Goal: Information Seeking & Learning: Learn about a topic

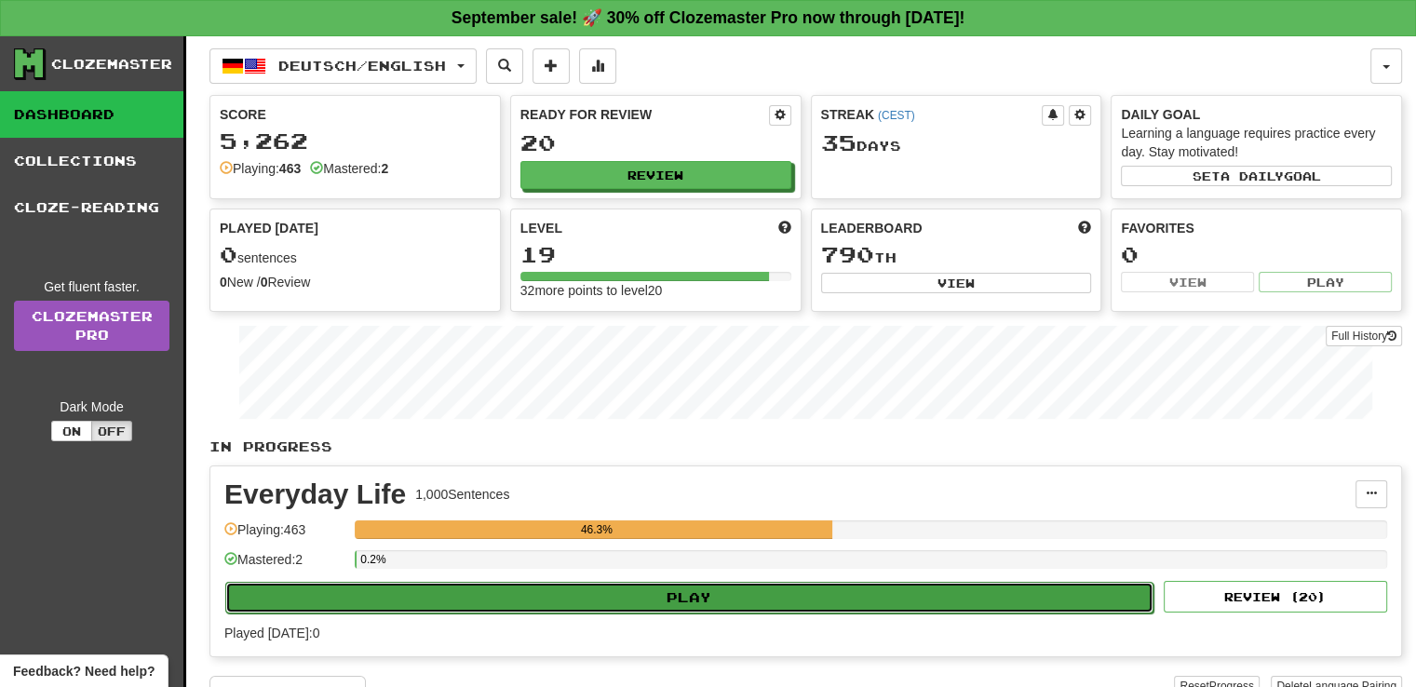
click at [659, 589] on button "Play" at bounding box center [689, 598] width 928 height 32
select select "**"
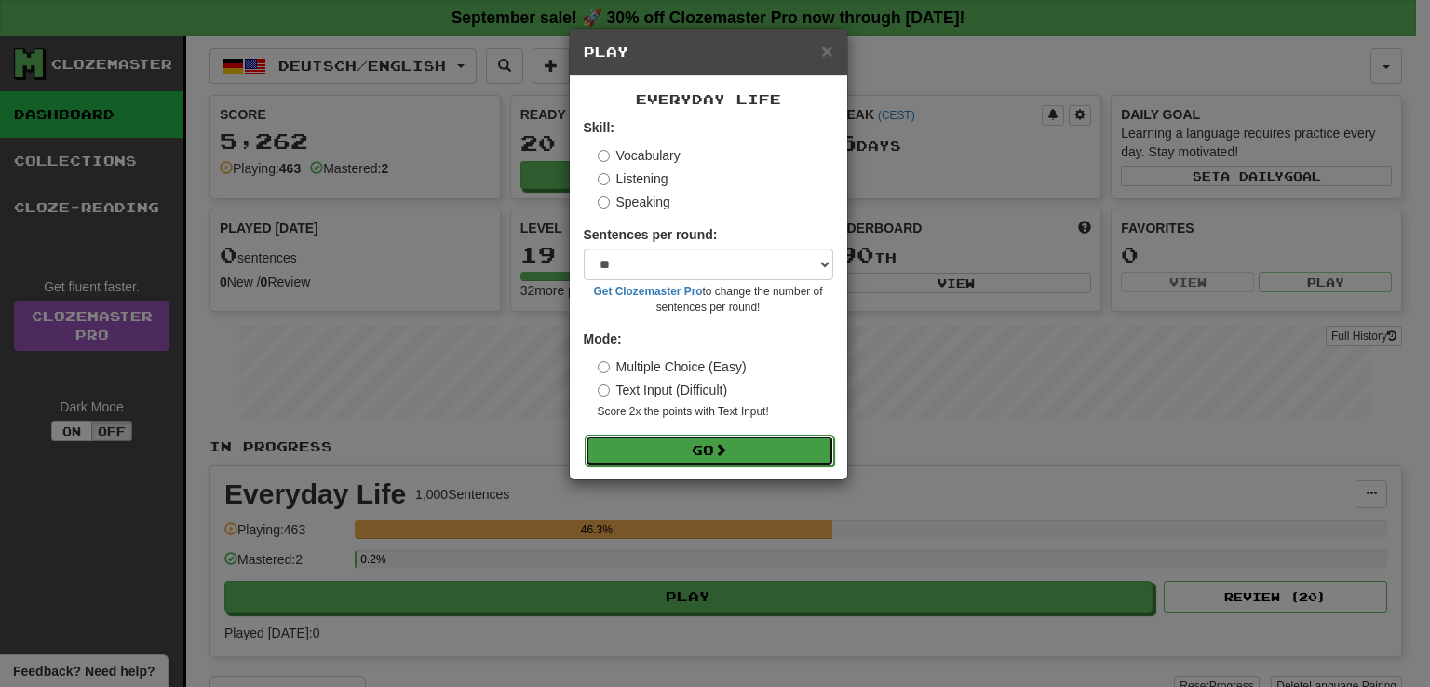
click at [775, 450] on button "Go" at bounding box center [709, 451] width 249 height 32
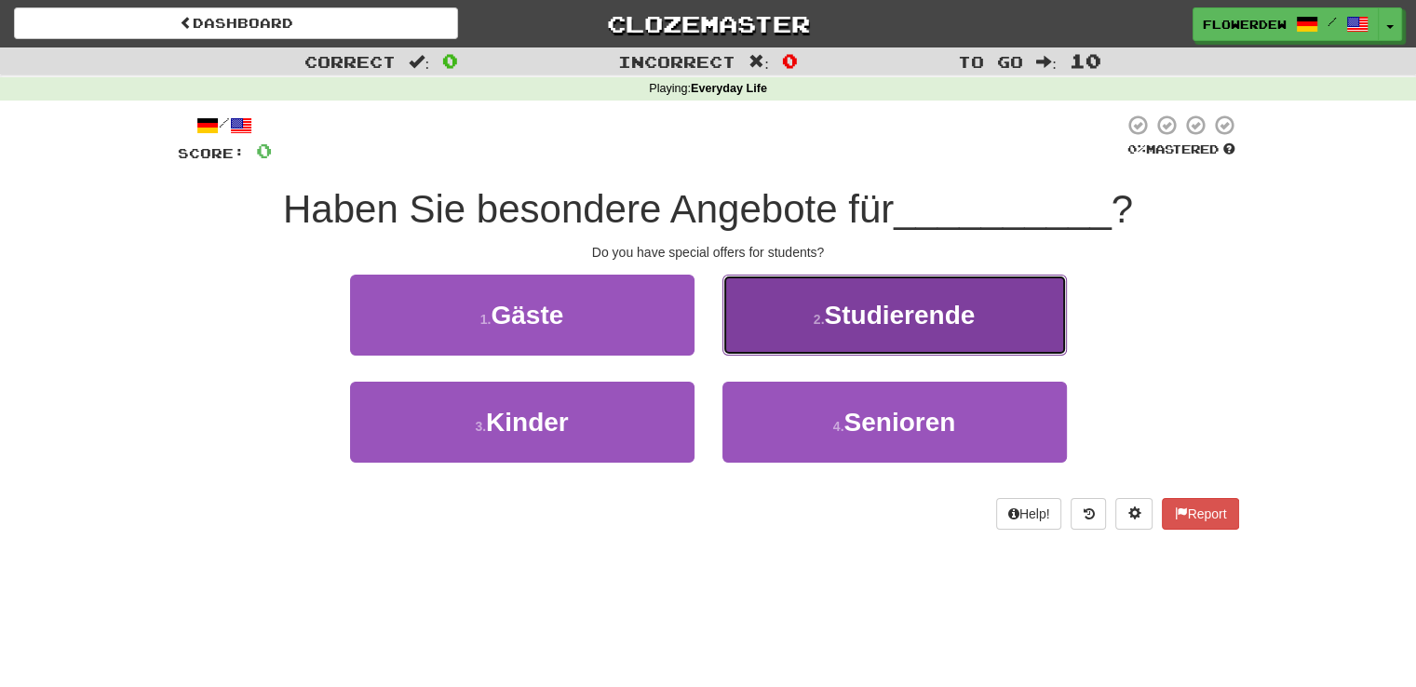
click at [853, 336] on button "2 . Studierende" at bounding box center [894, 315] width 344 height 81
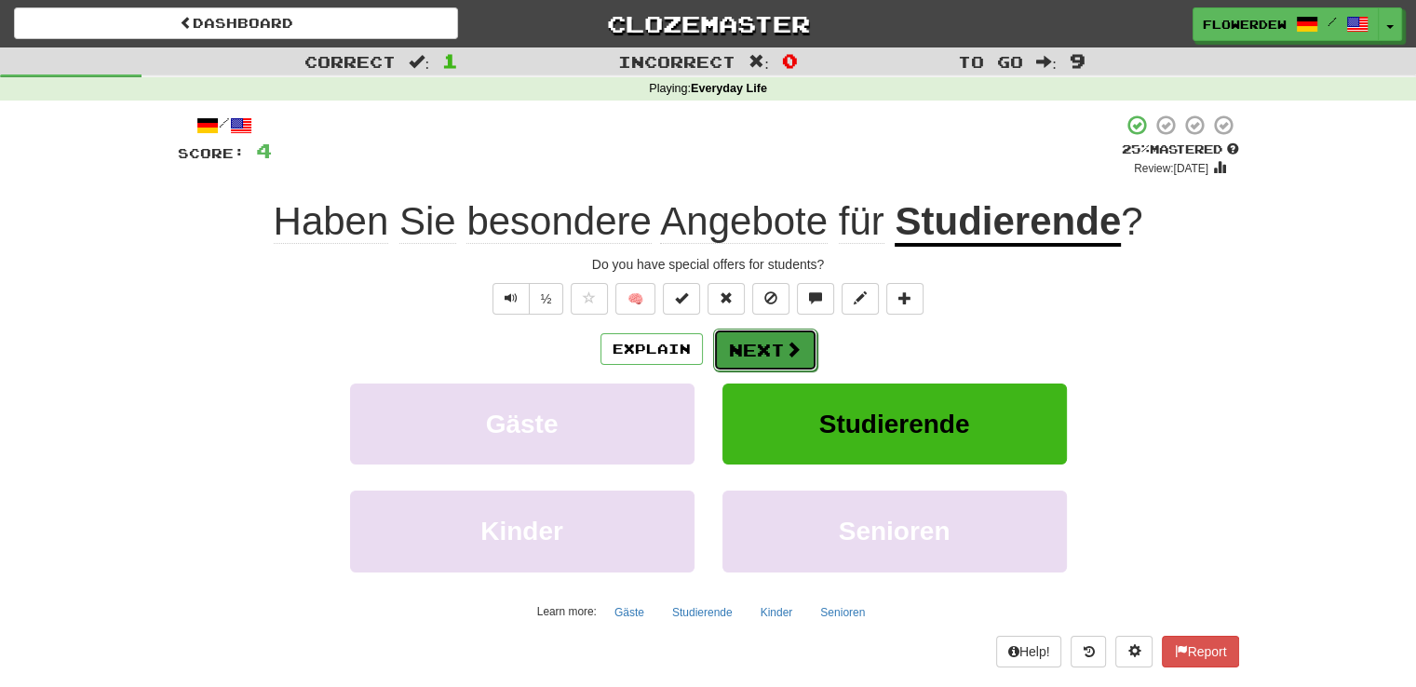
click at [792, 329] on button "Next" at bounding box center [765, 350] width 104 height 43
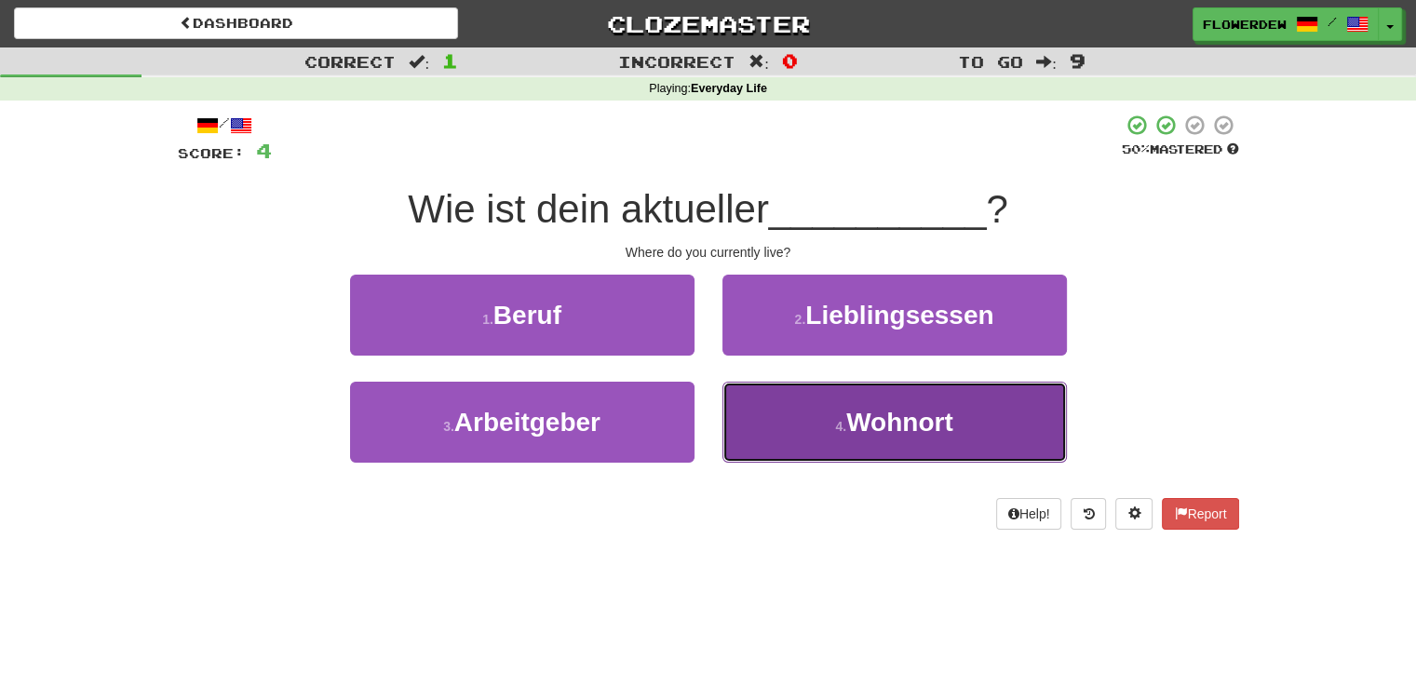
click at [802, 429] on button "4 . Wohnort" at bounding box center [894, 422] width 344 height 81
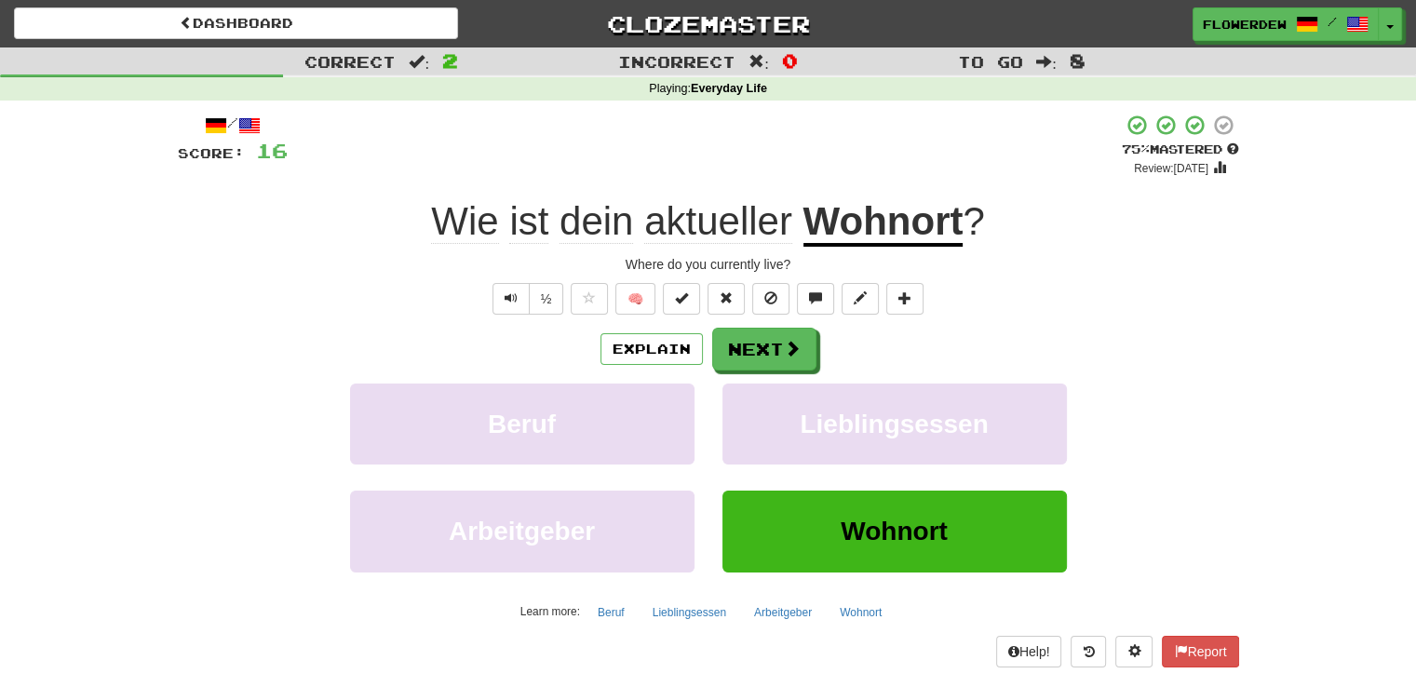
click at [1240, 492] on div "/ Score: 16 + 12 75 % Mastered Review: 2025-10-19 Wie ist dein aktueller Wohnor…" at bounding box center [708, 397] width 1089 height 592
click at [778, 356] on button "Next" at bounding box center [765, 350] width 104 height 43
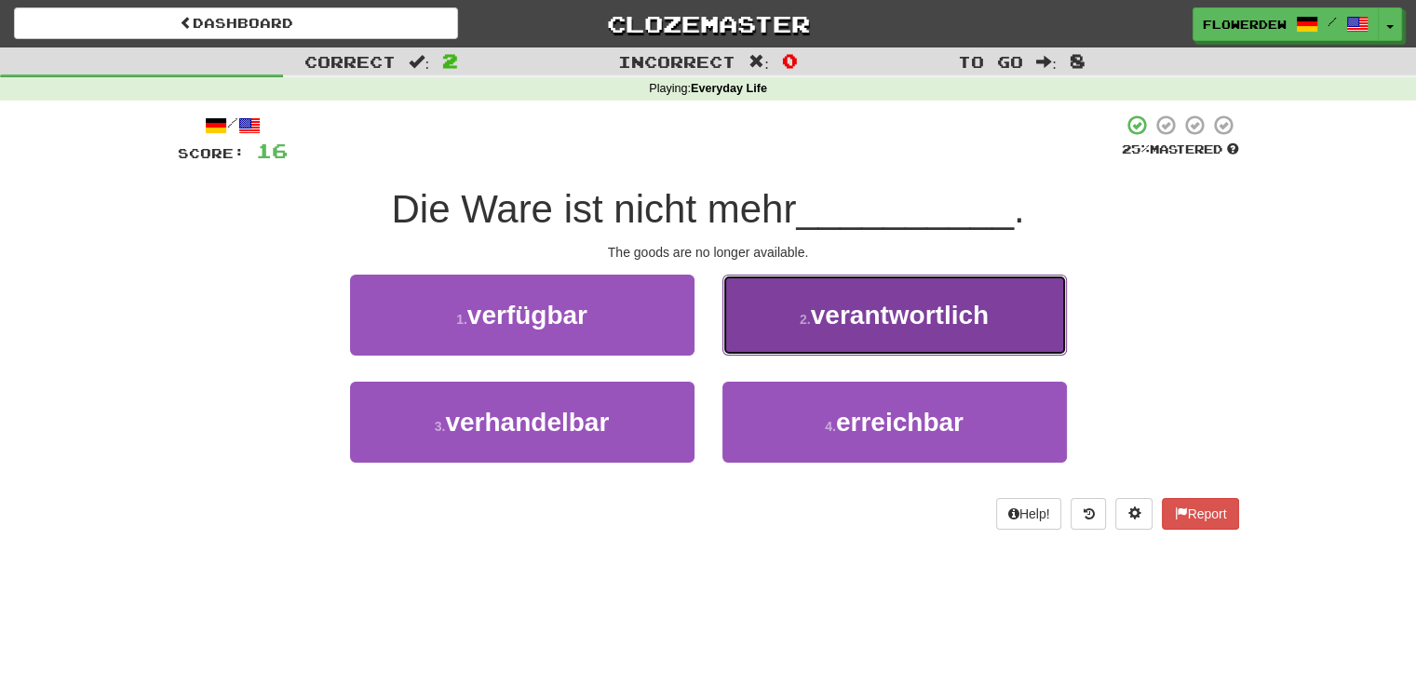
click at [822, 351] on button "2 . verantwortlich" at bounding box center [894, 315] width 344 height 81
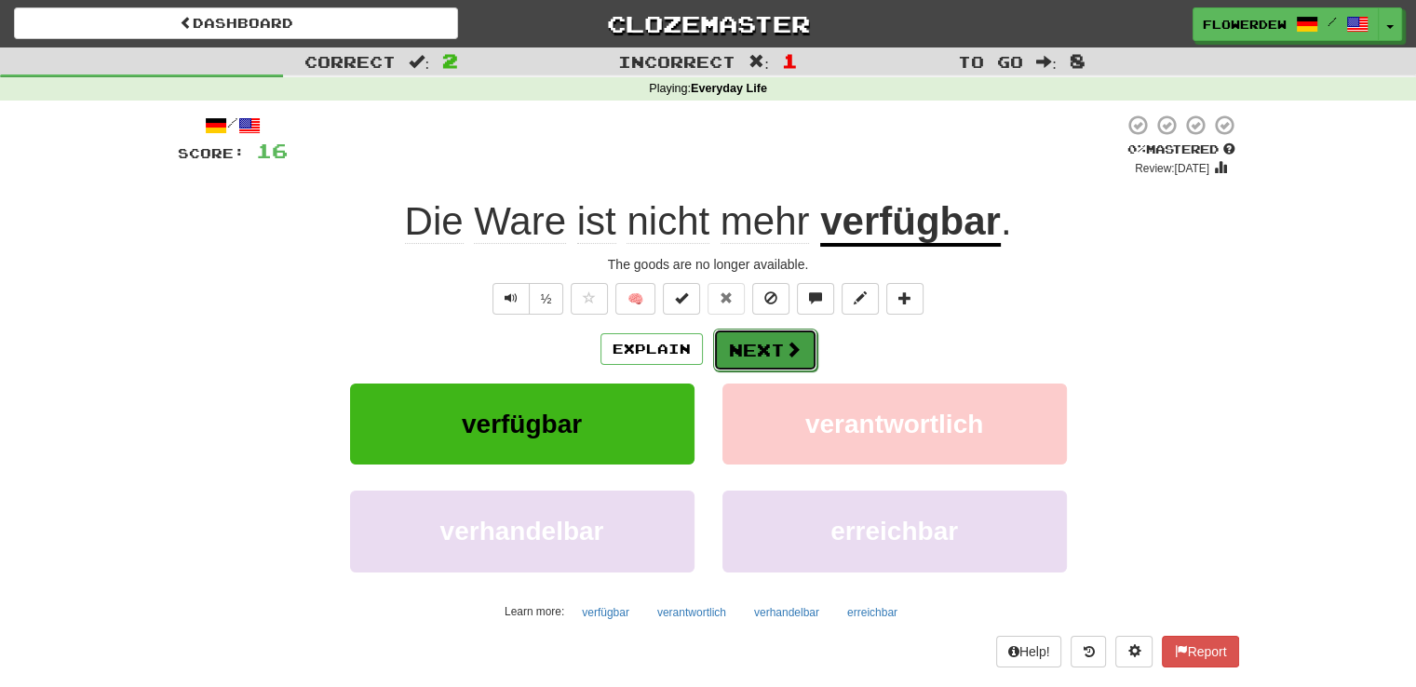
click at [792, 353] on span at bounding box center [793, 349] width 17 height 17
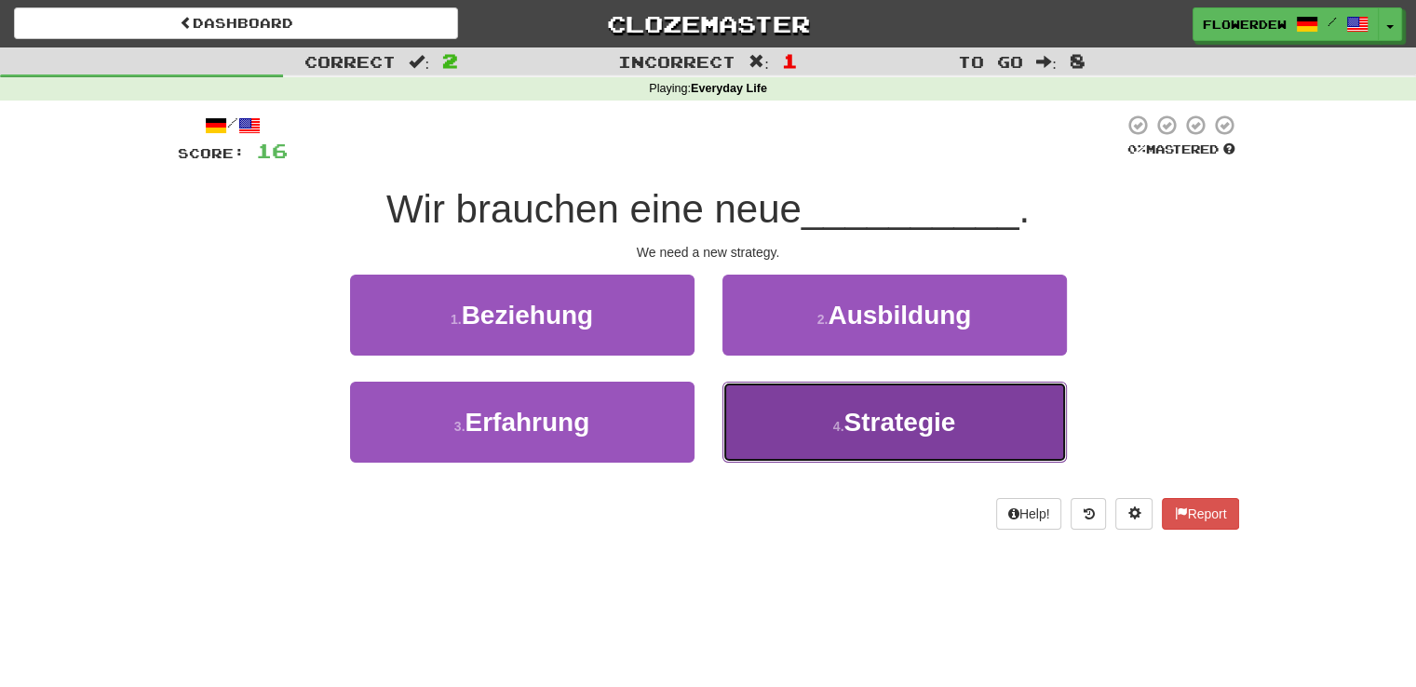
click at [849, 452] on button "4 . Strategie" at bounding box center [894, 422] width 344 height 81
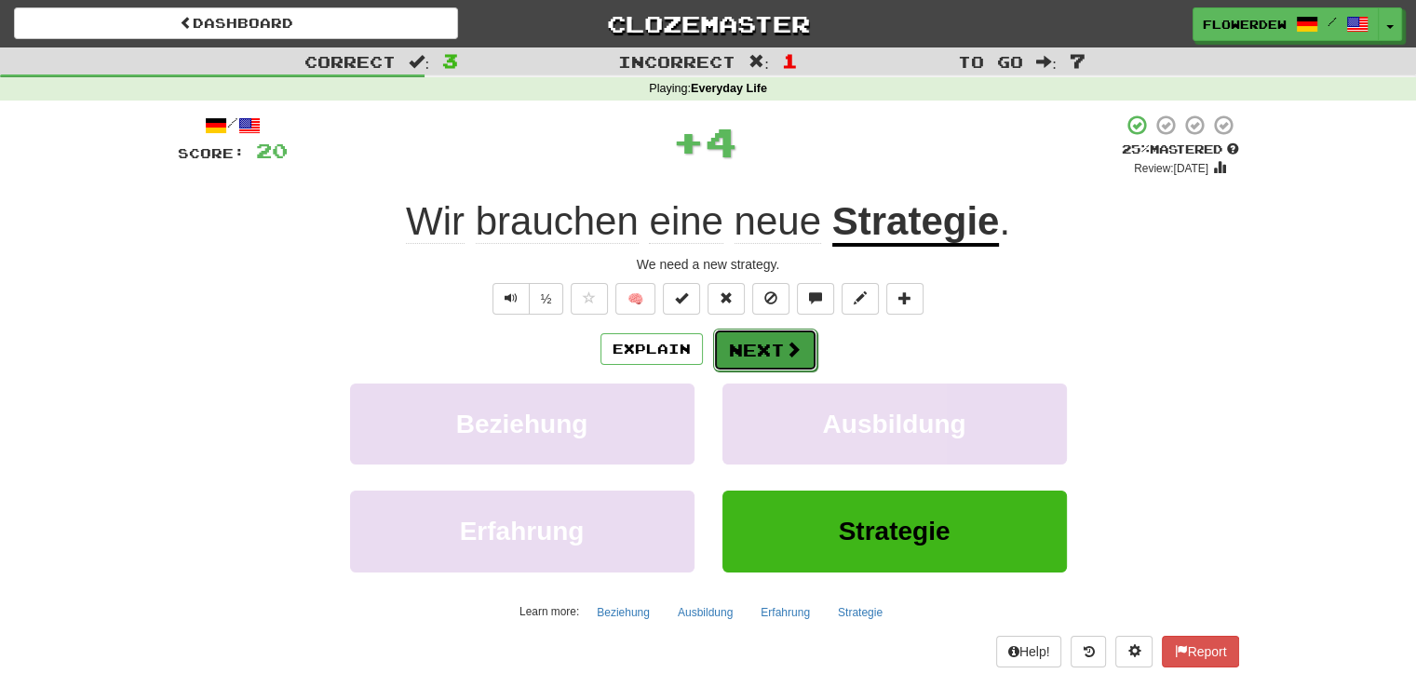
click at [808, 350] on button "Next" at bounding box center [765, 350] width 104 height 43
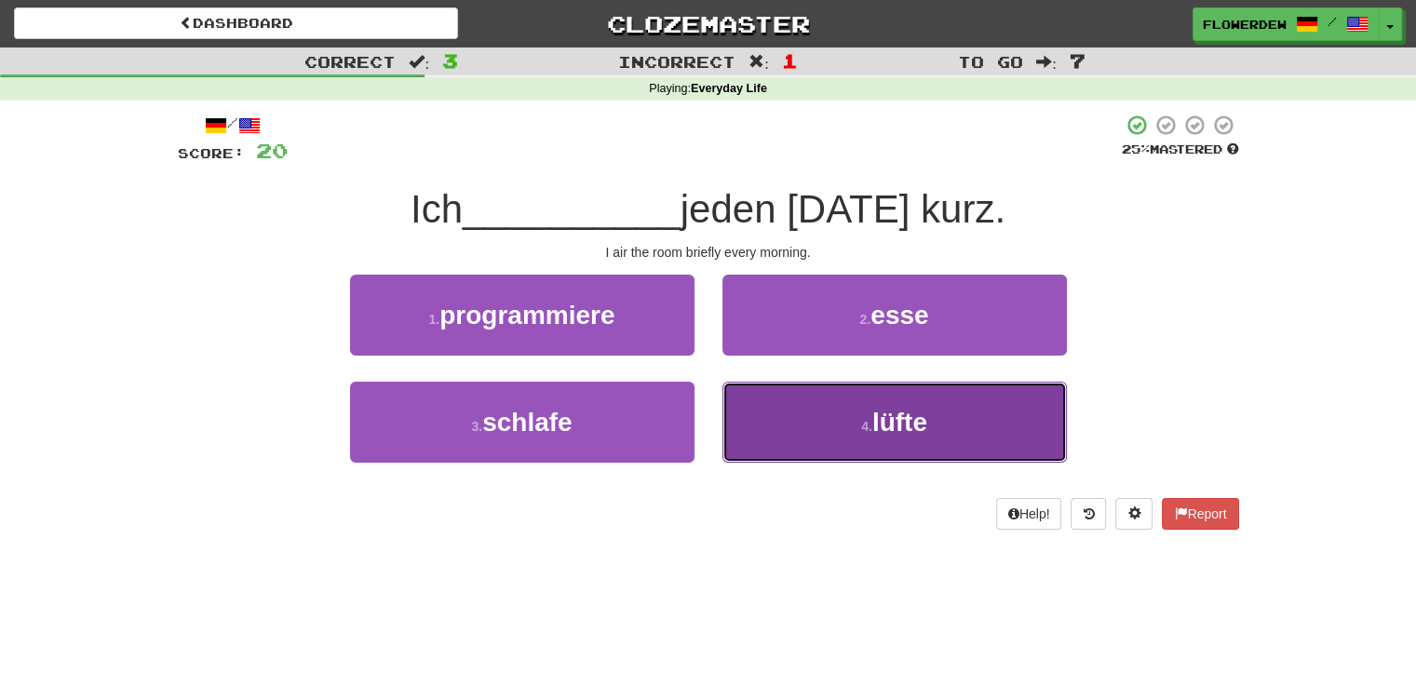
click at [801, 415] on button "4 . lüfte" at bounding box center [894, 422] width 344 height 81
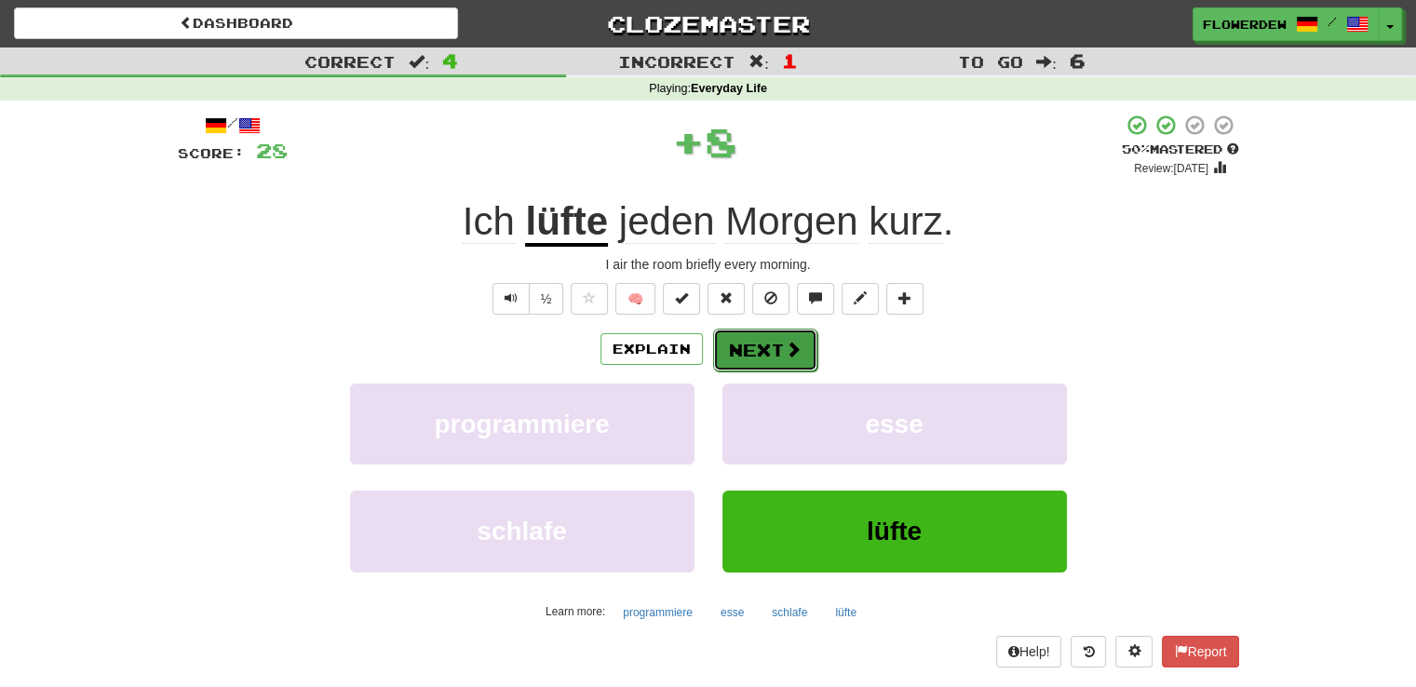
click at [785, 346] on span at bounding box center [793, 349] width 17 height 17
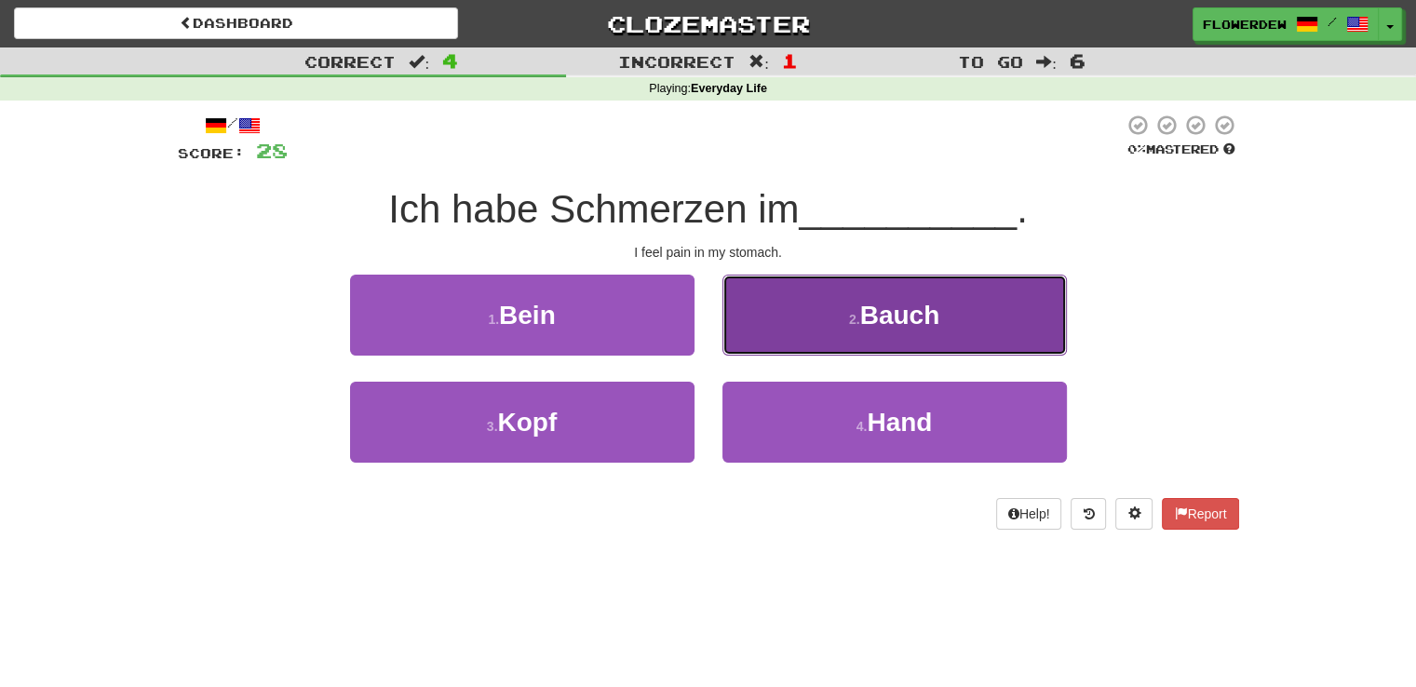
click at [830, 352] on button "2 . Bauch" at bounding box center [894, 315] width 344 height 81
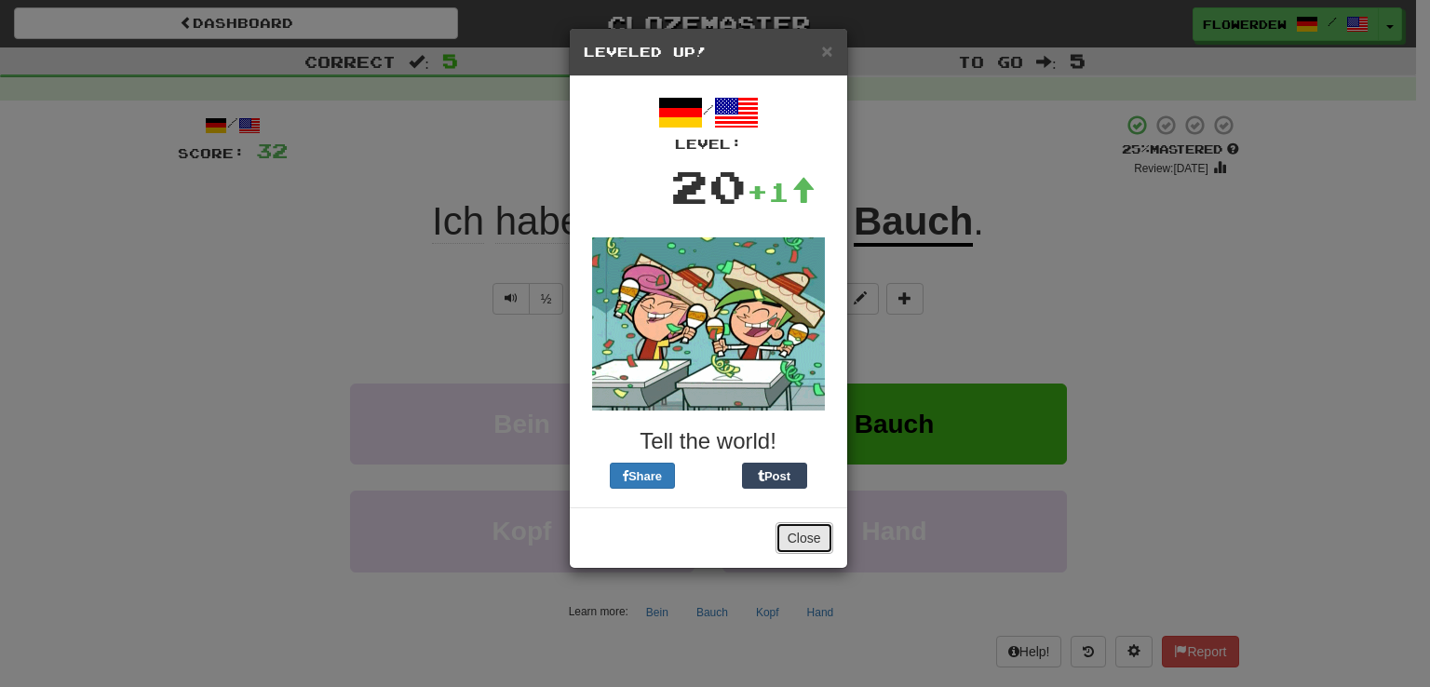
click at [802, 537] on button "Close" at bounding box center [804, 538] width 58 height 32
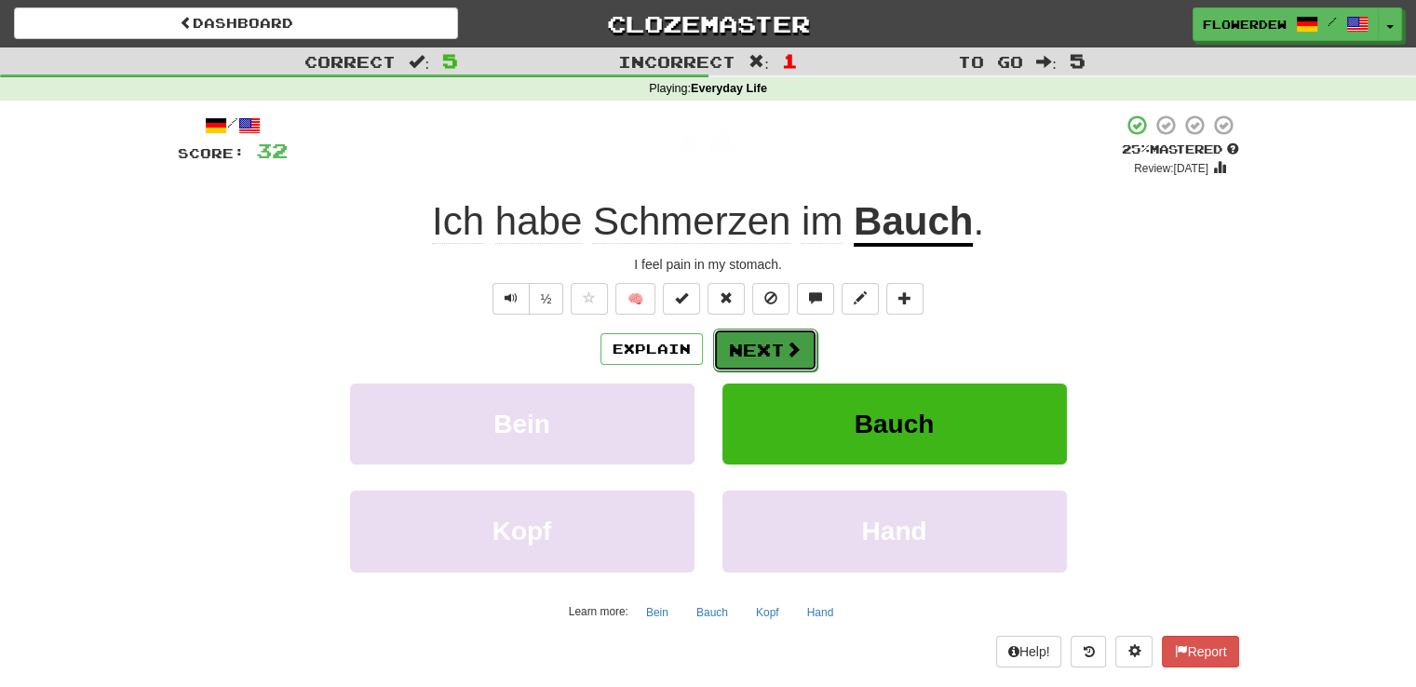
click at [763, 333] on button "Next" at bounding box center [765, 350] width 104 height 43
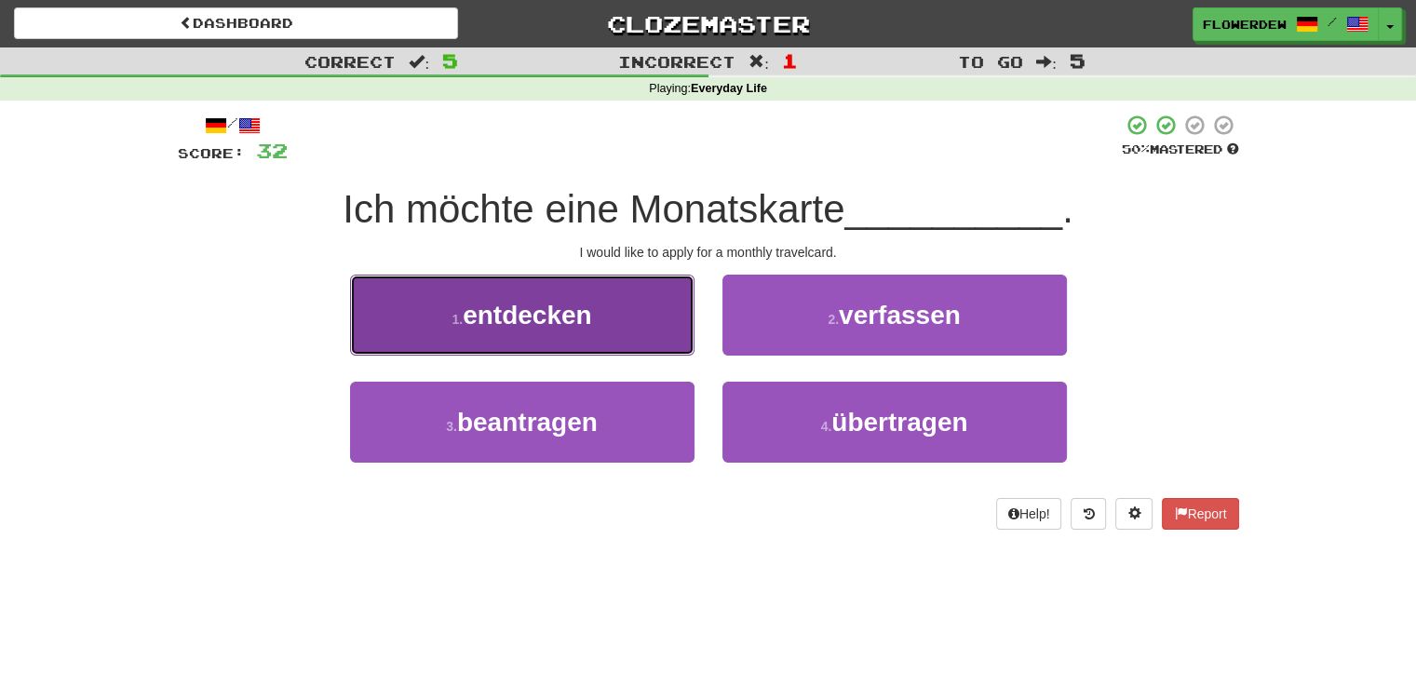
click at [685, 327] on button "1 . entdecken" at bounding box center [522, 315] width 344 height 81
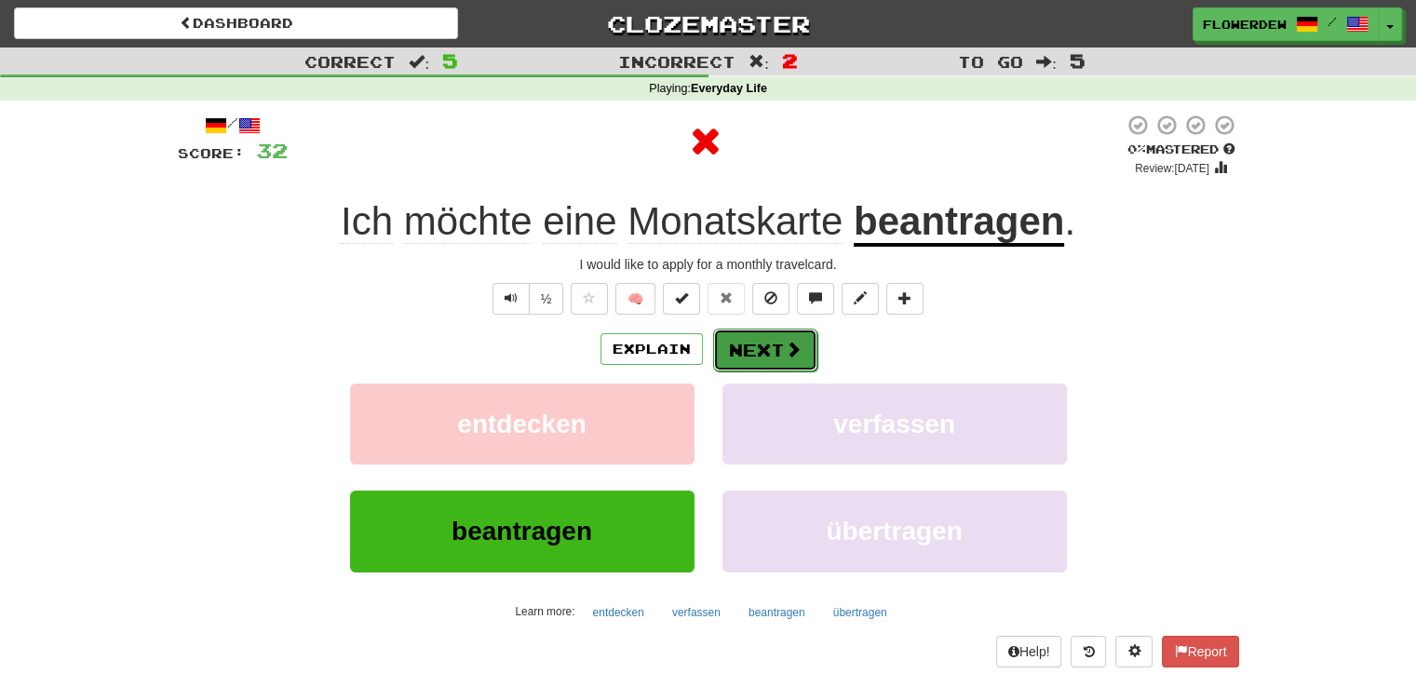
click at [786, 347] on span at bounding box center [793, 349] width 17 height 17
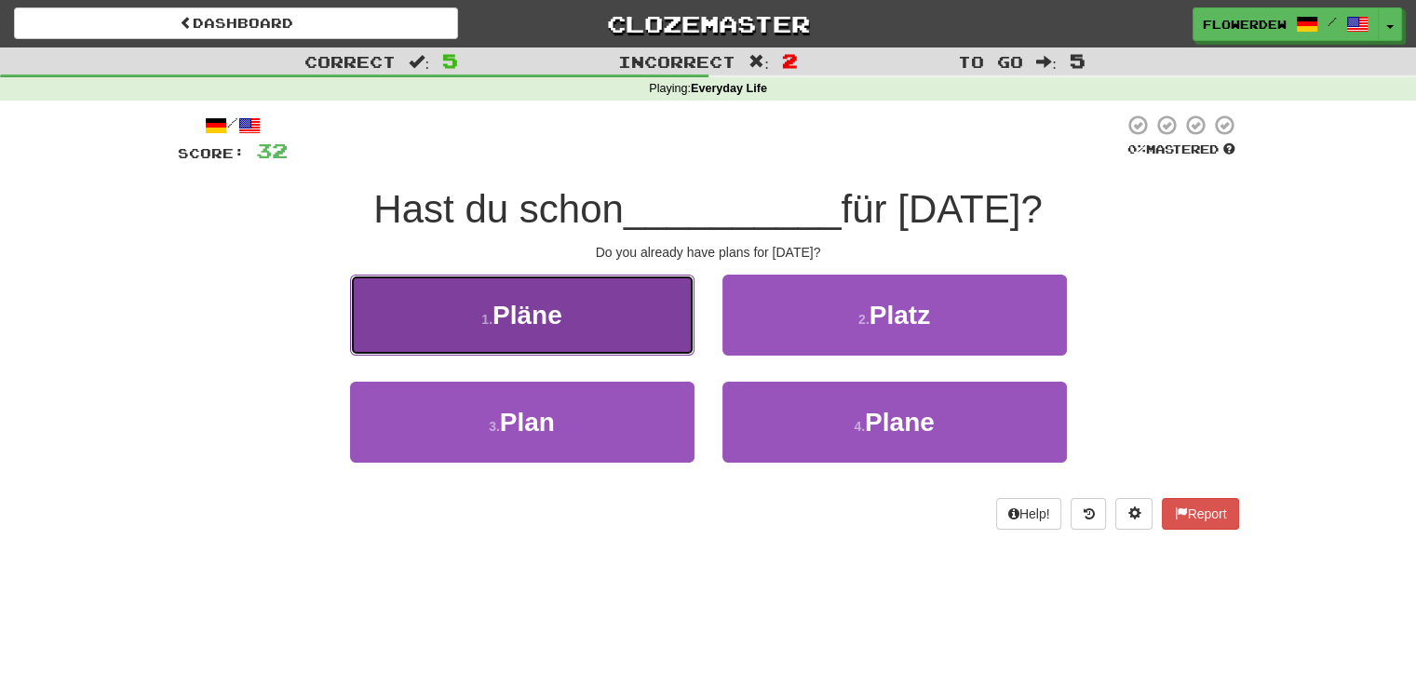
click at [678, 315] on button "1 . Pläne" at bounding box center [522, 315] width 344 height 81
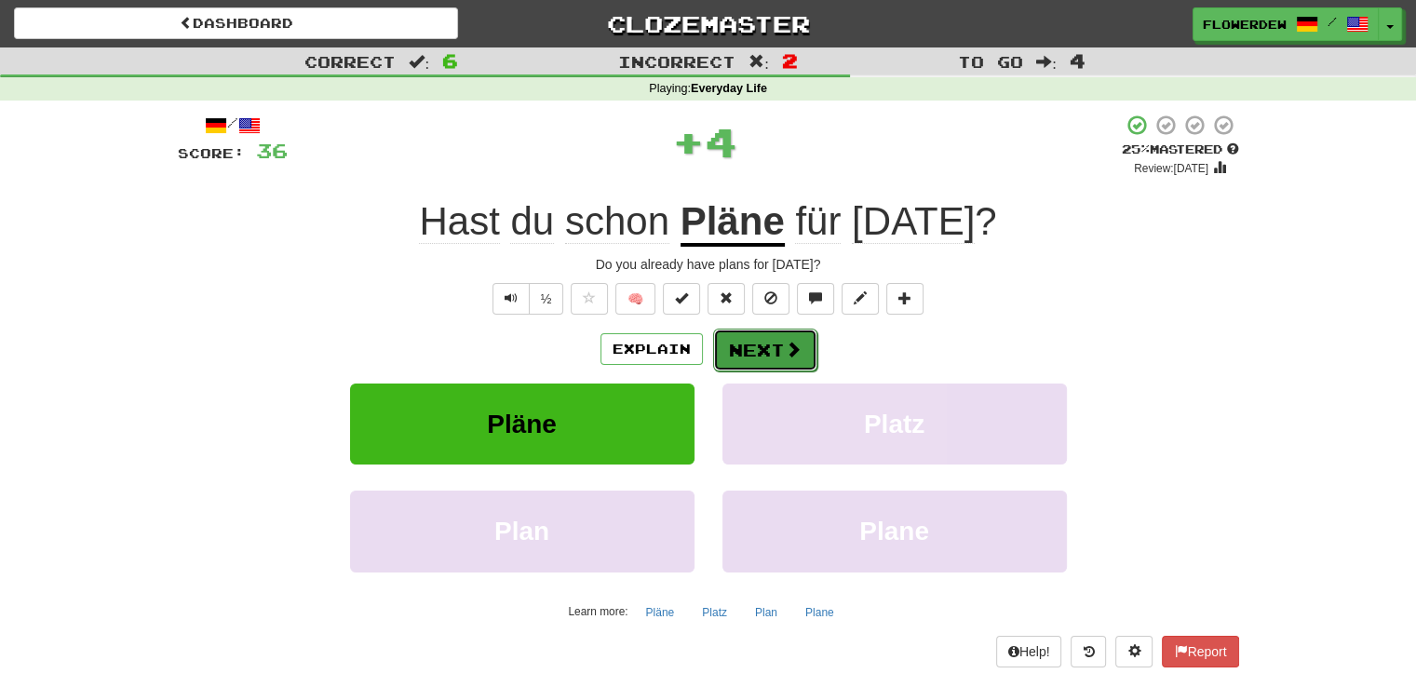
click at [765, 352] on button "Next" at bounding box center [765, 350] width 104 height 43
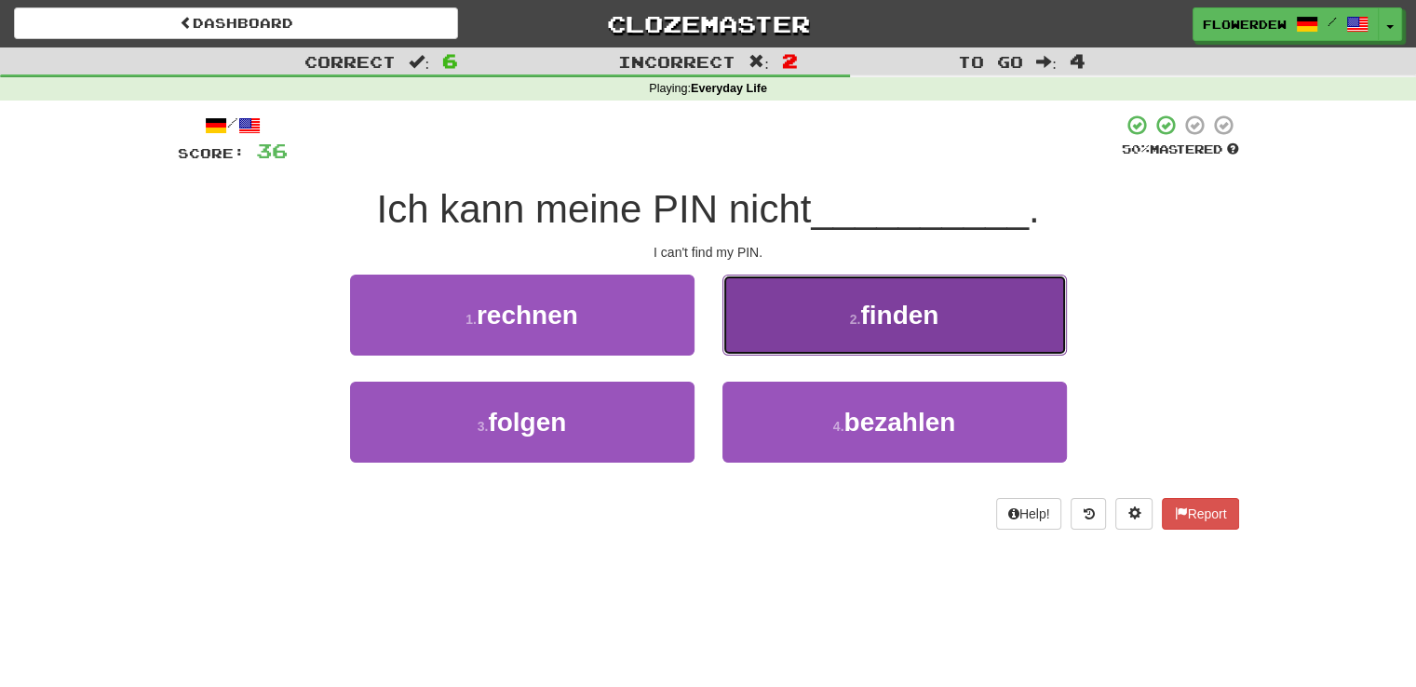
click at [758, 315] on button "2 . finden" at bounding box center [894, 315] width 344 height 81
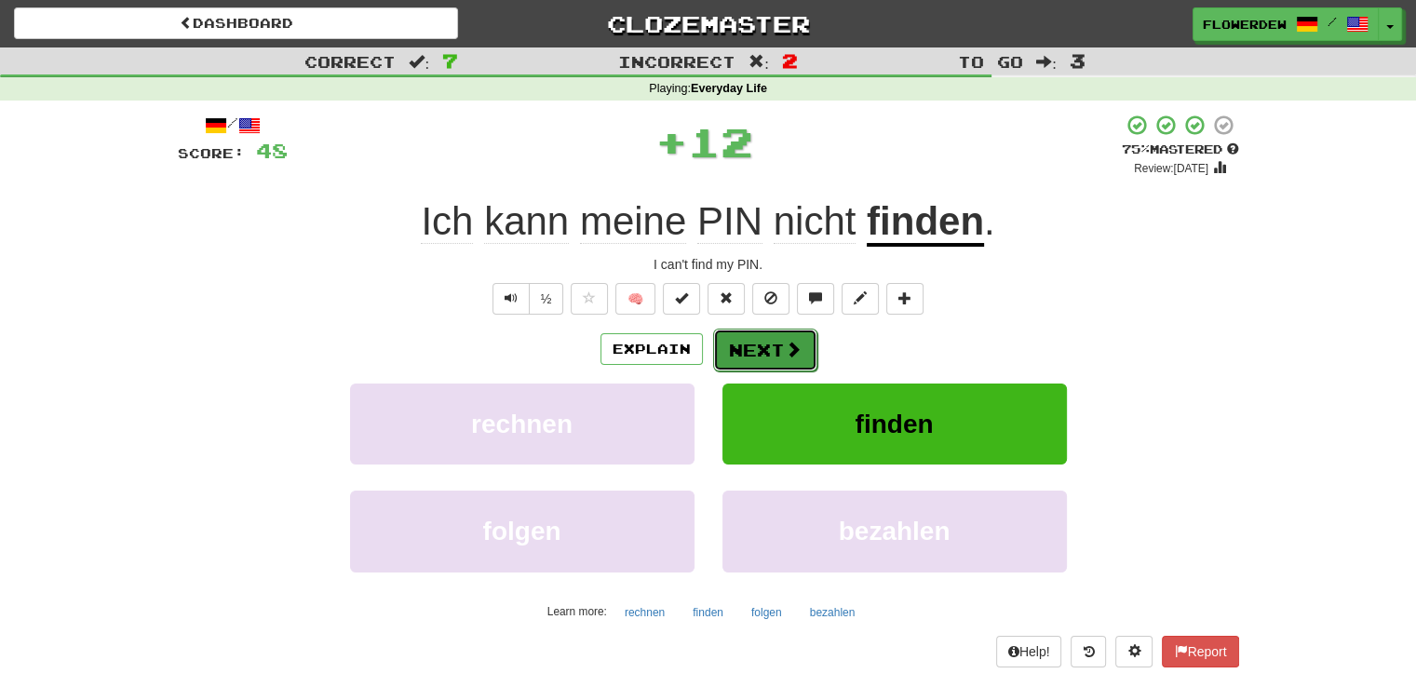
click at [746, 357] on button "Next" at bounding box center [765, 350] width 104 height 43
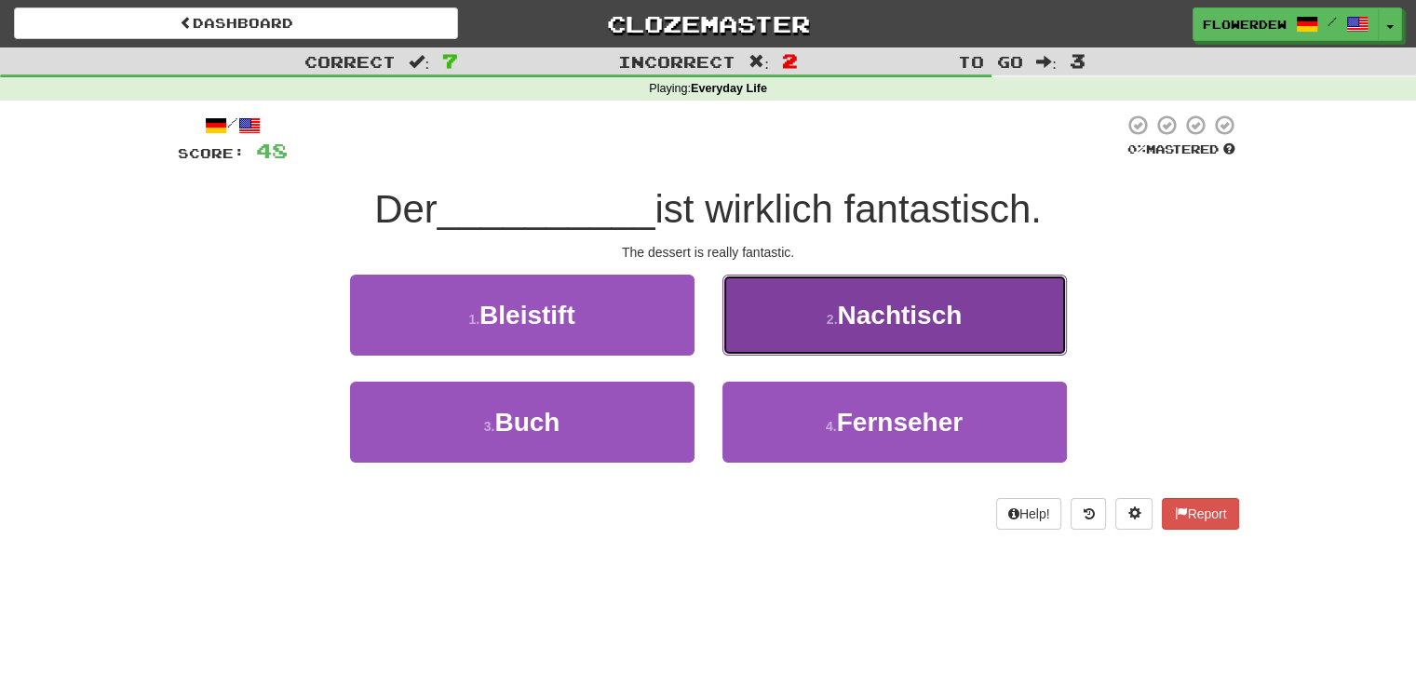
click at [818, 344] on button "2 . Nachtisch" at bounding box center [894, 315] width 344 height 81
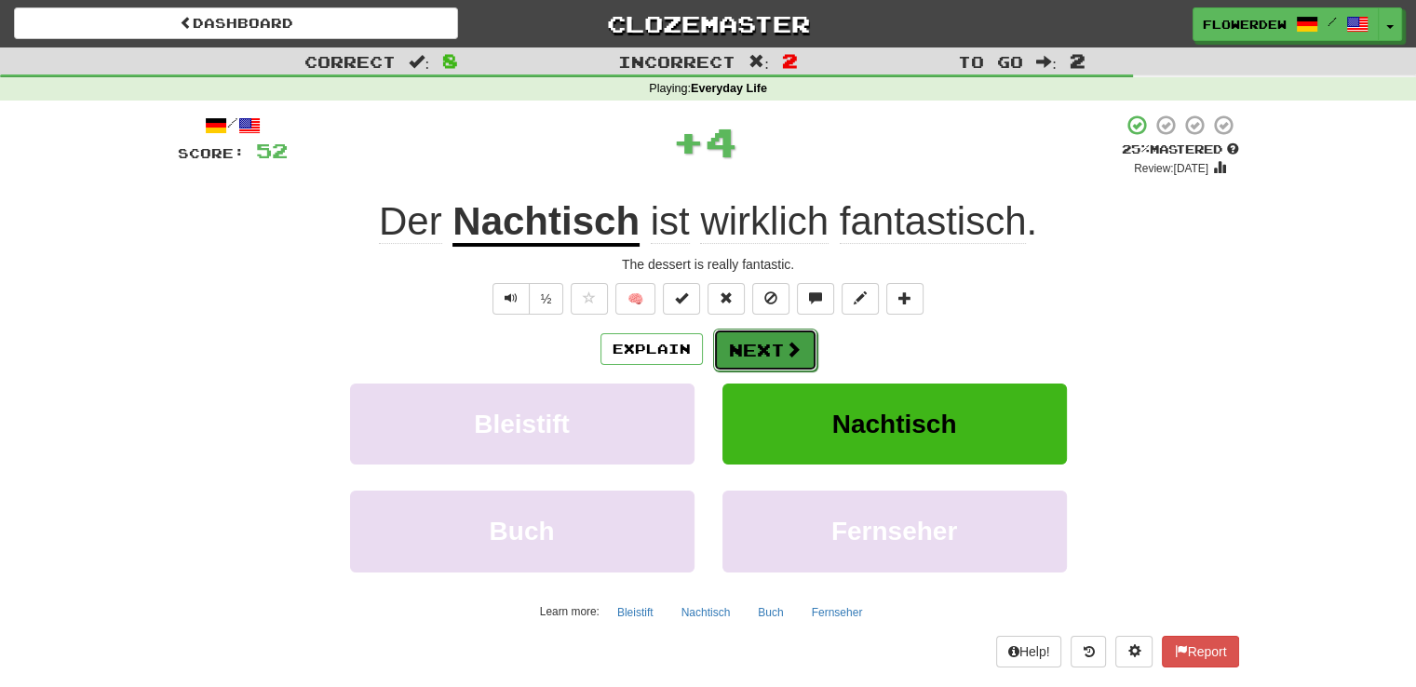
click at [787, 350] on span at bounding box center [793, 349] width 17 height 17
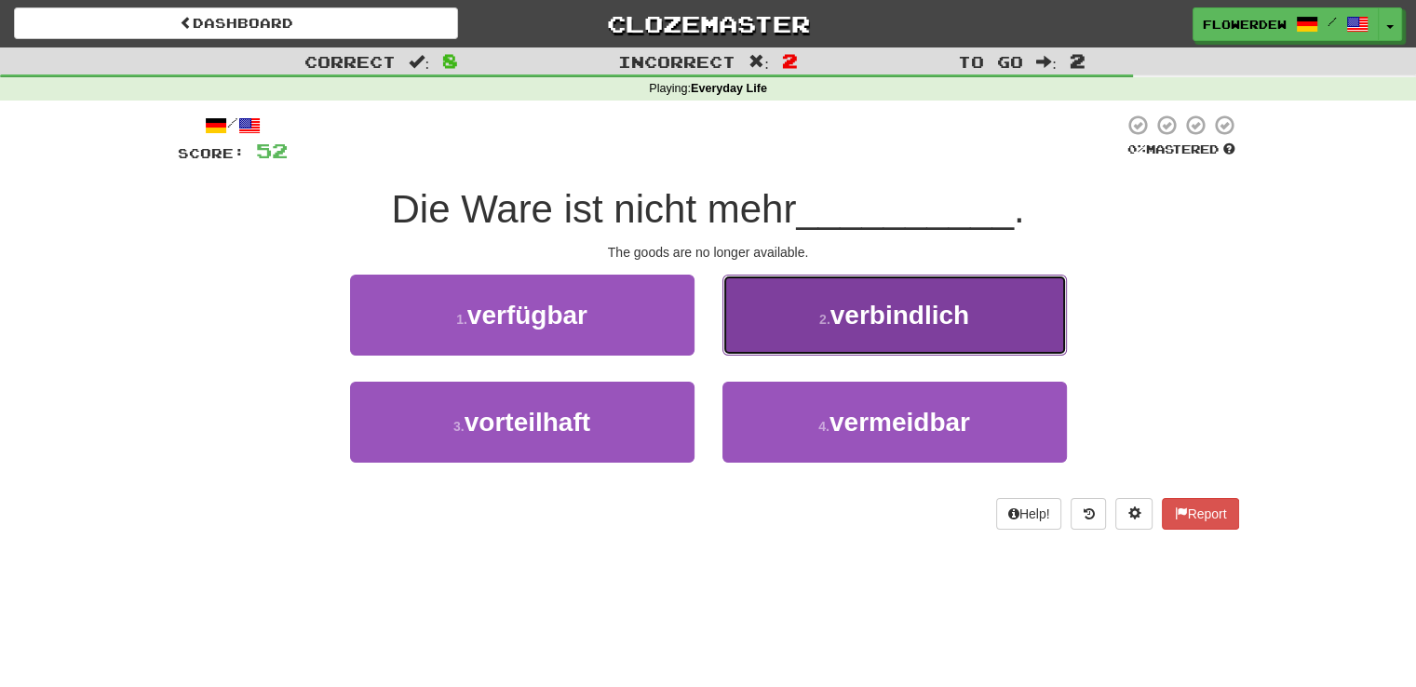
click at [750, 310] on button "2 . verbindlich" at bounding box center [894, 315] width 344 height 81
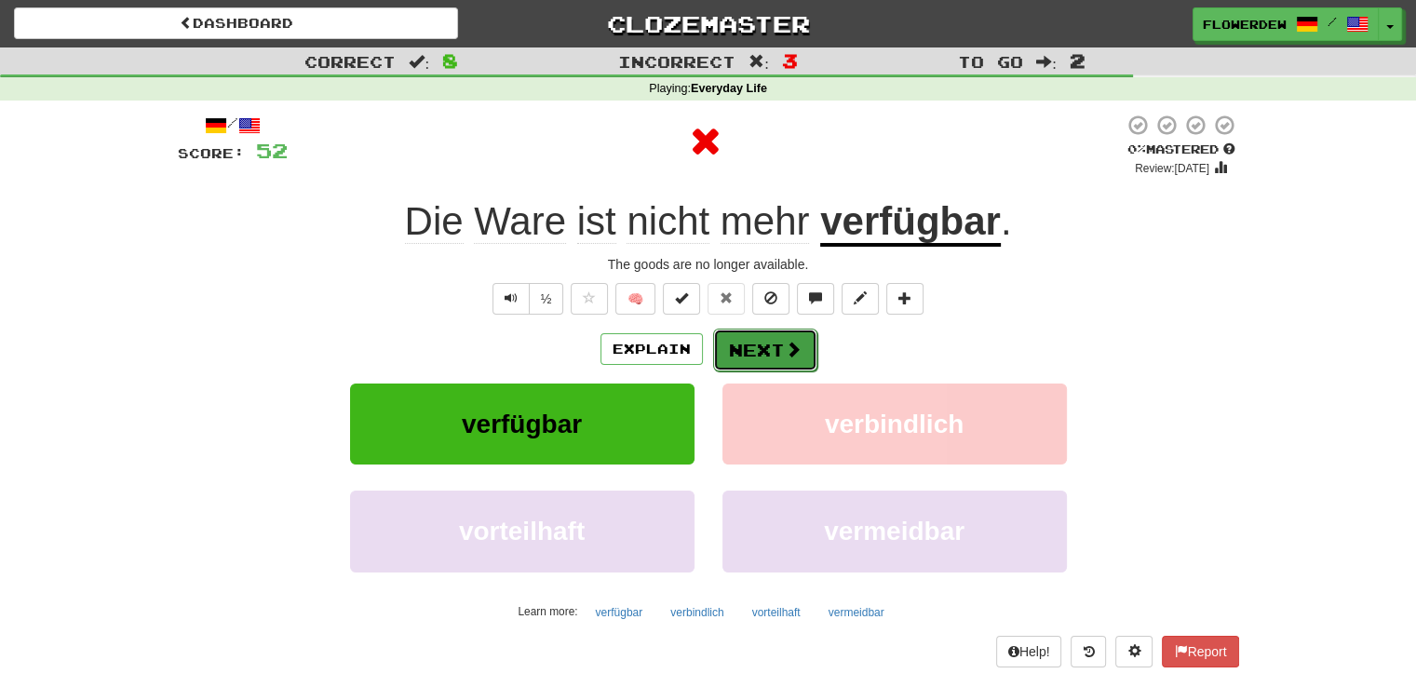
click at [741, 352] on button "Next" at bounding box center [765, 350] width 104 height 43
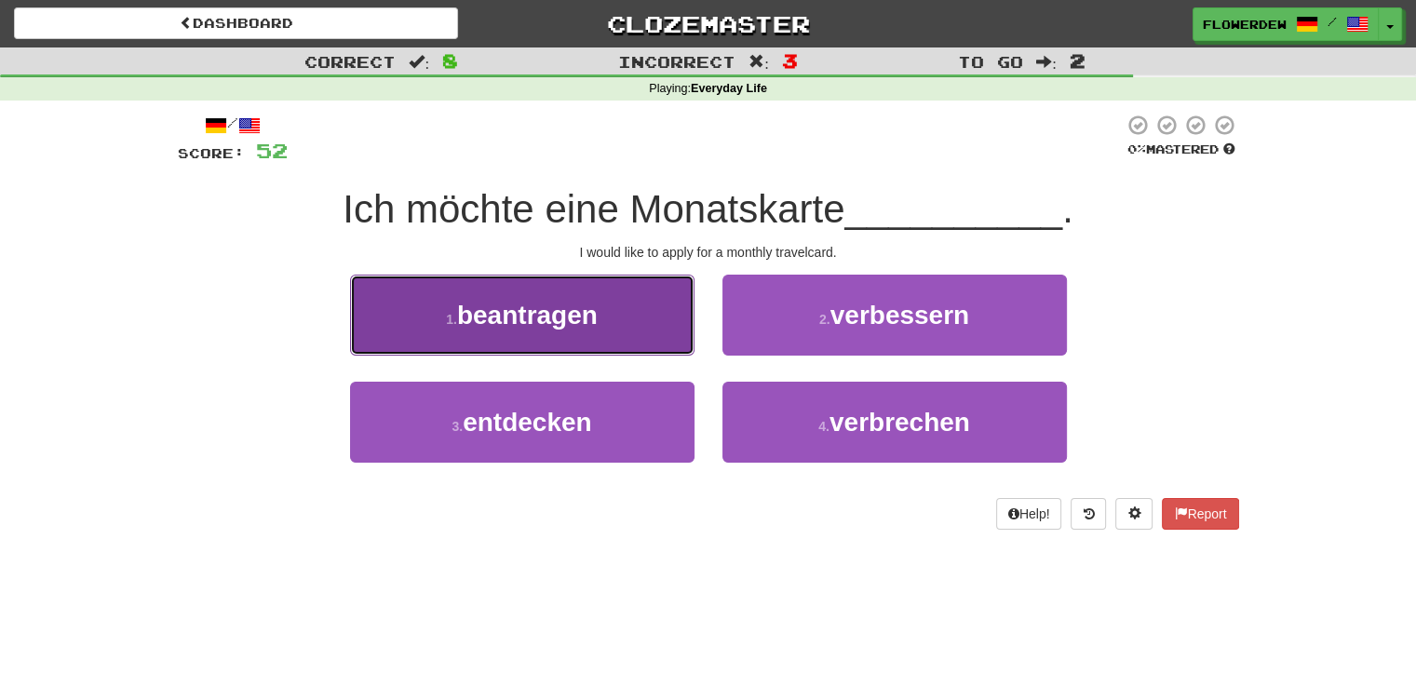
click at [675, 329] on button "1 . beantragen" at bounding box center [522, 315] width 344 height 81
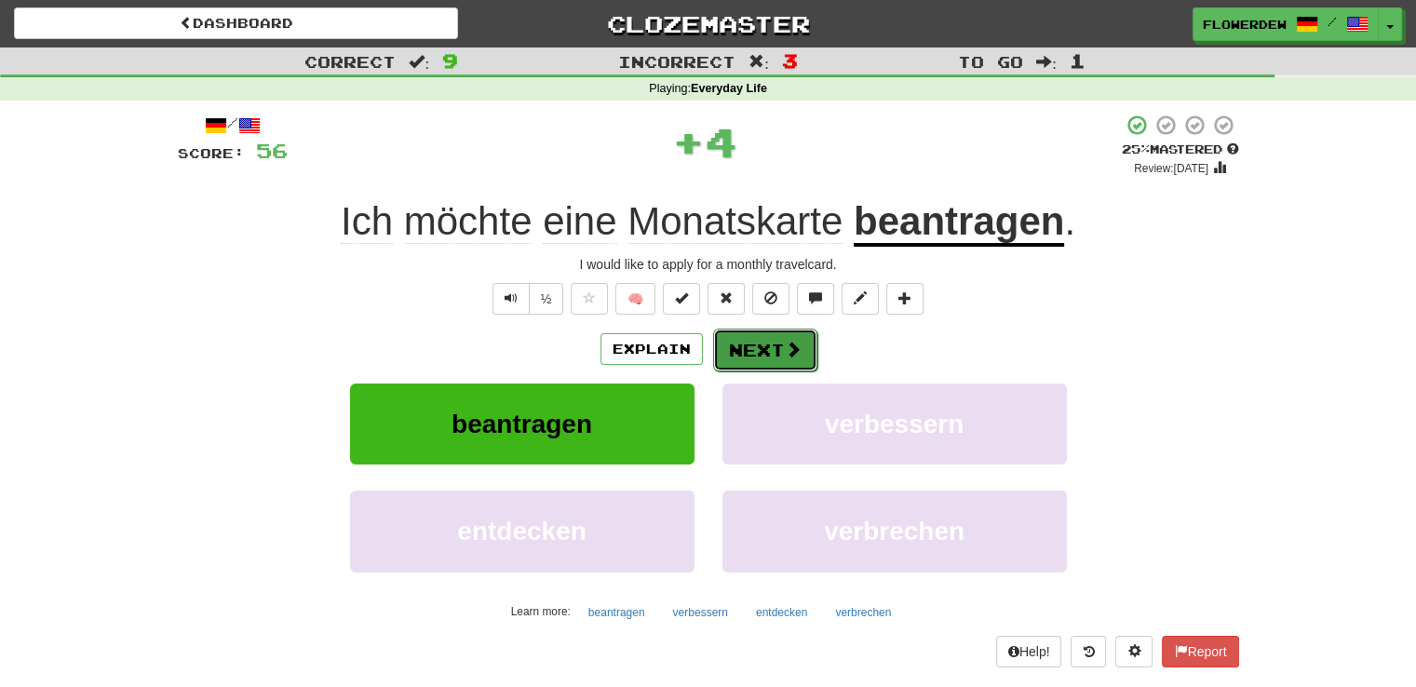
click at [750, 348] on button "Next" at bounding box center [765, 350] width 104 height 43
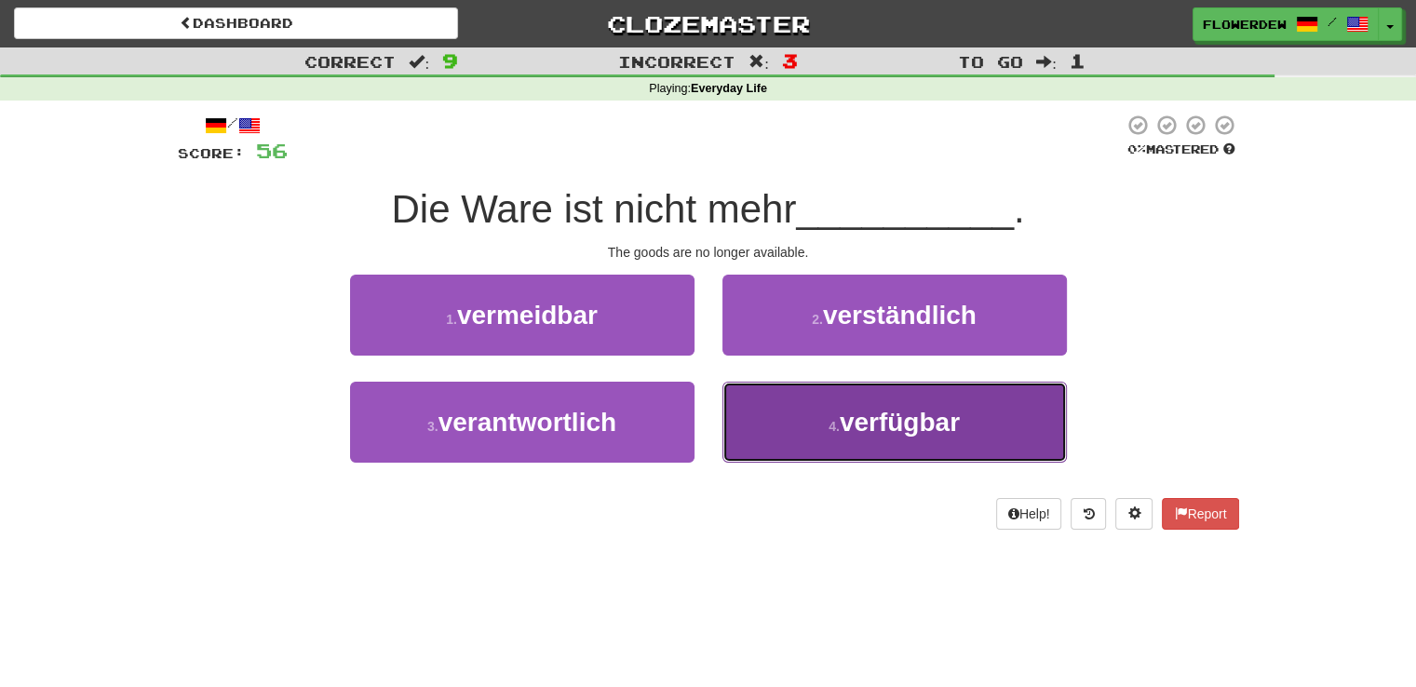
click at [795, 438] on button "4 . verfügbar" at bounding box center [894, 422] width 344 height 81
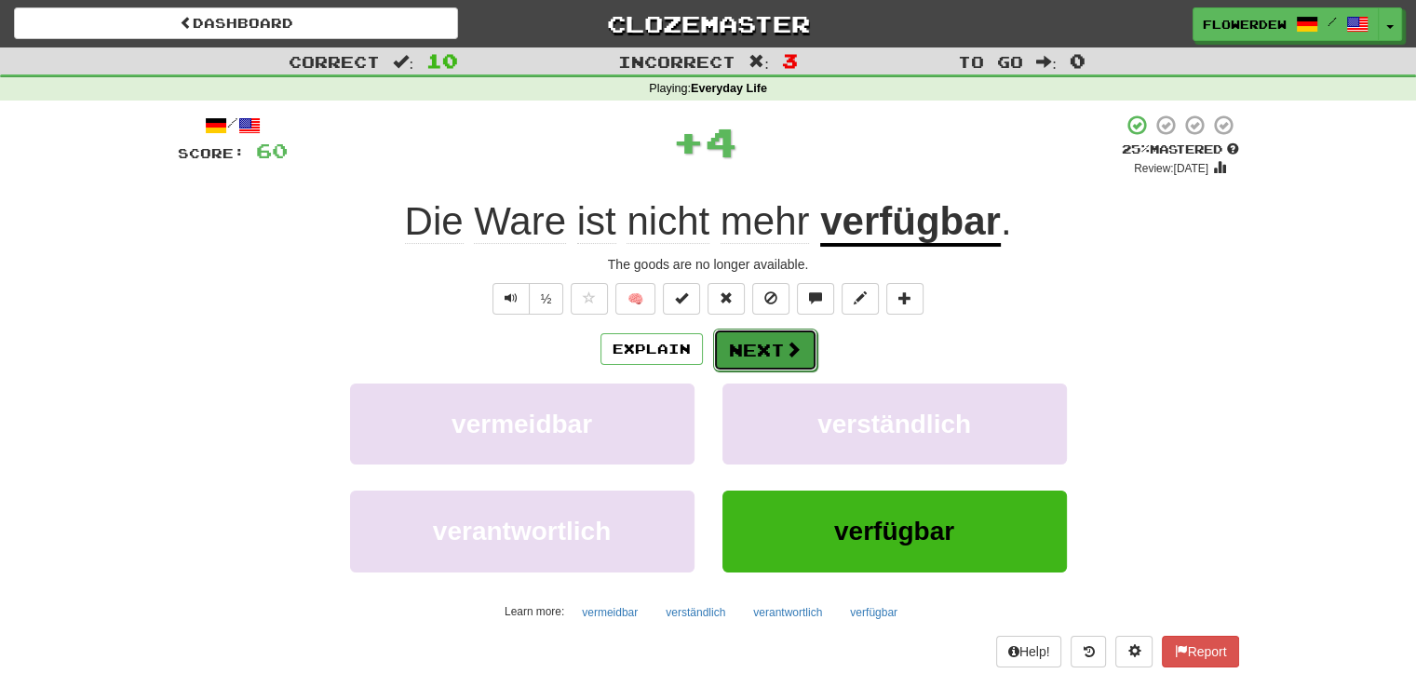
click at [785, 357] on span at bounding box center [793, 349] width 17 height 17
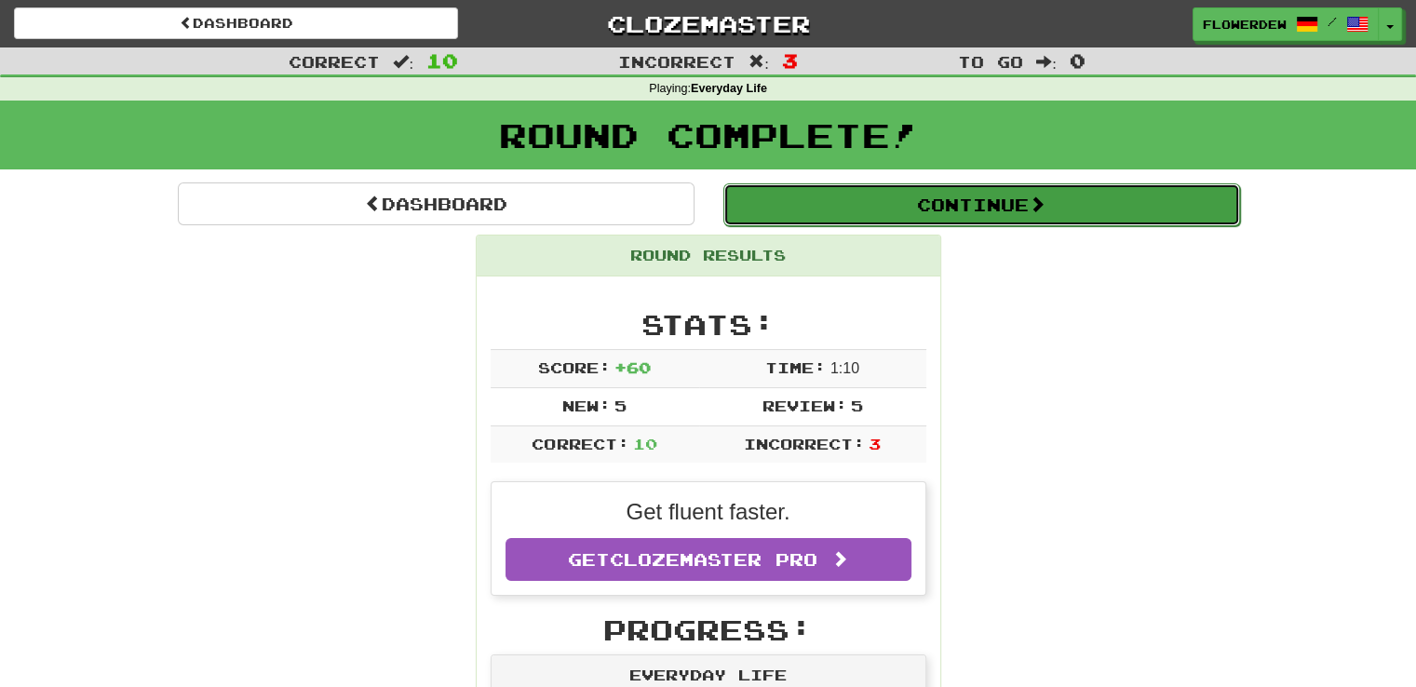
click at [817, 203] on button "Continue" at bounding box center [981, 204] width 517 height 43
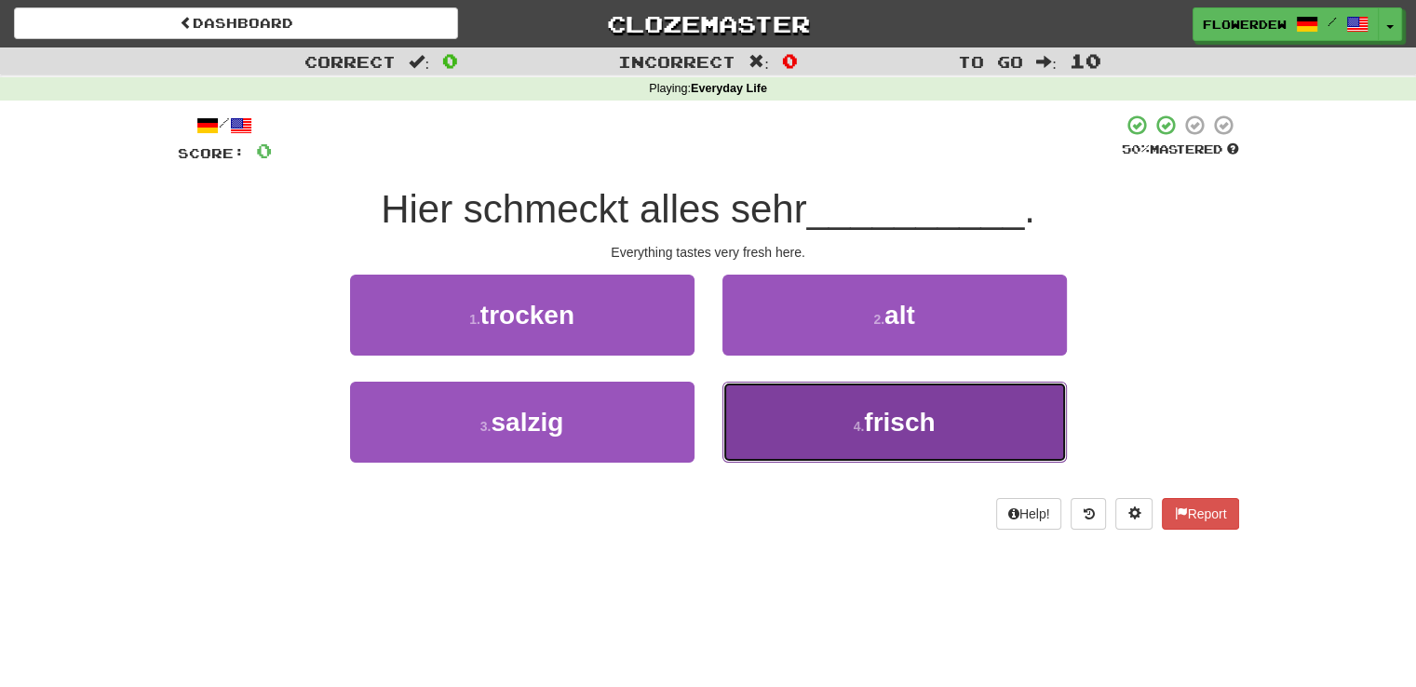
click at [767, 419] on button "4 . frisch" at bounding box center [894, 422] width 344 height 81
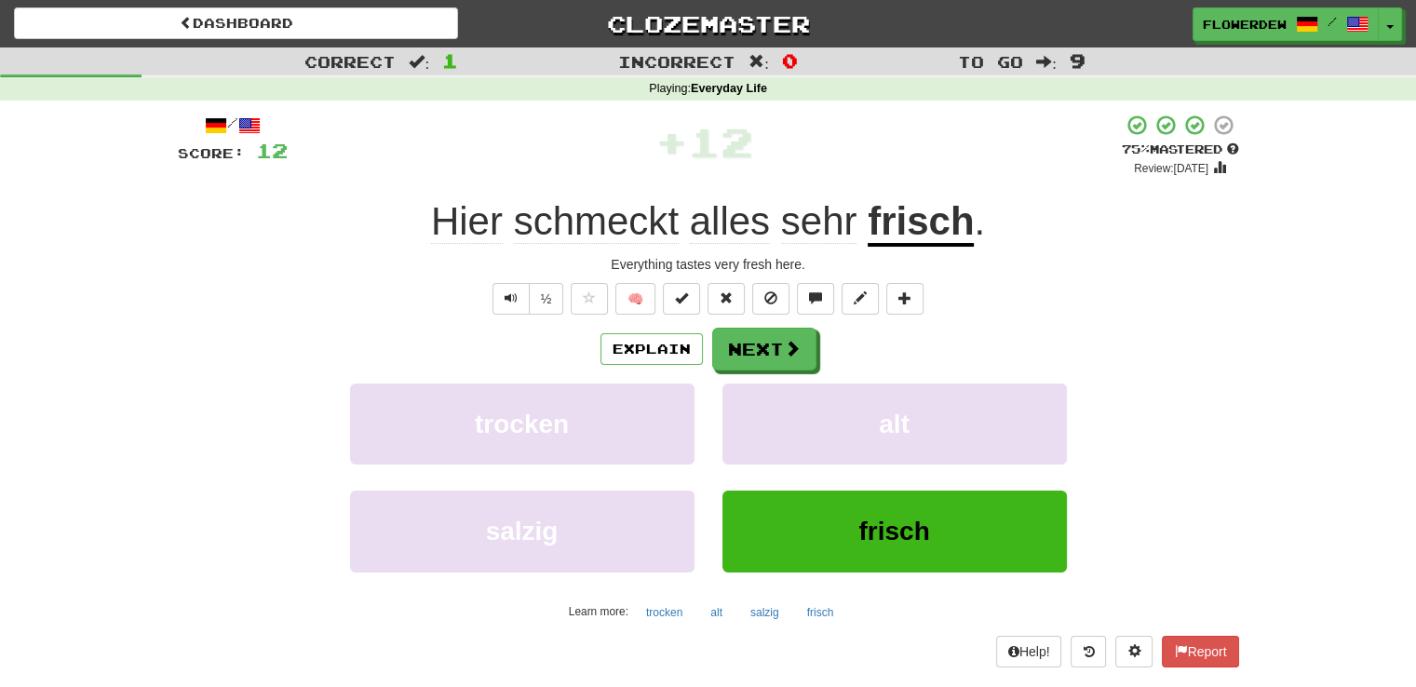
click at [756, 325] on div "/ Score: 12 + 12 75 % Mastered Review: 2025-10-19 Hier schmeckt alles sehr fris…" at bounding box center [708, 390] width 1061 height 553
click at [767, 355] on button "Next" at bounding box center [765, 350] width 104 height 43
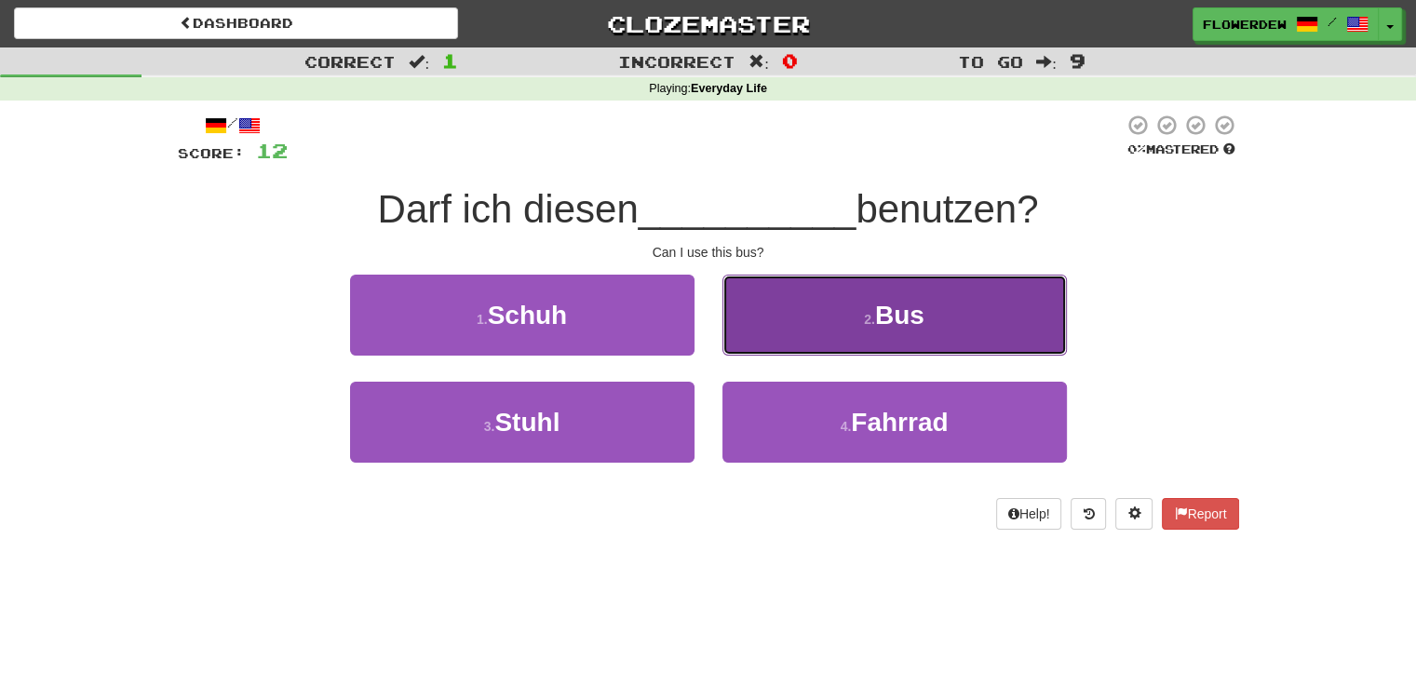
click at [779, 337] on button "2 . Bus" at bounding box center [894, 315] width 344 height 81
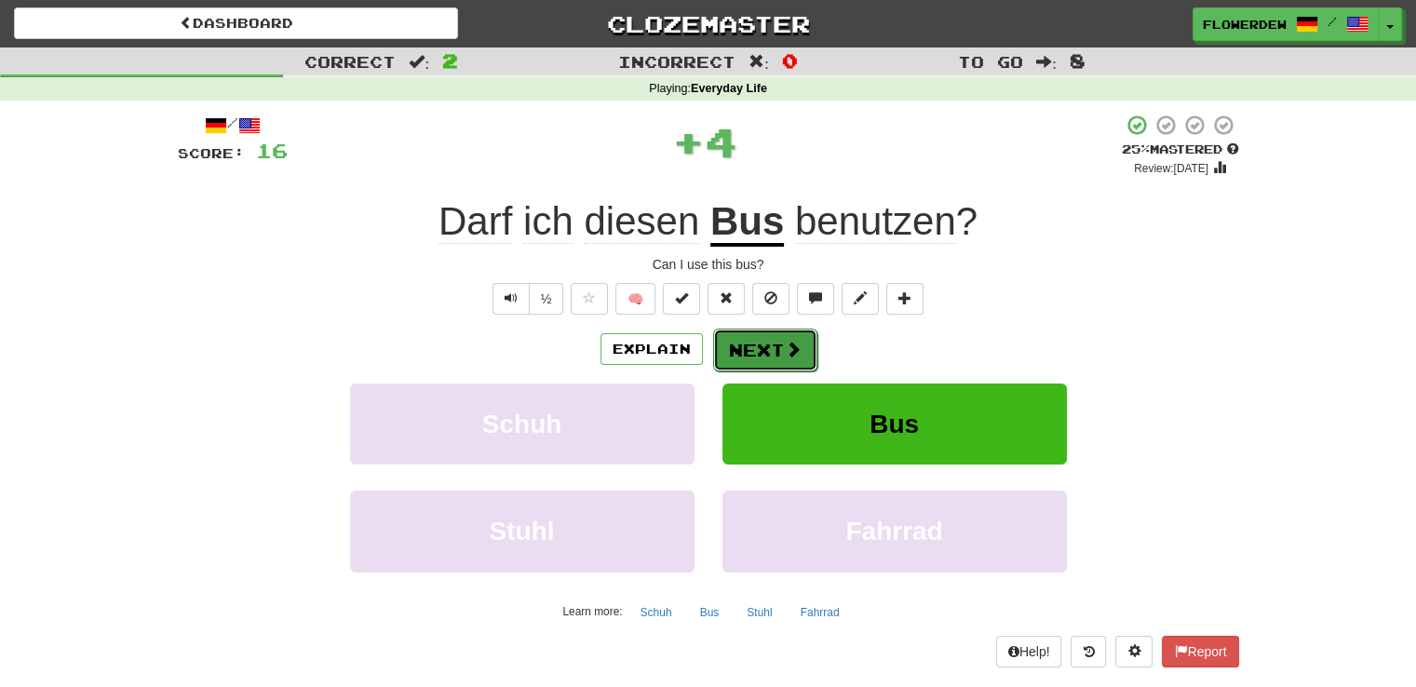
click at [779, 340] on button "Next" at bounding box center [765, 350] width 104 height 43
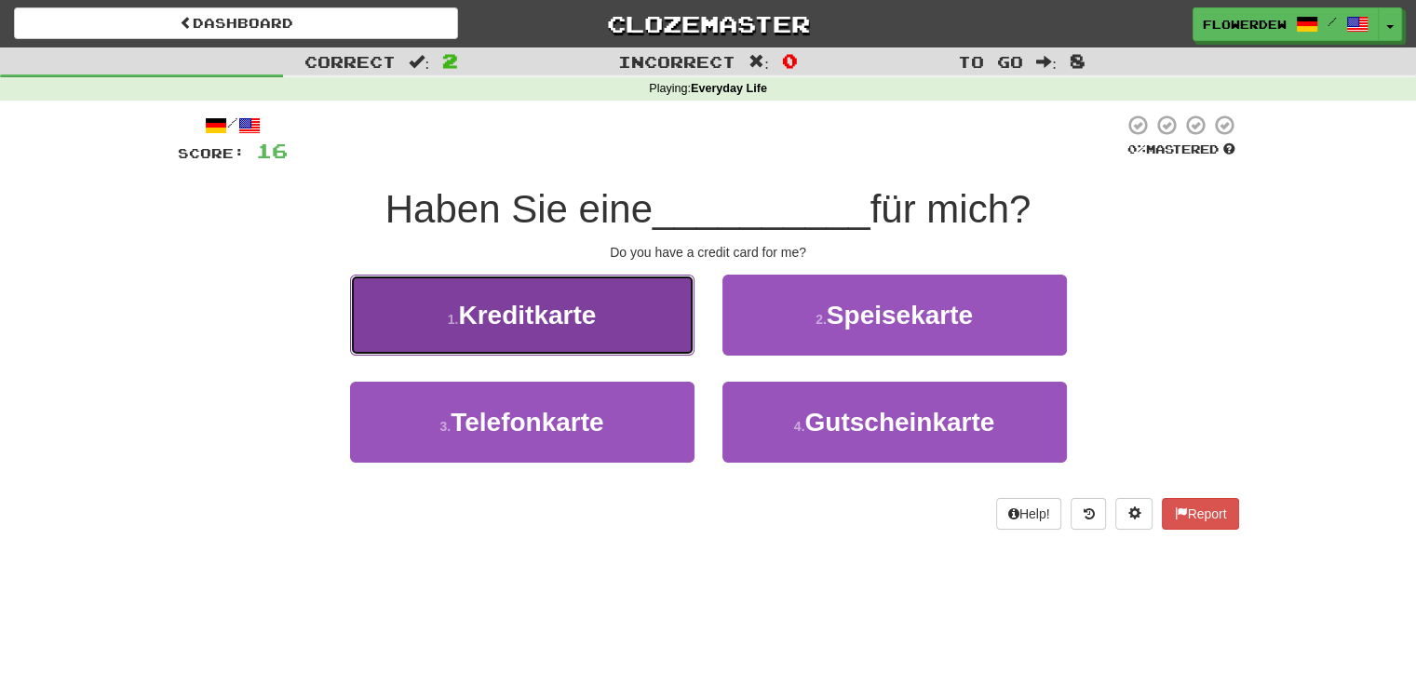
click at [601, 332] on button "1 . Kreditkarte" at bounding box center [522, 315] width 344 height 81
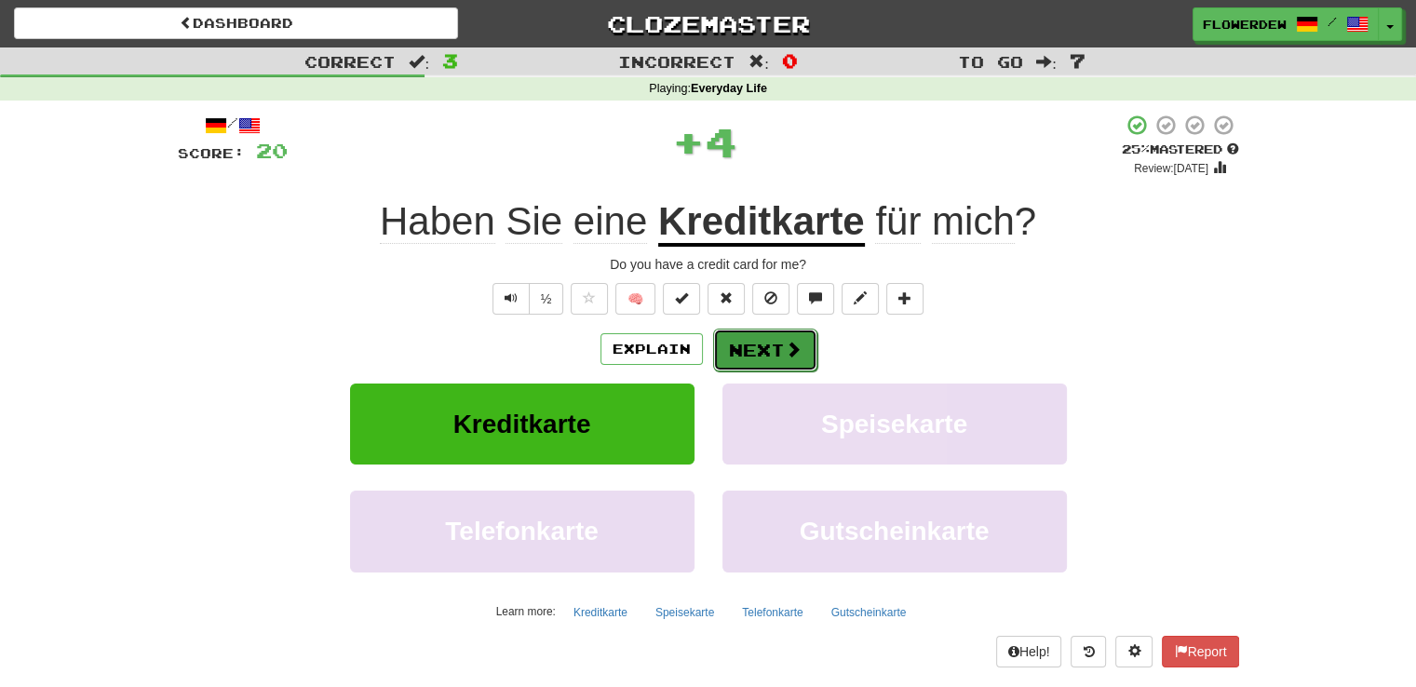
click at [778, 336] on button "Next" at bounding box center [765, 350] width 104 height 43
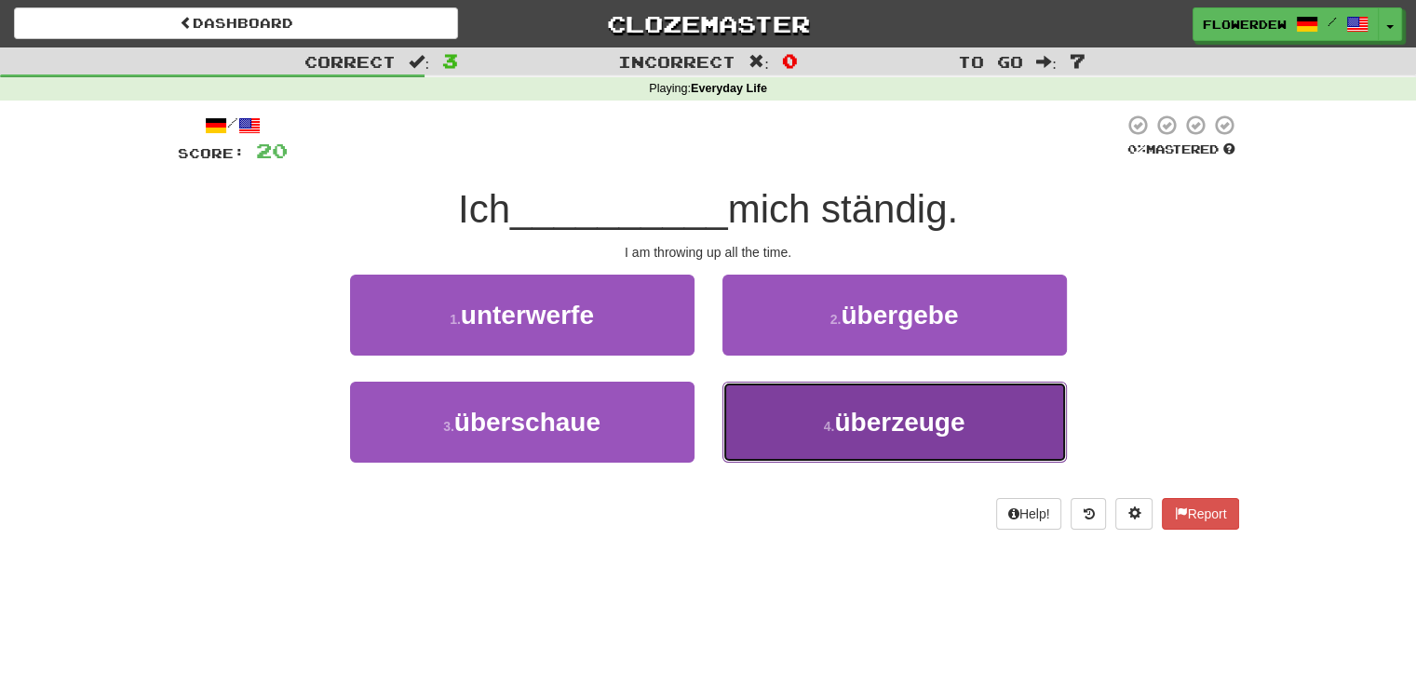
click at [776, 408] on button "4 . überzeuge" at bounding box center [894, 422] width 344 height 81
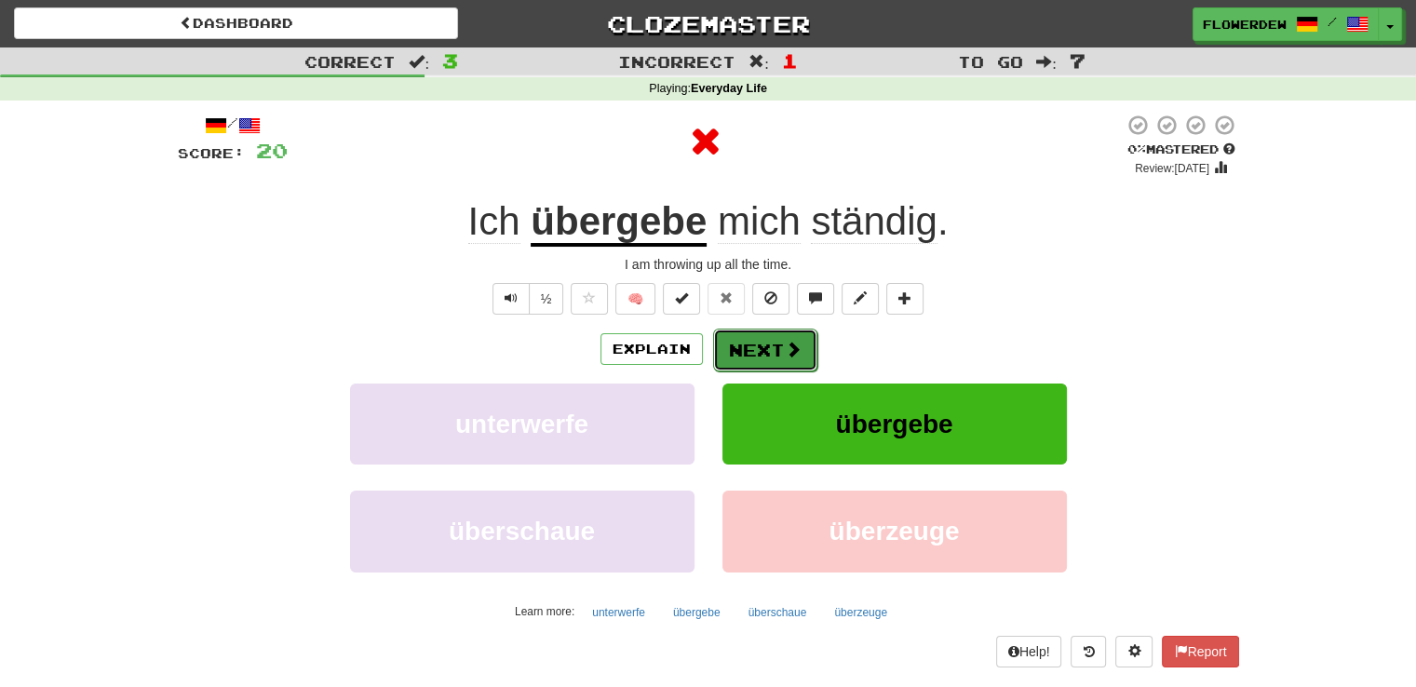
click at [793, 352] on span at bounding box center [793, 349] width 17 height 17
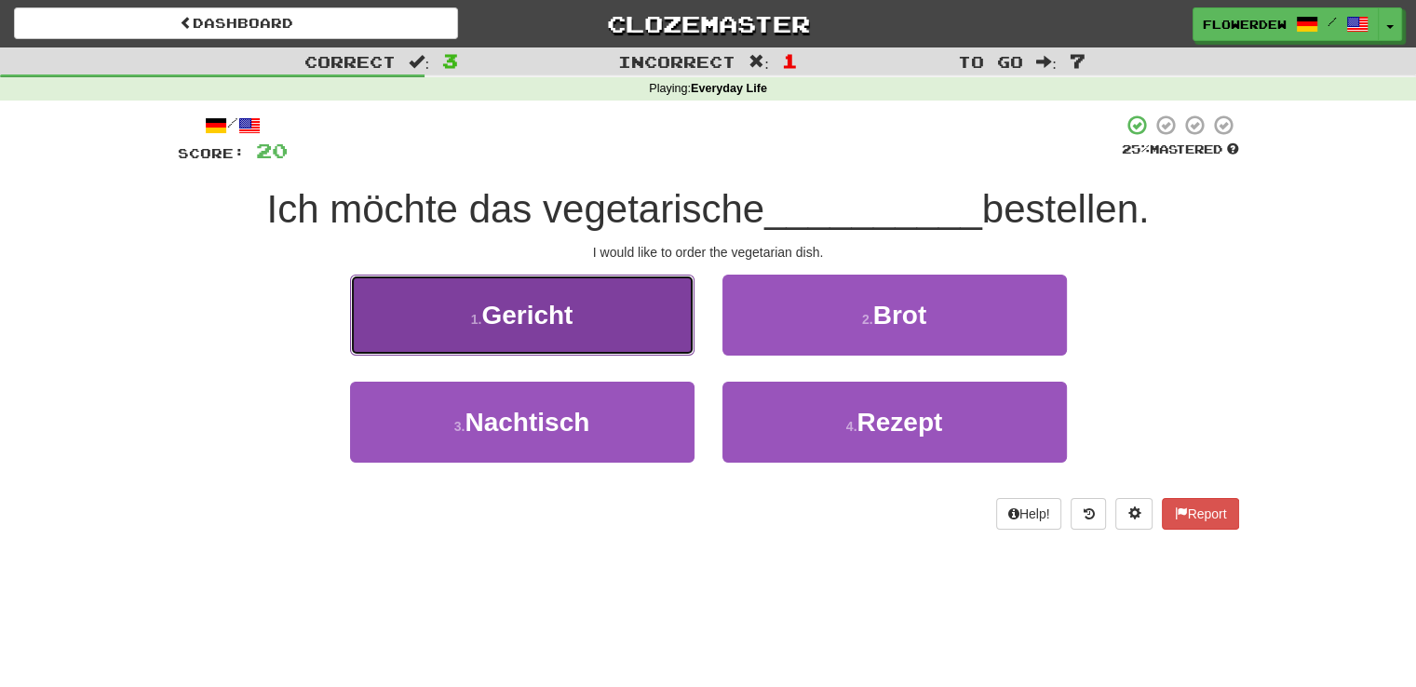
click at [648, 321] on button "1 . Gericht" at bounding box center [522, 315] width 344 height 81
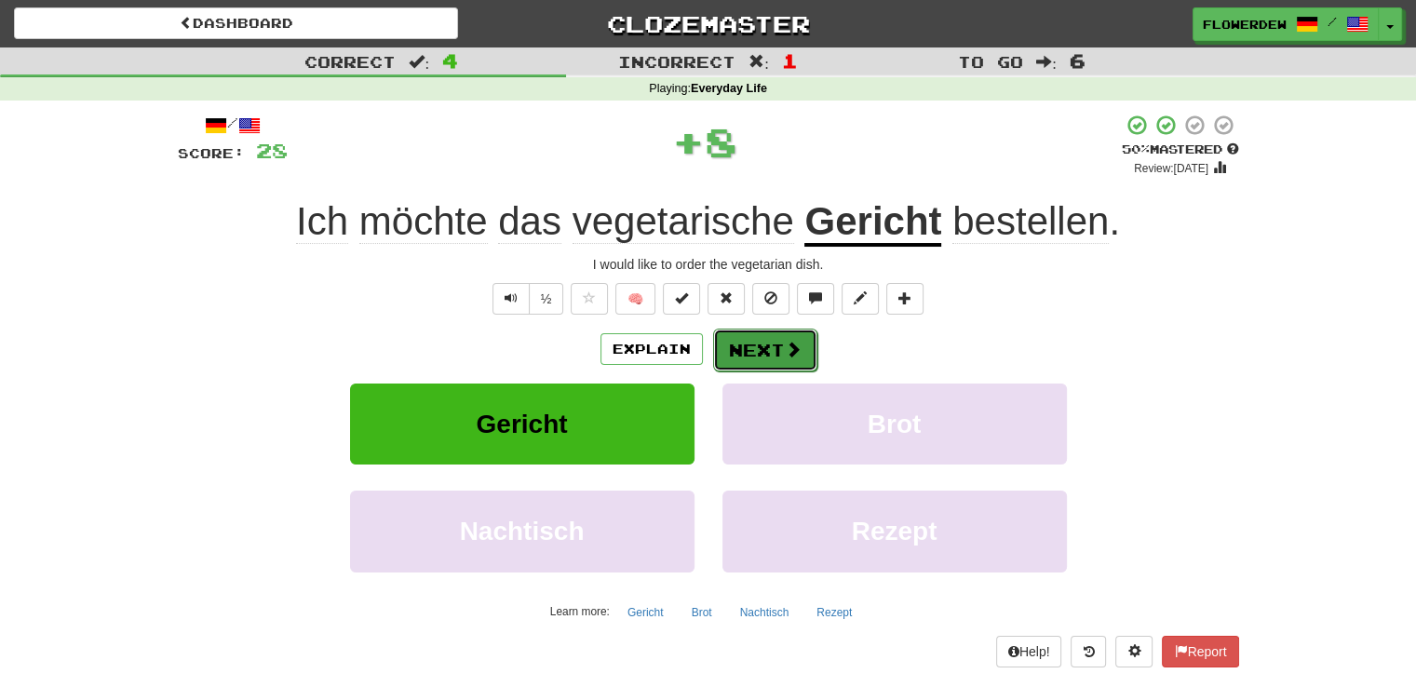
click at [752, 353] on button "Next" at bounding box center [765, 350] width 104 height 43
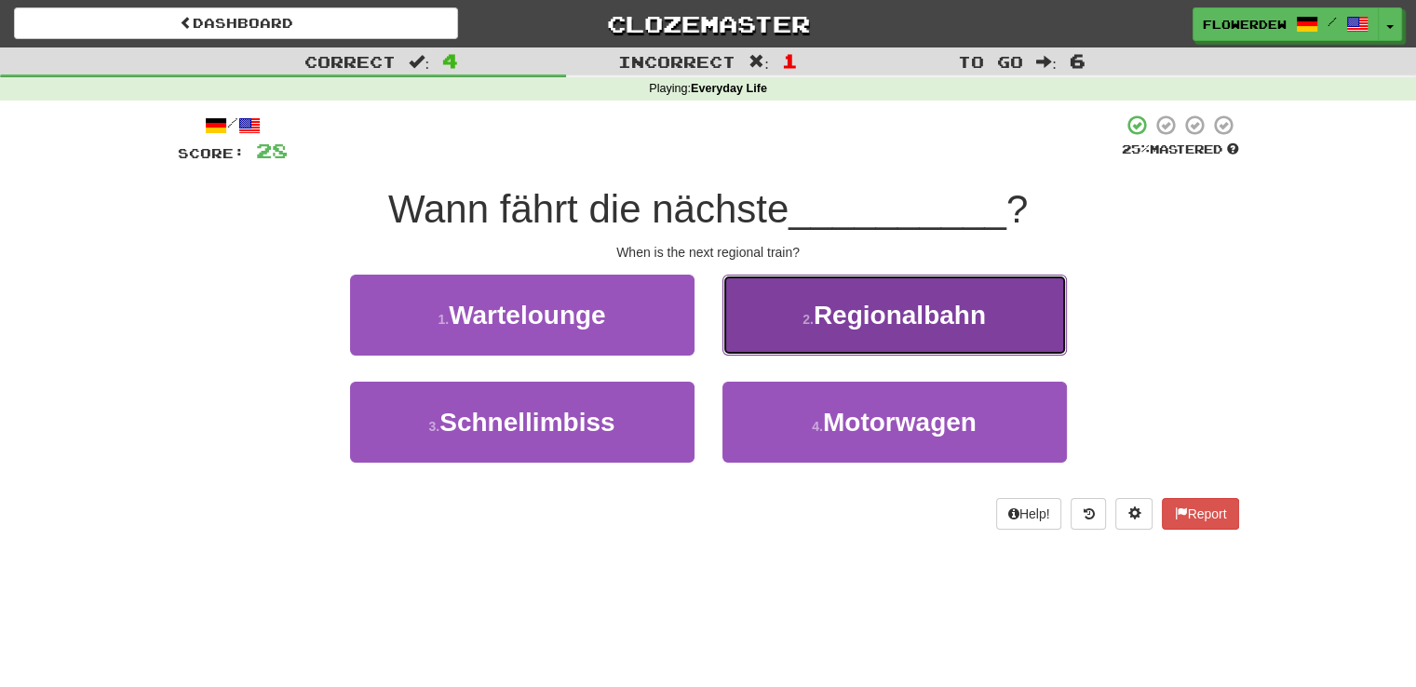
click at [773, 347] on button "2 . Regionalbahn" at bounding box center [894, 315] width 344 height 81
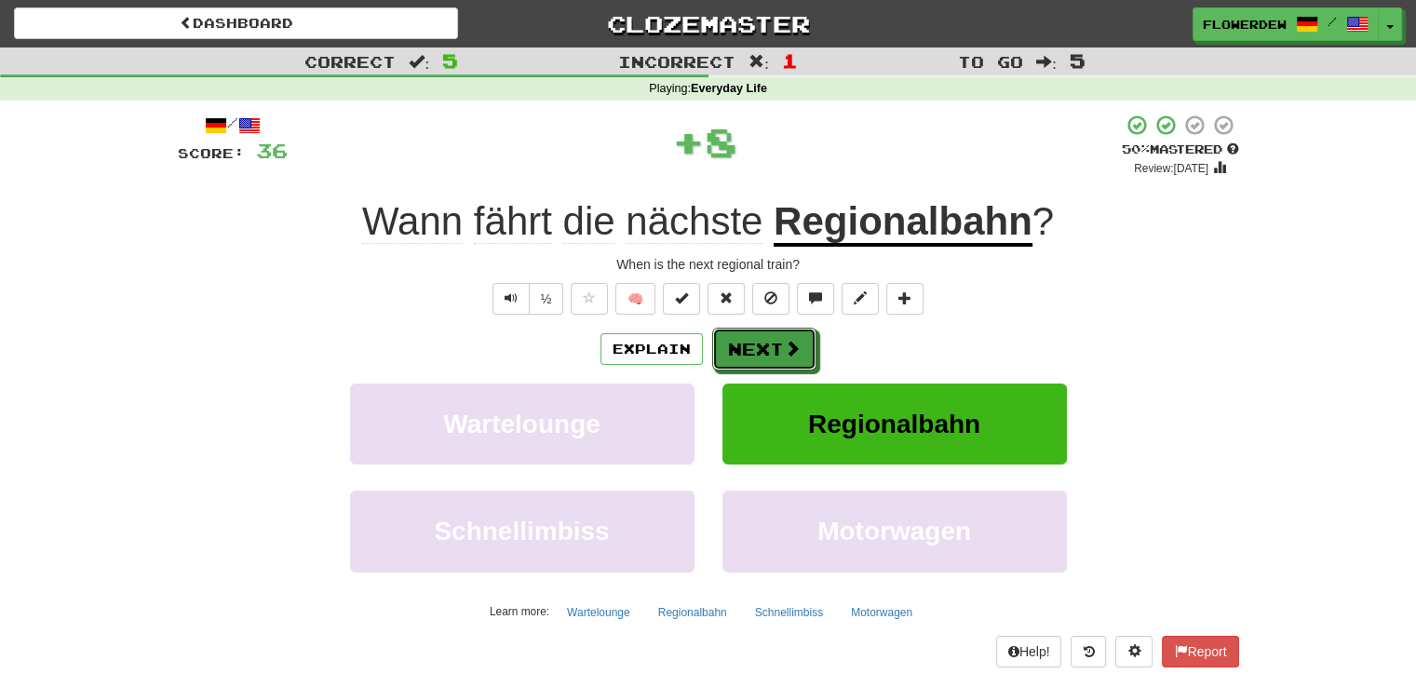
click at [773, 347] on button "Next" at bounding box center [764, 349] width 104 height 43
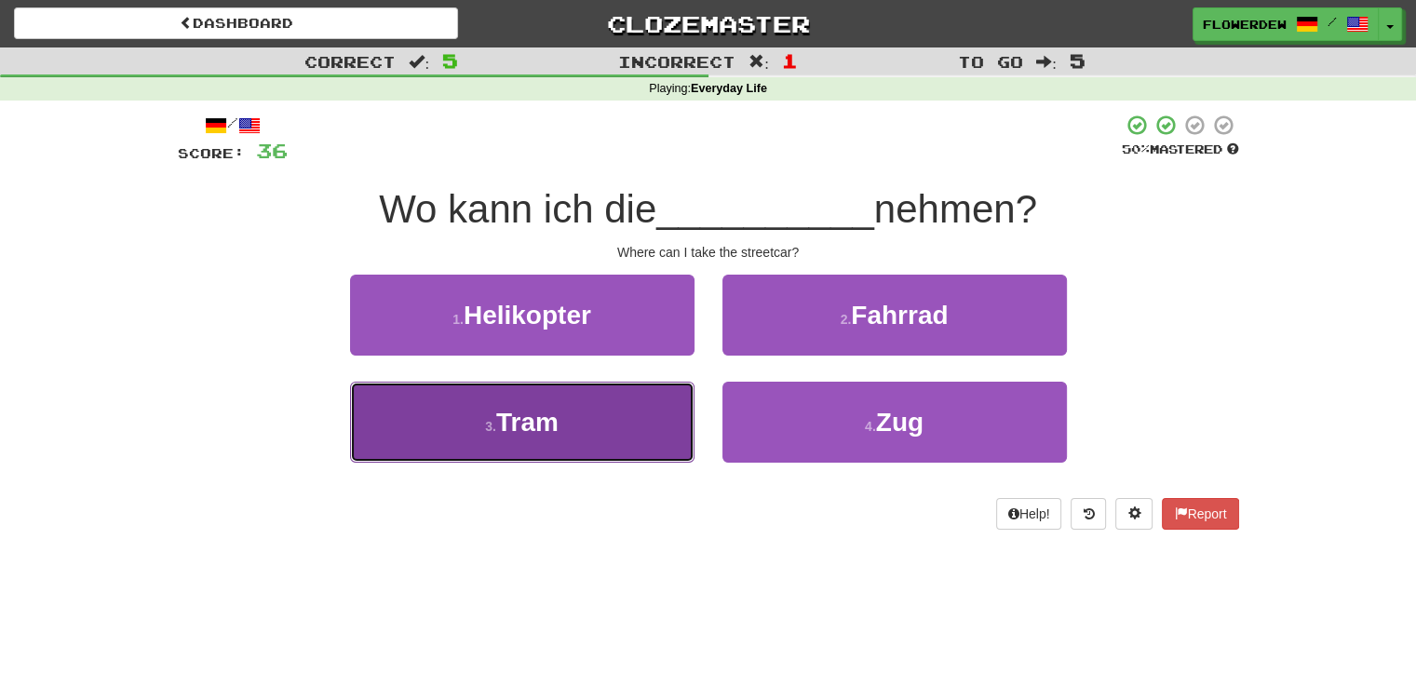
click at [629, 429] on button "3 . Tram" at bounding box center [522, 422] width 344 height 81
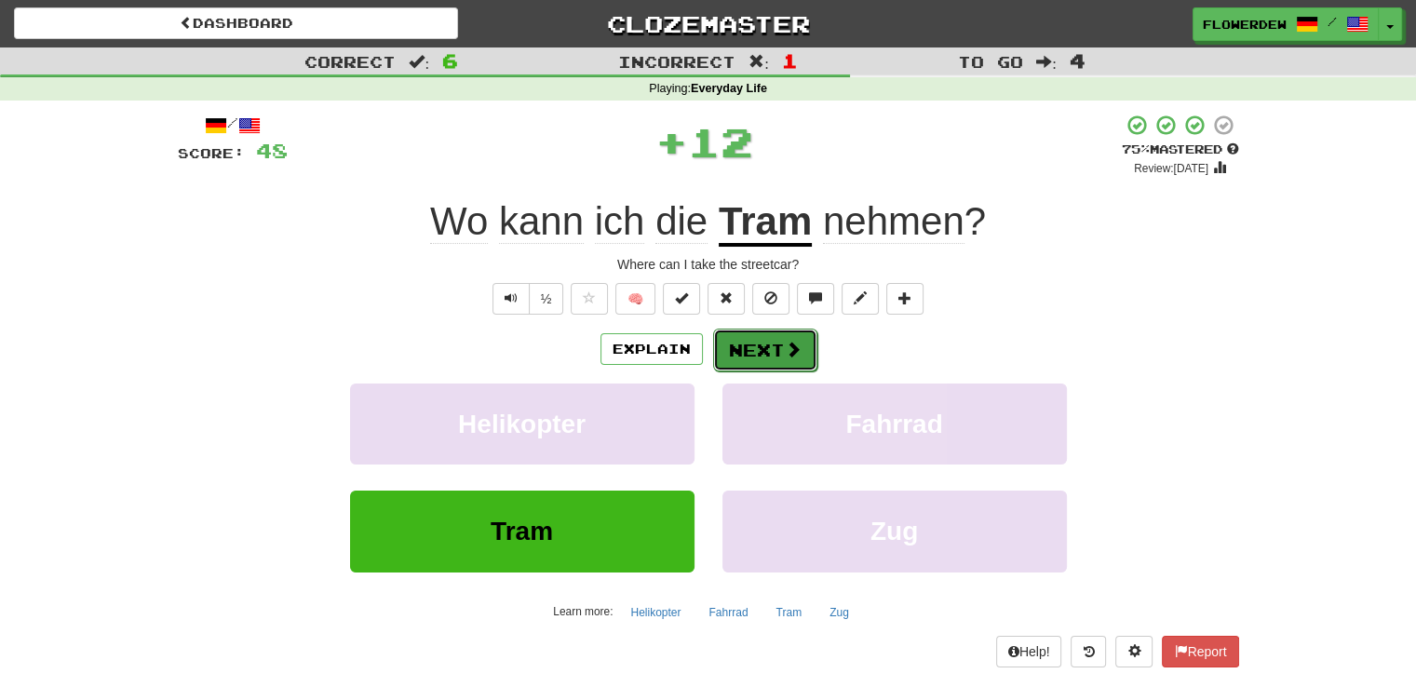
click at [737, 351] on button "Next" at bounding box center [765, 350] width 104 height 43
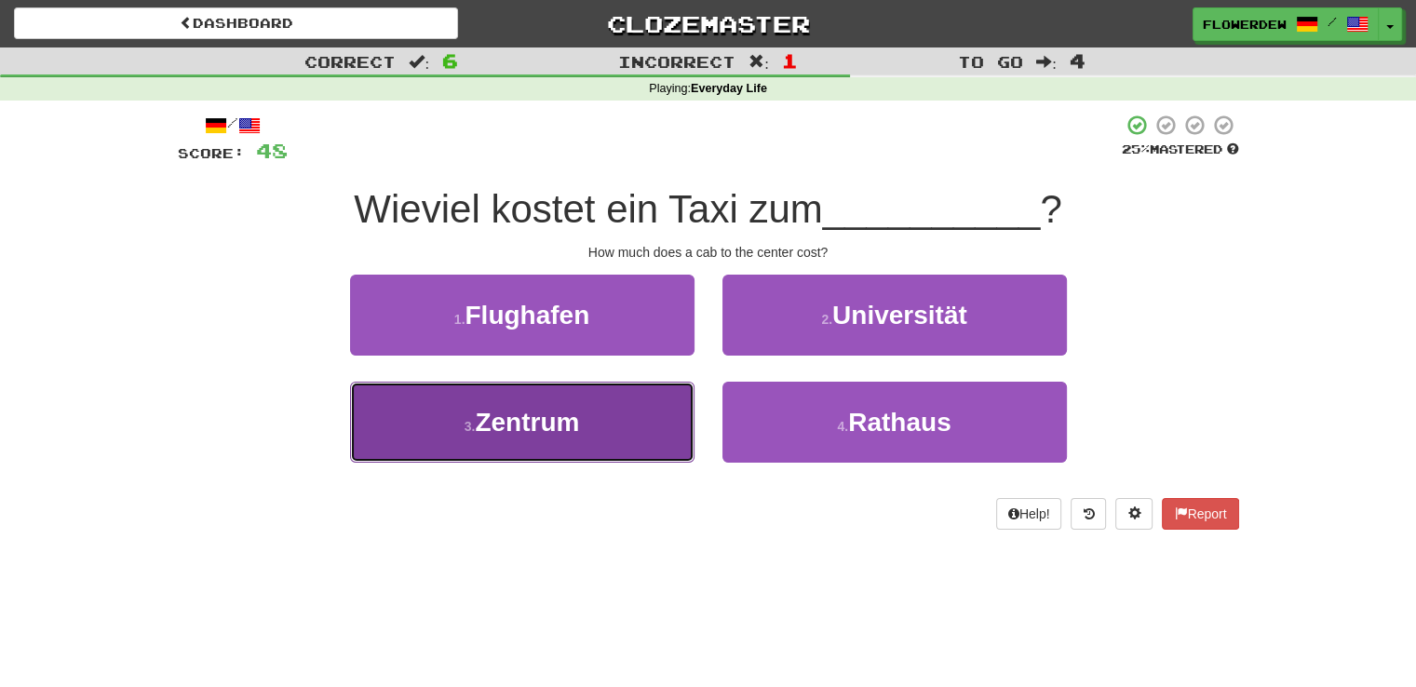
click at [638, 409] on button "3 . Zentrum" at bounding box center [522, 422] width 344 height 81
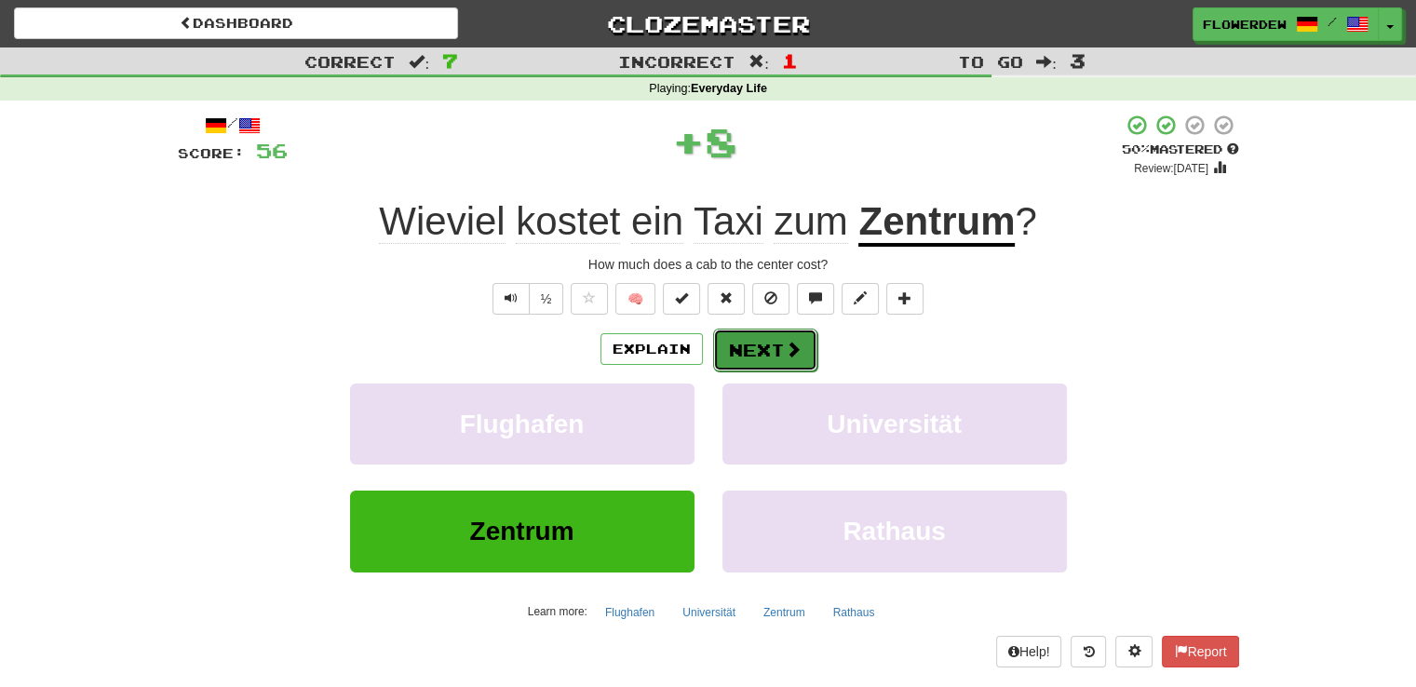
click at [752, 336] on button "Next" at bounding box center [765, 350] width 104 height 43
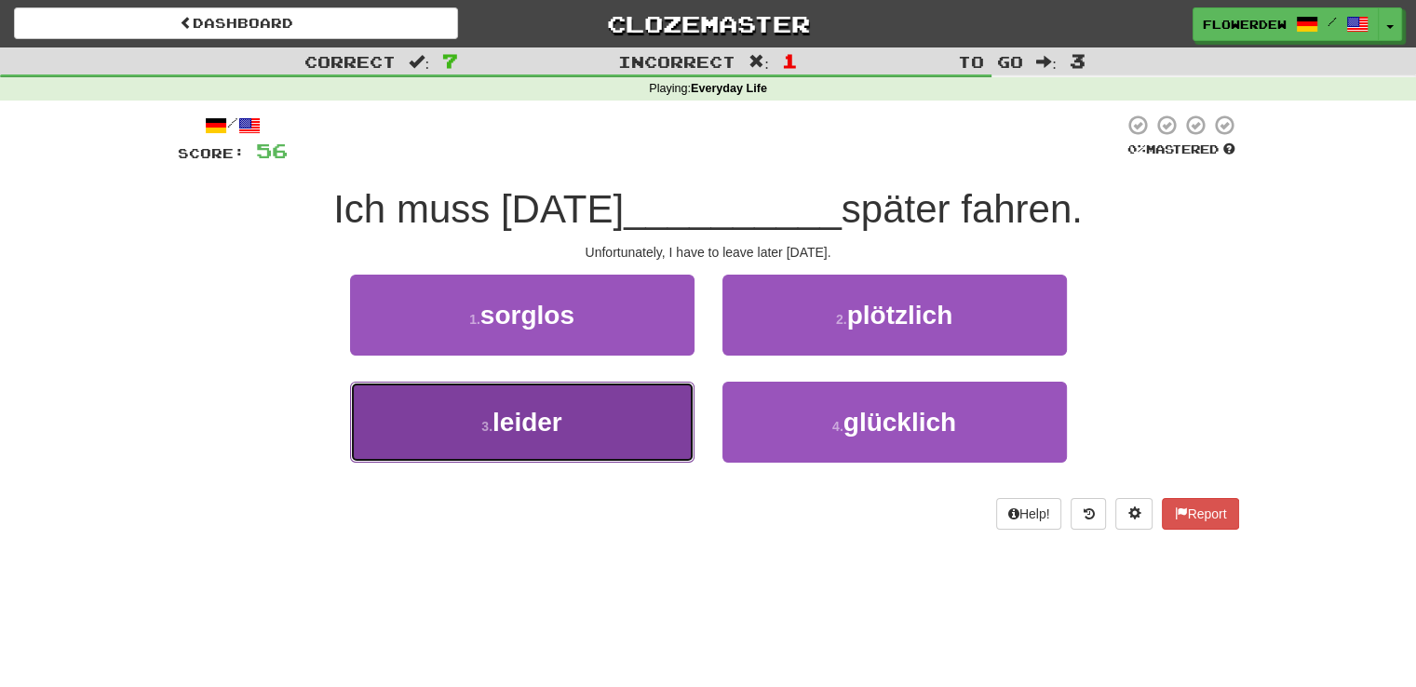
click at [644, 428] on button "3 . leider" at bounding box center [522, 422] width 344 height 81
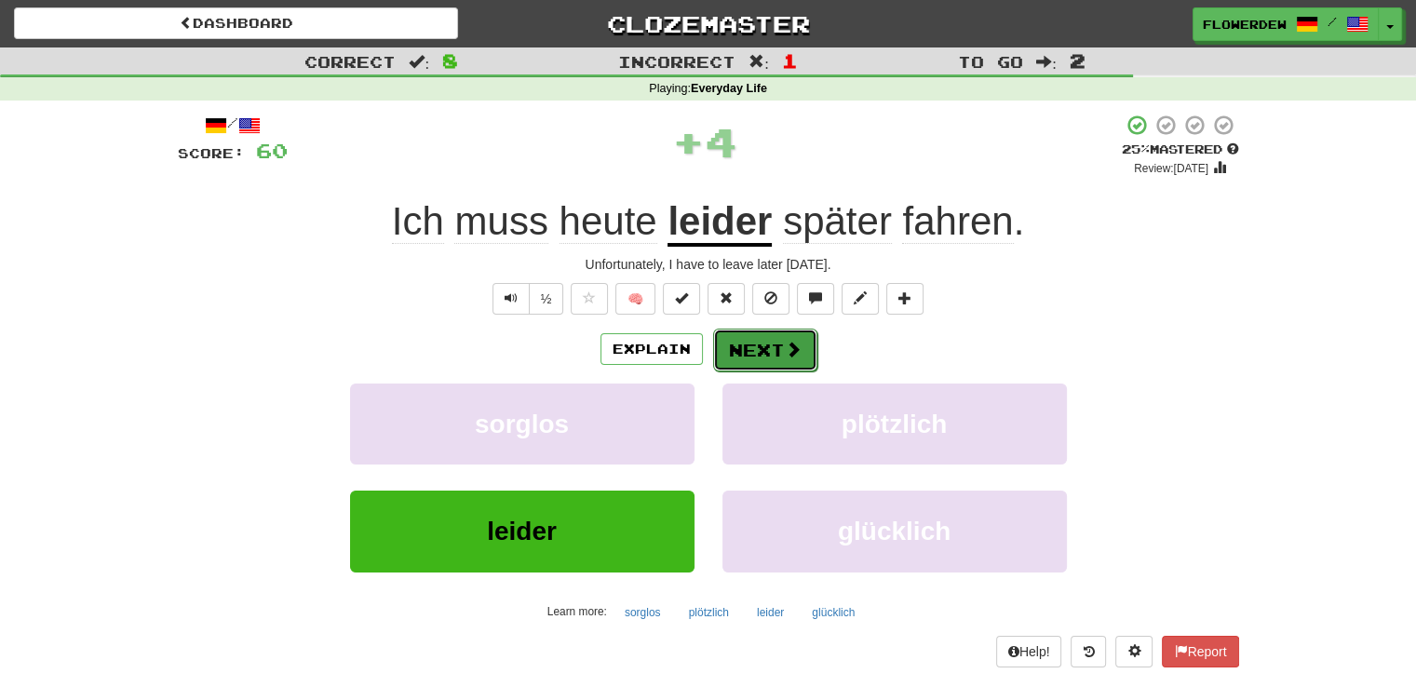
click at [760, 348] on button "Next" at bounding box center [765, 350] width 104 height 43
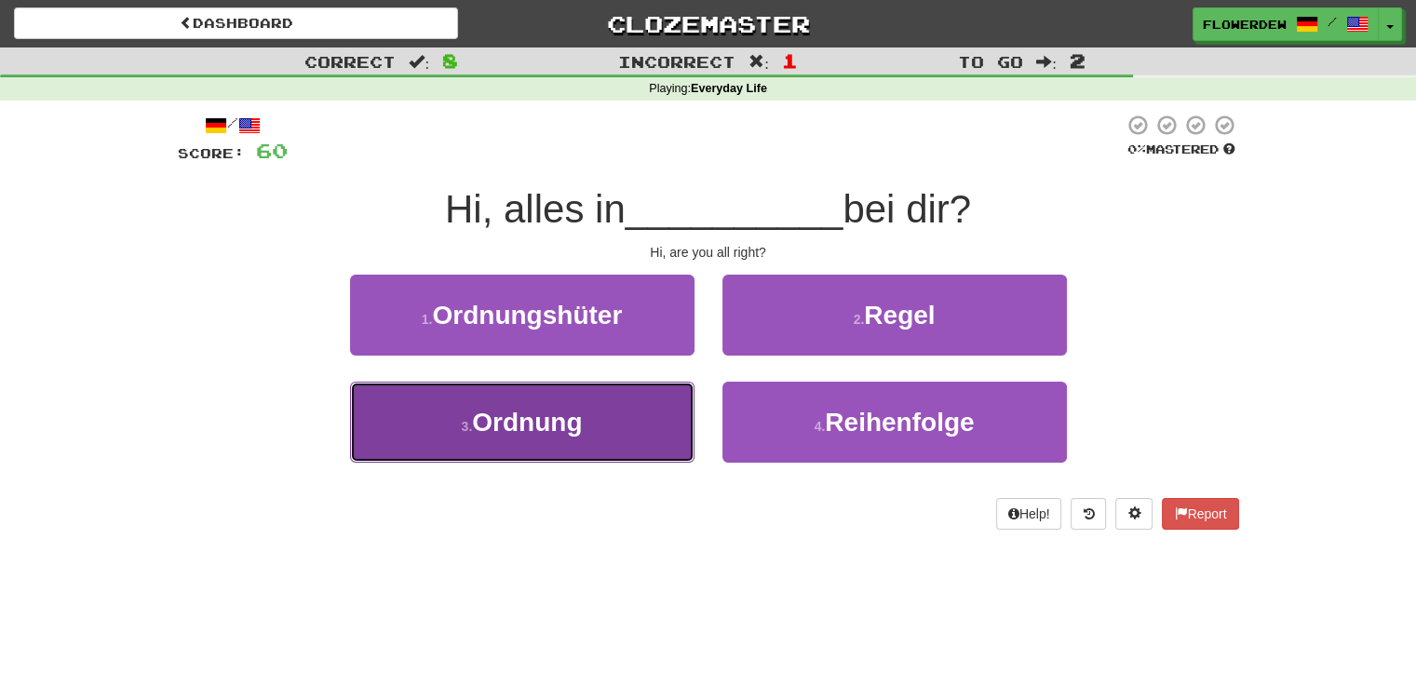
click at [636, 424] on button "3 . Ordnung" at bounding box center [522, 422] width 344 height 81
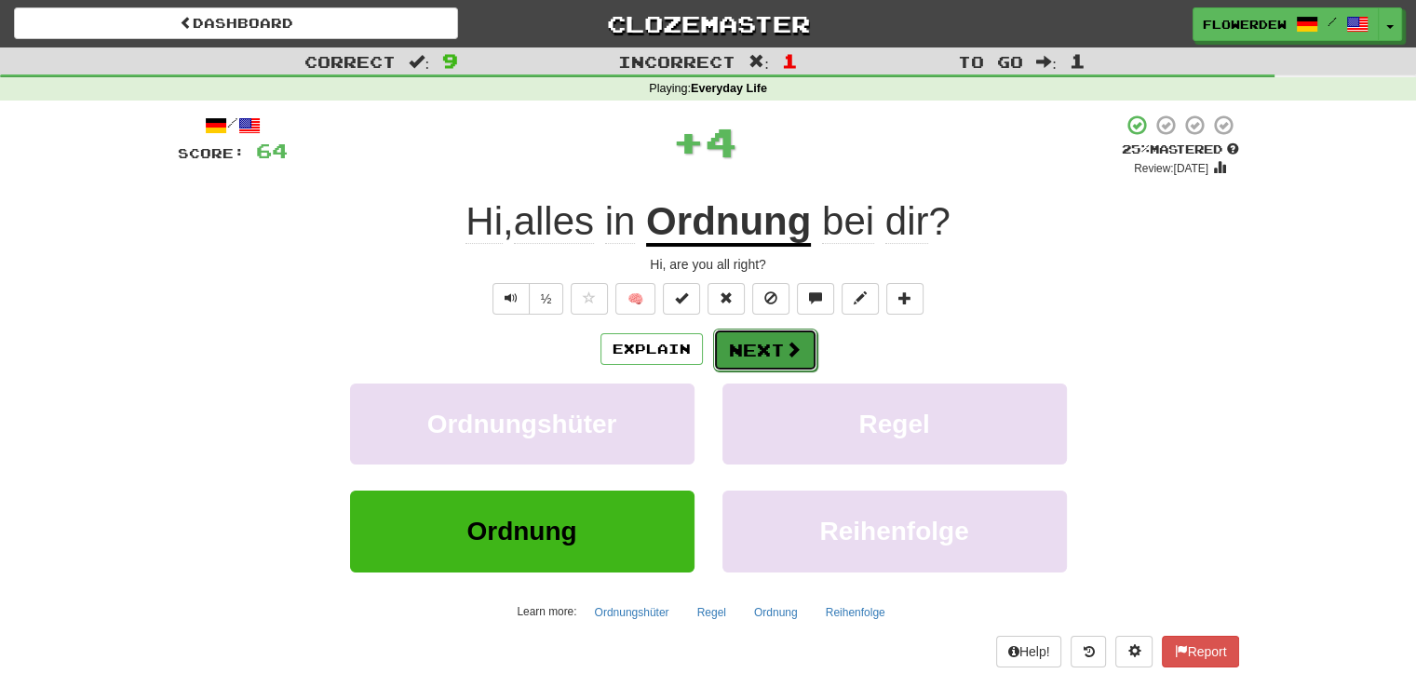
click at [778, 357] on button "Next" at bounding box center [765, 350] width 104 height 43
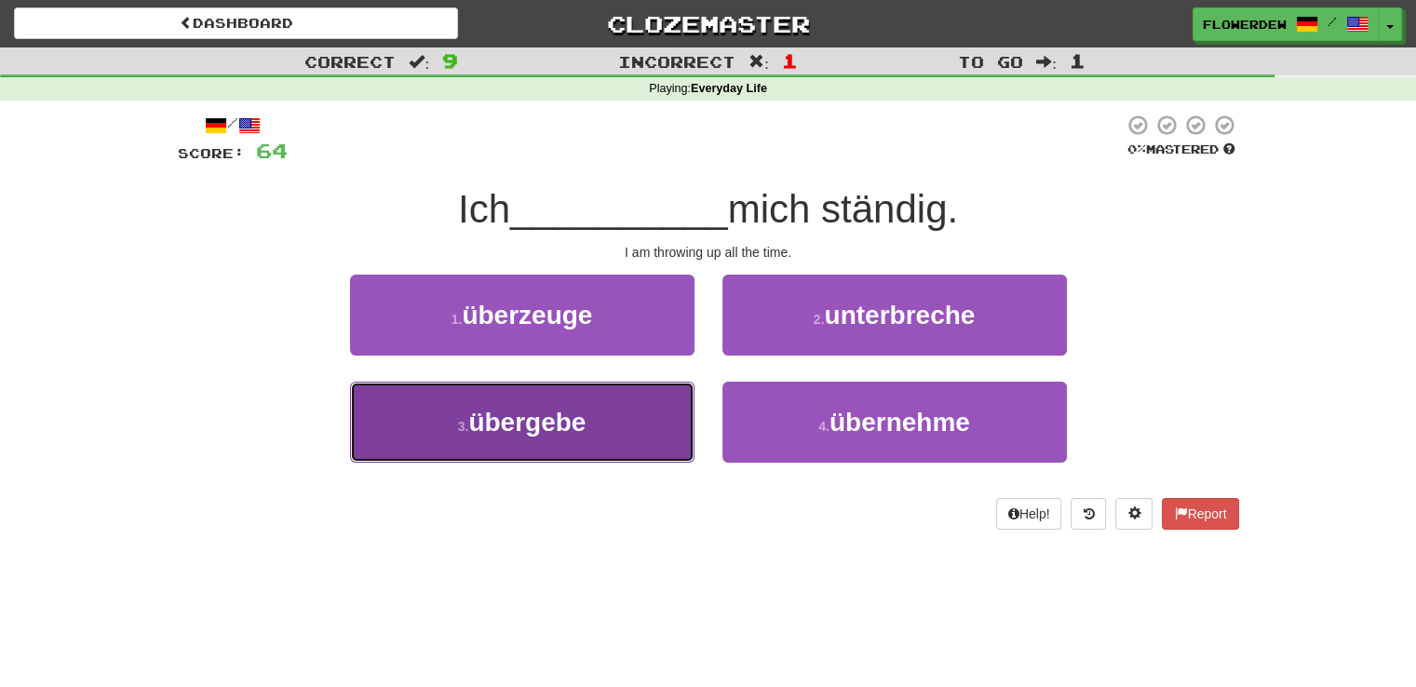
click at [641, 417] on button "3 . übergebe" at bounding box center [522, 422] width 344 height 81
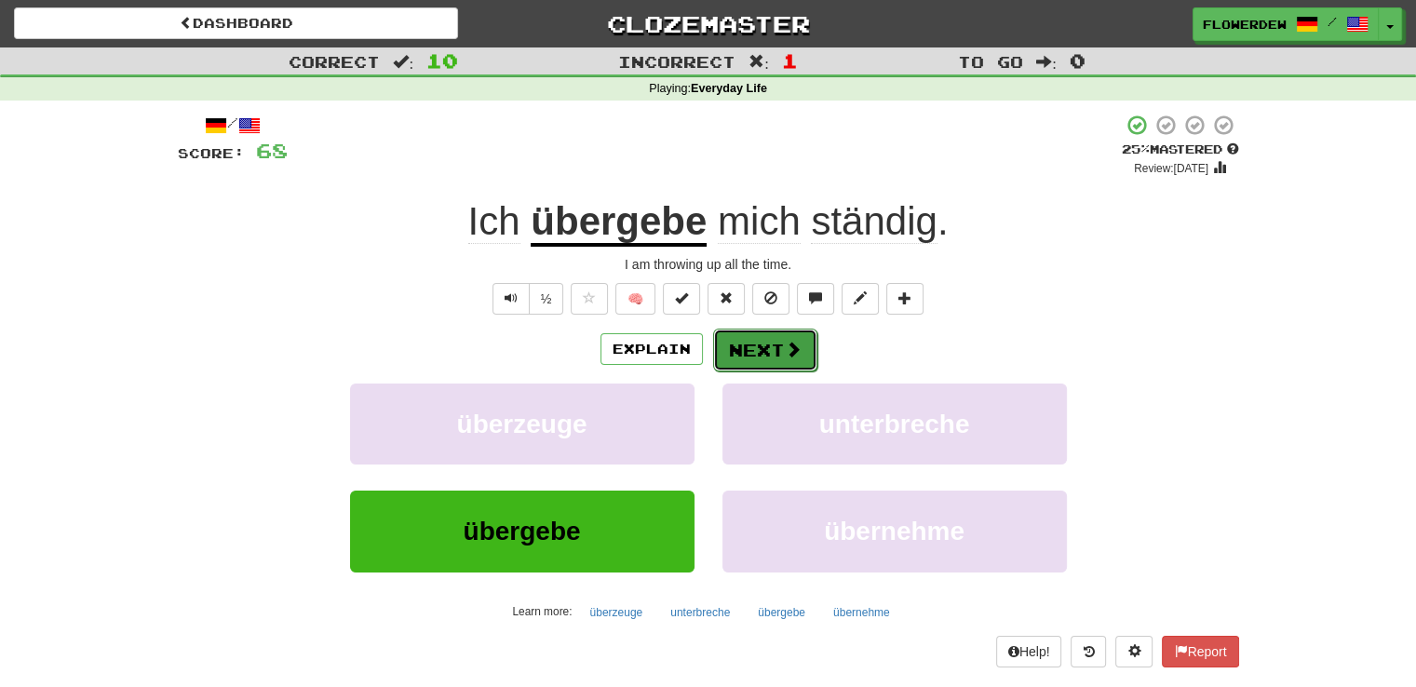
click at [775, 346] on button "Next" at bounding box center [765, 350] width 104 height 43
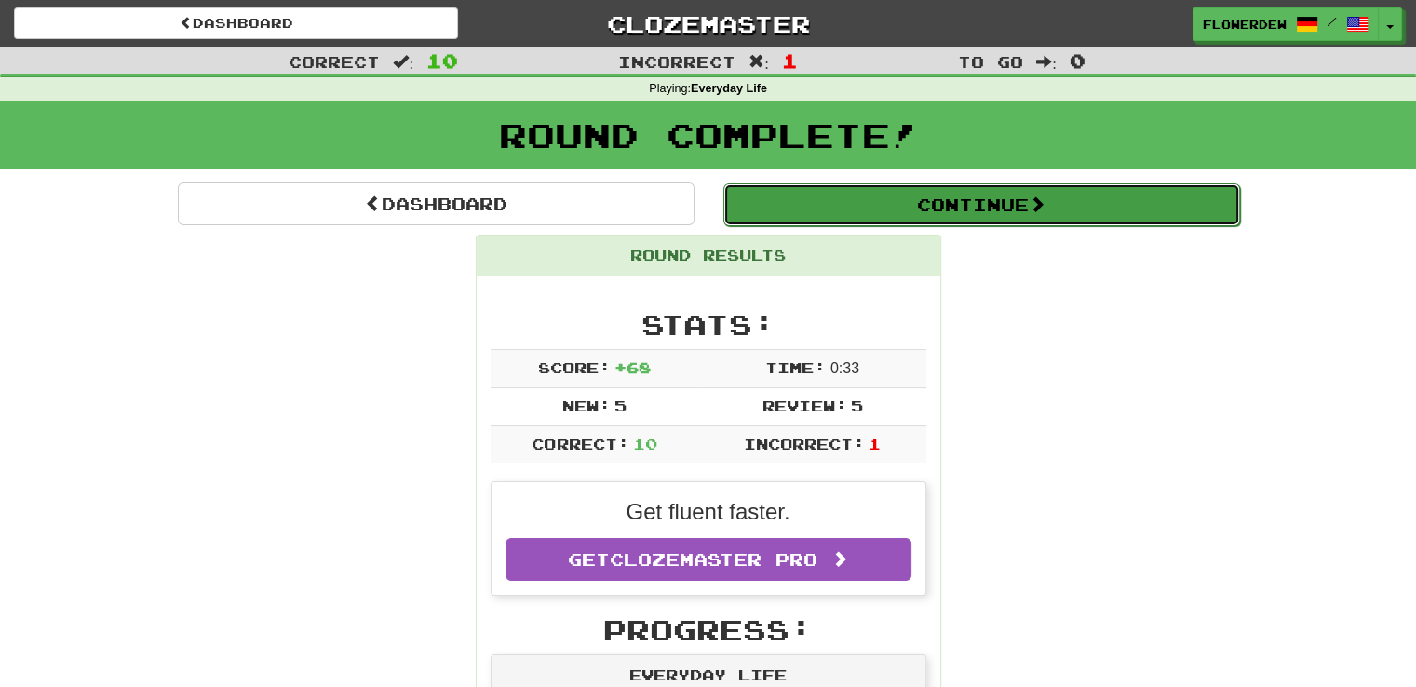
click at [853, 210] on button "Continue" at bounding box center [981, 204] width 517 height 43
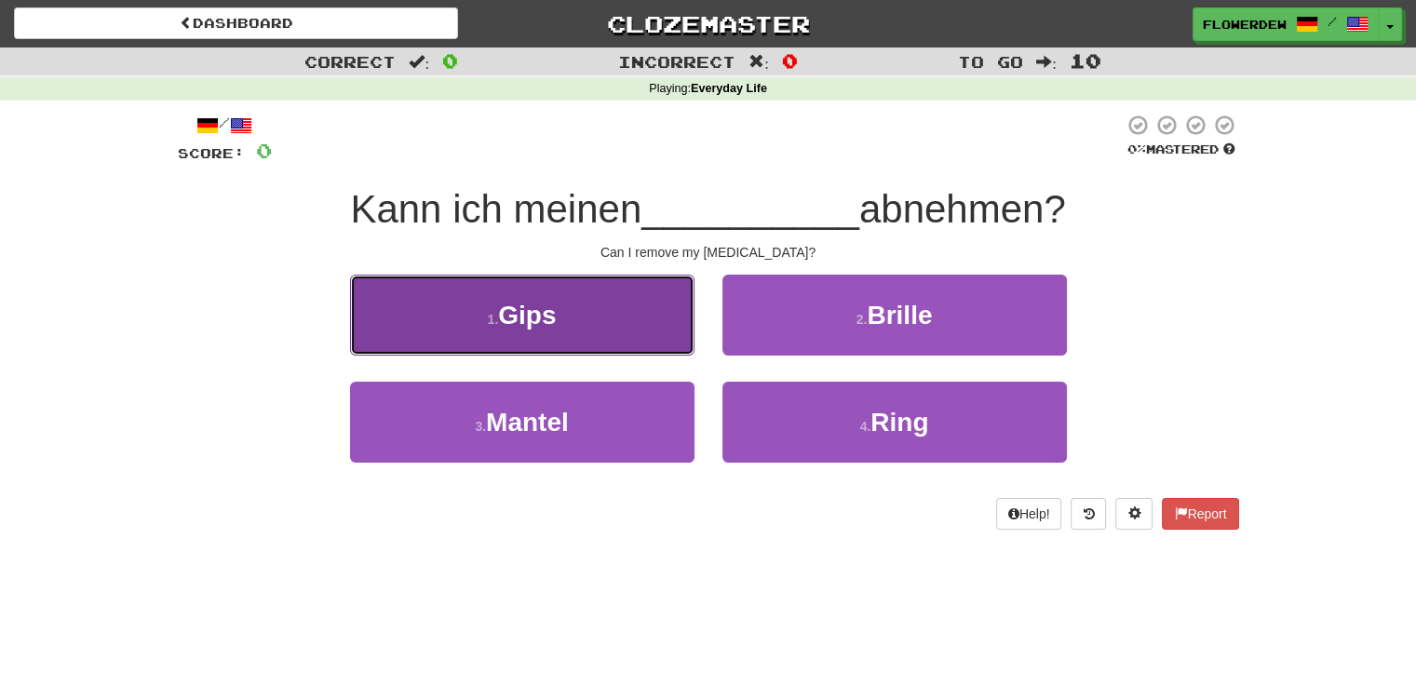
click at [643, 299] on button "1 . Gips" at bounding box center [522, 315] width 344 height 81
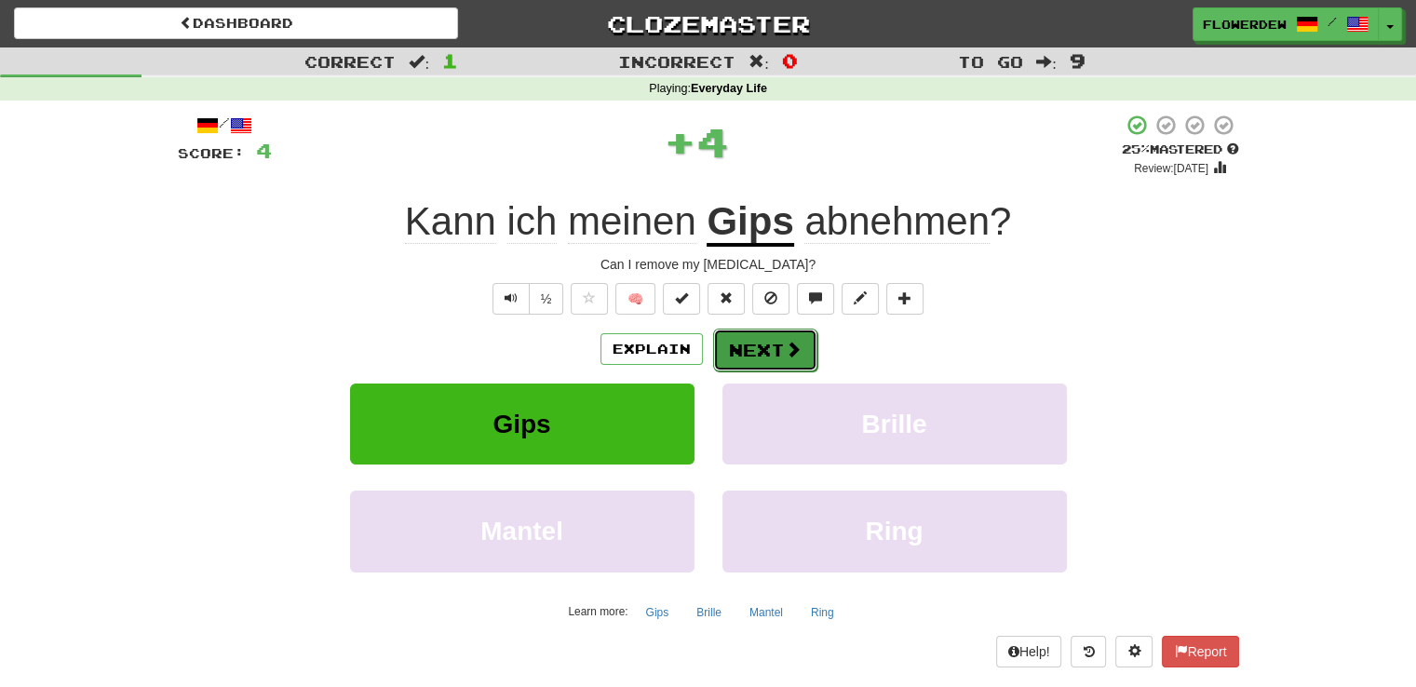
click at [772, 332] on button "Next" at bounding box center [765, 350] width 104 height 43
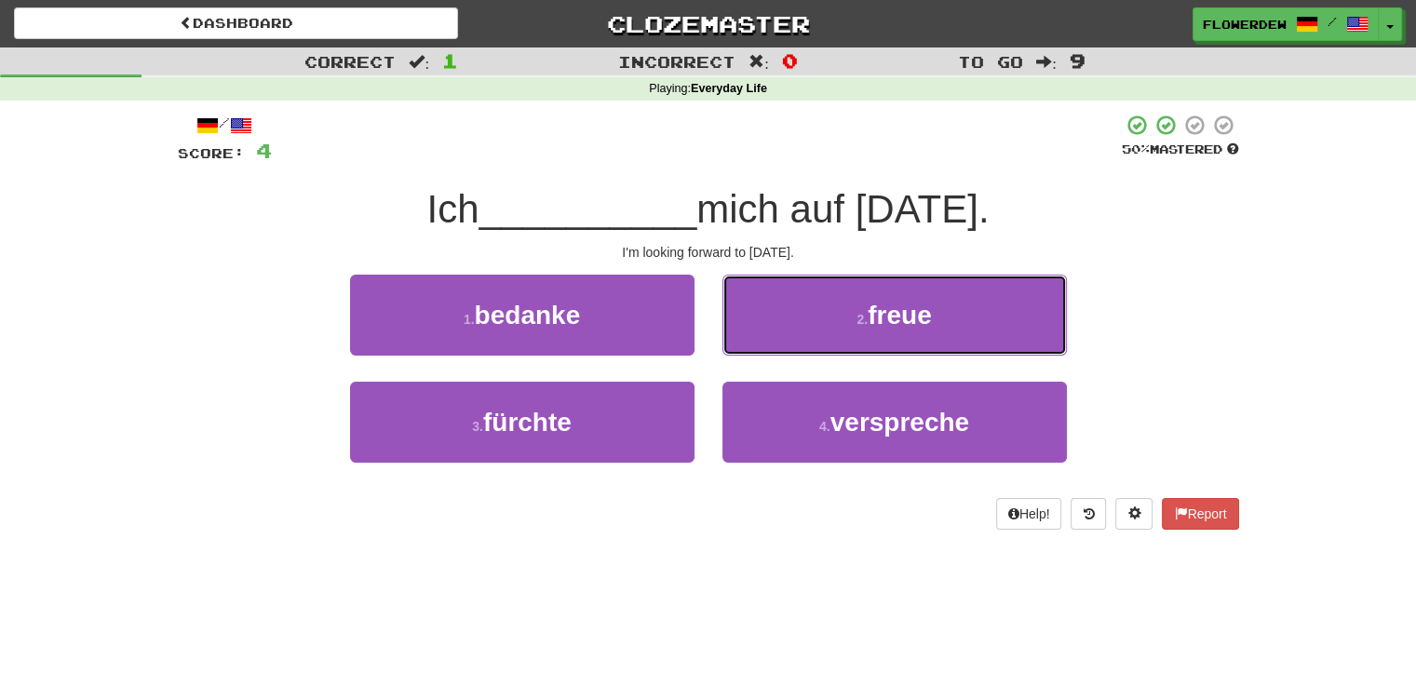
click at [772, 332] on button "2 . freue" at bounding box center [894, 315] width 344 height 81
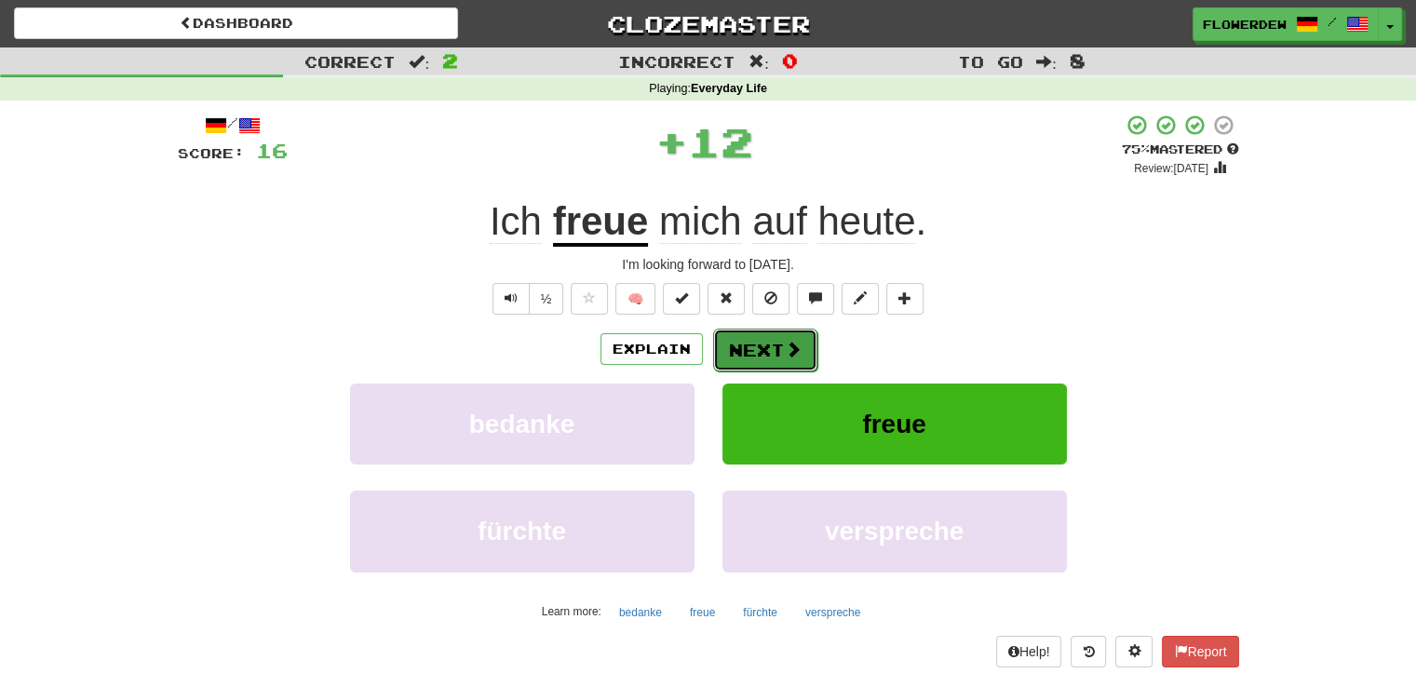
click at [770, 344] on button "Next" at bounding box center [765, 350] width 104 height 43
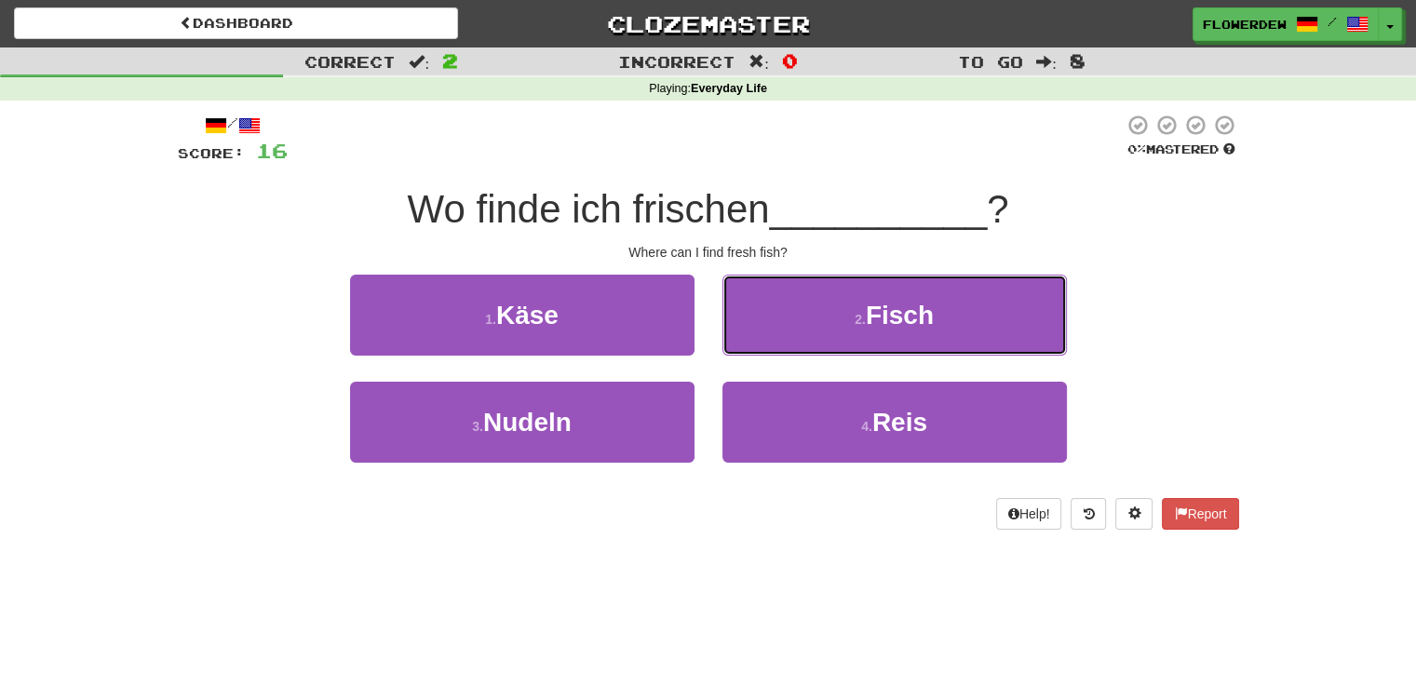
click at [770, 344] on button "2 . Fisch" at bounding box center [894, 315] width 344 height 81
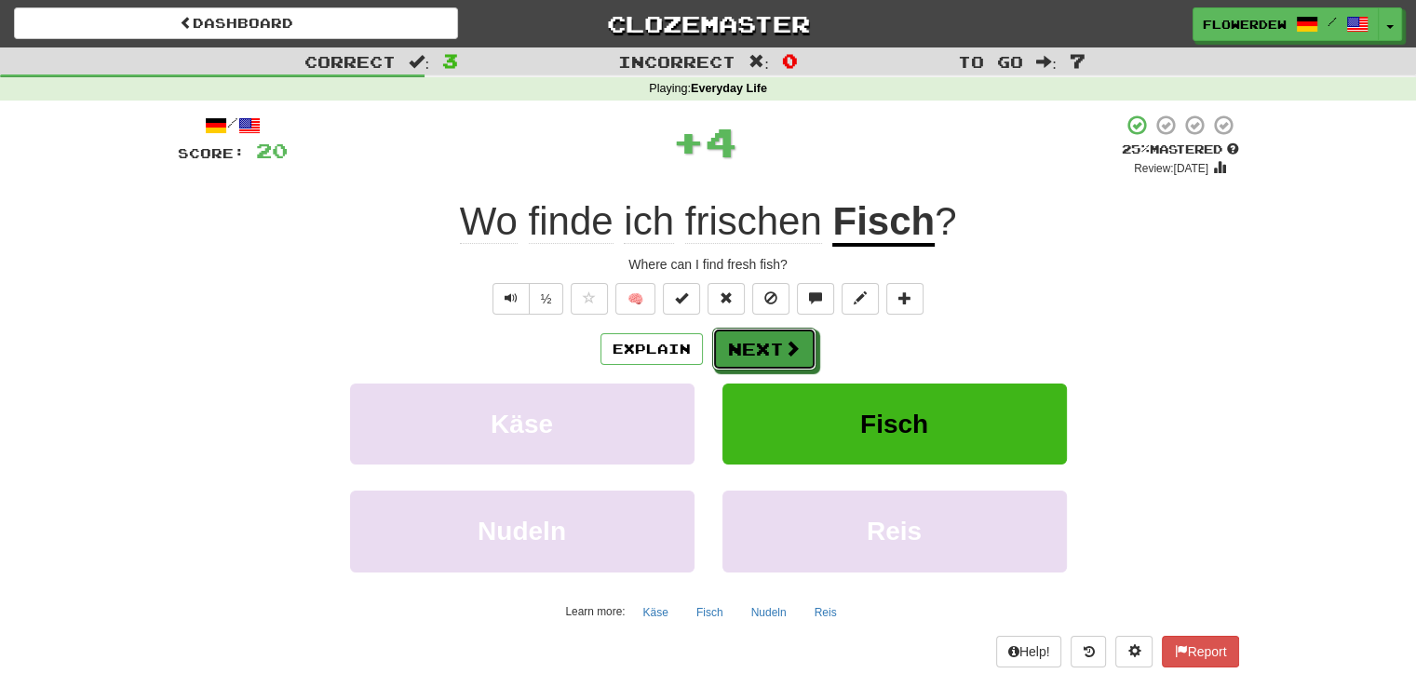
click at [770, 344] on button "Next" at bounding box center [764, 349] width 104 height 43
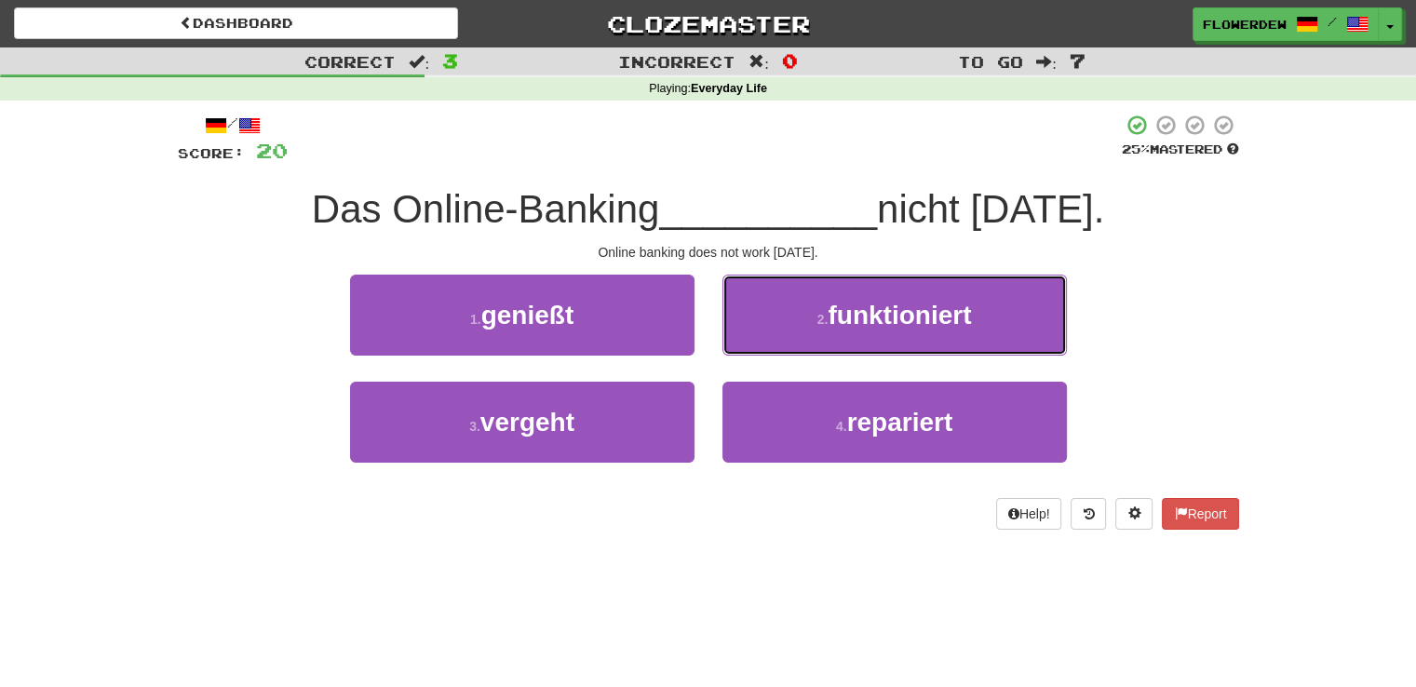
click at [770, 344] on button "2 . funktioniert" at bounding box center [894, 315] width 344 height 81
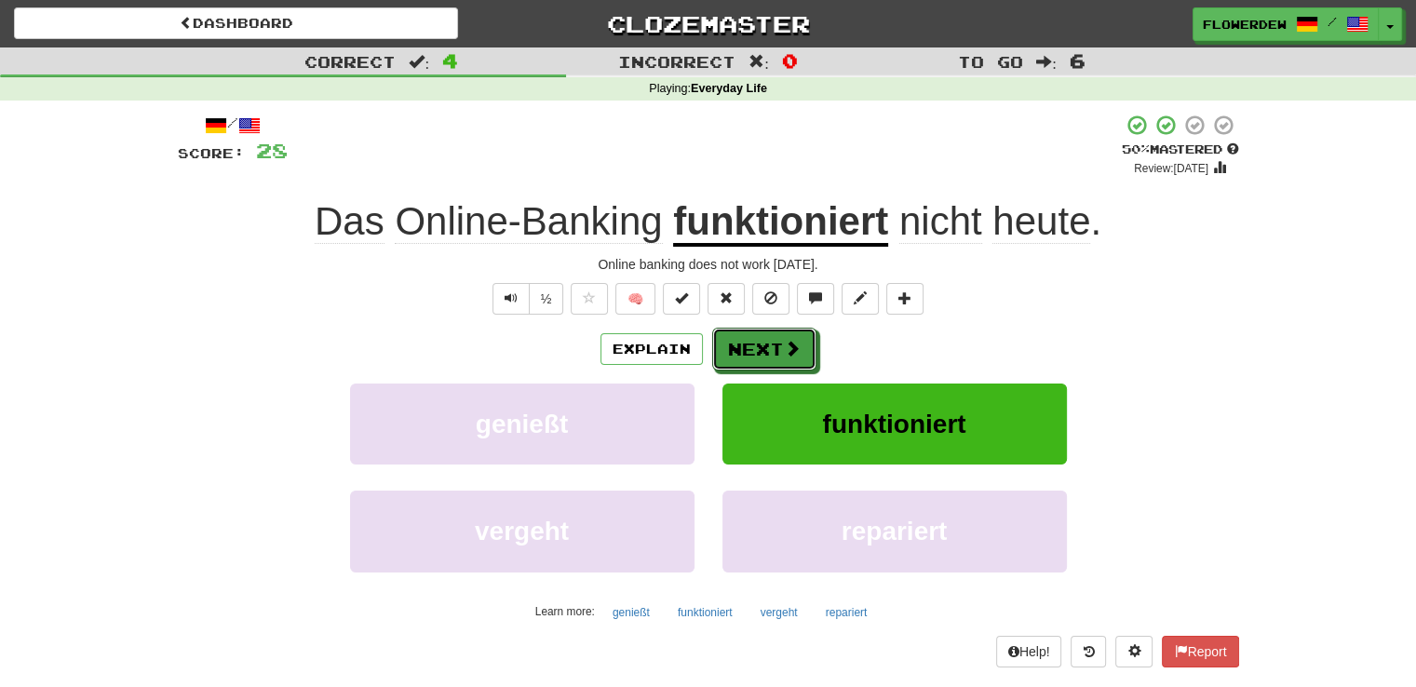
click at [770, 344] on button "Next" at bounding box center [764, 349] width 104 height 43
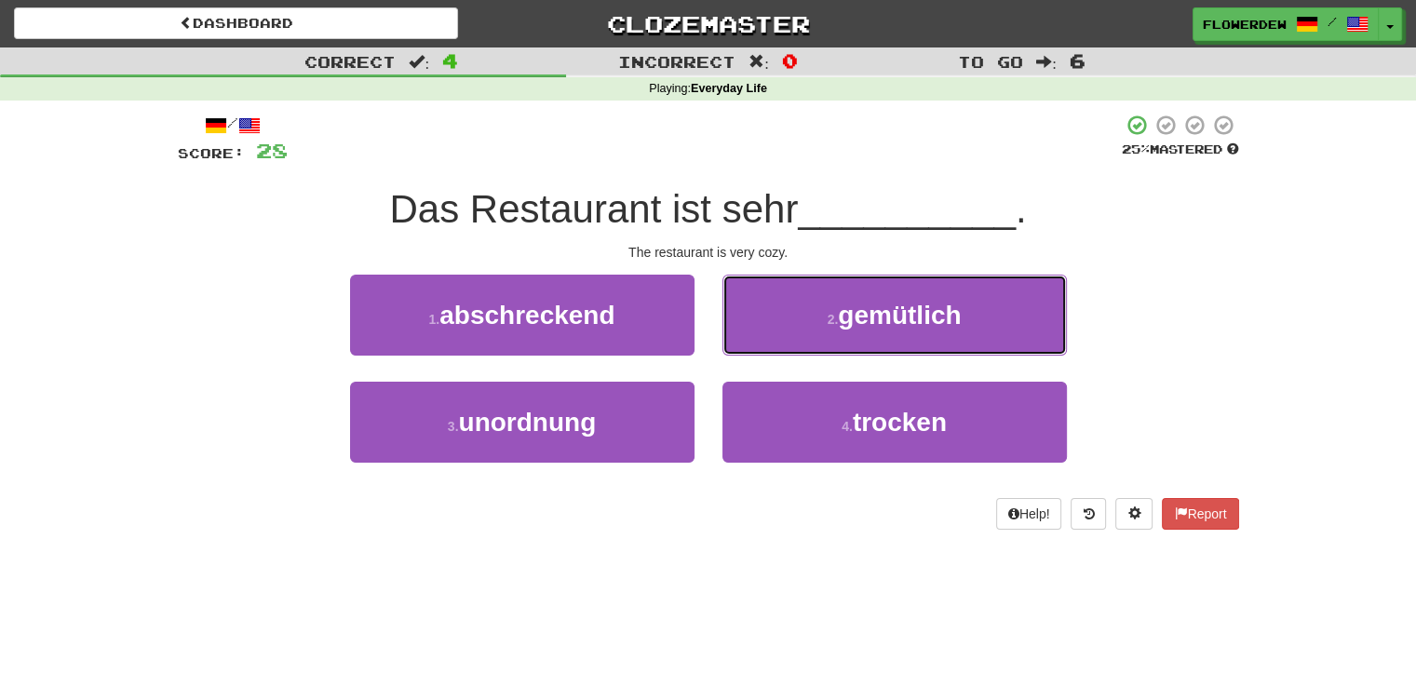
click at [770, 344] on button "2 . gemütlich" at bounding box center [894, 315] width 344 height 81
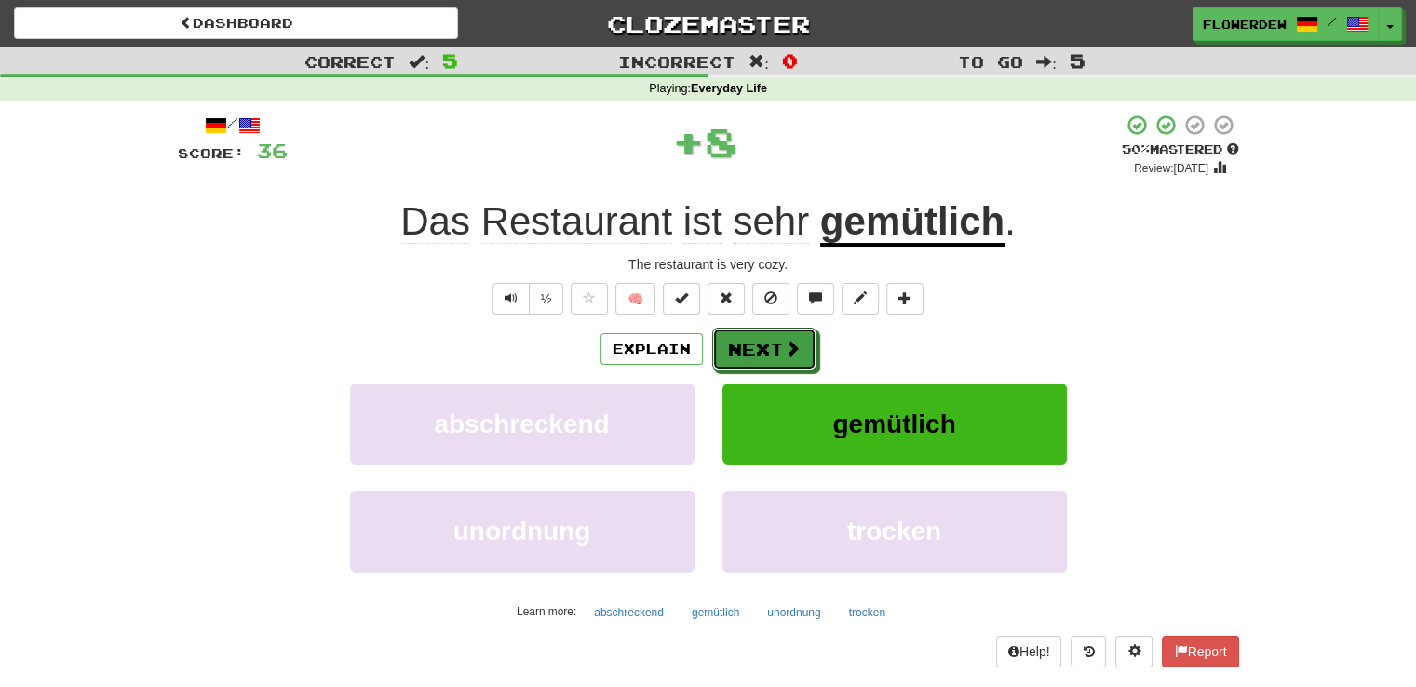
click at [770, 344] on button "Next" at bounding box center [764, 349] width 104 height 43
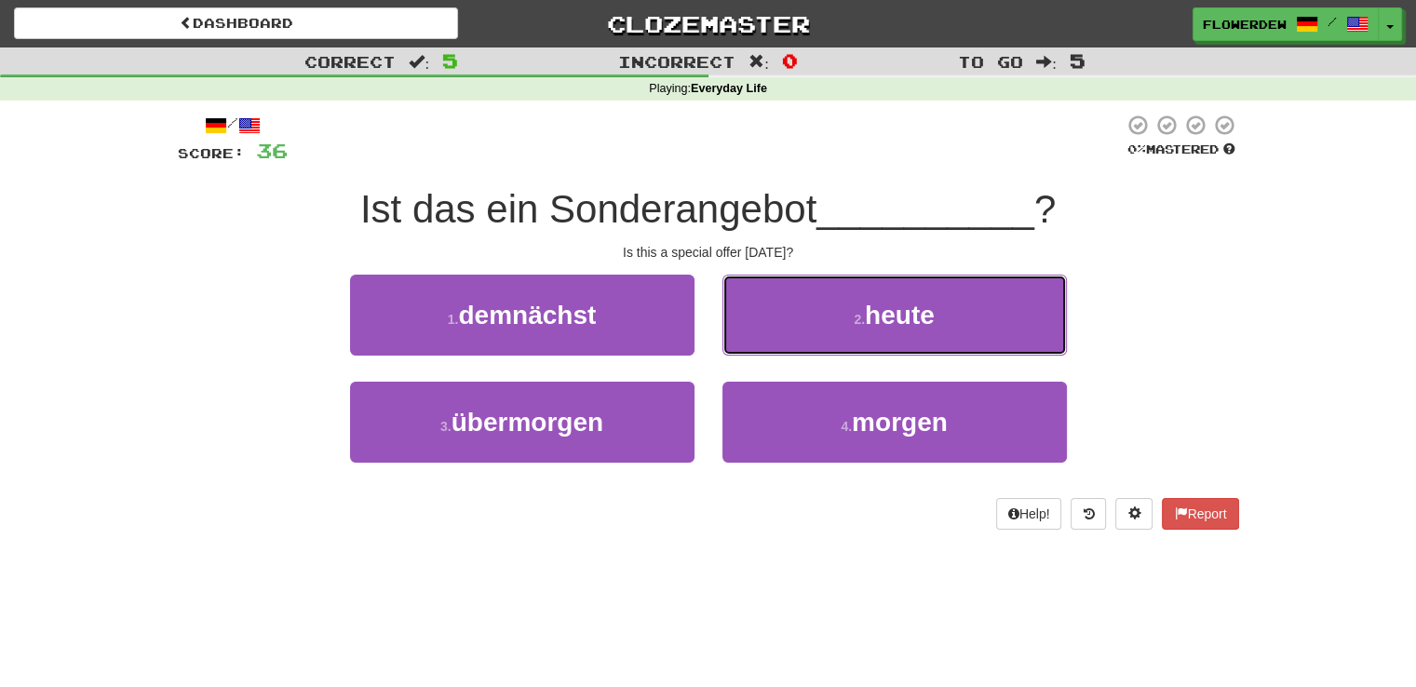
click at [770, 344] on button "2 . heute" at bounding box center [894, 315] width 344 height 81
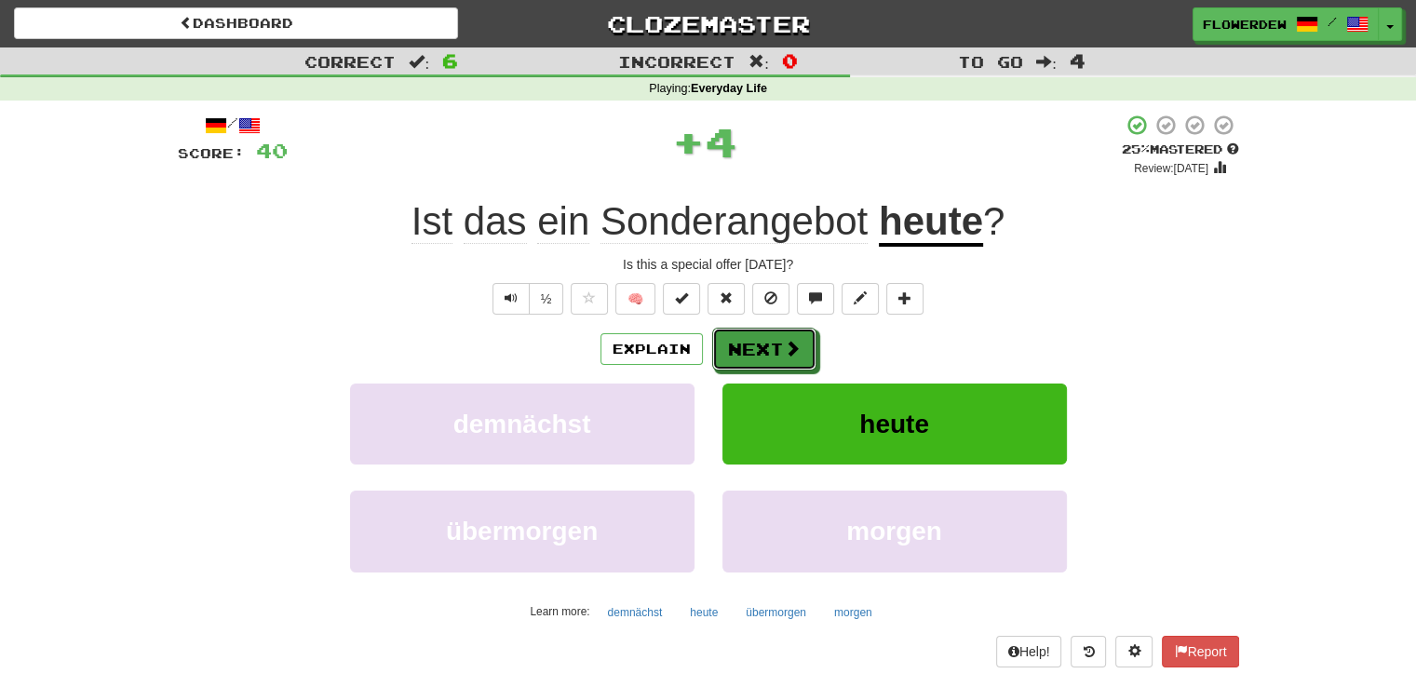
click at [770, 344] on button "Next" at bounding box center [764, 349] width 104 height 43
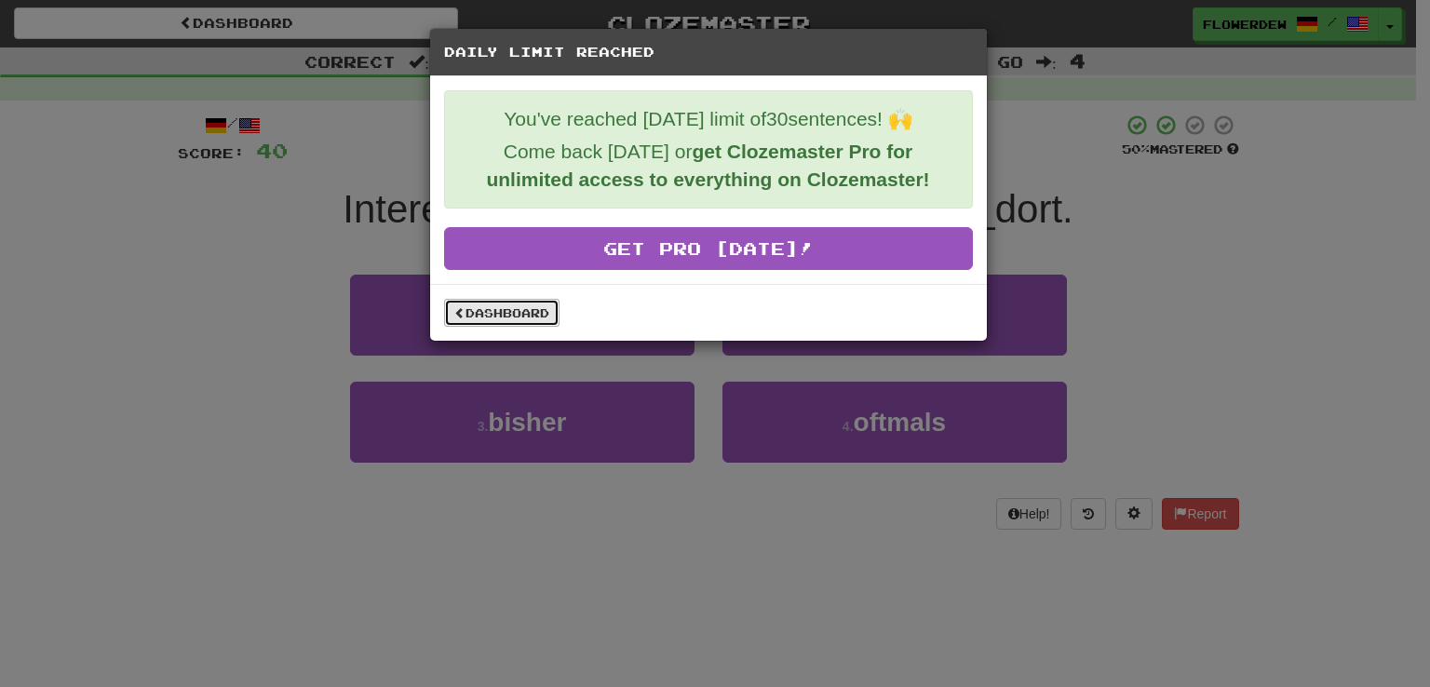
click at [524, 310] on link "Dashboard" at bounding box center [501, 313] width 115 height 28
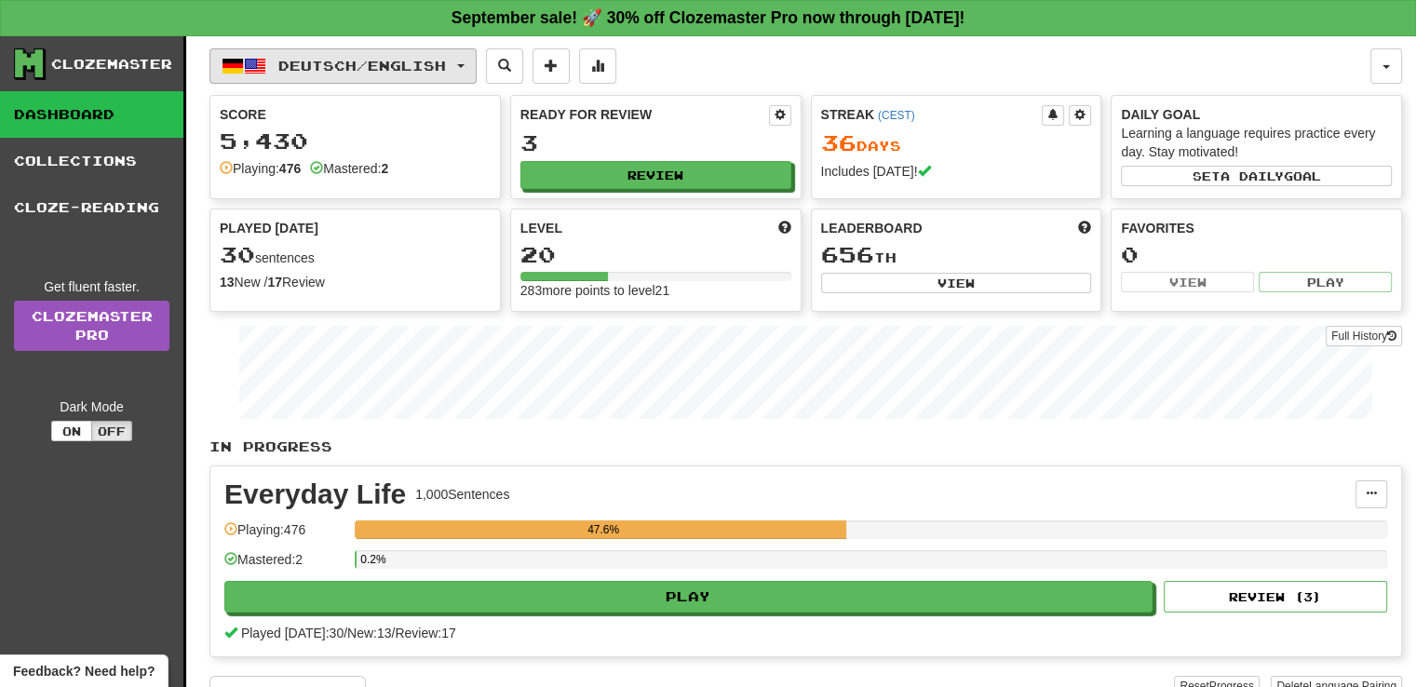
click at [445, 62] on span "Deutsch / English" at bounding box center [362, 66] width 168 height 16
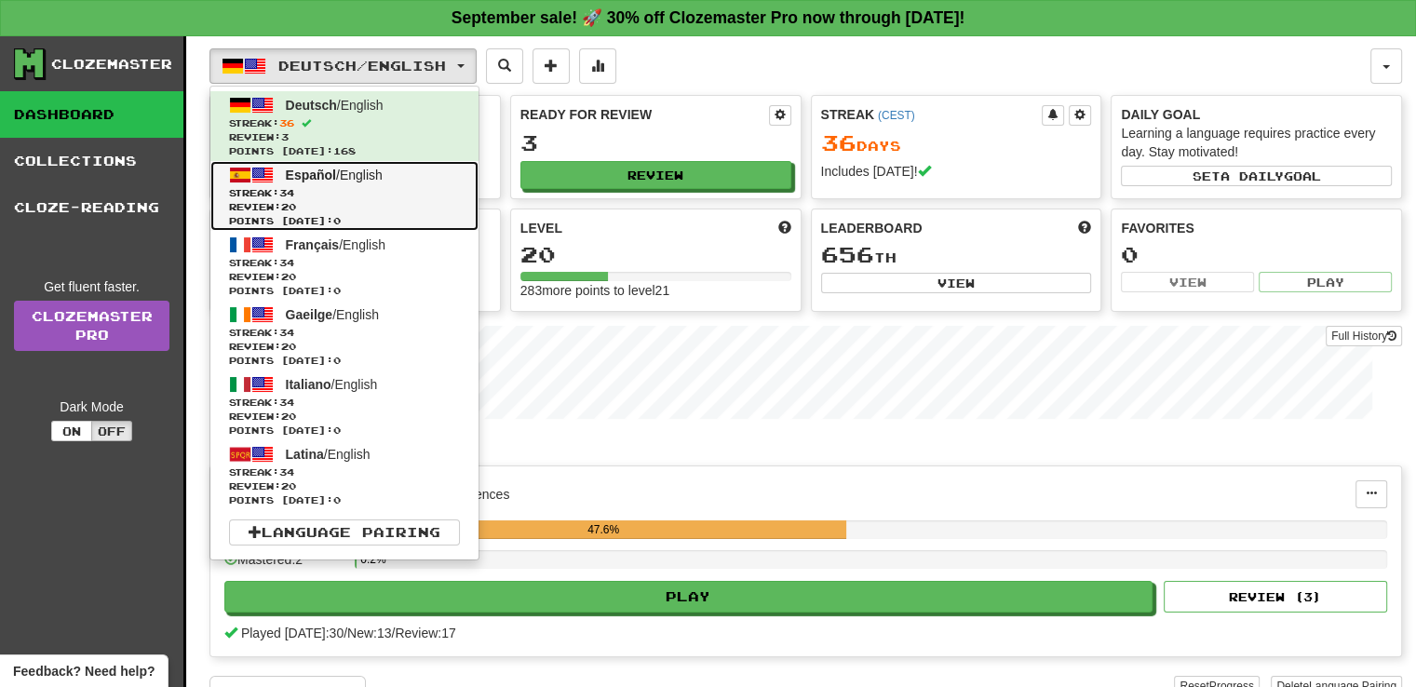
click at [431, 172] on link "Español / English Streak: 34 Review: 20 Points today: 0" at bounding box center [344, 196] width 268 height 70
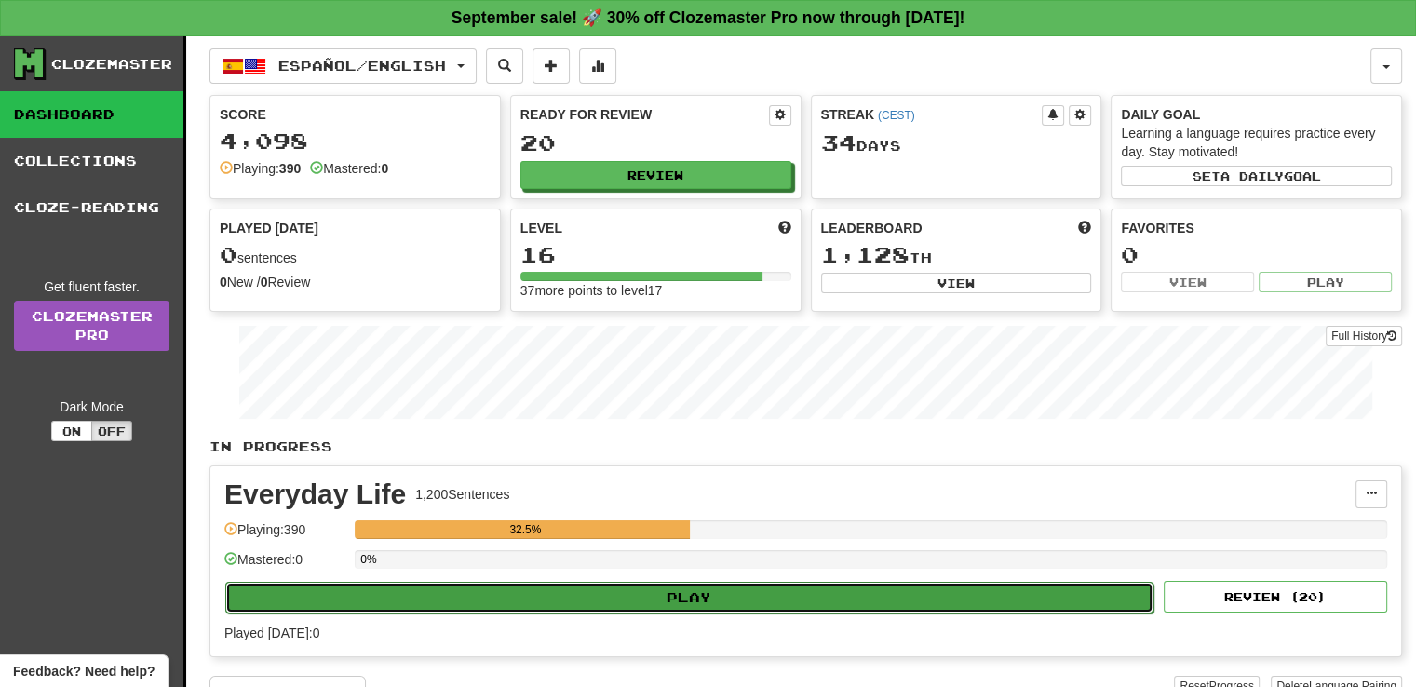
click at [438, 594] on button "Play" at bounding box center [689, 598] width 928 height 32
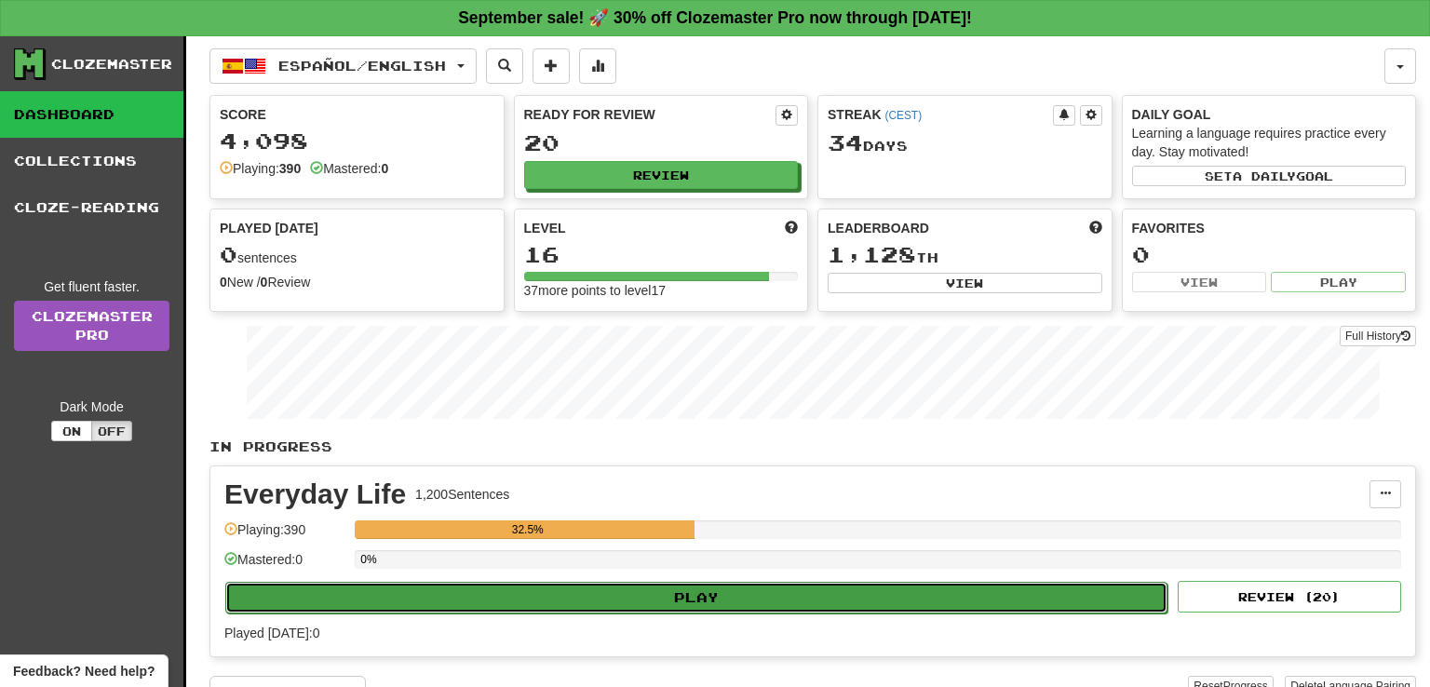
select select "**"
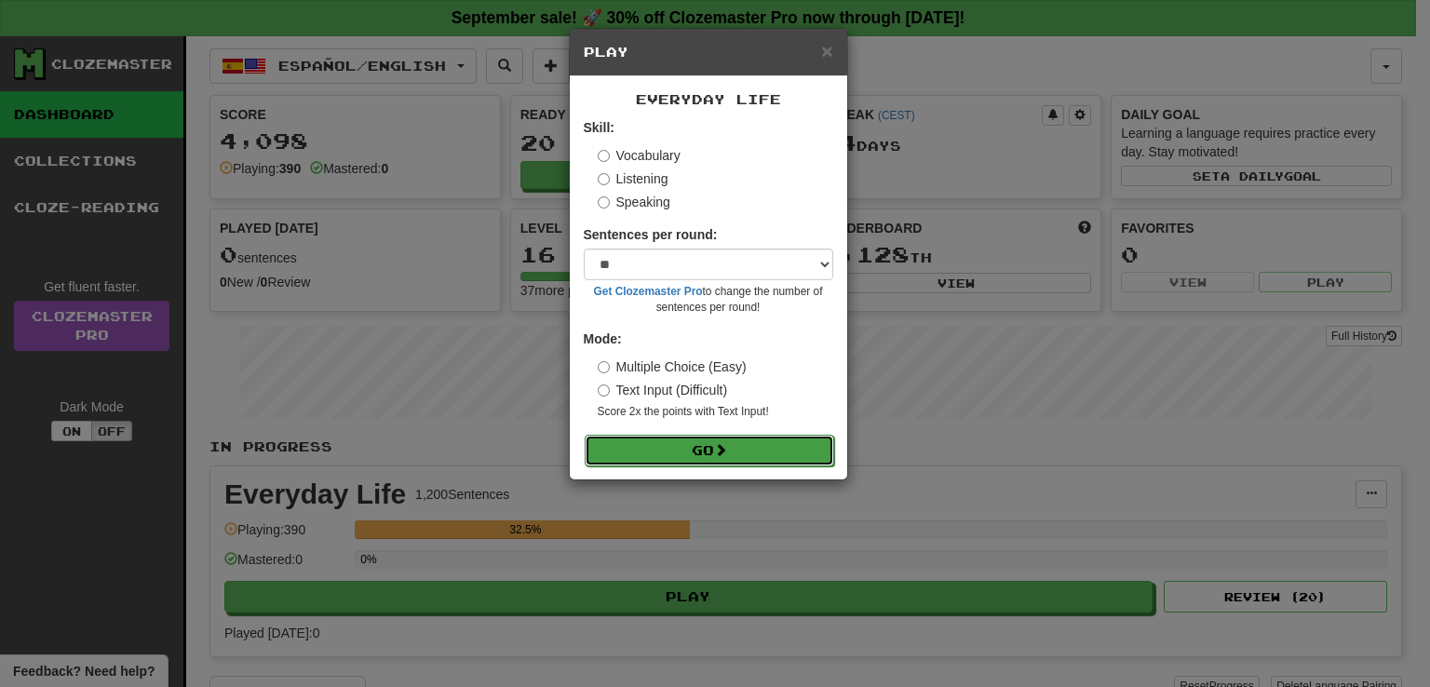
click at [647, 448] on button "Go" at bounding box center [709, 451] width 249 height 32
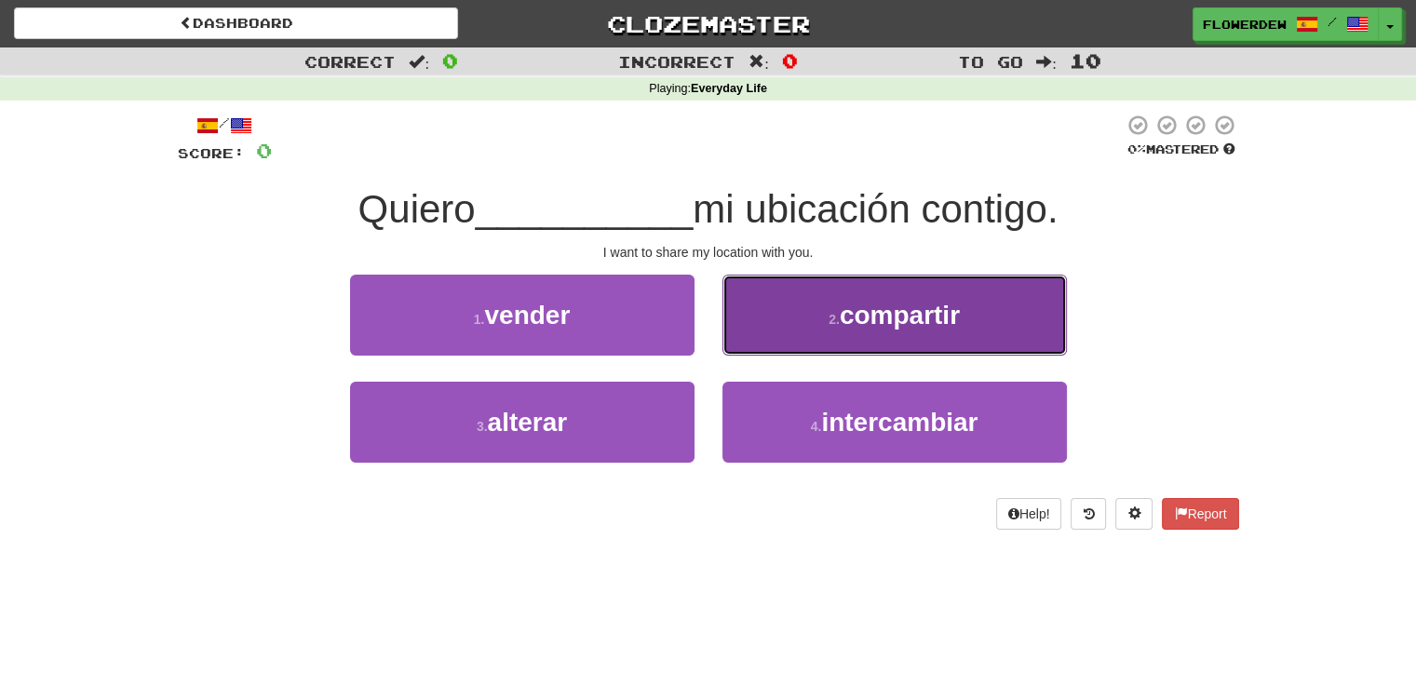
click at [785, 321] on button "2 . compartir" at bounding box center [894, 315] width 344 height 81
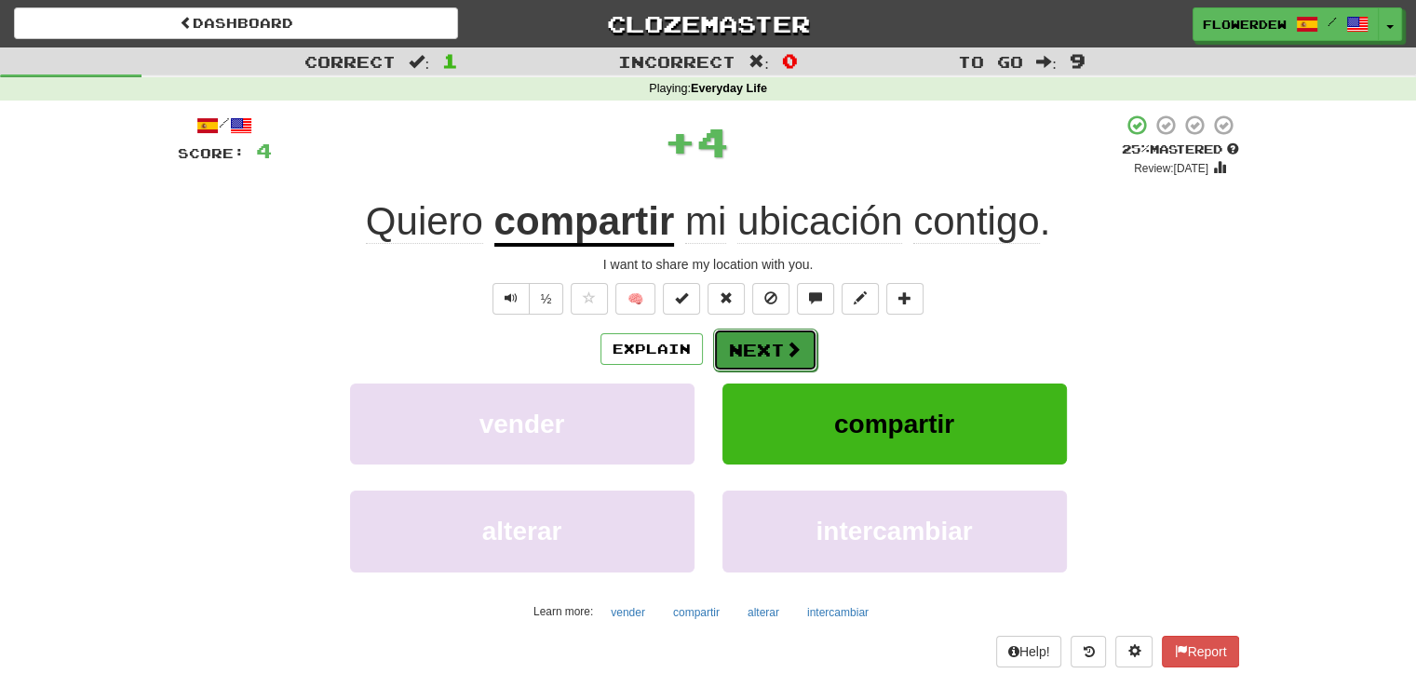
click at [763, 362] on button "Next" at bounding box center [765, 350] width 104 height 43
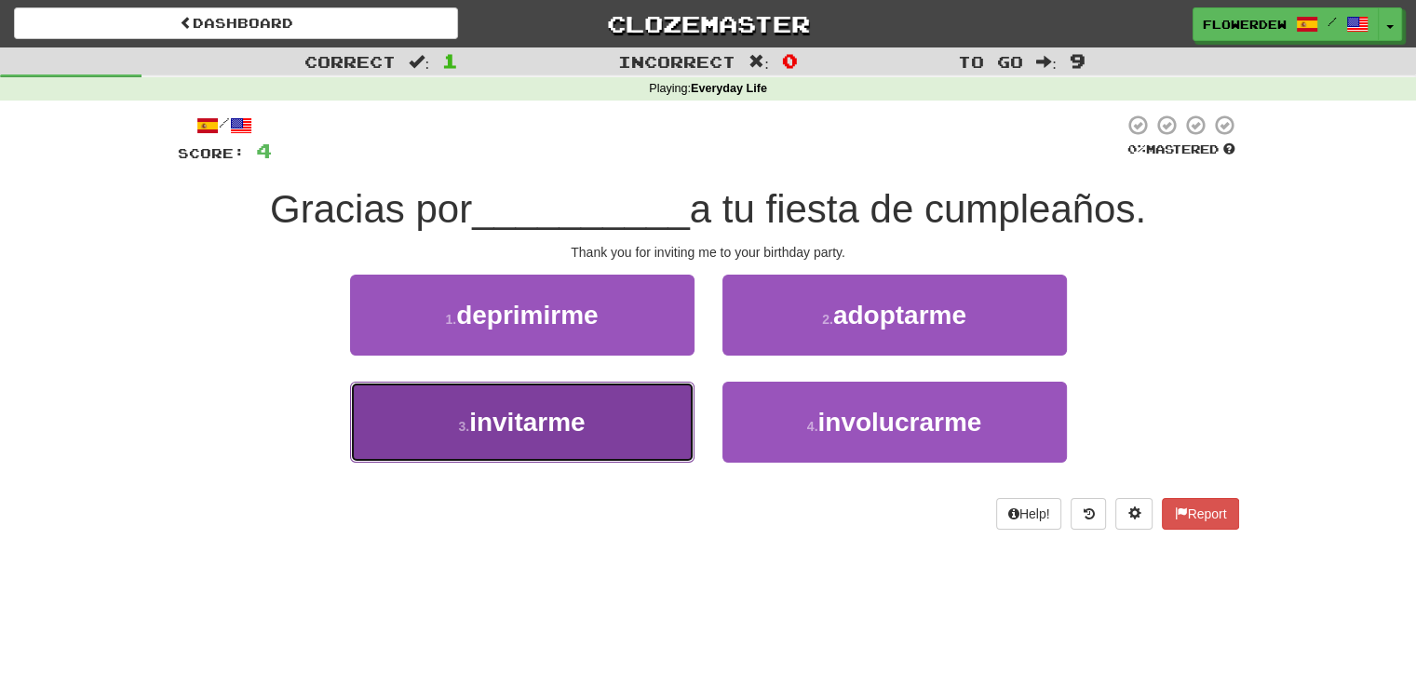
click at [625, 414] on button "3 . invitarme" at bounding box center [522, 422] width 344 height 81
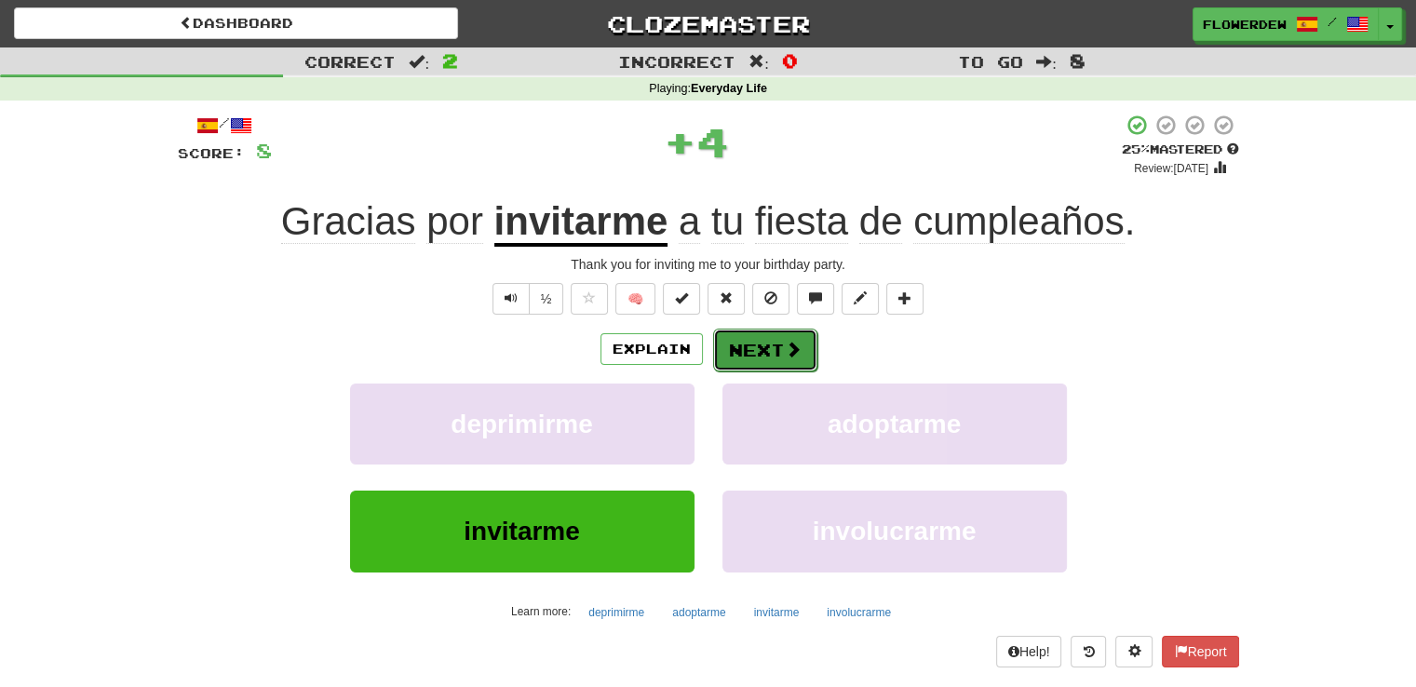
click at [739, 369] on button "Next" at bounding box center [765, 350] width 104 height 43
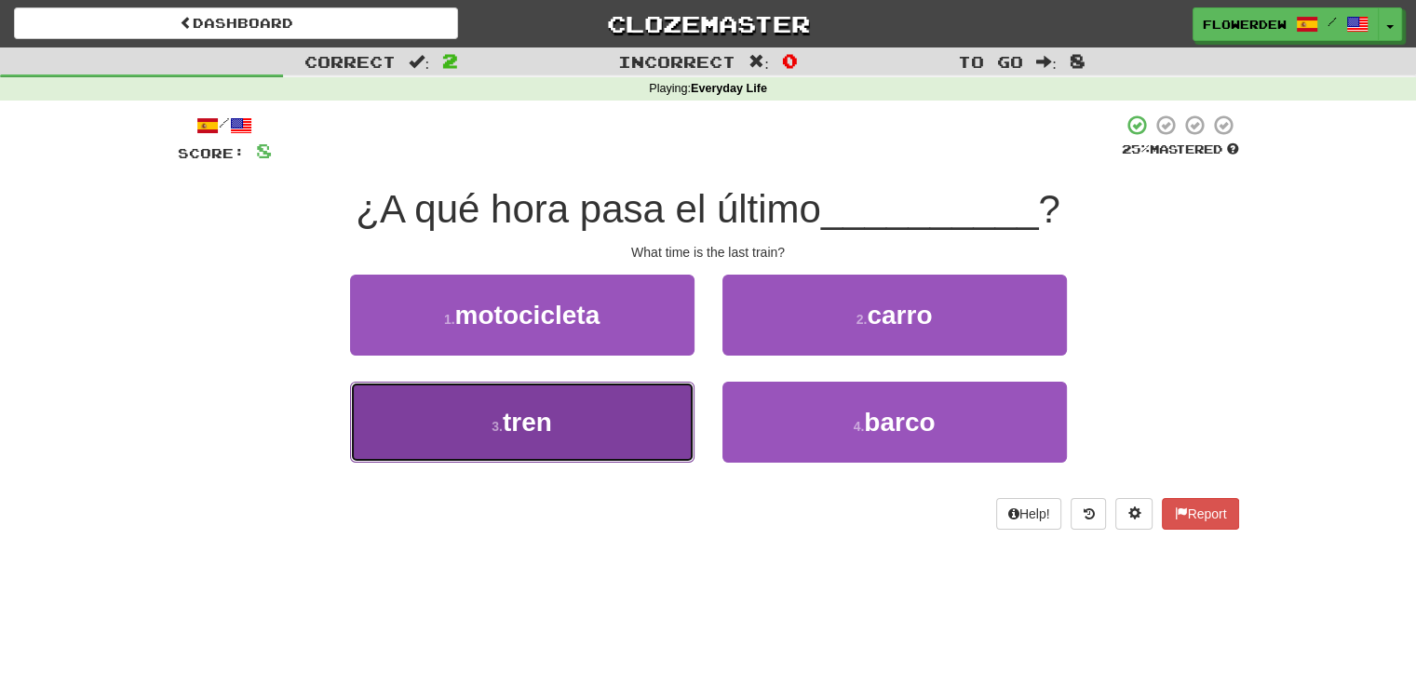
click at [645, 436] on button "3 . tren" at bounding box center [522, 422] width 344 height 81
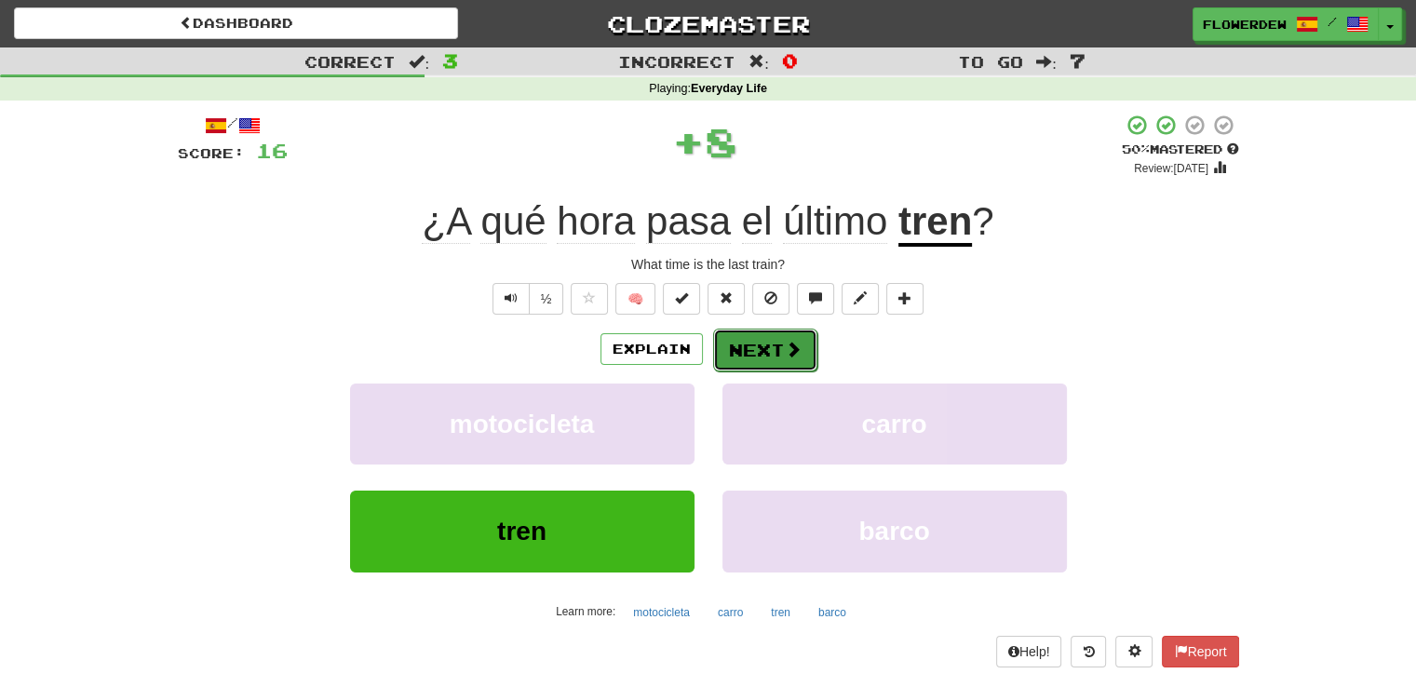
click at [785, 347] on span at bounding box center [793, 349] width 17 height 17
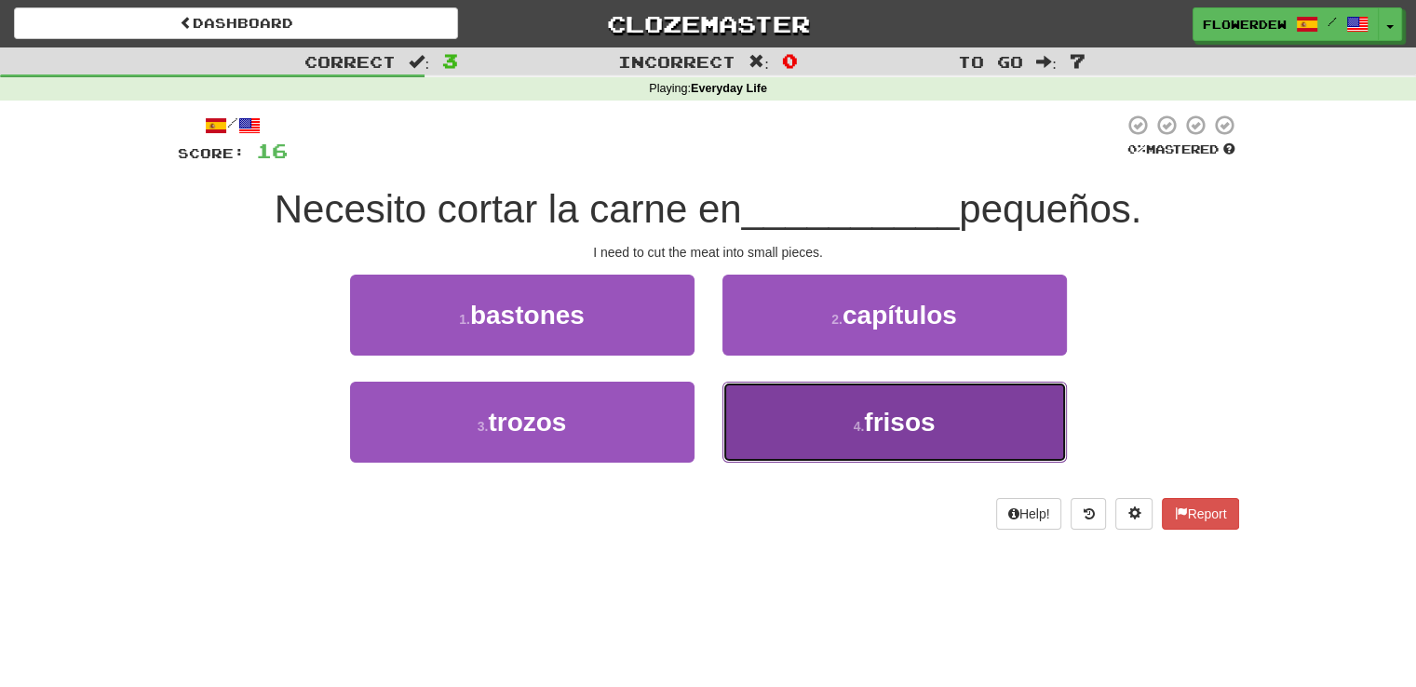
click at [730, 411] on button "4 . frisos" at bounding box center [894, 422] width 344 height 81
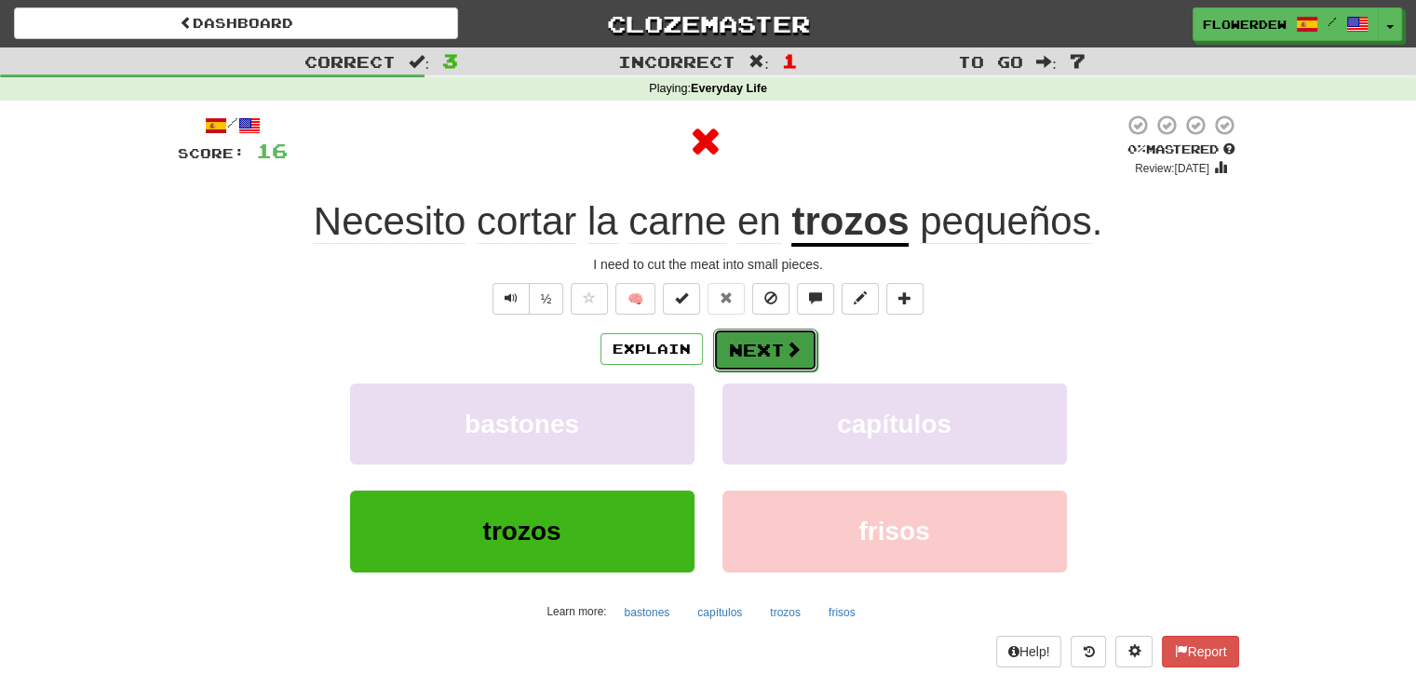
click at [767, 348] on button "Next" at bounding box center [765, 350] width 104 height 43
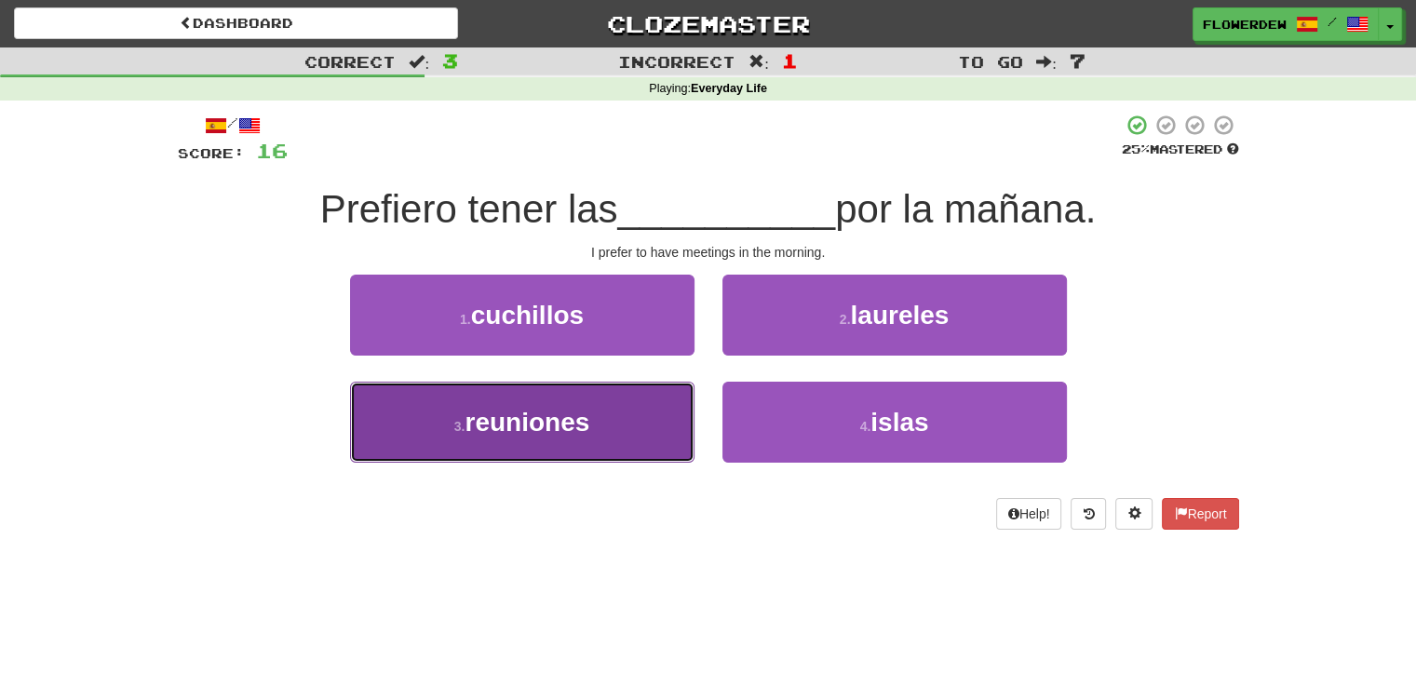
click at [654, 400] on button "3 . reuniones" at bounding box center [522, 422] width 344 height 81
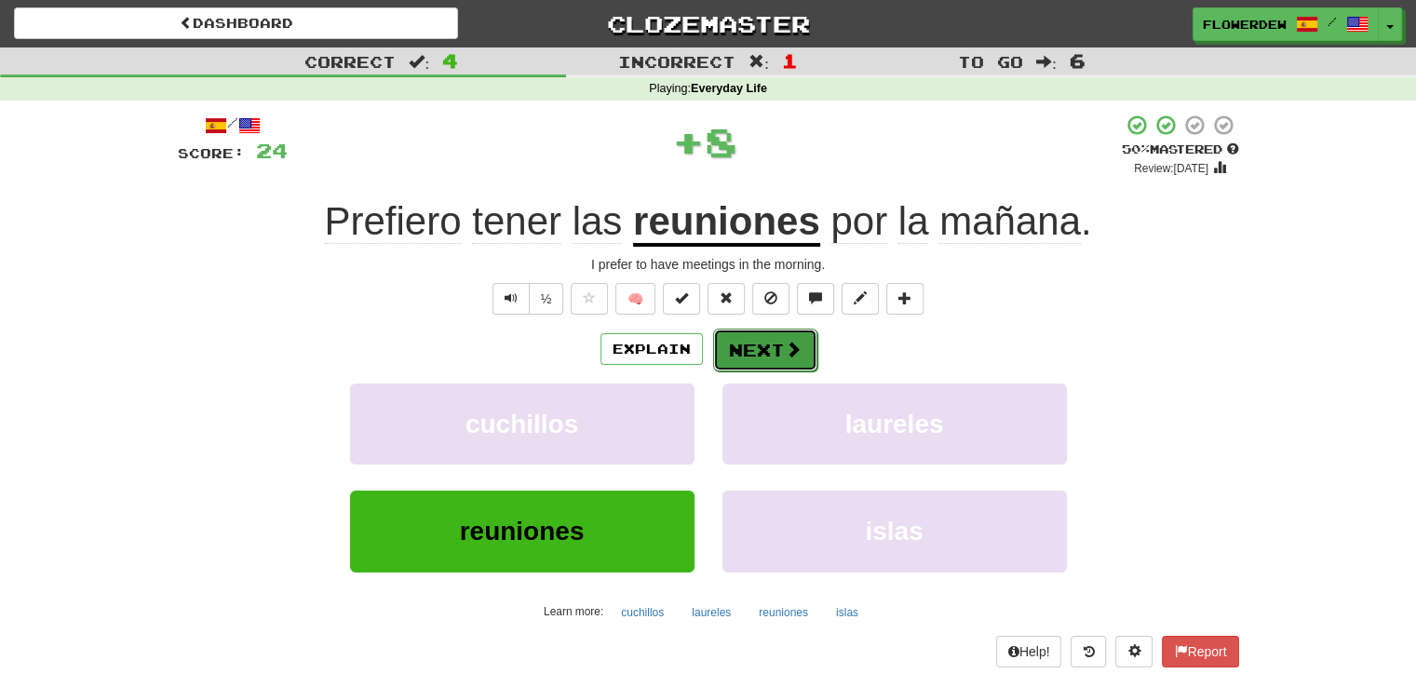
click at [768, 338] on button "Next" at bounding box center [765, 350] width 104 height 43
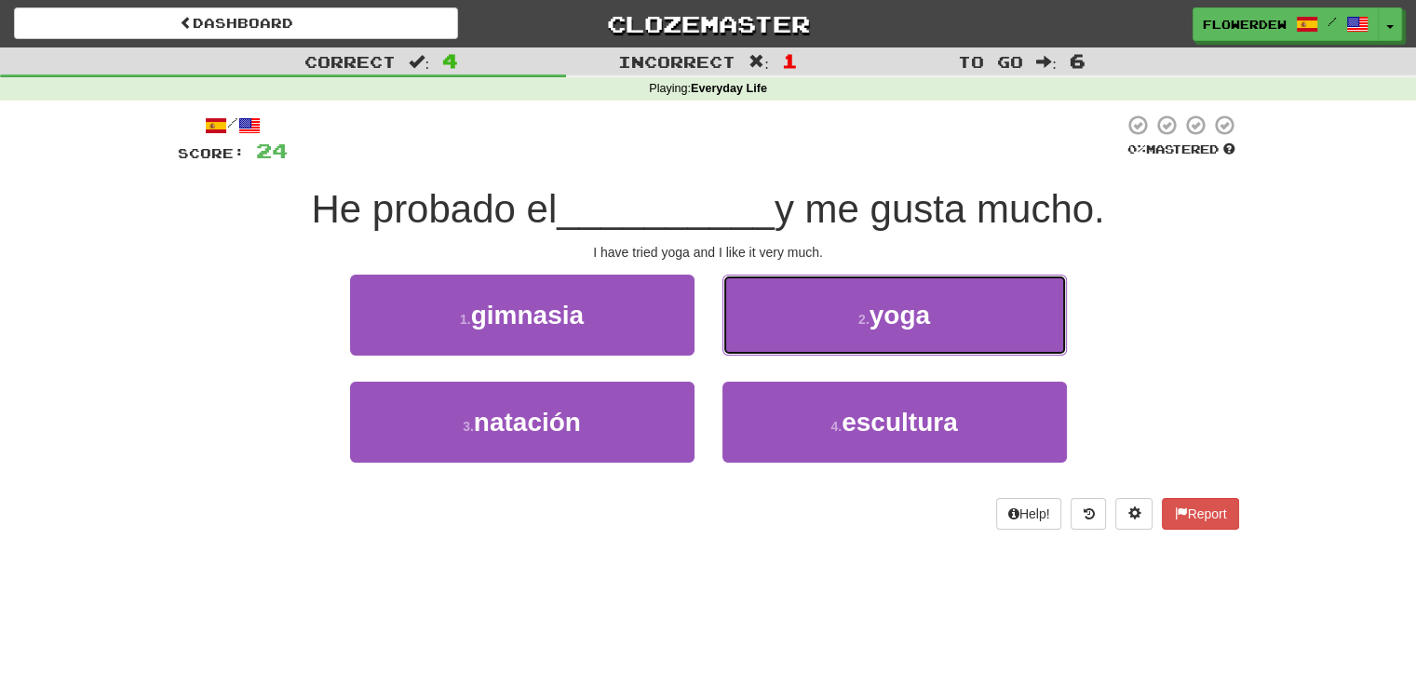
click at [768, 338] on button "2 . yoga" at bounding box center [894, 315] width 344 height 81
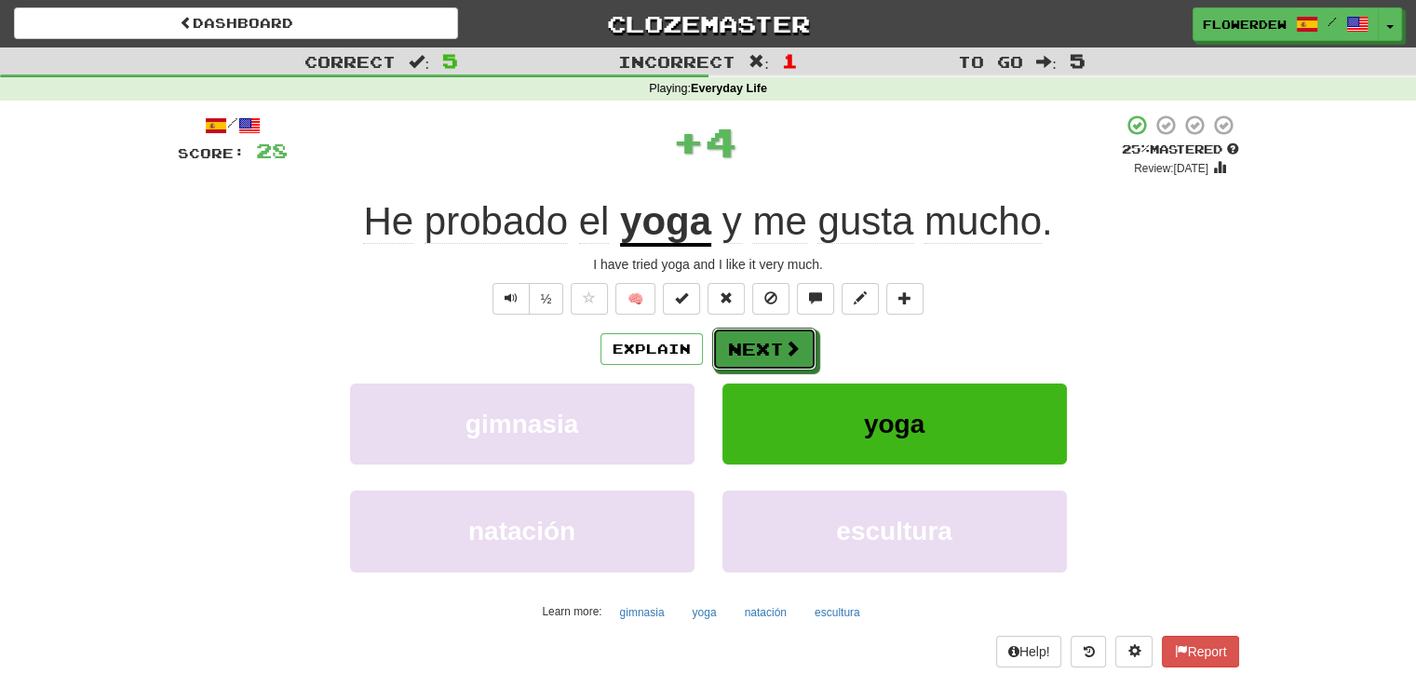
click at [768, 338] on button "Next" at bounding box center [764, 349] width 104 height 43
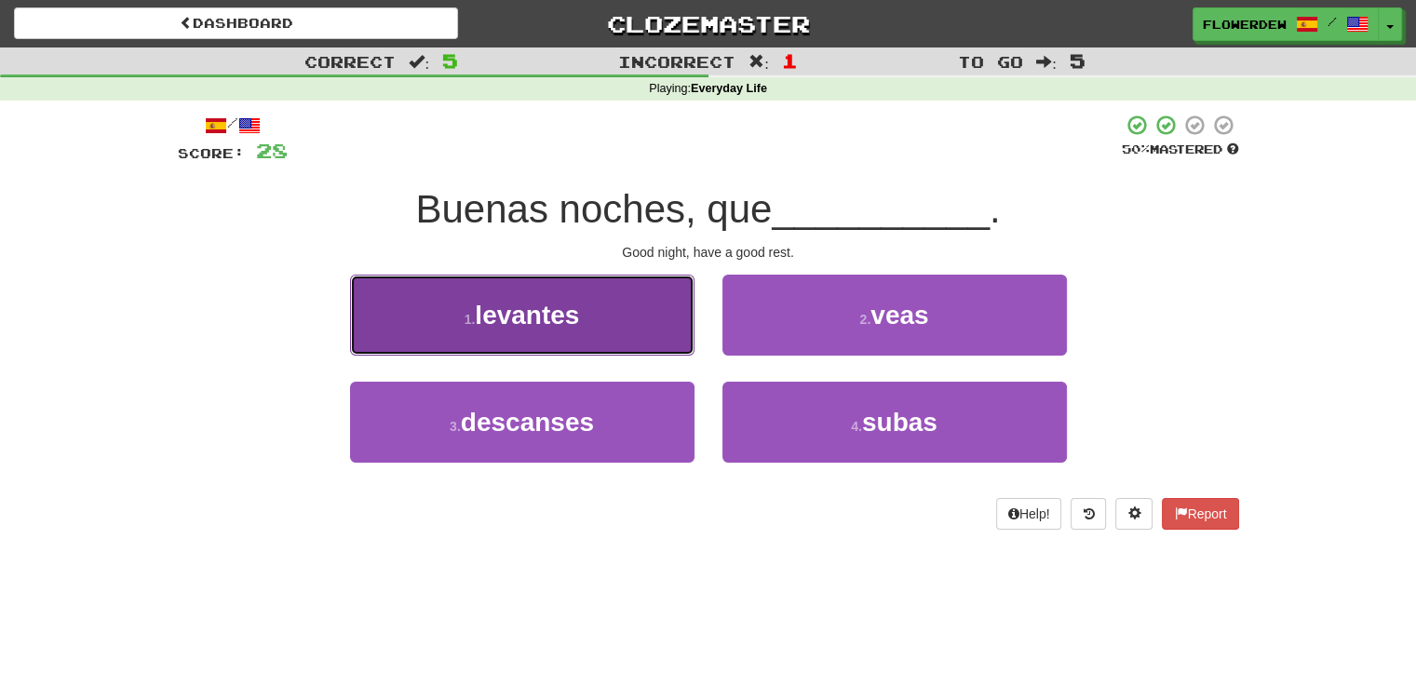
click at [670, 317] on button "1 . levantes" at bounding box center [522, 315] width 344 height 81
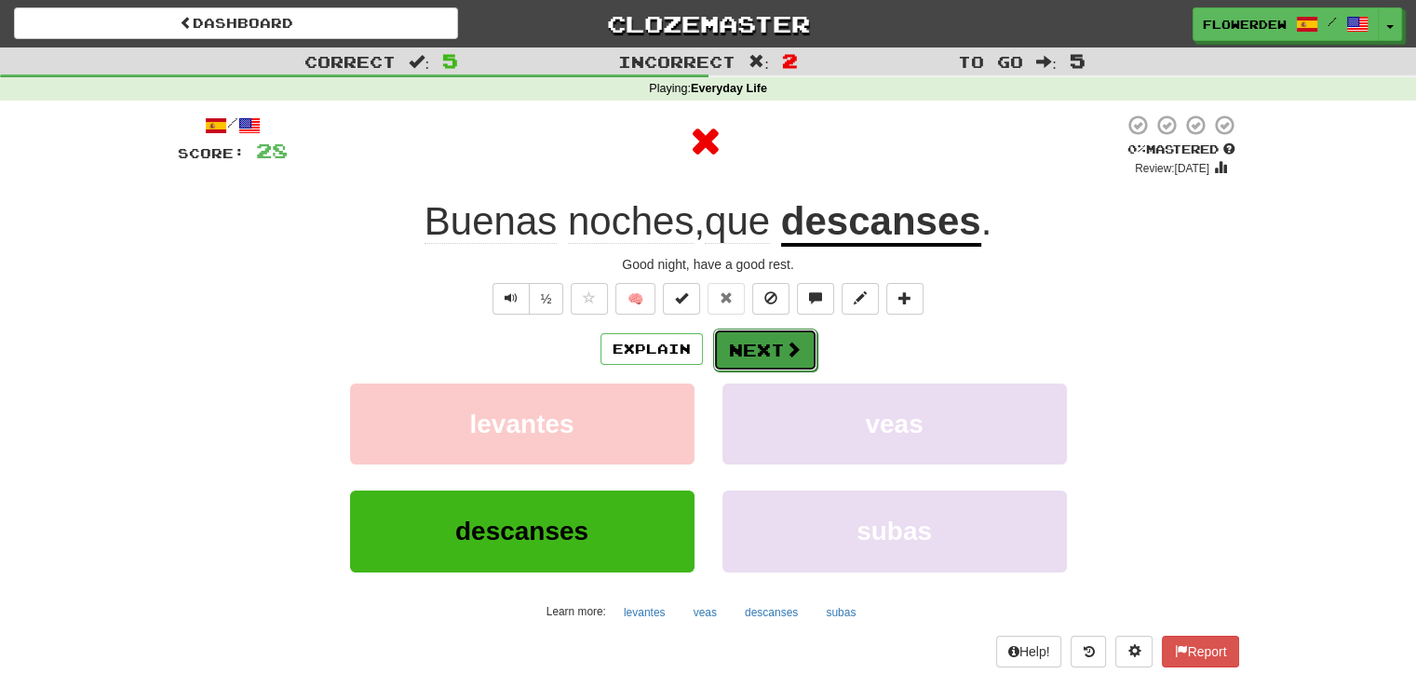
click at [786, 349] on span at bounding box center [793, 349] width 17 height 17
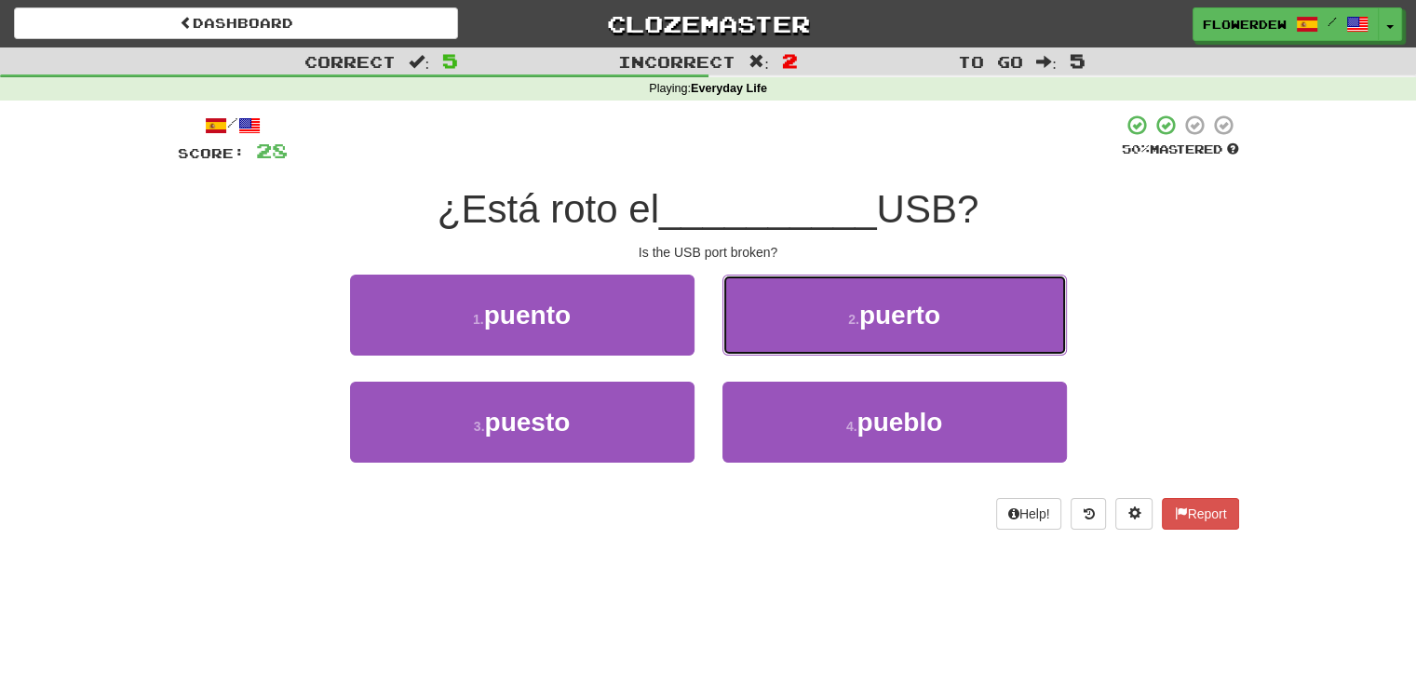
click at [786, 349] on button "2 . puerto" at bounding box center [894, 315] width 344 height 81
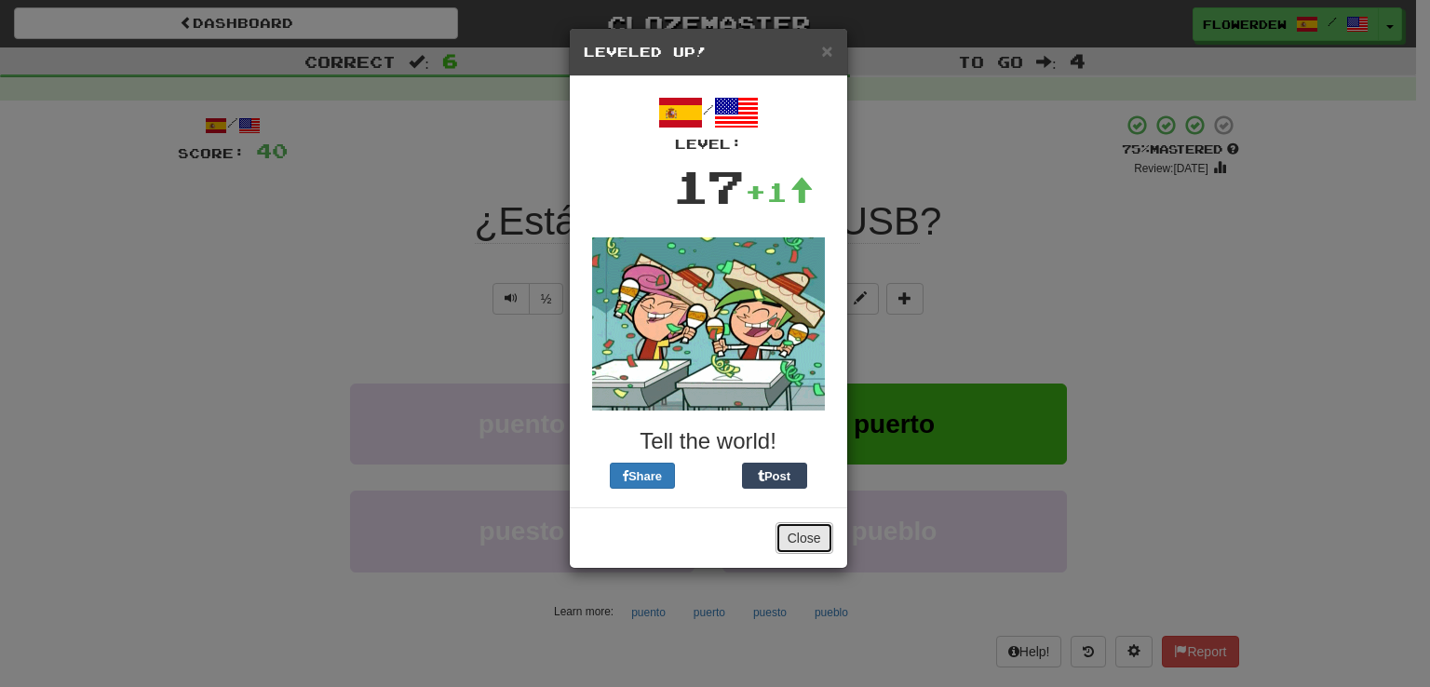
click at [801, 524] on button "Close" at bounding box center [804, 538] width 58 height 32
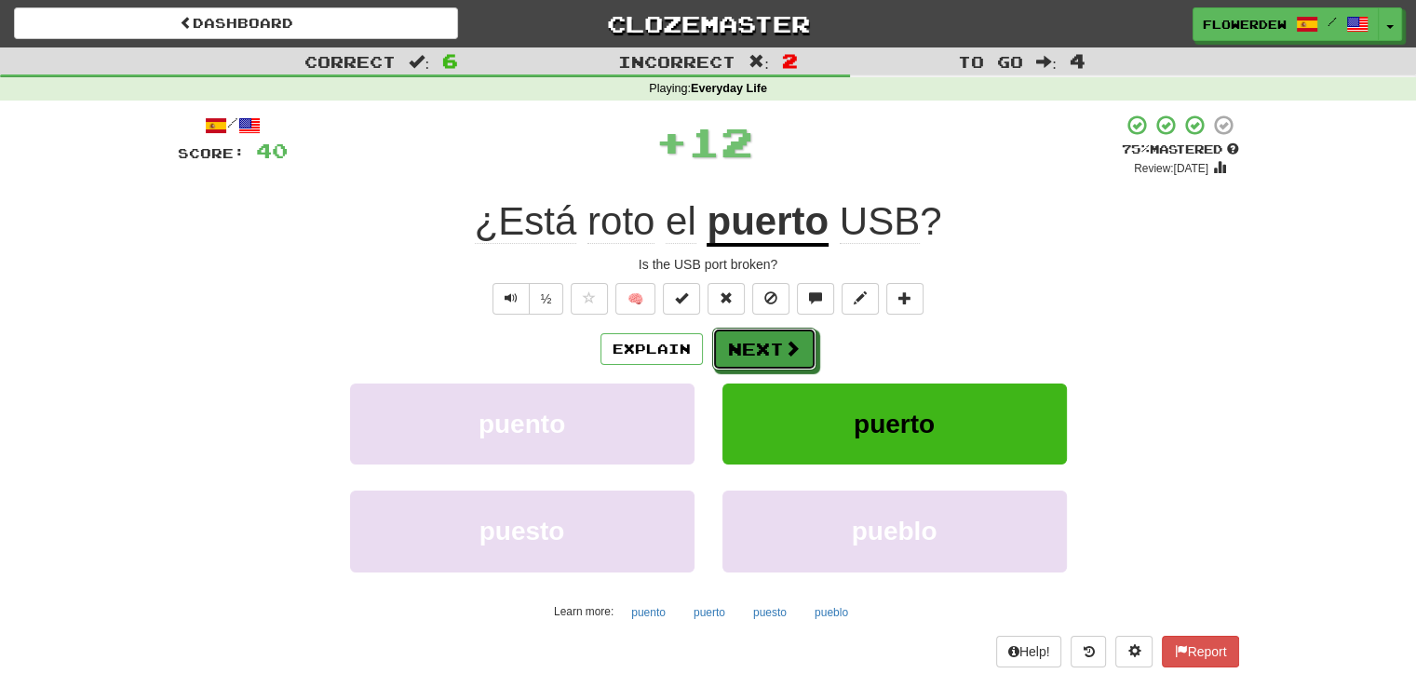
click at [794, 359] on button "Next" at bounding box center [764, 349] width 104 height 43
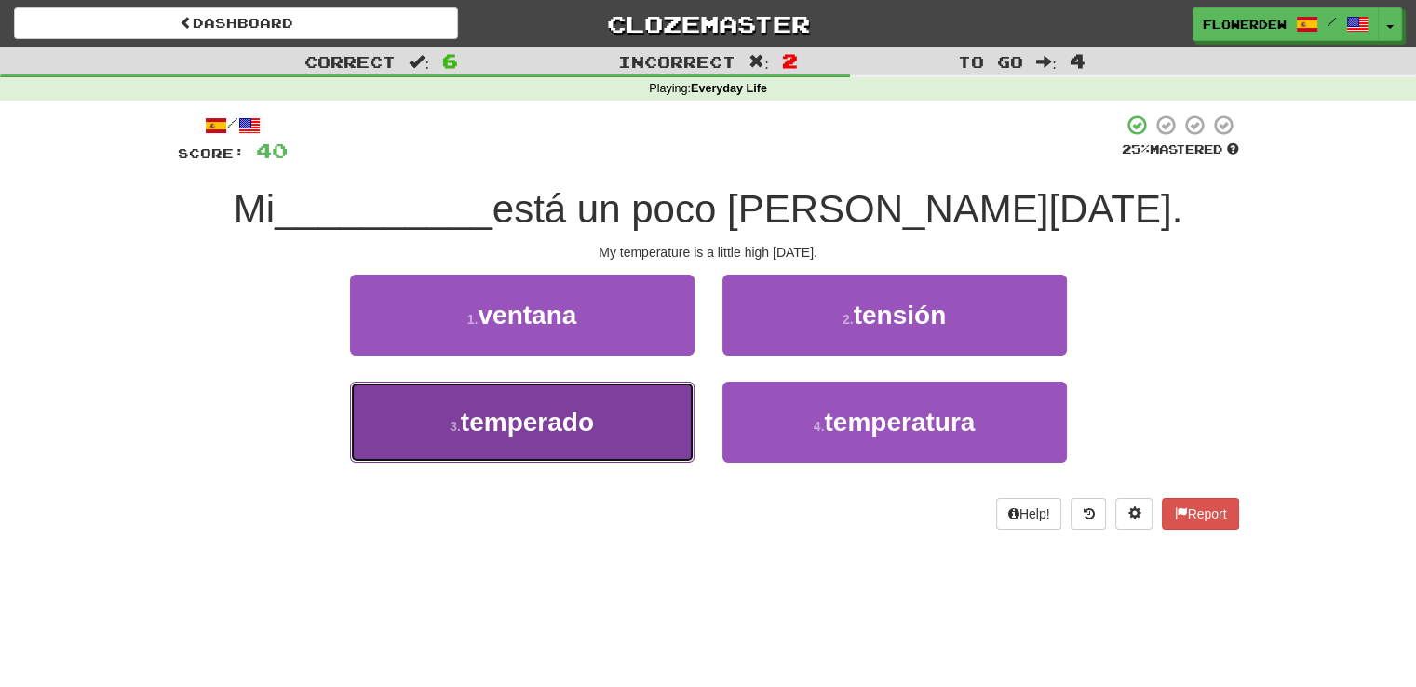
click at [633, 425] on button "3 . temperado" at bounding box center [522, 422] width 344 height 81
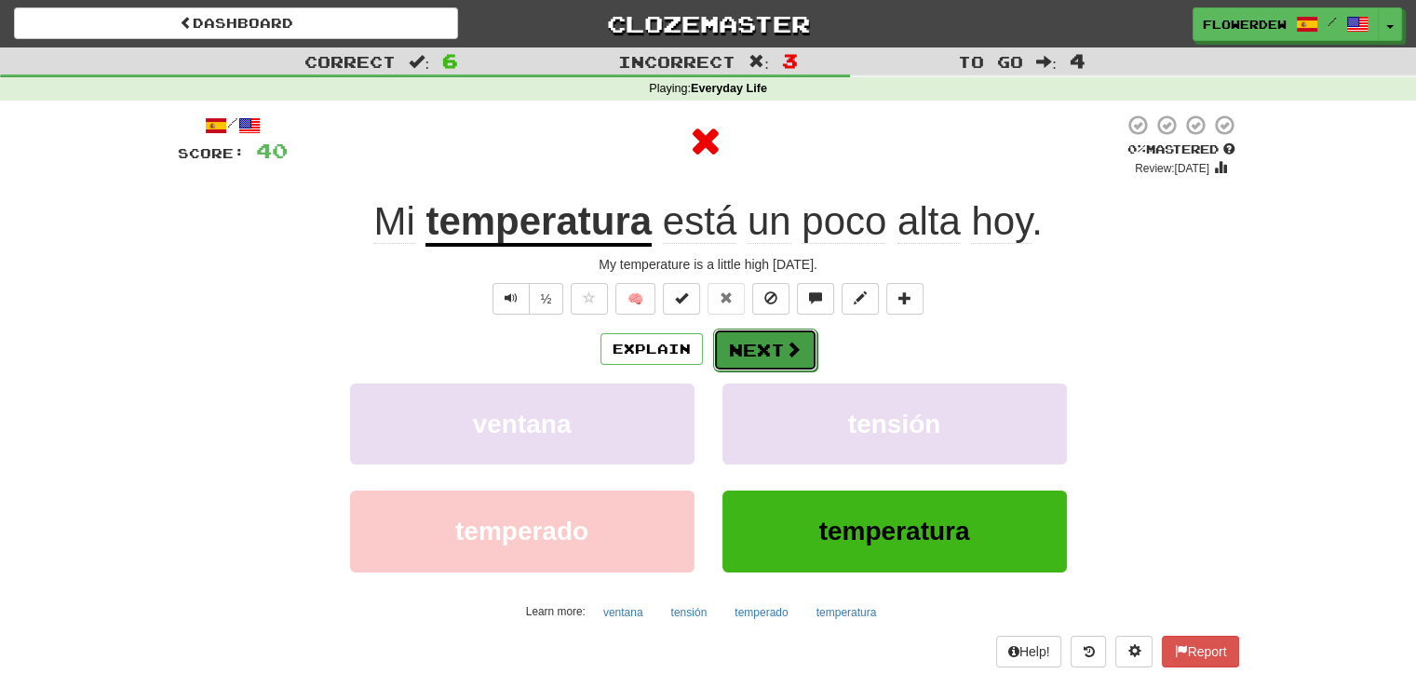
click at [763, 362] on button "Next" at bounding box center [765, 350] width 104 height 43
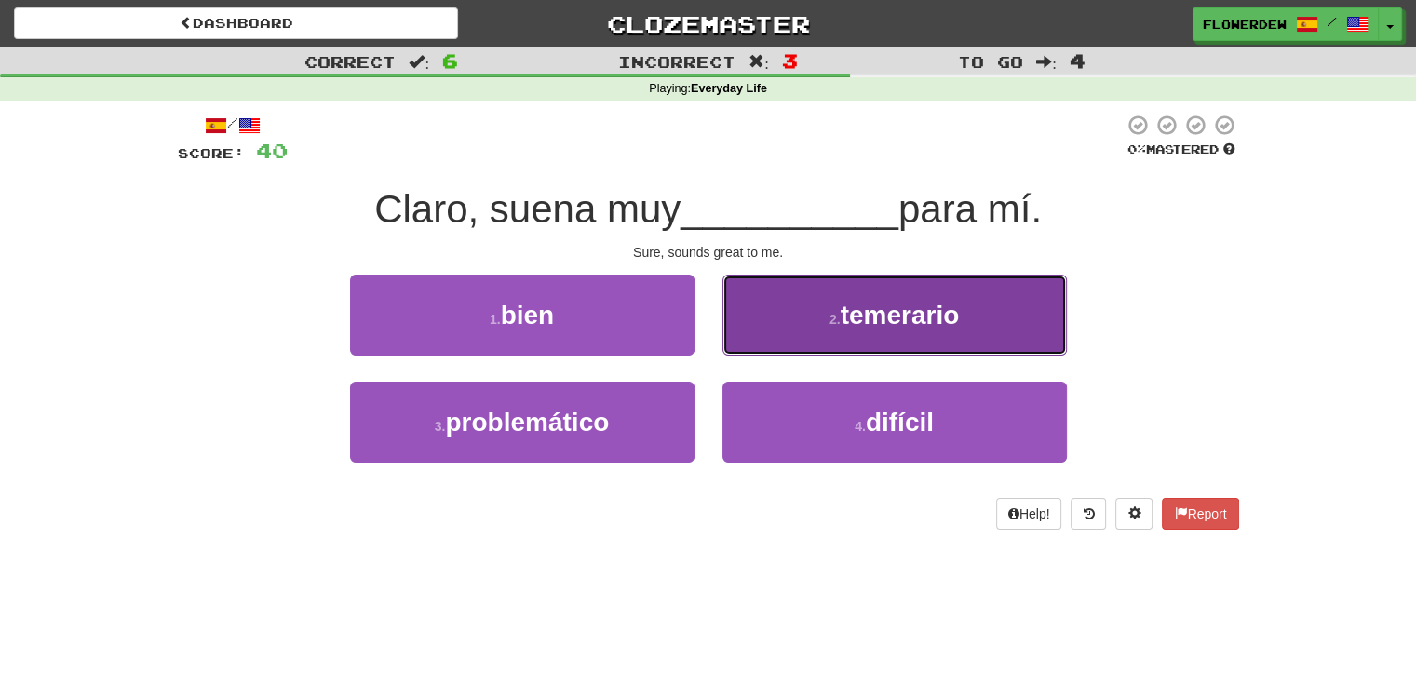
click at [745, 324] on button "2 . temerario" at bounding box center [894, 315] width 344 height 81
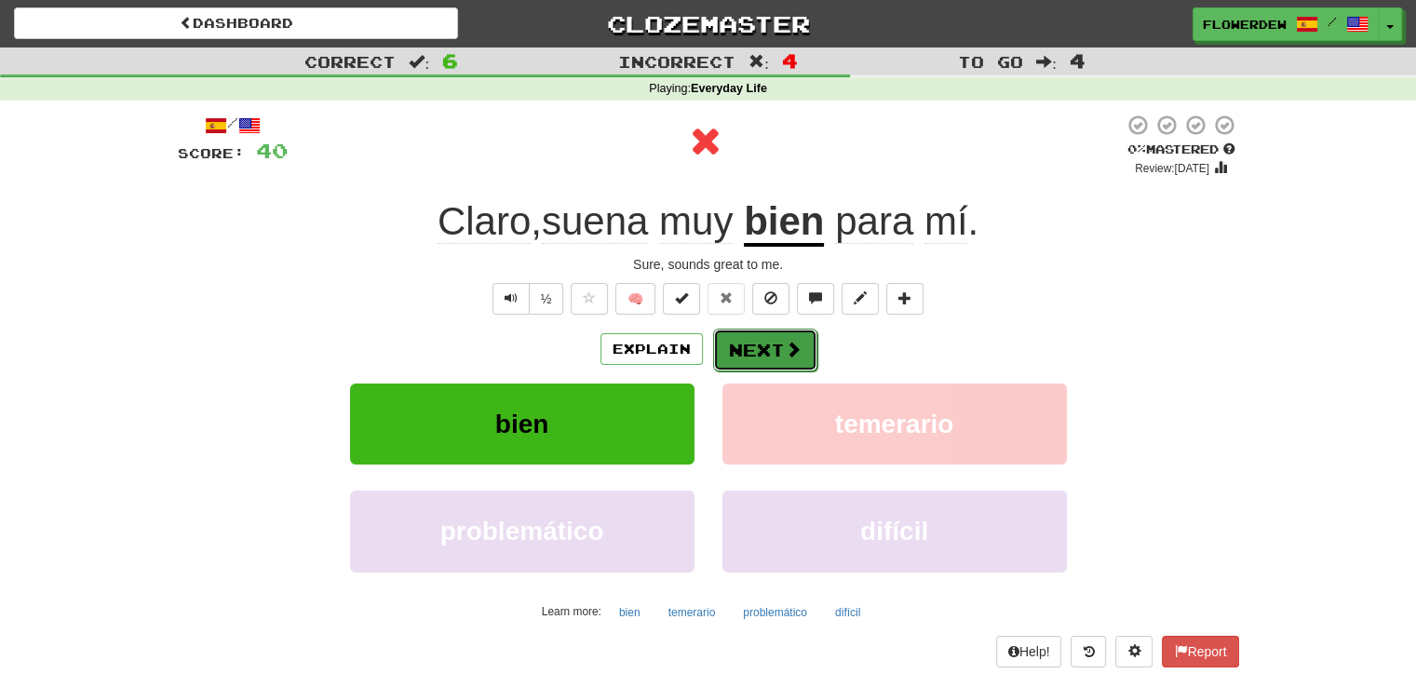
click at [736, 362] on button "Next" at bounding box center [765, 350] width 104 height 43
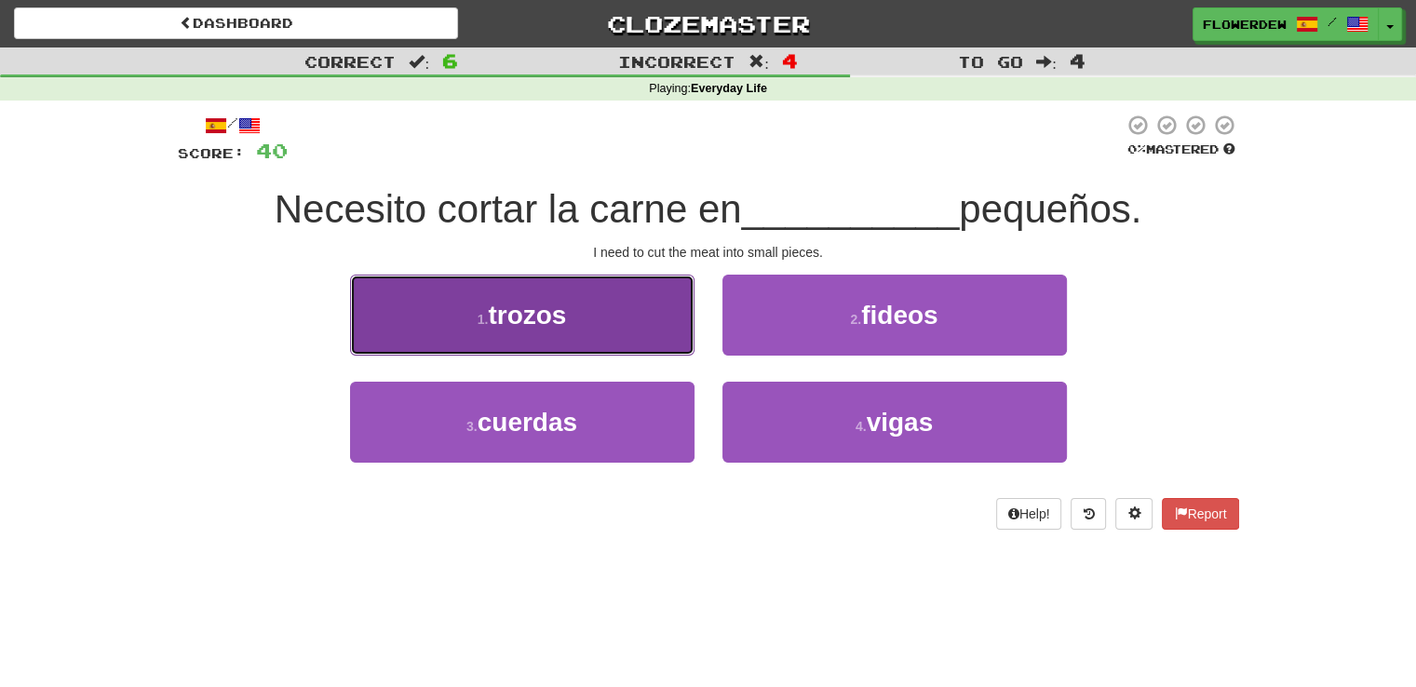
click at [621, 299] on button "1 . trozos" at bounding box center [522, 315] width 344 height 81
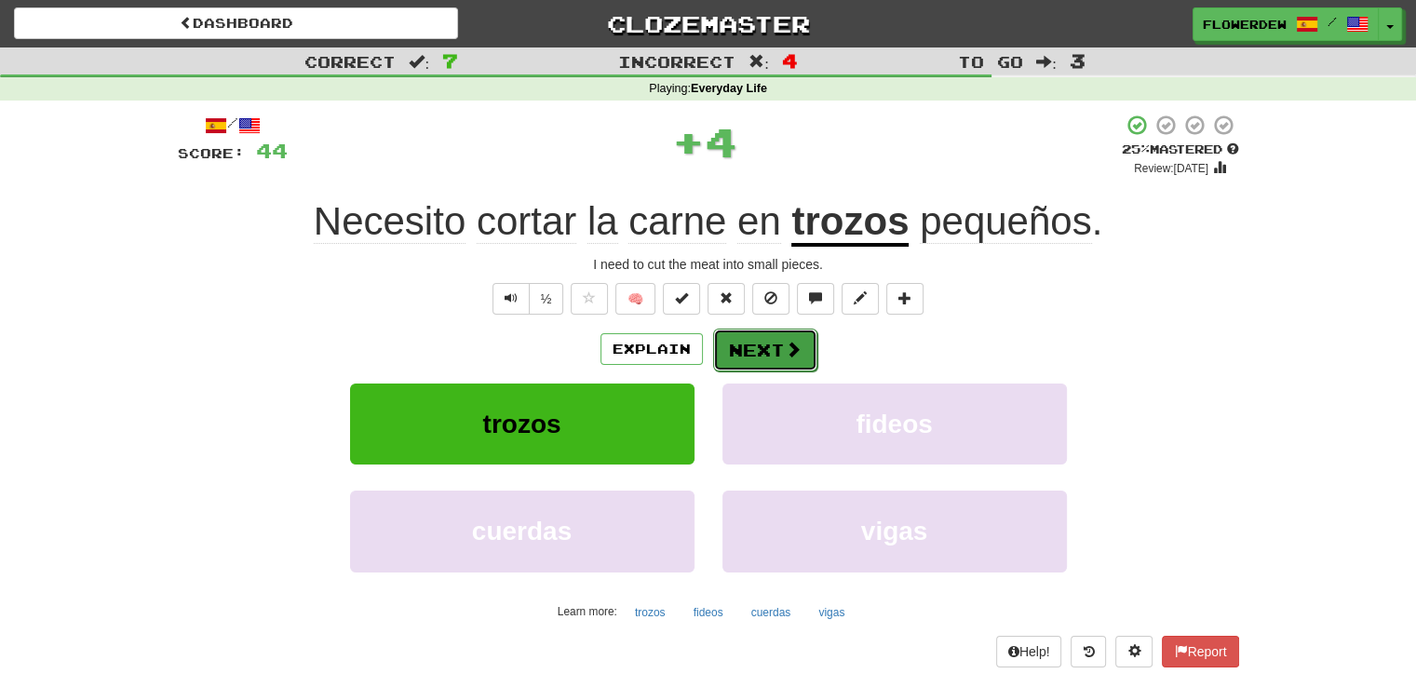
click at [774, 345] on button "Next" at bounding box center [765, 350] width 104 height 43
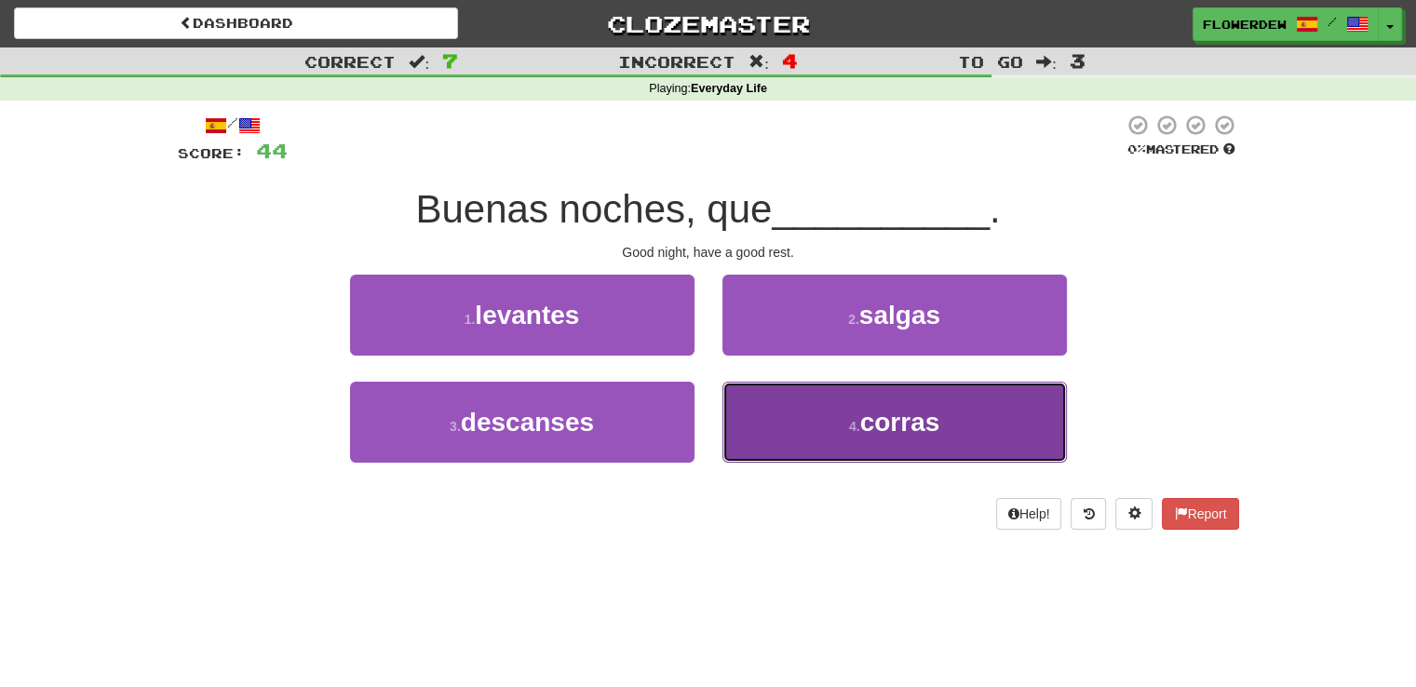
click at [734, 440] on button "4 . corras" at bounding box center [894, 422] width 344 height 81
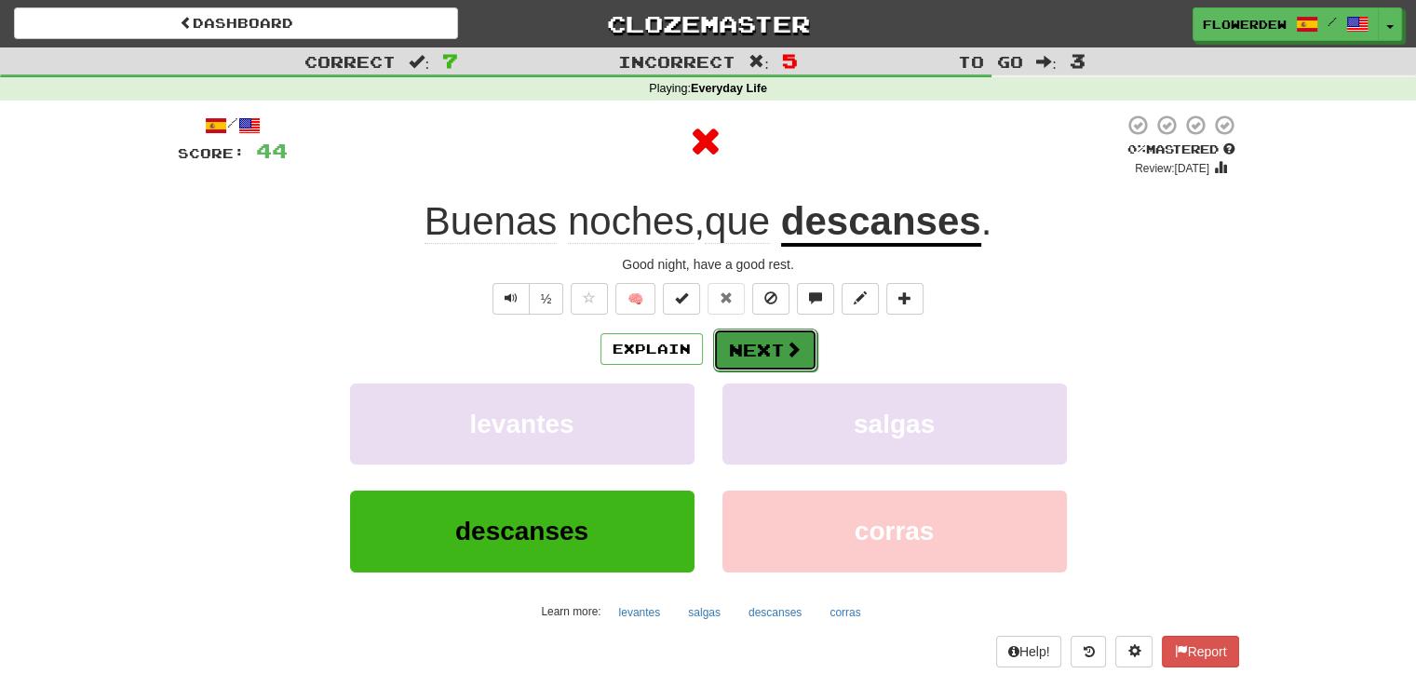
click at [768, 350] on button "Next" at bounding box center [765, 350] width 104 height 43
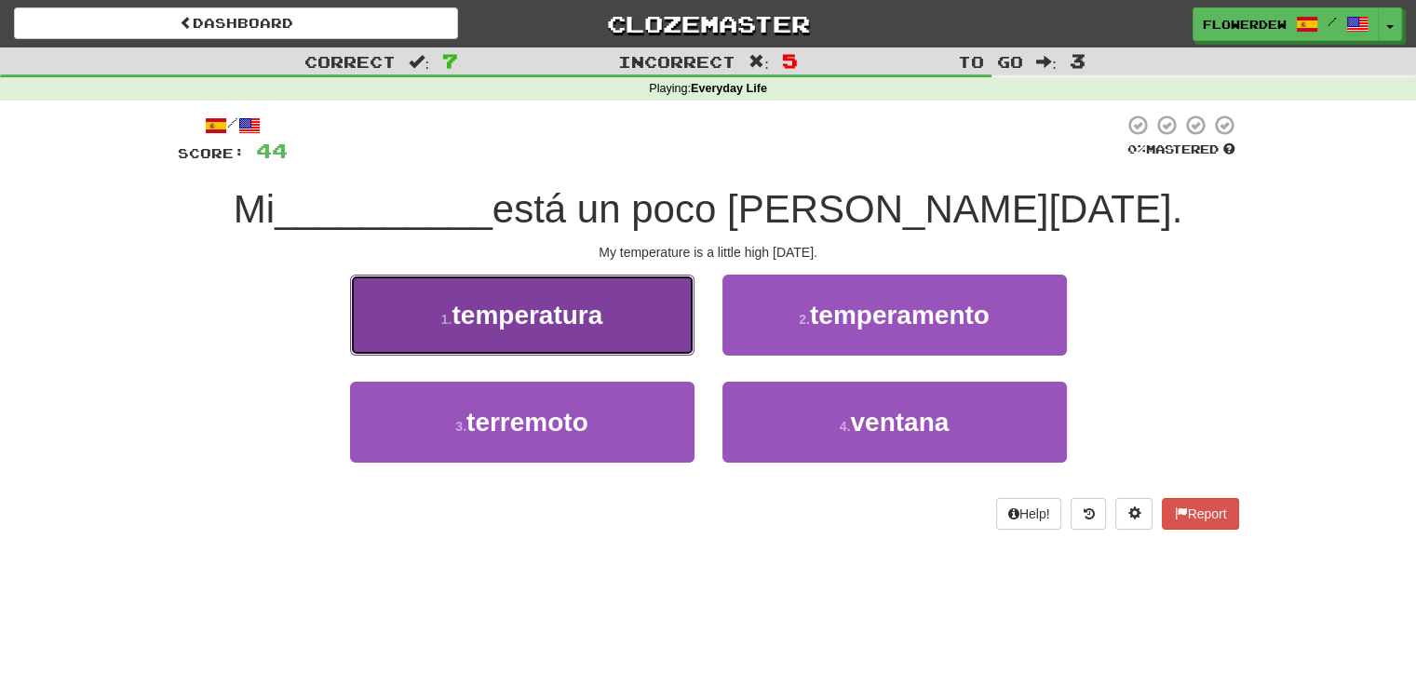
click at [644, 349] on button "1 . temperatura" at bounding box center [522, 315] width 344 height 81
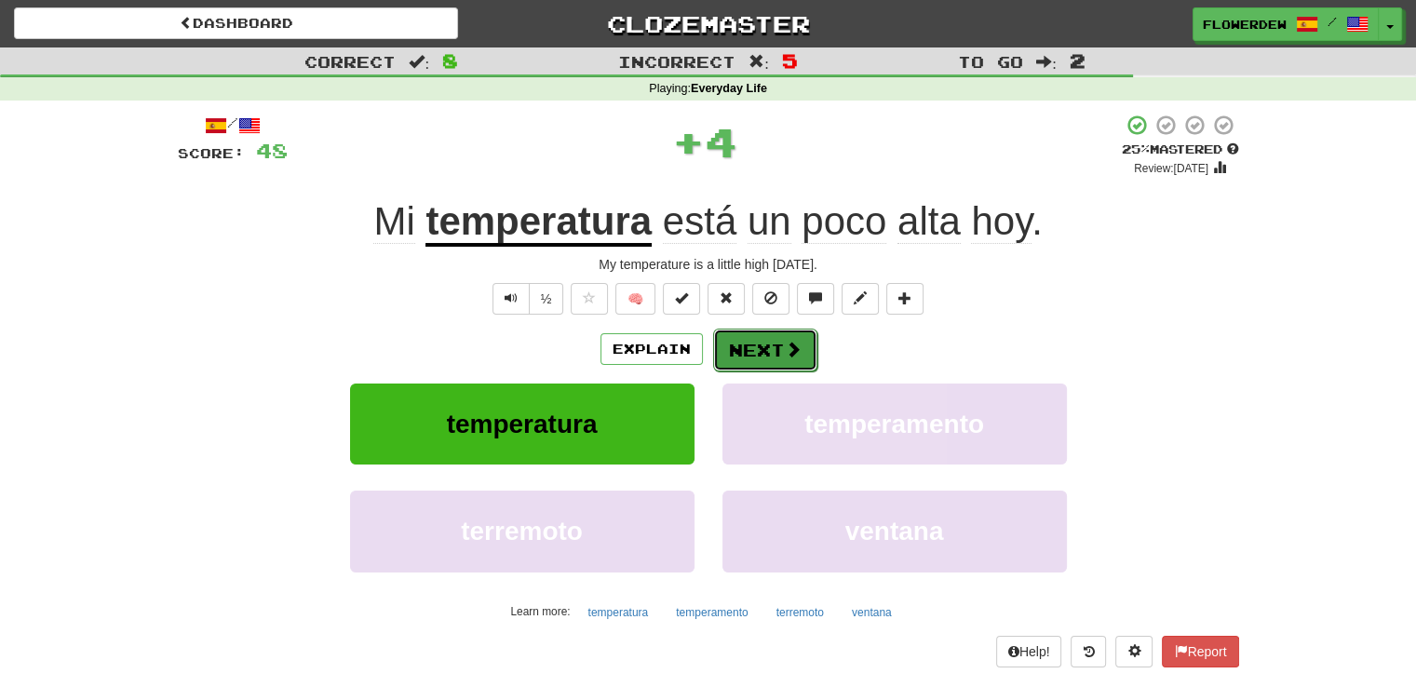
click at [761, 356] on button "Next" at bounding box center [765, 350] width 104 height 43
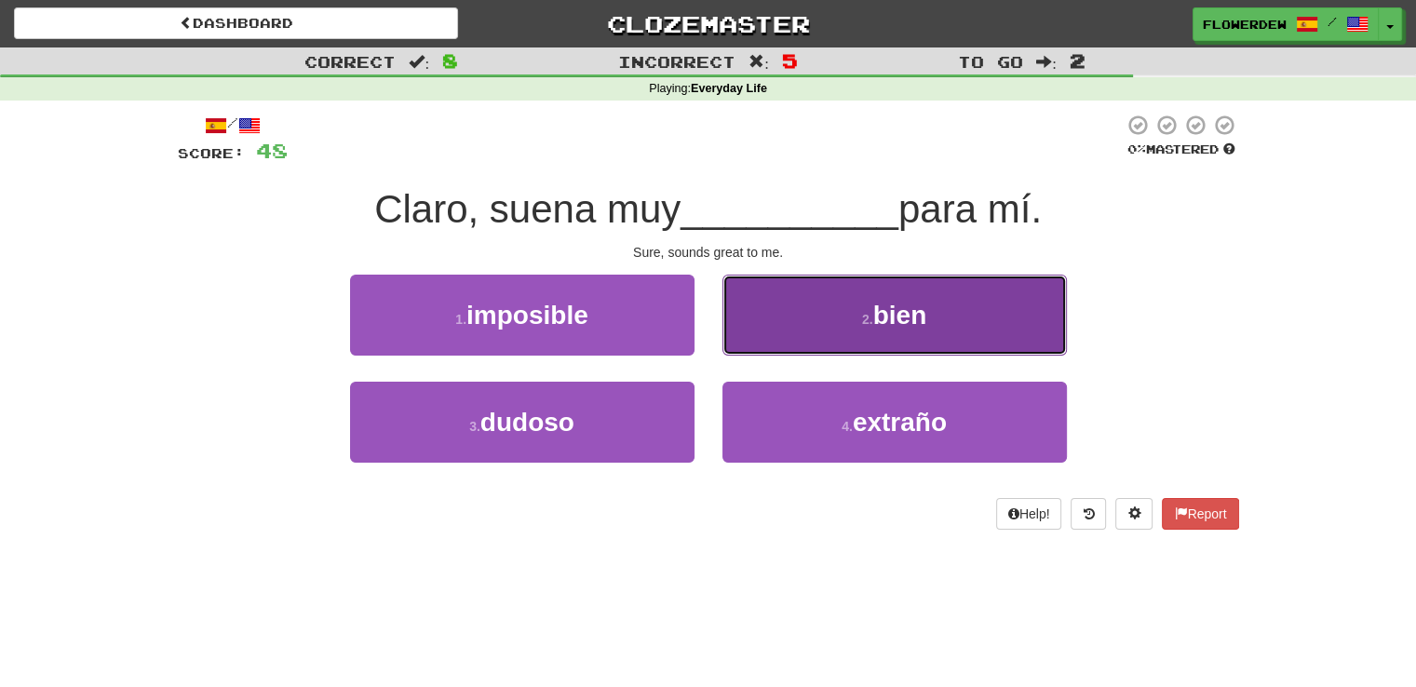
click at [798, 330] on button "2 . bien" at bounding box center [894, 315] width 344 height 81
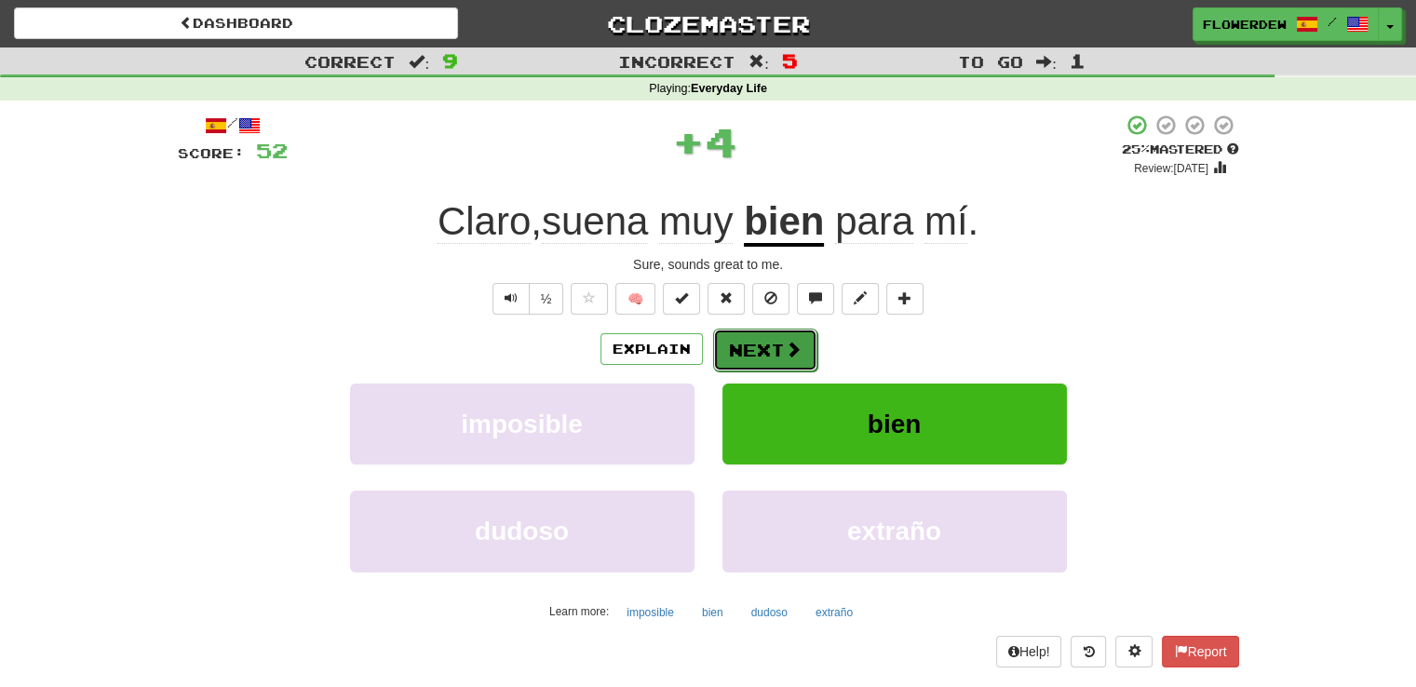
click at [764, 347] on button "Next" at bounding box center [765, 350] width 104 height 43
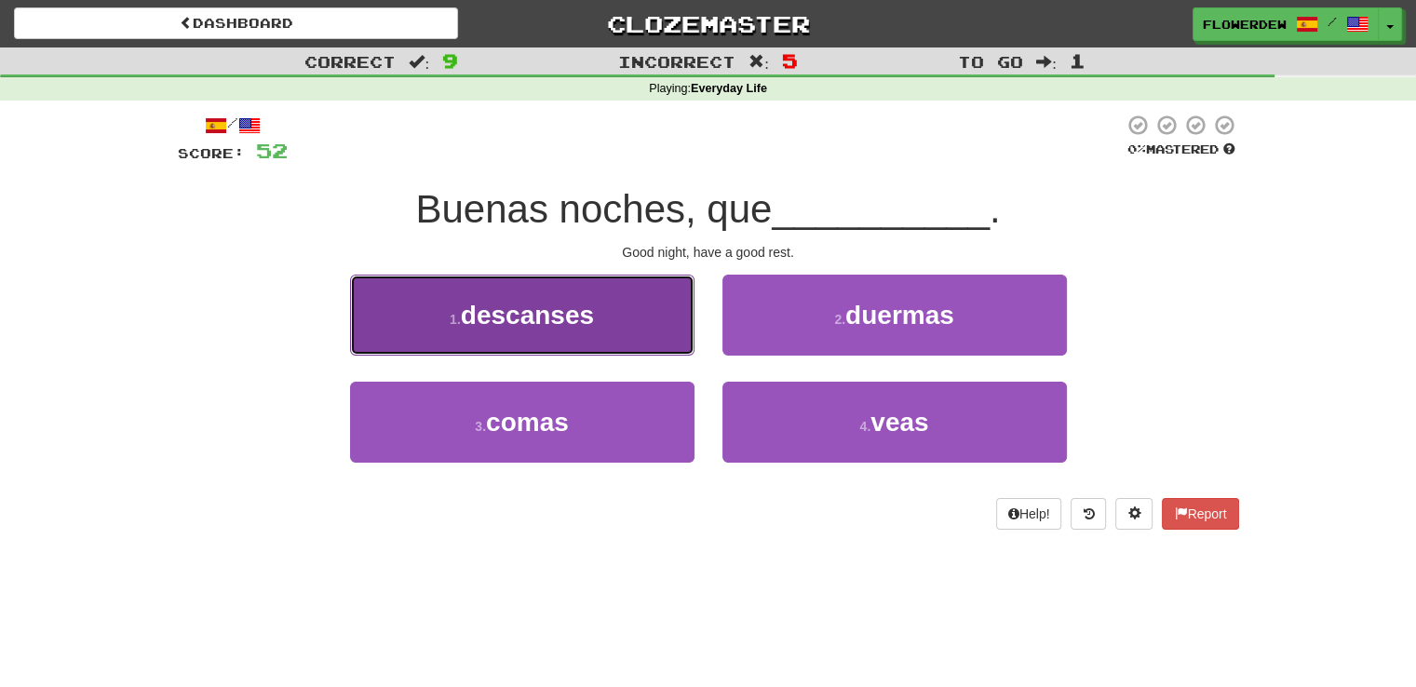
click at [652, 339] on button "1 . descanses" at bounding box center [522, 315] width 344 height 81
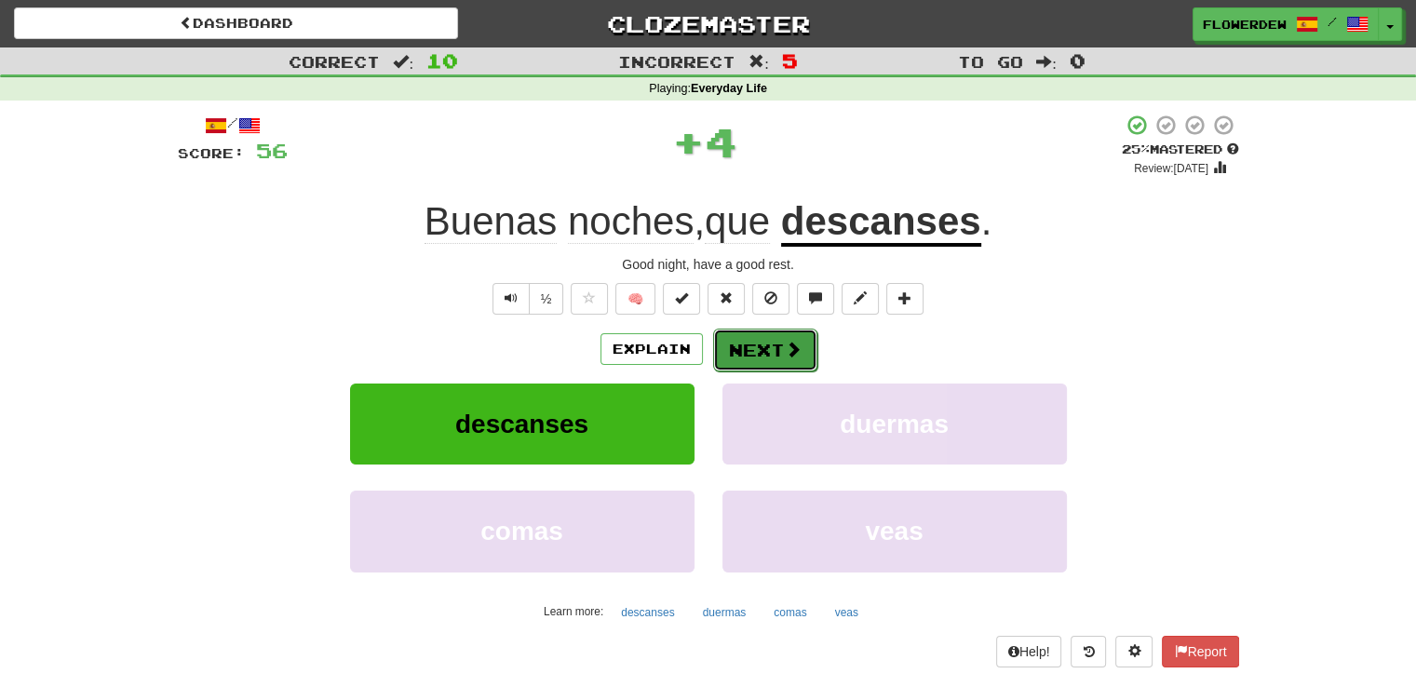
click at [762, 355] on button "Next" at bounding box center [765, 350] width 104 height 43
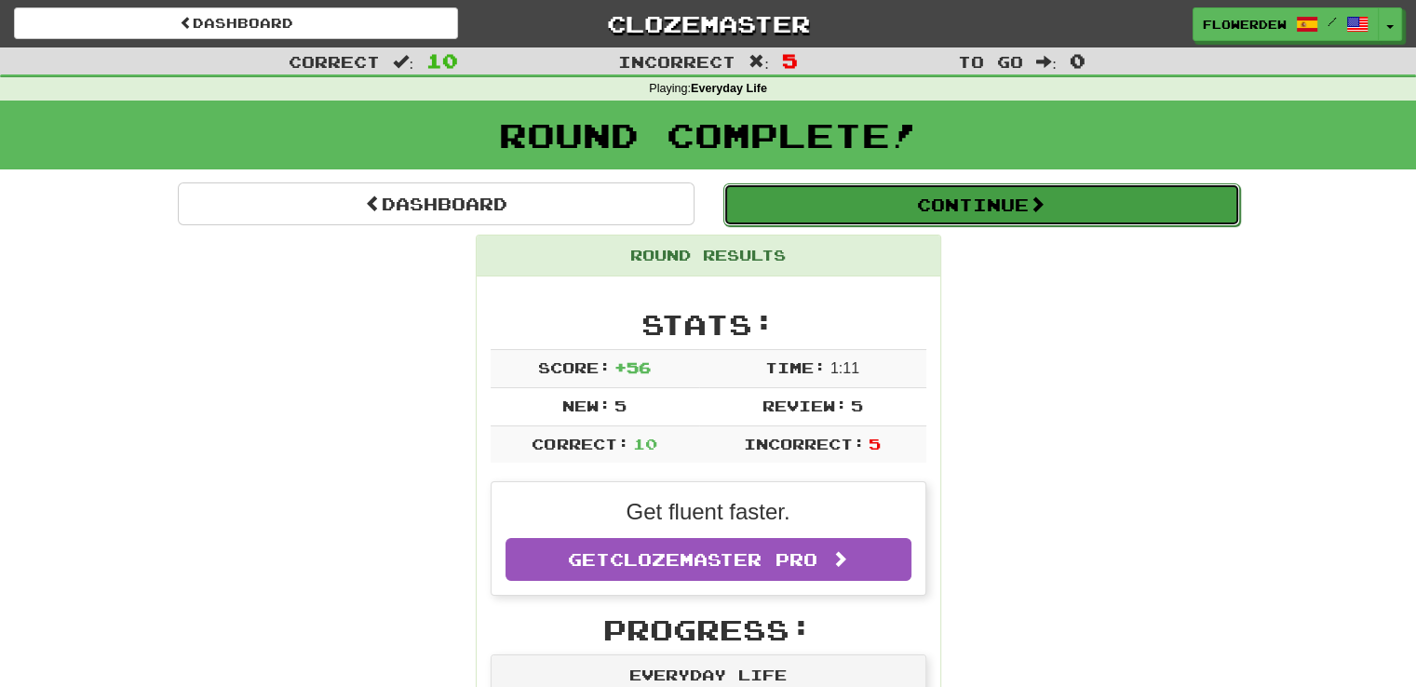
click at [865, 195] on button "Continue" at bounding box center [981, 204] width 517 height 43
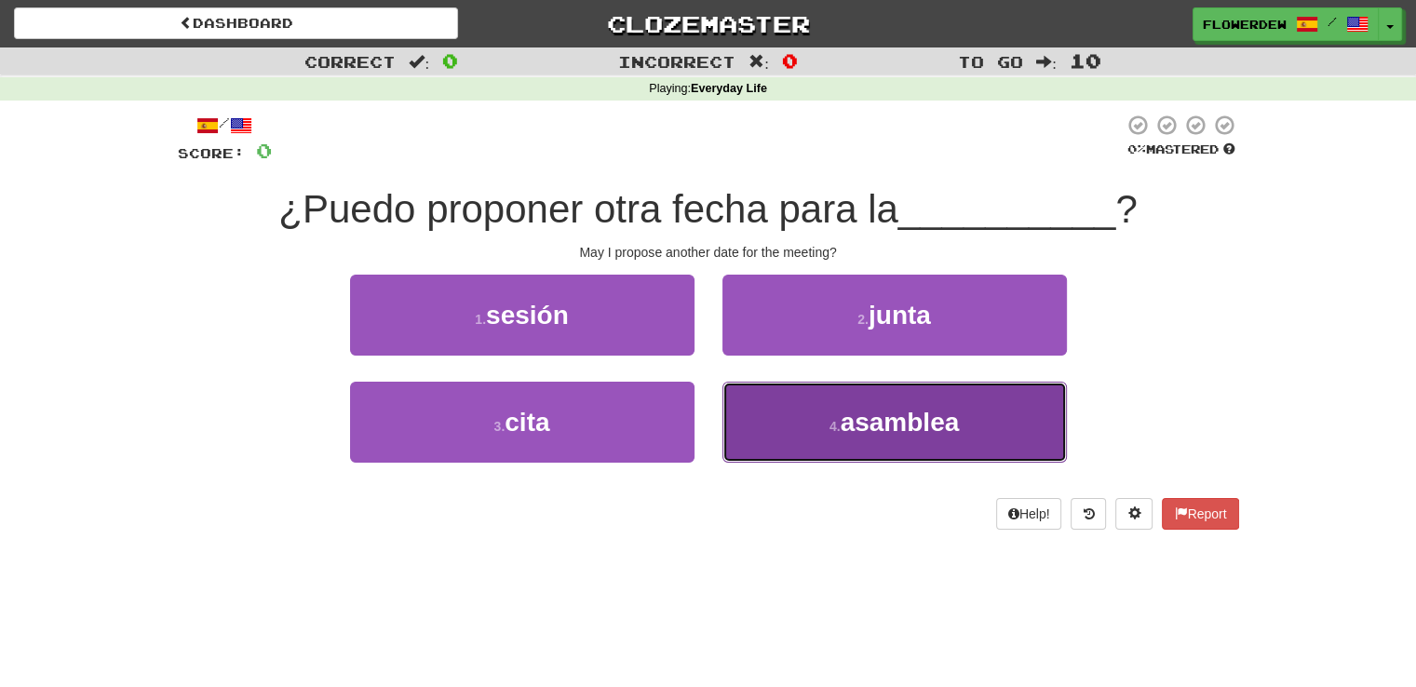
click at [756, 399] on button "4 . asamblea" at bounding box center [894, 422] width 344 height 81
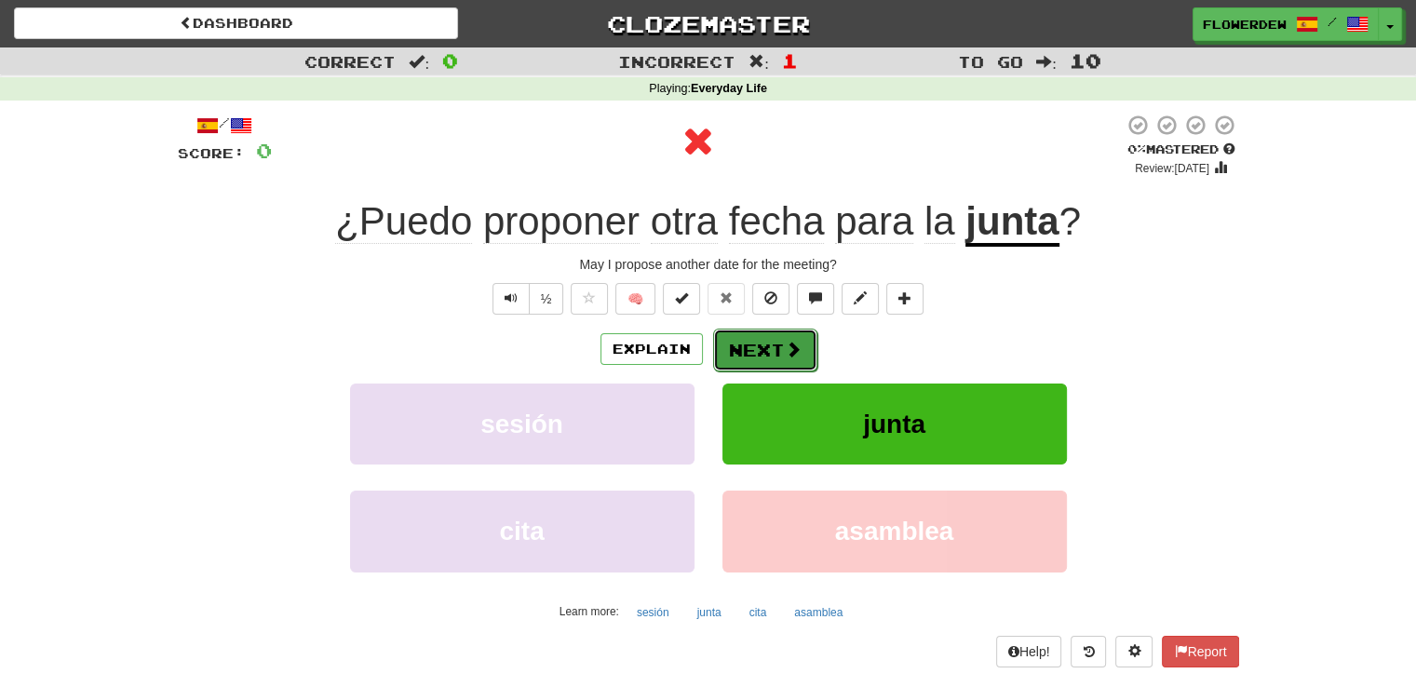
click at [785, 352] on span at bounding box center [793, 349] width 17 height 17
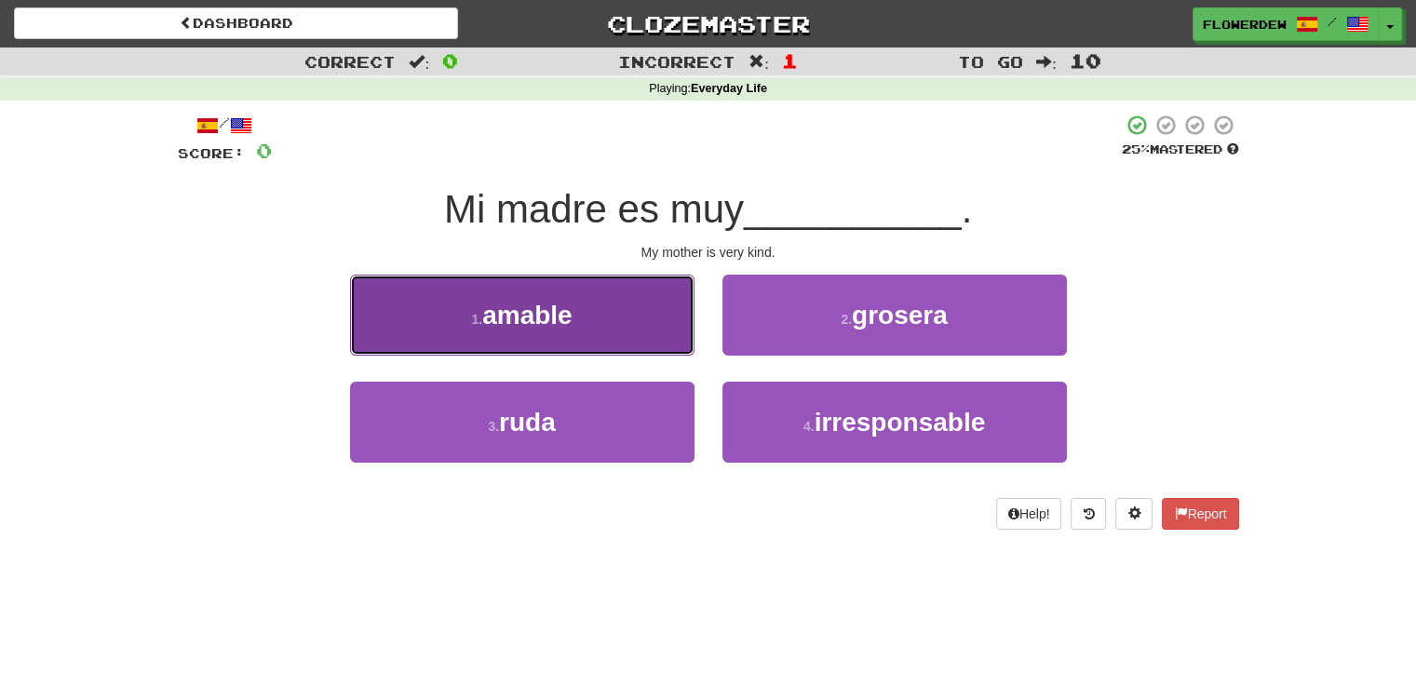
click at [658, 303] on button "1 . amable" at bounding box center [522, 315] width 344 height 81
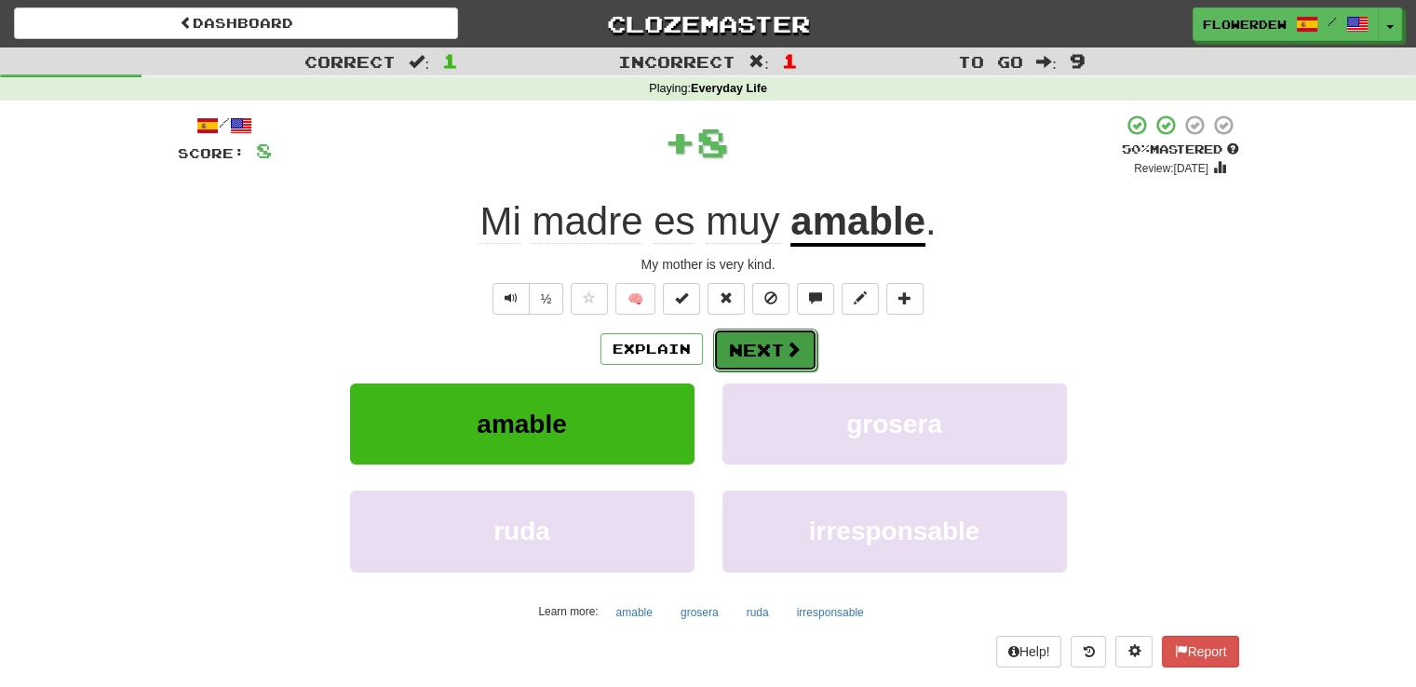
click at [762, 355] on button "Next" at bounding box center [765, 350] width 104 height 43
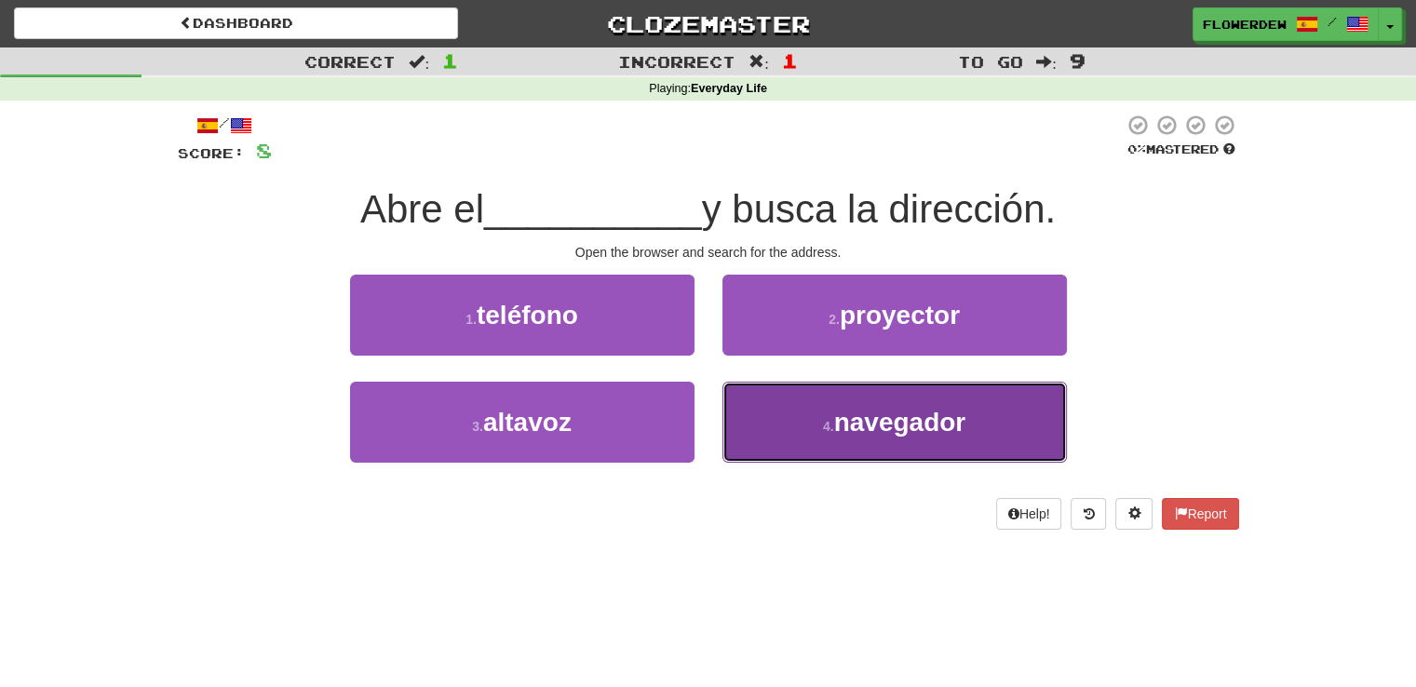
click at [754, 390] on button "4 . navegador" at bounding box center [894, 422] width 344 height 81
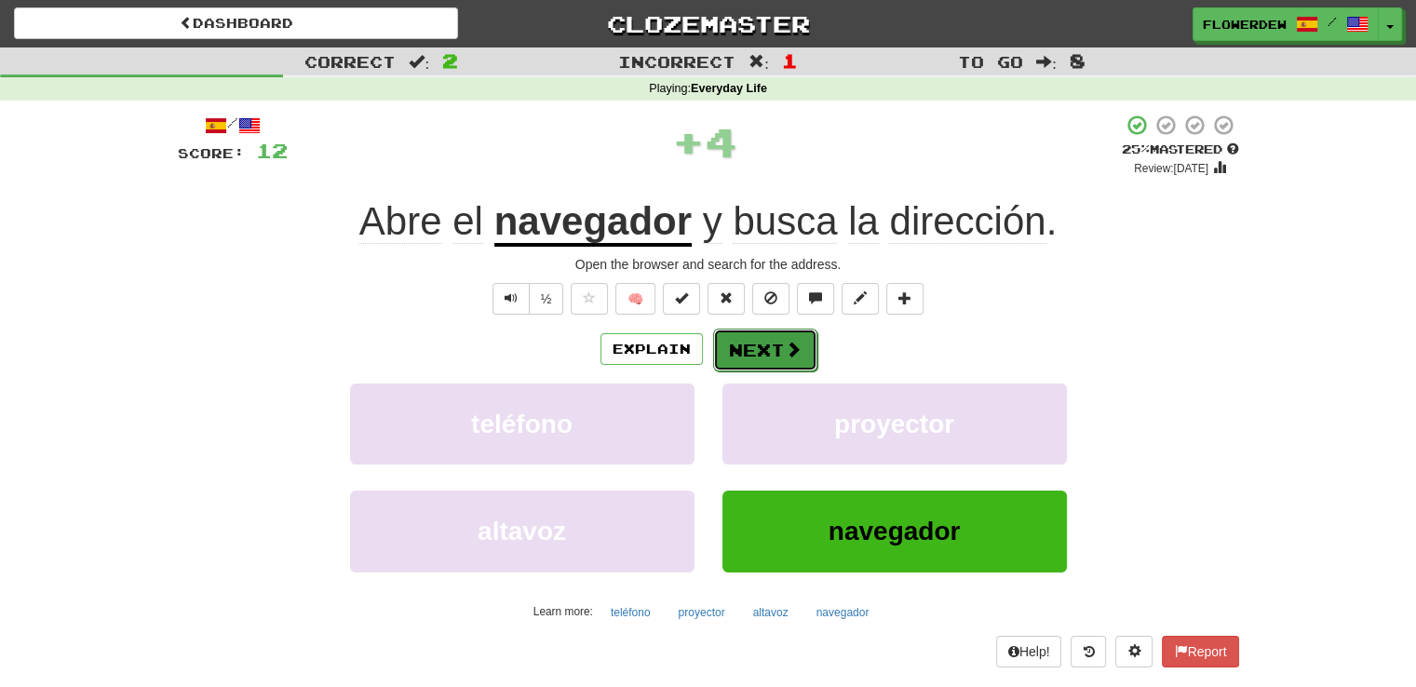
click at [761, 332] on button "Next" at bounding box center [765, 350] width 104 height 43
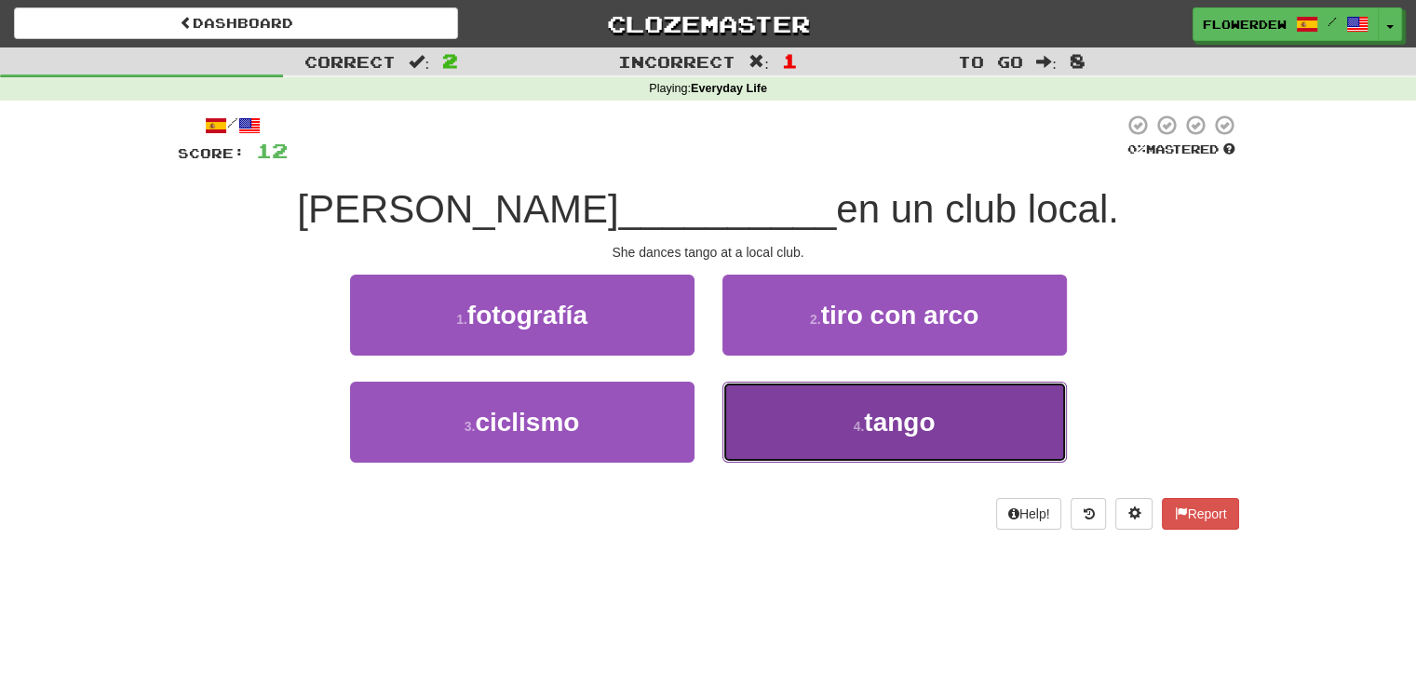
click at [753, 424] on button "4 . tango" at bounding box center [894, 422] width 344 height 81
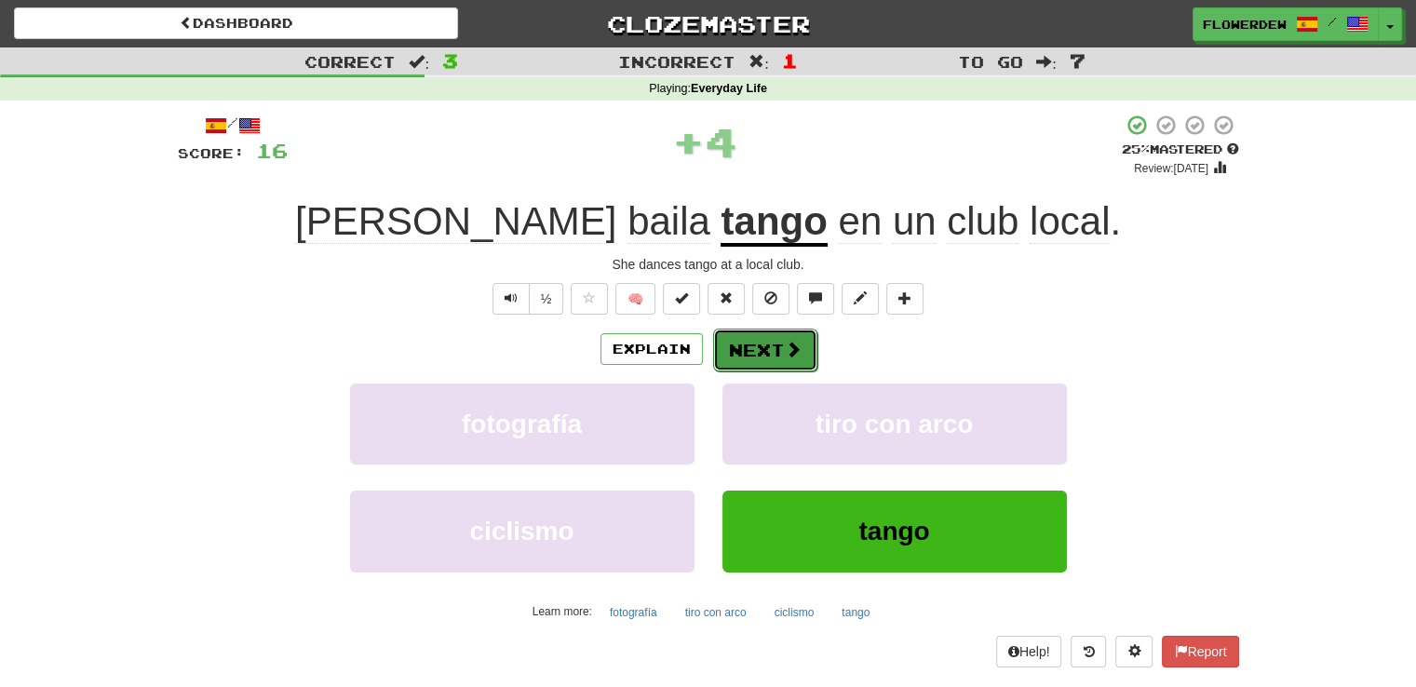
click at [775, 344] on button "Next" at bounding box center [765, 350] width 104 height 43
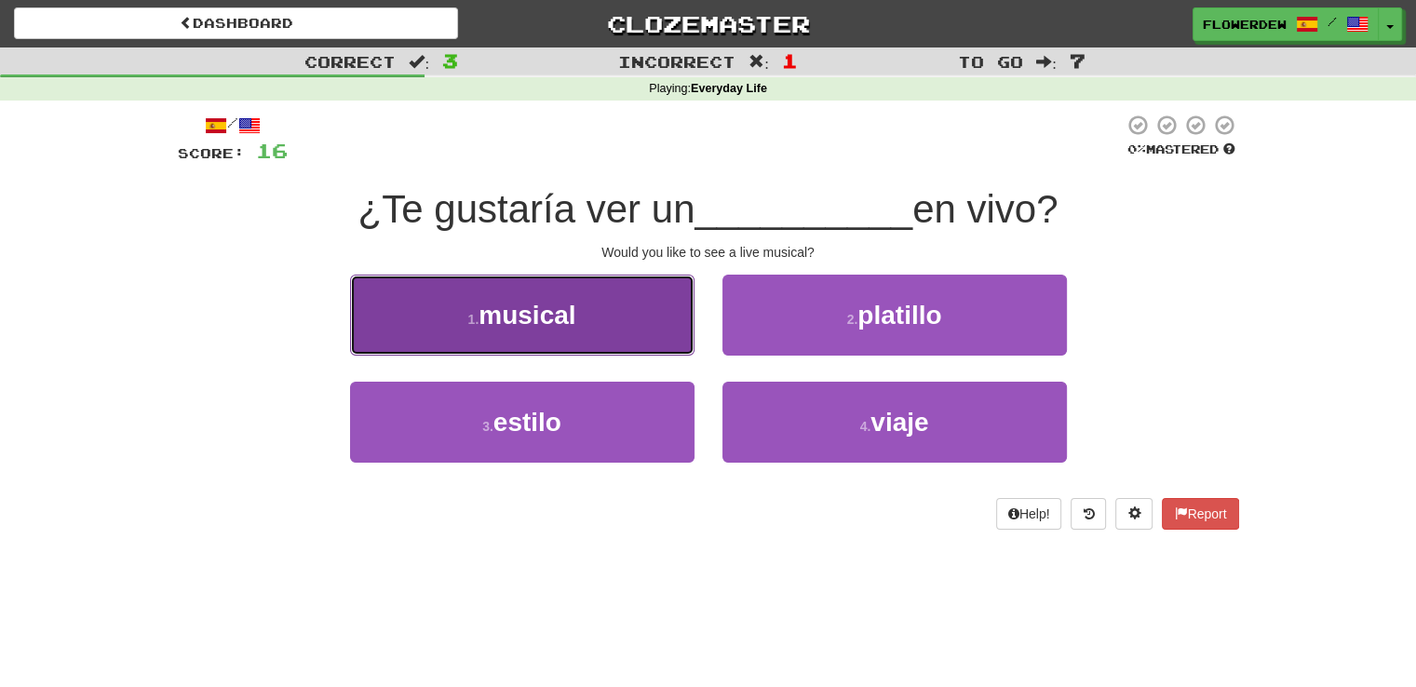
click at [681, 350] on button "1 . musical" at bounding box center [522, 315] width 344 height 81
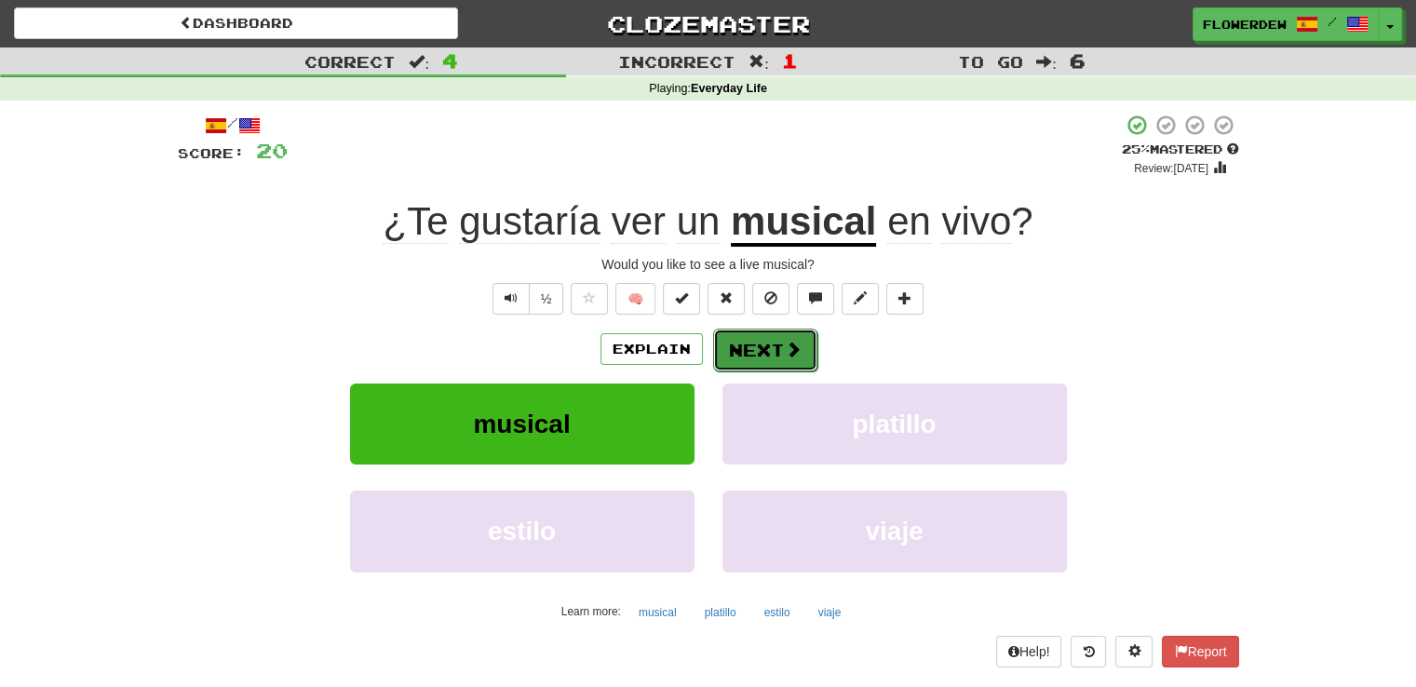
click at [773, 344] on button "Next" at bounding box center [765, 350] width 104 height 43
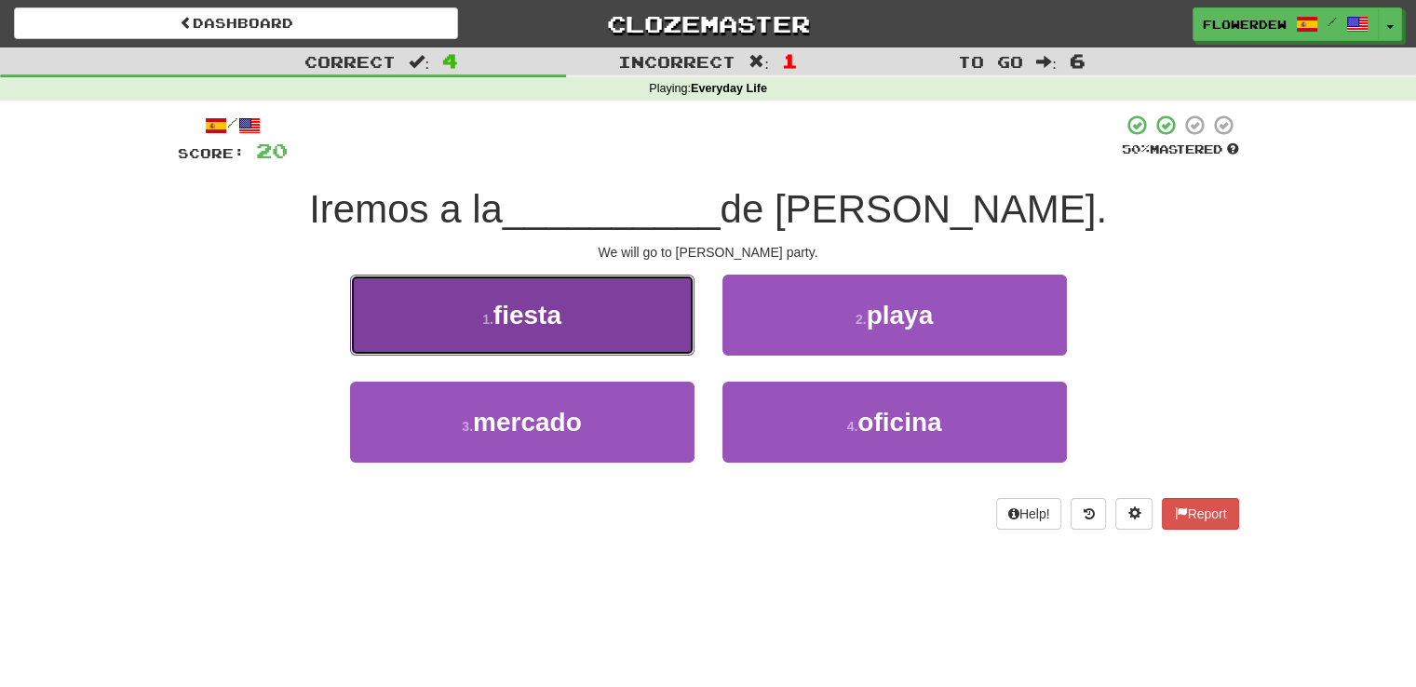
click at [671, 328] on button "1 . fiesta" at bounding box center [522, 315] width 344 height 81
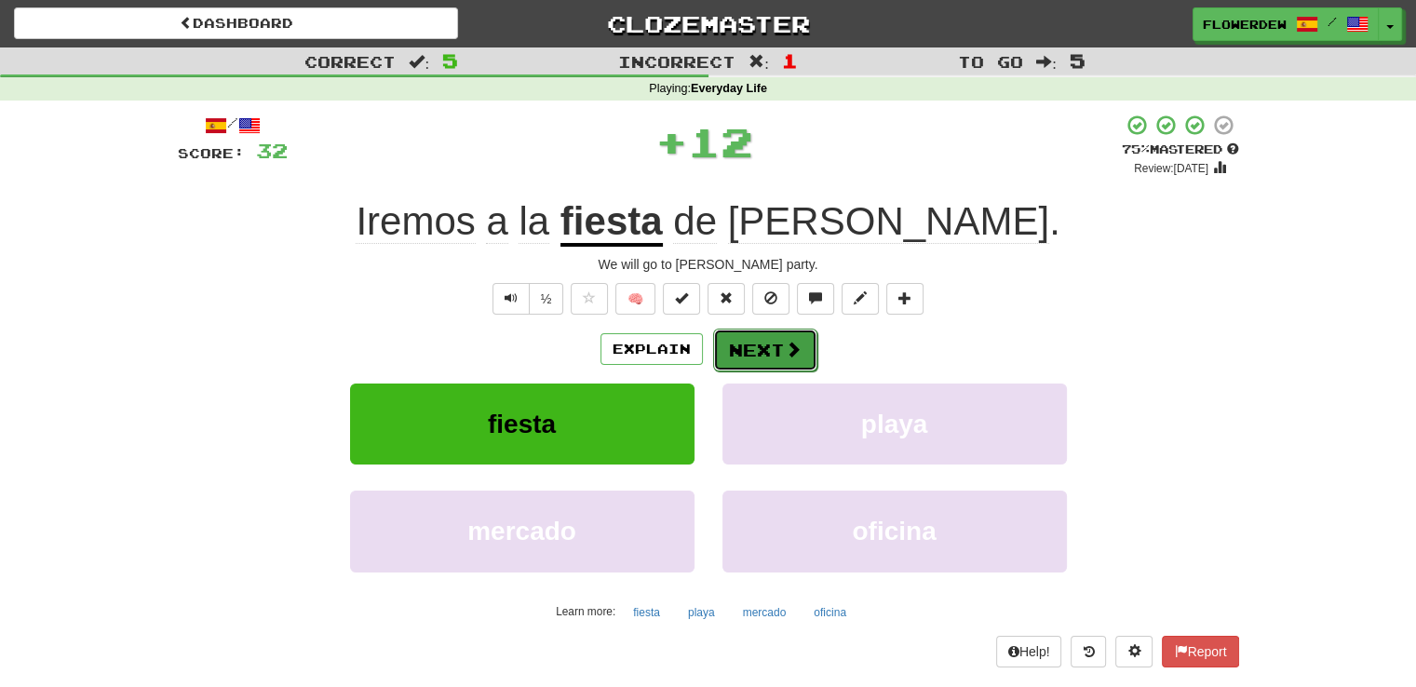
click at [785, 352] on span at bounding box center [793, 349] width 17 height 17
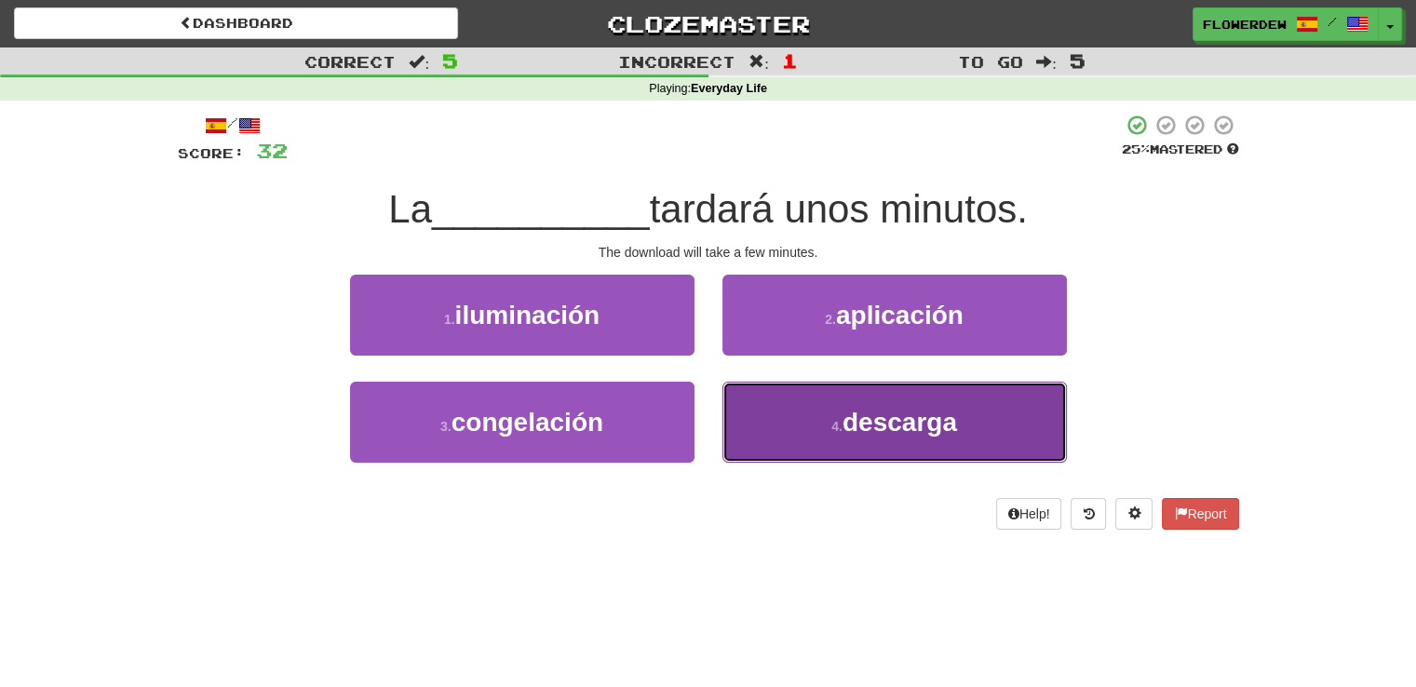
click at [739, 411] on button "4 . descarga" at bounding box center [894, 422] width 344 height 81
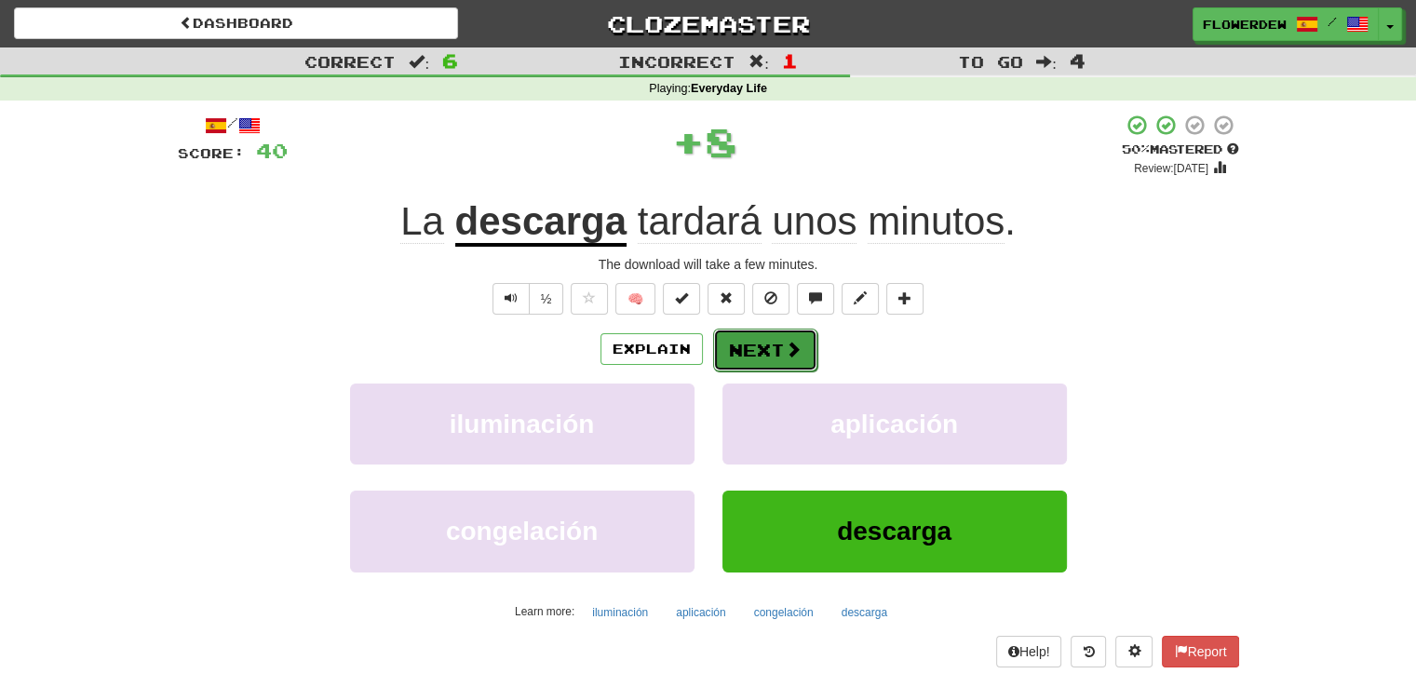
click at [739, 347] on button "Next" at bounding box center [765, 350] width 104 height 43
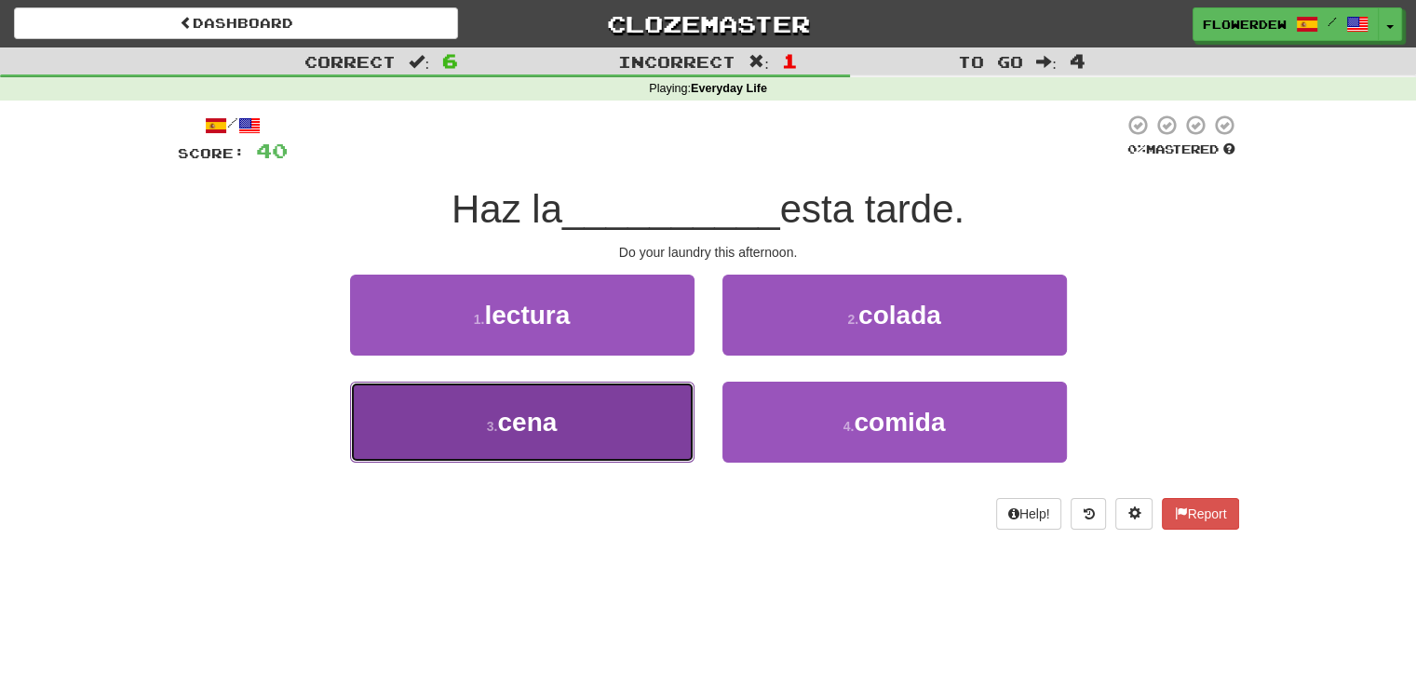
click at [678, 409] on button "3 . cena" at bounding box center [522, 422] width 344 height 81
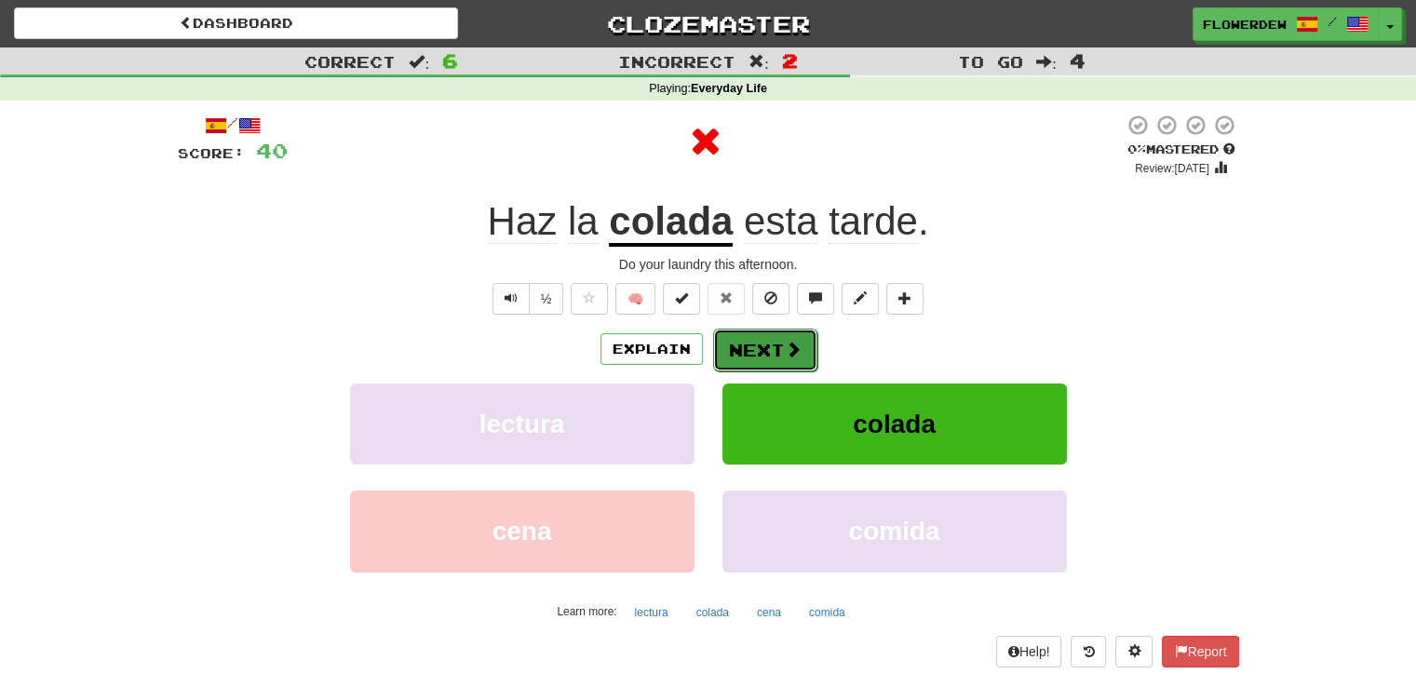
click at [767, 354] on button "Next" at bounding box center [765, 350] width 104 height 43
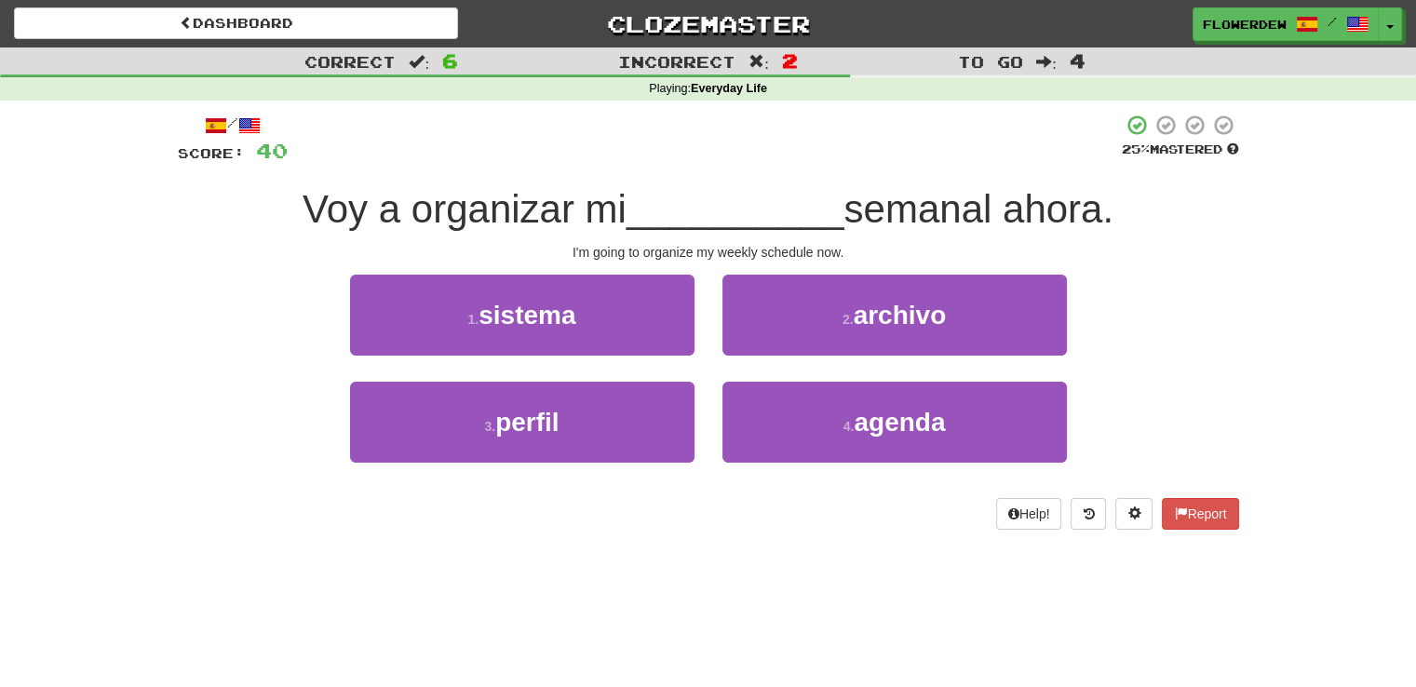
click at [744, 483] on div "4 . agenda" at bounding box center [894, 435] width 372 height 107
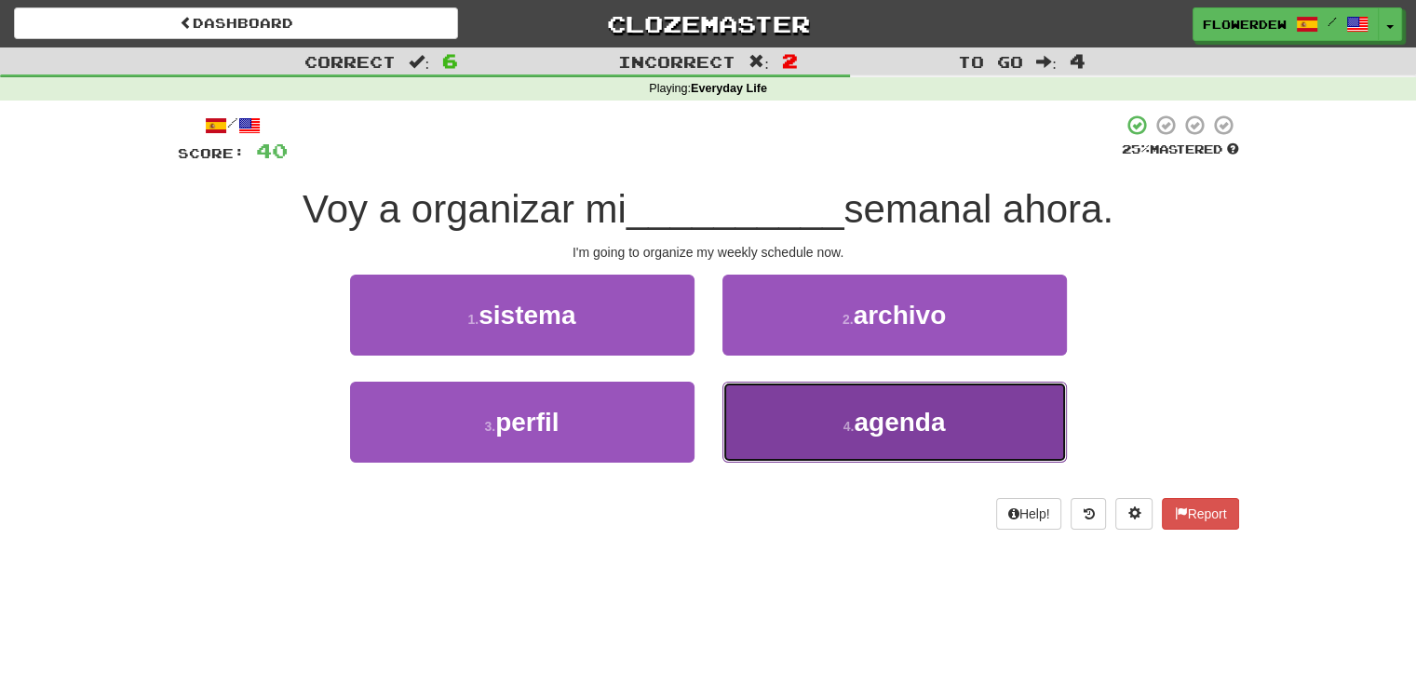
click at [771, 440] on button "4 . agenda" at bounding box center [894, 422] width 344 height 81
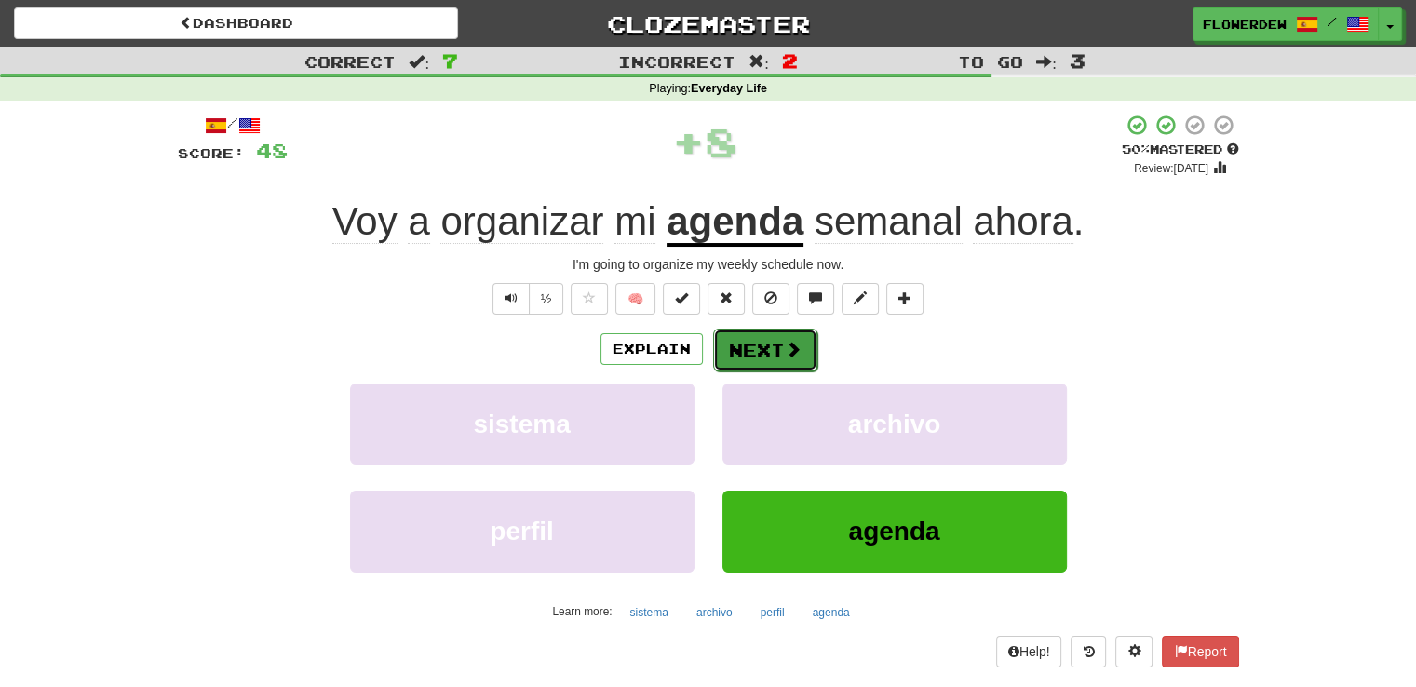
click at [785, 333] on button "Next" at bounding box center [765, 350] width 104 height 43
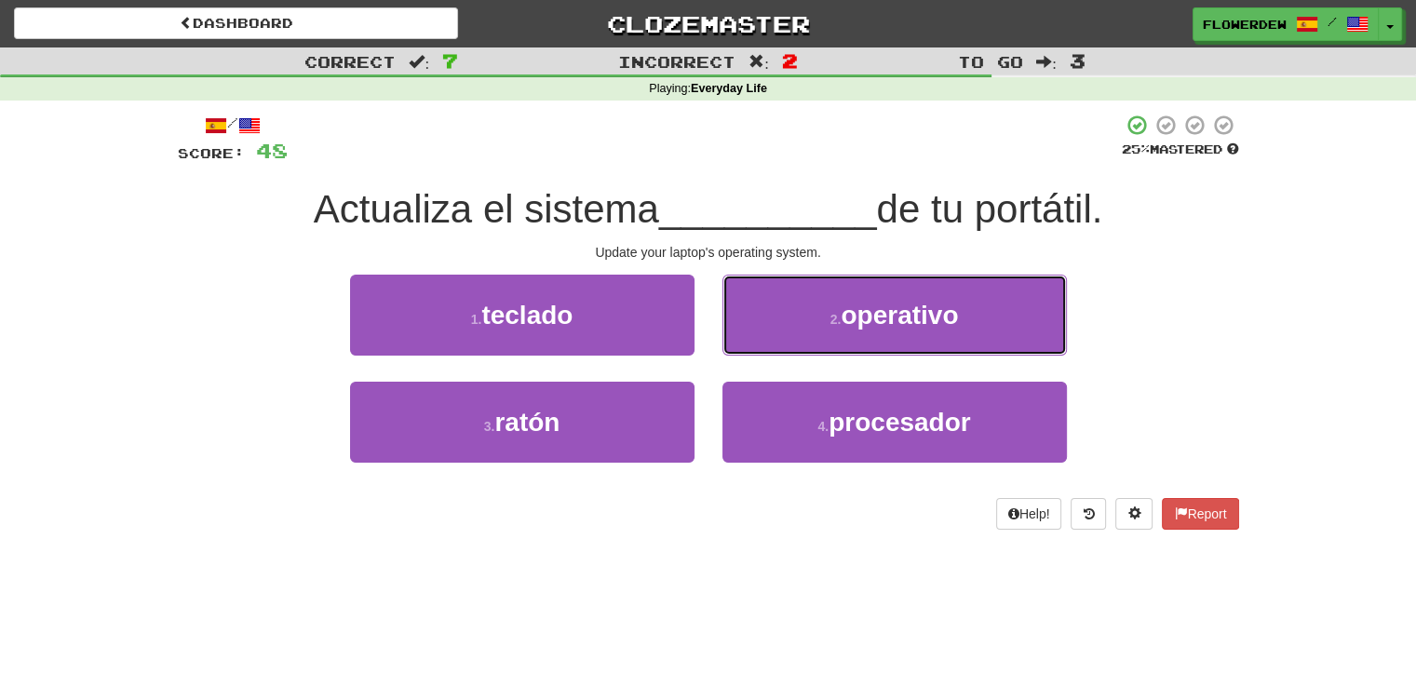
click at [785, 333] on button "2 . operativo" at bounding box center [894, 315] width 344 height 81
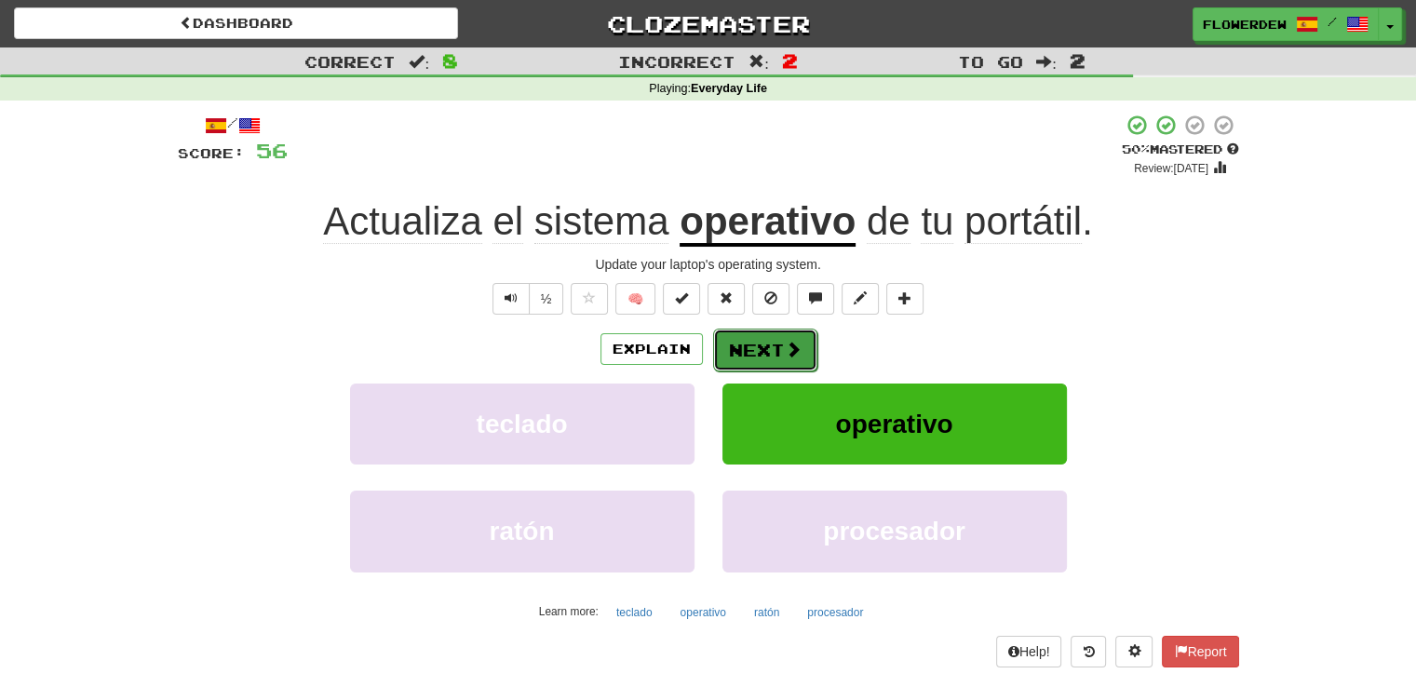
click at [771, 360] on button "Next" at bounding box center [765, 350] width 104 height 43
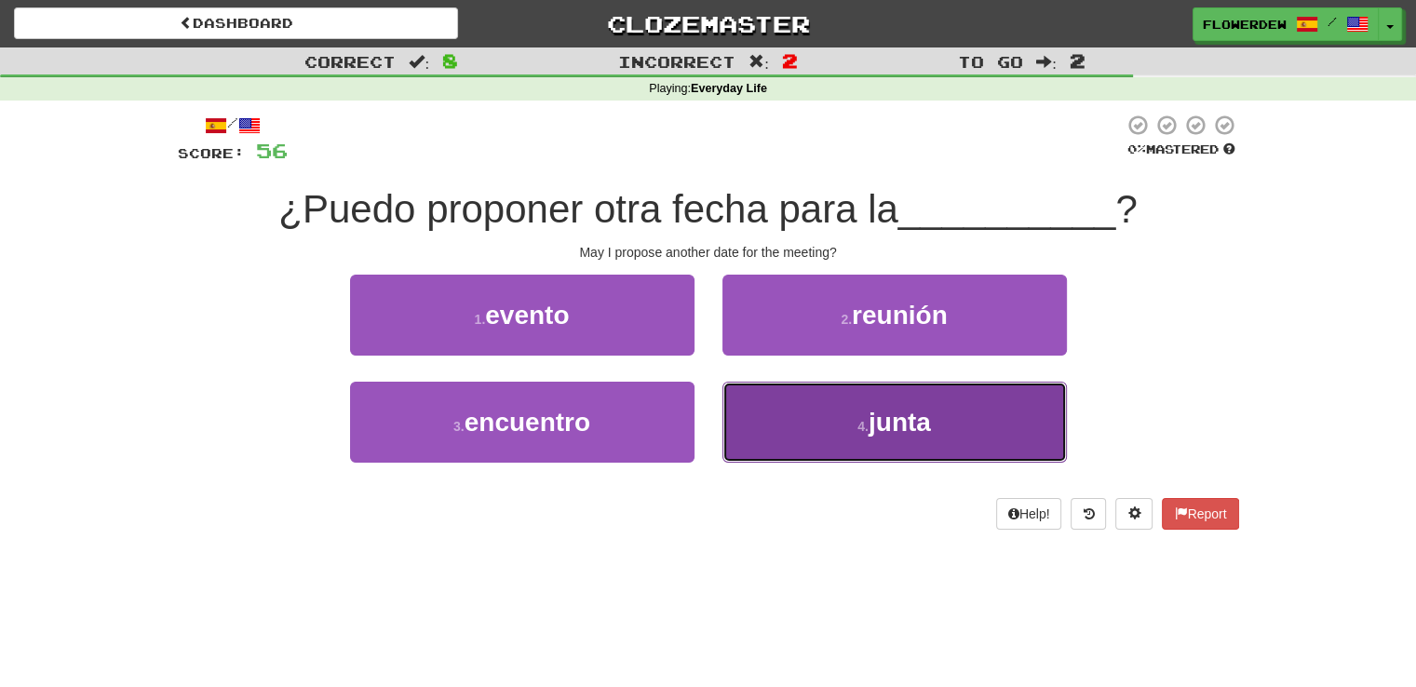
click at [752, 433] on button "4 . junta" at bounding box center [894, 422] width 344 height 81
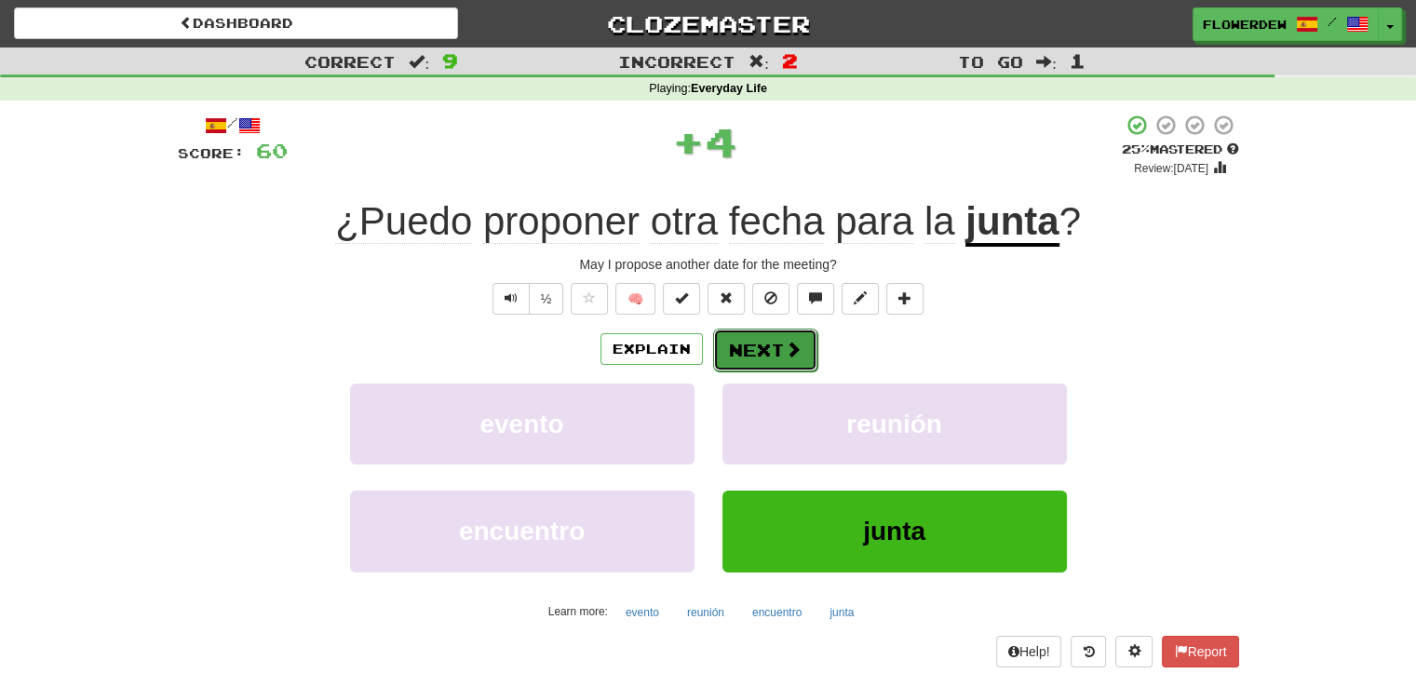
click at [775, 344] on button "Next" at bounding box center [765, 350] width 104 height 43
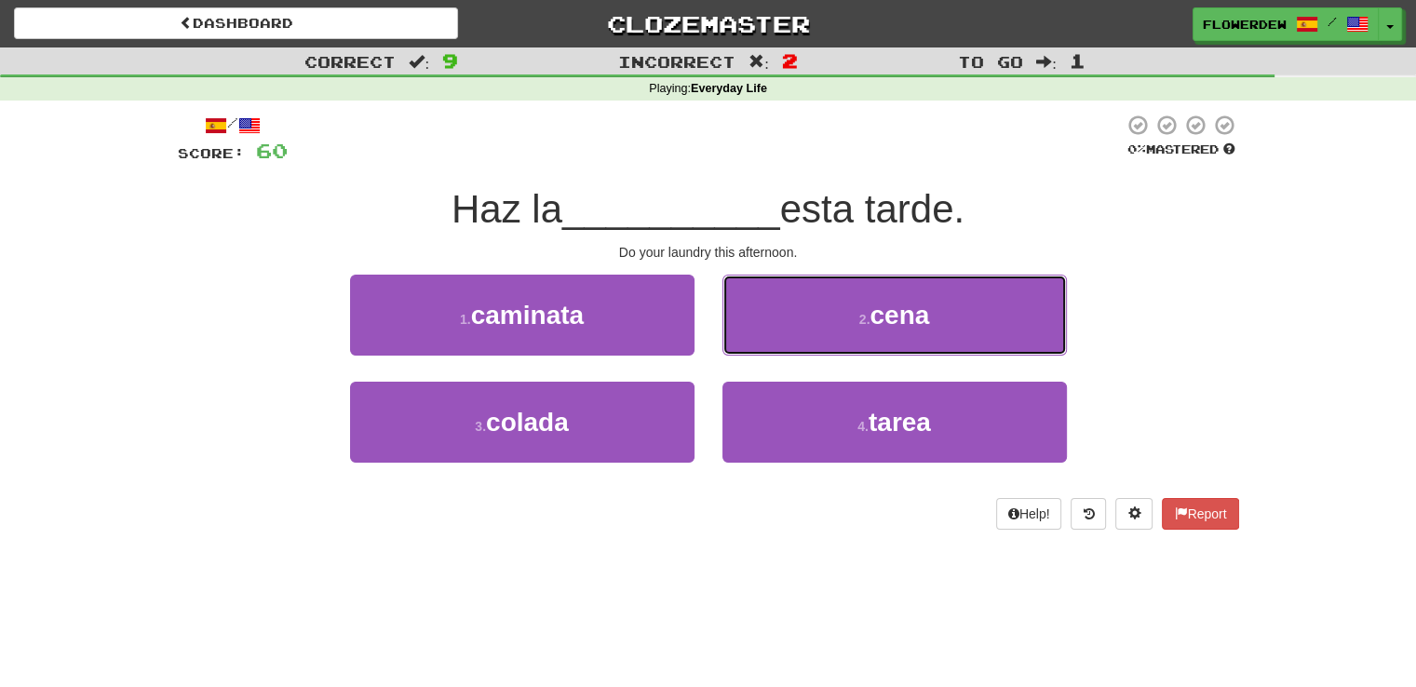
click at [775, 344] on button "2 . cena" at bounding box center [894, 315] width 344 height 81
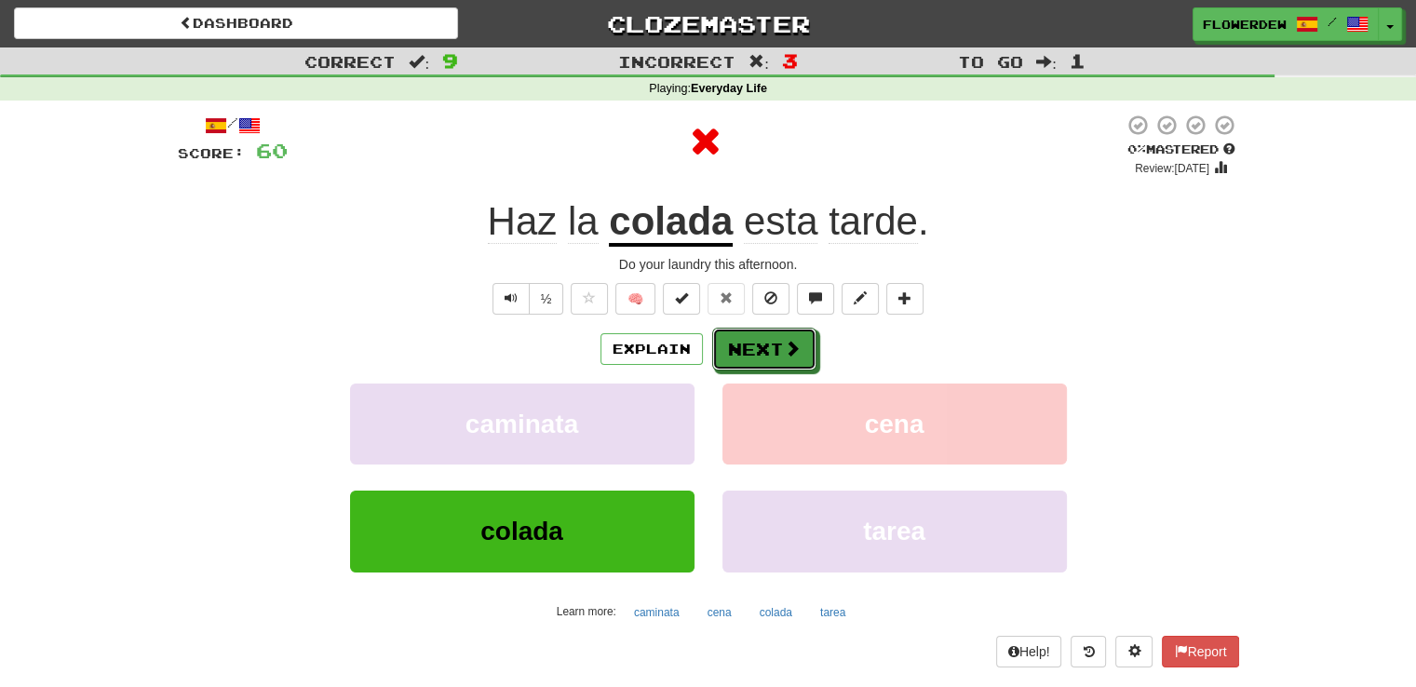
click at [775, 344] on button "Next" at bounding box center [764, 349] width 104 height 43
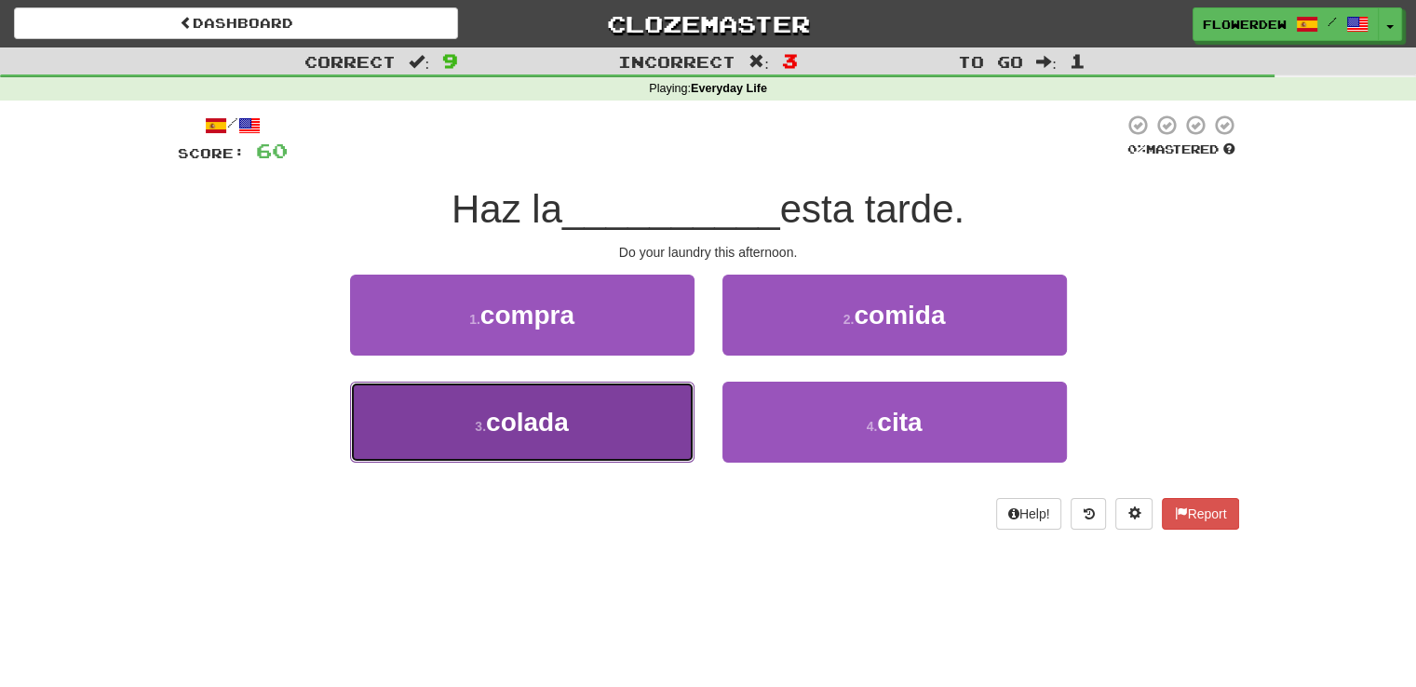
click at [659, 399] on button "3 . colada" at bounding box center [522, 422] width 344 height 81
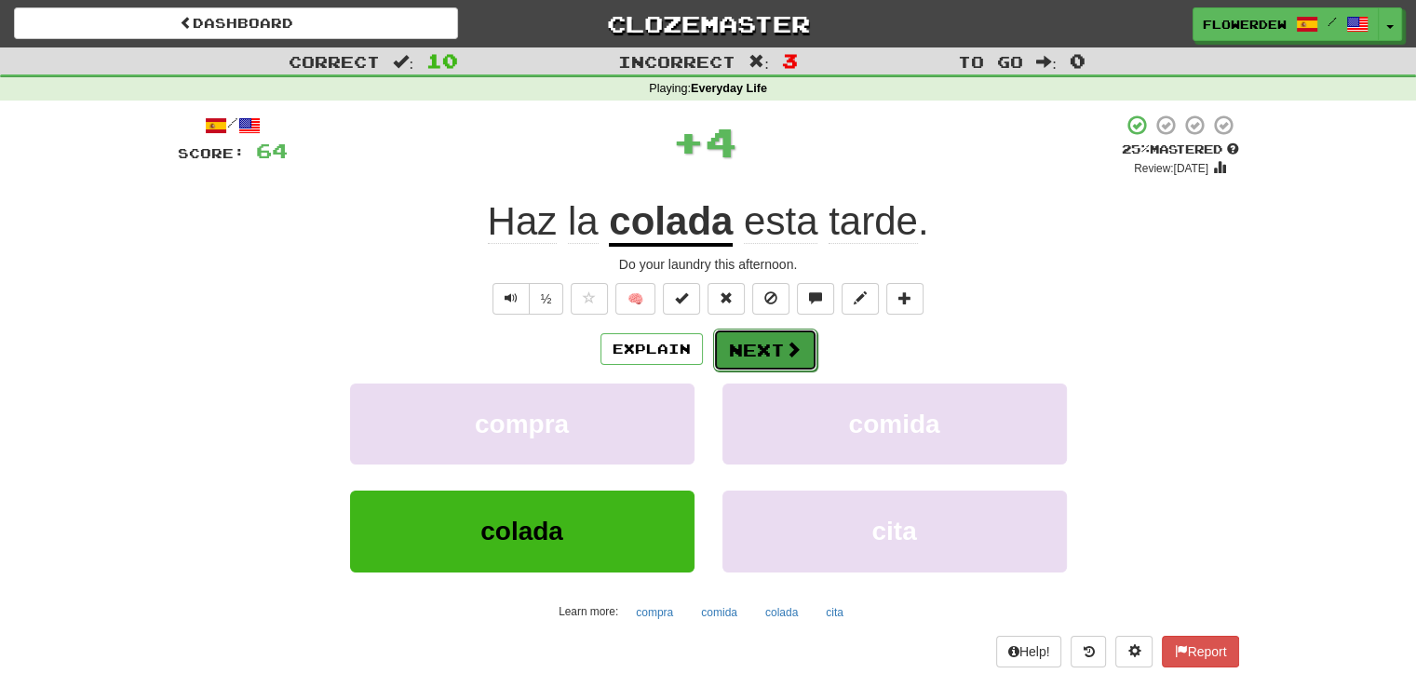
click at [768, 348] on button "Next" at bounding box center [765, 350] width 104 height 43
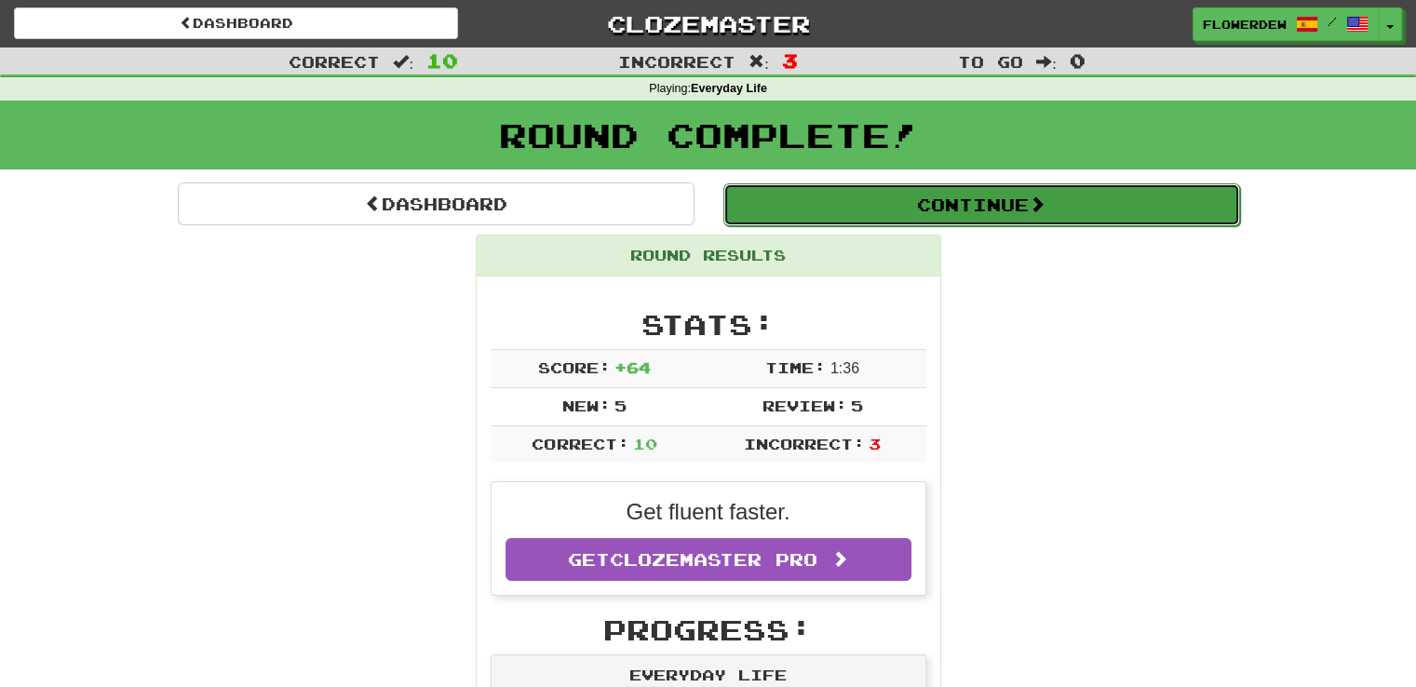
click at [823, 195] on button "Continue" at bounding box center [981, 204] width 517 height 43
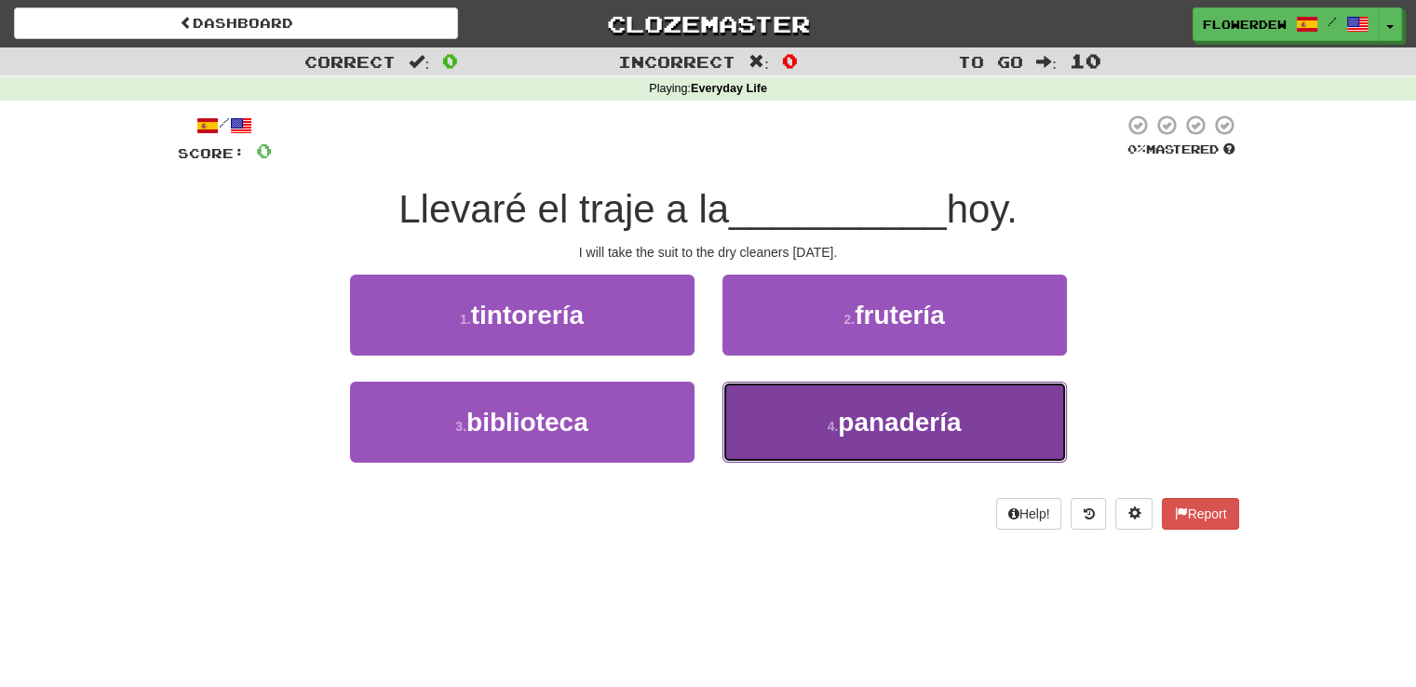
click at [793, 405] on button "4 . panadería" at bounding box center [894, 422] width 344 height 81
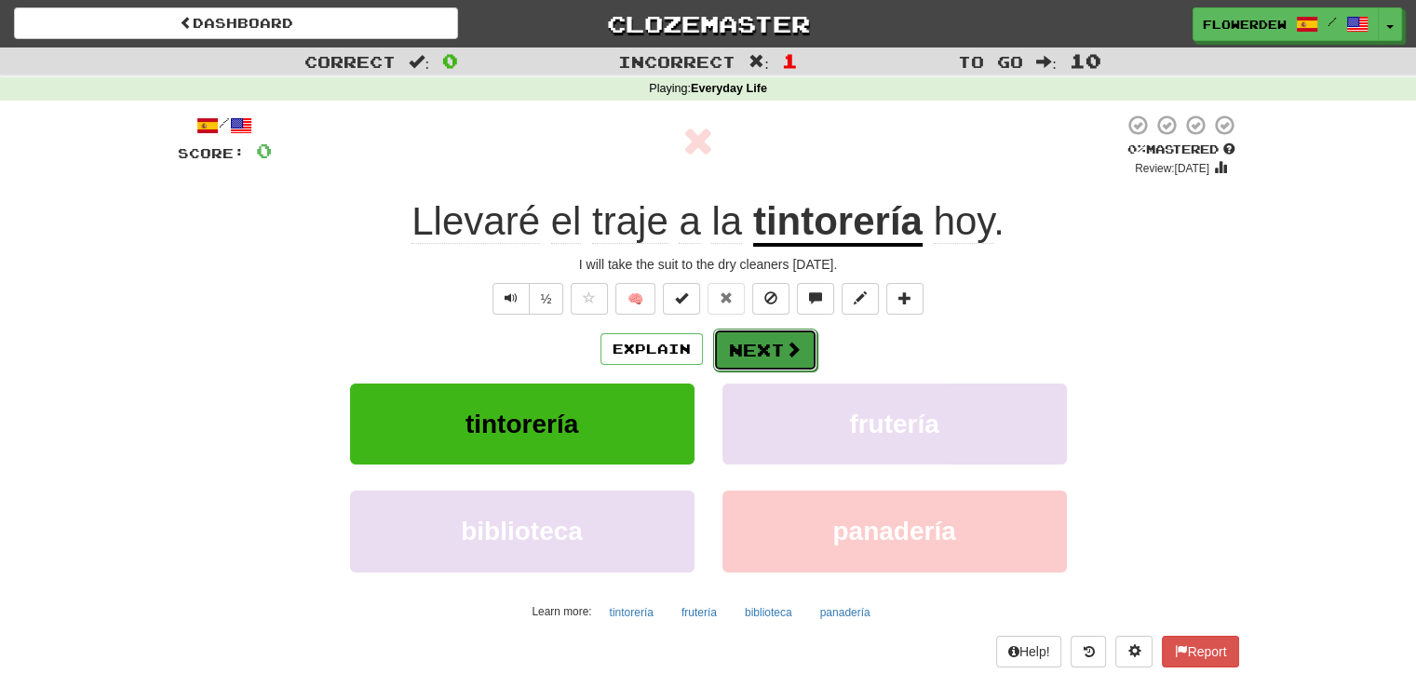
click at [805, 351] on button "Next" at bounding box center [765, 350] width 104 height 43
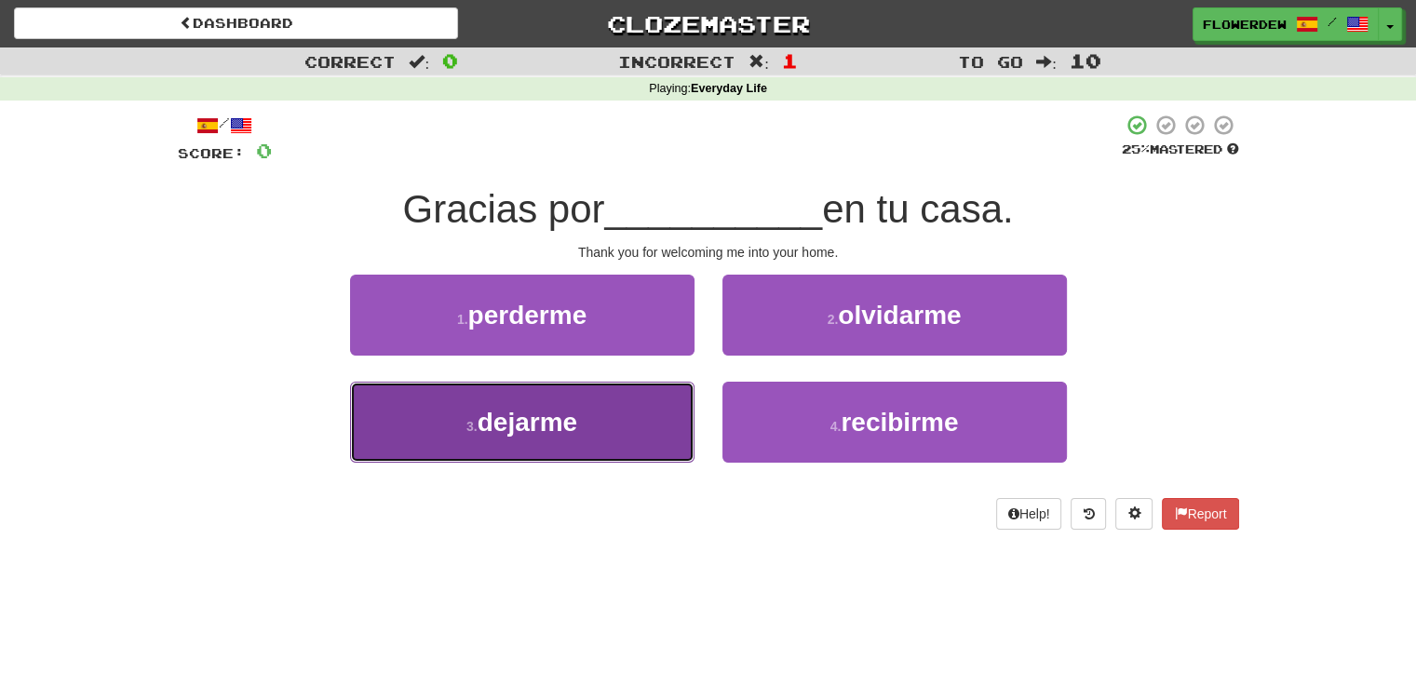
click at [648, 404] on button "3 . dejarme" at bounding box center [522, 422] width 344 height 81
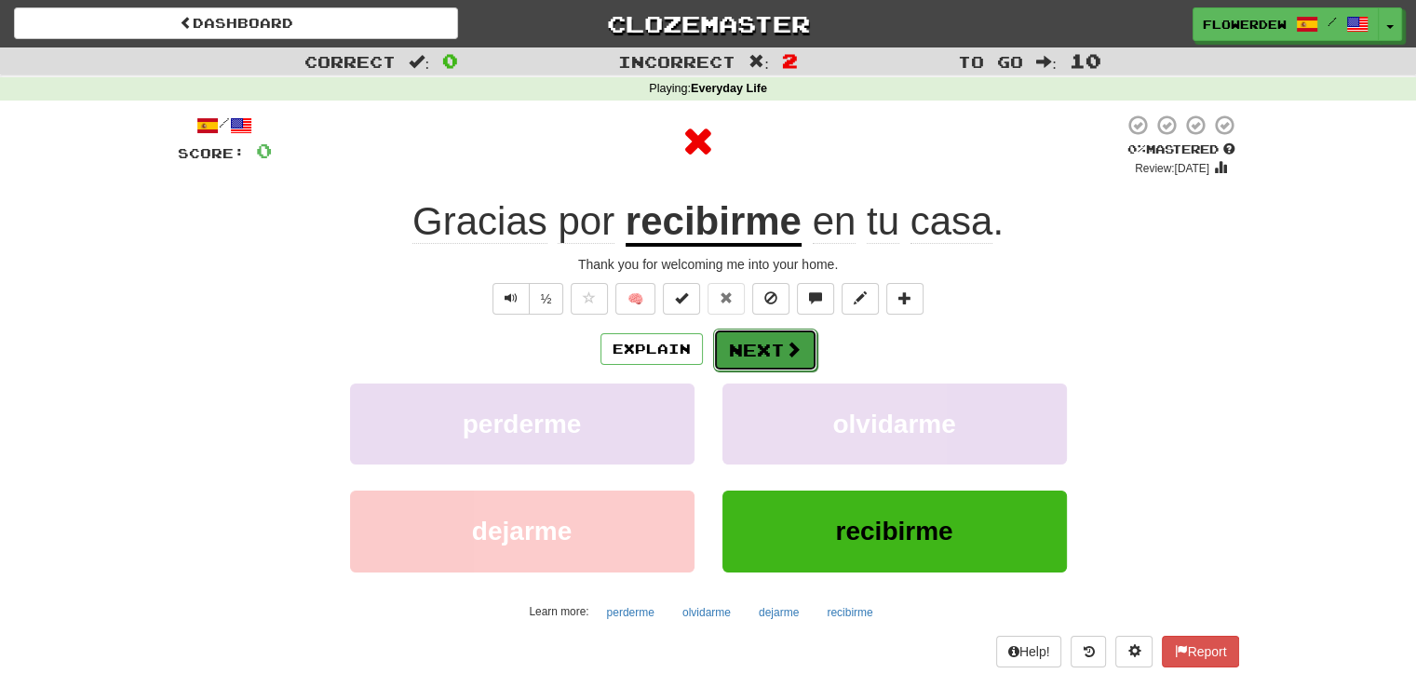
click at [741, 355] on button "Next" at bounding box center [765, 350] width 104 height 43
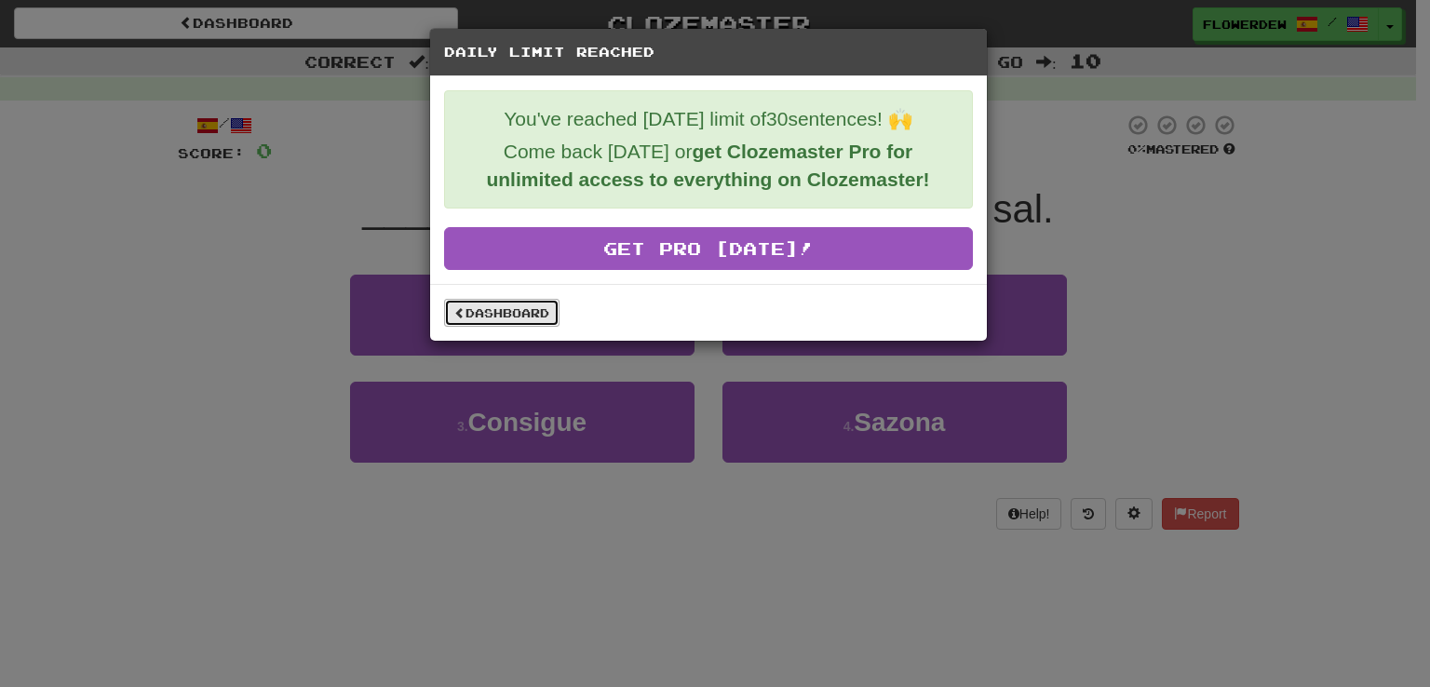
click at [540, 304] on link "Dashboard" at bounding box center [501, 313] width 115 height 28
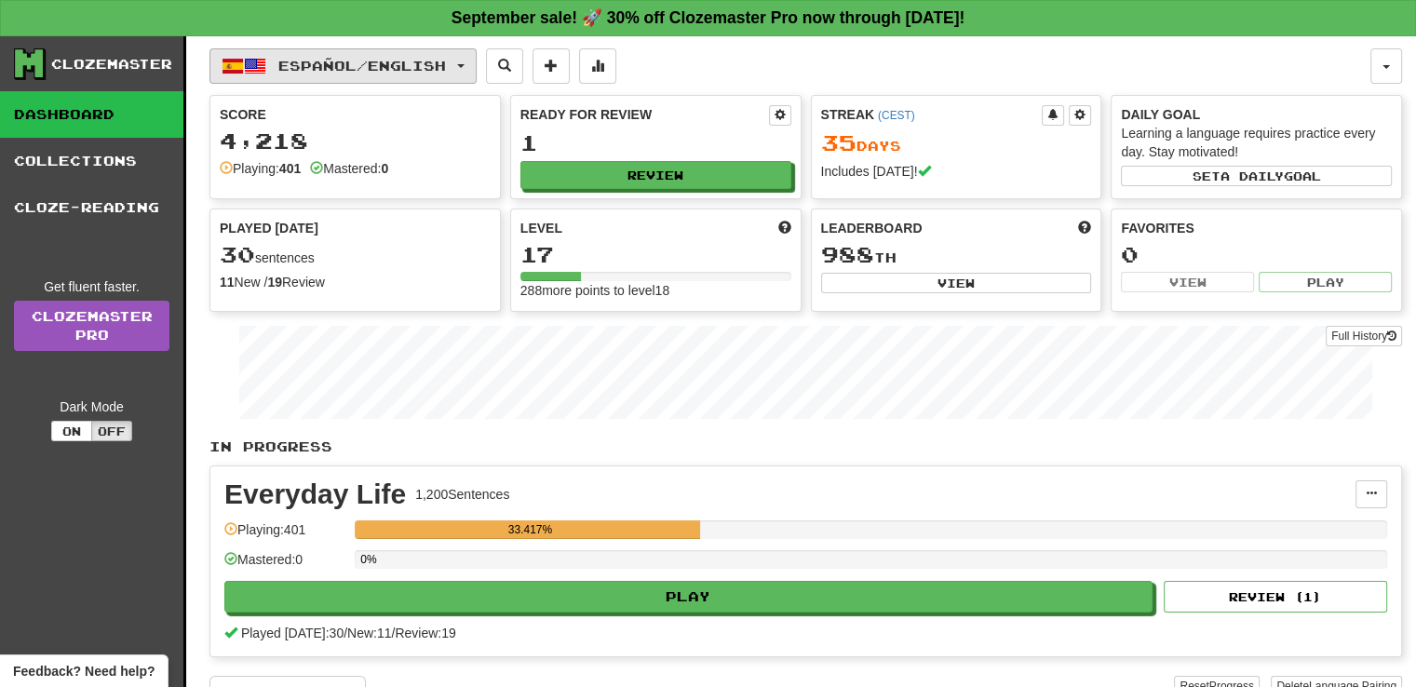
click at [301, 48] on button "Español / English" at bounding box center [342, 65] width 267 height 35
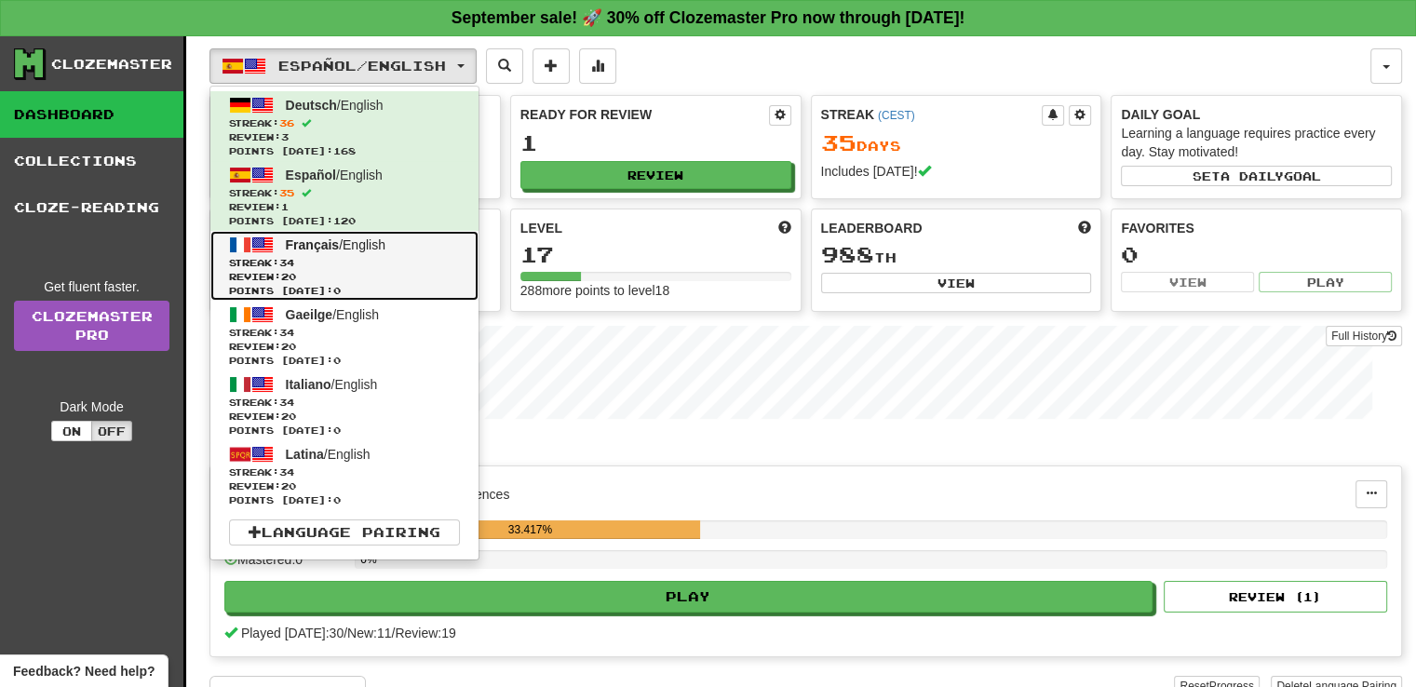
click at [282, 237] on link "Français / English Streak: 34 Review: 20 Points [DATE]: 0" at bounding box center [344, 266] width 268 height 70
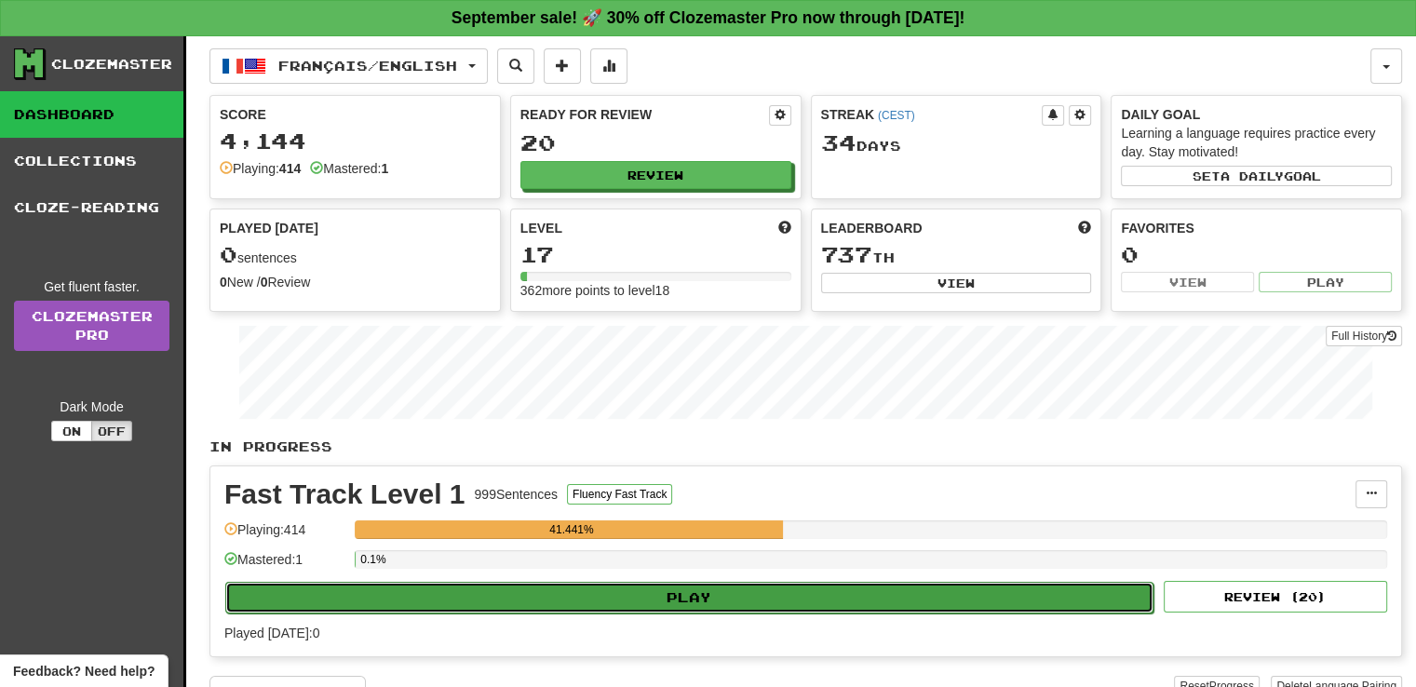
click at [528, 597] on button "Play" at bounding box center [689, 598] width 928 height 32
select select "**"
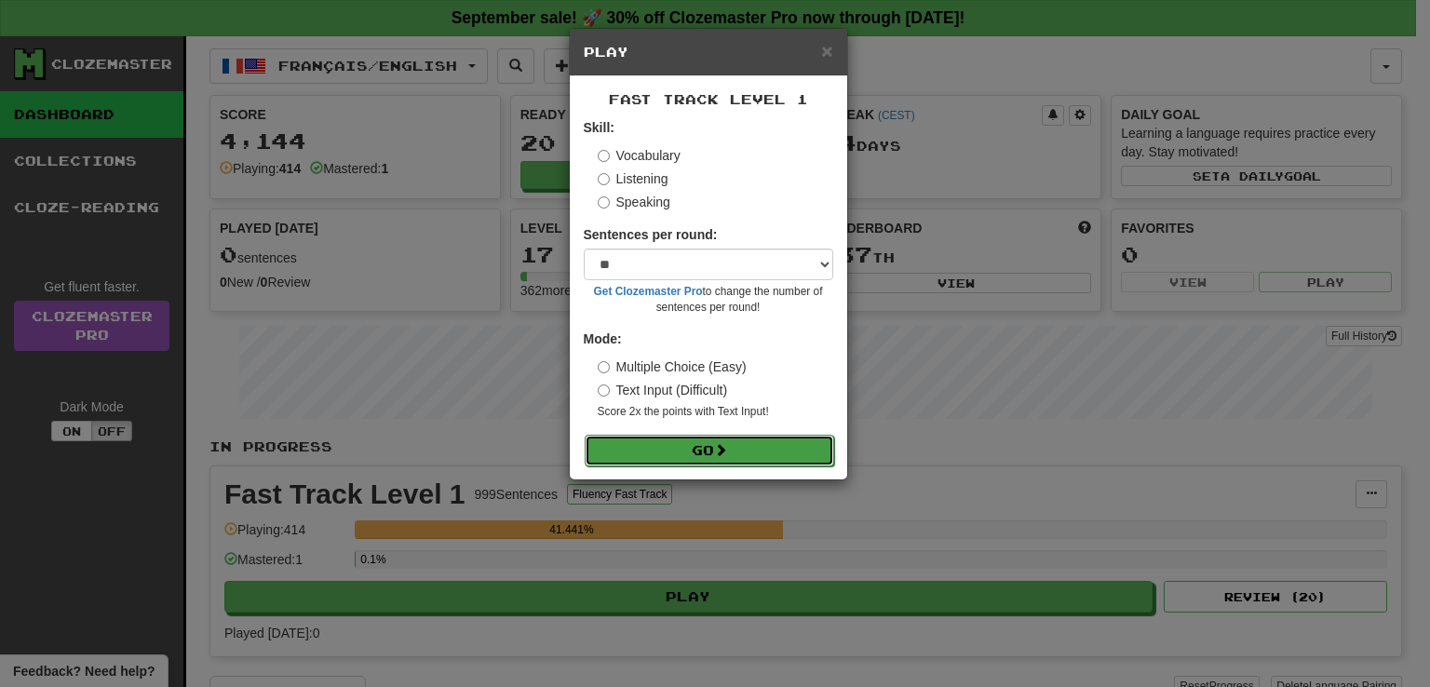
click at [639, 440] on button "Go" at bounding box center [709, 451] width 249 height 32
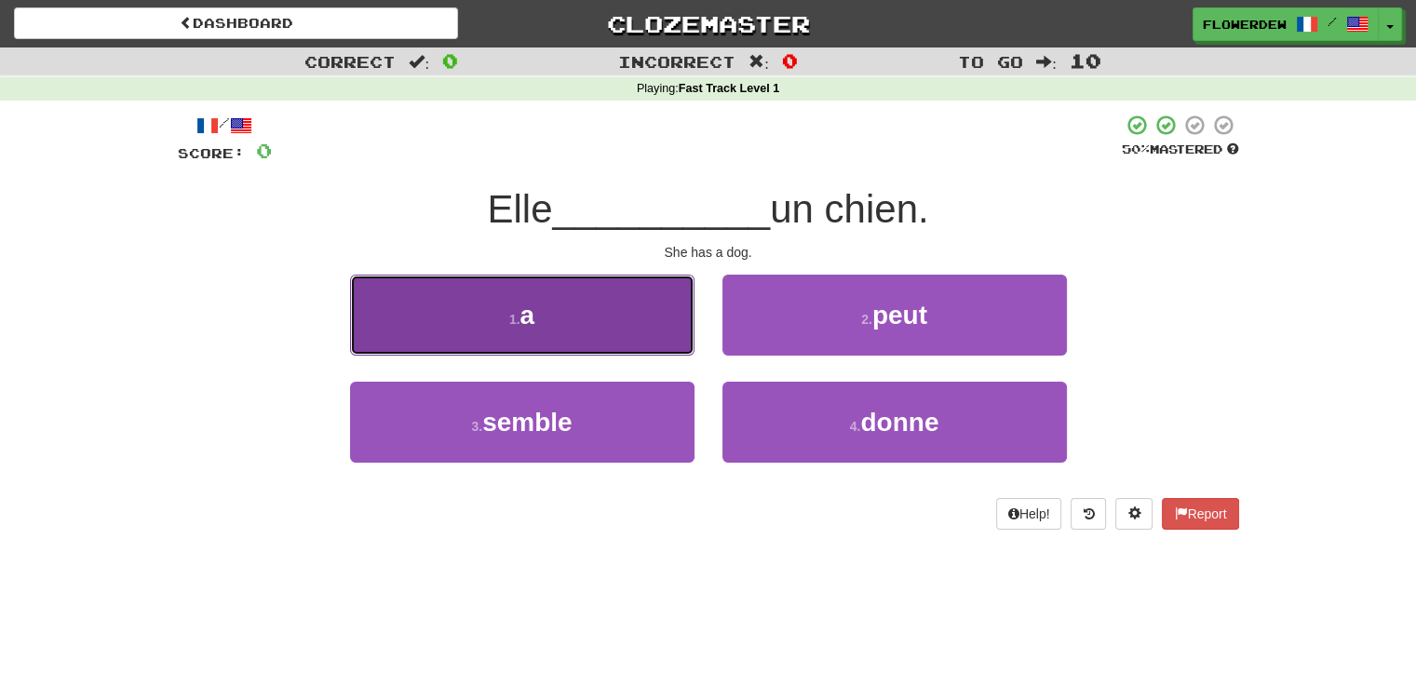
click at [645, 348] on button "1 . a" at bounding box center [522, 315] width 344 height 81
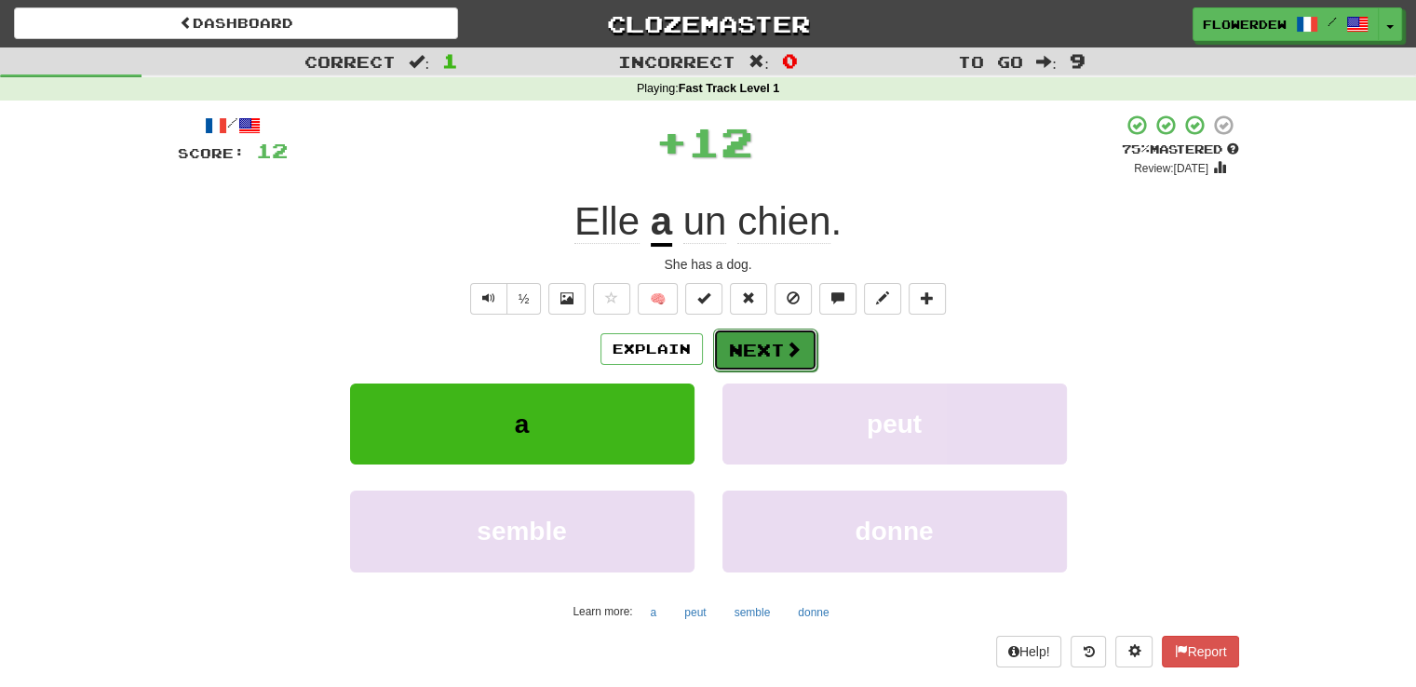
click at [736, 366] on button "Next" at bounding box center [765, 350] width 104 height 43
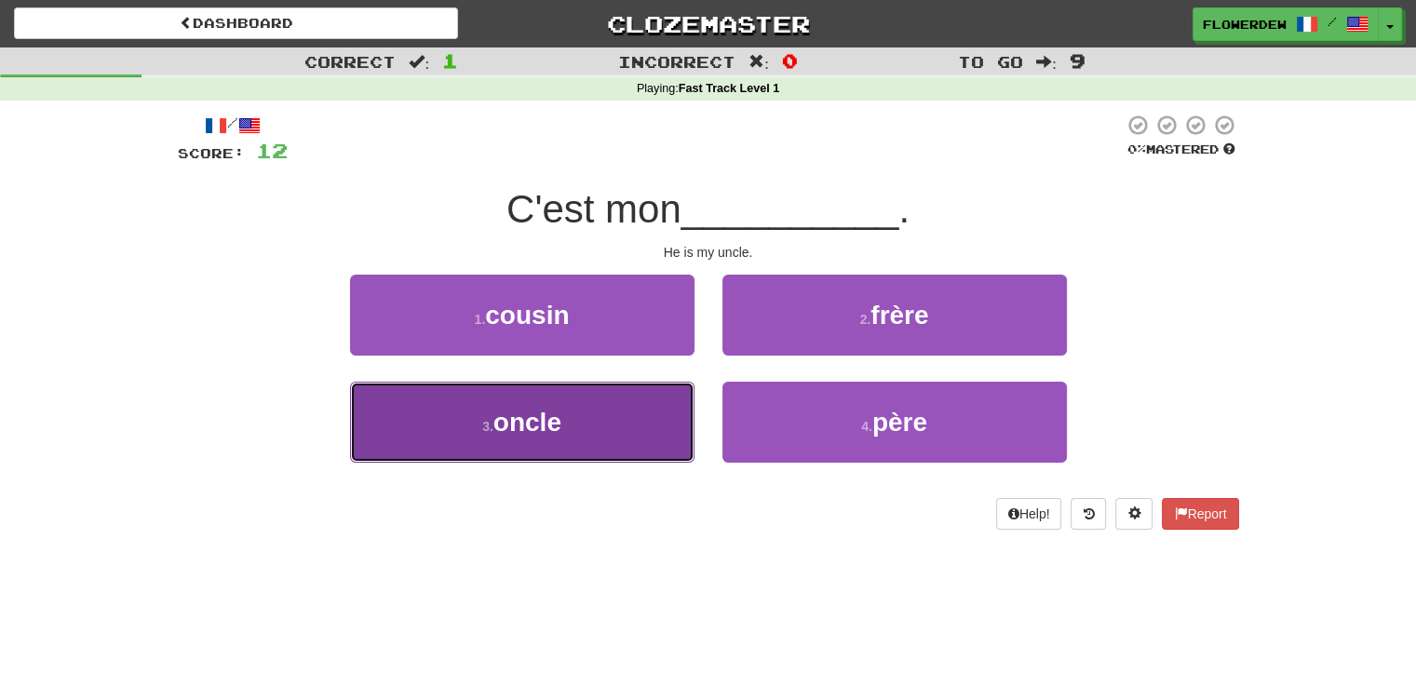
click at [643, 415] on button "3 . oncle" at bounding box center [522, 422] width 344 height 81
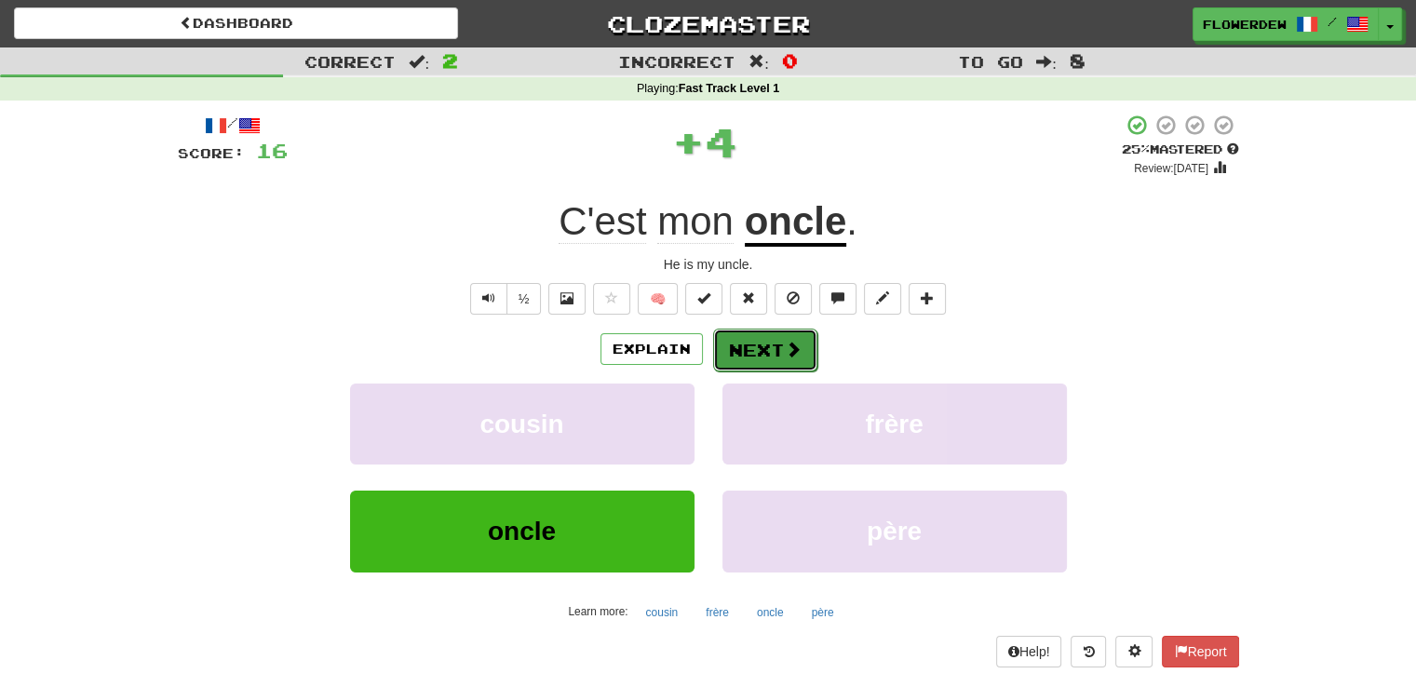
click at [748, 351] on button "Next" at bounding box center [765, 350] width 104 height 43
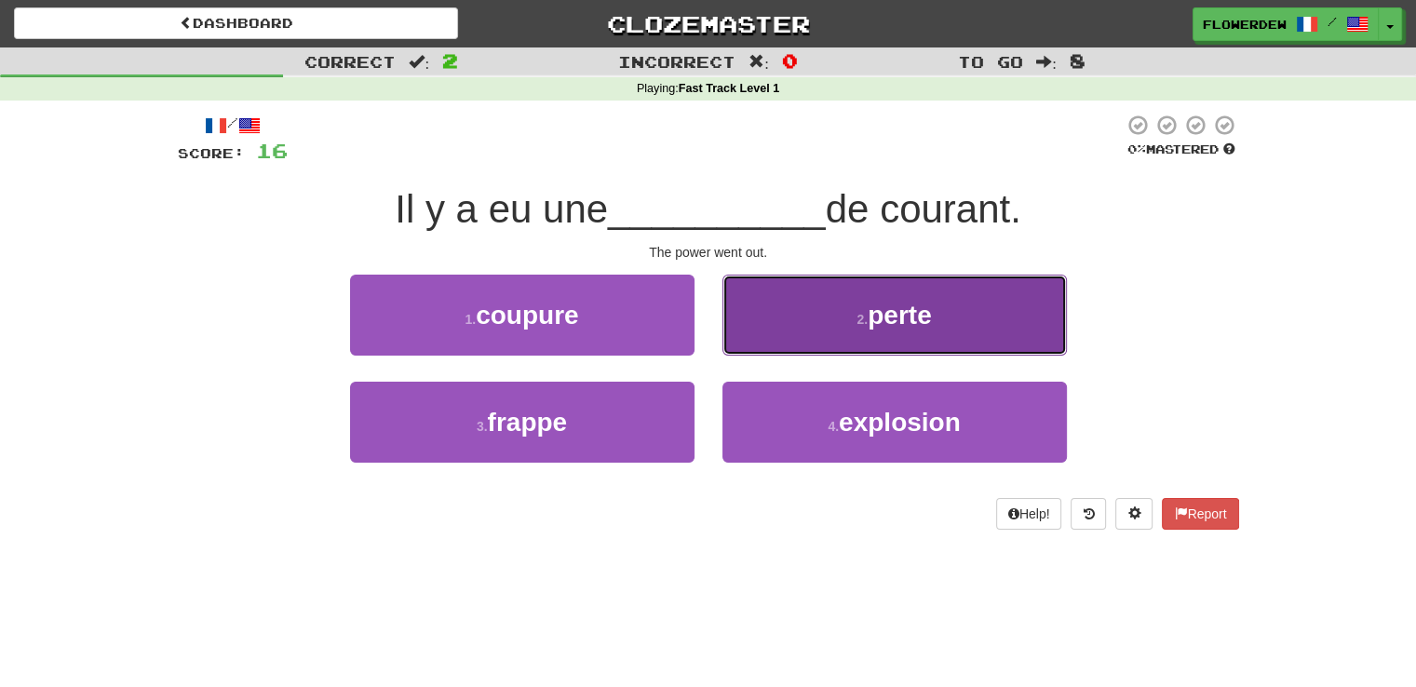
click at [752, 316] on button "2 . perte" at bounding box center [894, 315] width 344 height 81
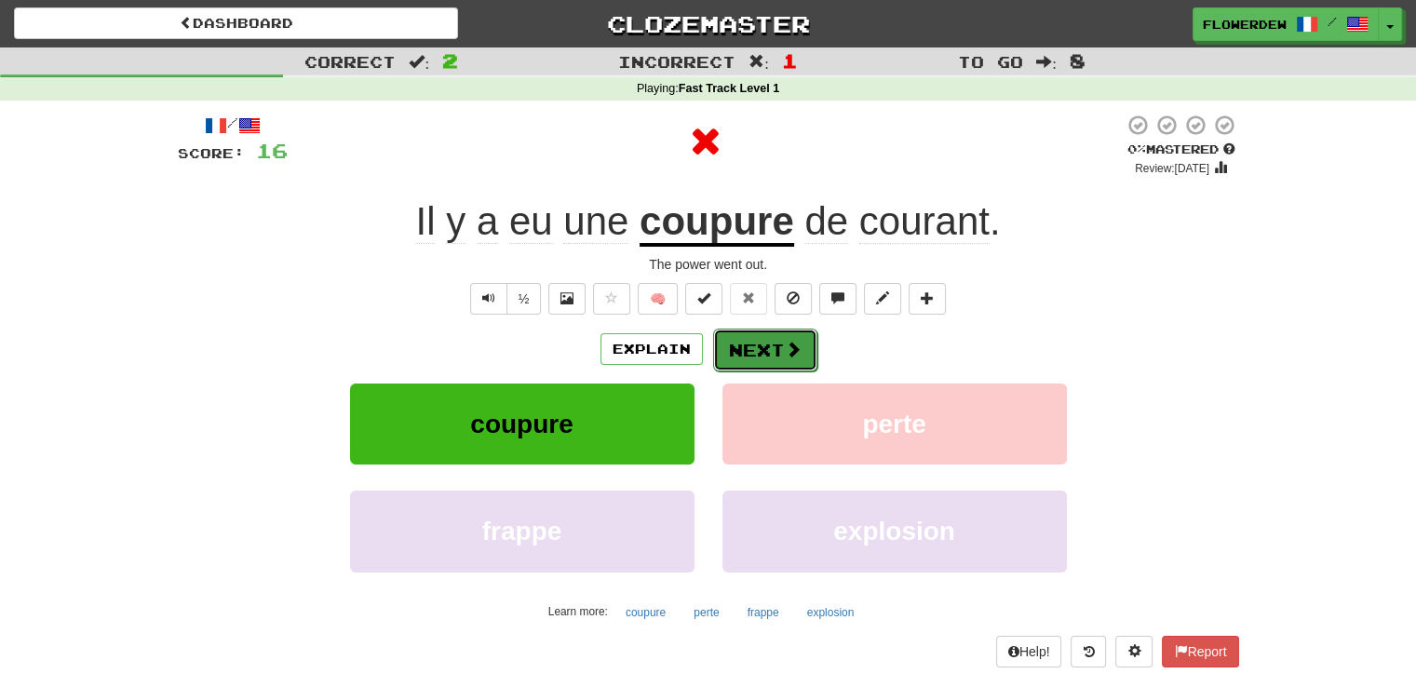
click at [749, 347] on button "Next" at bounding box center [765, 350] width 104 height 43
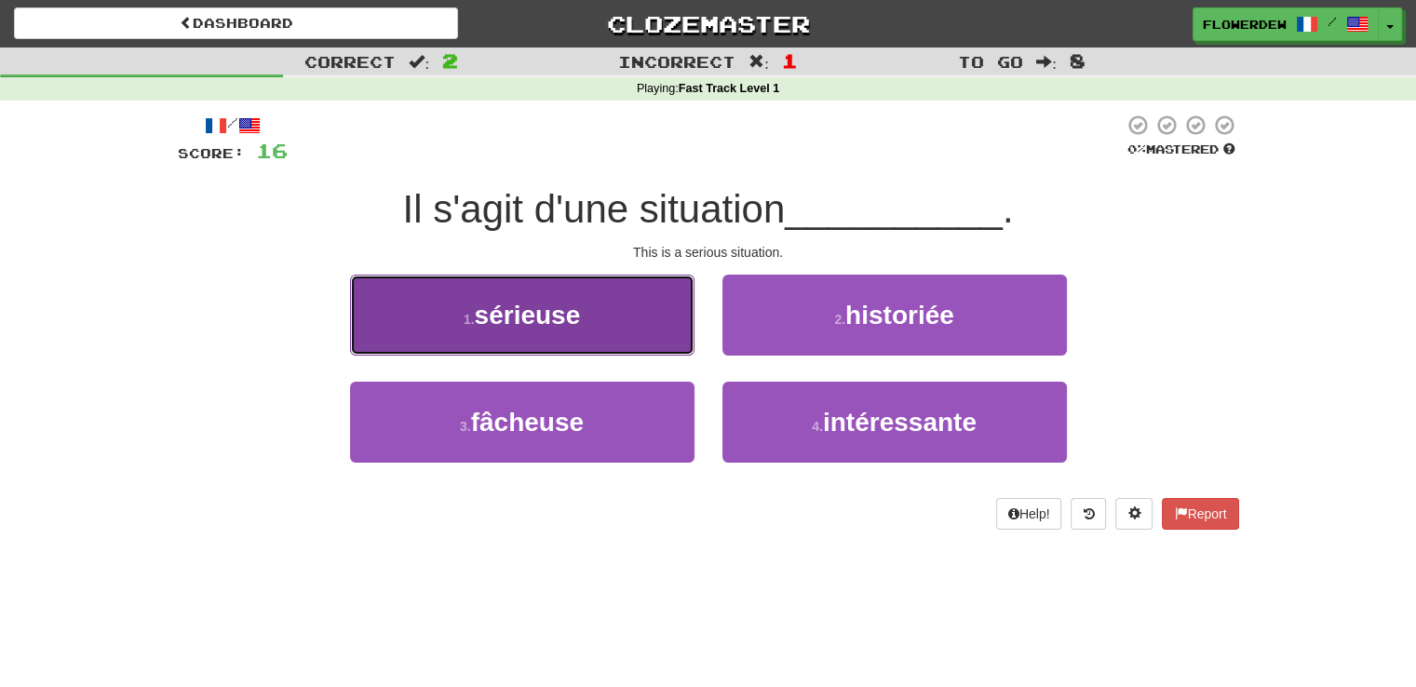
click at [629, 343] on button "1 . sérieuse" at bounding box center [522, 315] width 344 height 81
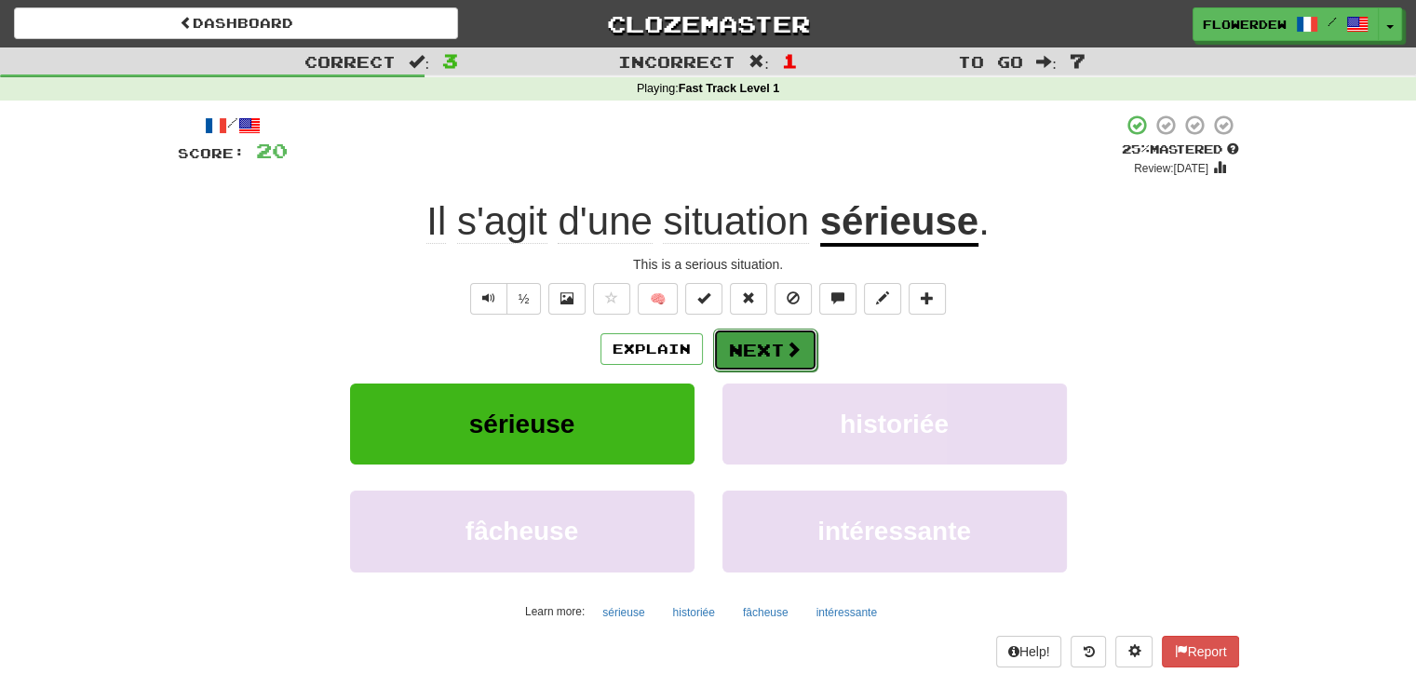
click at [730, 344] on button "Next" at bounding box center [765, 350] width 104 height 43
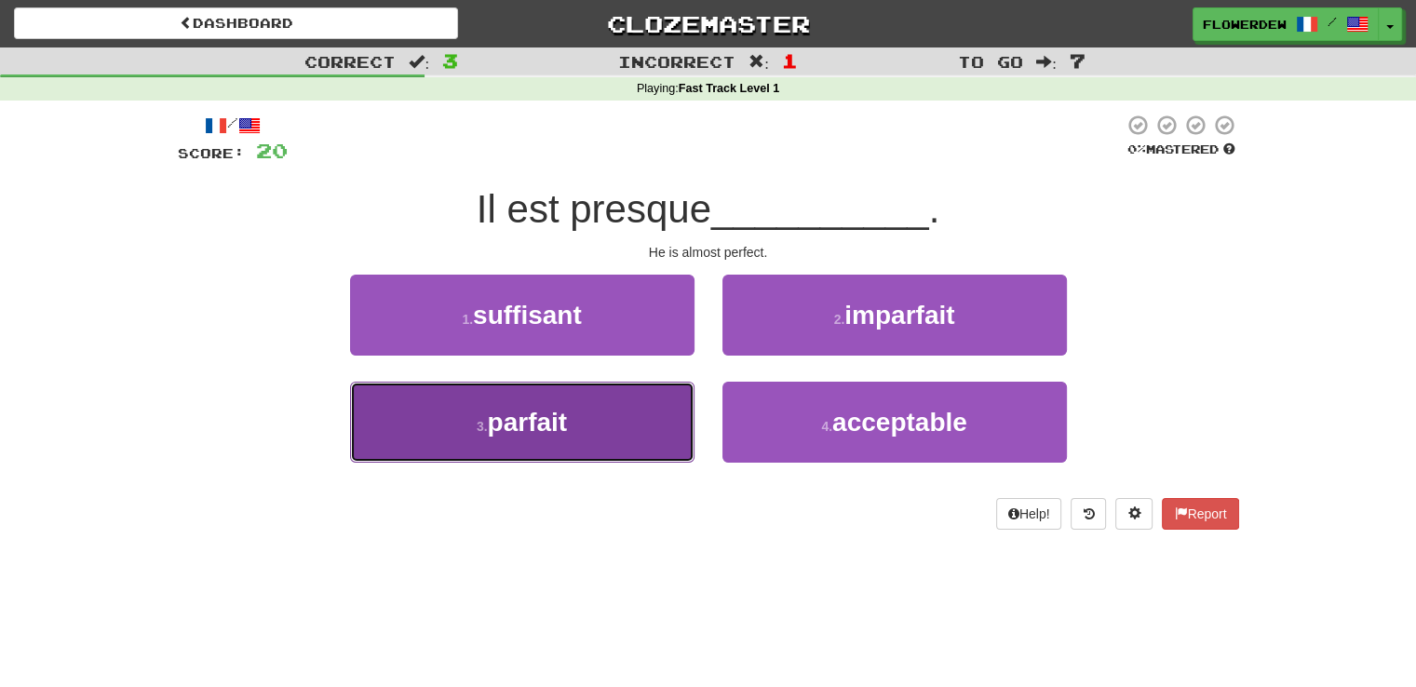
click at [653, 419] on button "3 . parfait" at bounding box center [522, 422] width 344 height 81
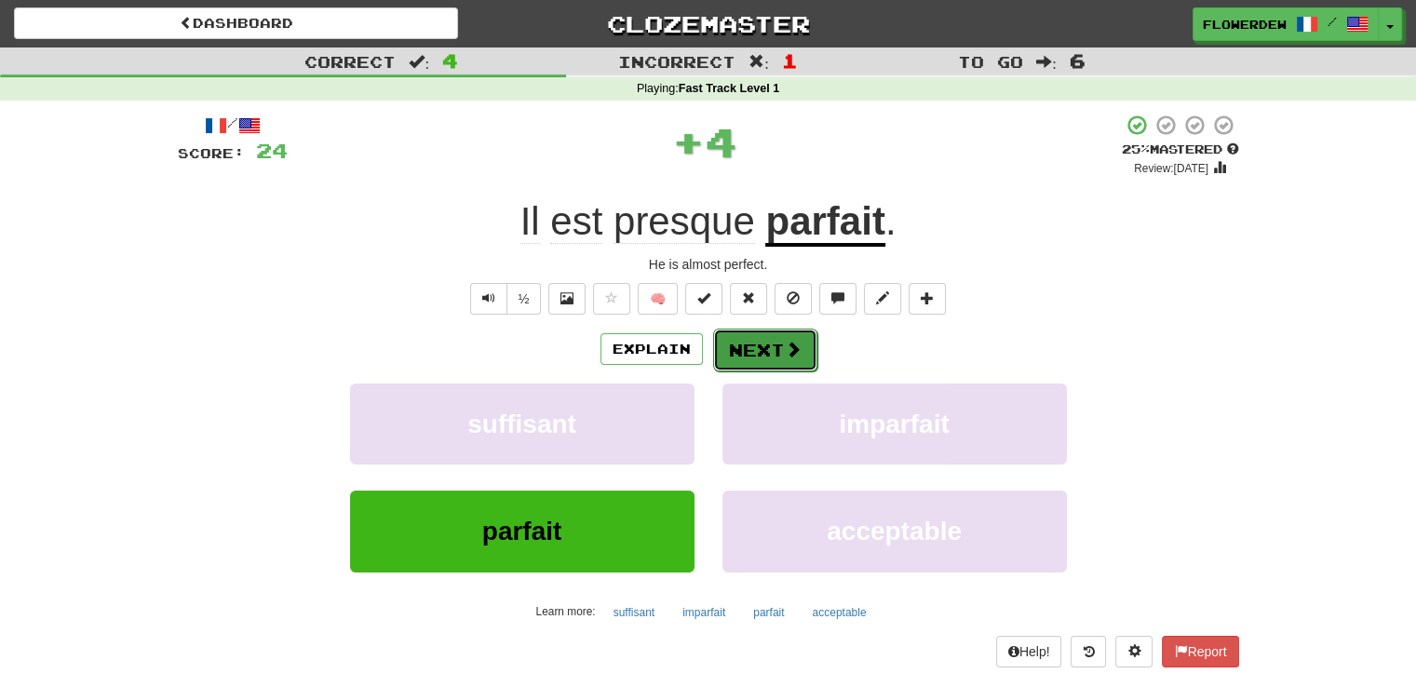
click at [751, 363] on button "Next" at bounding box center [765, 350] width 104 height 43
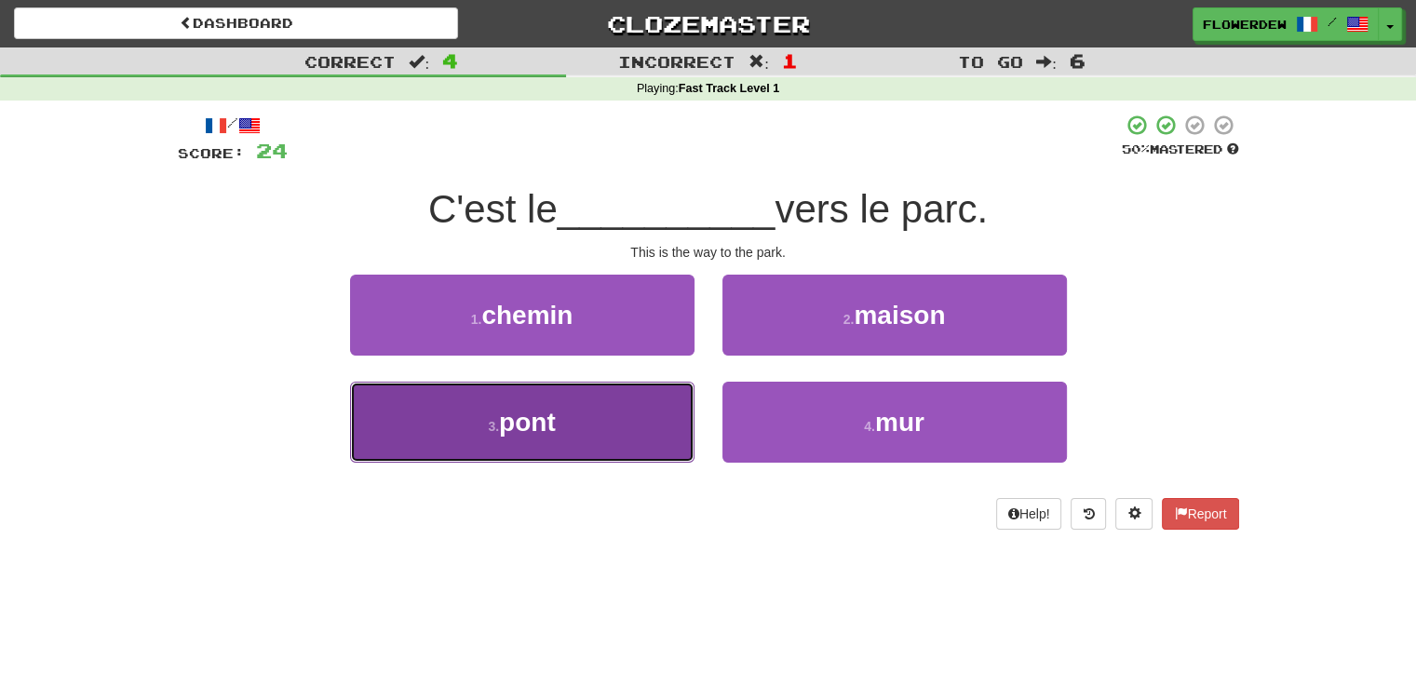
click at [649, 403] on button "3 . pont" at bounding box center [522, 422] width 344 height 81
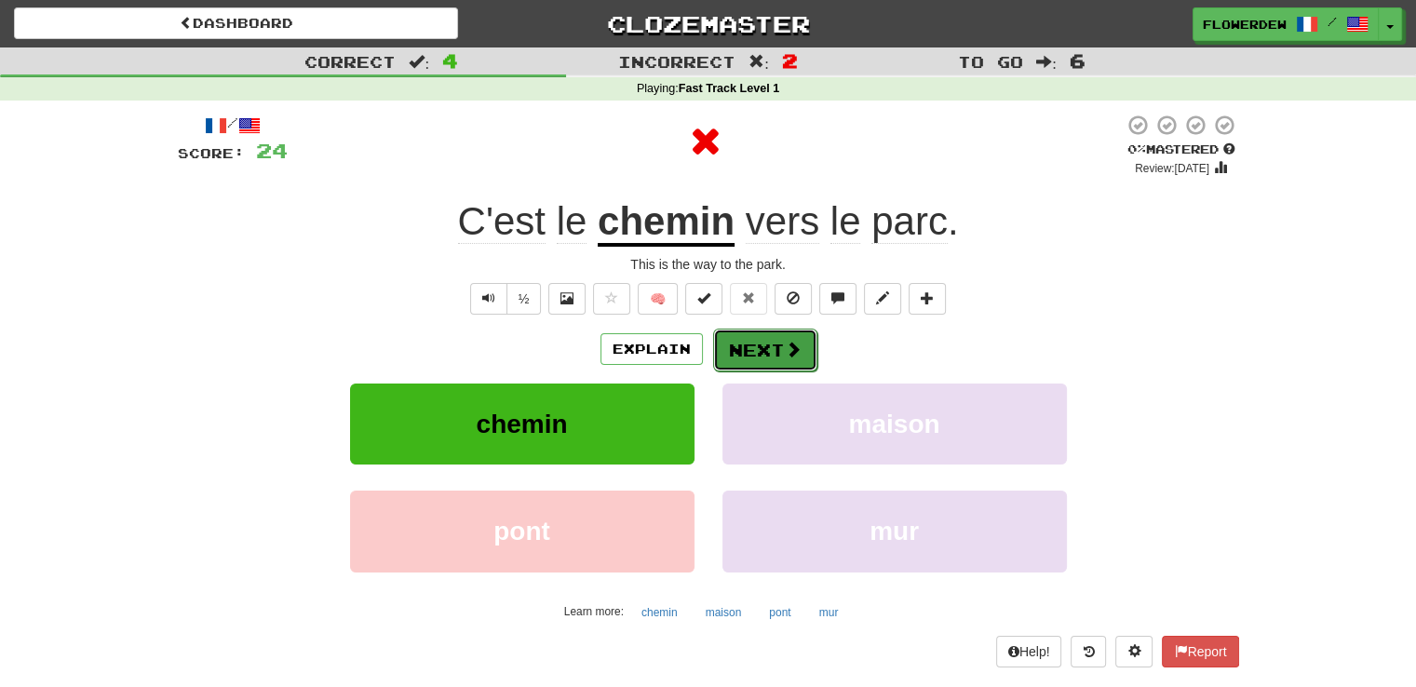
click at [773, 344] on button "Next" at bounding box center [765, 350] width 104 height 43
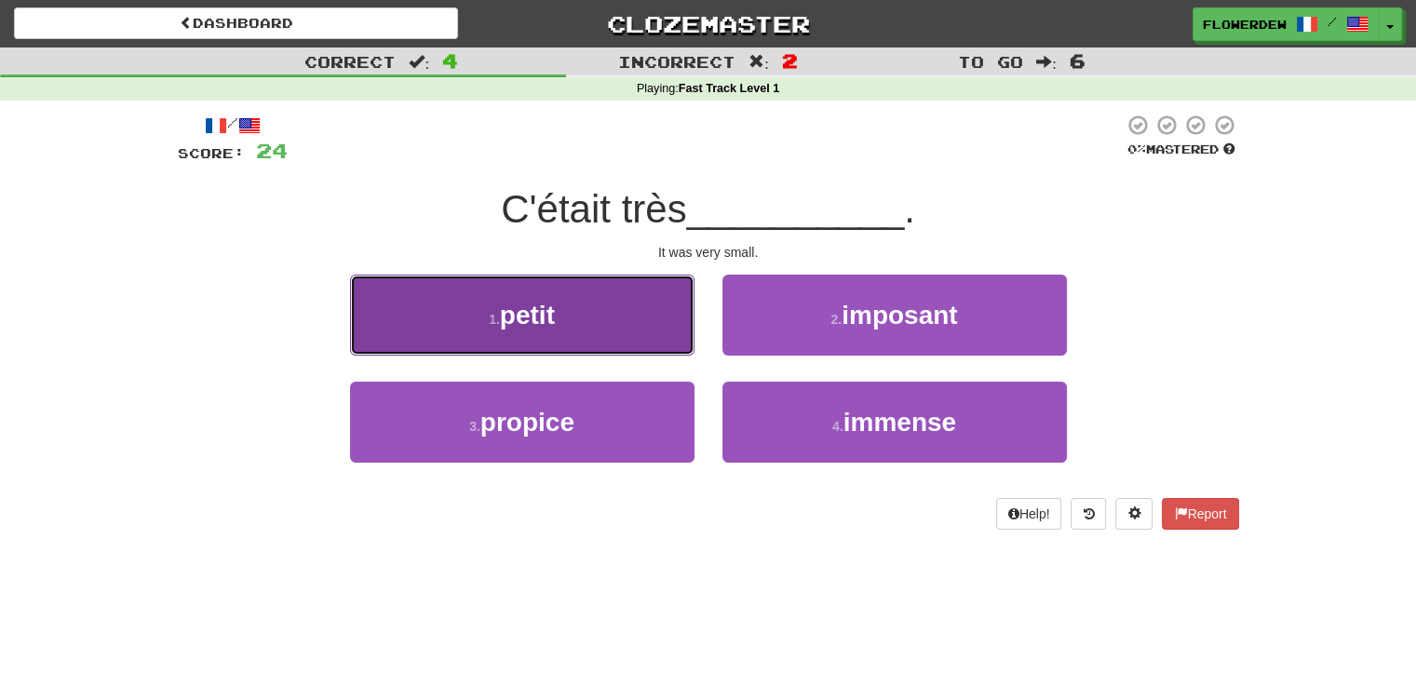
click at [654, 344] on button "1 . petit" at bounding box center [522, 315] width 344 height 81
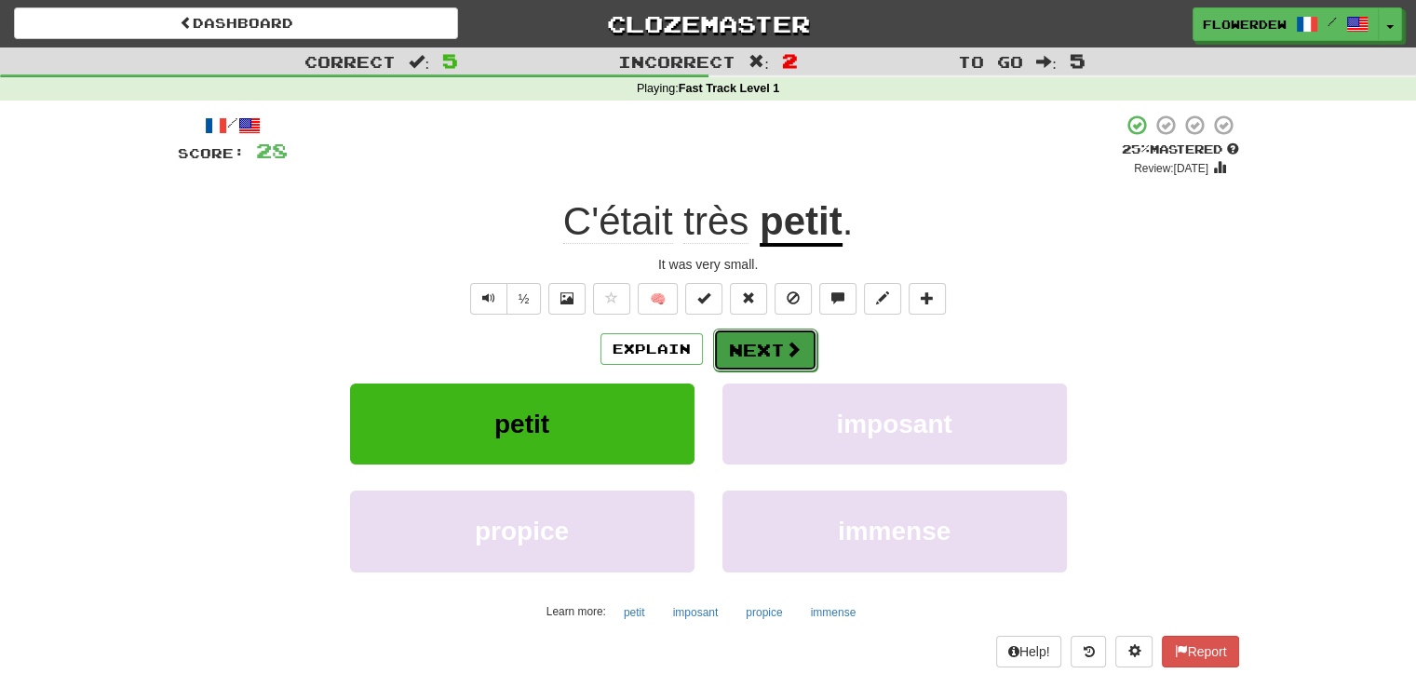
click at [743, 351] on button "Next" at bounding box center [765, 350] width 104 height 43
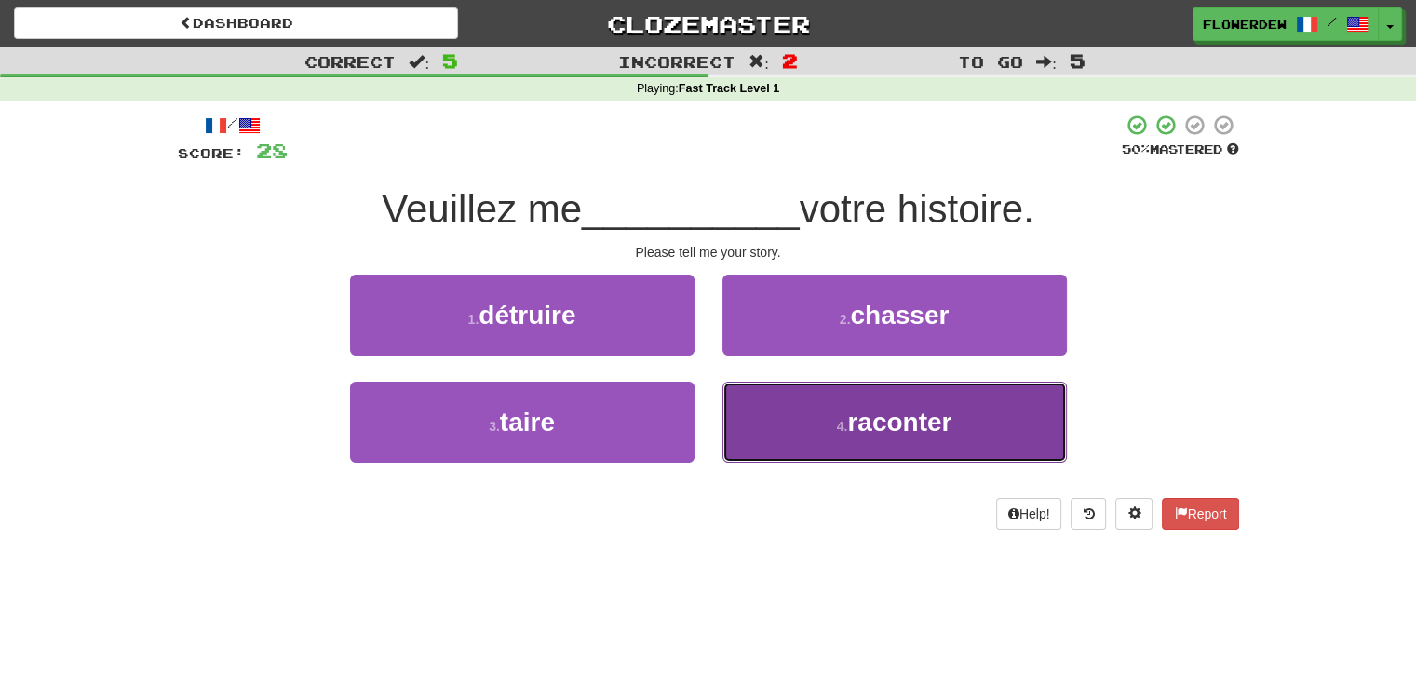
click at [743, 409] on button "4 . raconter" at bounding box center [894, 422] width 344 height 81
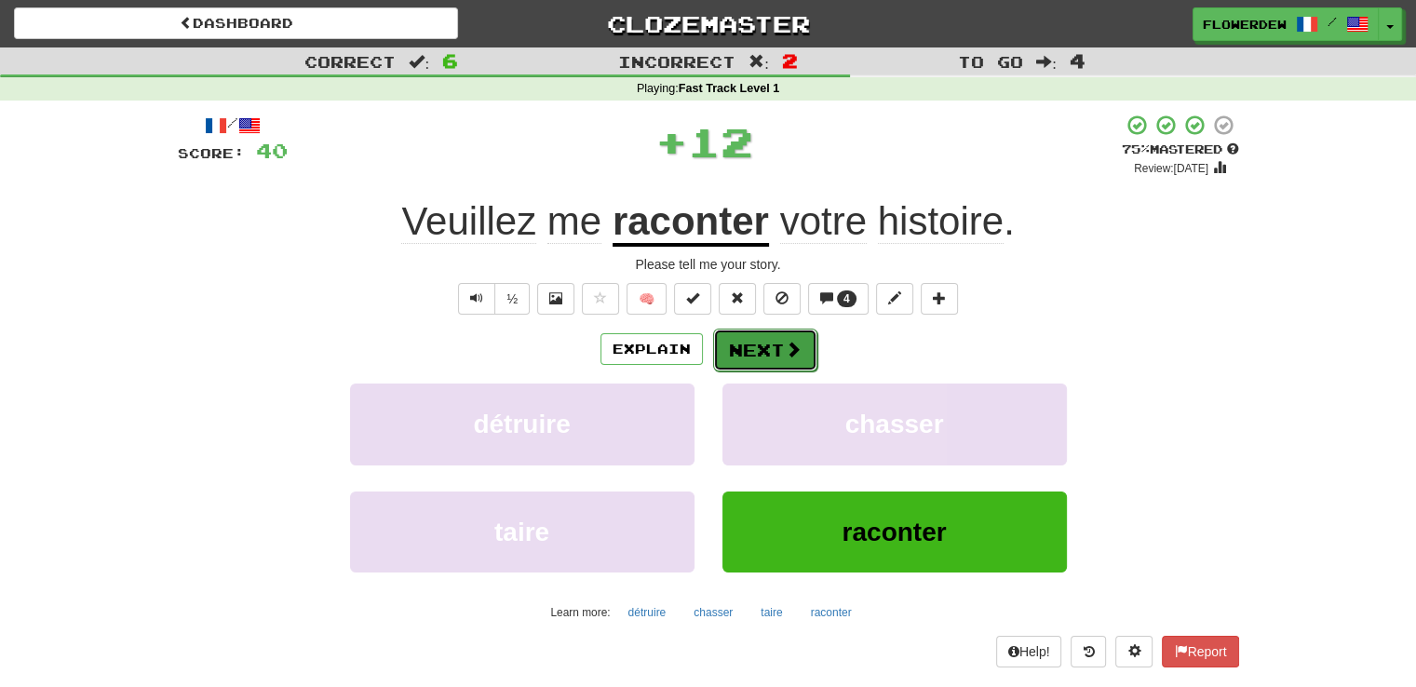
click at [769, 351] on button "Next" at bounding box center [765, 350] width 104 height 43
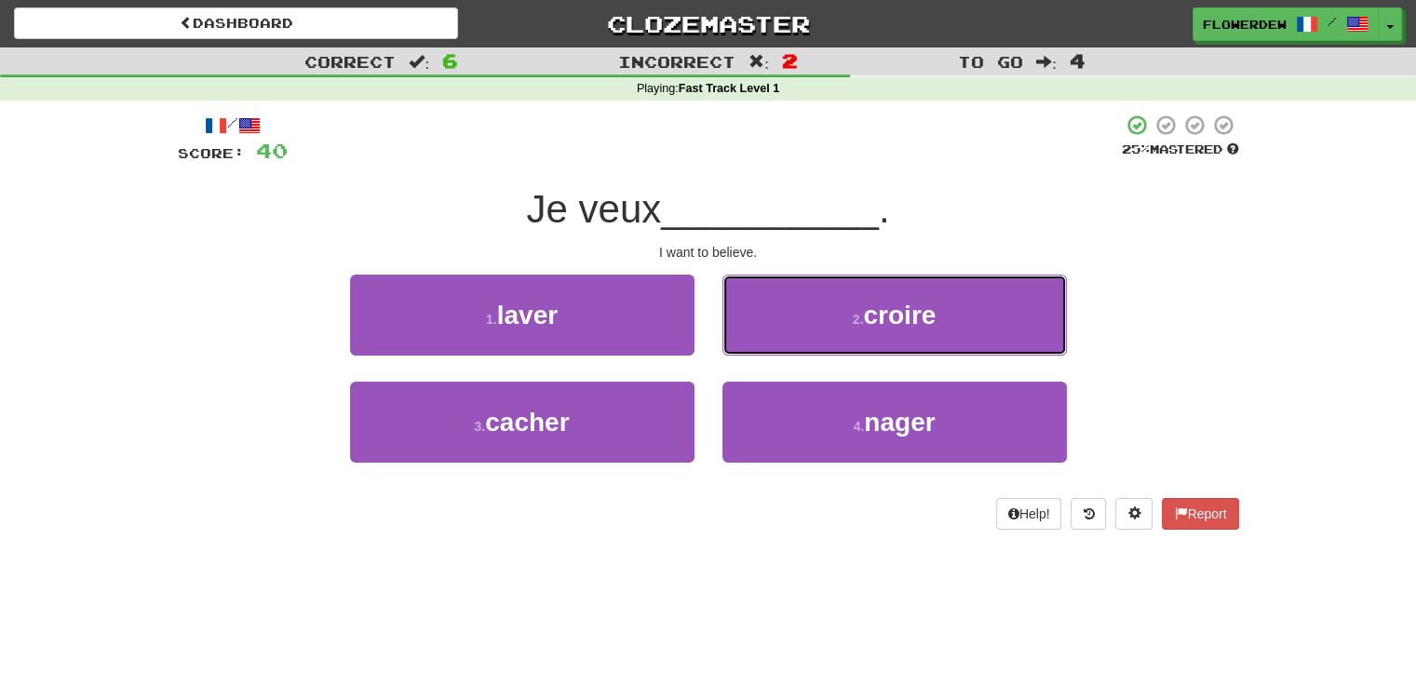
click at [769, 351] on button "2 . croire" at bounding box center [894, 315] width 344 height 81
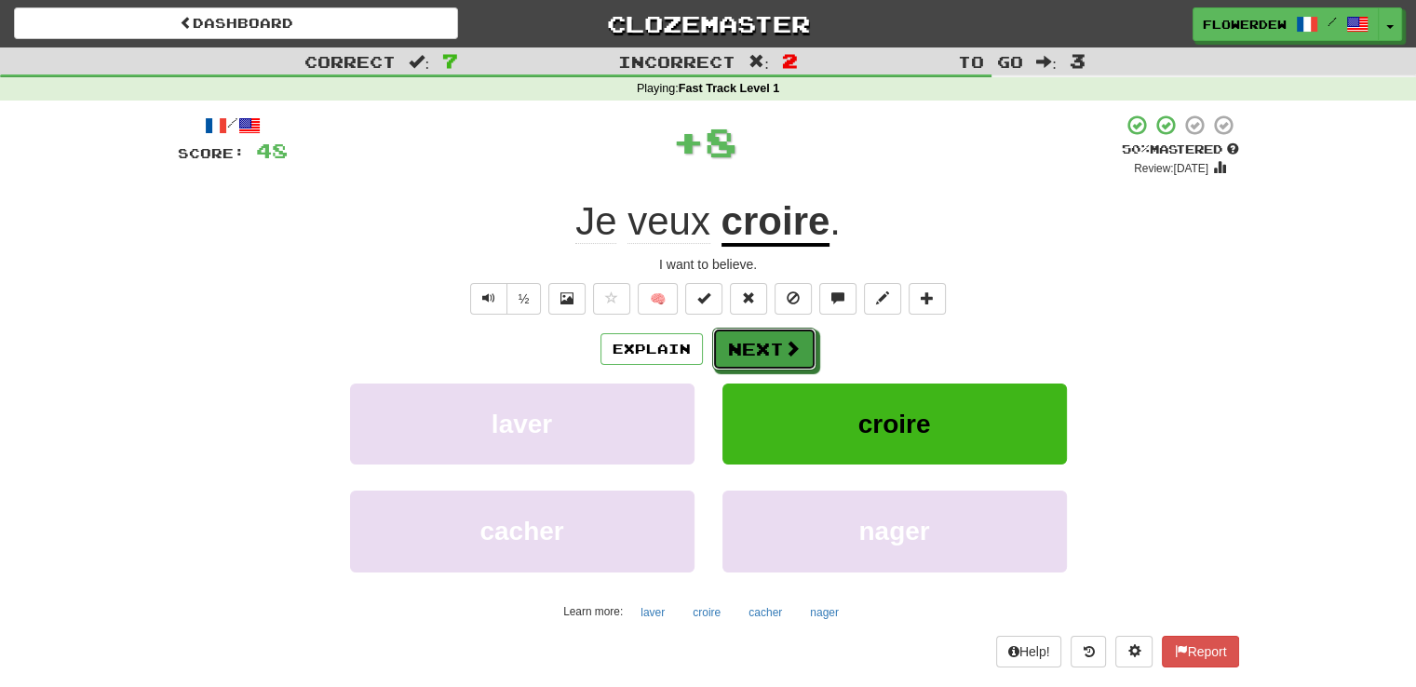
click at [769, 351] on button "Next" at bounding box center [764, 349] width 104 height 43
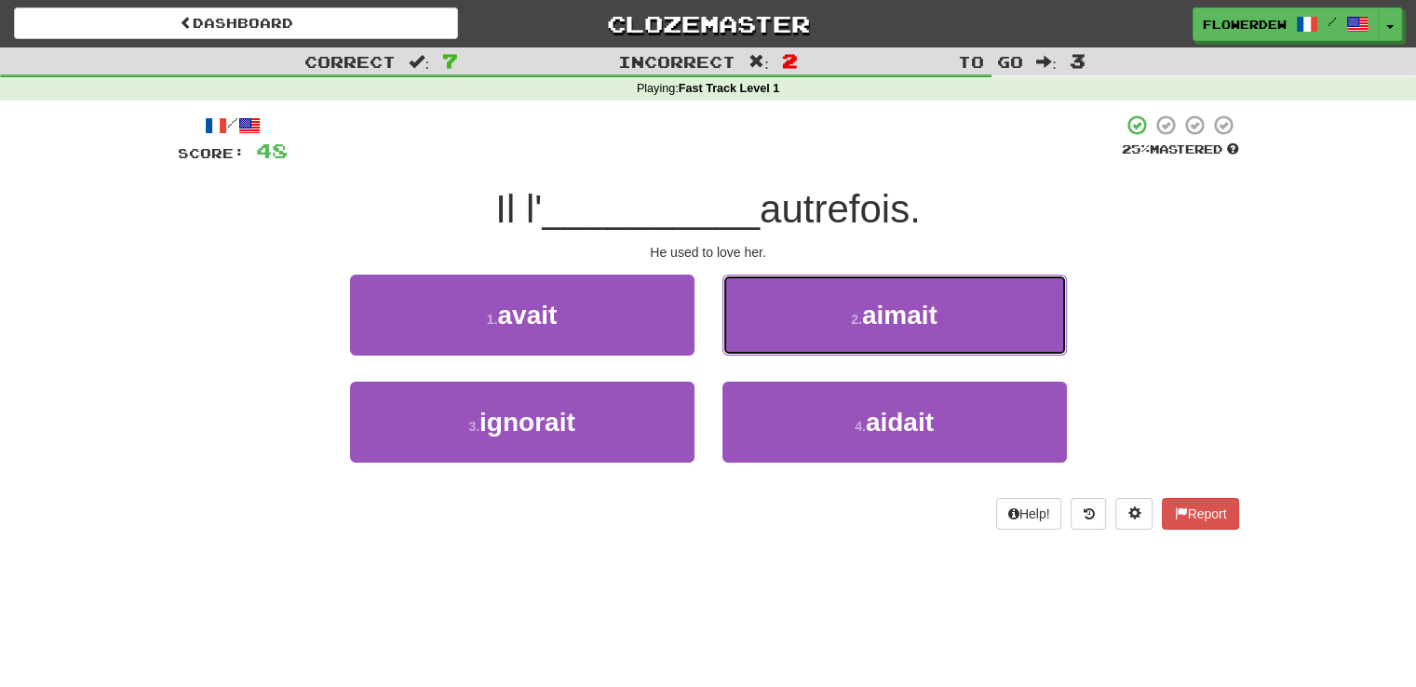
click at [769, 351] on button "2 . aimait" at bounding box center [894, 315] width 344 height 81
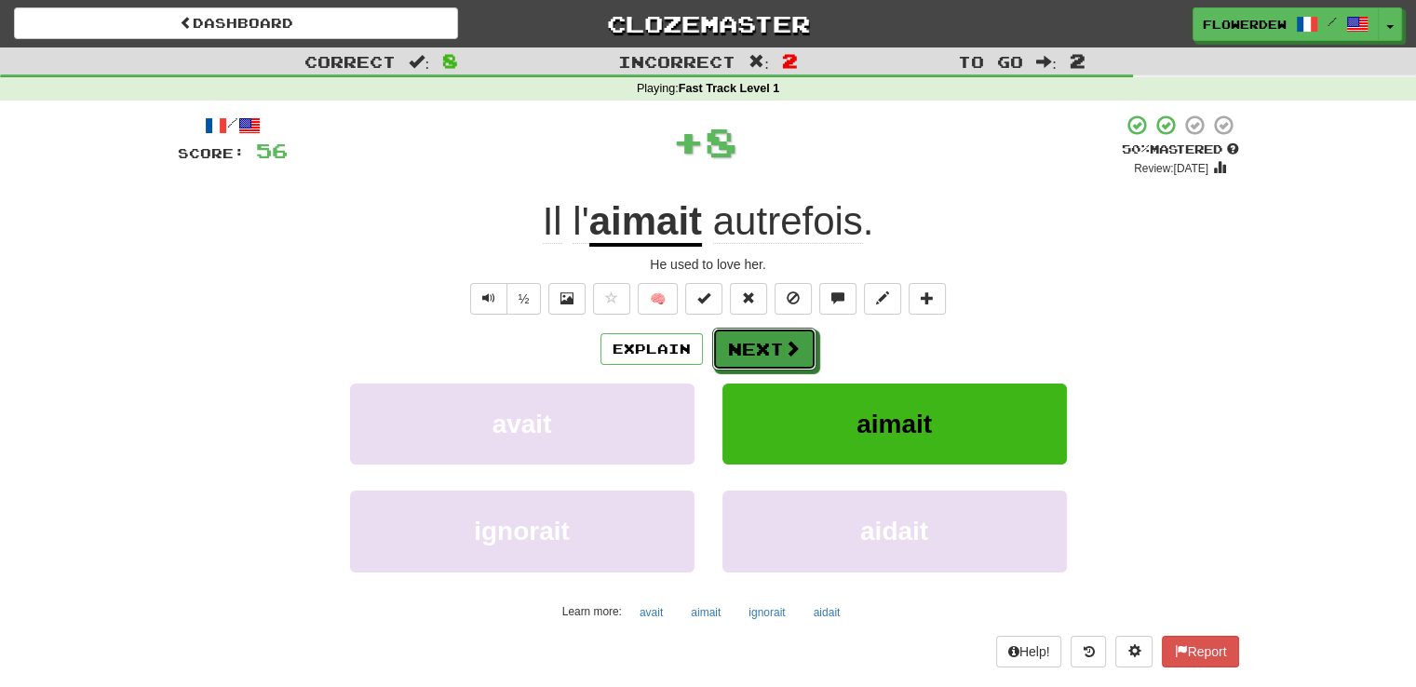
click at [769, 351] on button "Next" at bounding box center [764, 349] width 104 height 43
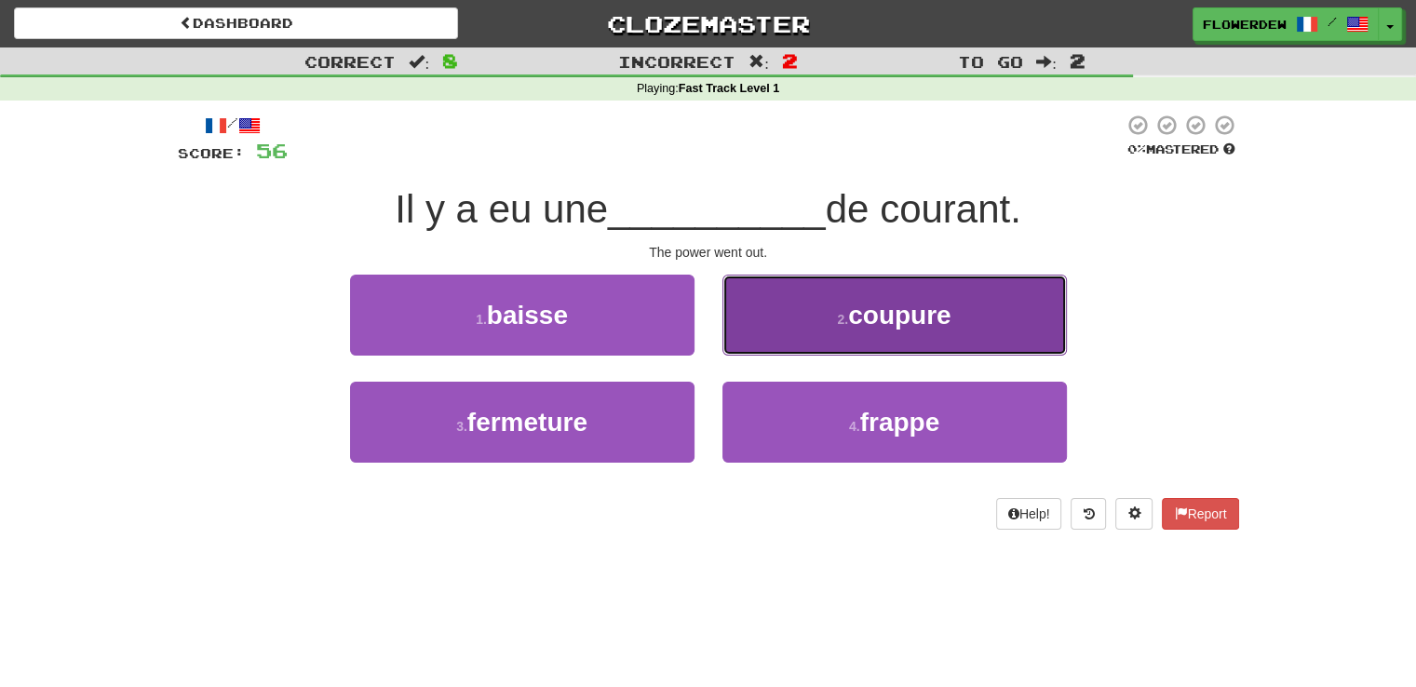
click at [784, 306] on button "2 . coupure" at bounding box center [894, 315] width 344 height 81
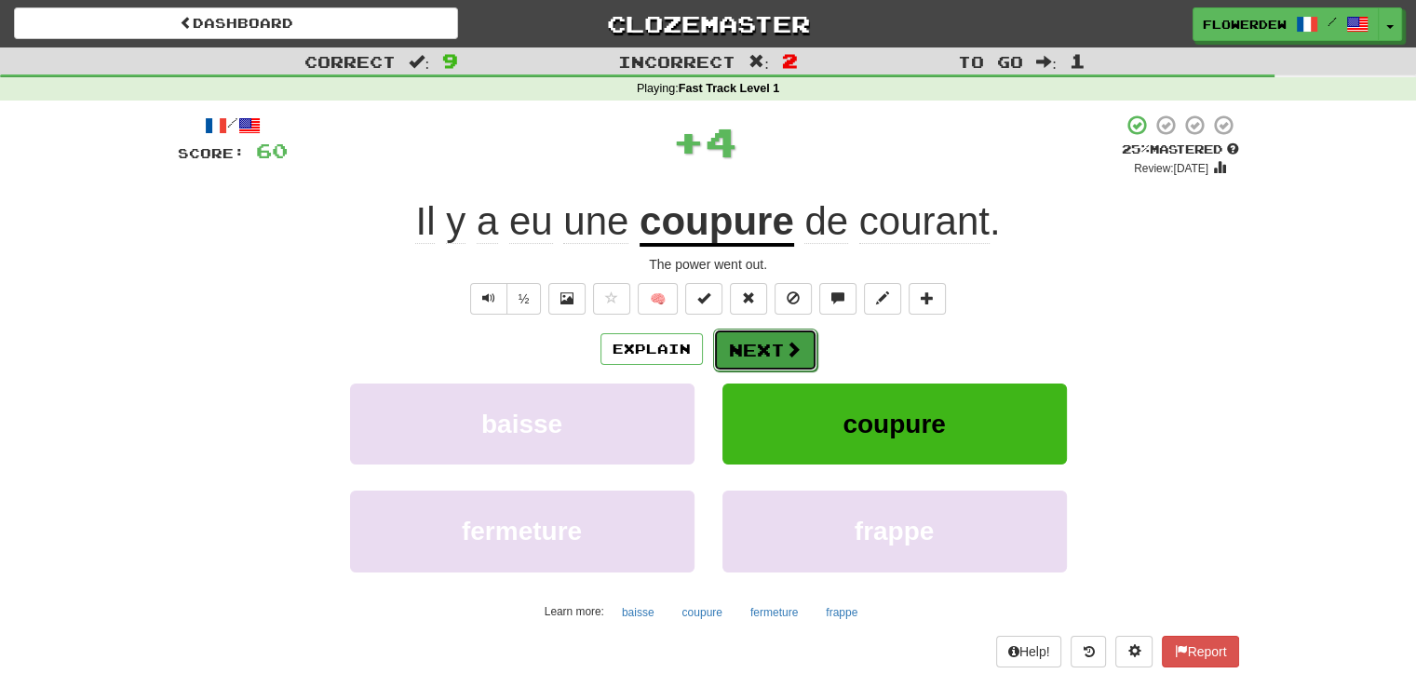
click at [770, 334] on button "Next" at bounding box center [765, 350] width 104 height 43
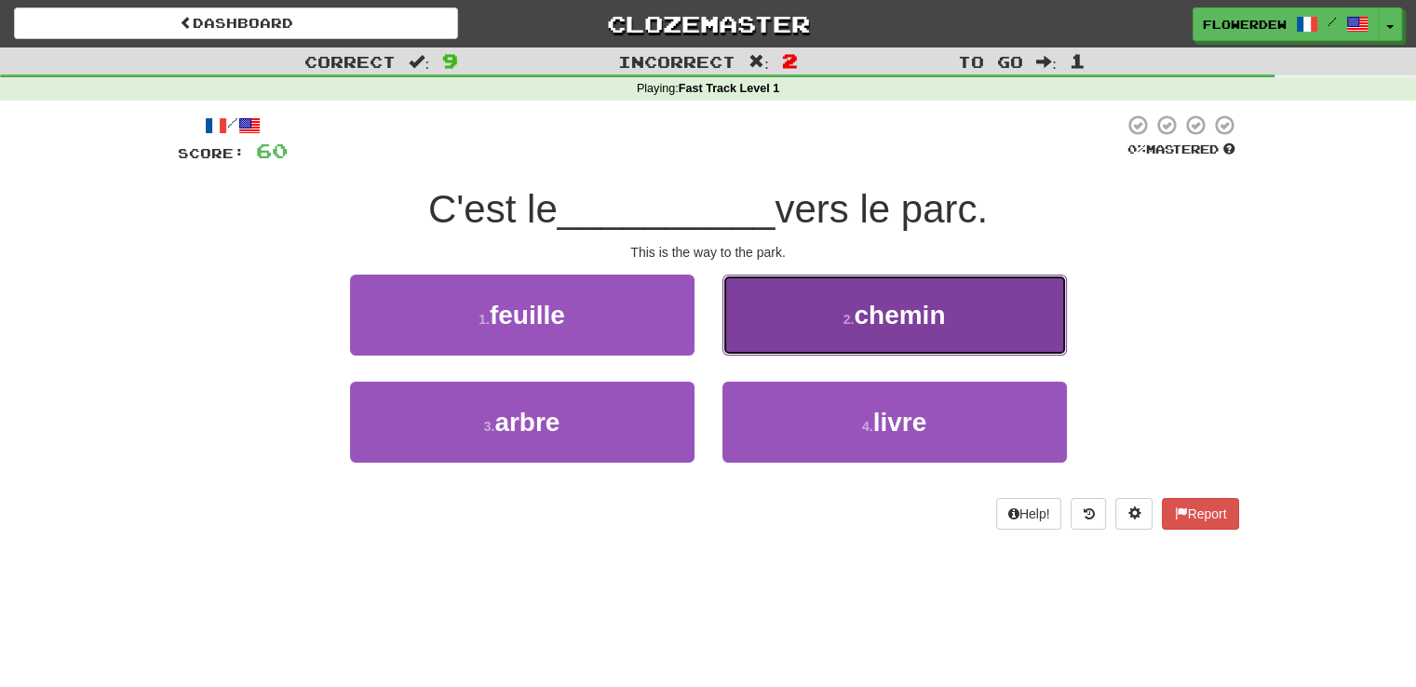
click at [797, 332] on button "2 . chemin" at bounding box center [894, 315] width 344 height 81
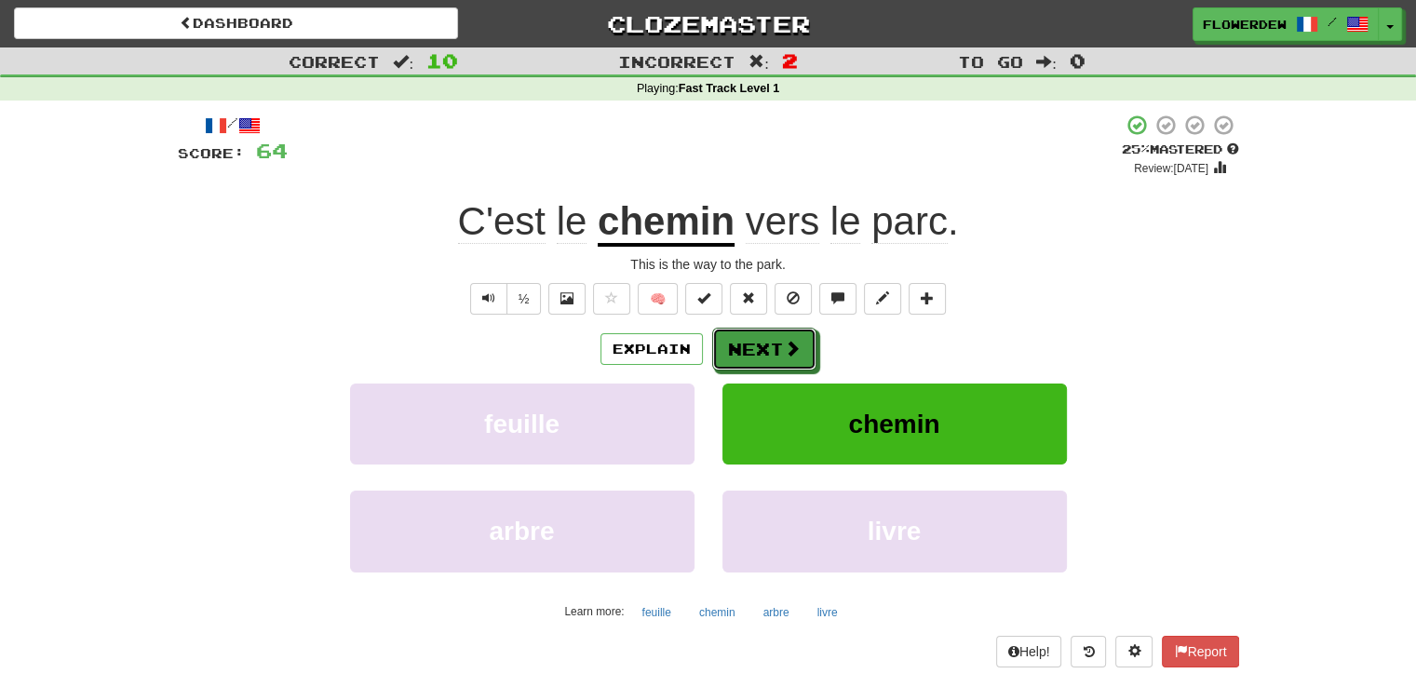
click at [797, 332] on button "Next" at bounding box center [764, 349] width 104 height 43
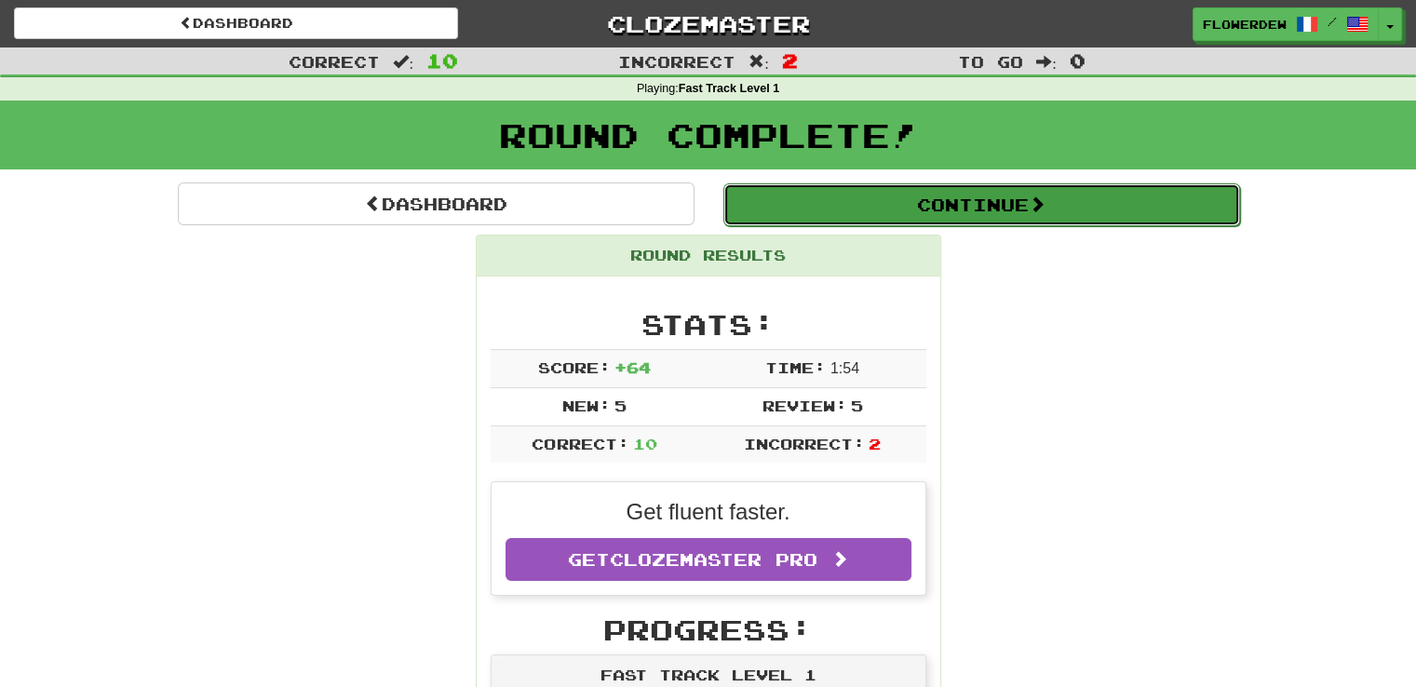
click at [856, 192] on button "Continue" at bounding box center [981, 204] width 517 height 43
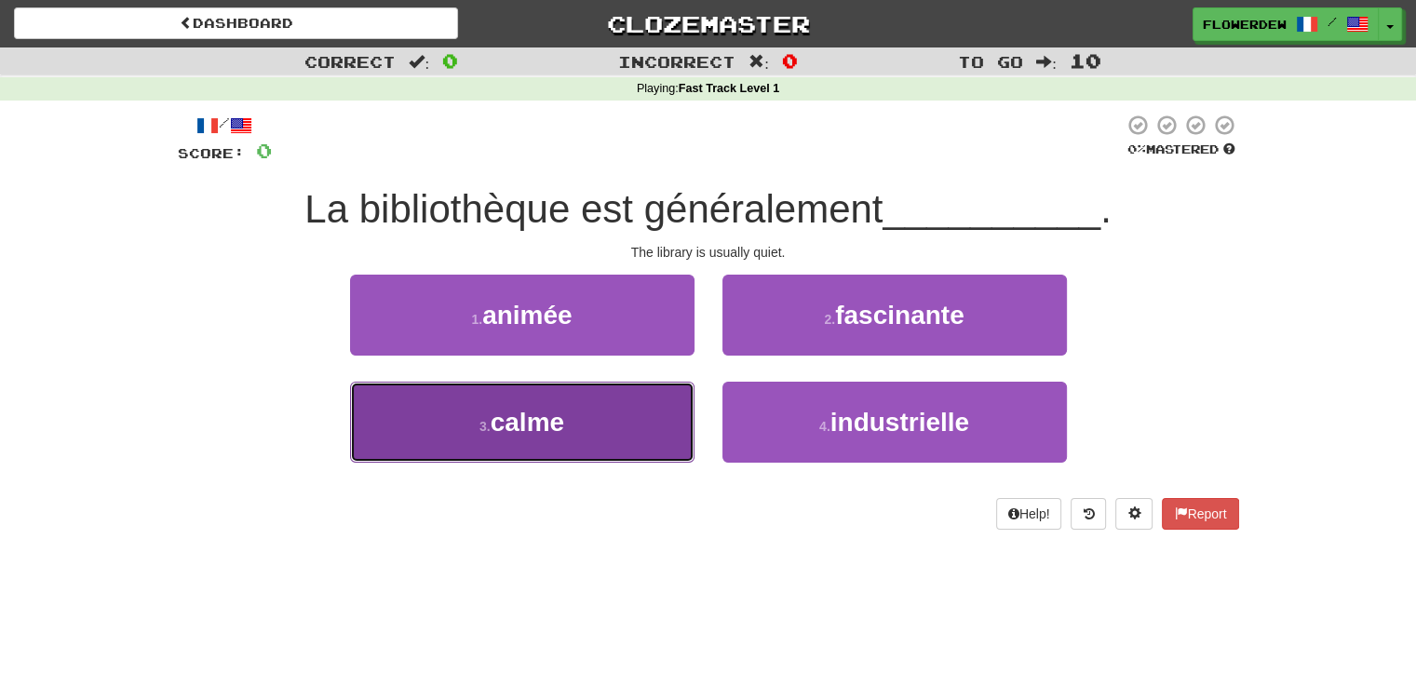
click at [654, 397] on button "3 . calme" at bounding box center [522, 422] width 344 height 81
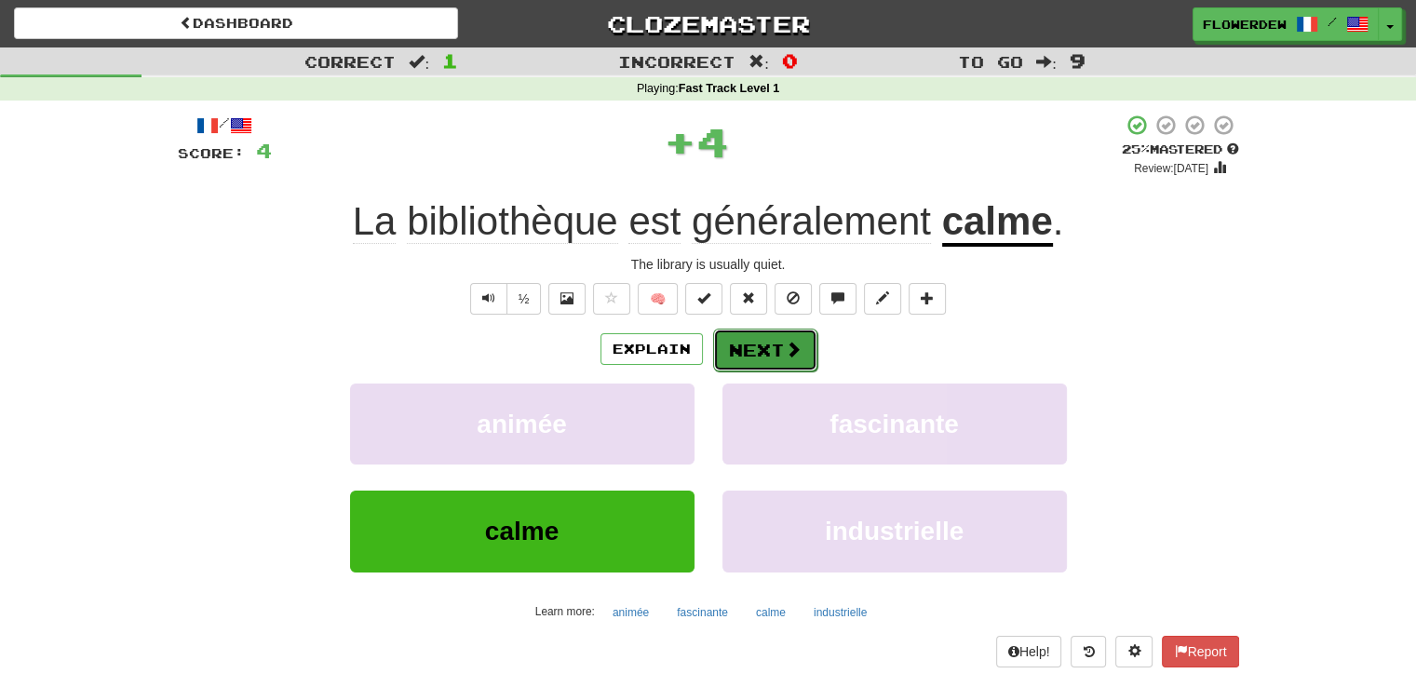
click at [762, 355] on button "Next" at bounding box center [765, 350] width 104 height 43
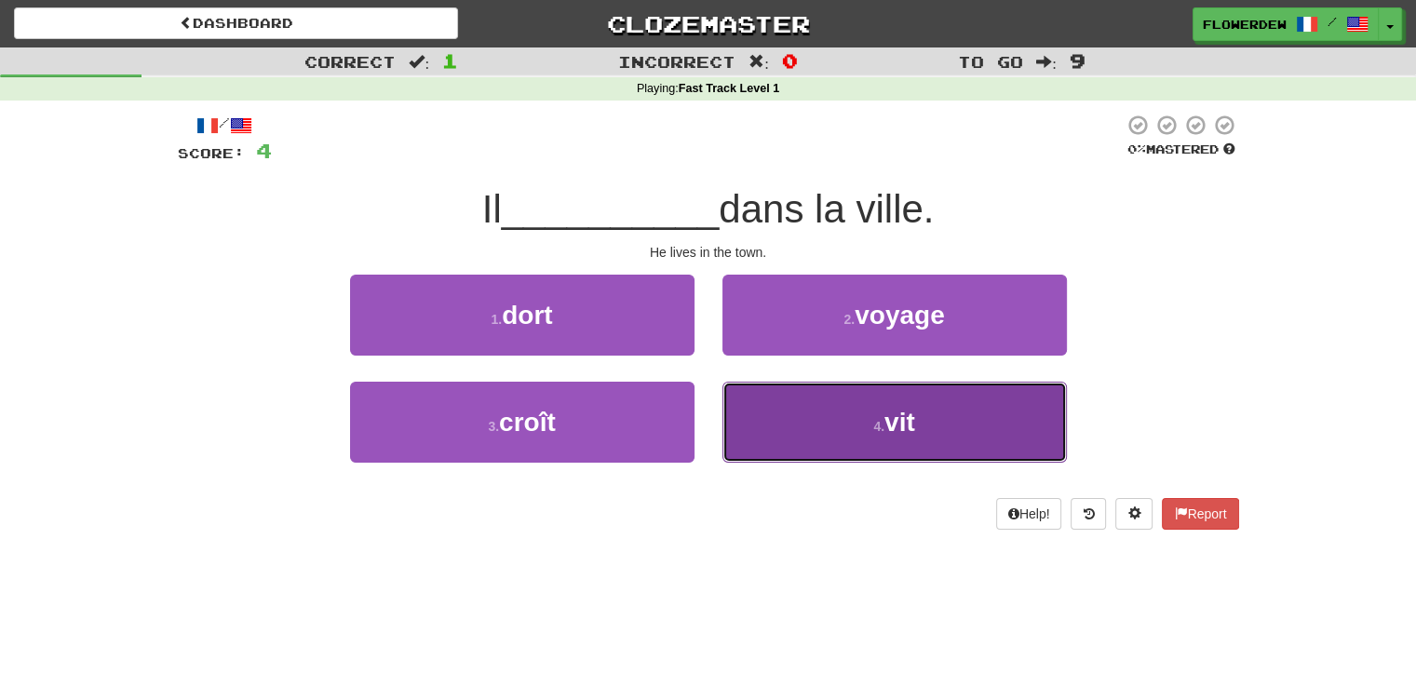
click at [764, 447] on button "4 . vit" at bounding box center [894, 422] width 344 height 81
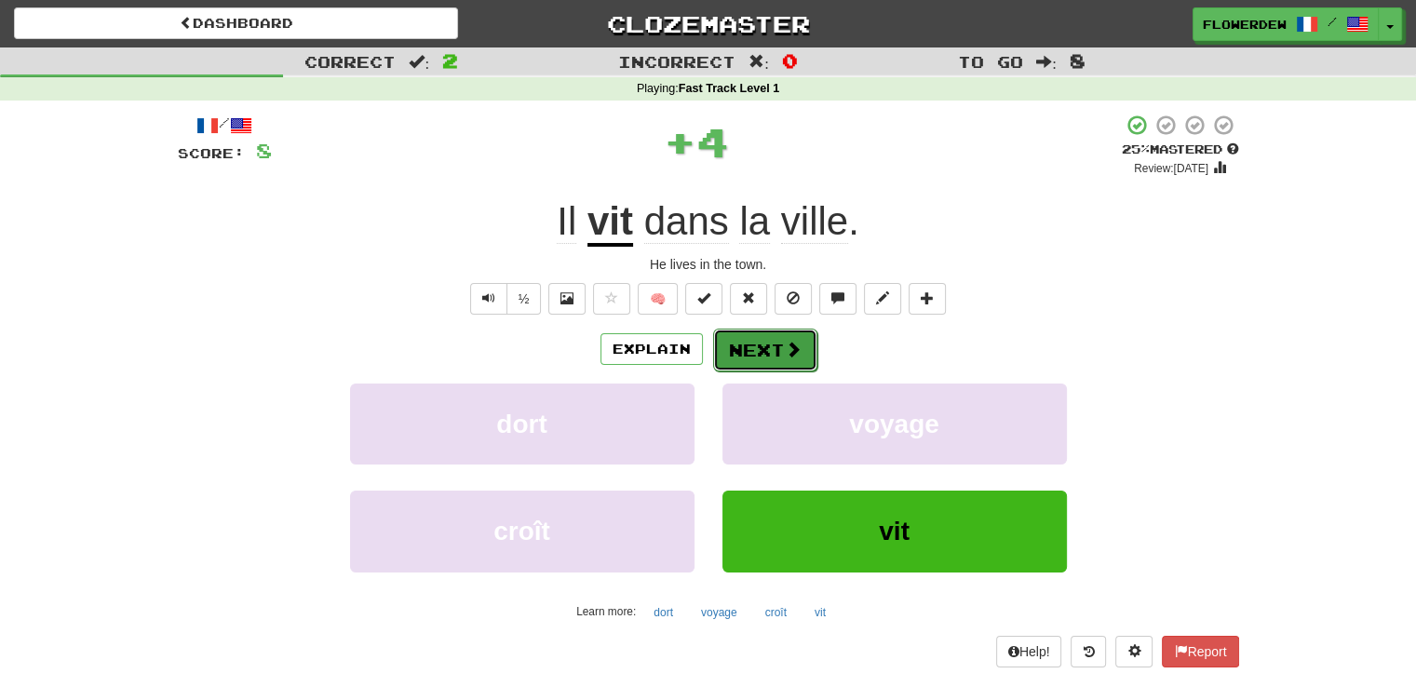
click at [785, 341] on span at bounding box center [793, 349] width 17 height 17
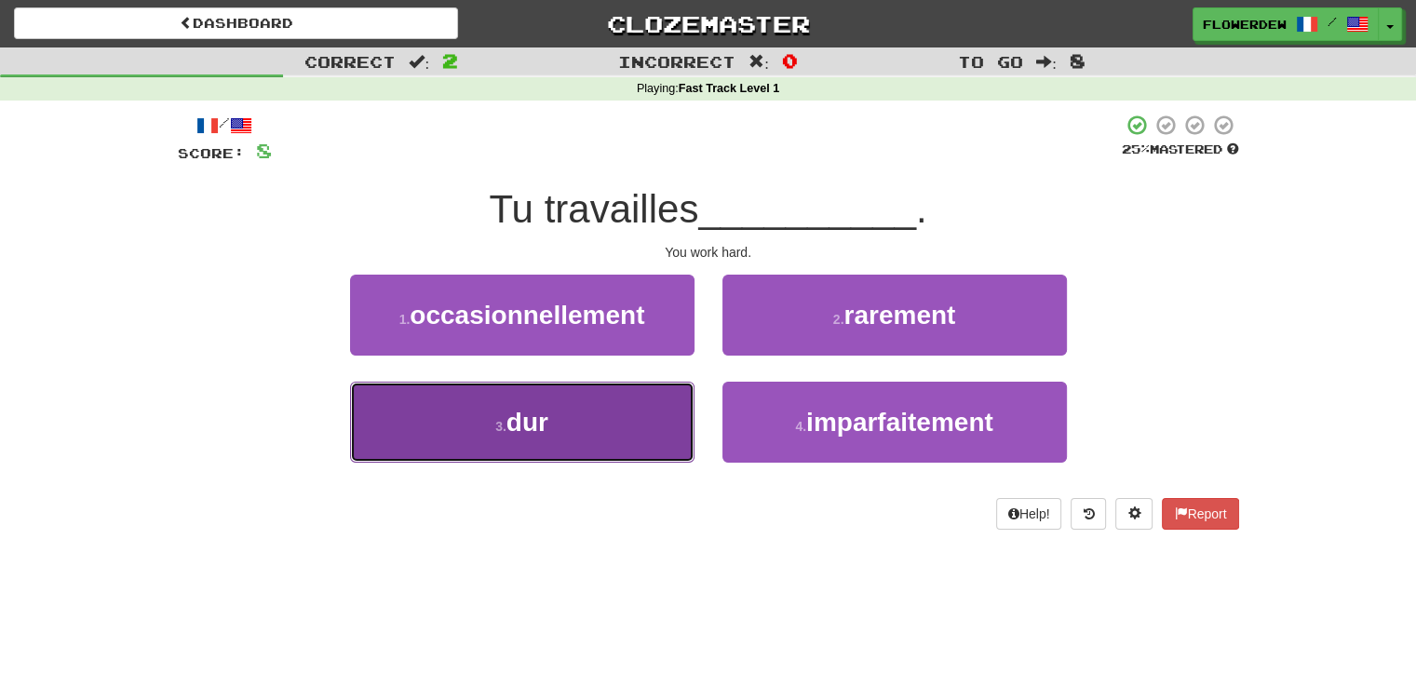
click at [633, 446] on button "3 . dur" at bounding box center [522, 422] width 344 height 81
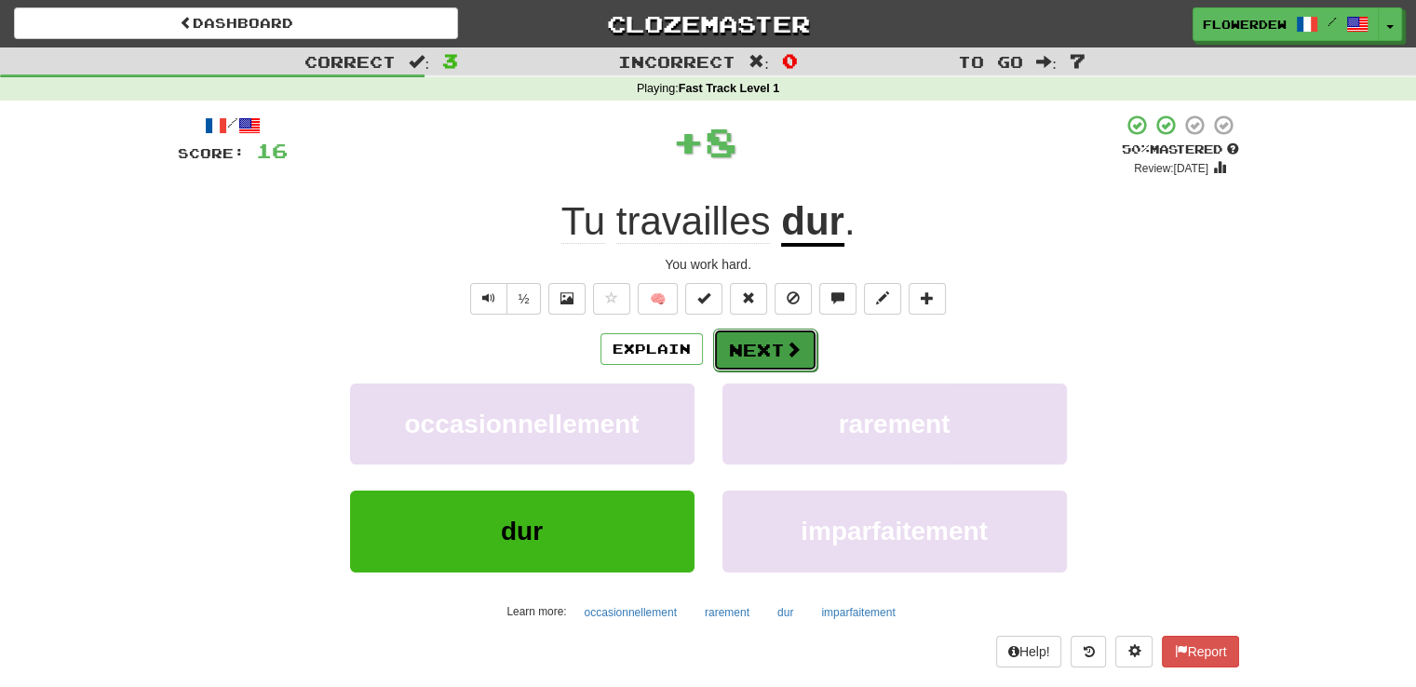
click at [765, 352] on button "Next" at bounding box center [765, 350] width 104 height 43
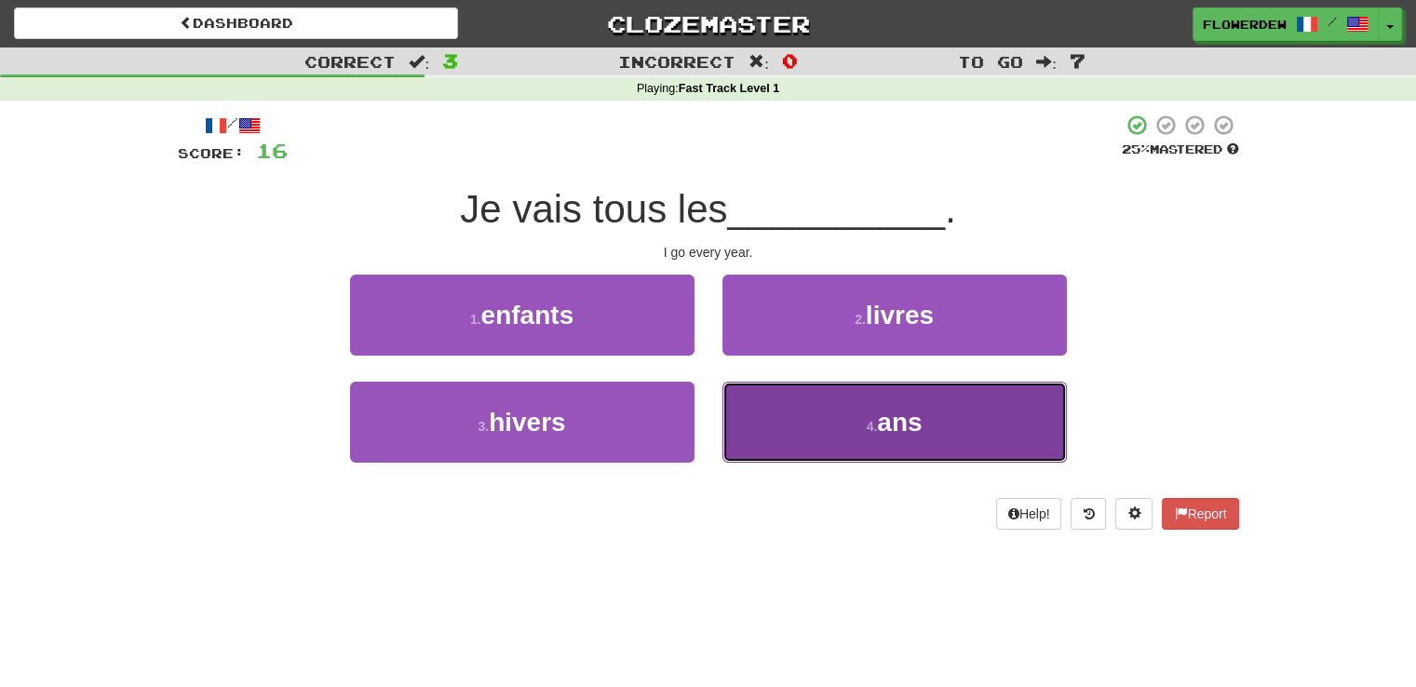
click at [752, 427] on button "4 . ans" at bounding box center [894, 422] width 344 height 81
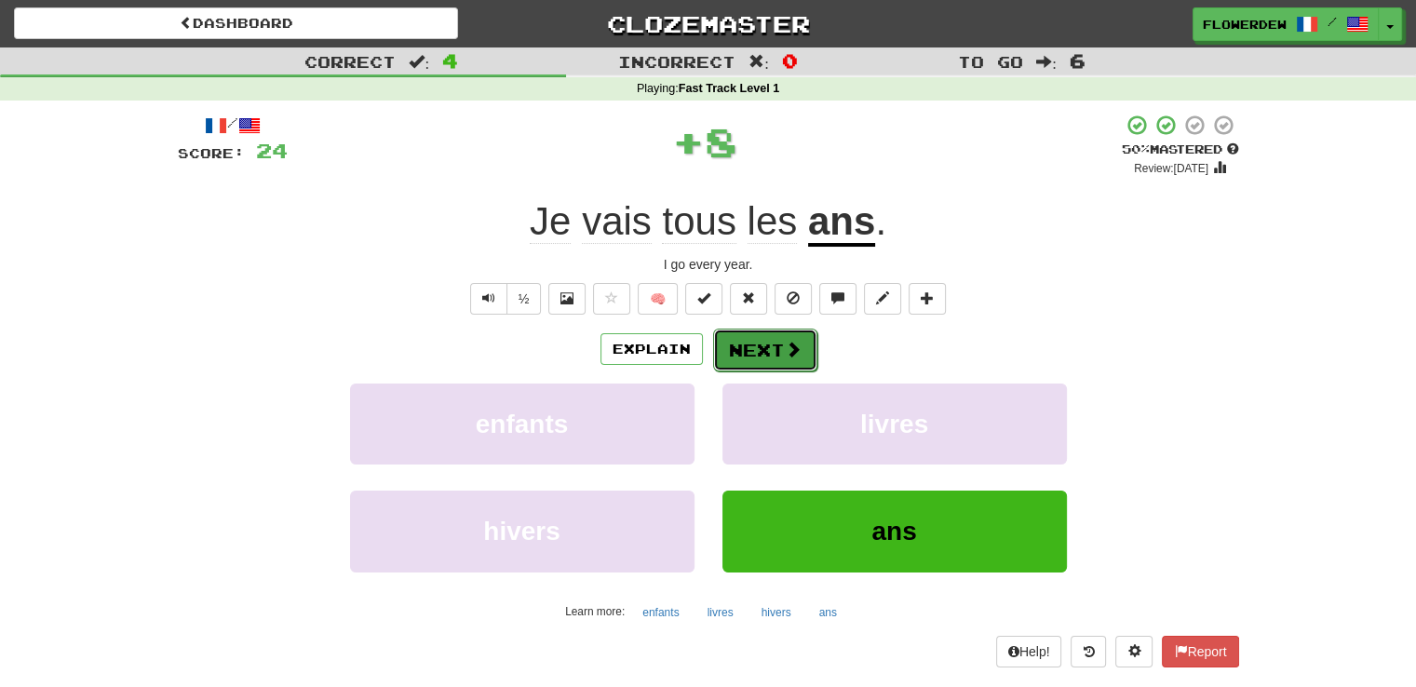
click at [770, 345] on button "Next" at bounding box center [765, 350] width 104 height 43
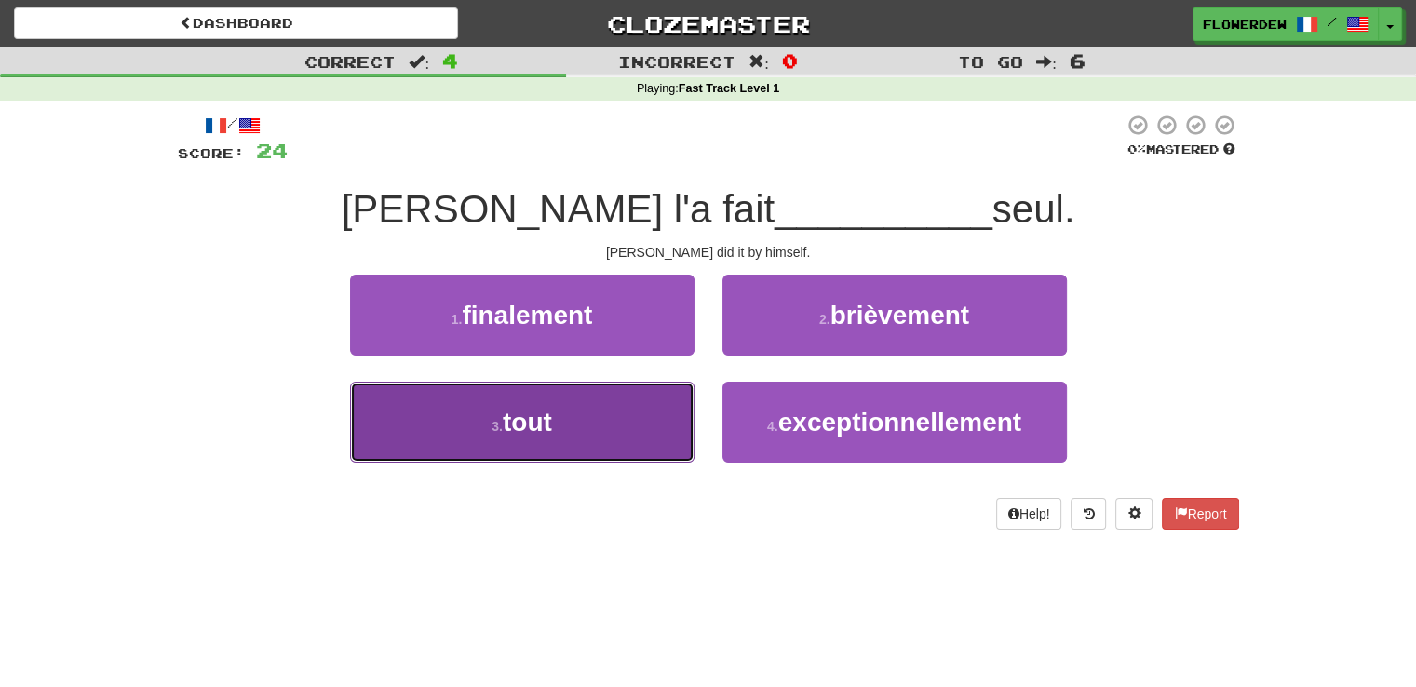
click at [648, 403] on button "3 . tout" at bounding box center [522, 422] width 344 height 81
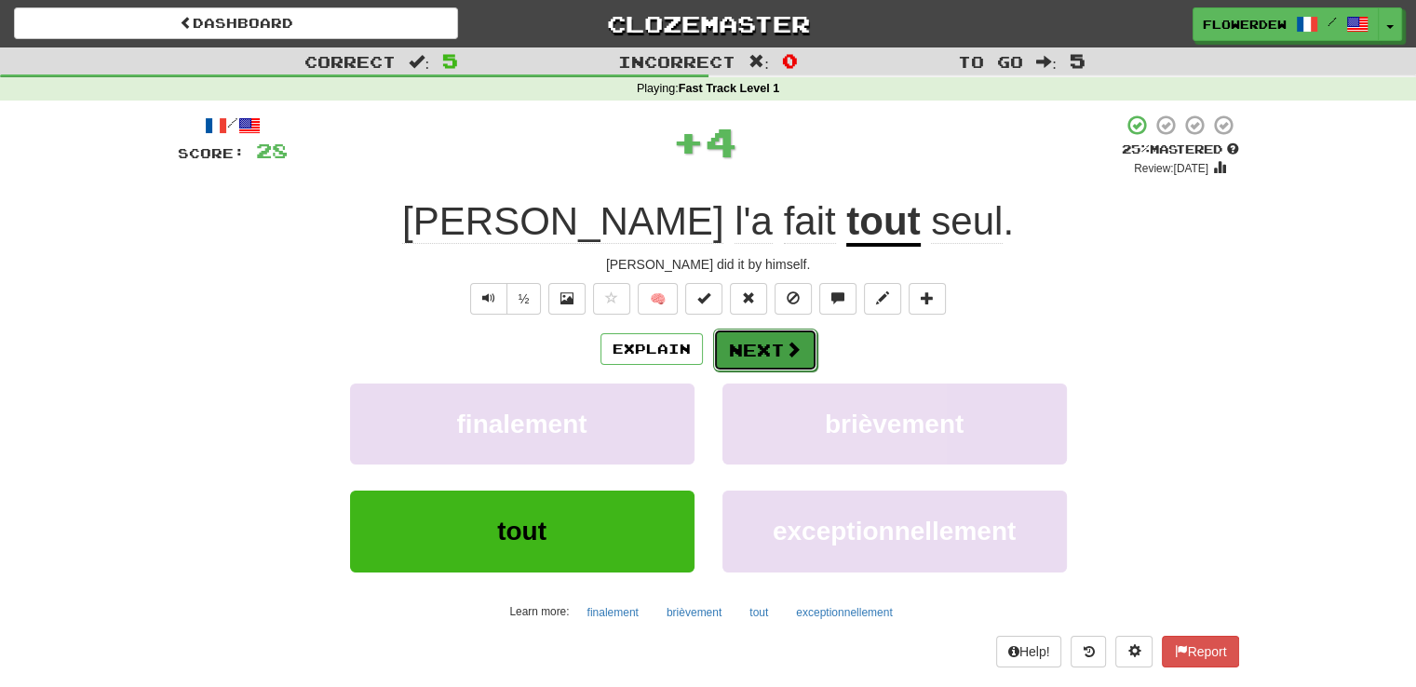
click at [762, 355] on button "Next" at bounding box center [765, 350] width 104 height 43
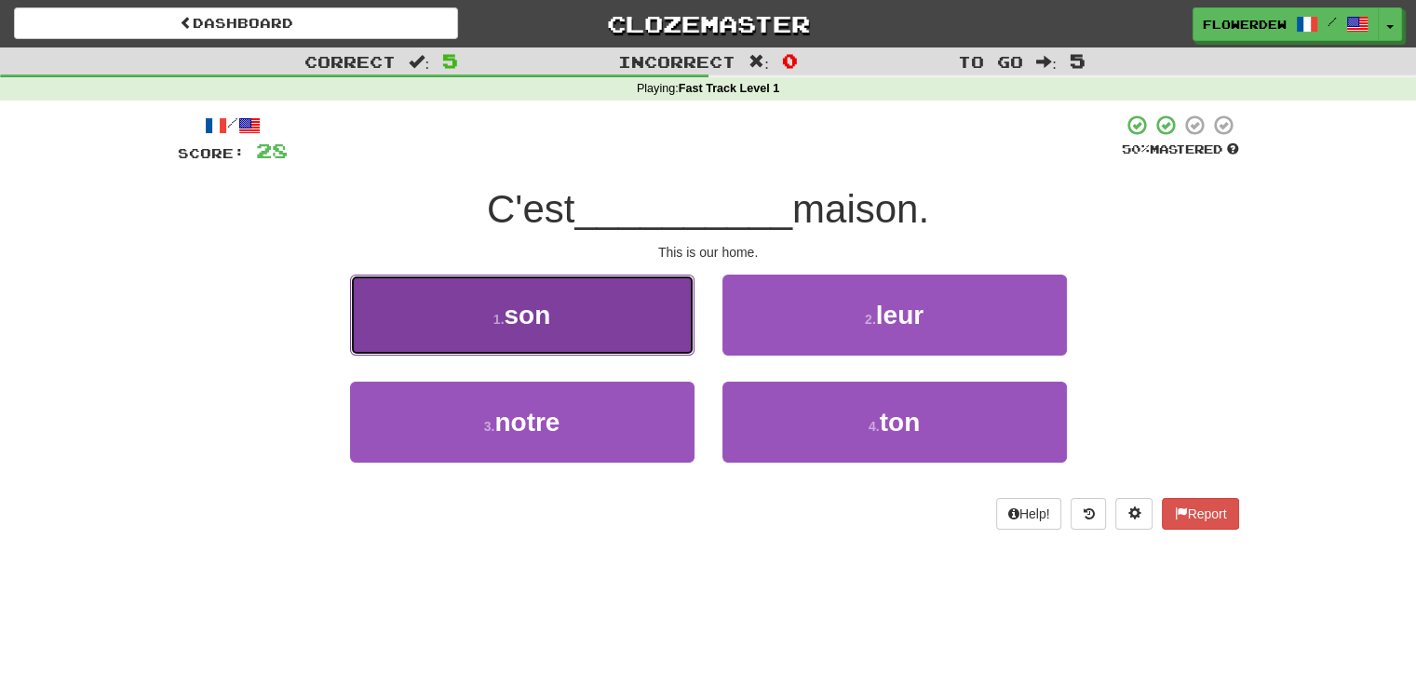
click at [647, 310] on button "1 . son" at bounding box center [522, 315] width 344 height 81
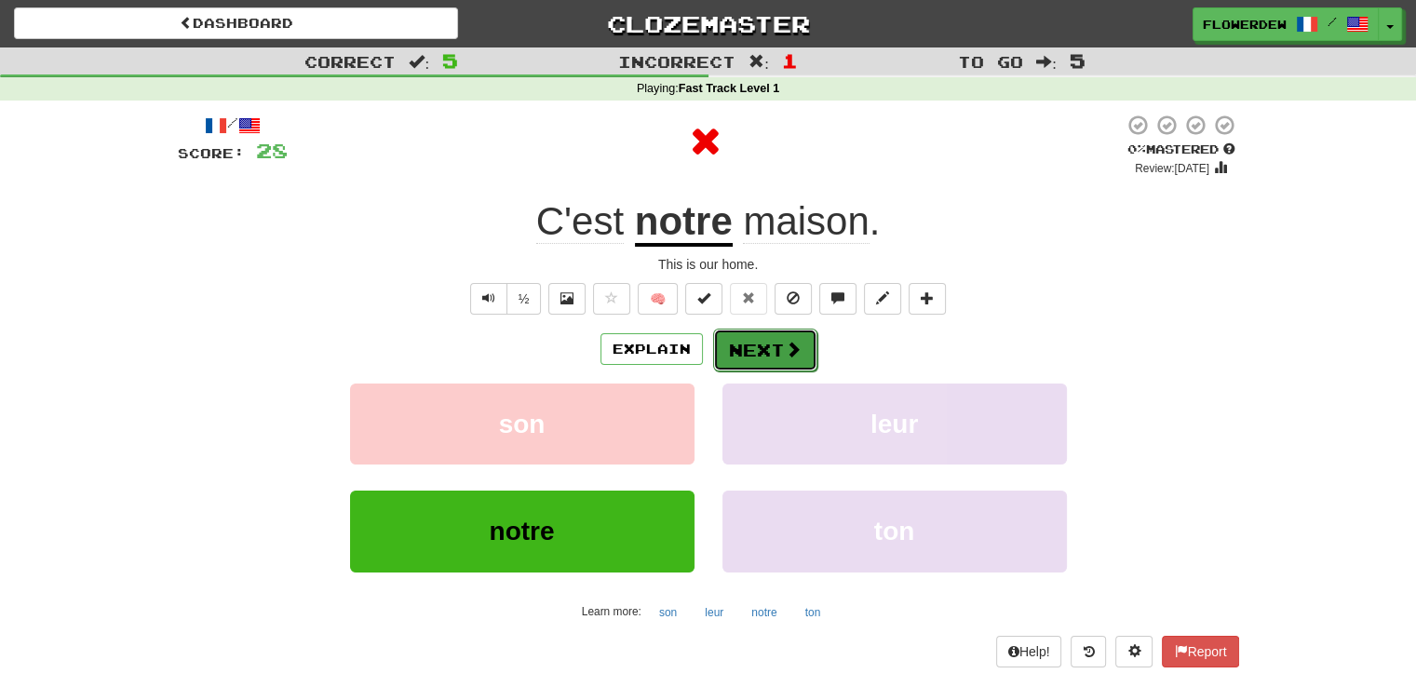
click at [768, 347] on button "Next" at bounding box center [765, 350] width 104 height 43
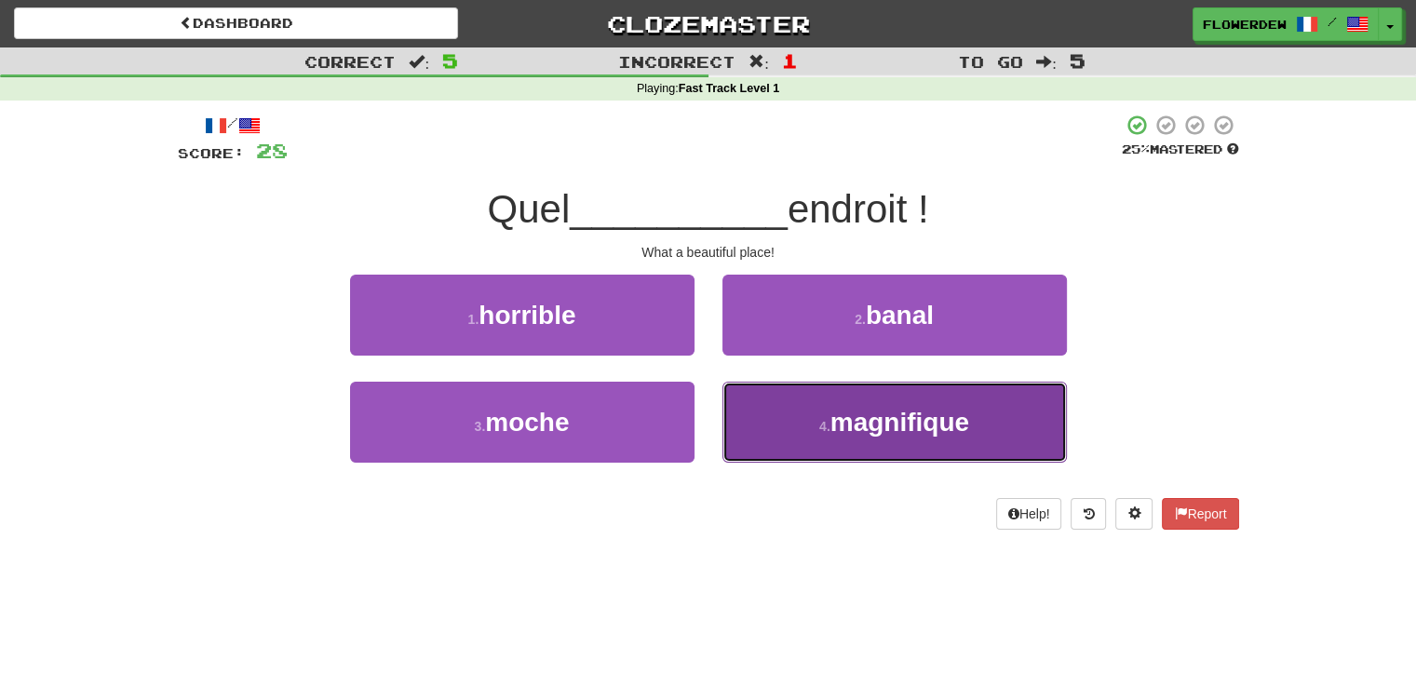
click at [789, 402] on button "4 . magnifique" at bounding box center [894, 422] width 344 height 81
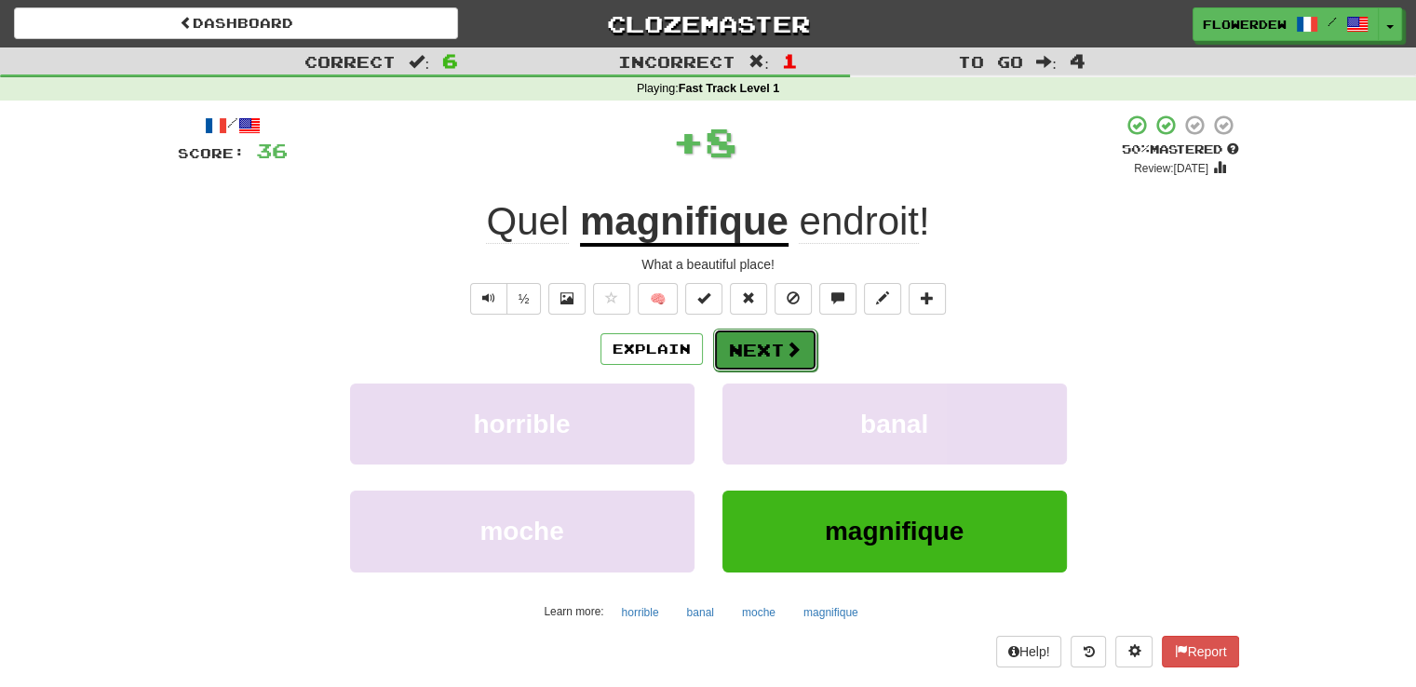
click at [781, 348] on button "Next" at bounding box center [765, 350] width 104 height 43
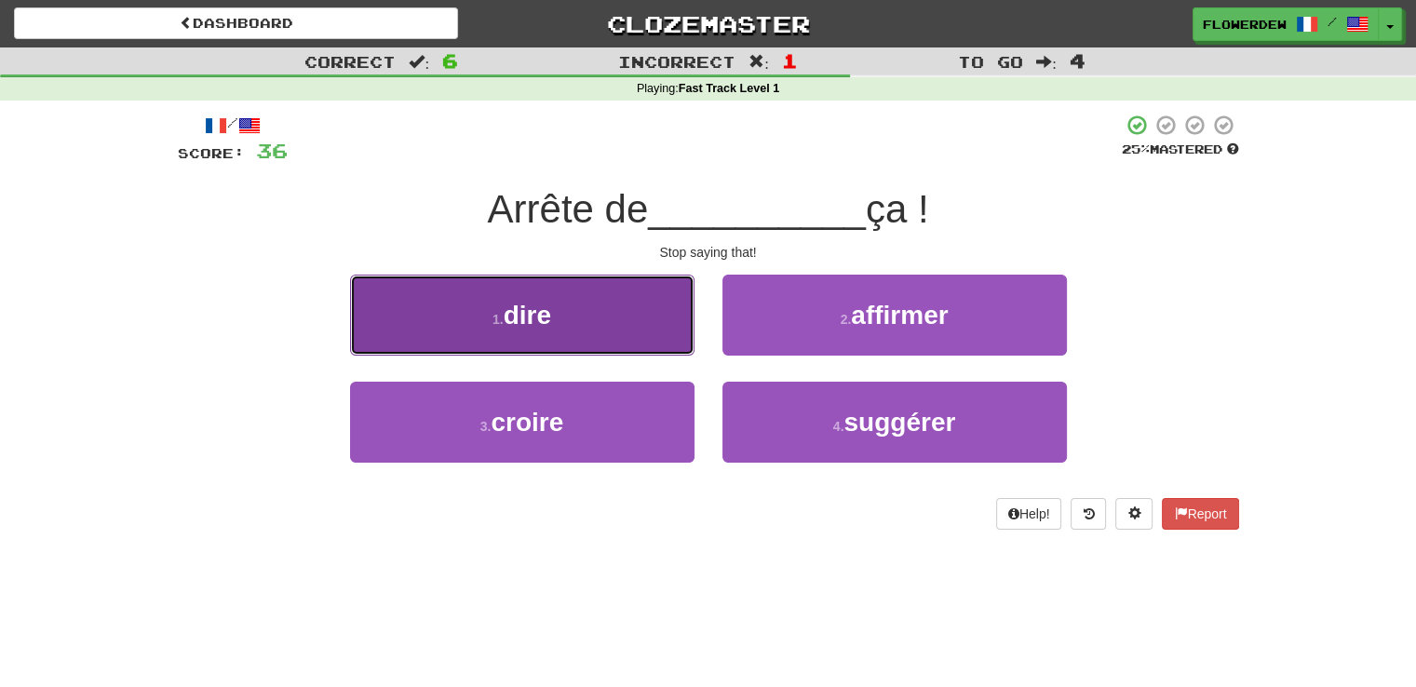
click at [637, 341] on button "1 . dire" at bounding box center [522, 315] width 344 height 81
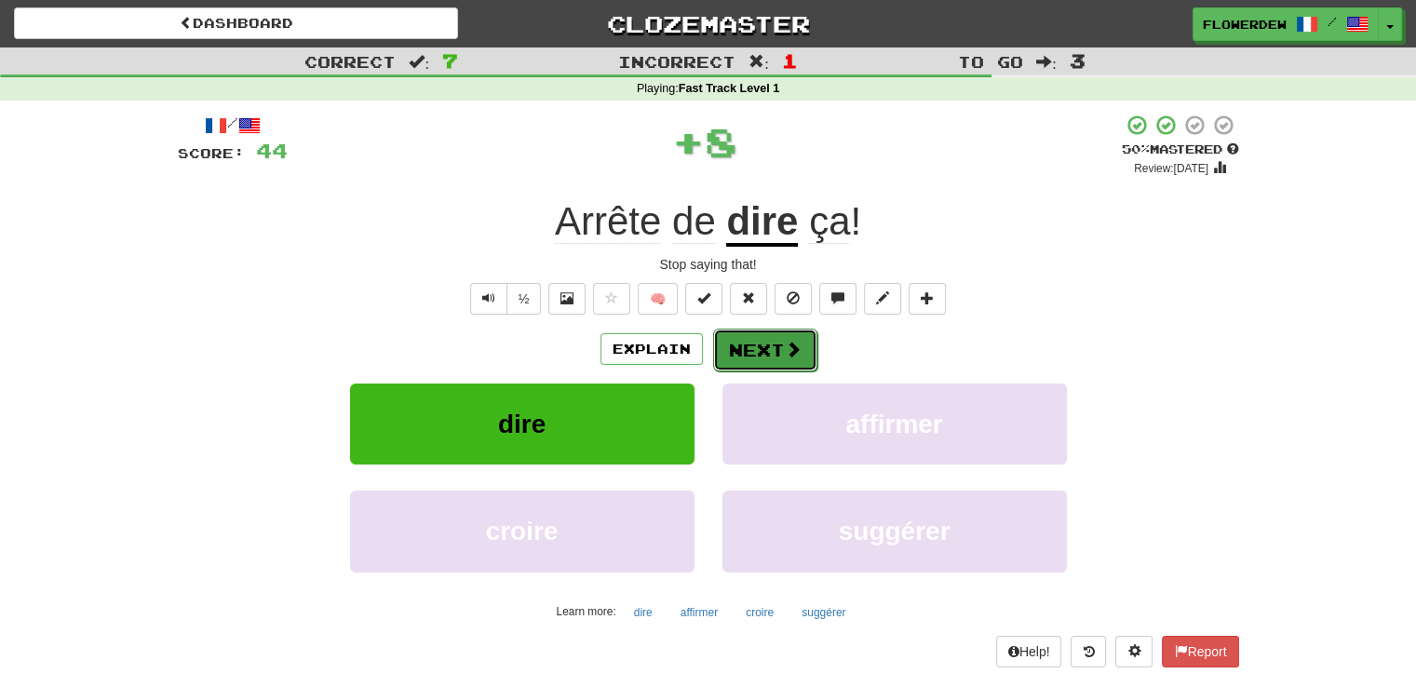
click at [754, 344] on button "Next" at bounding box center [765, 350] width 104 height 43
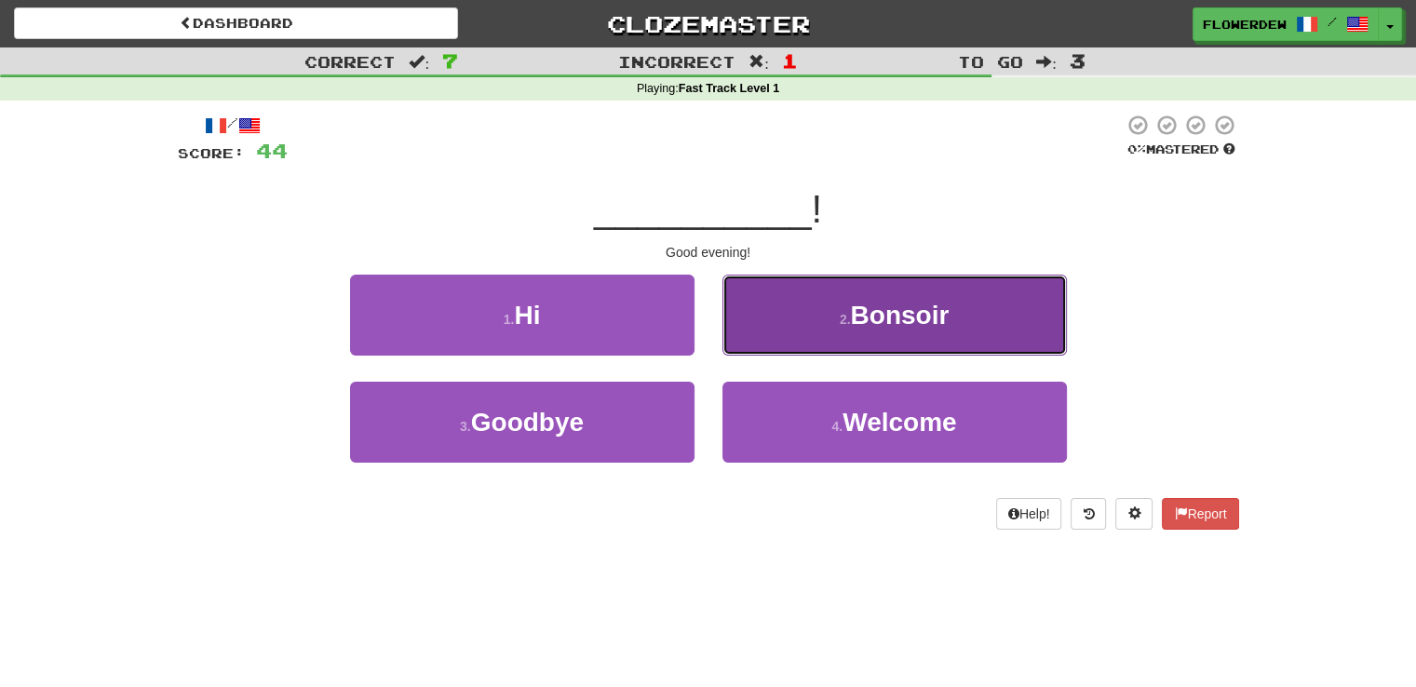
click at [748, 335] on button "2 . Bonsoir" at bounding box center [894, 315] width 344 height 81
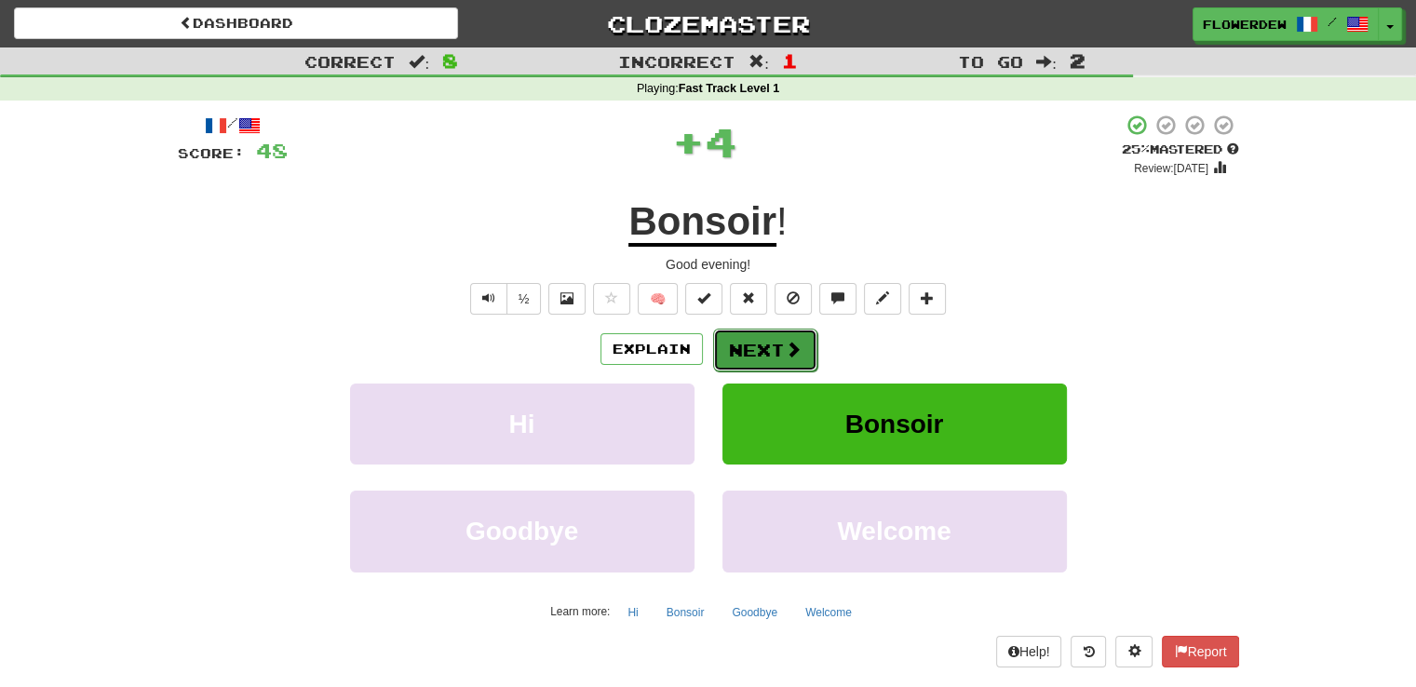
click at [722, 340] on button "Next" at bounding box center [765, 350] width 104 height 43
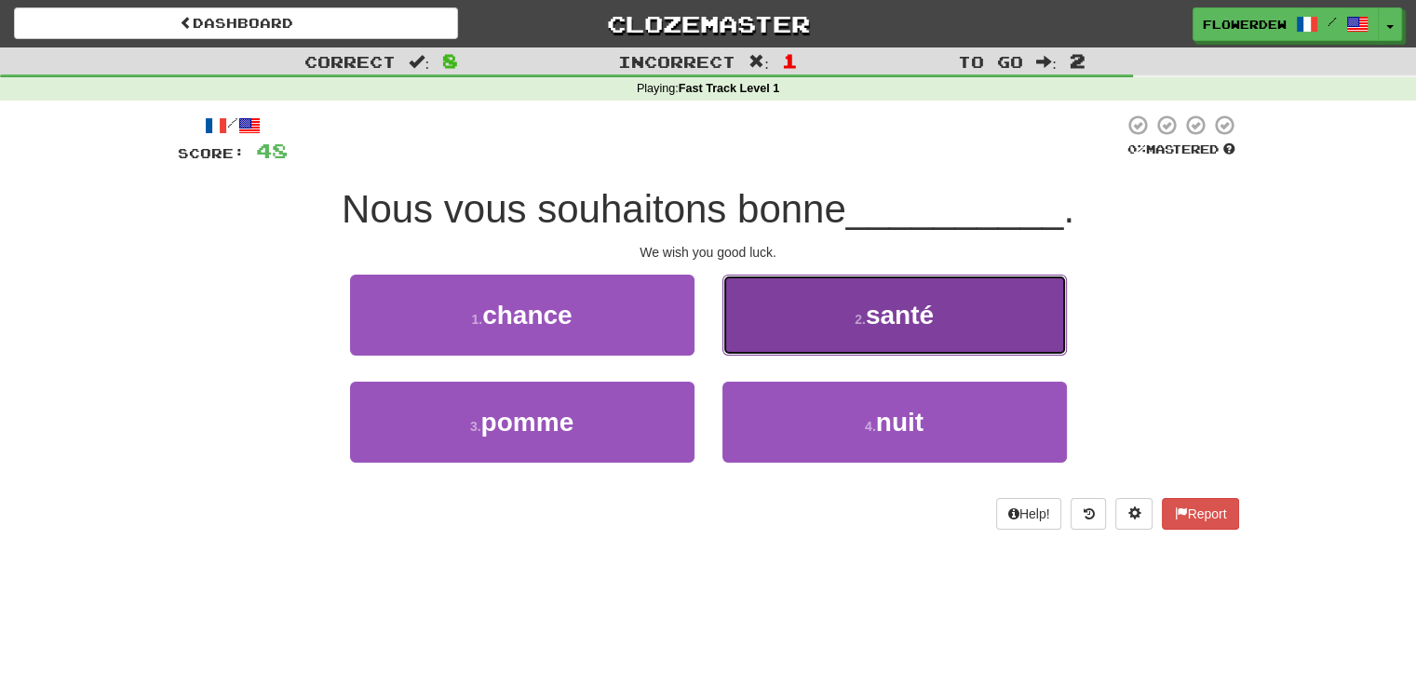
click at [804, 344] on button "2 . santé" at bounding box center [894, 315] width 344 height 81
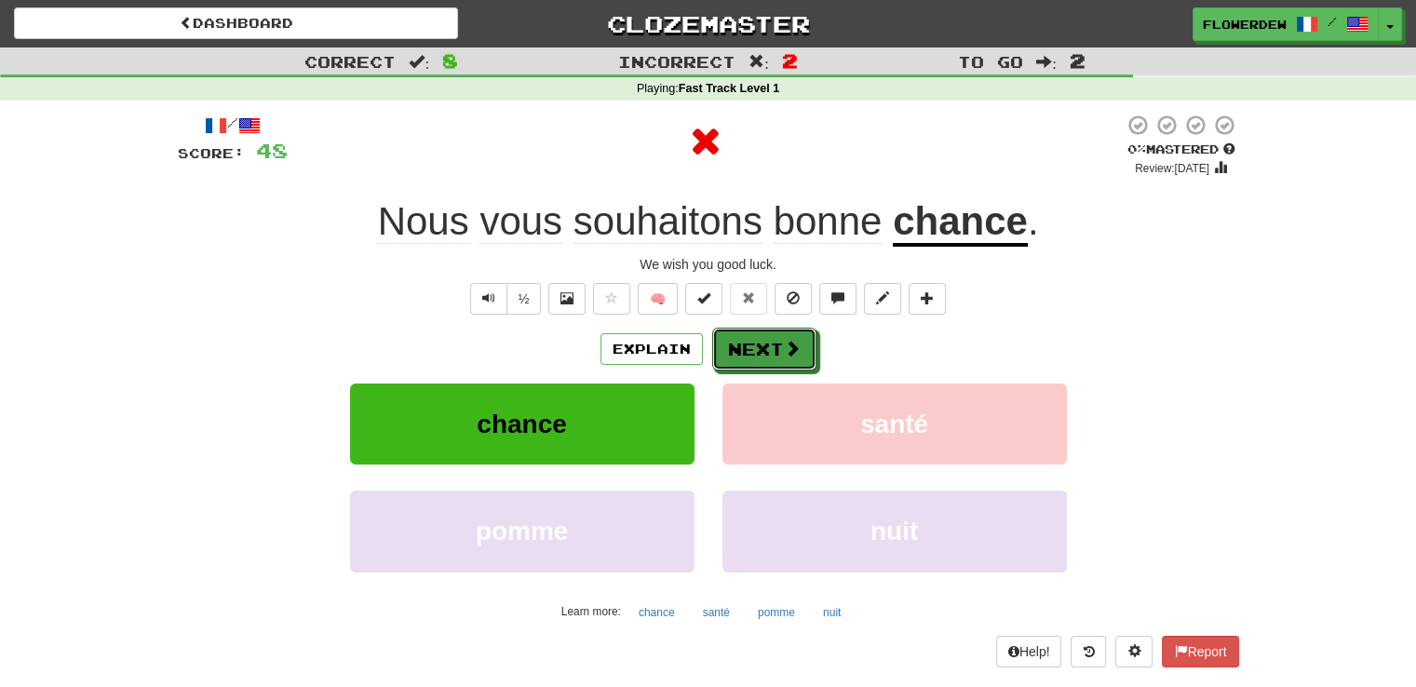
click at [804, 344] on button "Next" at bounding box center [764, 349] width 104 height 43
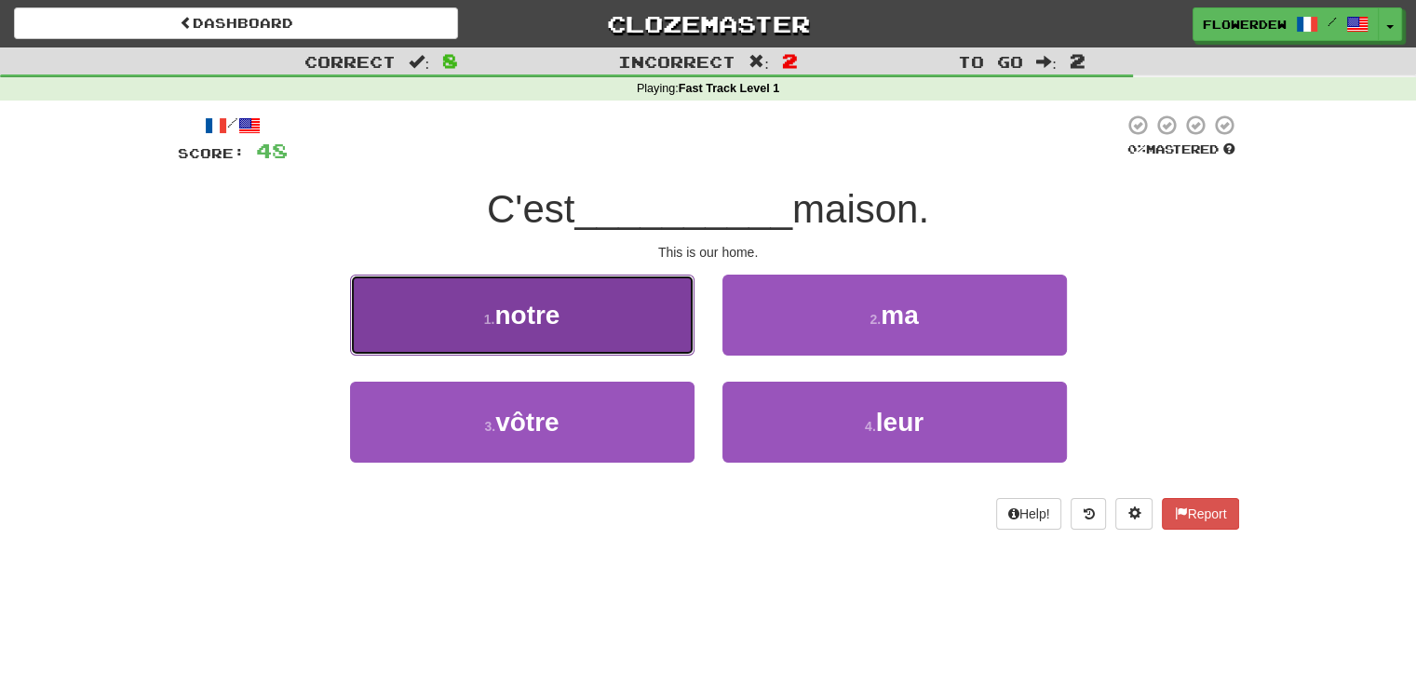
click at [628, 351] on button "1 . notre" at bounding box center [522, 315] width 344 height 81
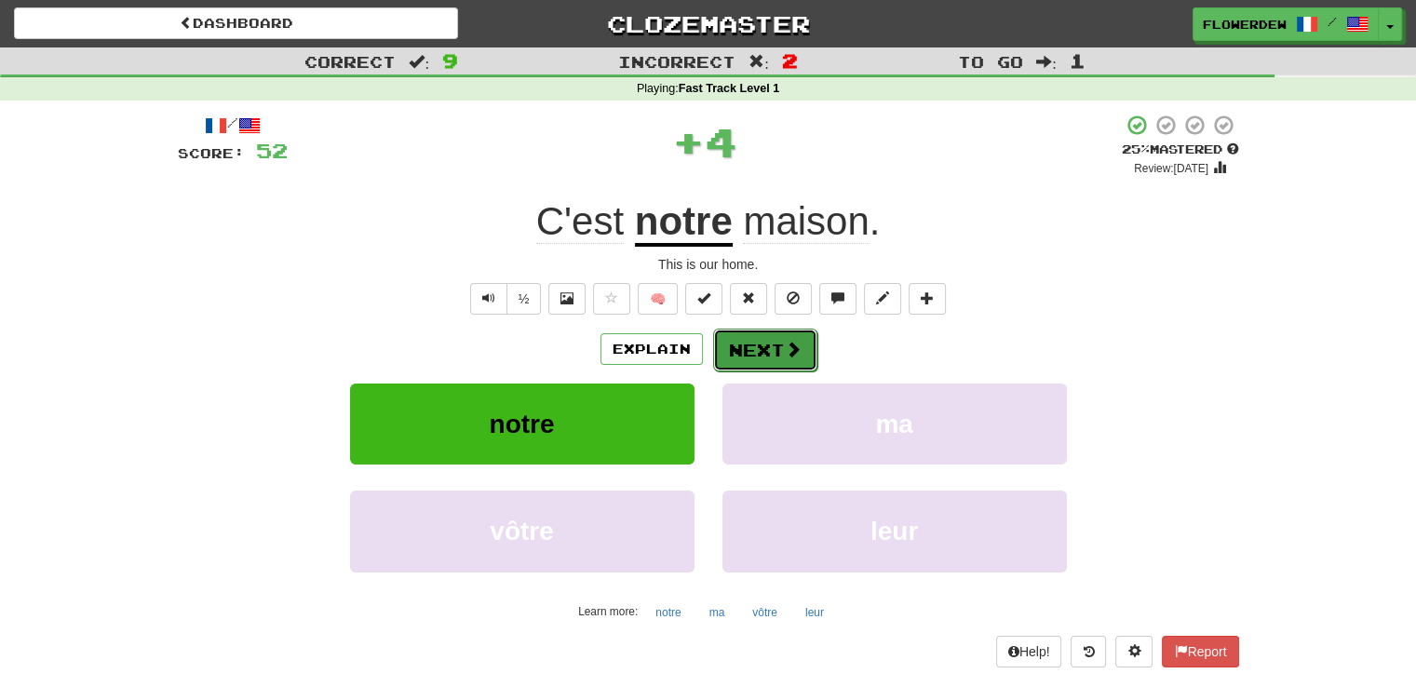
click at [795, 350] on span at bounding box center [793, 349] width 17 height 17
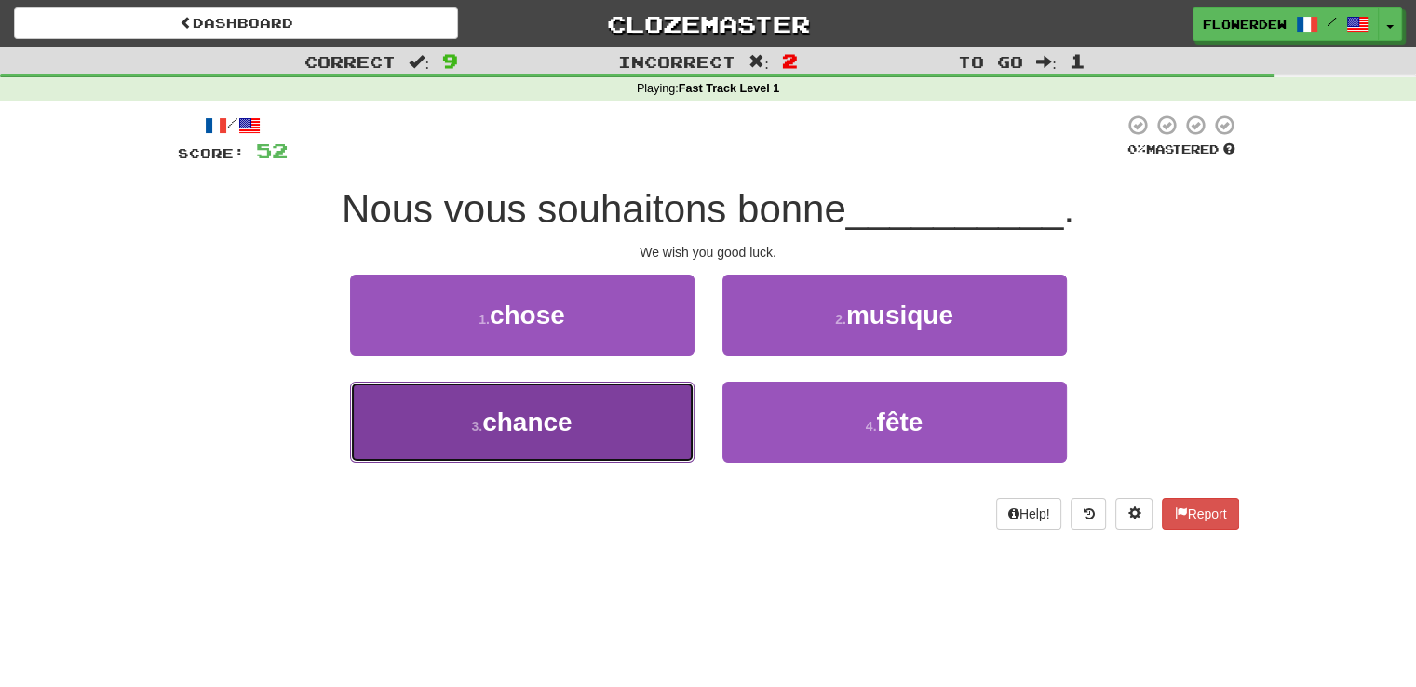
click at [618, 415] on button "3 . chance" at bounding box center [522, 422] width 344 height 81
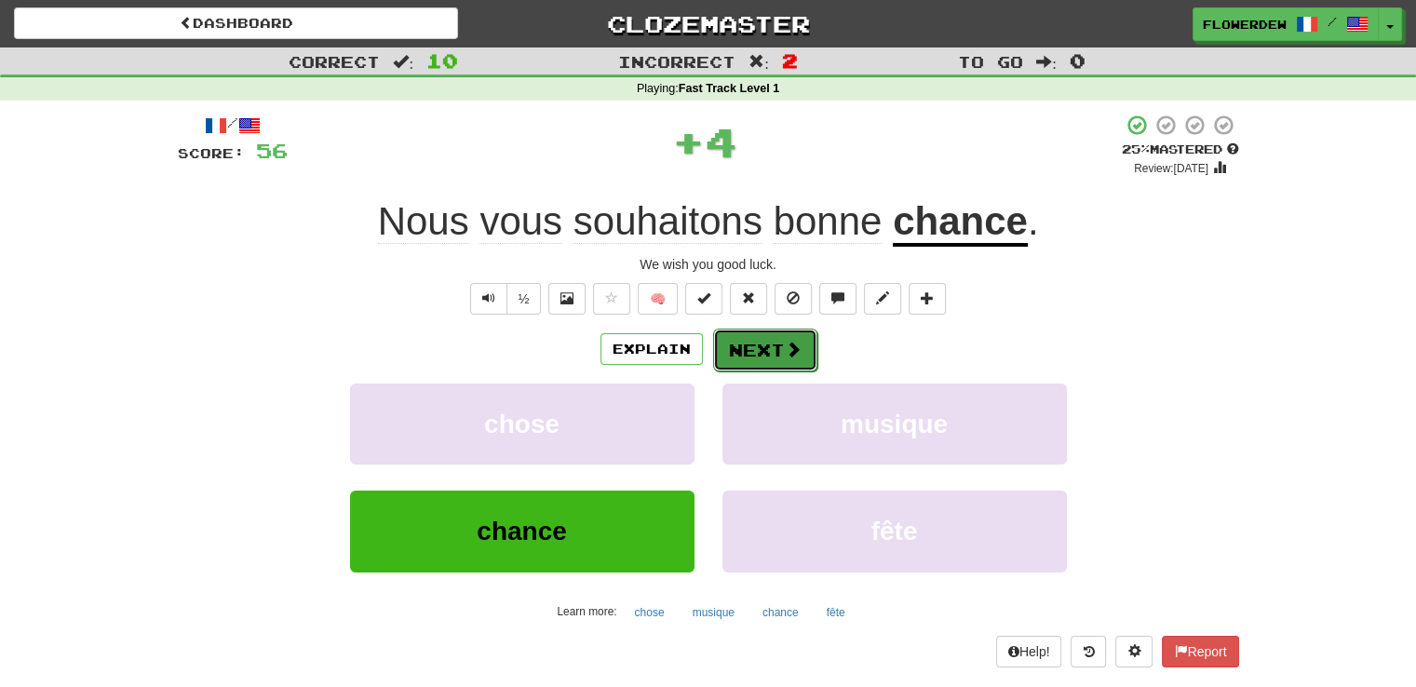
click at [753, 348] on button "Next" at bounding box center [765, 350] width 104 height 43
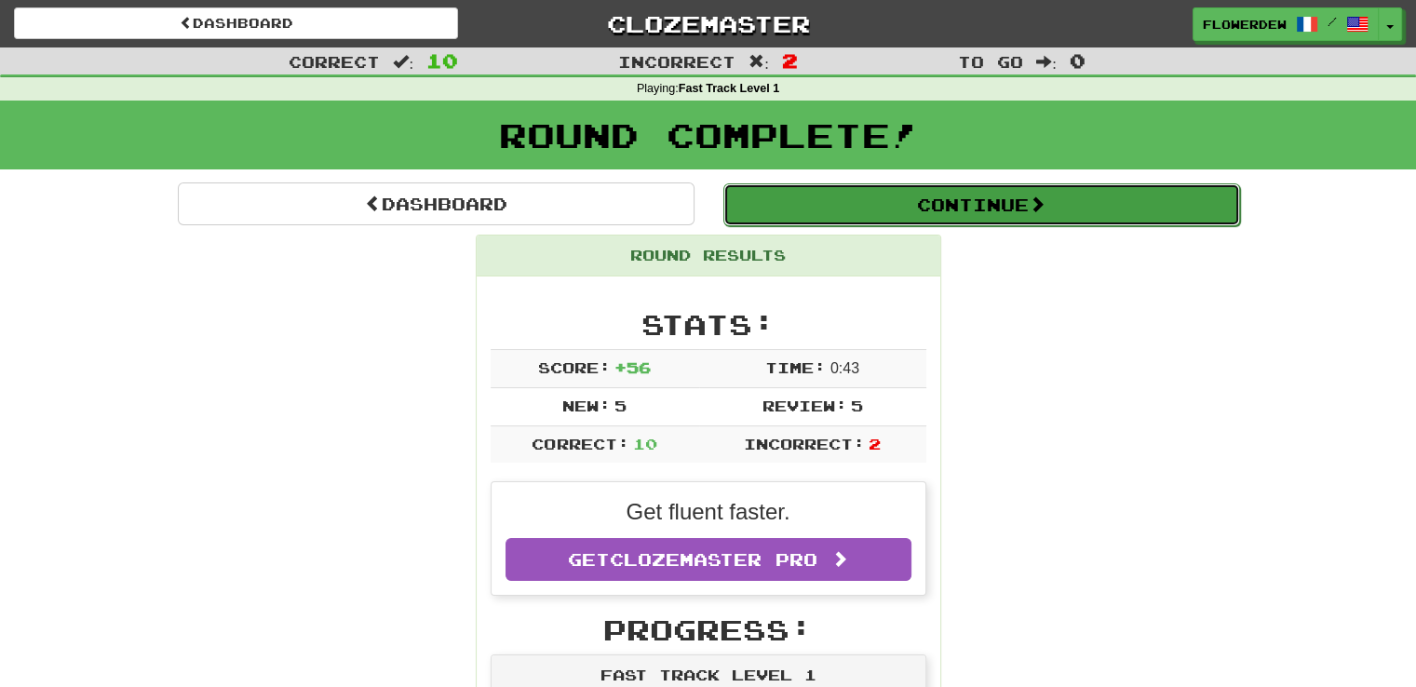
click at [856, 193] on button "Continue" at bounding box center [981, 204] width 517 height 43
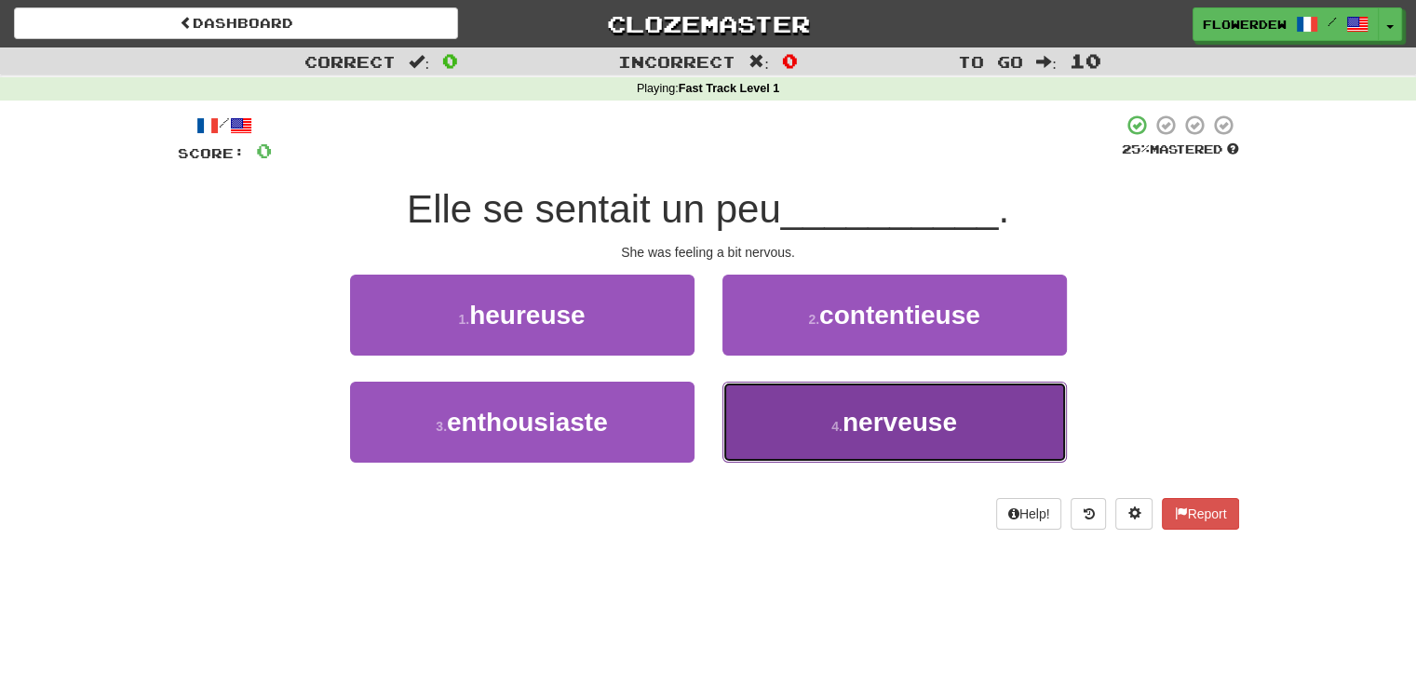
click at [835, 406] on button "4 . nerveuse" at bounding box center [894, 422] width 344 height 81
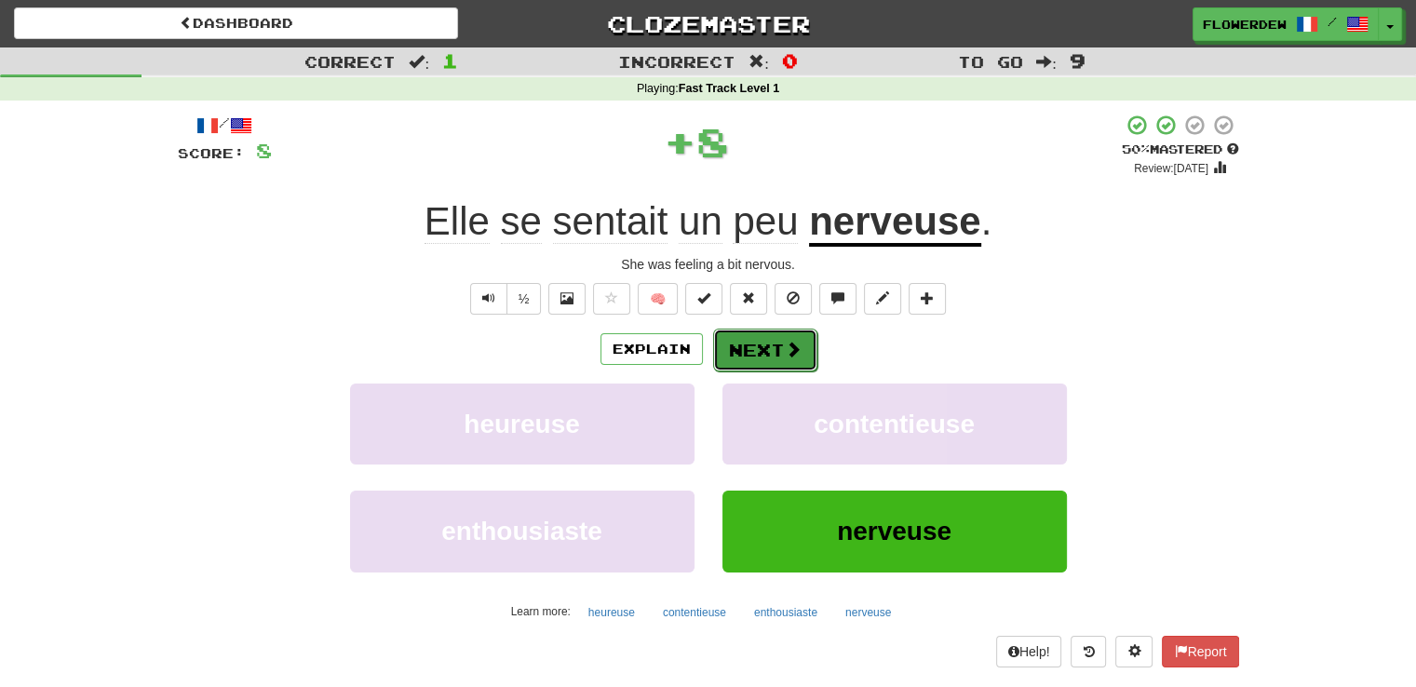
click at [786, 352] on span at bounding box center [793, 349] width 17 height 17
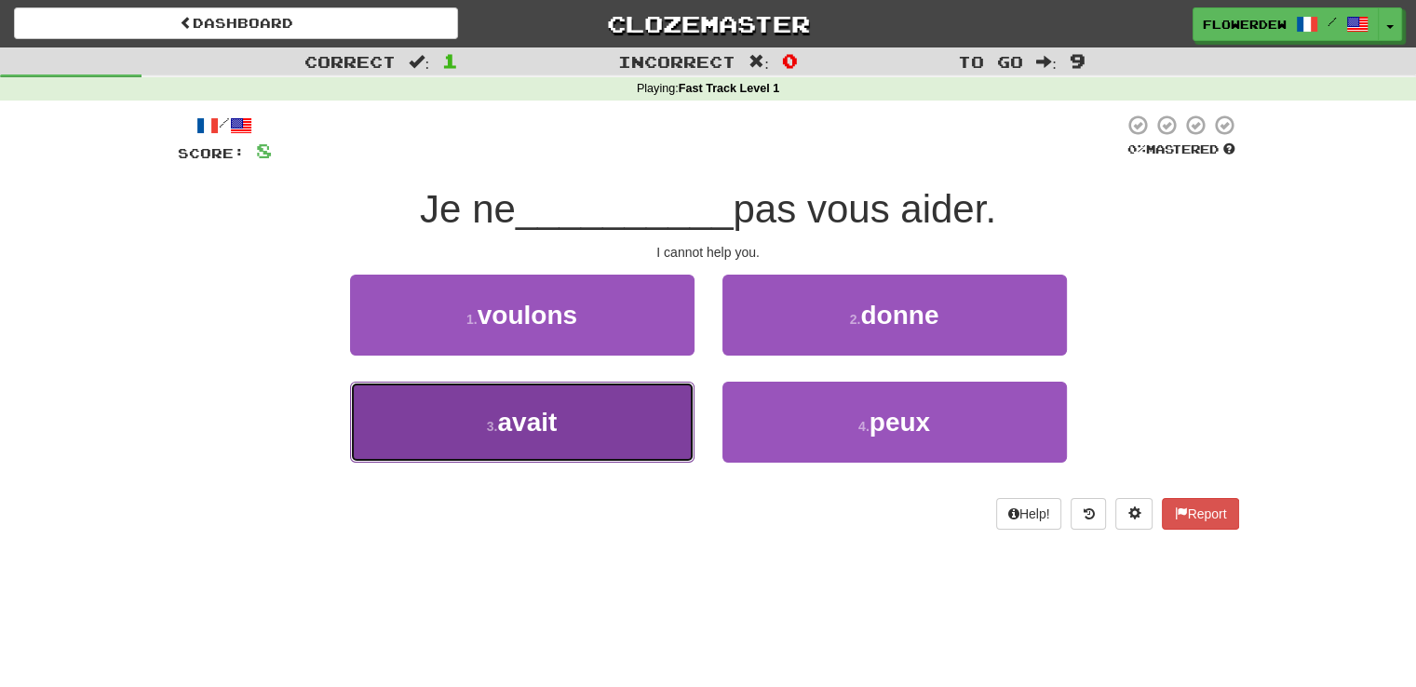
click at [641, 420] on button "3 . avait" at bounding box center [522, 422] width 344 height 81
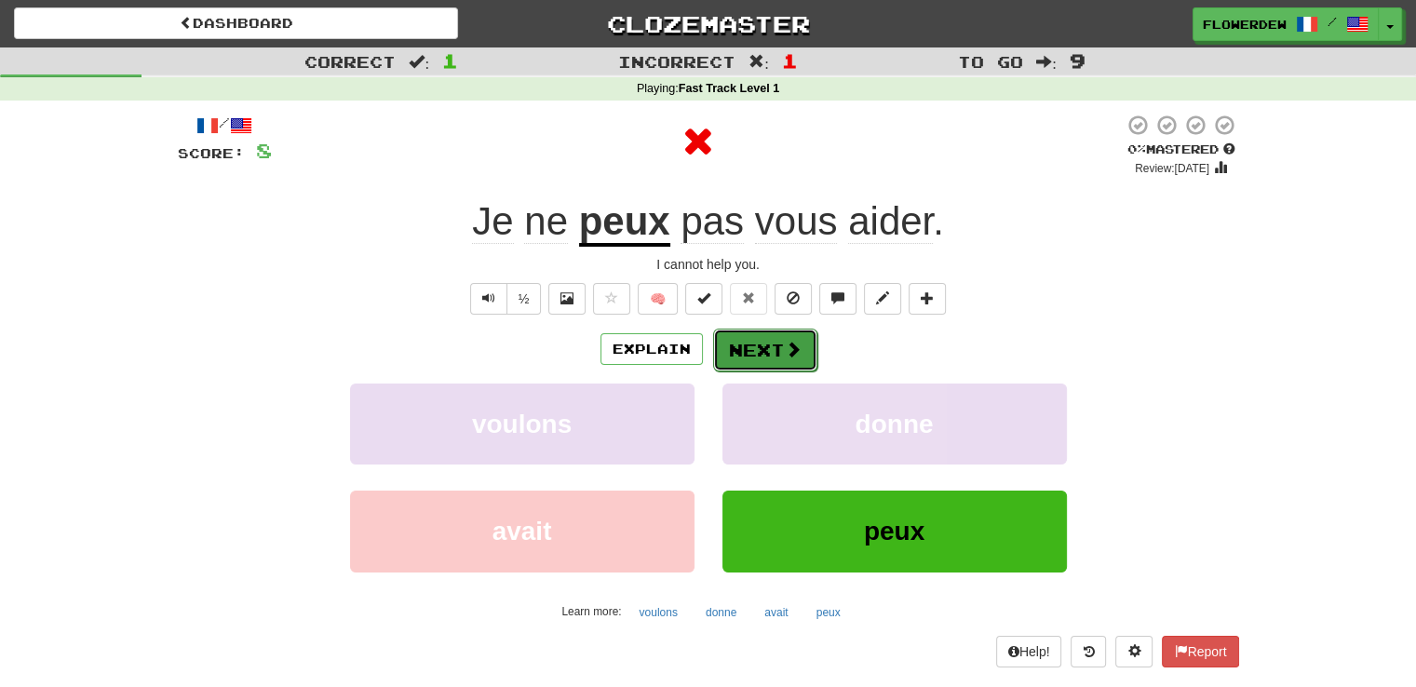
click at [778, 343] on button "Next" at bounding box center [765, 350] width 104 height 43
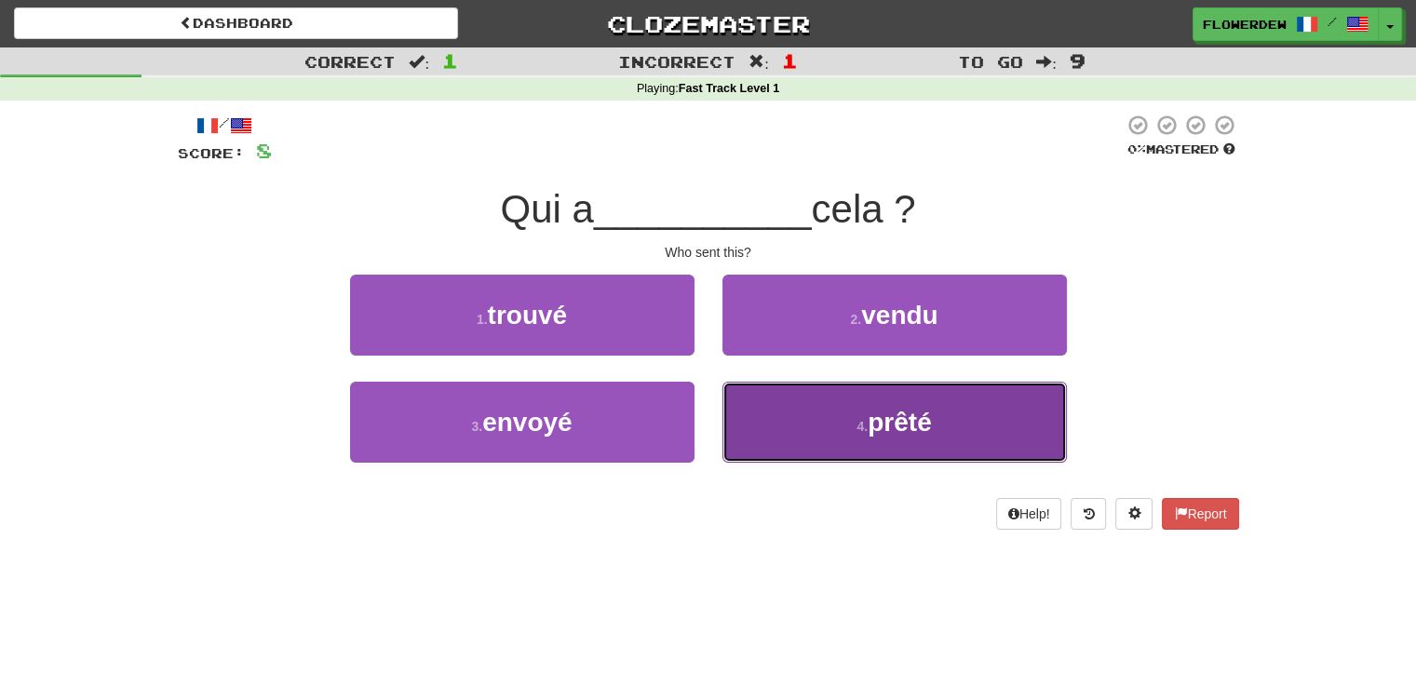
click at [752, 399] on button "4 . prêté" at bounding box center [894, 422] width 344 height 81
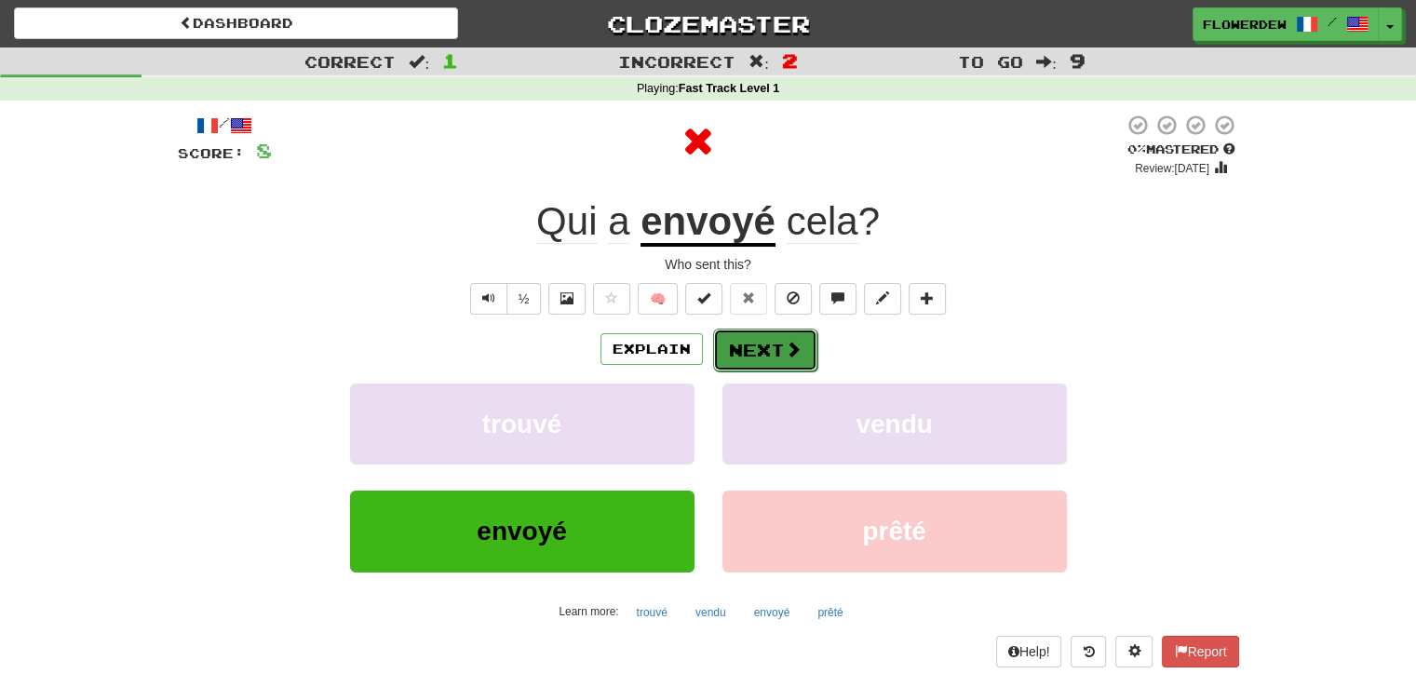
click at [760, 344] on button "Next" at bounding box center [765, 350] width 104 height 43
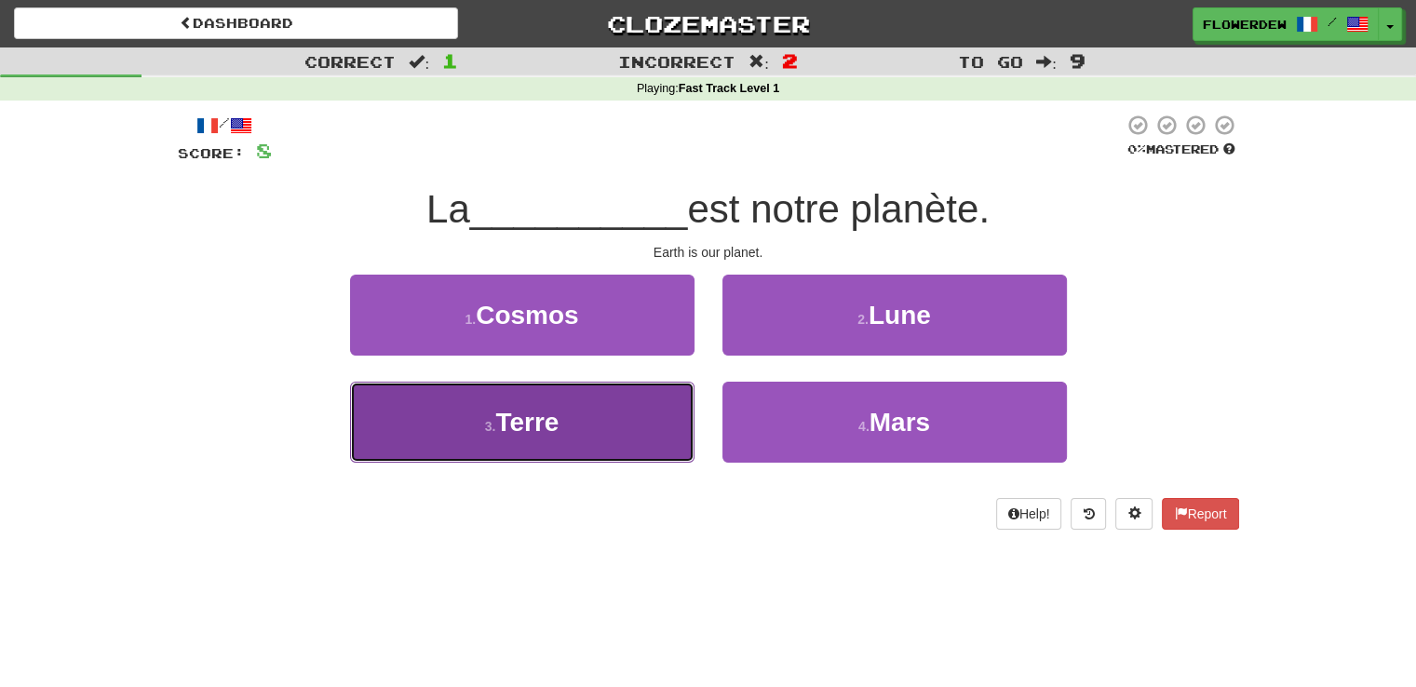
click at [676, 411] on button "3 . Terre" at bounding box center [522, 422] width 344 height 81
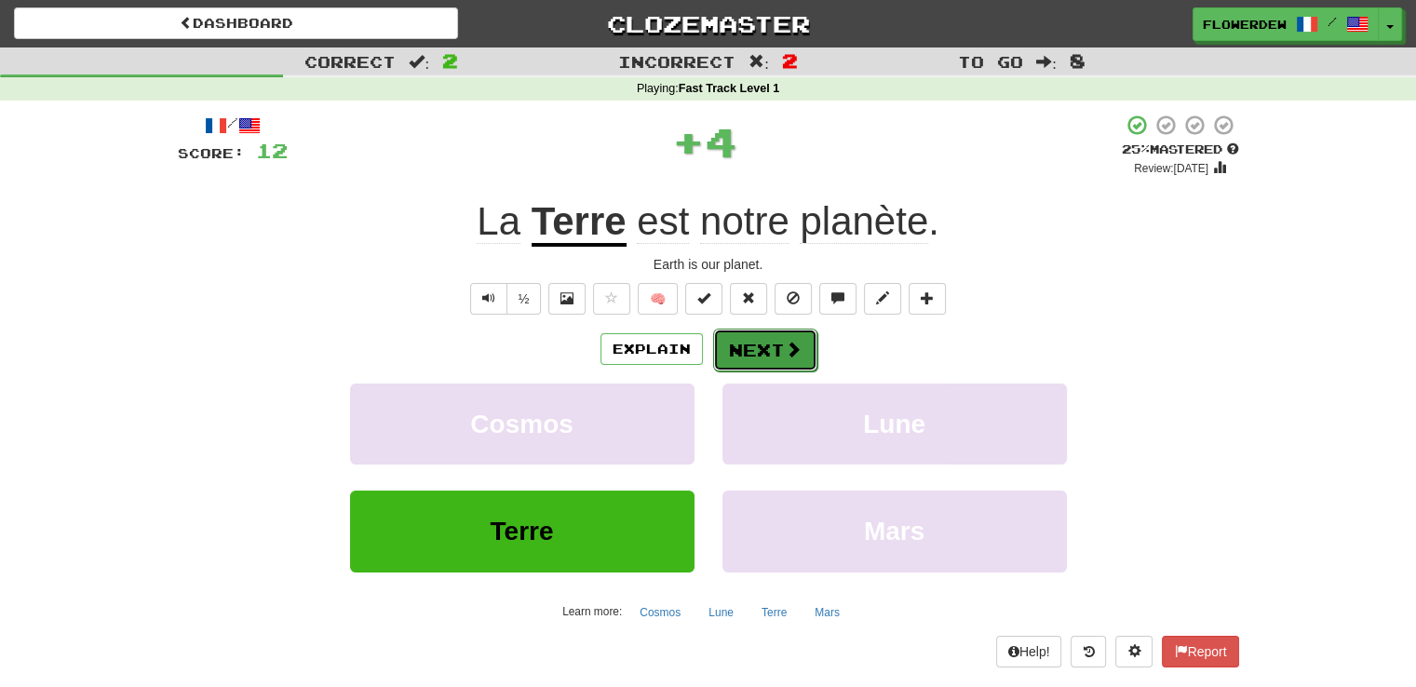
click at [793, 364] on button "Next" at bounding box center [765, 350] width 104 height 43
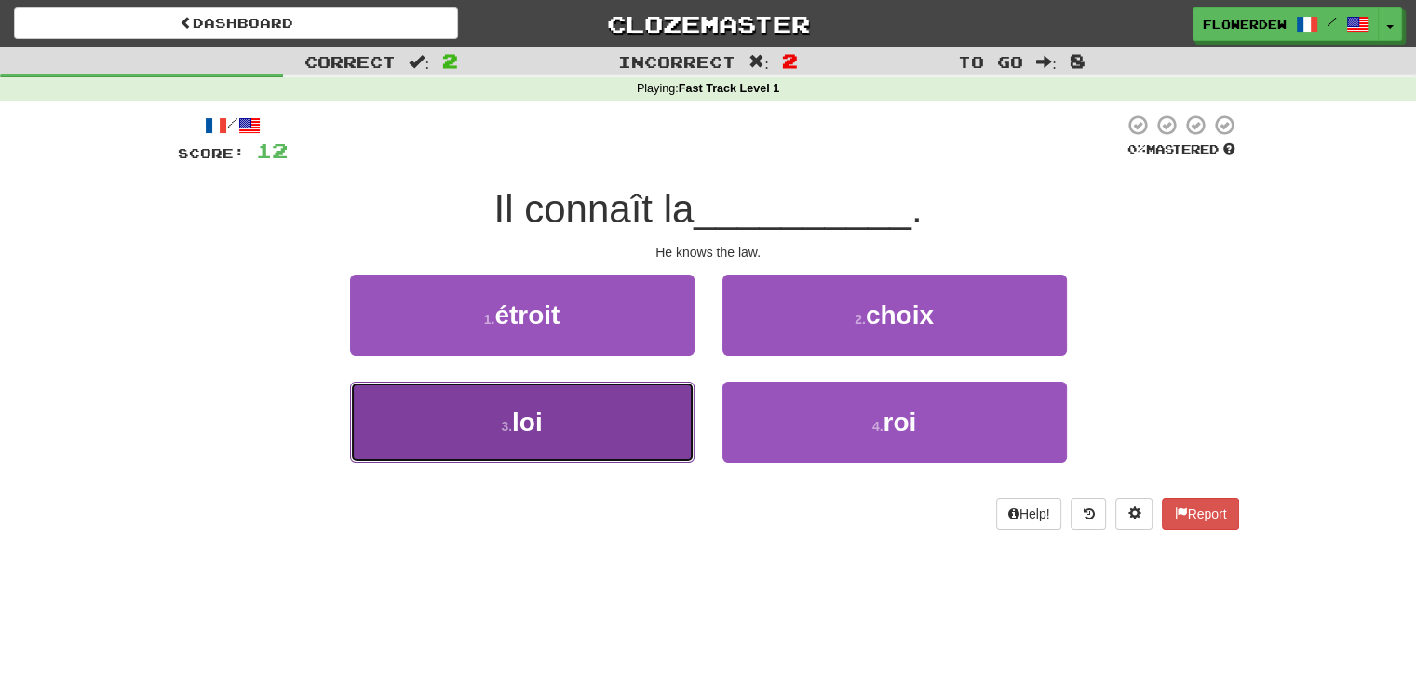
click at [626, 407] on button "3 . loi" at bounding box center [522, 422] width 344 height 81
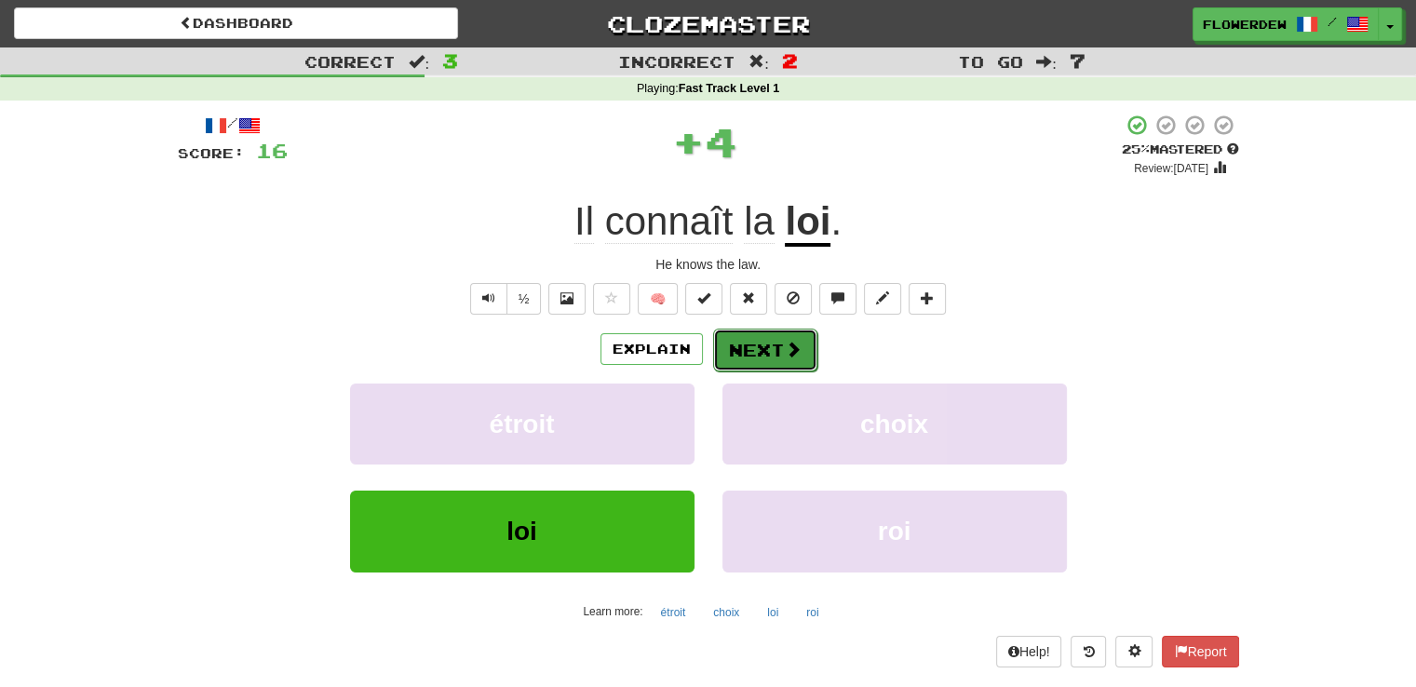
click at [802, 347] on button "Next" at bounding box center [765, 350] width 104 height 43
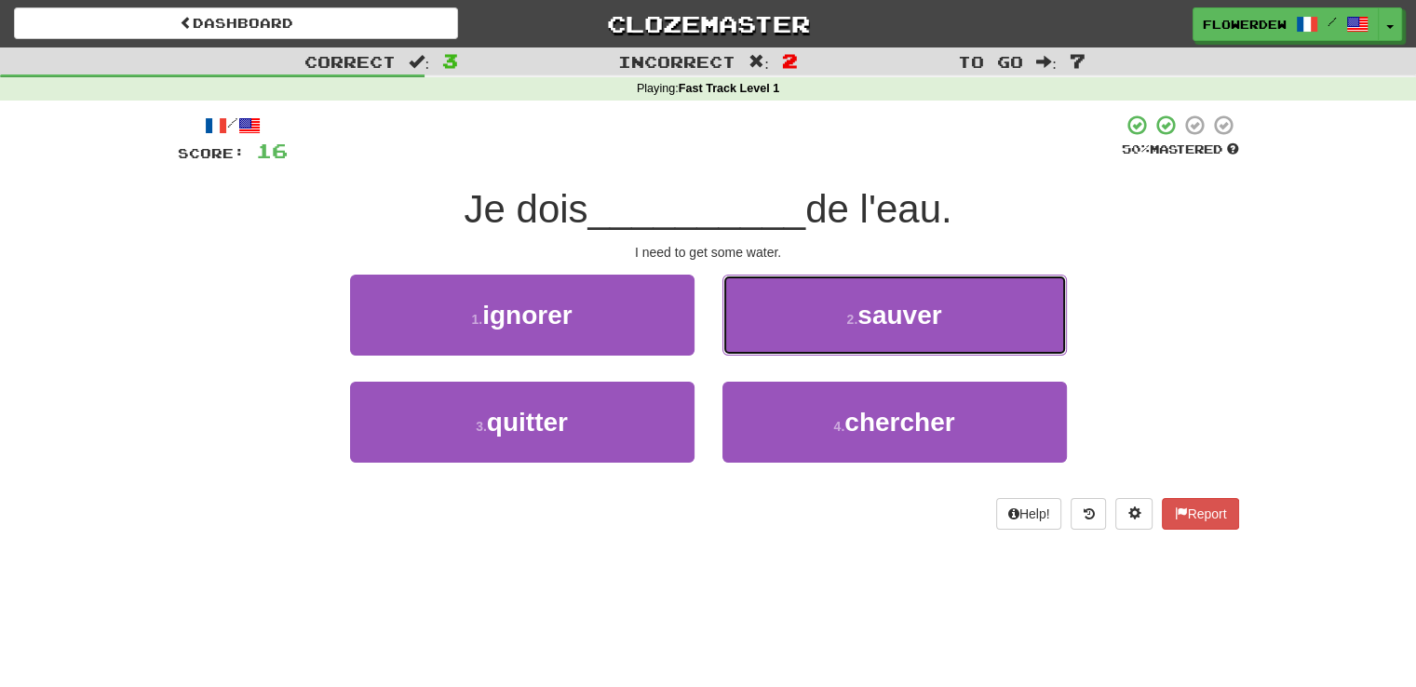
click at [802, 347] on button "2 . sauver" at bounding box center [894, 315] width 344 height 81
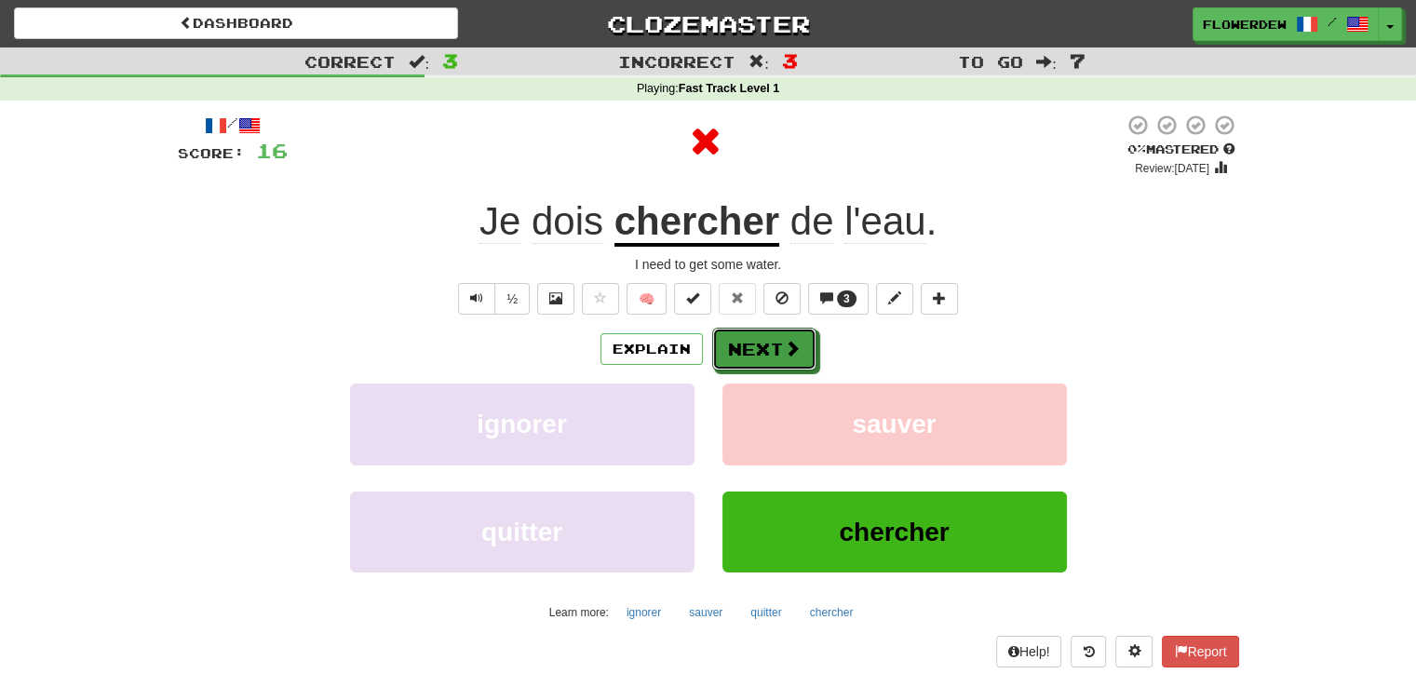
click at [802, 347] on button "Next" at bounding box center [764, 349] width 104 height 43
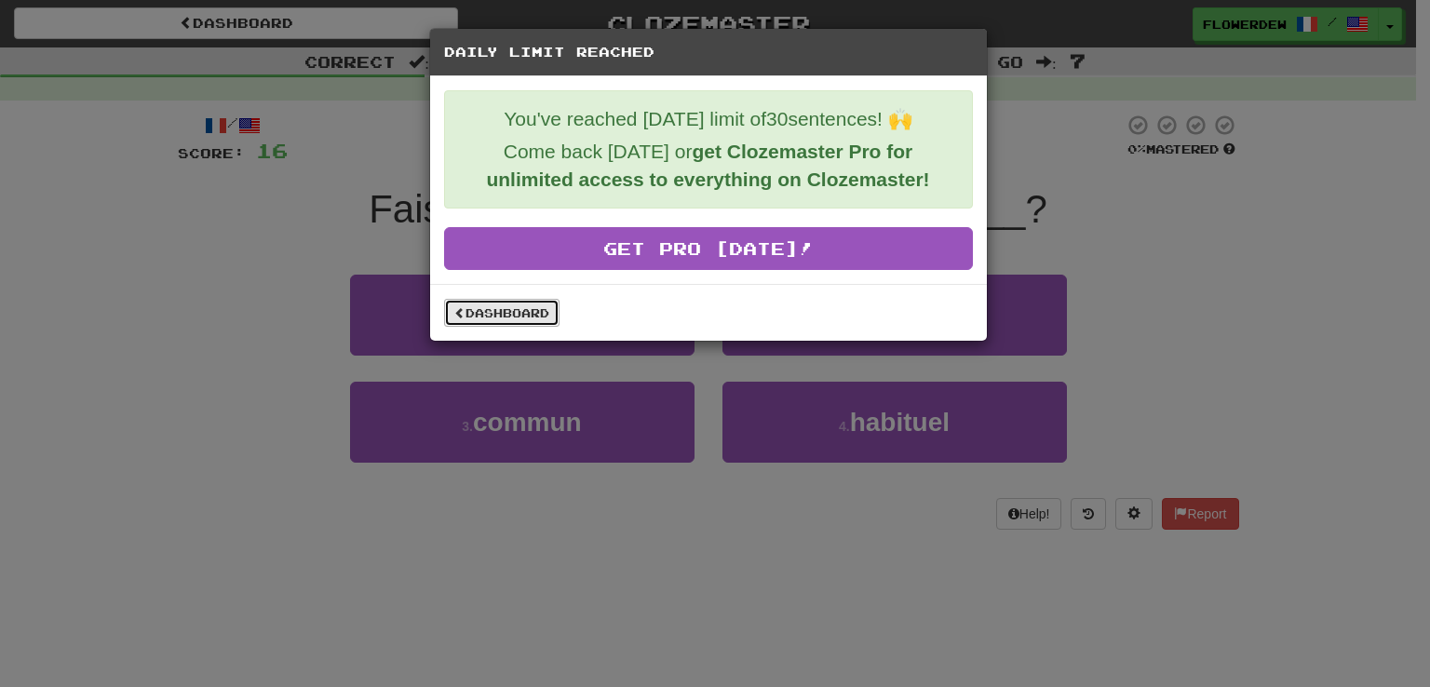
click at [522, 318] on link "Dashboard" at bounding box center [501, 313] width 115 height 28
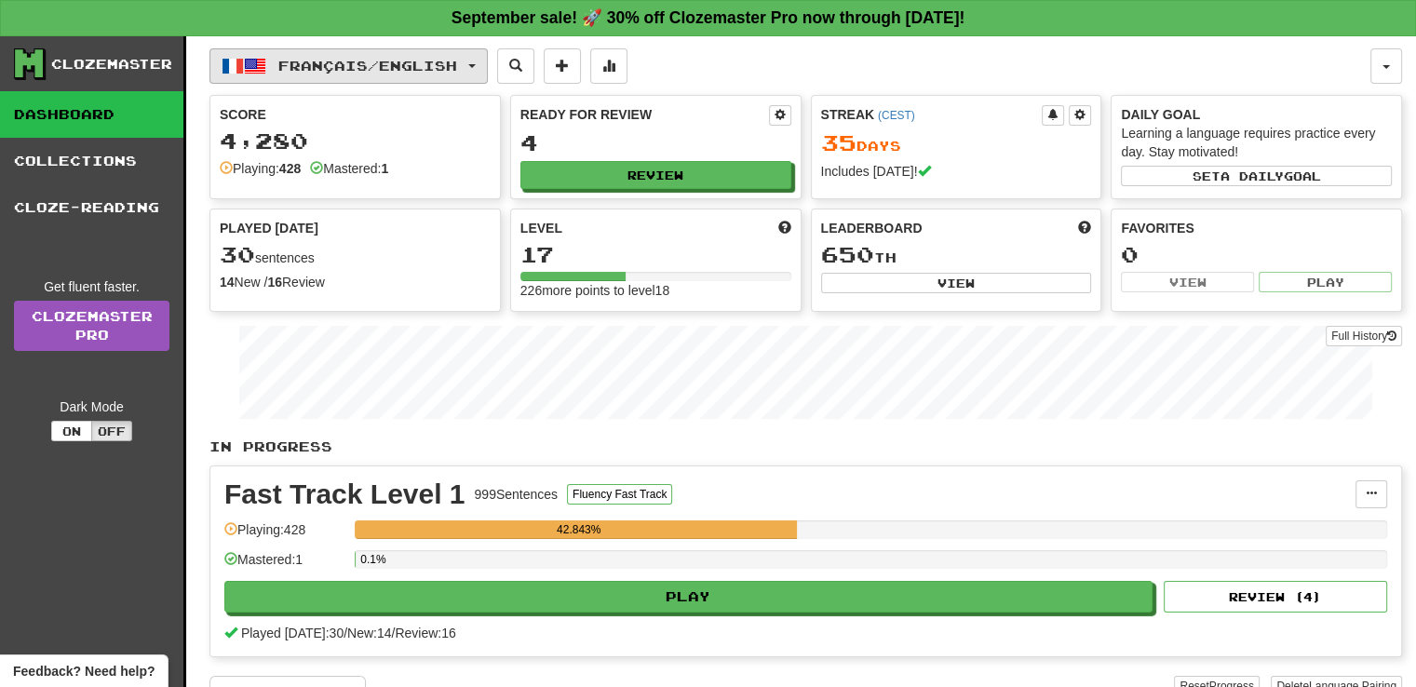
click at [406, 76] on button "Français / English" at bounding box center [348, 65] width 278 height 35
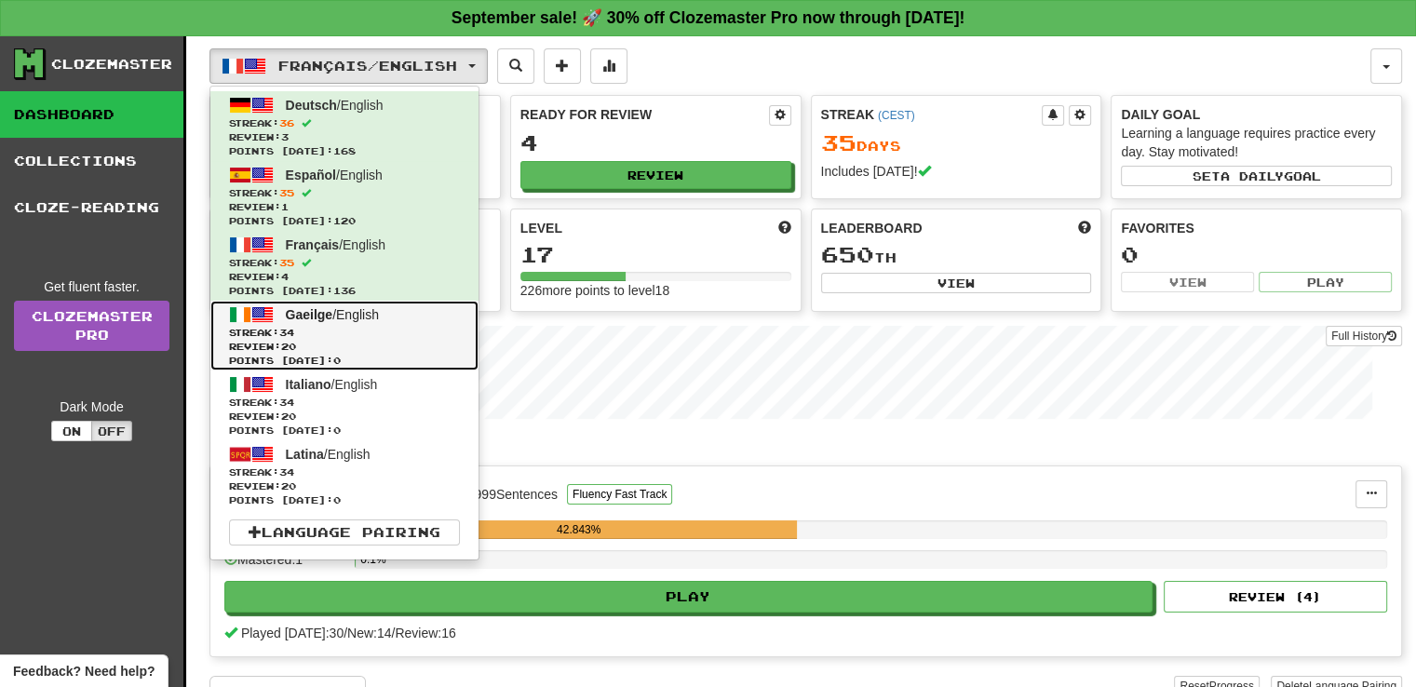
click at [379, 318] on span "Gaeilge / English" at bounding box center [332, 314] width 93 height 15
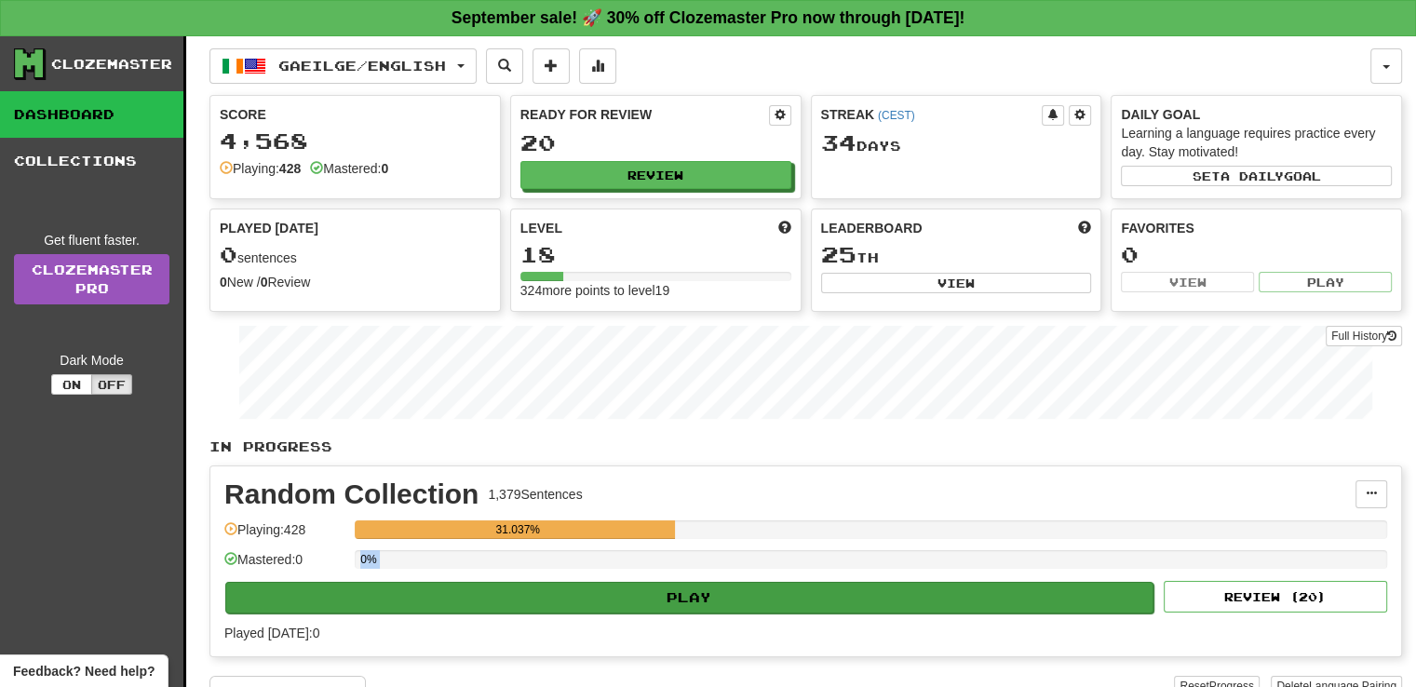
drag, startPoint x: 749, startPoint y: 569, endPoint x: 750, endPoint y: 600, distance: 30.7
click at [750, 600] on div "Random Collection 1,379 Sentences Manage Sentences Unpin from Dashboard Playing…" at bounding box center [805, 561] width 1191 height 190
click at [750, 600] on button "Play" at bounding box center [689, 598] width 928 height 32
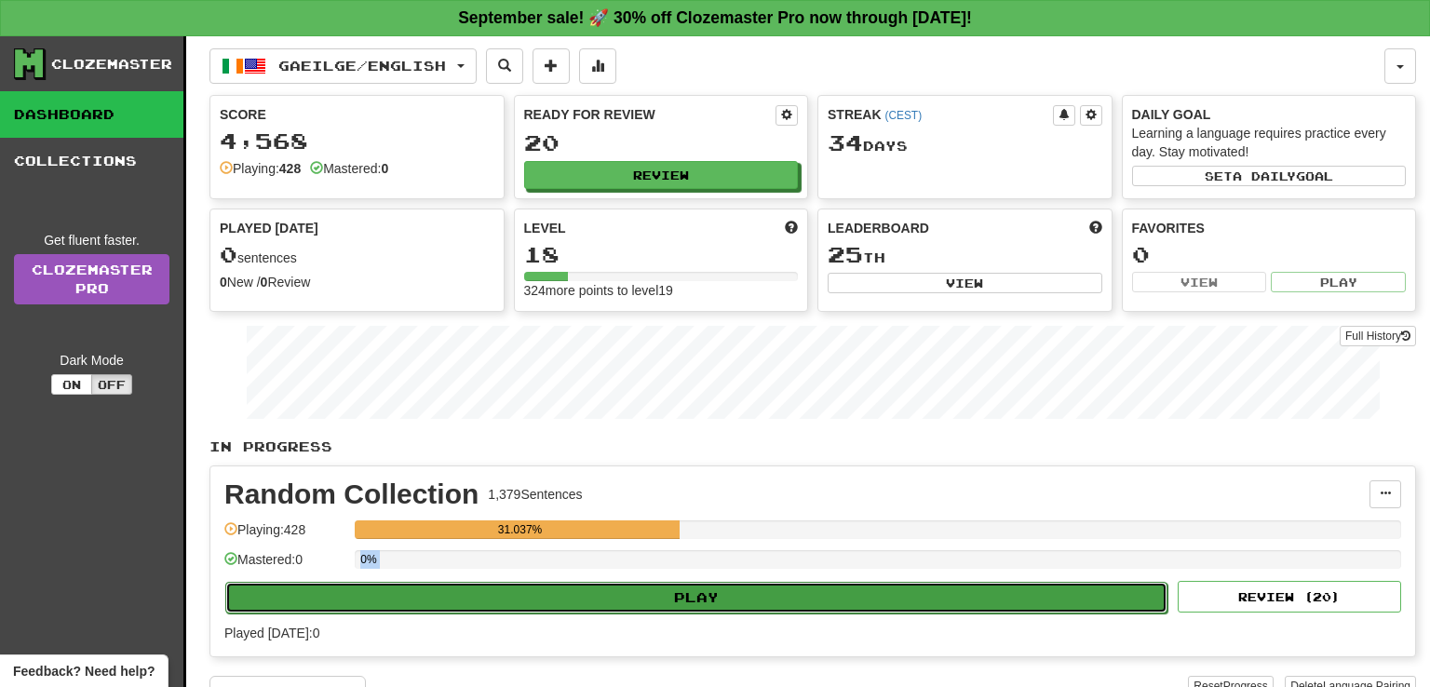
select select "**"
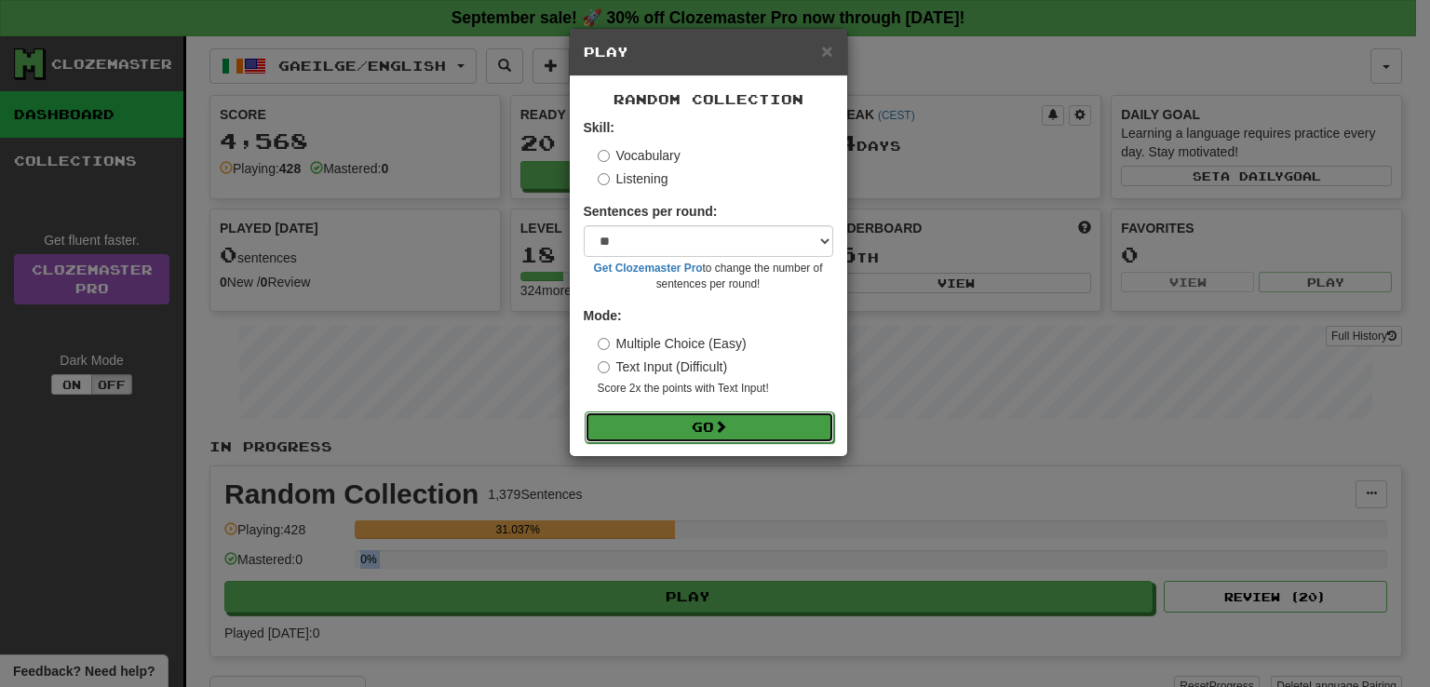
click at [715, 428] on button "Go" at bounding box center [709, 427] width 249 height 32
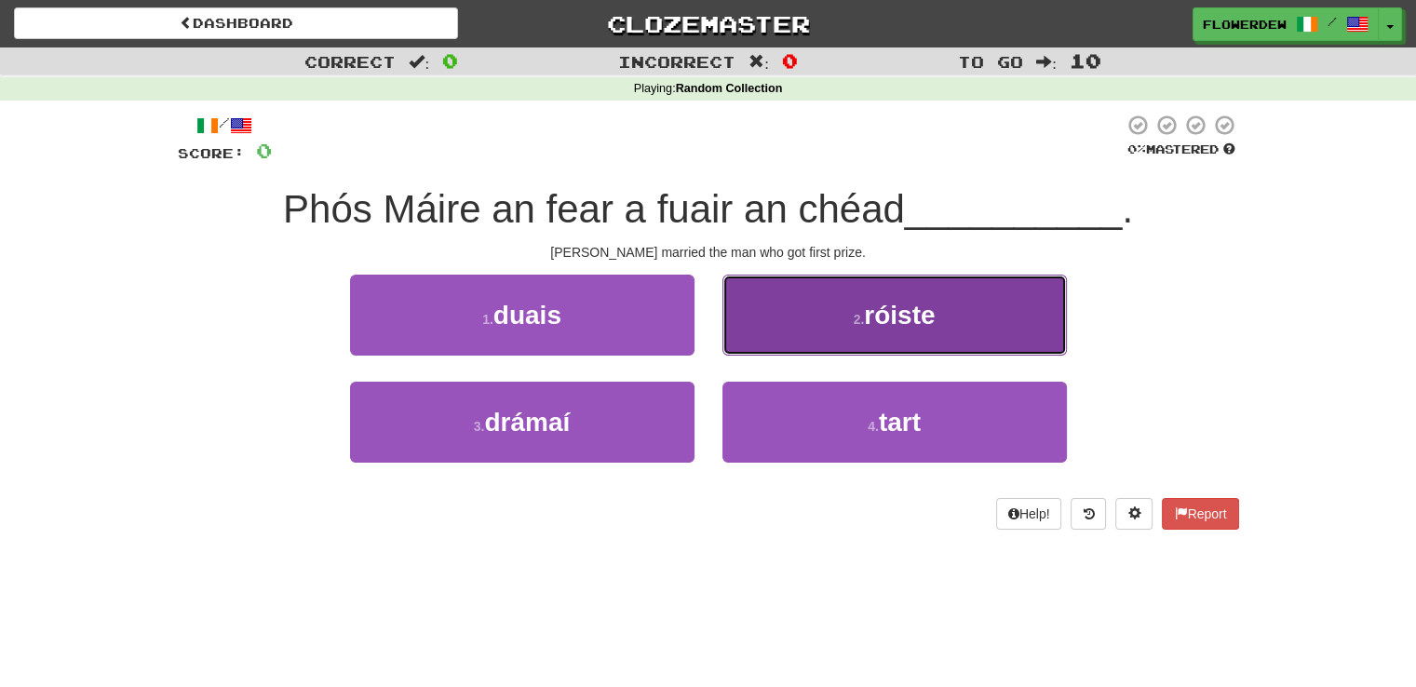
click at [778, 326] on button "2 . róiste" at bounding box center [894, 315] width 344 height 81
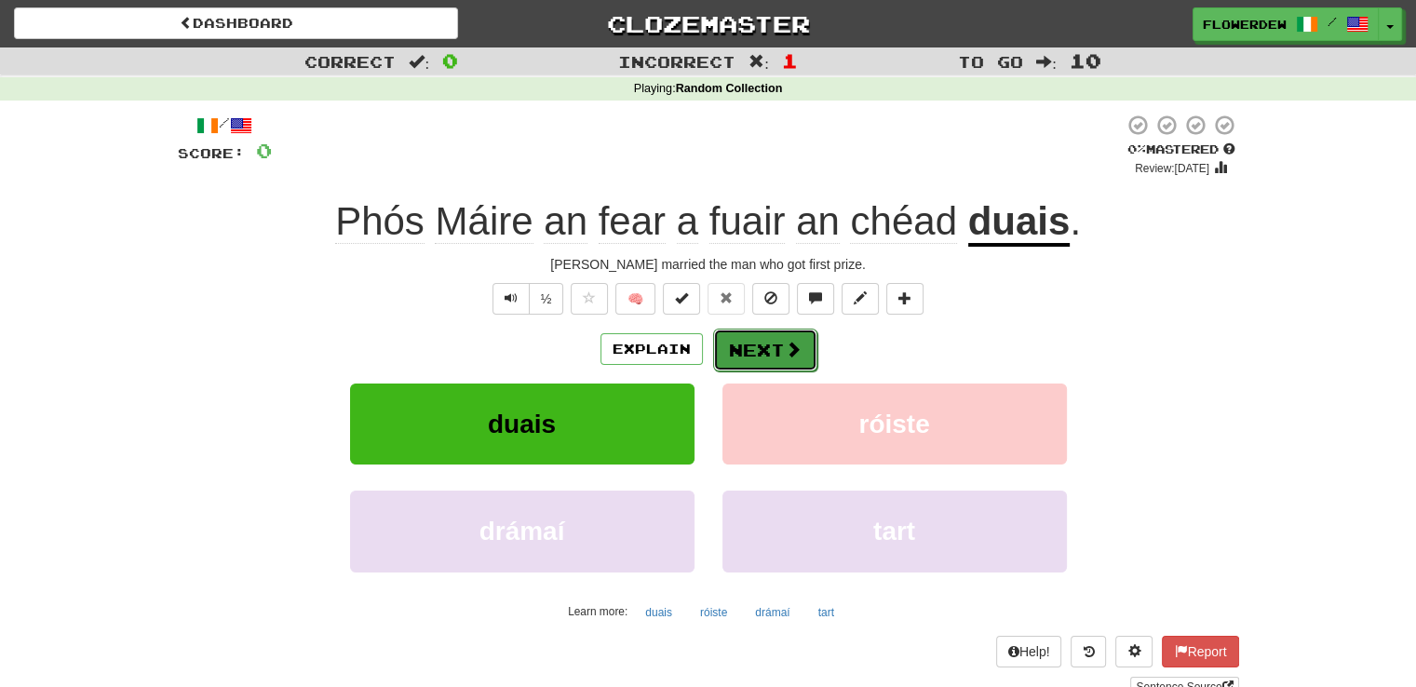
click at [778, 342] on button "Next" at bounding box center [765, 350] width 104 height 43
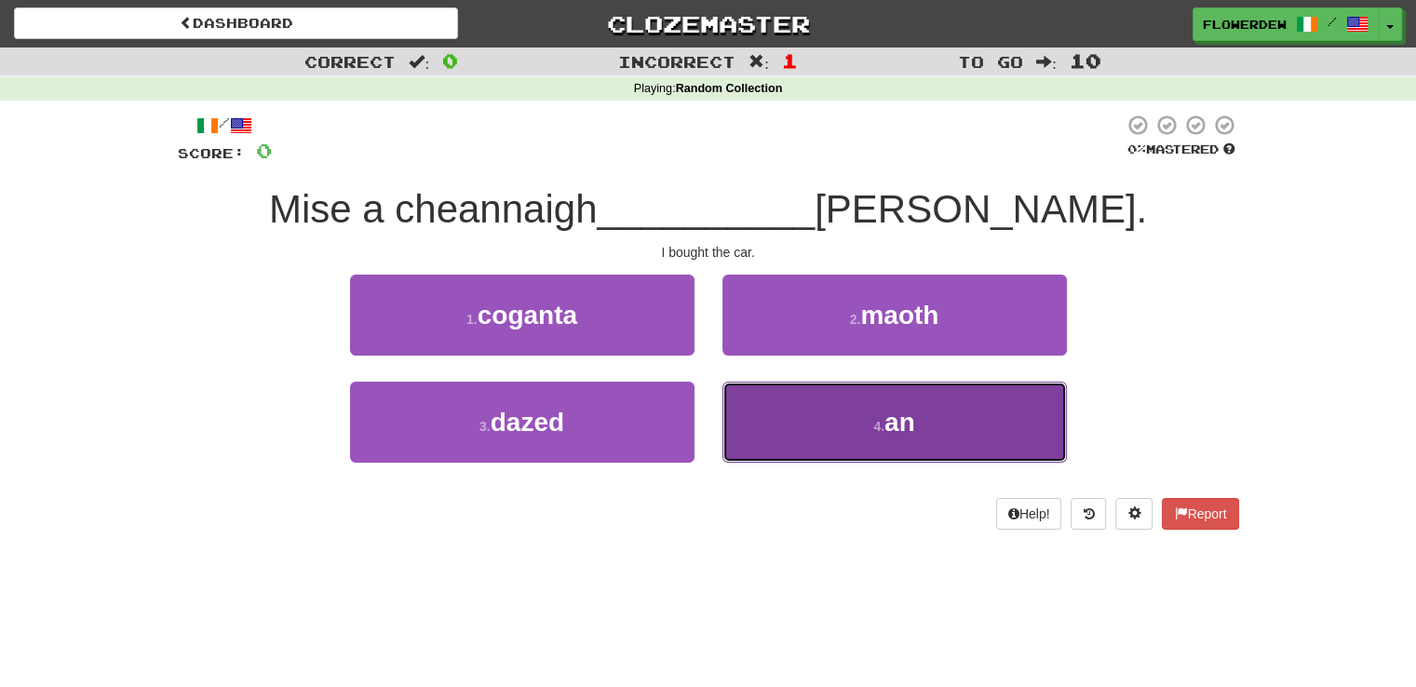
click at [765, 428] on button "4 . an" at bounding box center [894, 422] width 344 height 81
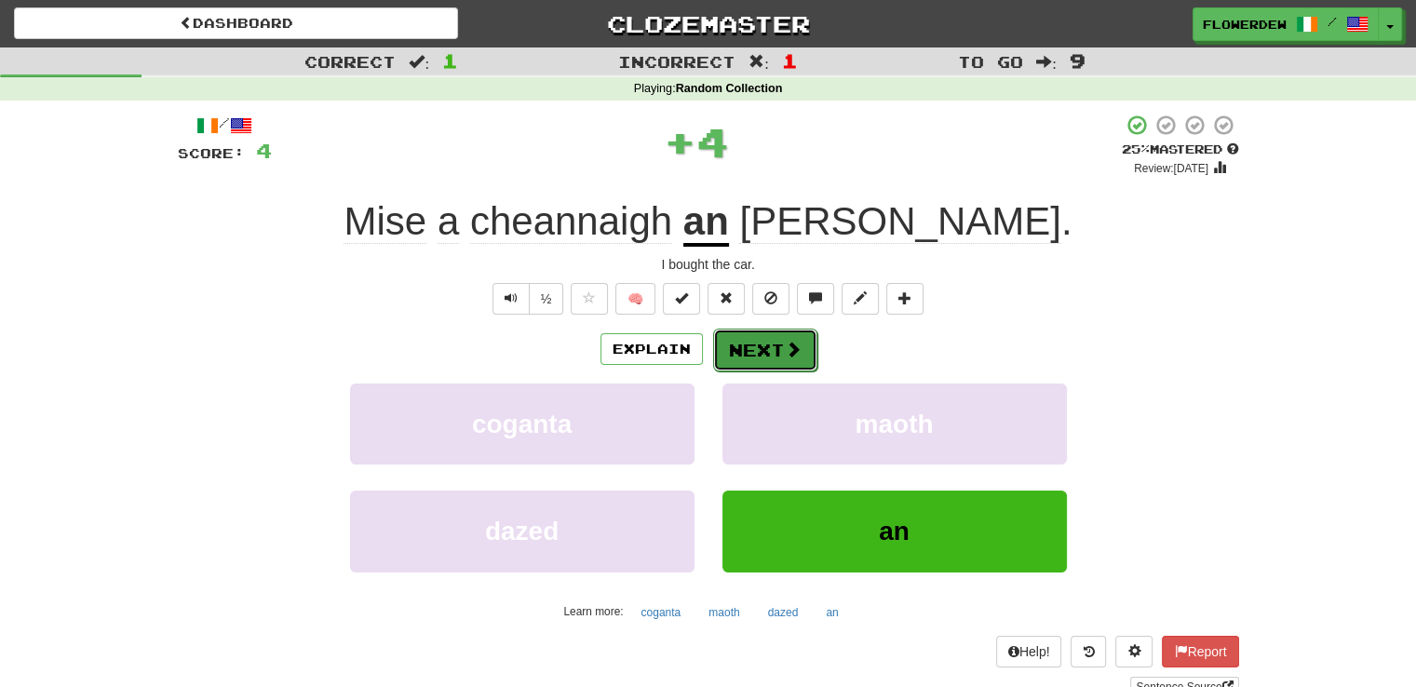
click at [771, 329] on button "Next" at bounding box center [765, 350] width 104 height 43
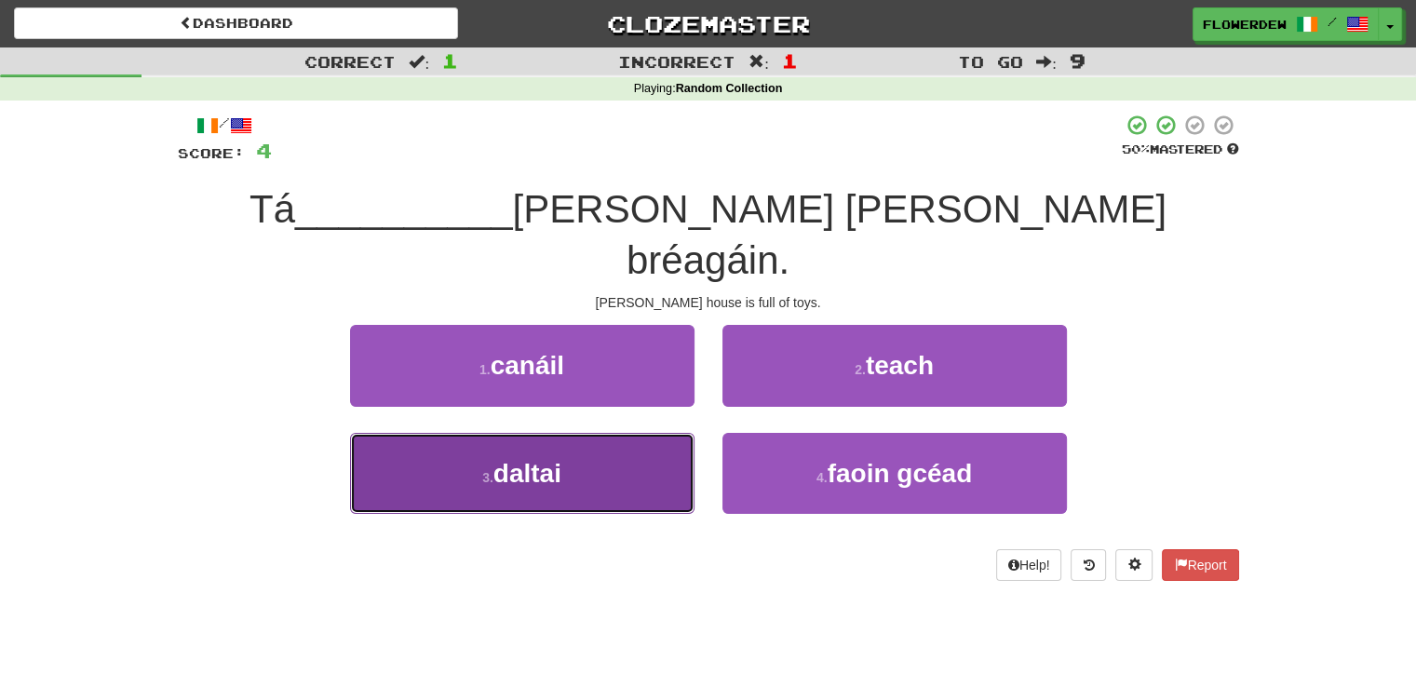
click at [655, 433] on button "3 . daltai" at bounding box center [522, 473] width 344 height 81
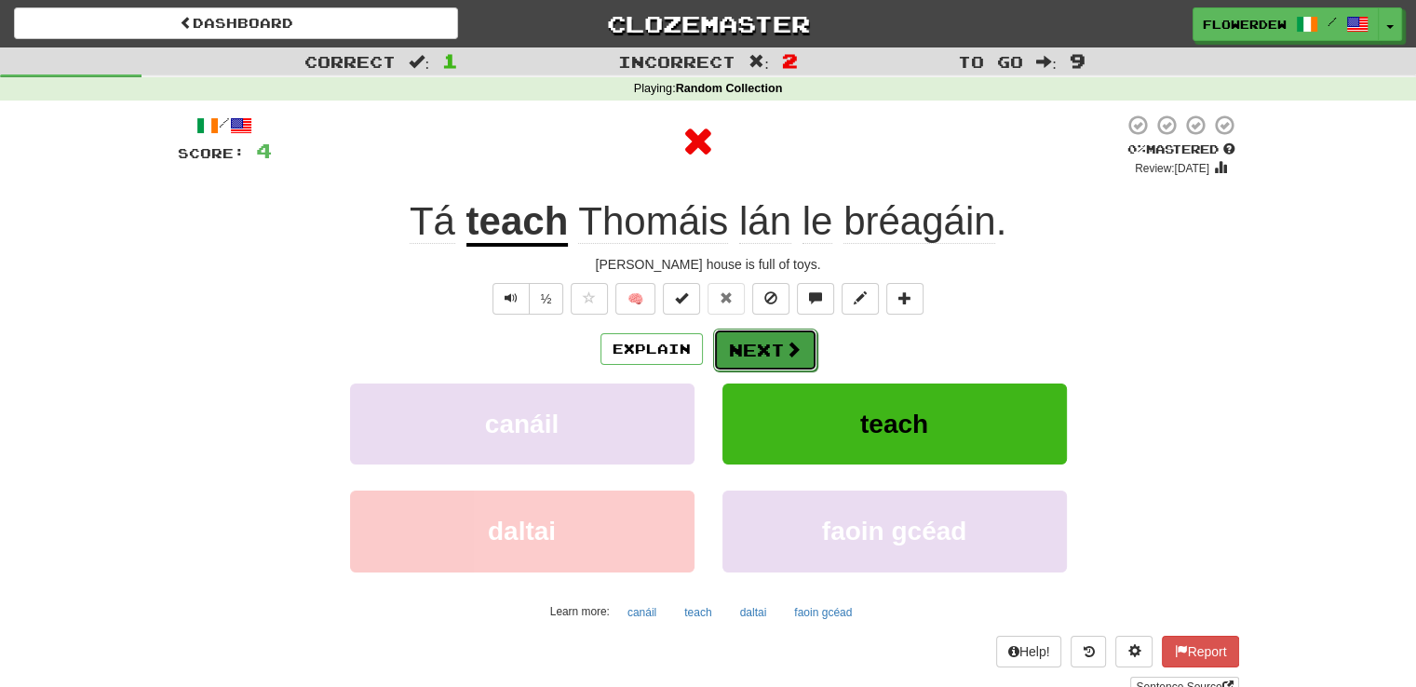
click at [762, 348] on button "Next" at bounding box center [765, 350] width 104 height 43
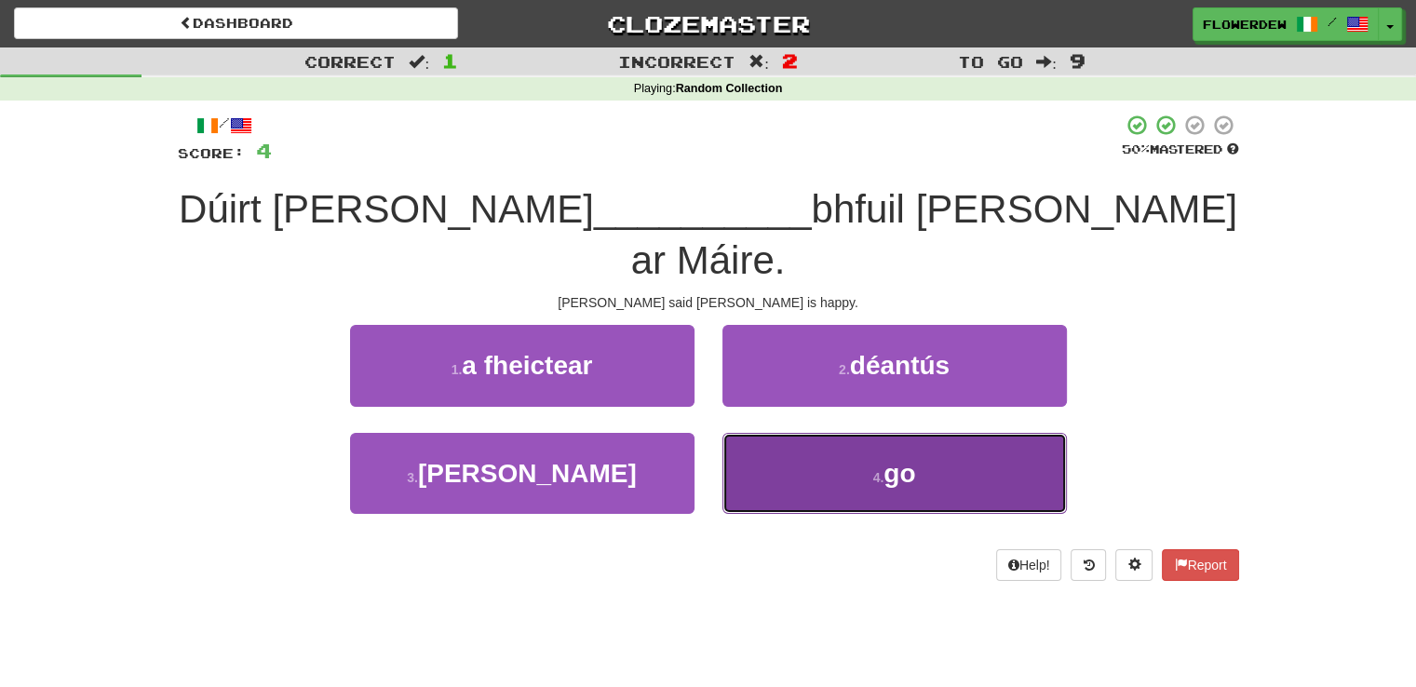
click at [773, 433] on button "4 . go" at bounding box center [894, 473] width 344 height 81
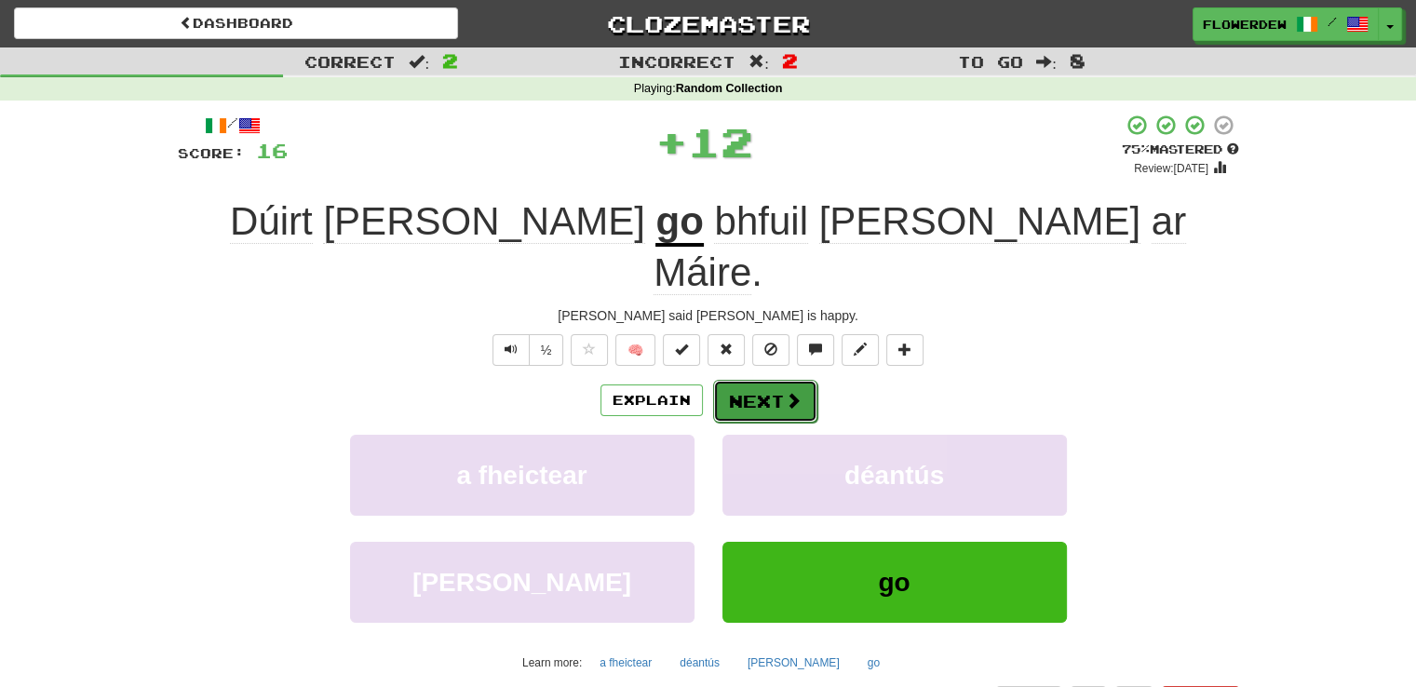
click at [786, 392] on span at bounding box center [793, 400] width 17 height 17
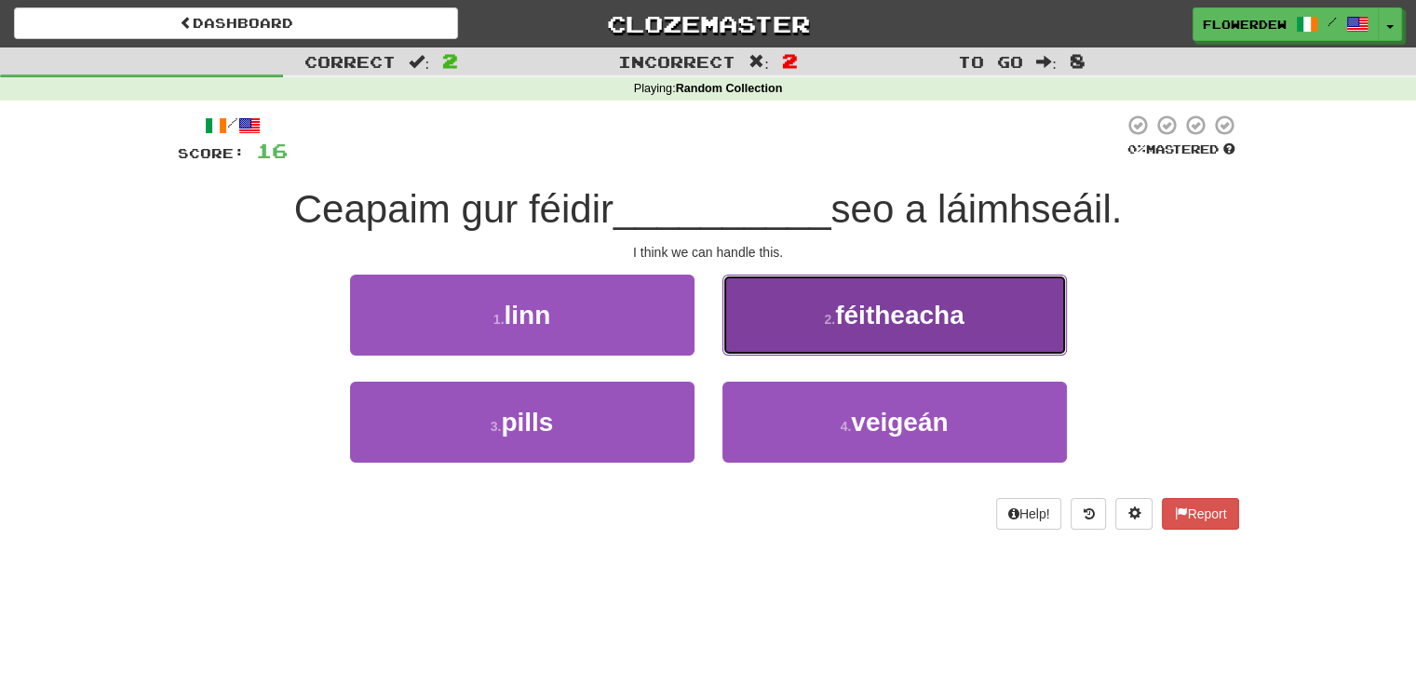
click at [835, 335] on button "2 . féitheacha" at bounding box center [894, 315] width 344 height 81
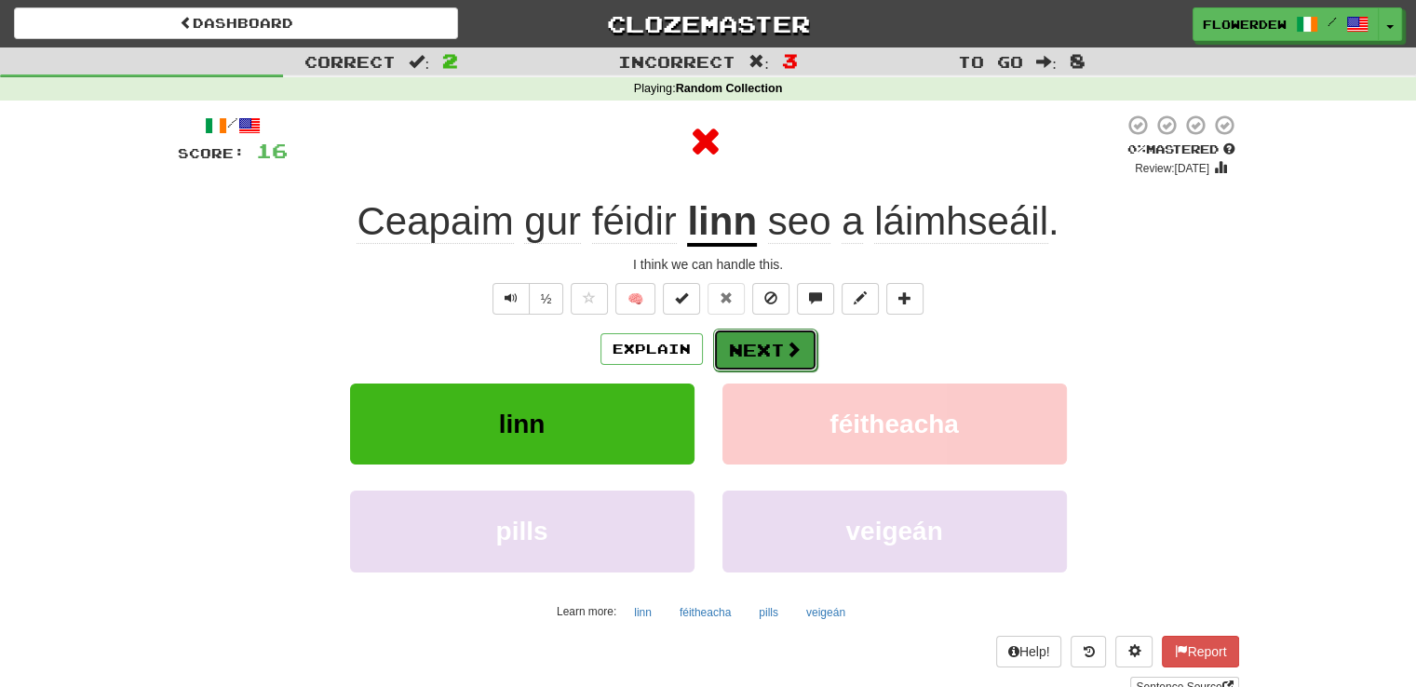
click at [779, 359] on button "Next" at bounding box center [765, 350] width 104 height 43
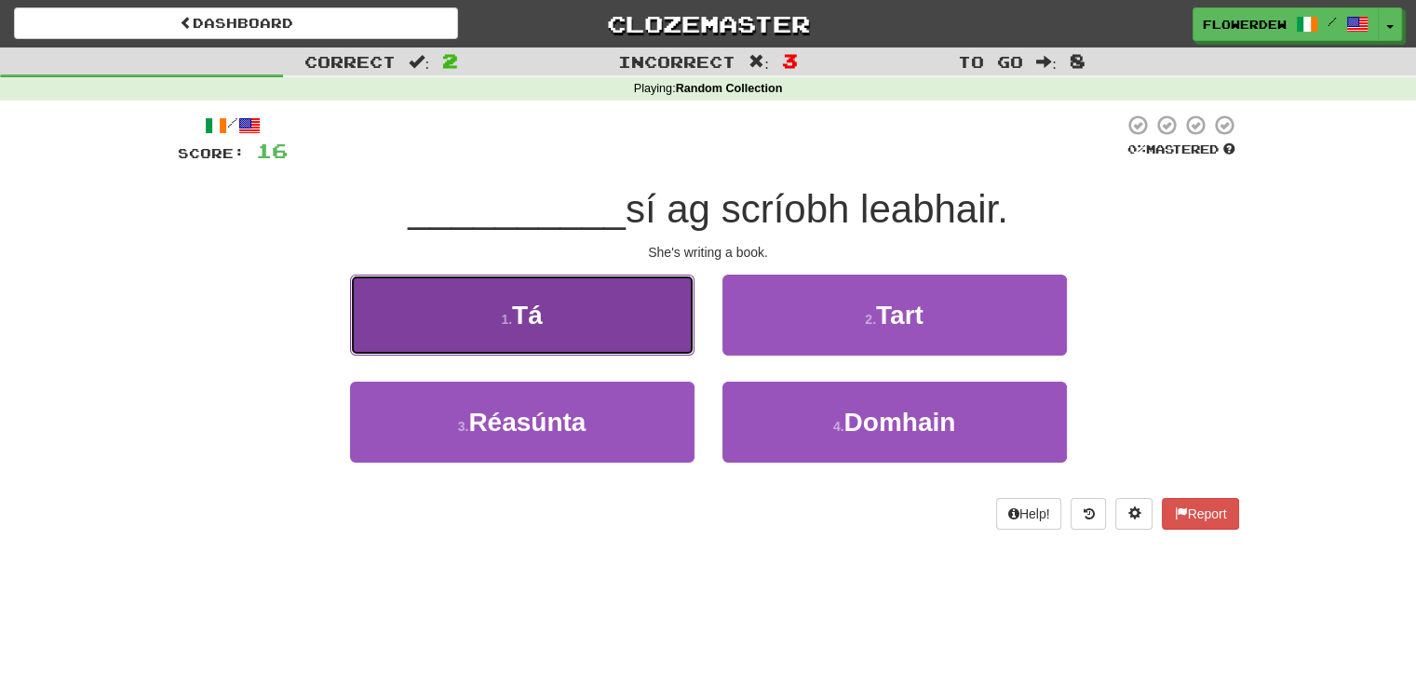
click at [615, 314] on button "1 . Tá" at bounding box center [522, 315] width 344 height 81
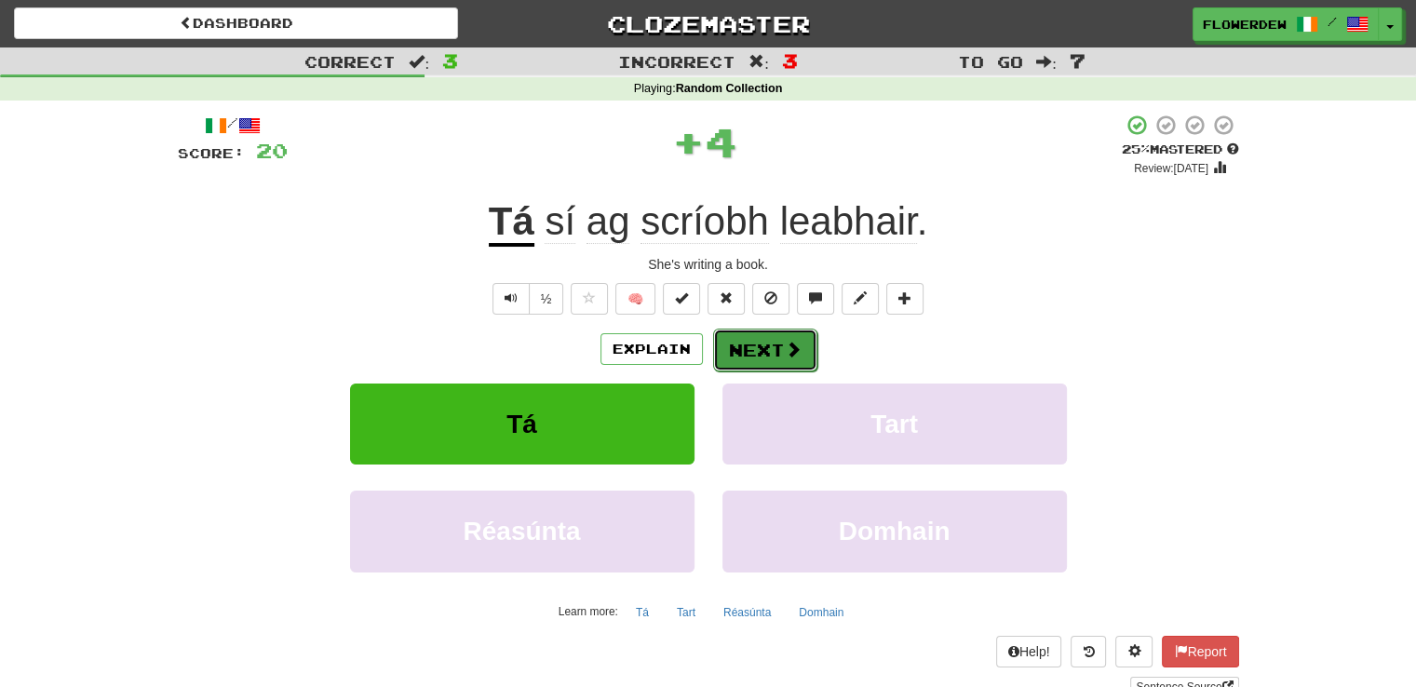
click at [788, 335] on button "Next" at bounding box center [765, 350] width 104 height 43
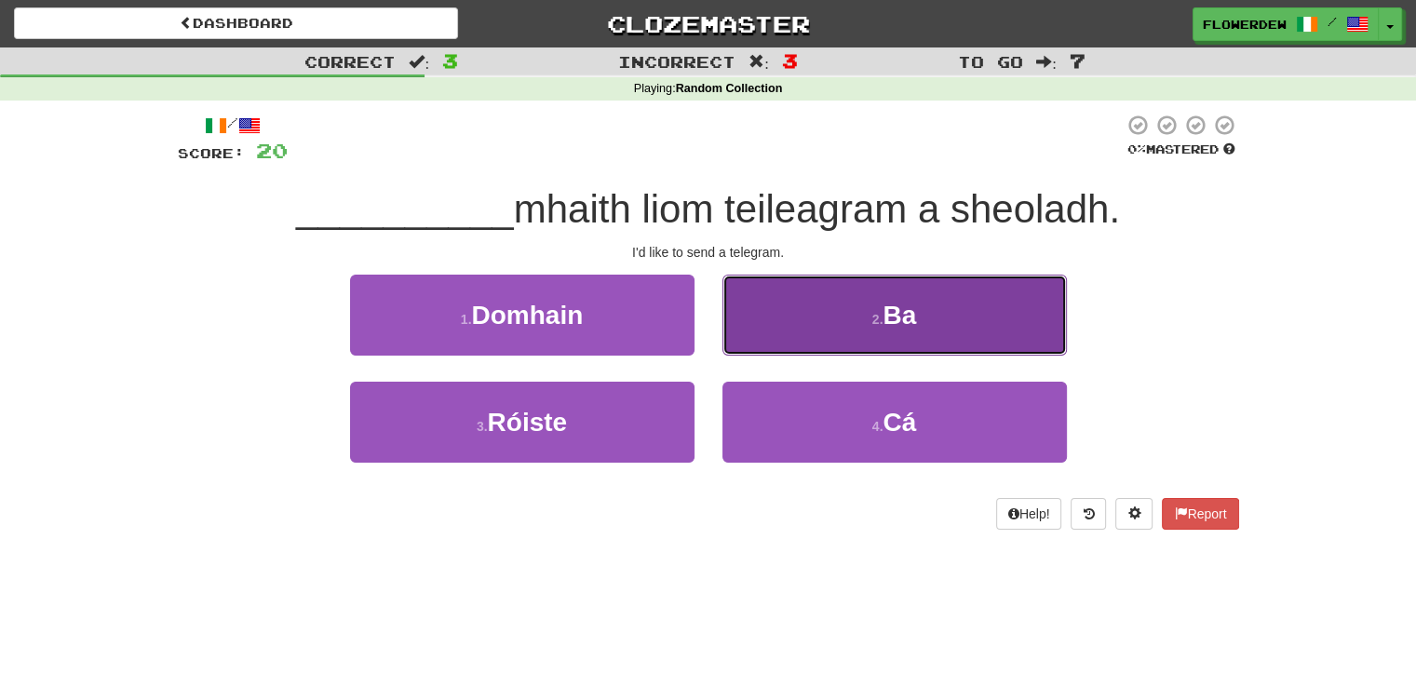
click at [777, 336] on button "2 . Ba" at bounding box center [894, 315] width 344 height 81
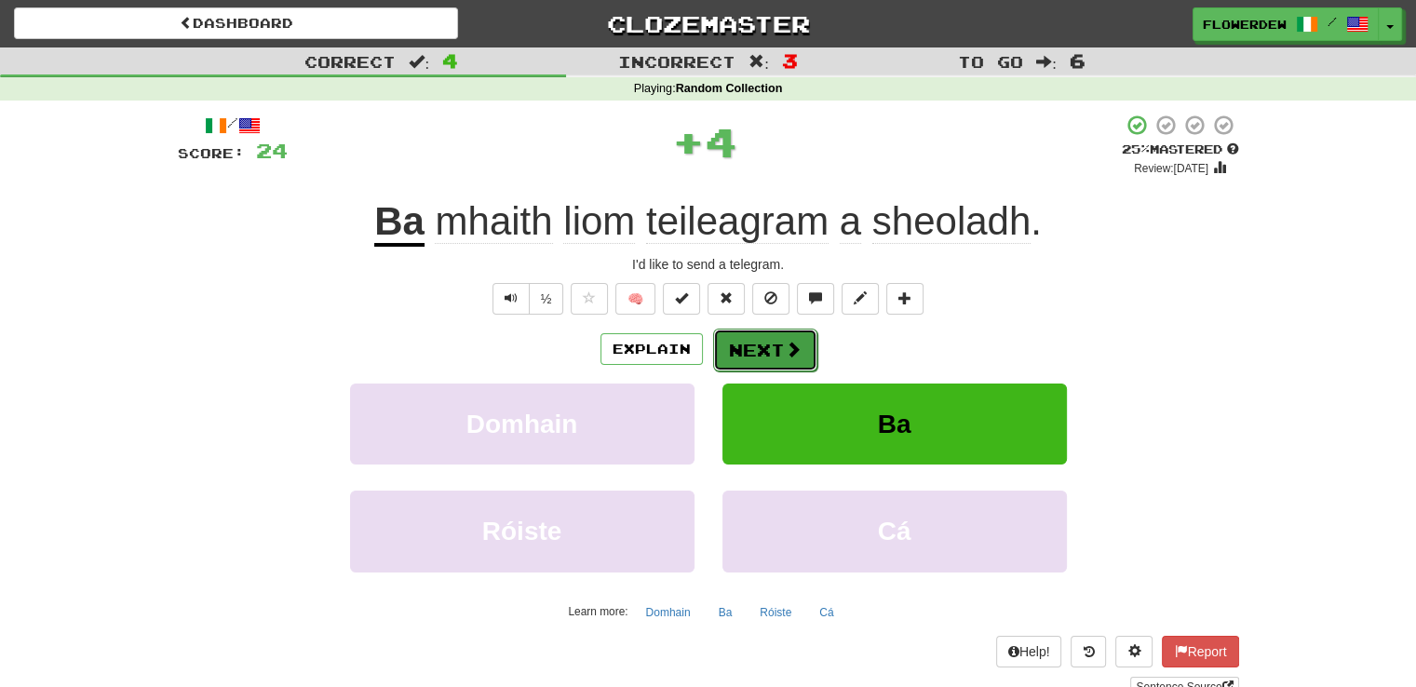
click at [763, 354] on button "Next" at bounding box center [765, 350] width 104 height 43
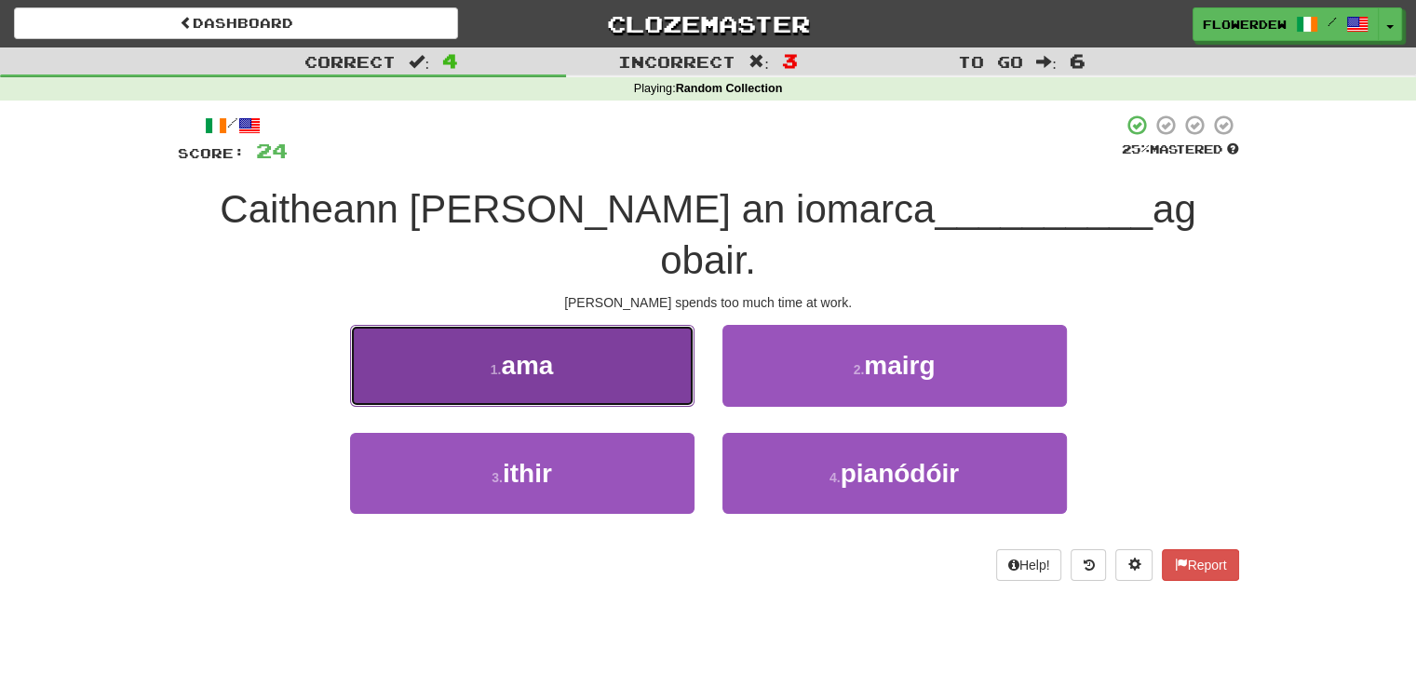
click at [609, 325] on button "1 . ama" at bounding box center [522, 365] width 344 height 81
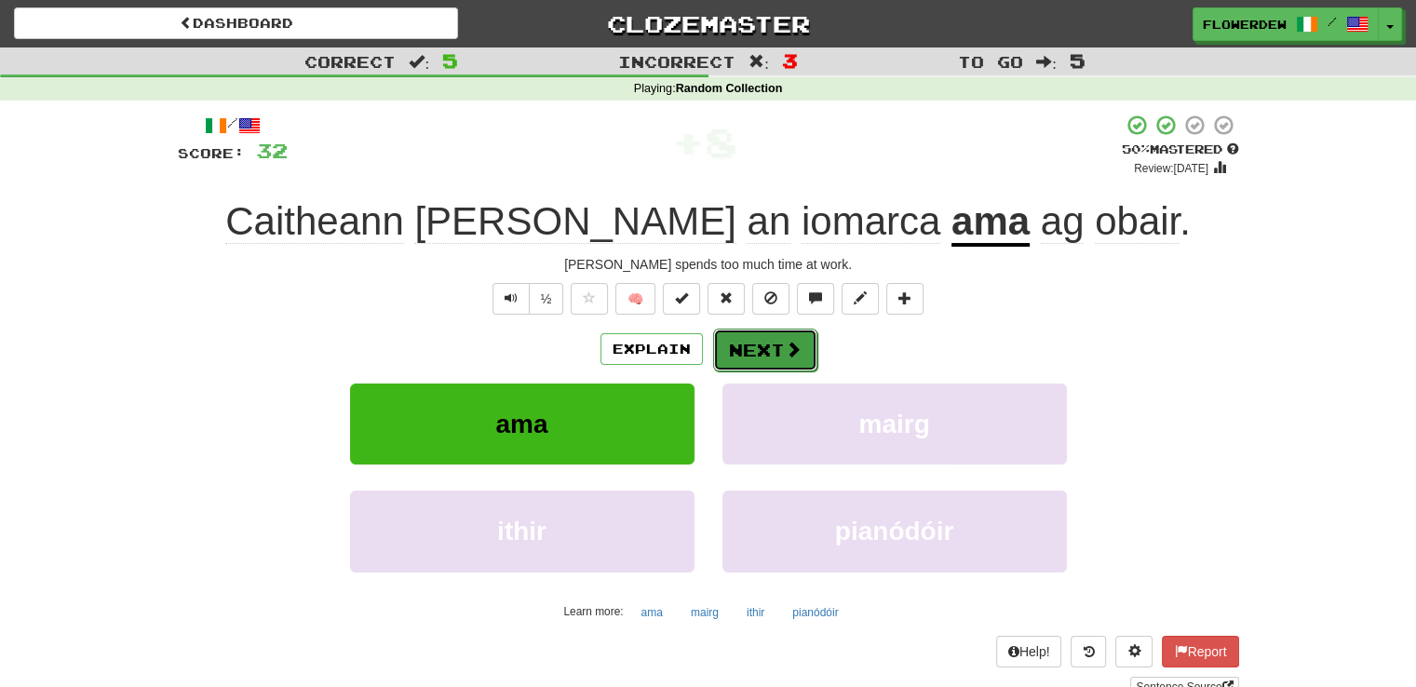
click at [747, 344] on button "Next" at bounding box center [765, 350] width 104 height 43
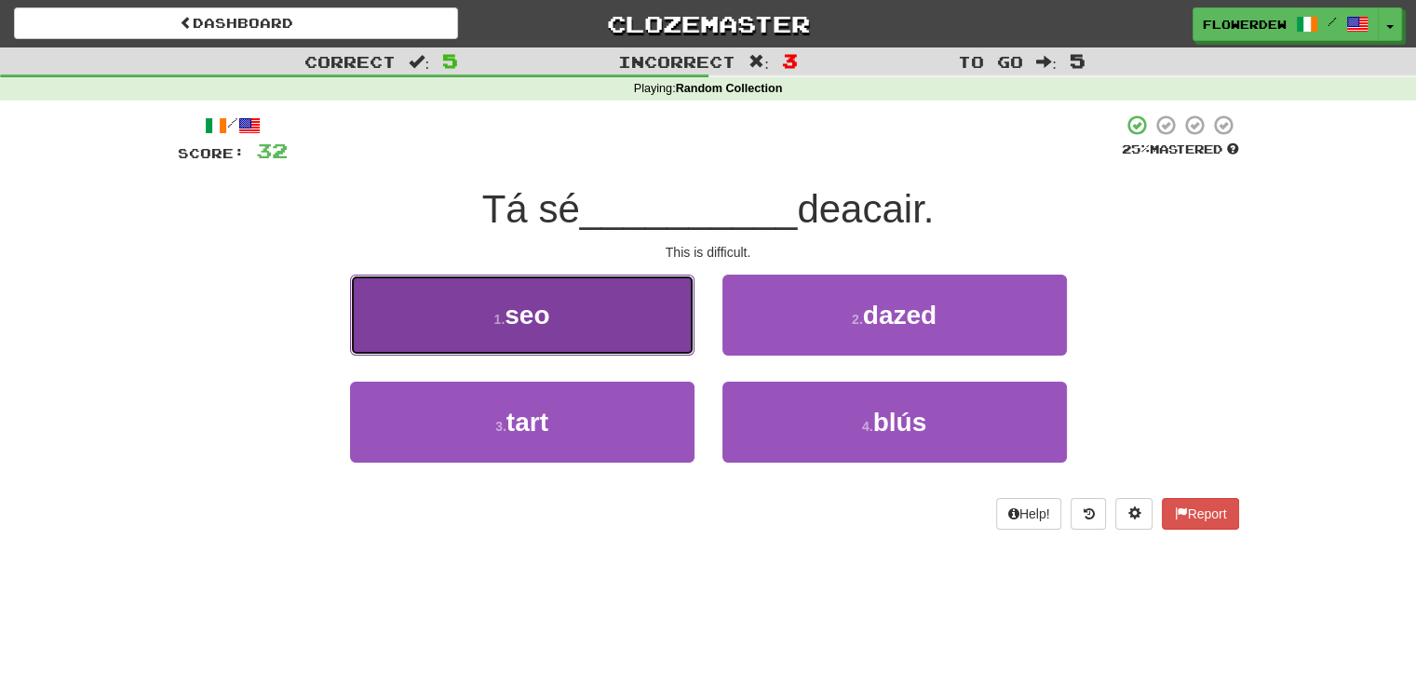
click at [633, 313] on button "1 . seo" at bounding box center [522, 315] width 344 height 81
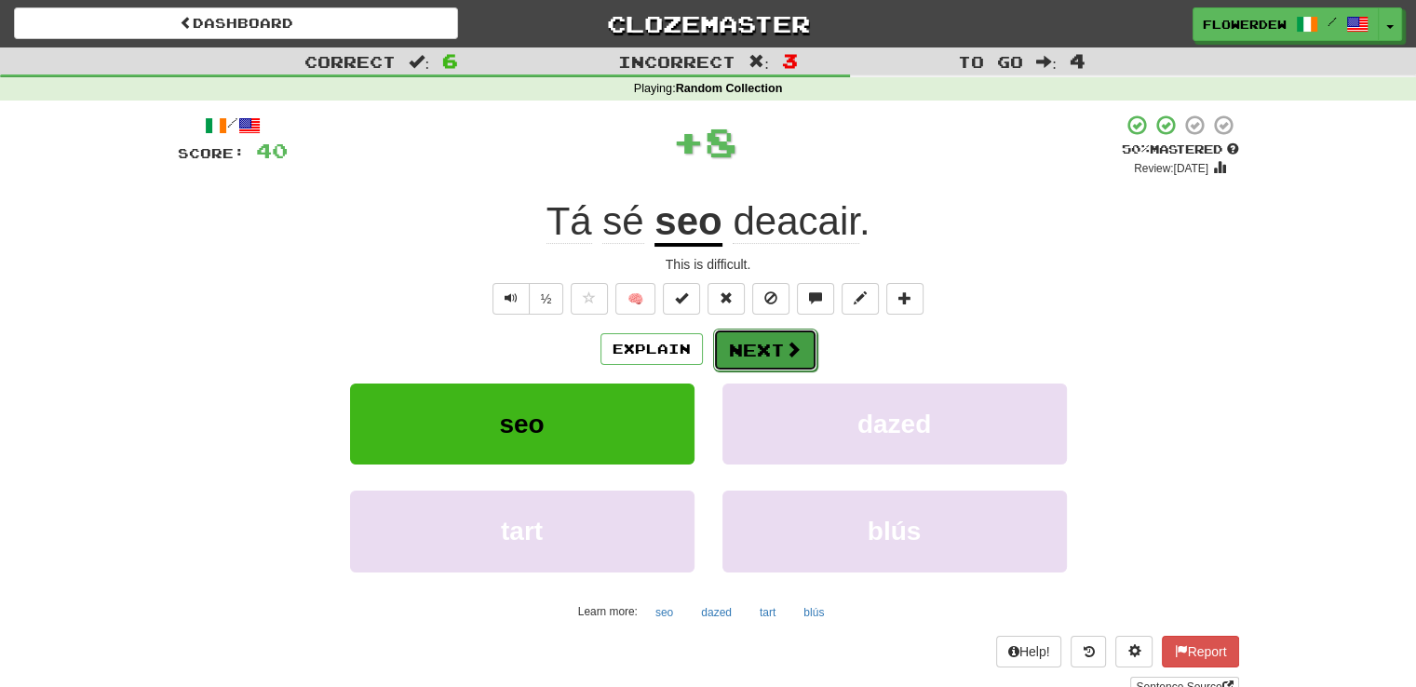
click at [796, 345] on span at bounding box center [793, 349] width 17 height 17
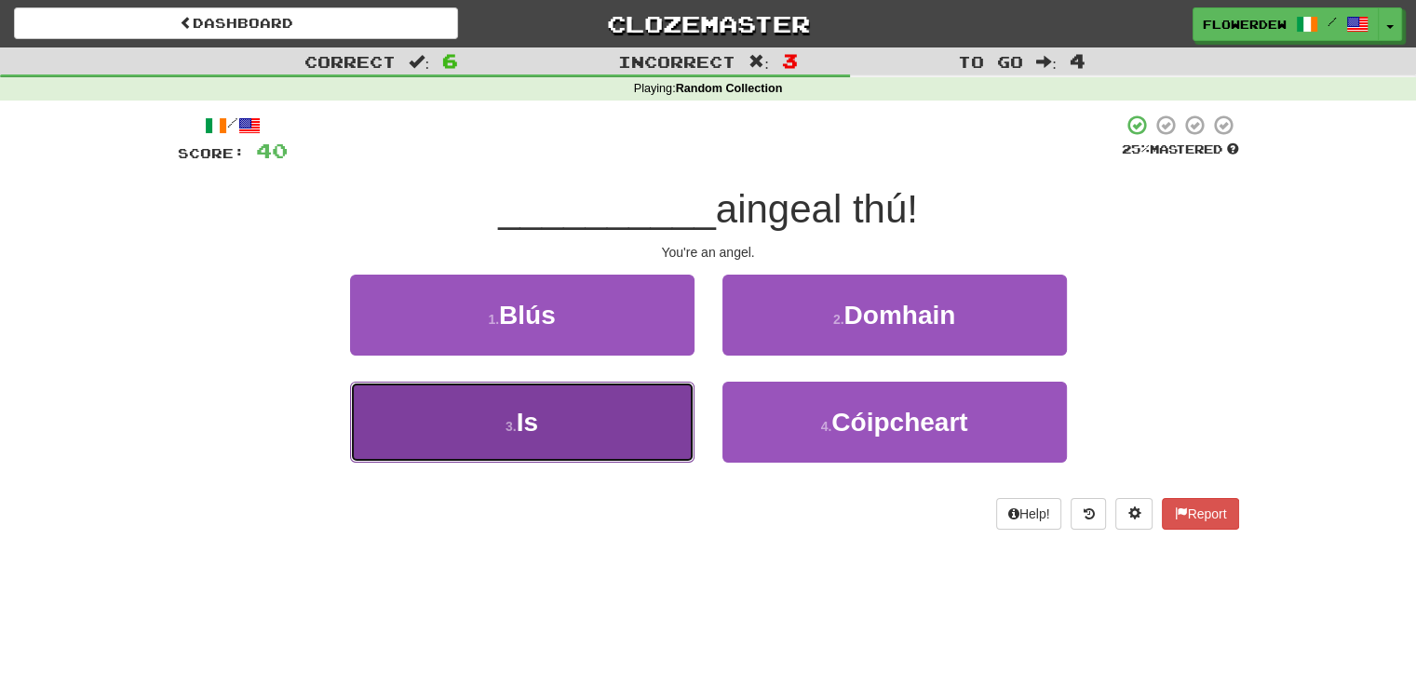
click at [652, 384] on button "3 . Is" at bounding box center [522, 422] width 344 height 81
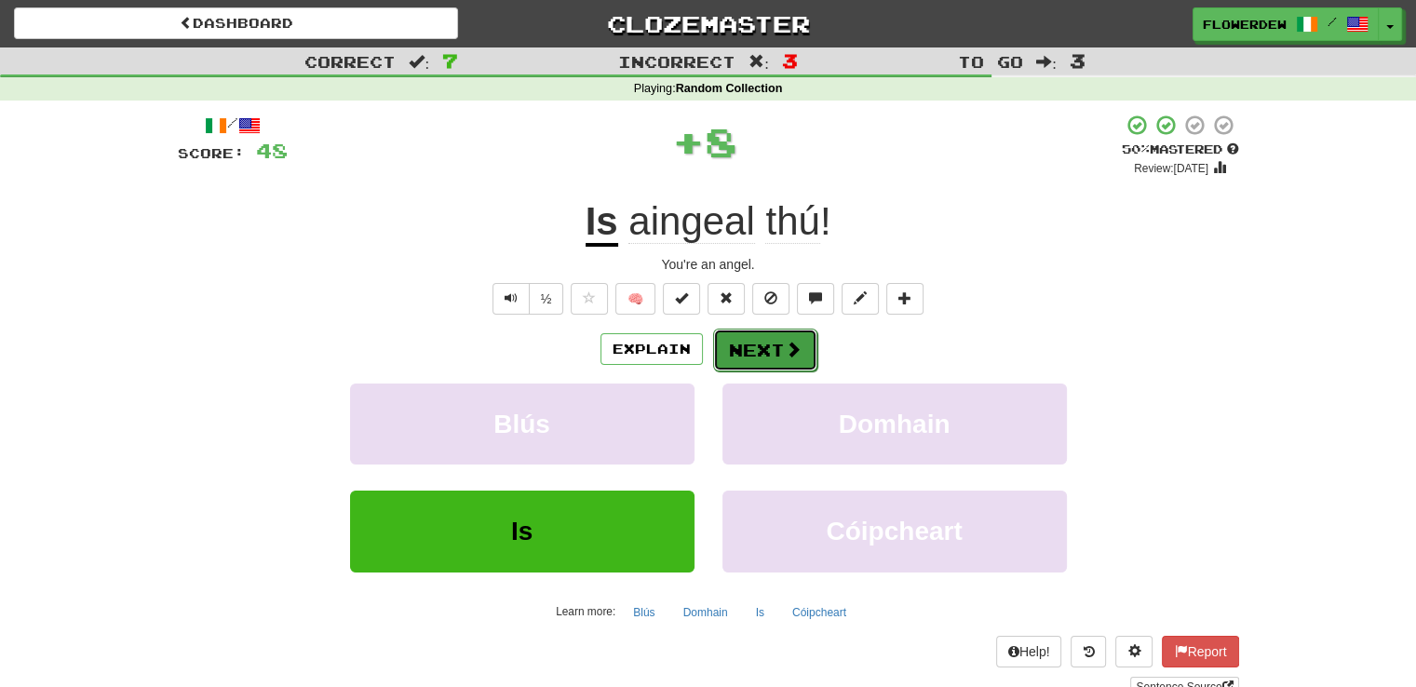
click at [775, 336] on button "Next" at bounding box center [765, 350] width 104 height 43
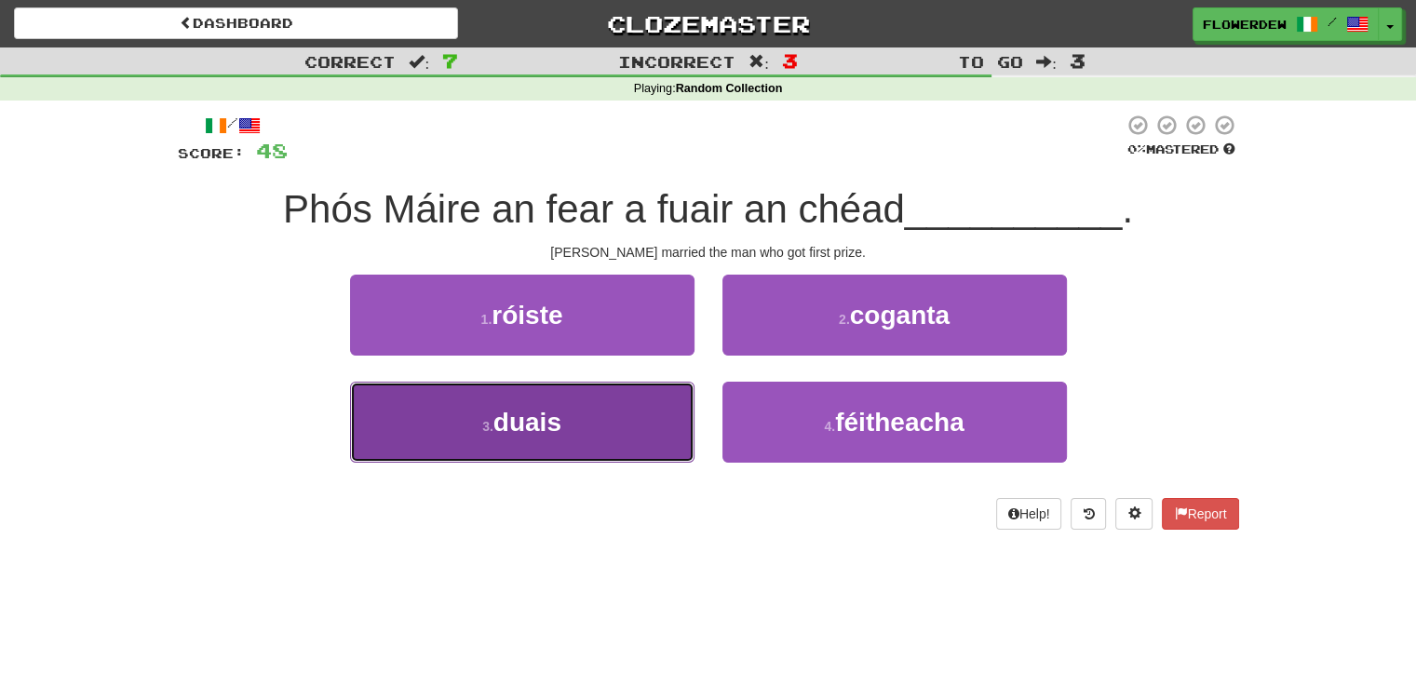
click at [667, 403] on button "3 . duais" at bounding box center [522, 422] width 344 height 81
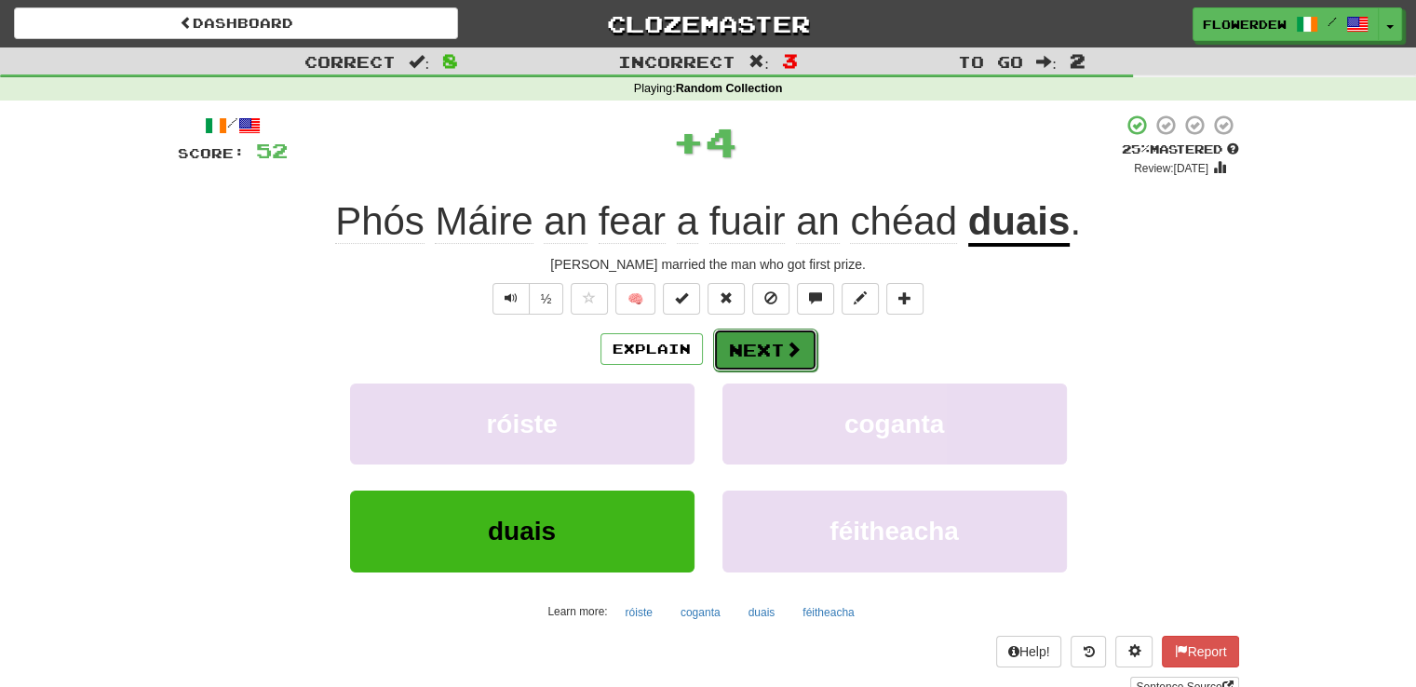
click at [775, 335] on button "Next" at bounding box center [765, 350] width 104 height 43
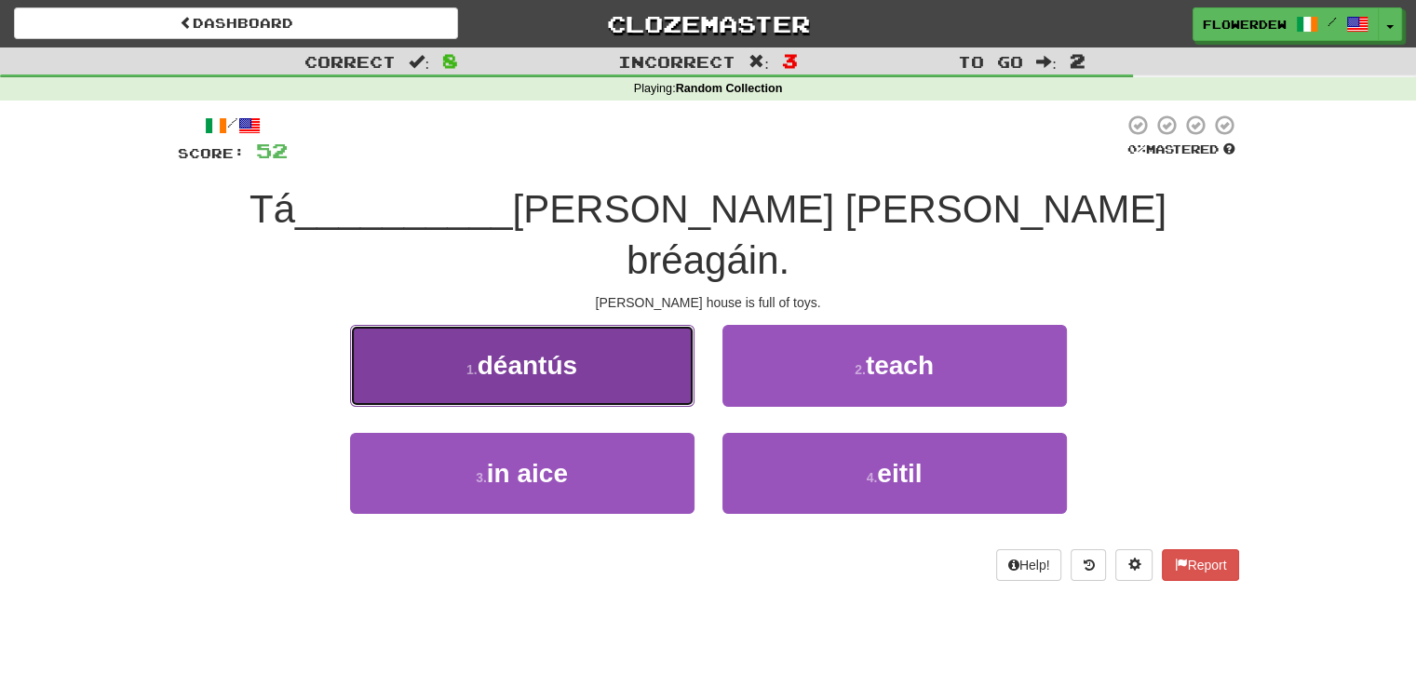
click at [614, 329] on button "1 . déantús" at bounding box center [522, 365] width 344 height 81
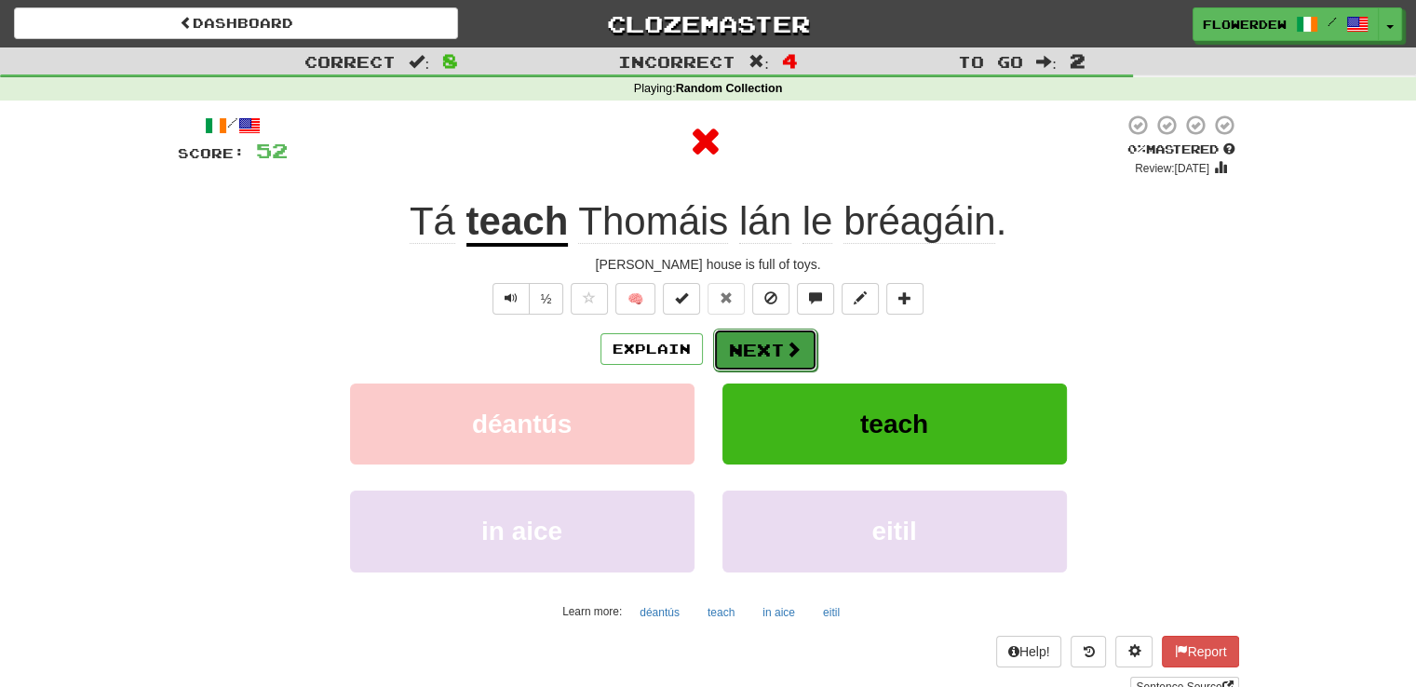
click at [755, 342] on button "Next" at bounding box center [765, 350] width 104 height 43
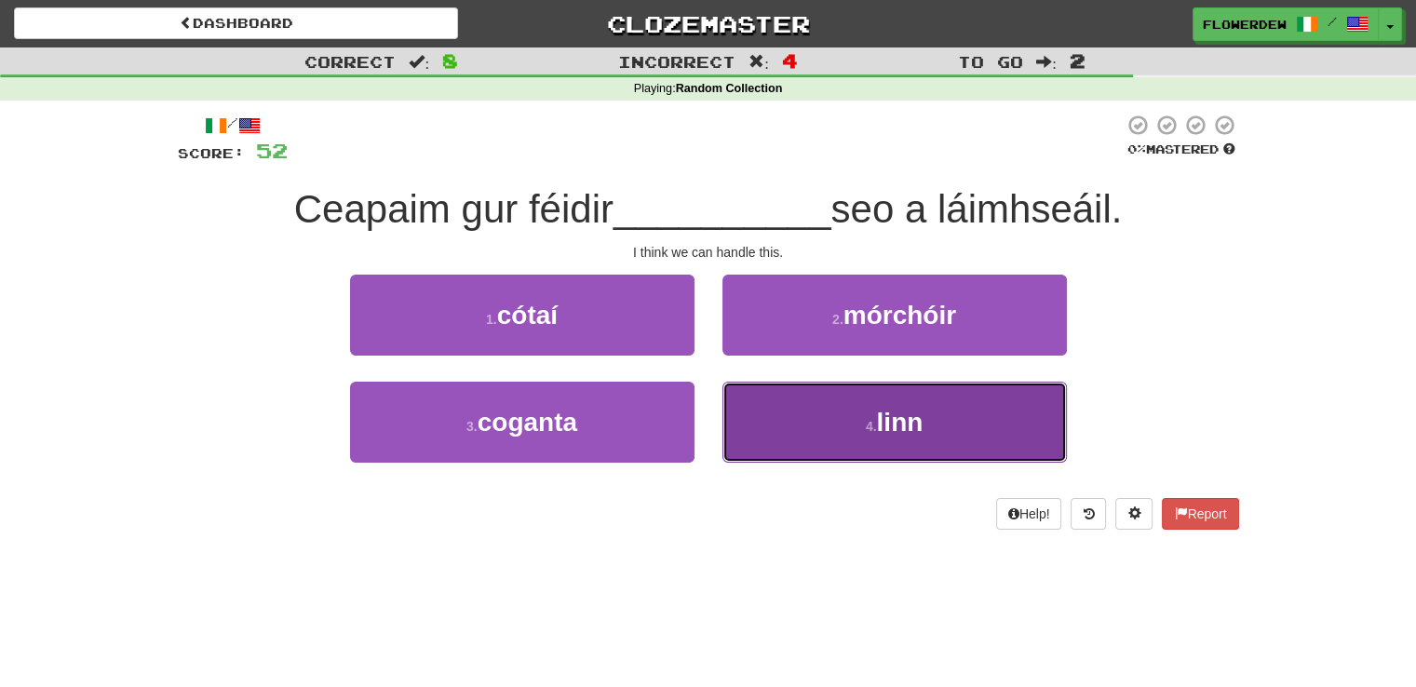
click at [752, 425] on button "4 . linn" at bounding box center [894, 422] width 344 height 81
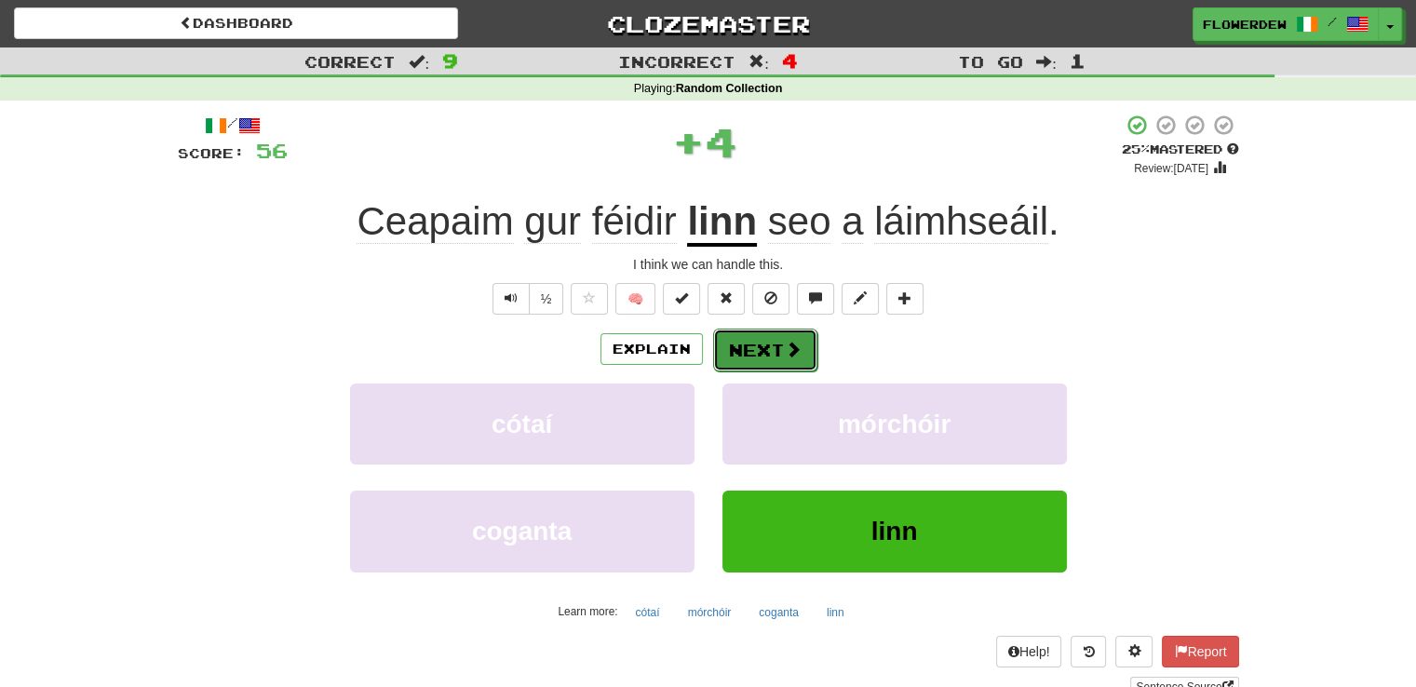
click at [756, 349] on button "Next" at bounding box center [765, 350] width 104 height 43
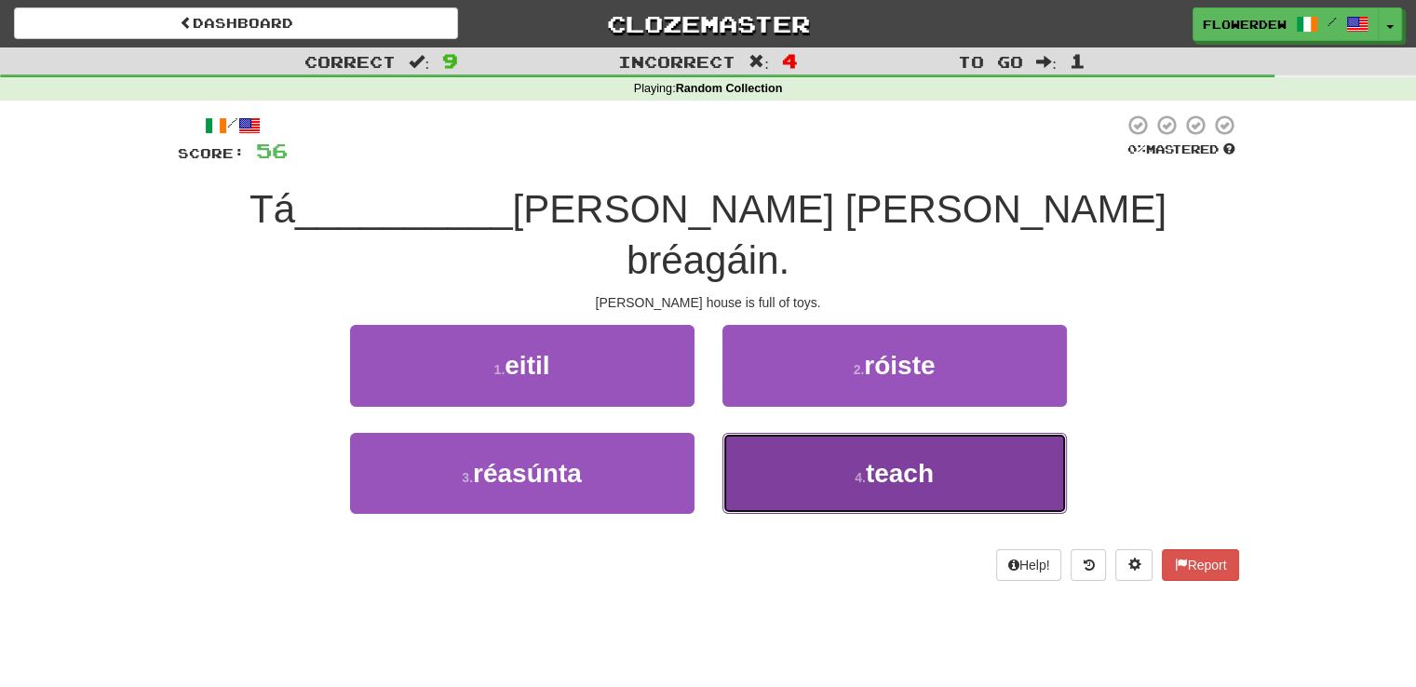
click at [845, 433] on button "4 . teach" at bounding box center [894, 473] width 344 height 81
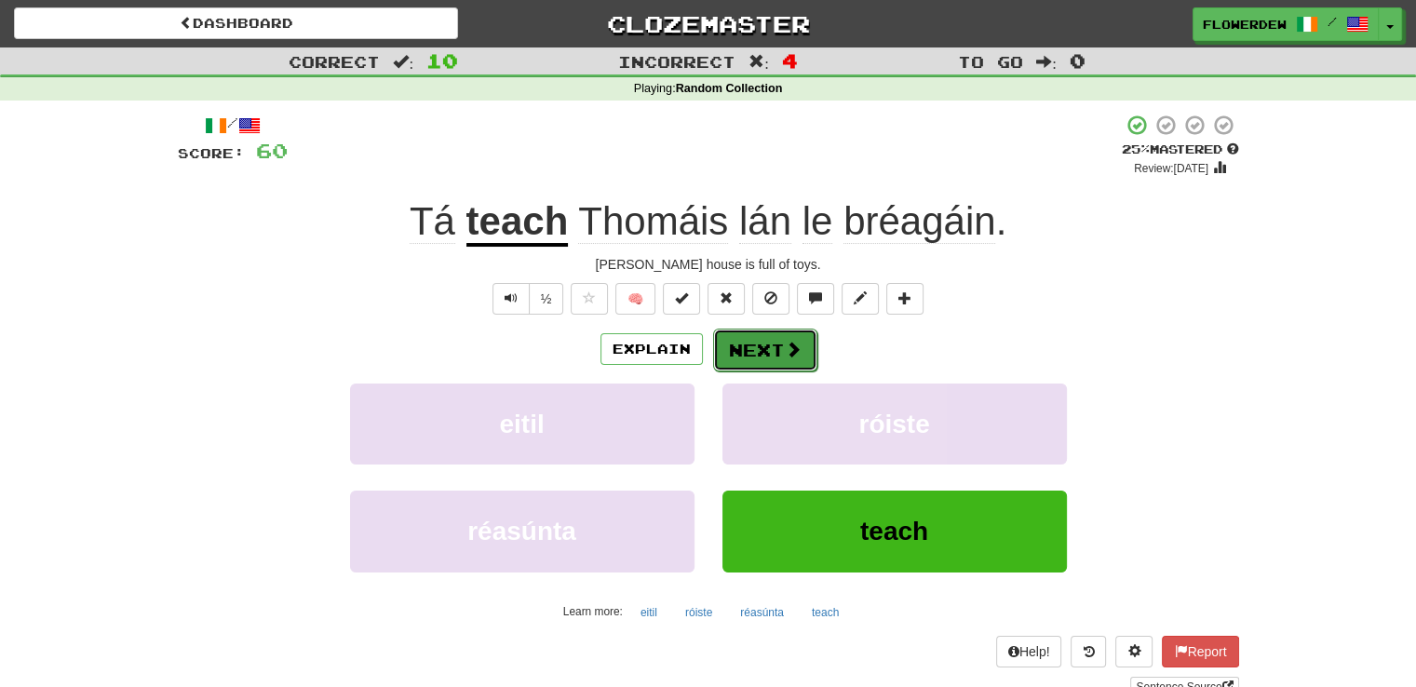
click at [785, 353] on span at bounding box center [793, 349] width 17 height 17
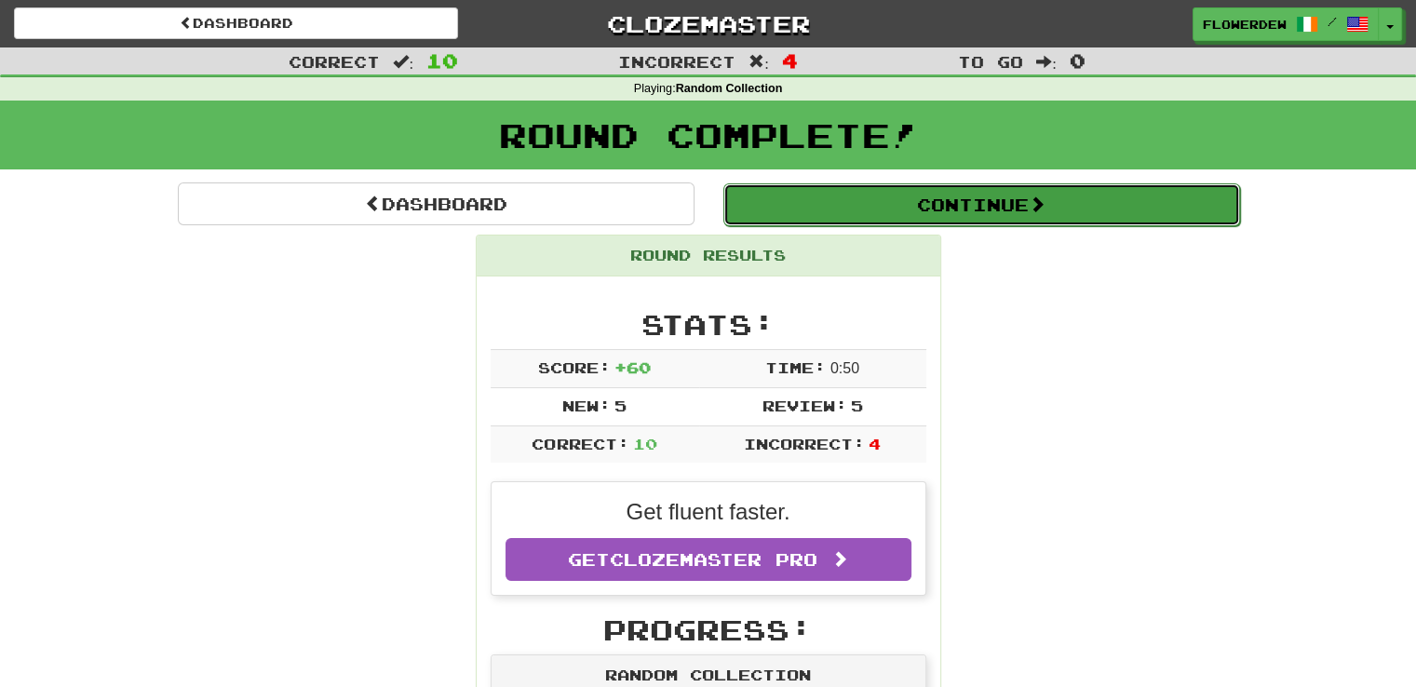
click at [823, 208] on button "Continue" at bounding box center [981, 204] width 517 height 43
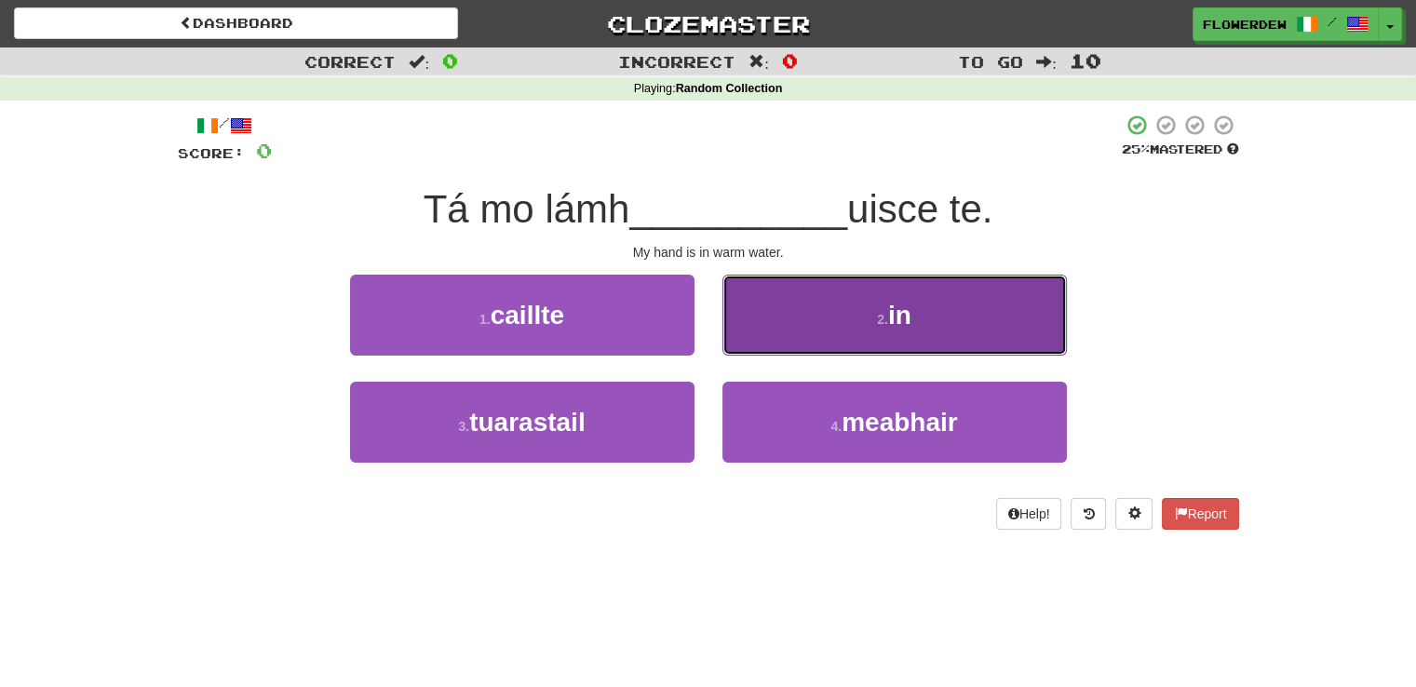
click at [789, 288] on button "2 . in" at bounding box center [894, 315] width 344 height 81
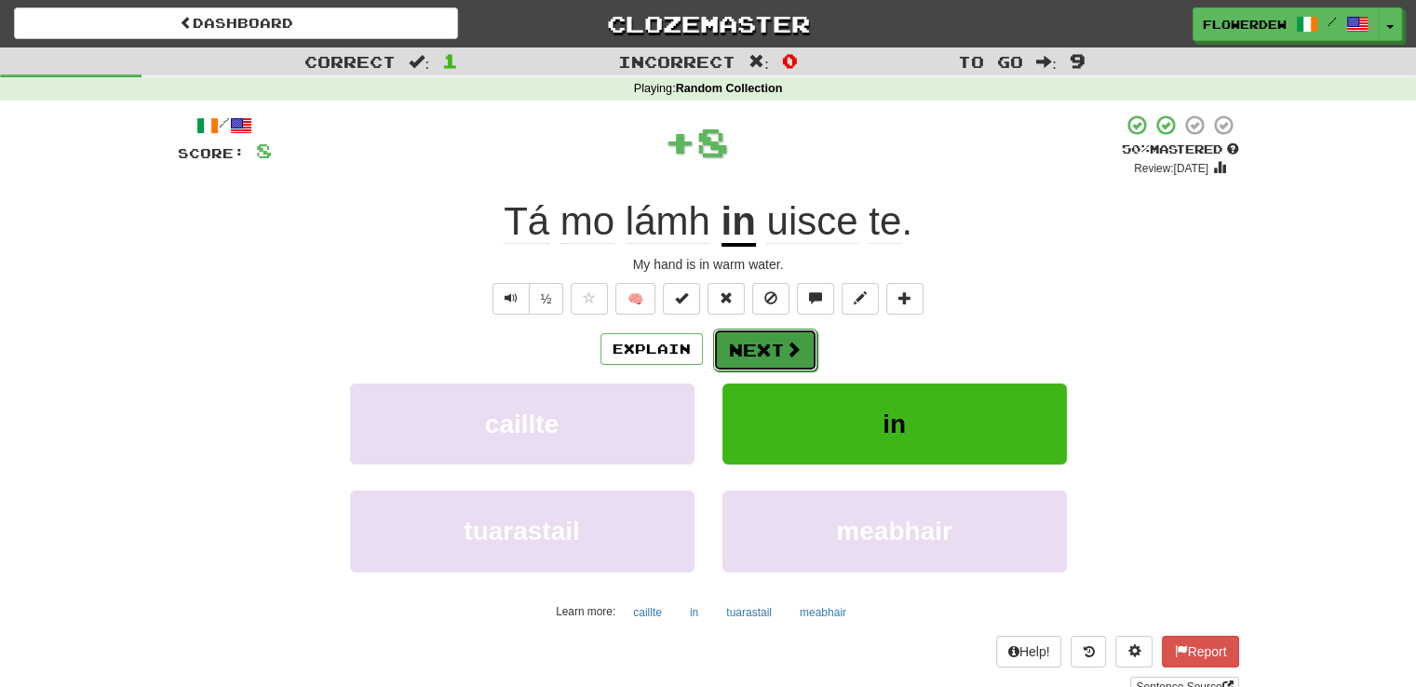
click at [777, 347] on button "Next" at bounding box center [765, 350] width 104 height 43
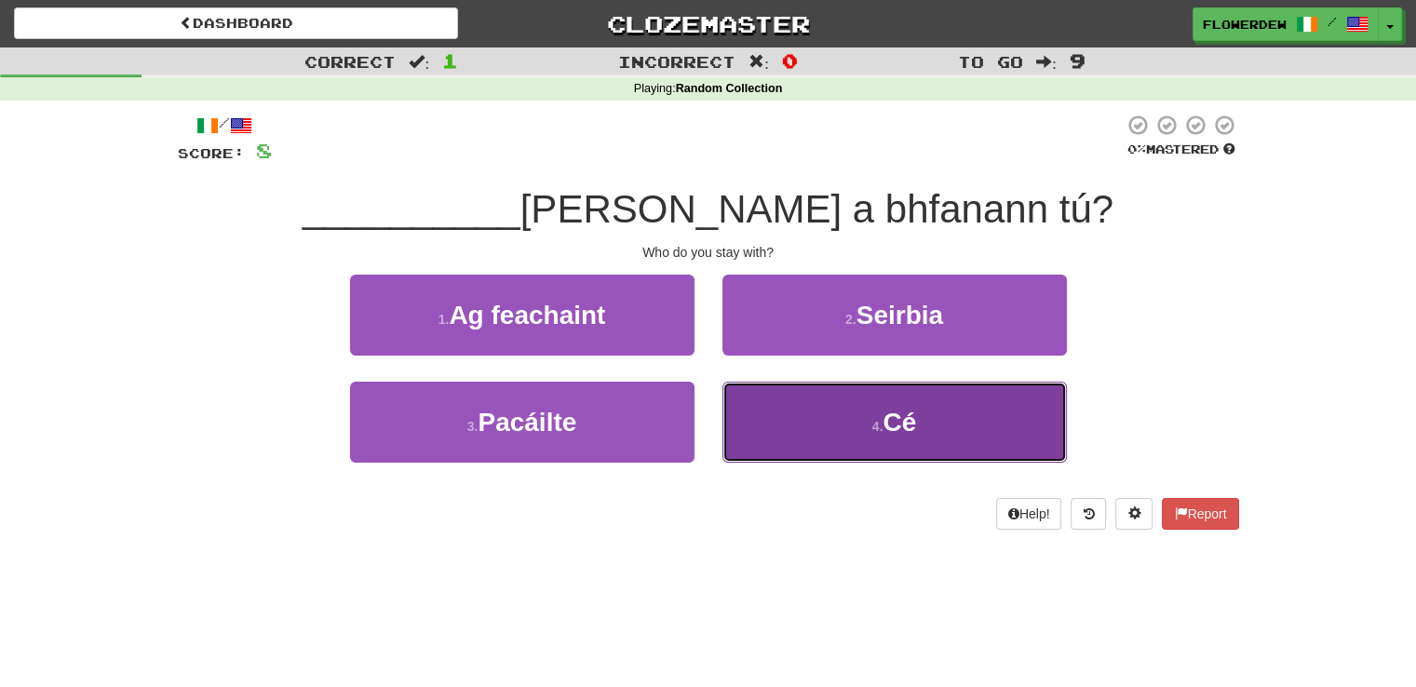
click at [771, 387] on button "4 . Cé" at bounding box center [894, 422] width 344 height 81
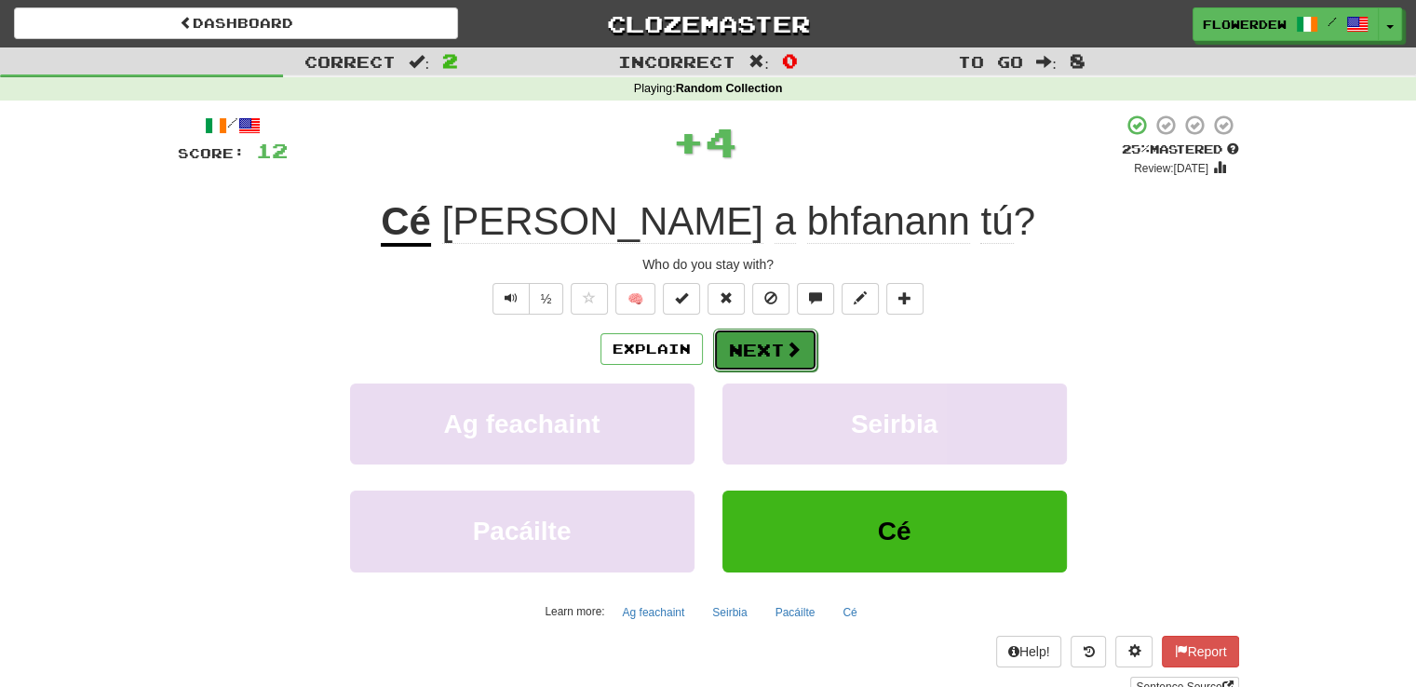
click at [800, 358] on button "Next" at bounding box center [765, 350] width 104 height 43
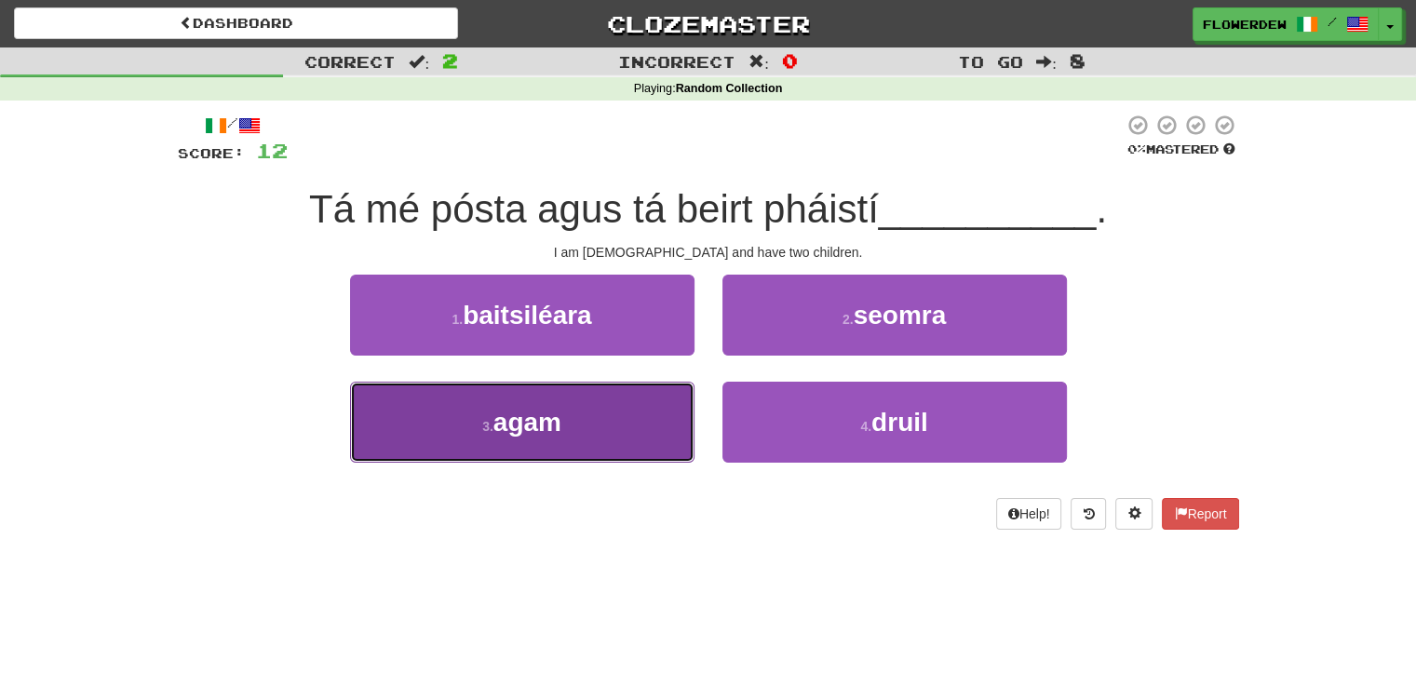
click at [649, 412] on button "3 . agam" at bounding box center [522, 422] width 344 height 81
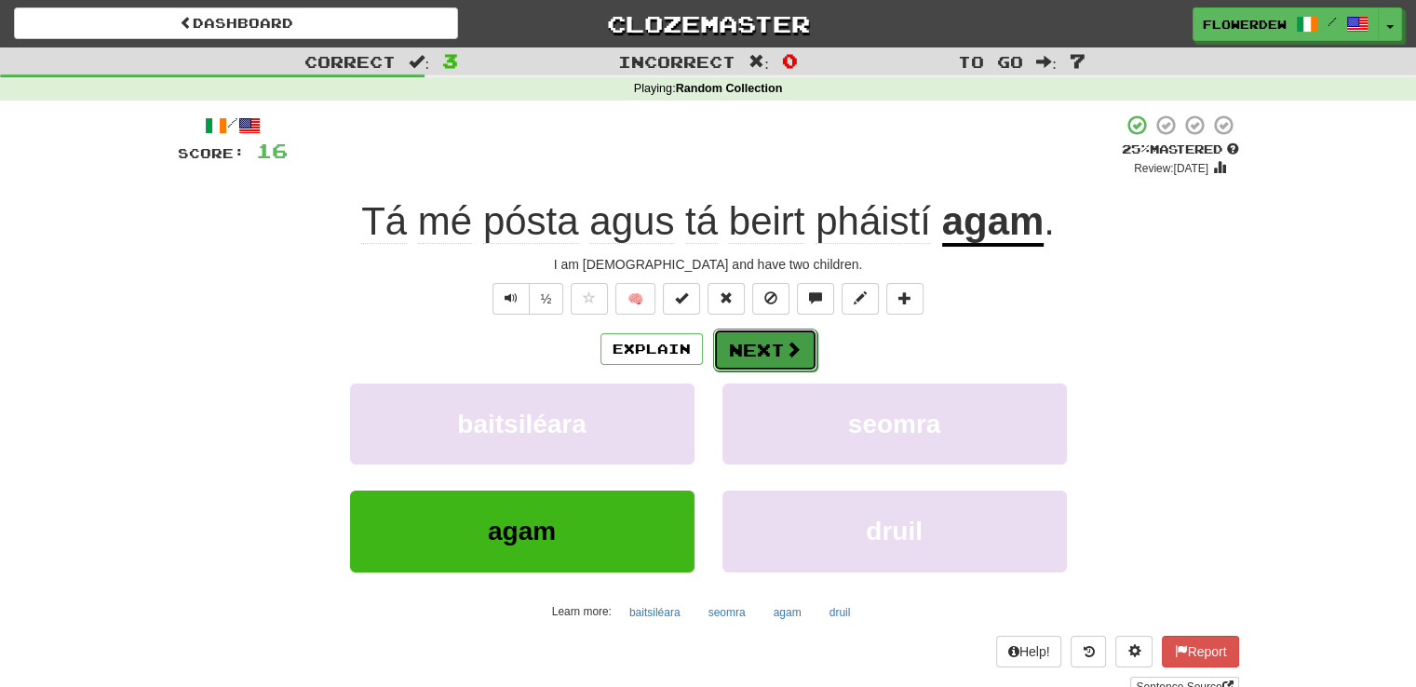
click at [785, 353] on span at bounding box center [793, 349] width 17 height 17
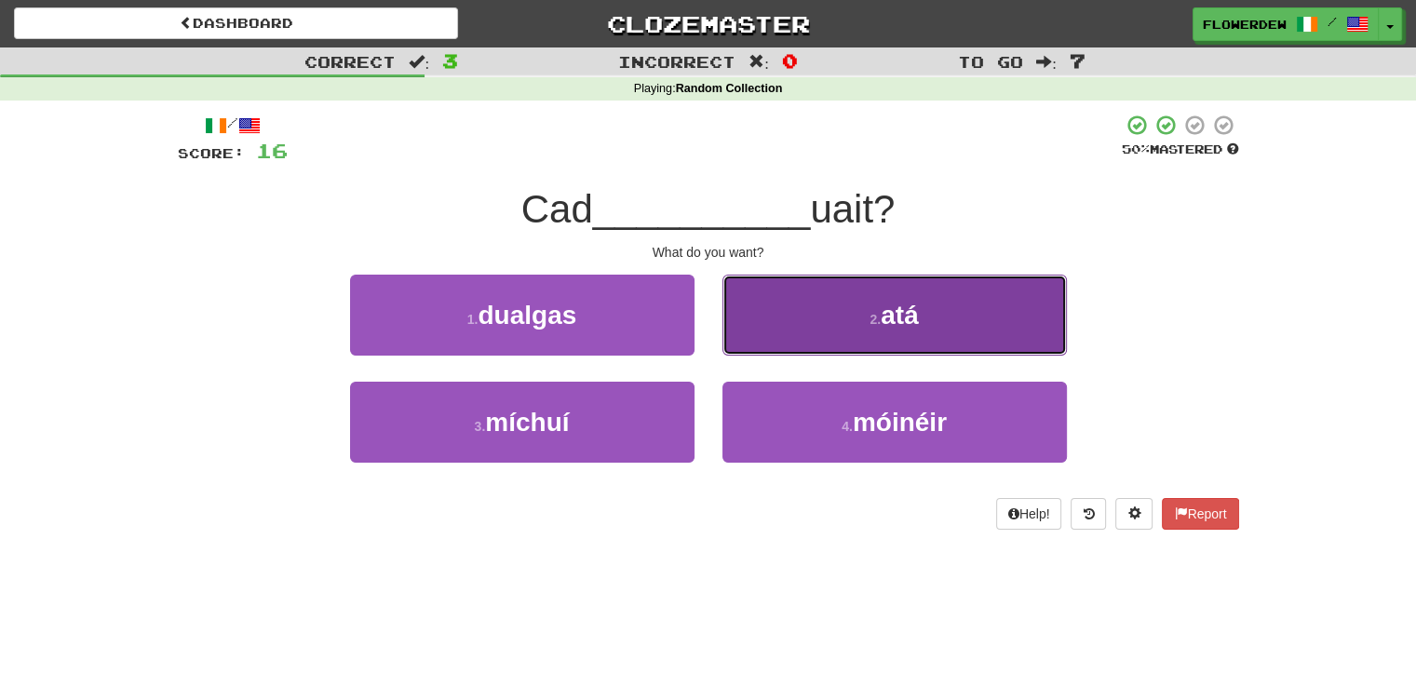
click at [786, 340] on button "2 . atá" at bounding box center [894, 315] width 344 height 81
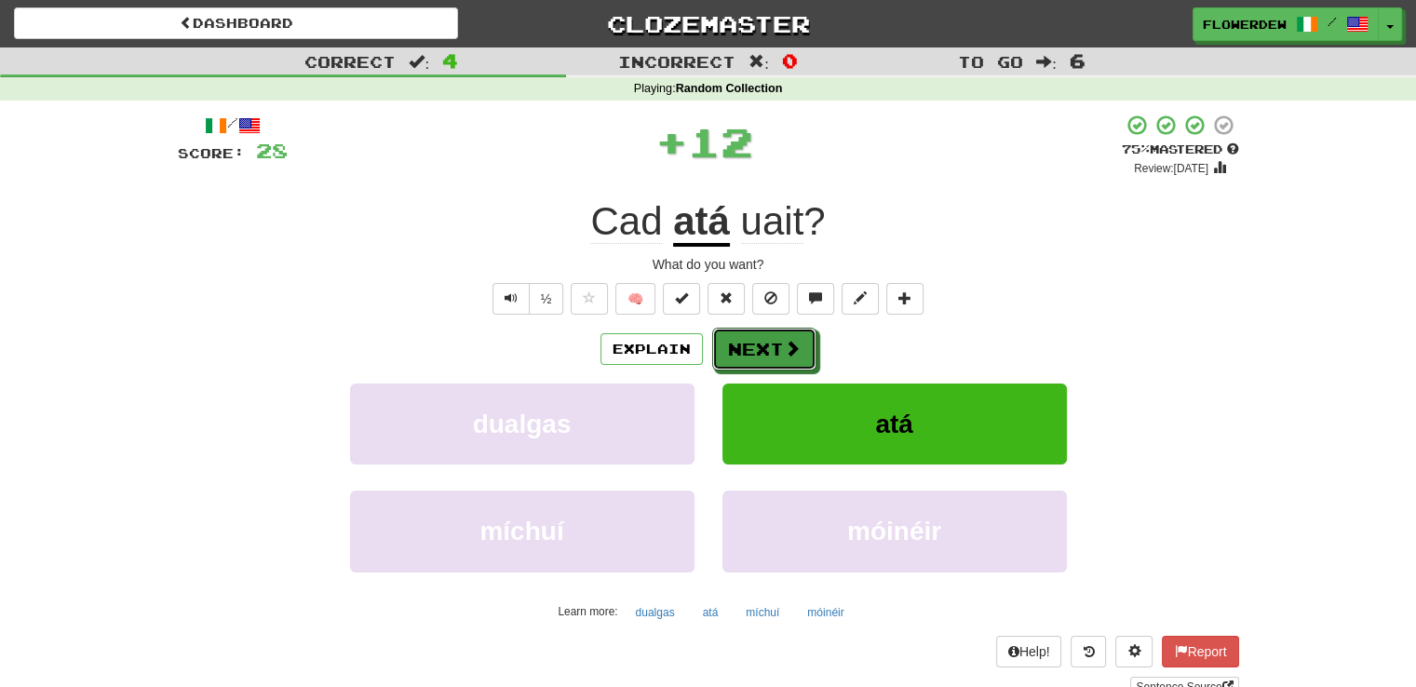
click at [786, 340] on span at bounding box center [792, 348] width 17 height 17
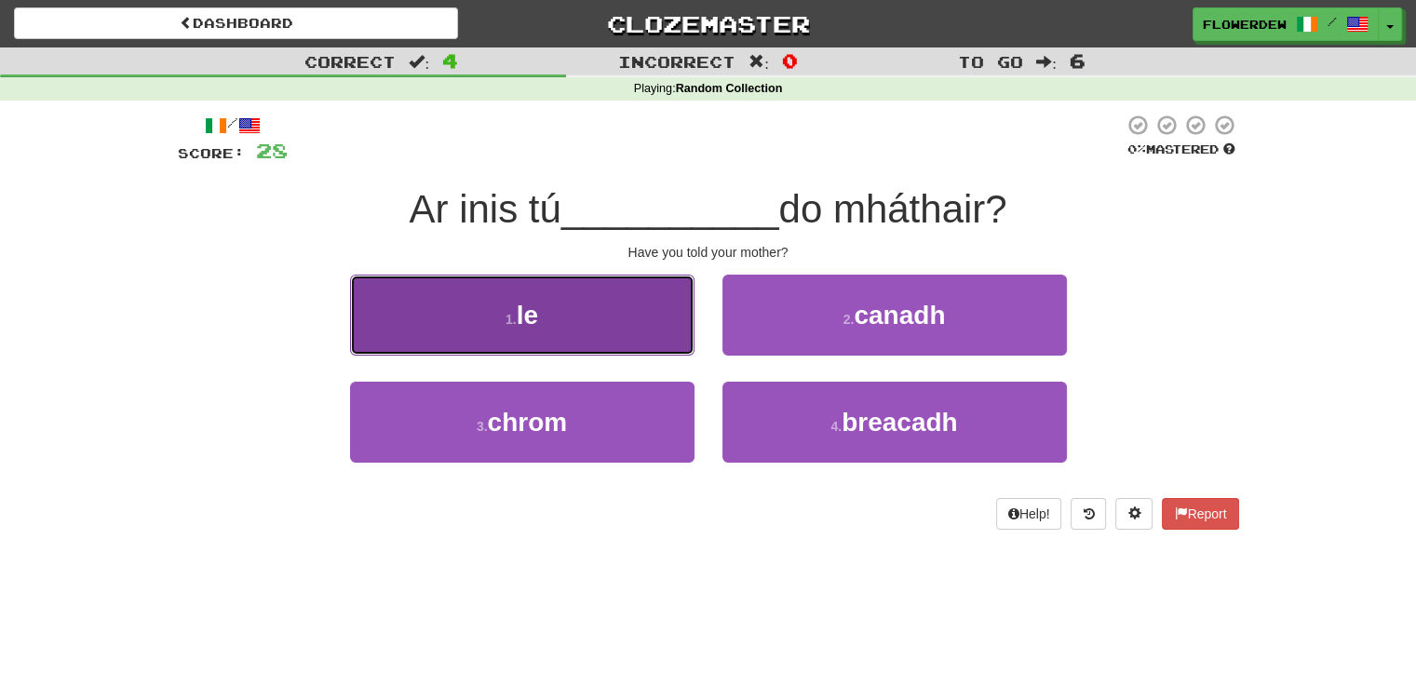
click at [612, 340] on button "1 . le" at bounding box center [522, 315] width 344 height 81
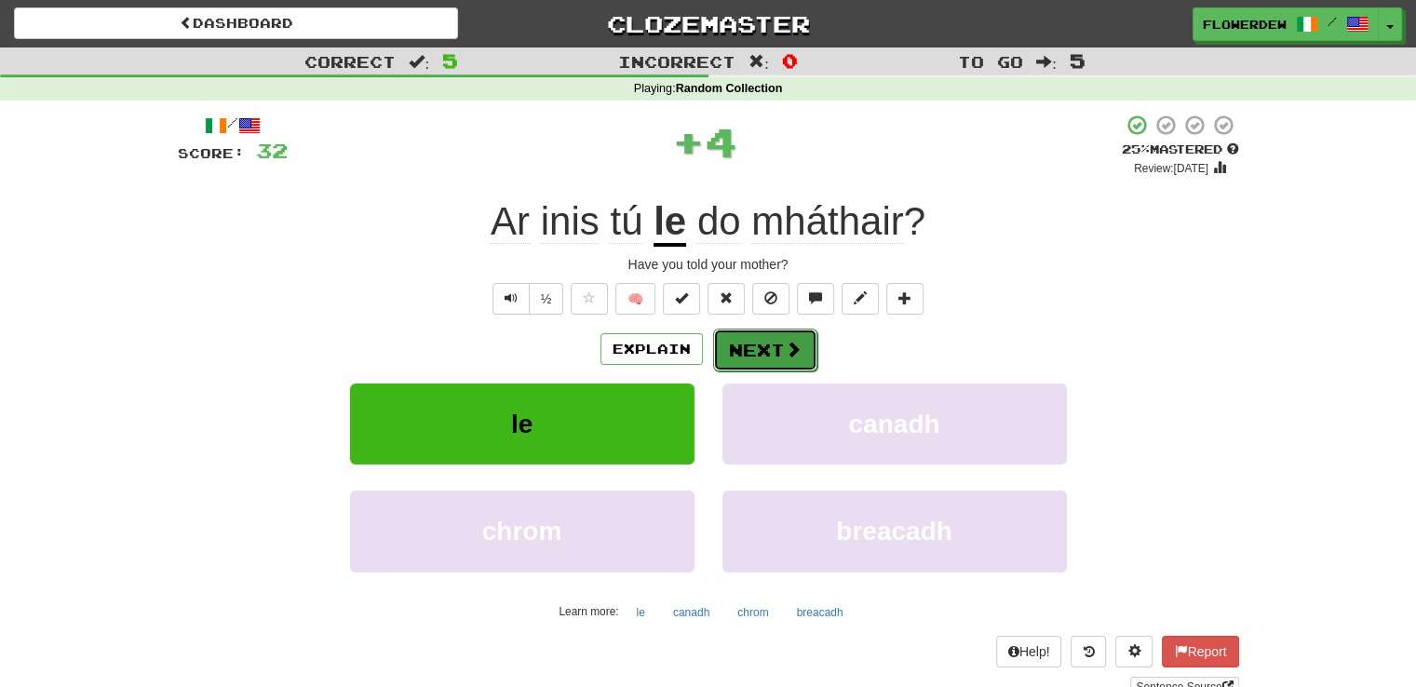
click at [764, 343] on button "Next" at bounding box center [765, 350] width 104 height 43
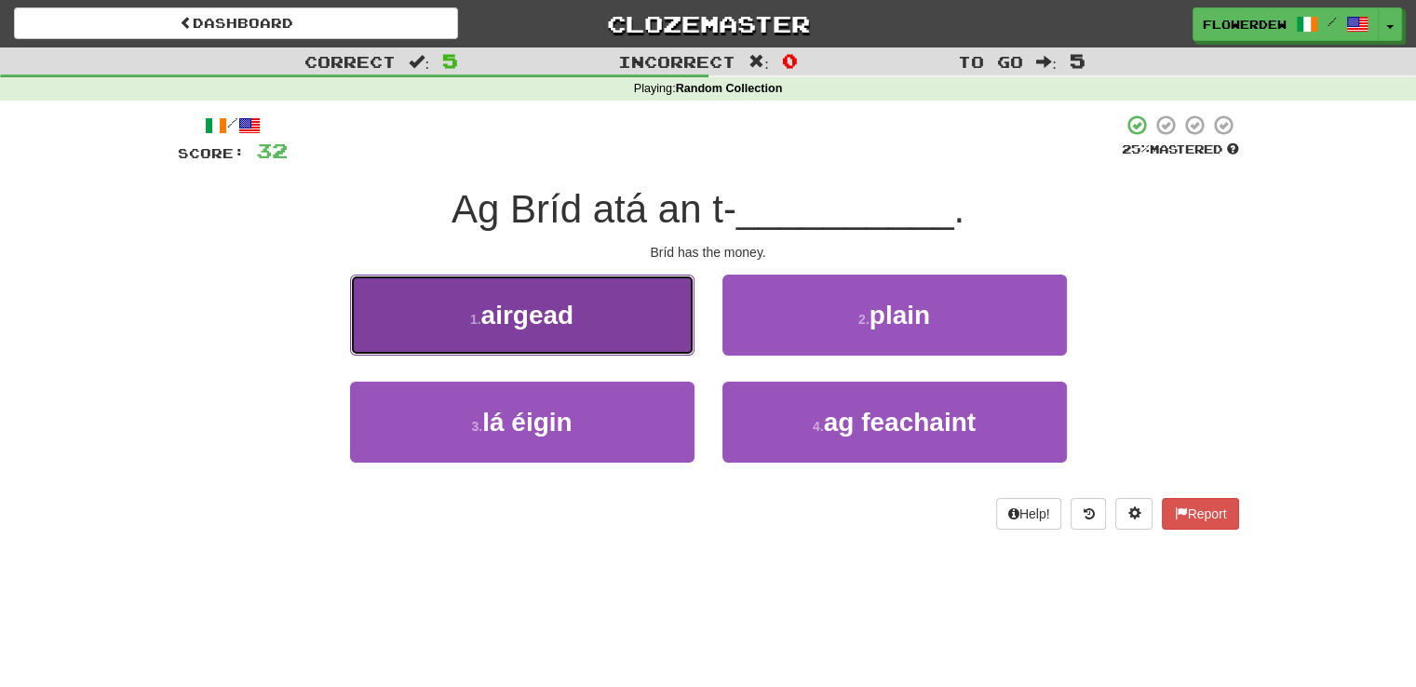
click at [606, 348] on button "1 . airgead" at bounding box center [522, 315] width 344 height 81
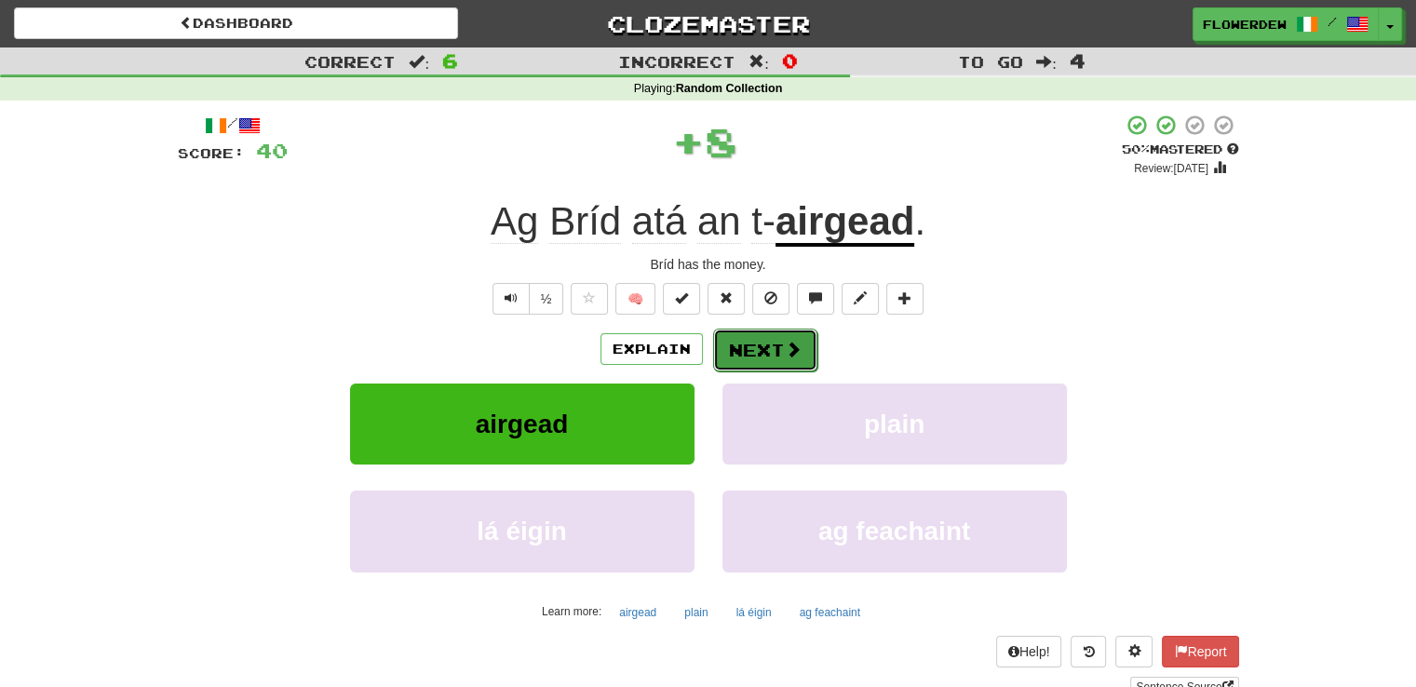
click at [748, 347] on button "Next" at bounding box center [765, 350] width 104 height 43
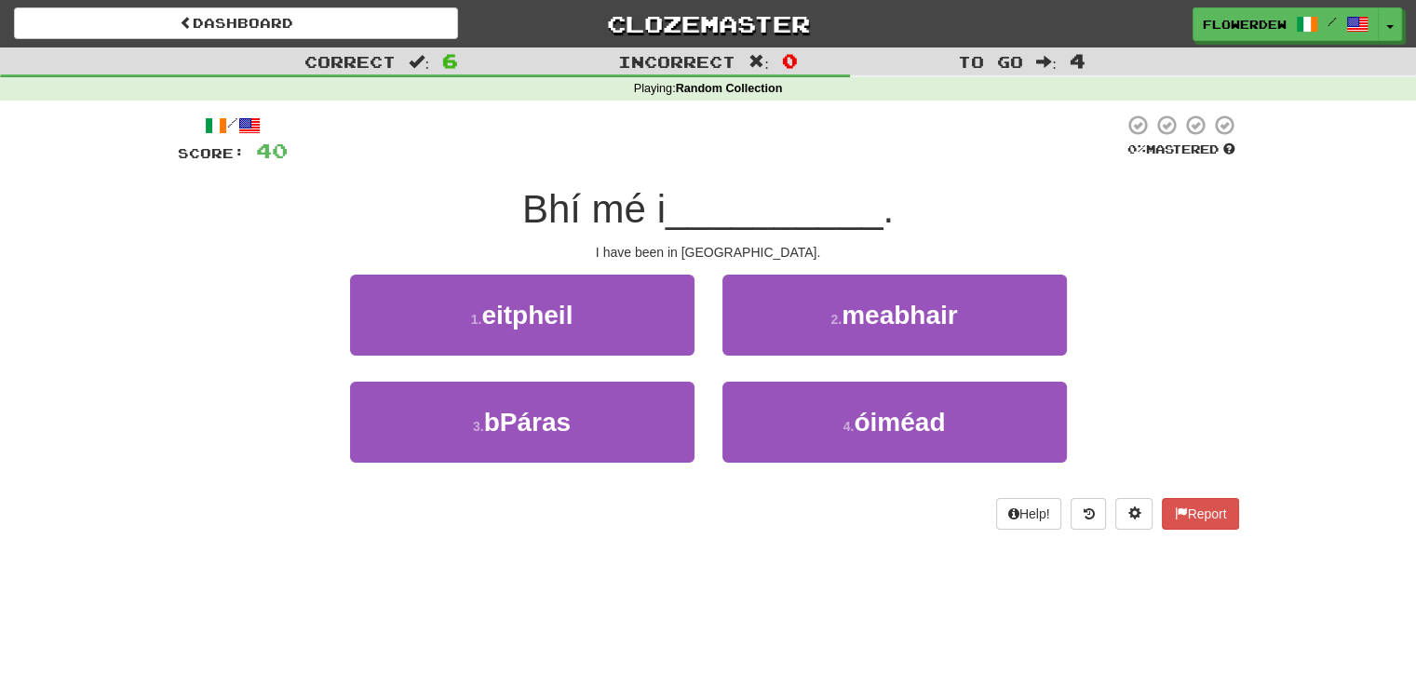
click at [570, 471] on div "3 . bPáras" at bounding box center [522, 435] width 372 height 107
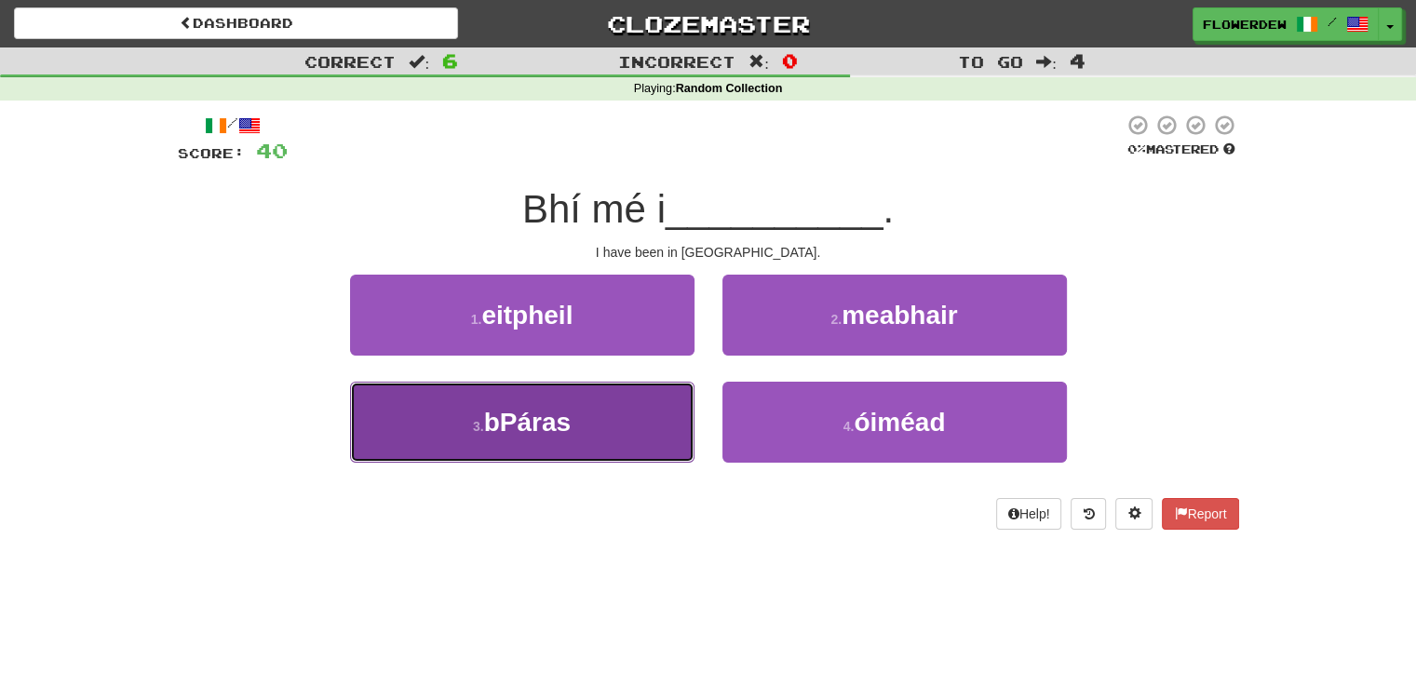
click at [617, 431] on button "3 . bPáras" at bounding box center [522, 422] width 344 height 81
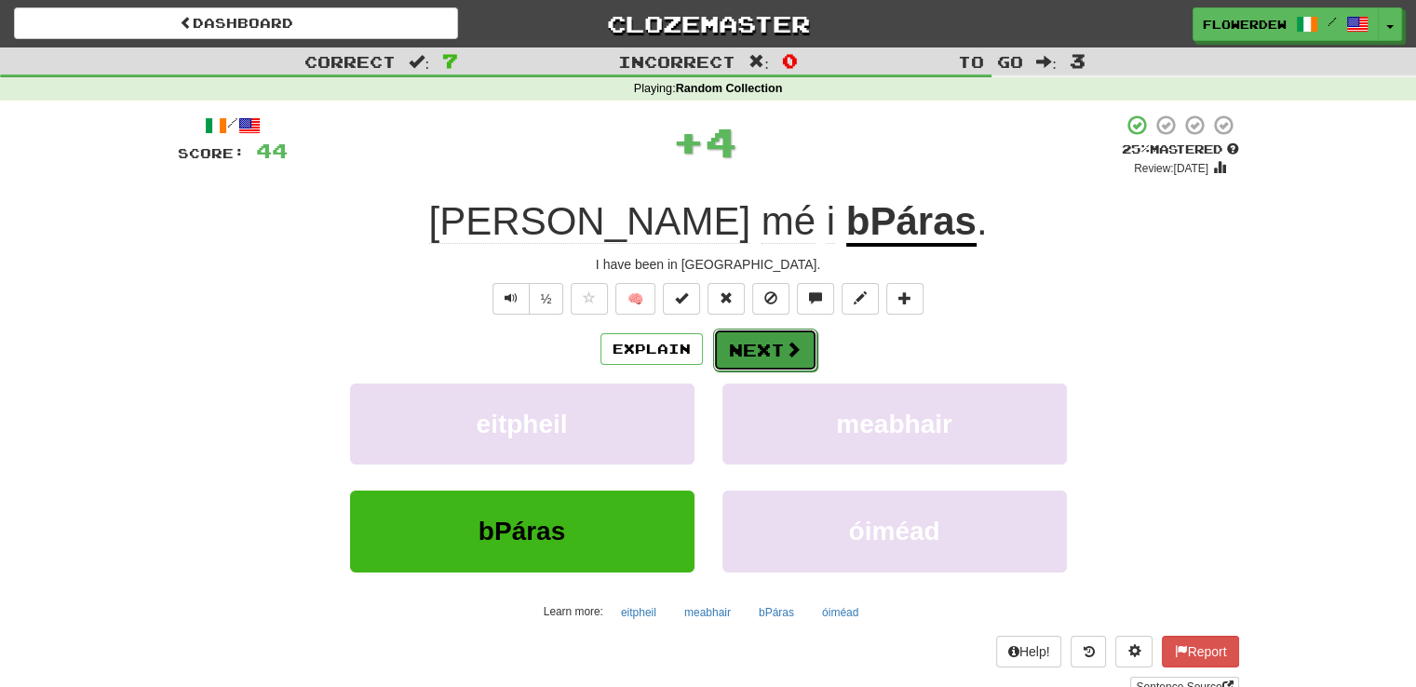
click at [767, 344] on button "Next" at bounding box center [765, 350] width 104 height 43
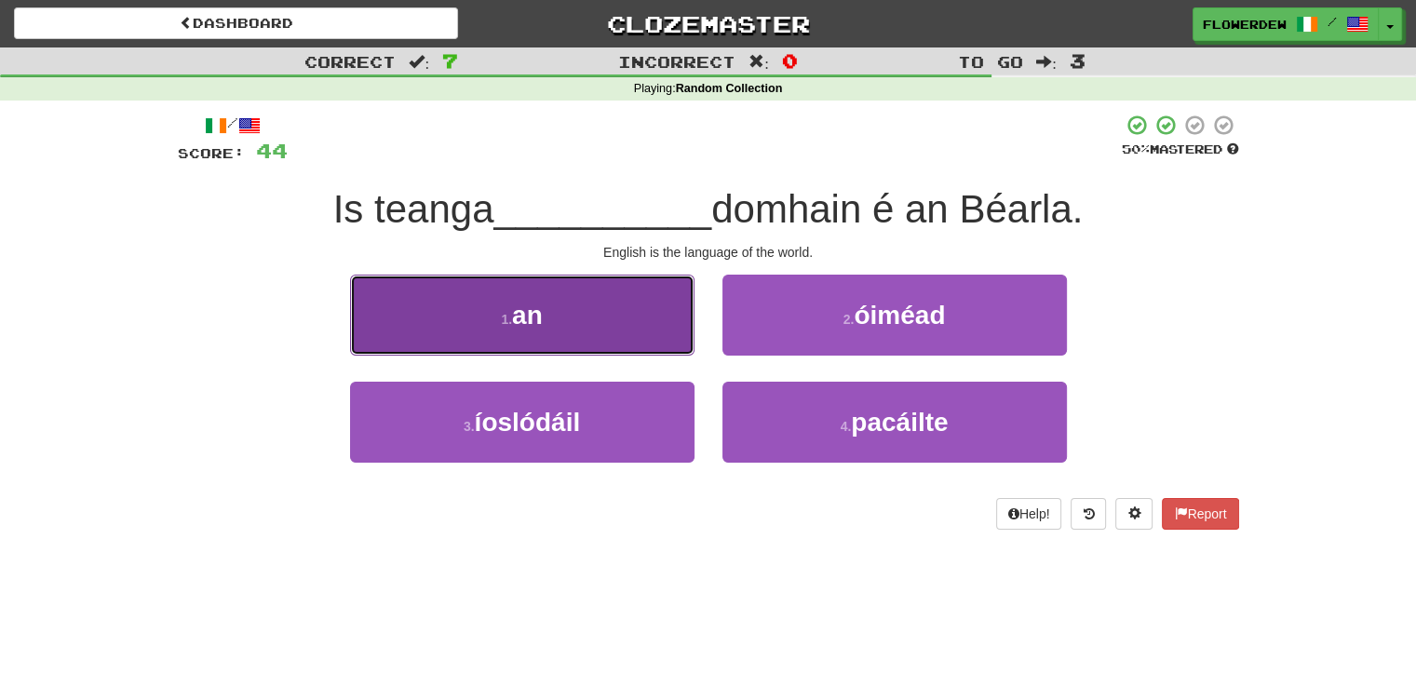
click at [644, 347] on button "1 . an" at bounding box center [522, 315] width 344 height 81
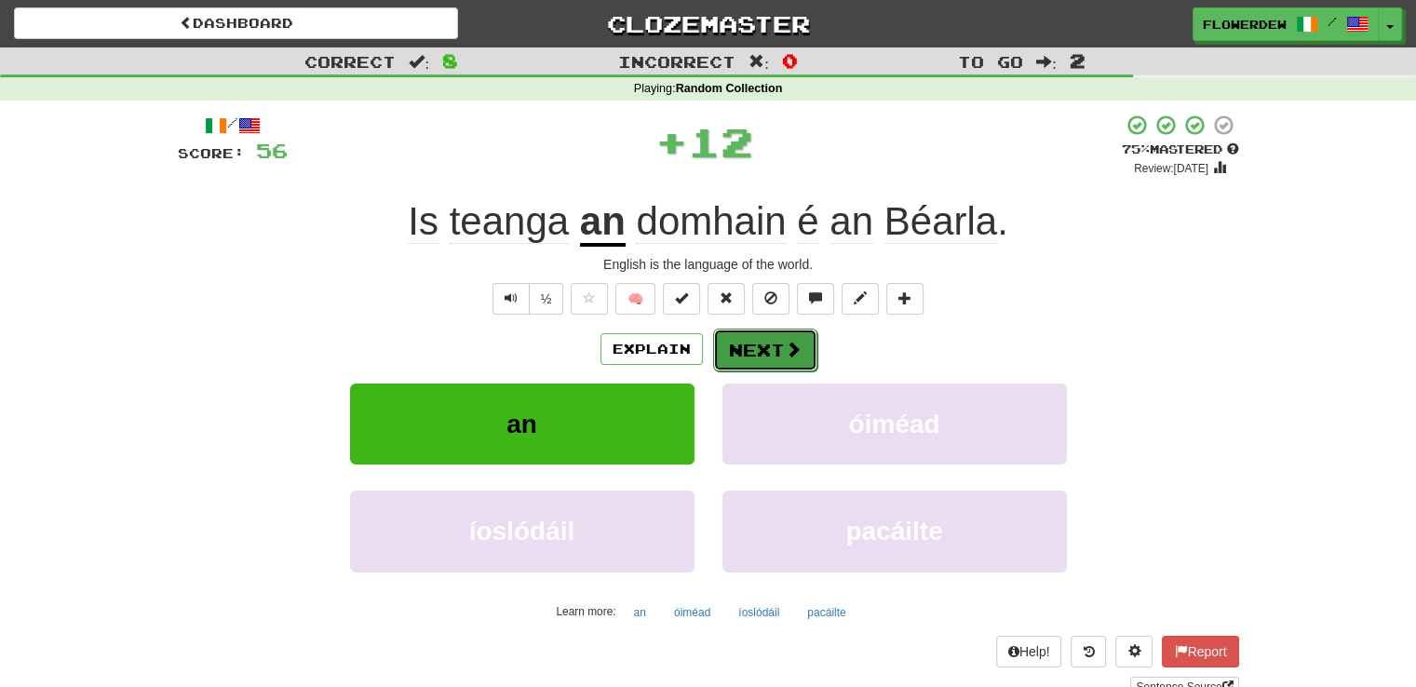
click at [754, 349] on button "Next" at bounding box center [765, 350] width 104 height 43
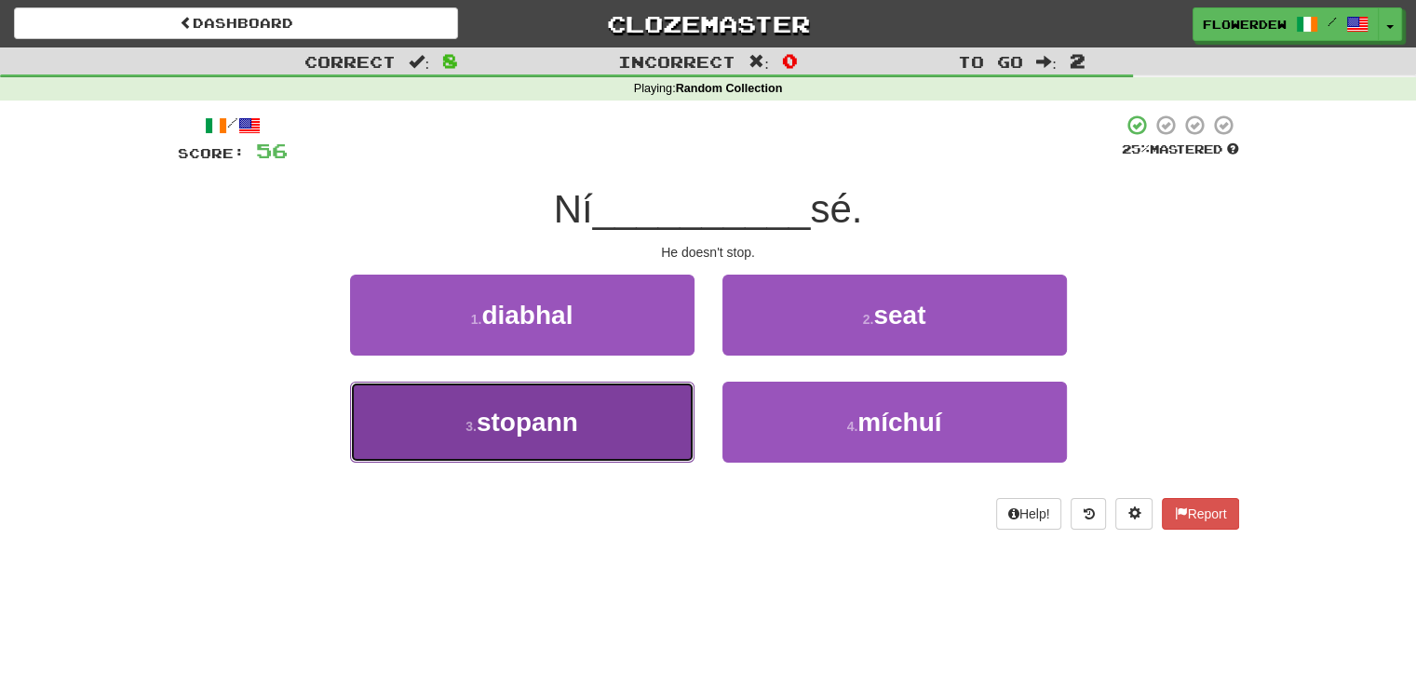
click at [621, 428] on button "3 . stopann" at bounding box center [522, 422] width 344 height 81
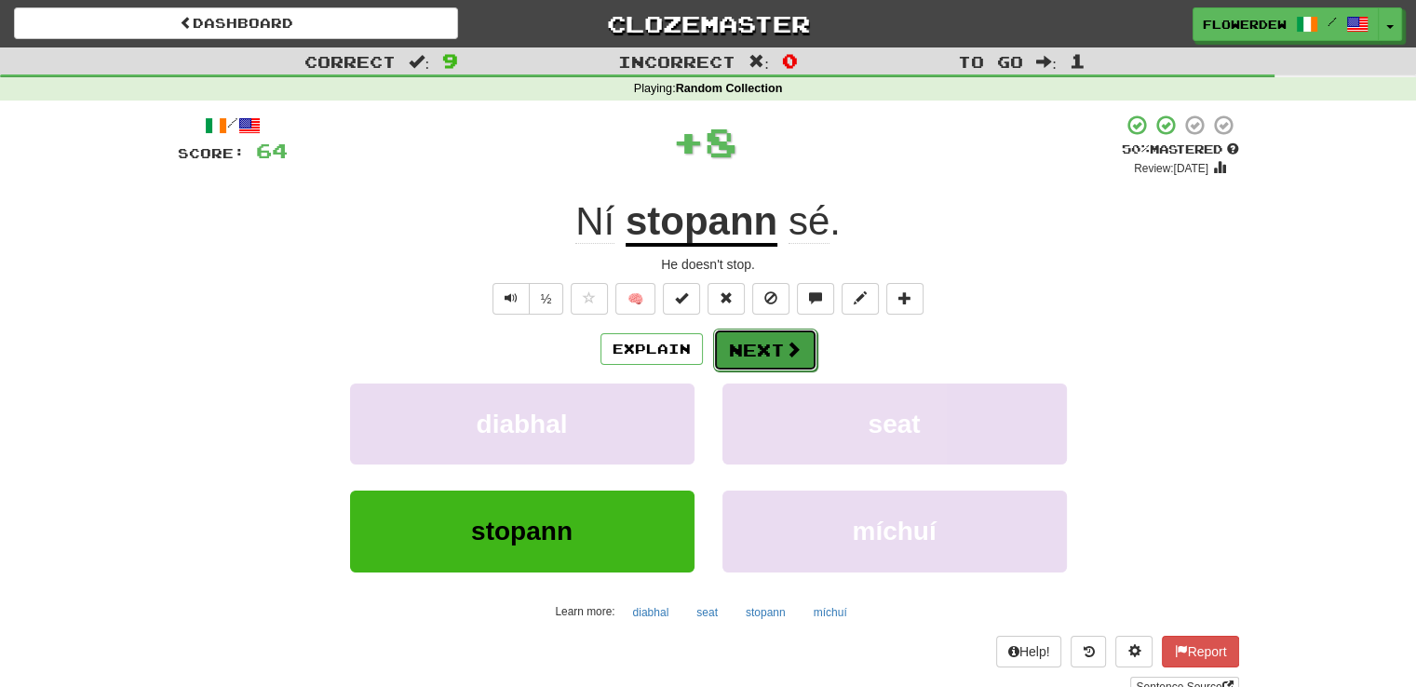
click at [763, 342] on button "Next" at bounding box center [765, 350] width 104 height 43
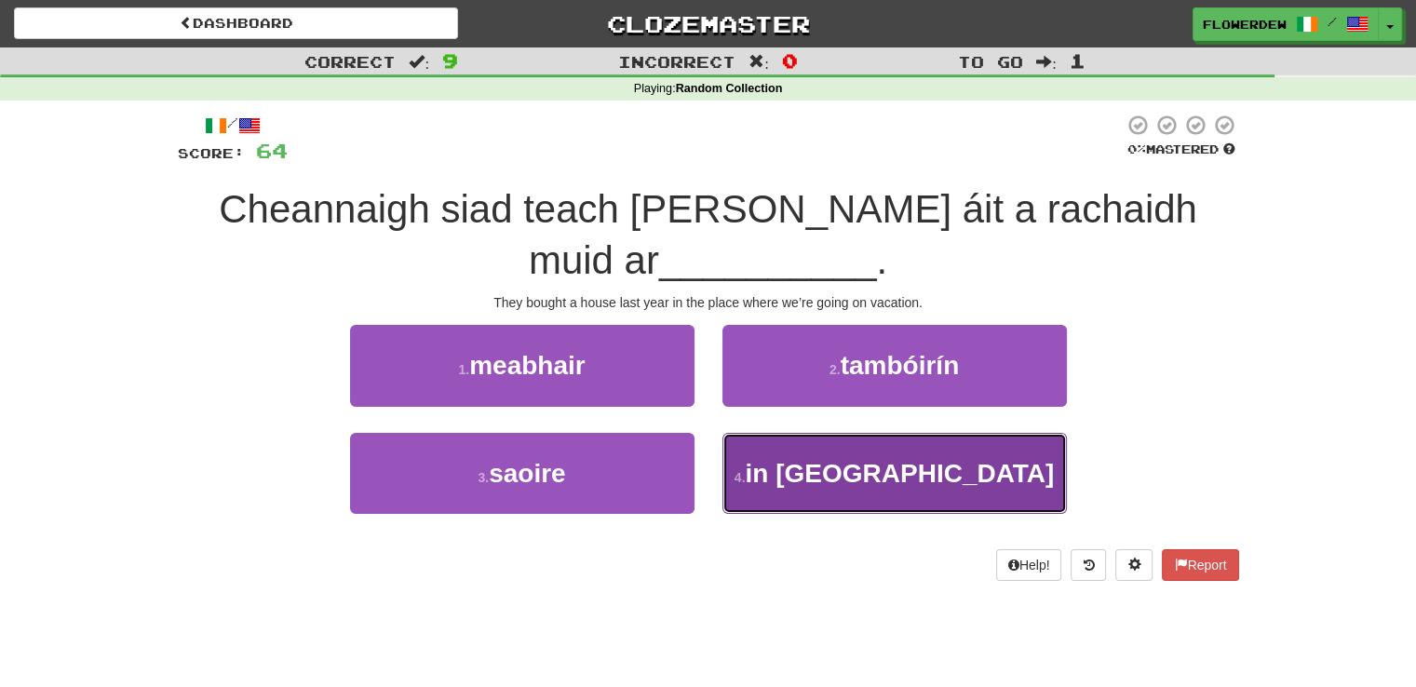
click at [805, 445] on button "4 . in iúl" at bounding box center [894, 473] width 344 height 81
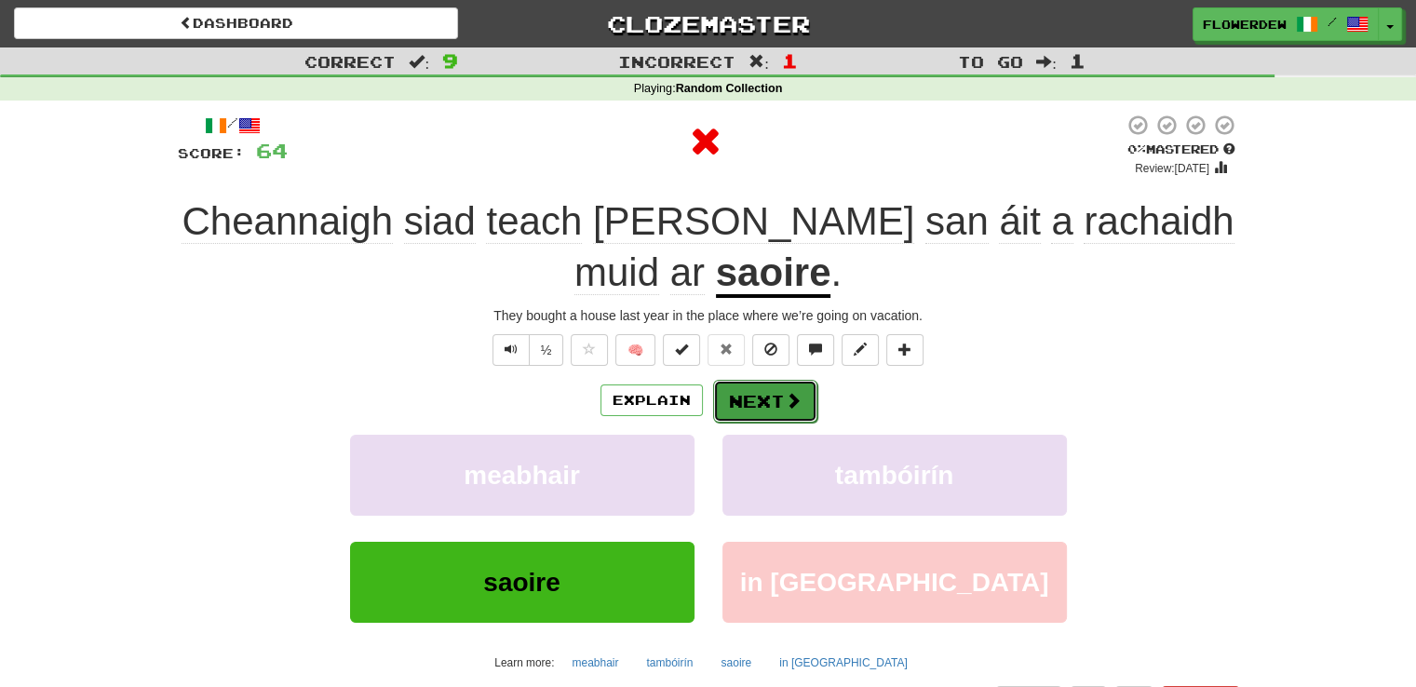
click at [785, 392] on span at bounding box center [793, 400] width 17 height 17
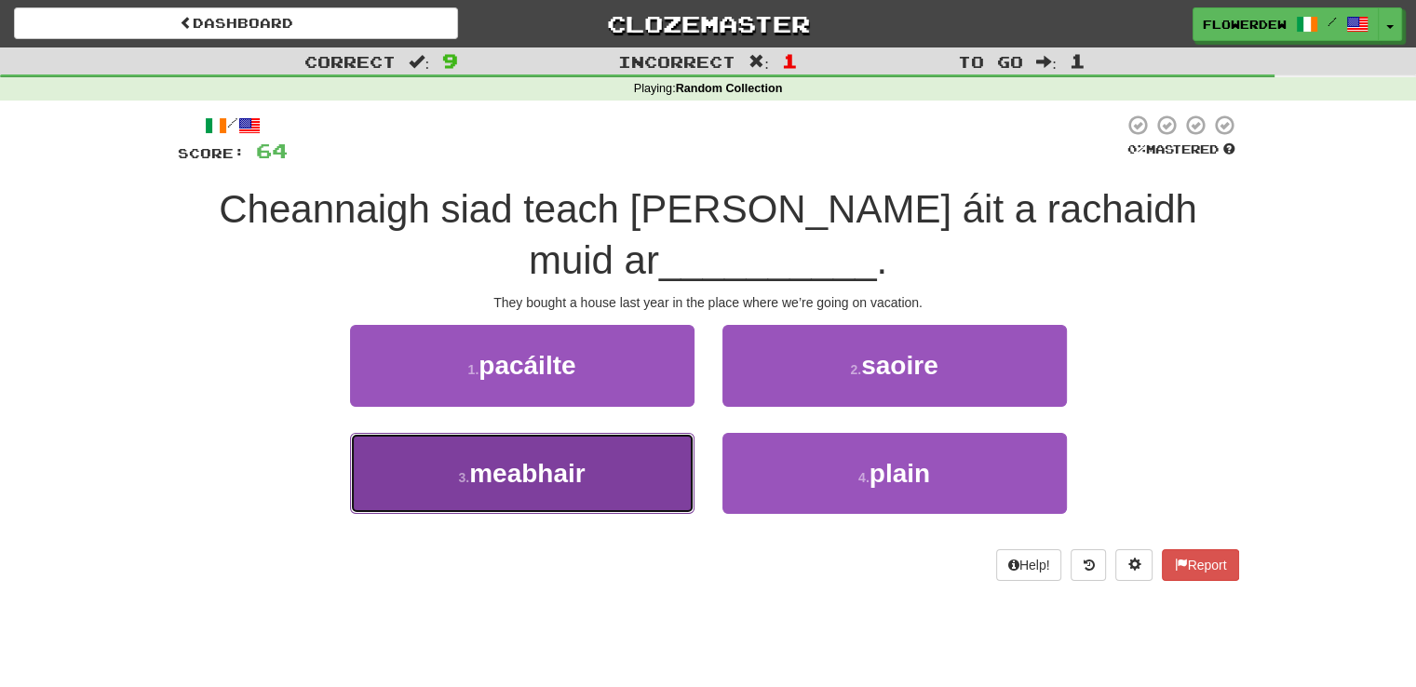
click at [622, 464] on button "3 . meabhair" at bounding box center [522, 473] width 344 height 81
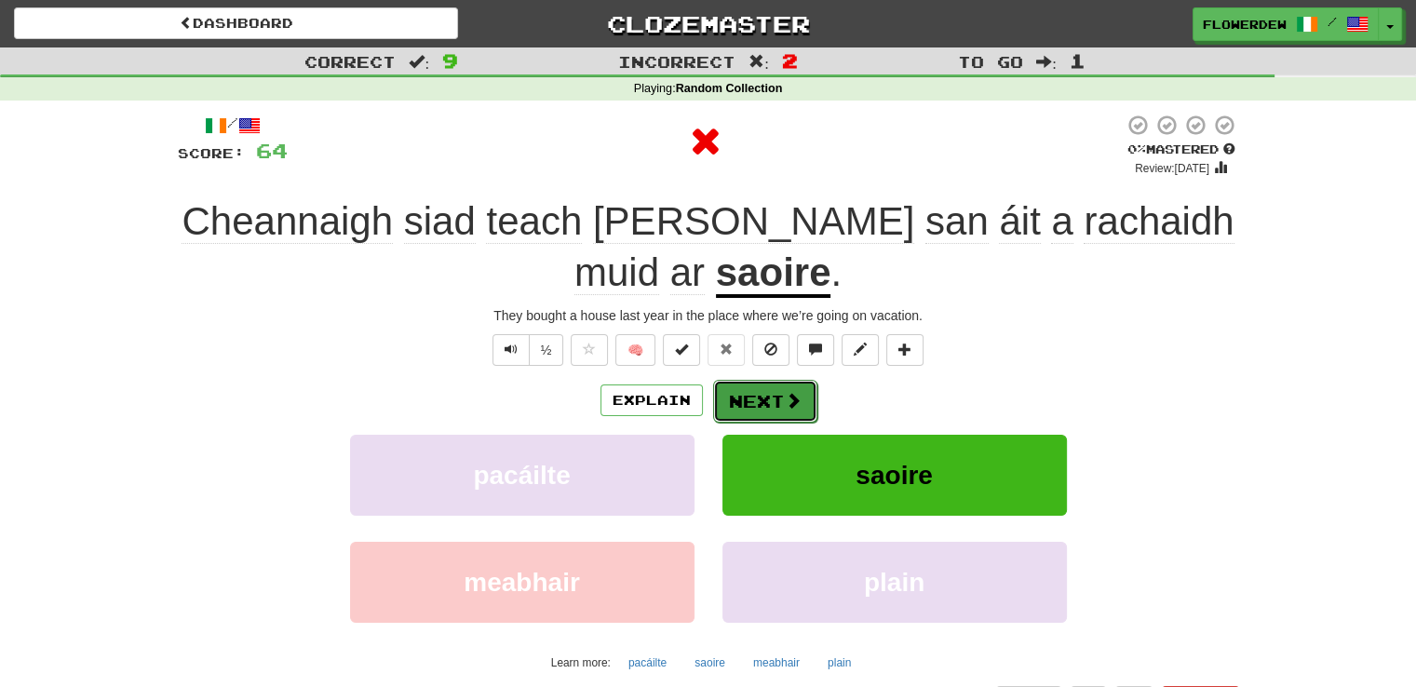
click at [799, 382] on button "Next" at bounding box center [765, 401] width 104 height 43
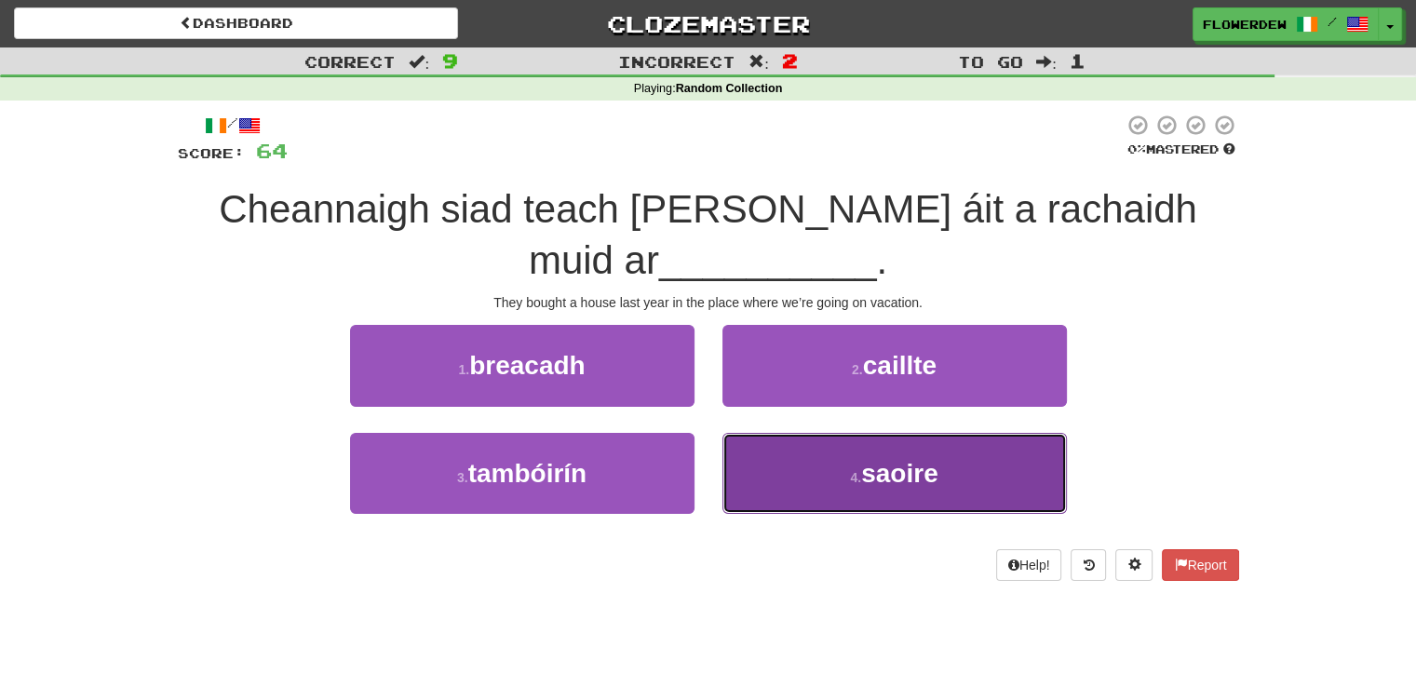
click at [783, 506] on button "4 . saoire" at bounding box center [894, 473] width 344 height 81
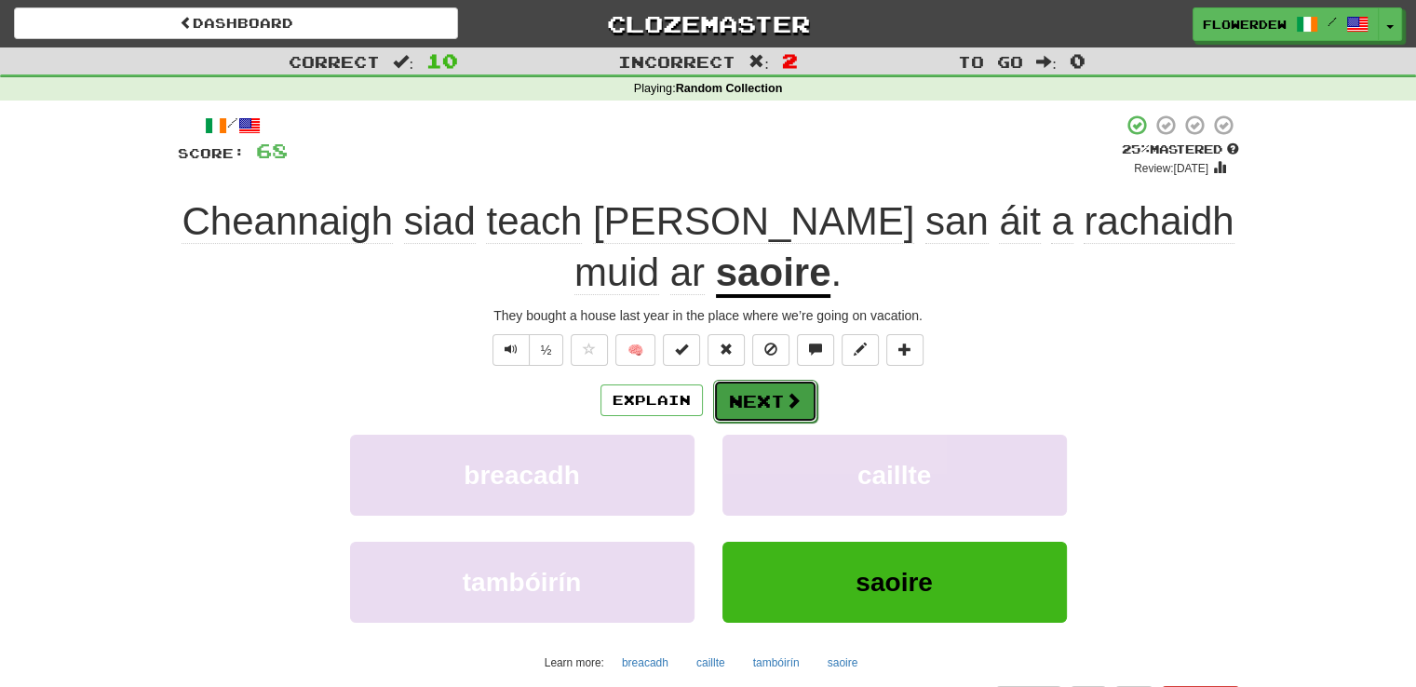
click at [775, 391] on button "Next" at bounding box center [765, 401] width 104 height 43
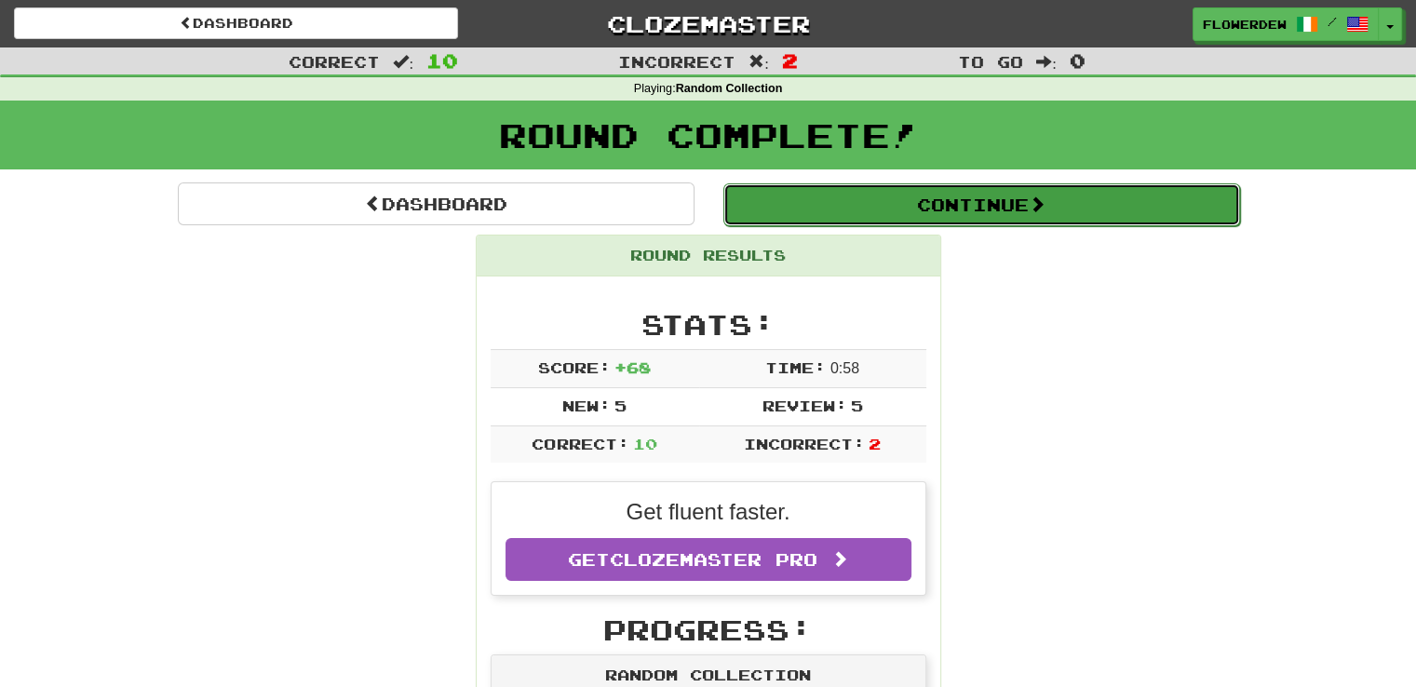
click at [808, 198] on button "Continue" at bounding box center [981, 204] width 517 height 43
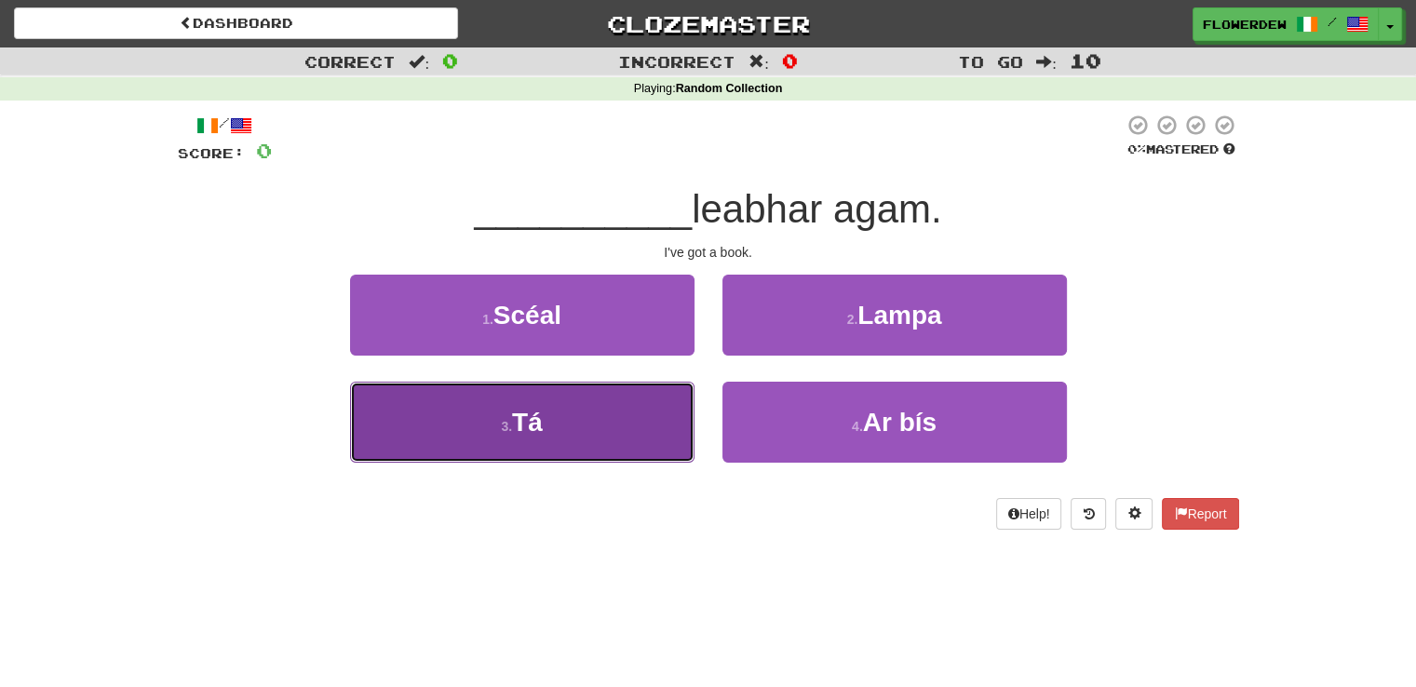
click at [670, 407] on button "3 . Tá" at bounding box center [522, 422] width 344 height 81
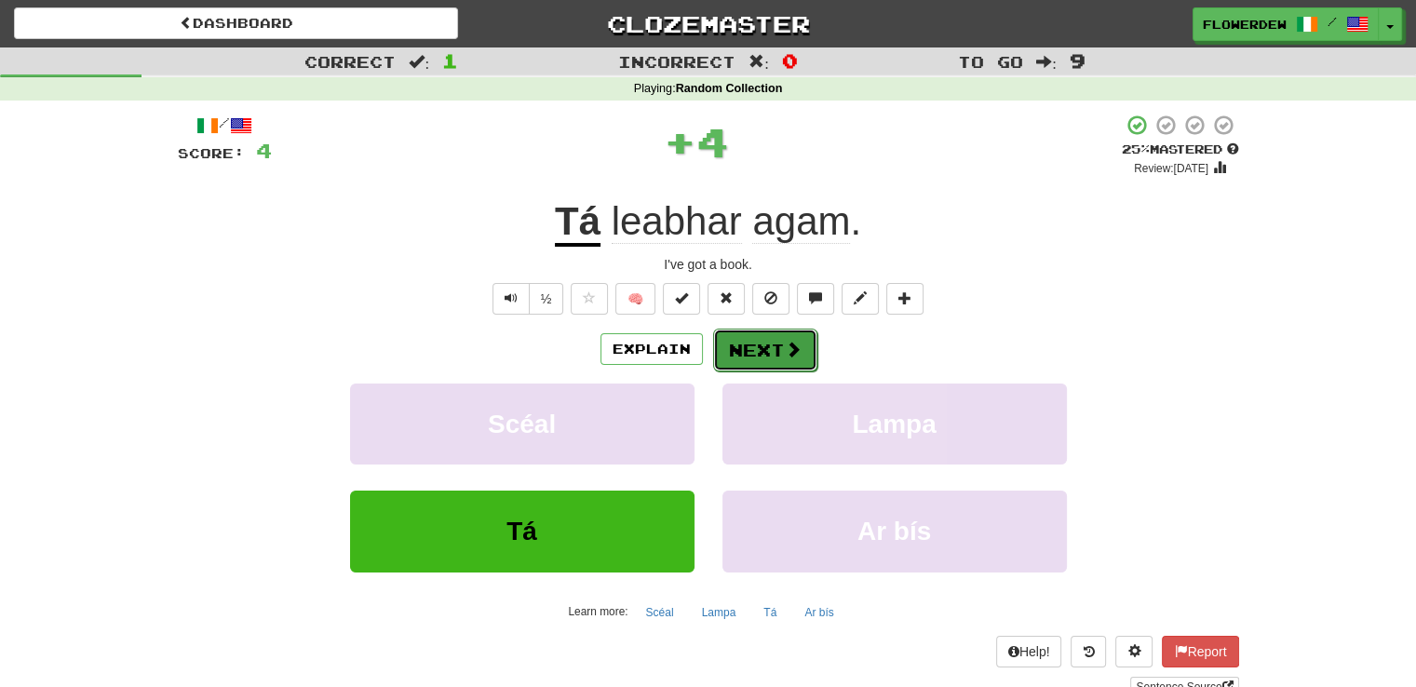
click at [789, 342] on span at bounding box center [793, 349] width 17 height 17
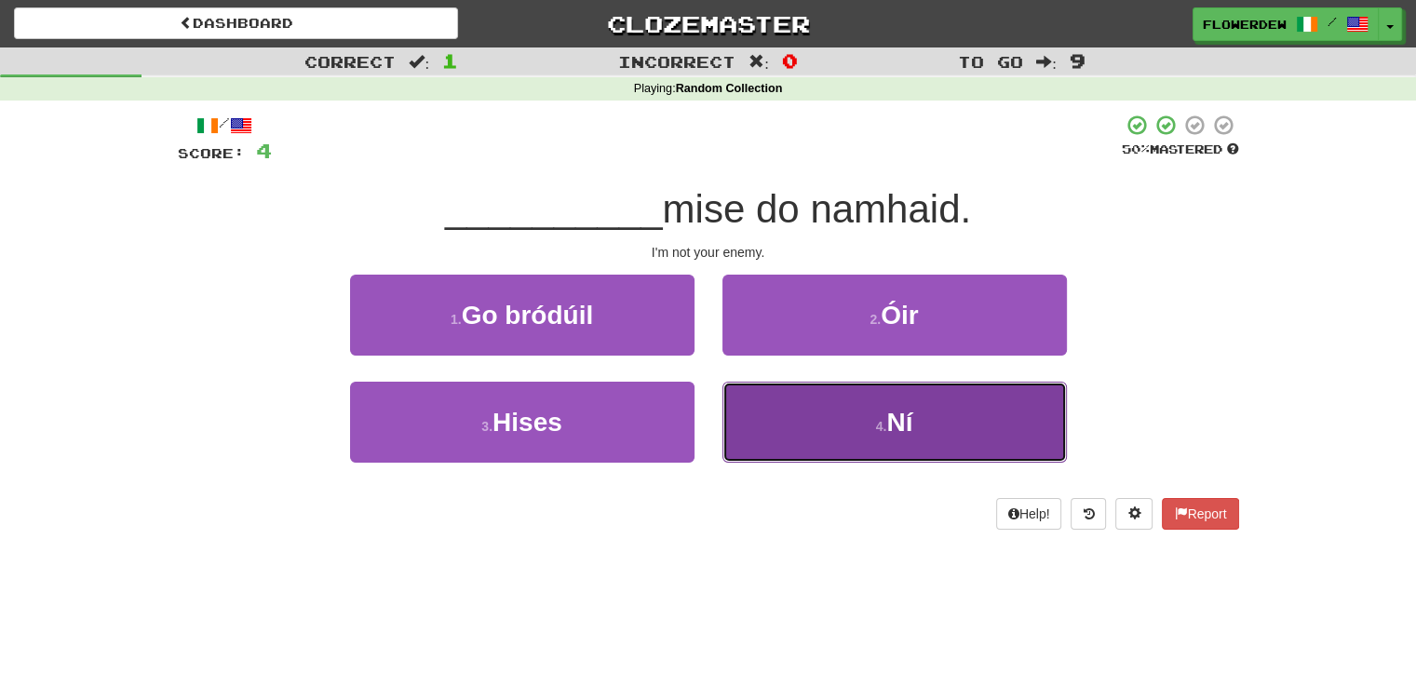
click at [778, 449] on button "4 . Ní" at bounding box center [894, 422] width 344 height 81
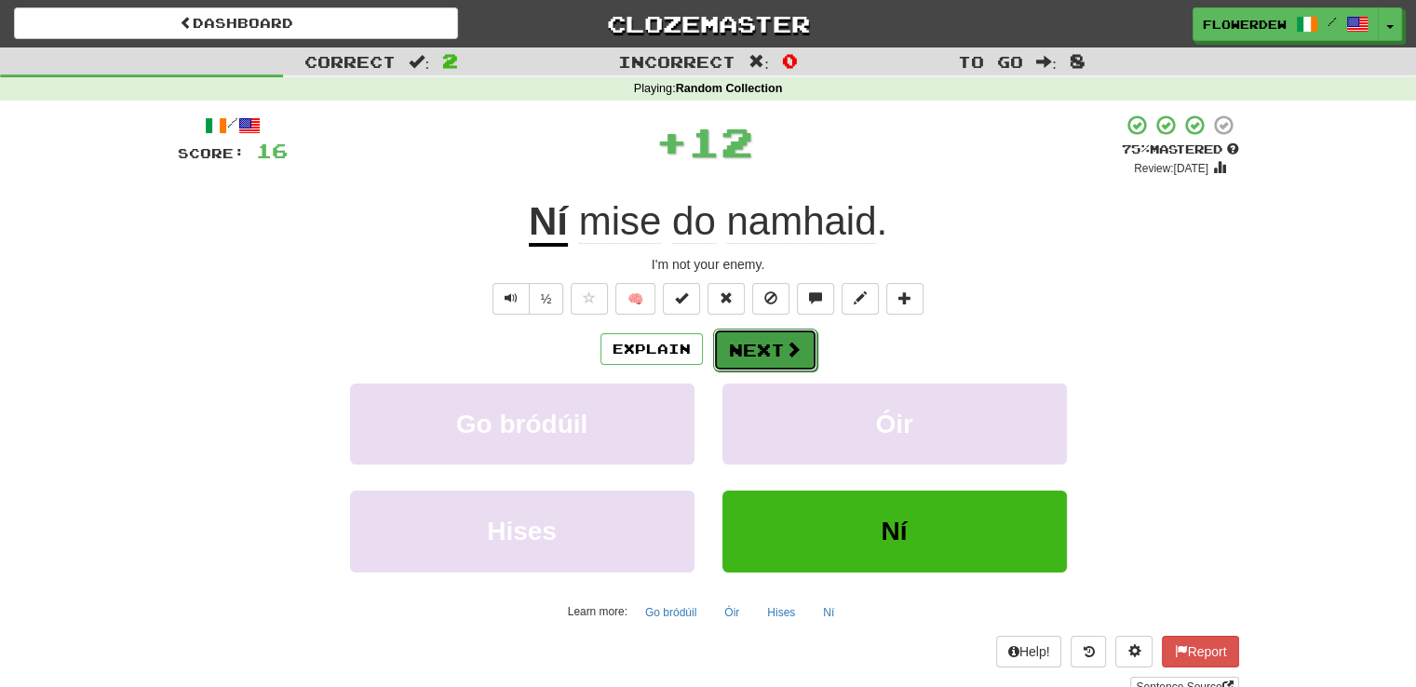
click at [759, 360] on button "Next" at bounding box center [765, 350] width 104 height 43
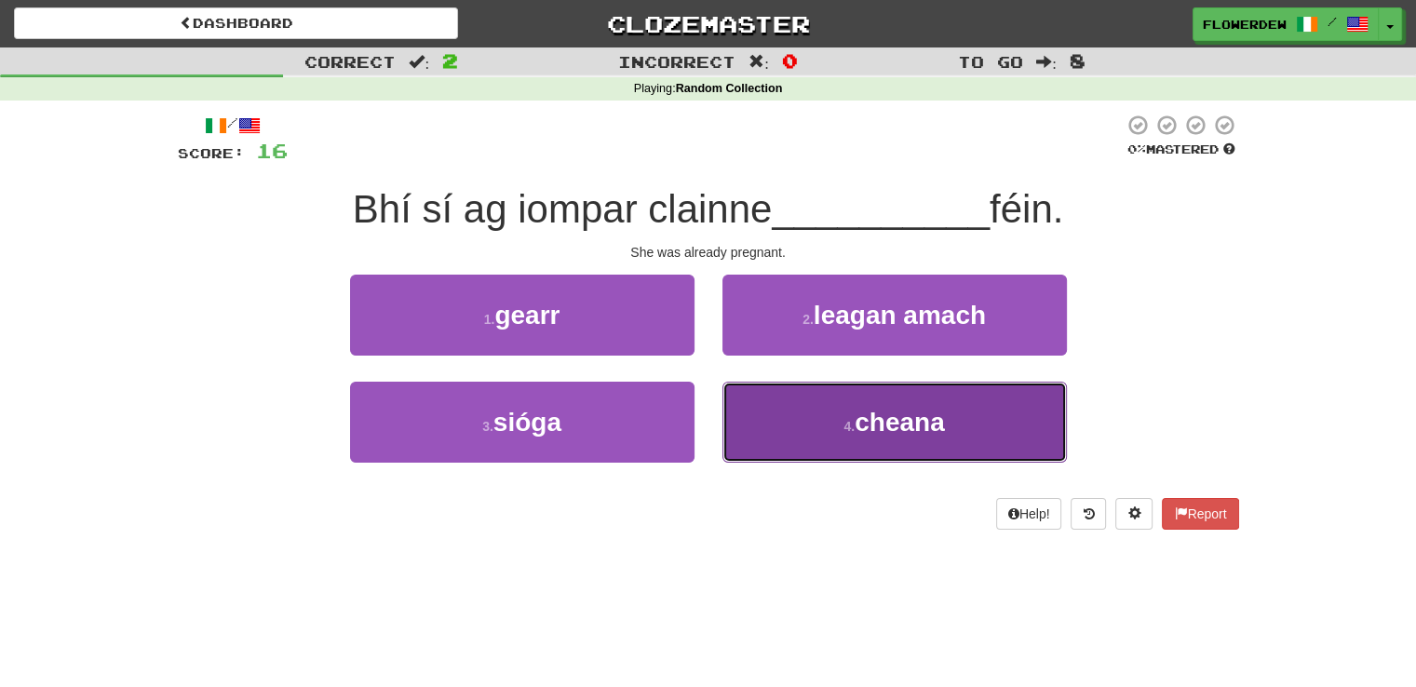
click at [748, 414] on button "4 . cheana" at bounding box center [894, 422] width 344 height 81
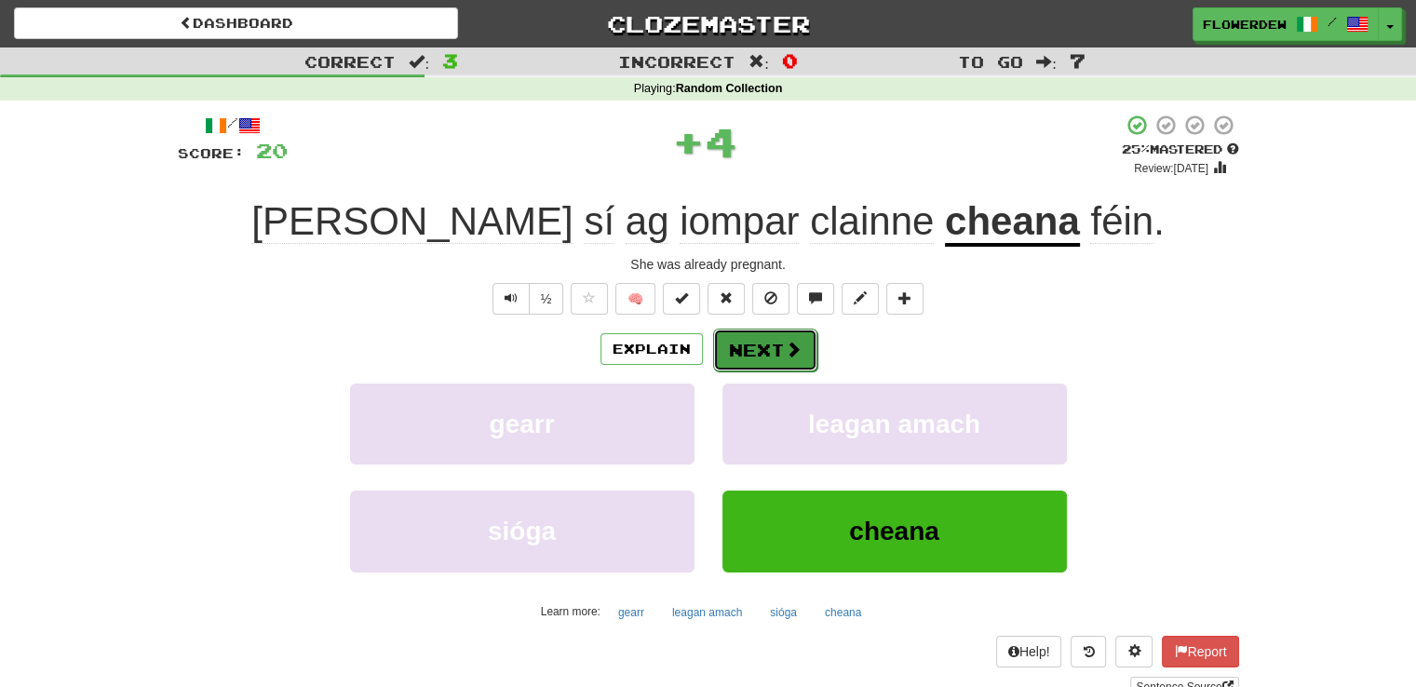
click at [748, 357] on button "Next" at bounding box center [765, 350] width 104 height 43
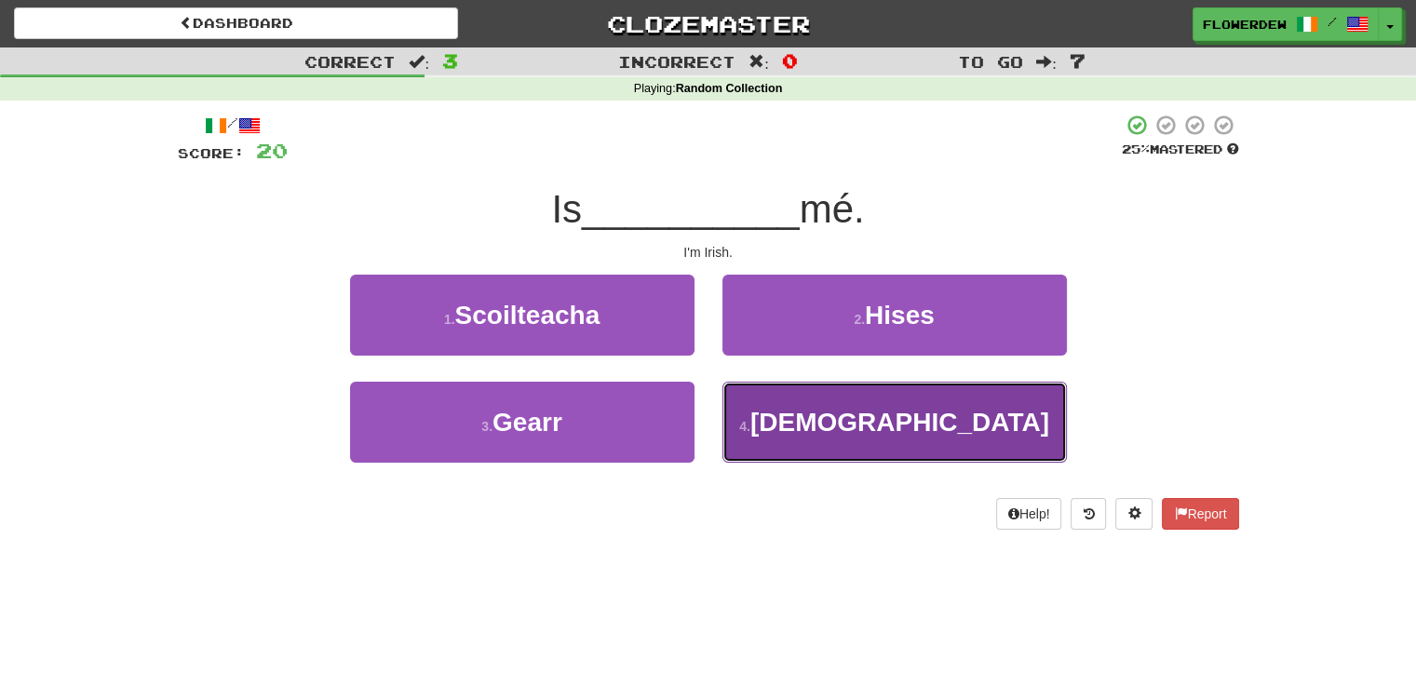
click at [760, 442] on button "4 . Éireannach" at bounding box center [894, 422] width 344 height 81
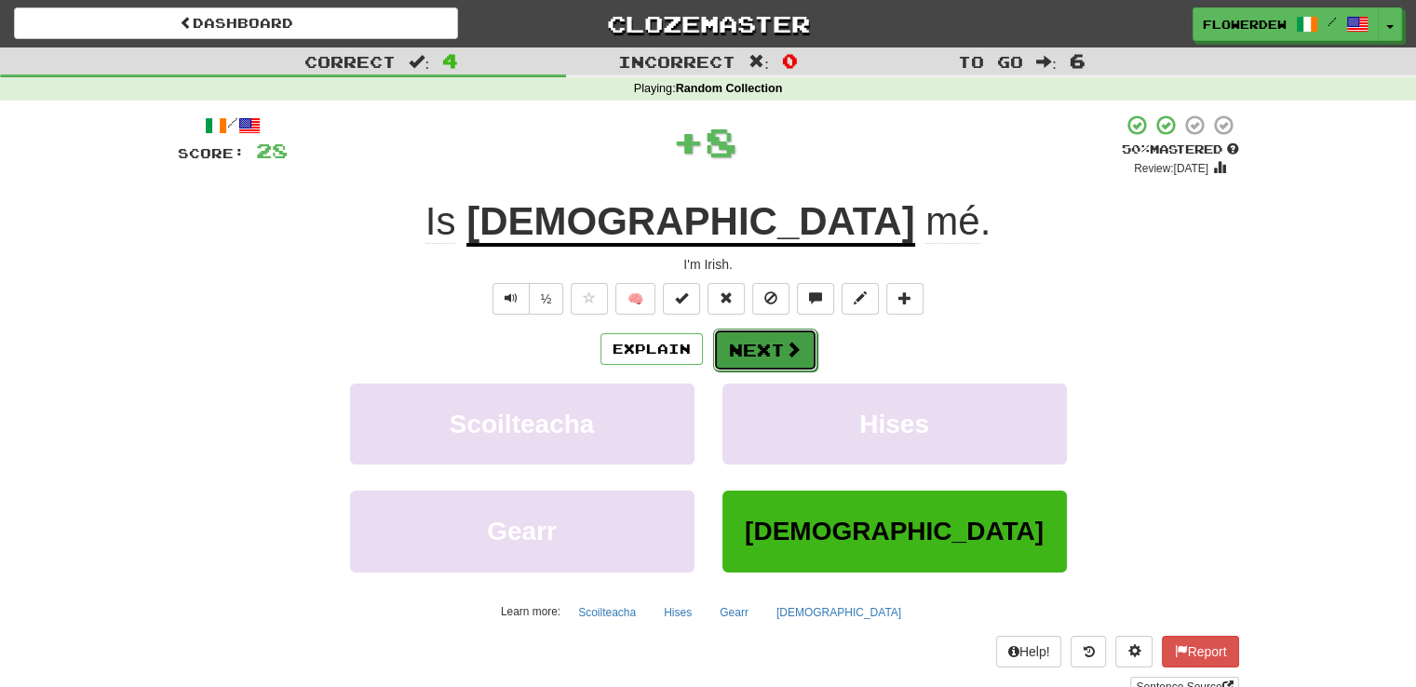
click at [764, 351] on button "Next" at bounding box center [765, 350] width 104 height 43
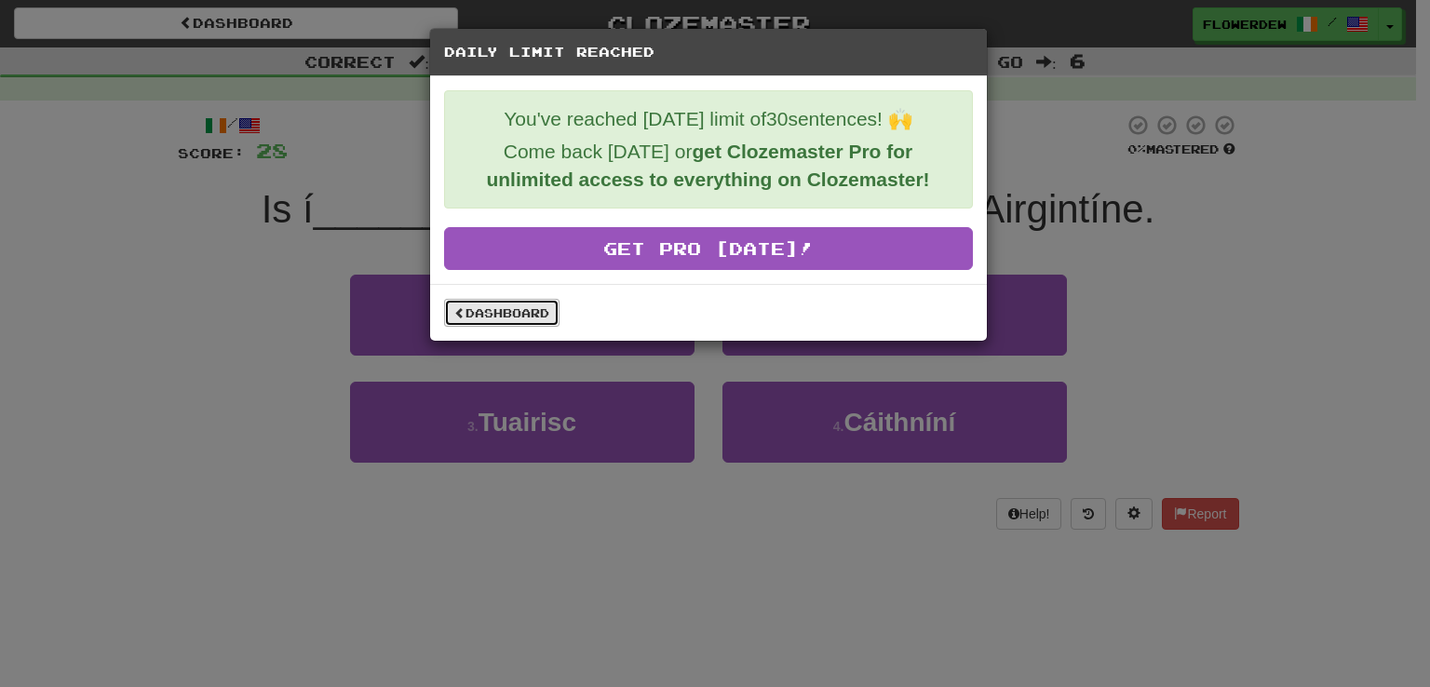
click at [525, 303] on link "Dashboard" at bounding box center [501, 313] width 115 height 28
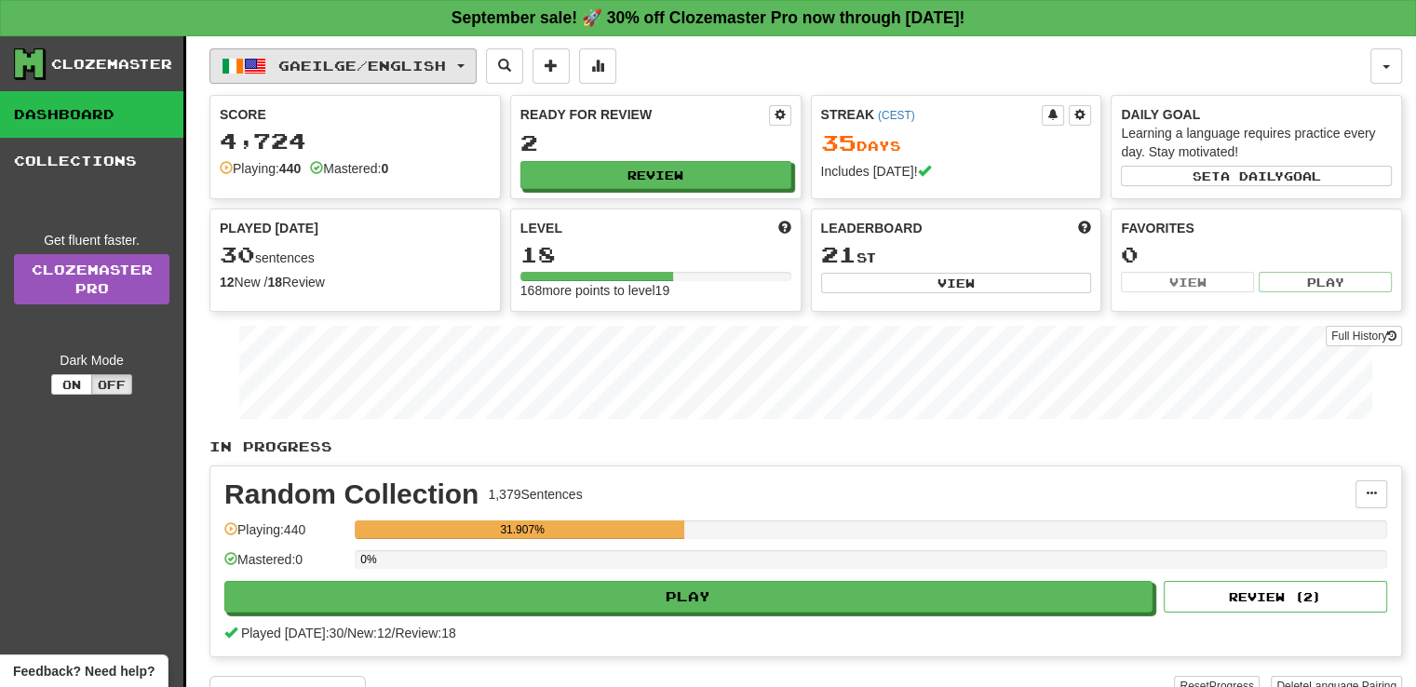
click at [402, 61] on span "Gaeilge / English" at bounding box center [362, 66] width 168 height 16
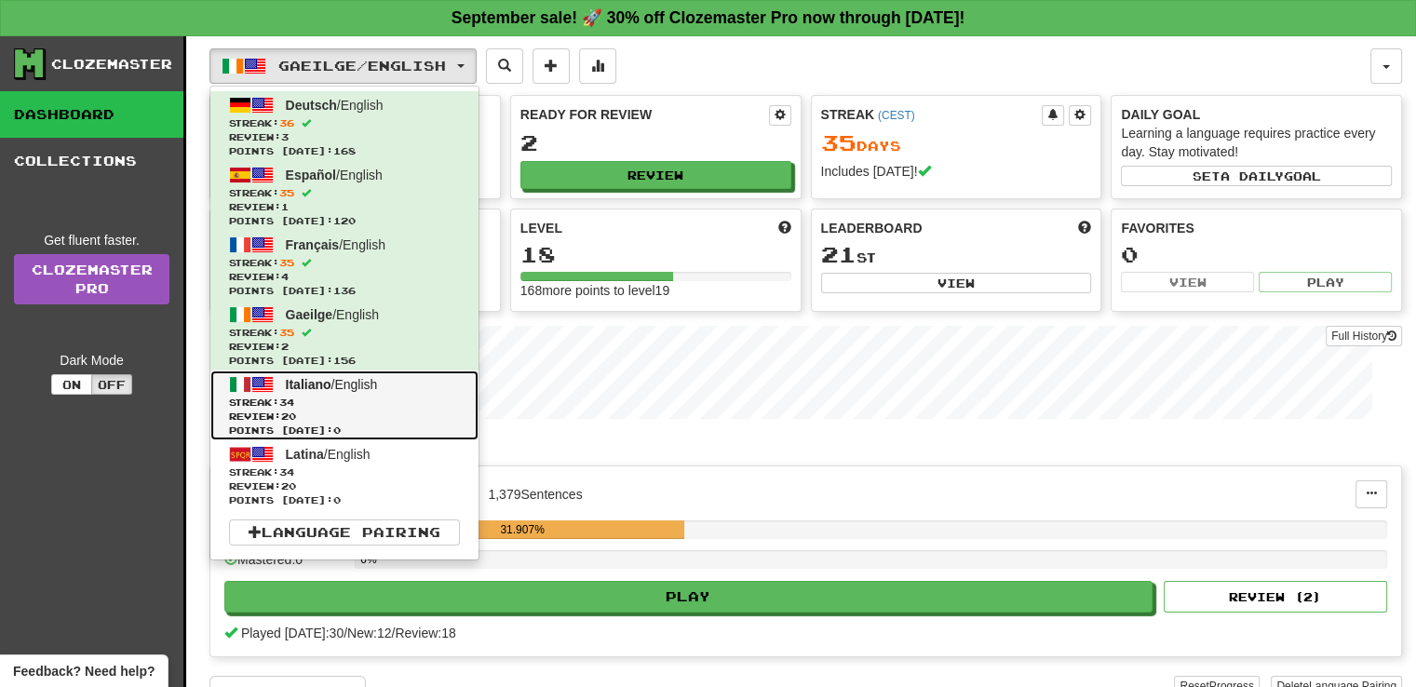
click at [378, 384] on span "Italiano / English" at bounding box center [332, 384] width 92 height 15
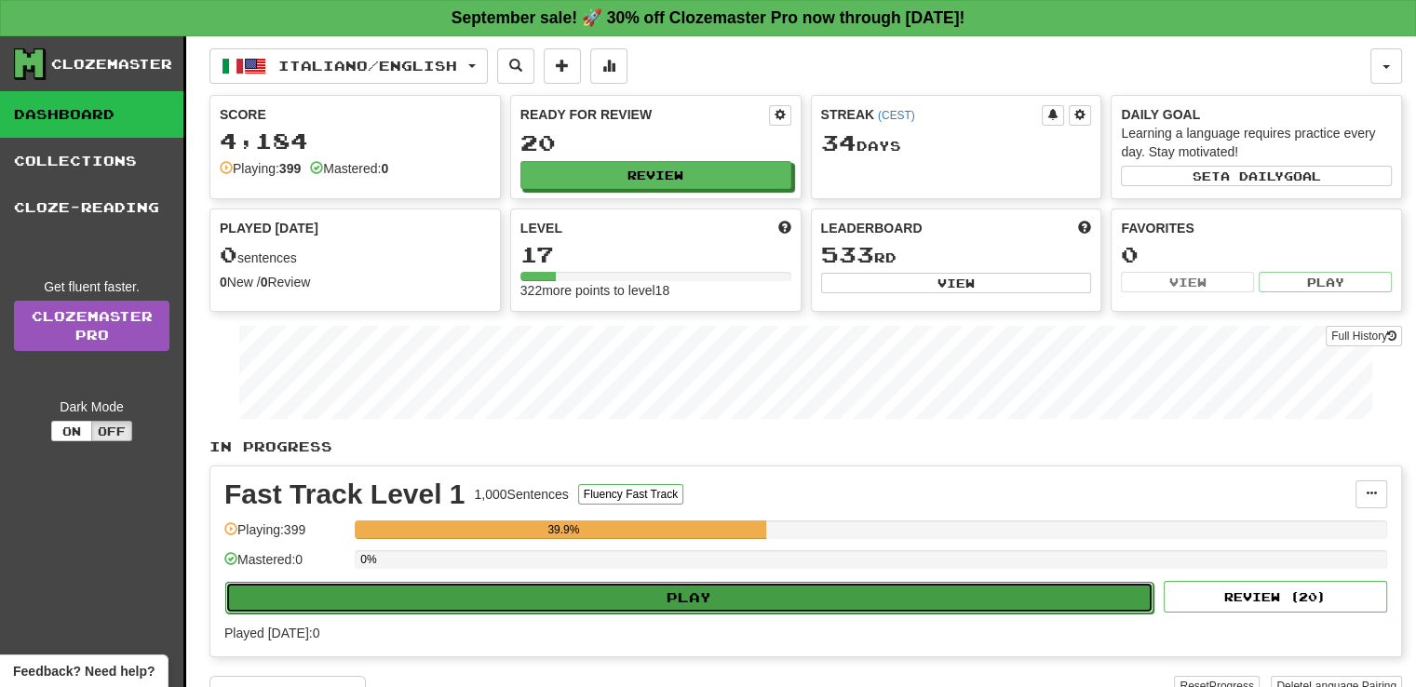
click at [736, 606] on button "Play" at bounding box center [689, 598] width 928 height 32
select select "**"
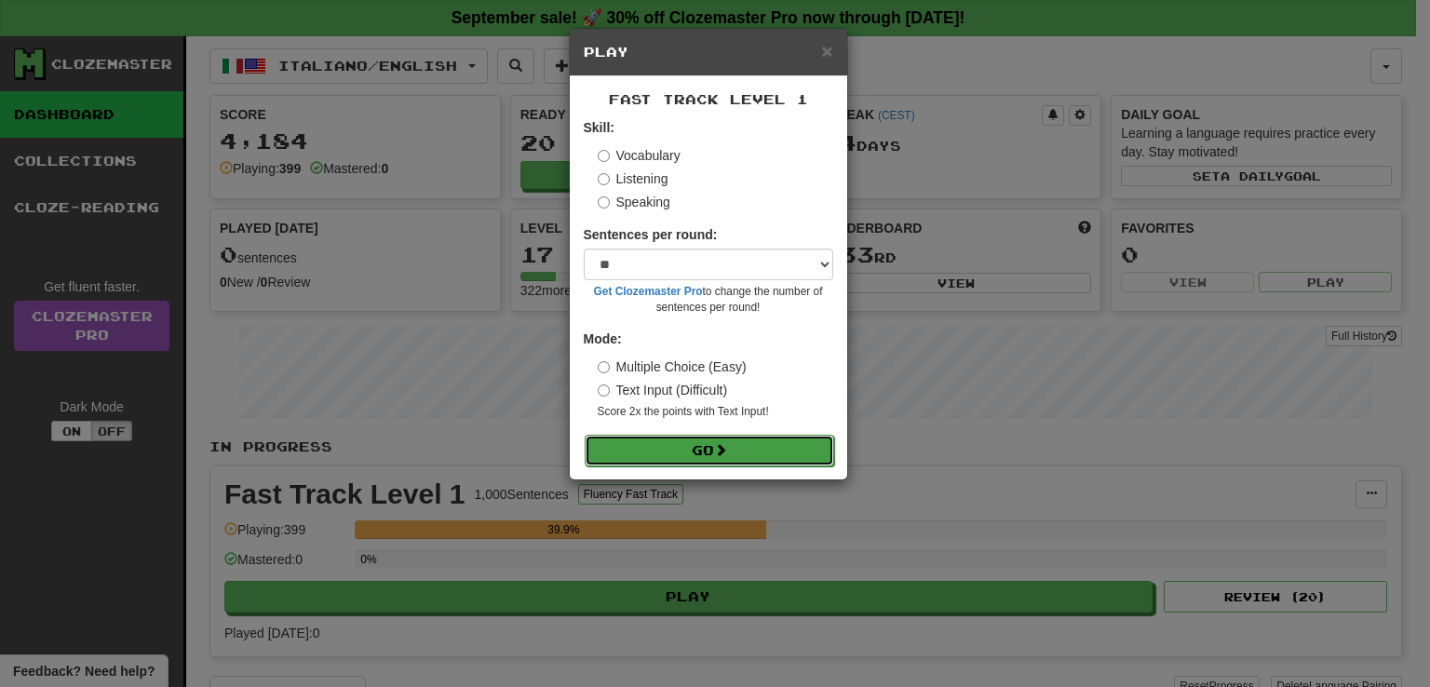
click at [703, 458] on button "Go" at bounding box center [709, 451] width 249 height 32
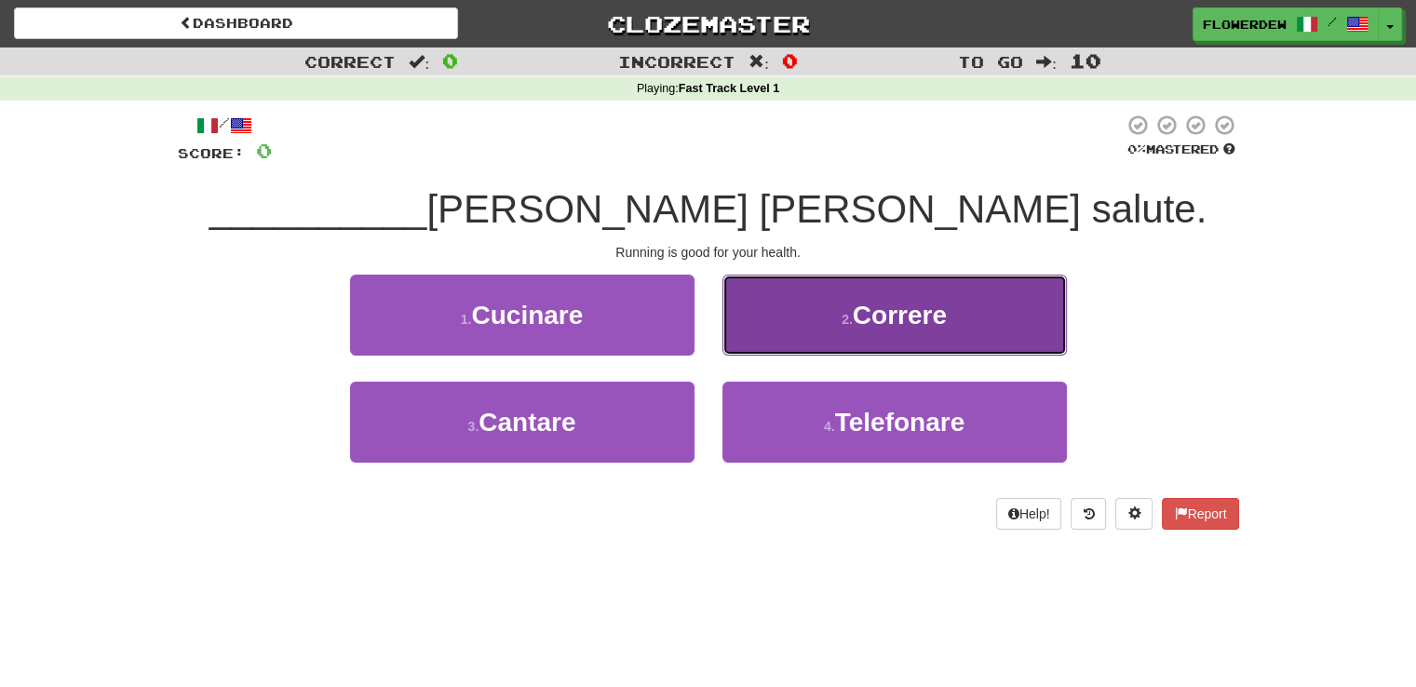
click at [769, 340] on button "2 . Correre" at bounding box center [894, 315] width 344 height 81
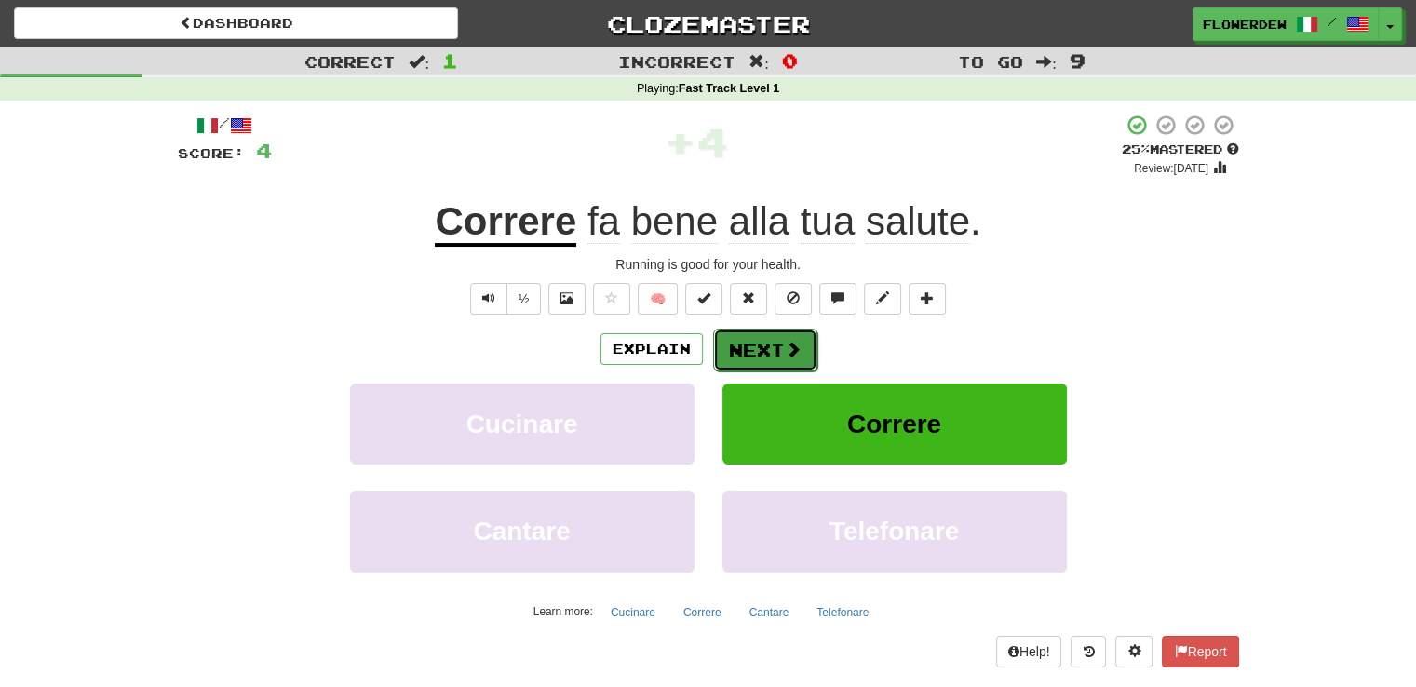
click at [742, 355] on button "Next" at bounding box center [765, 350] width 104 height 43
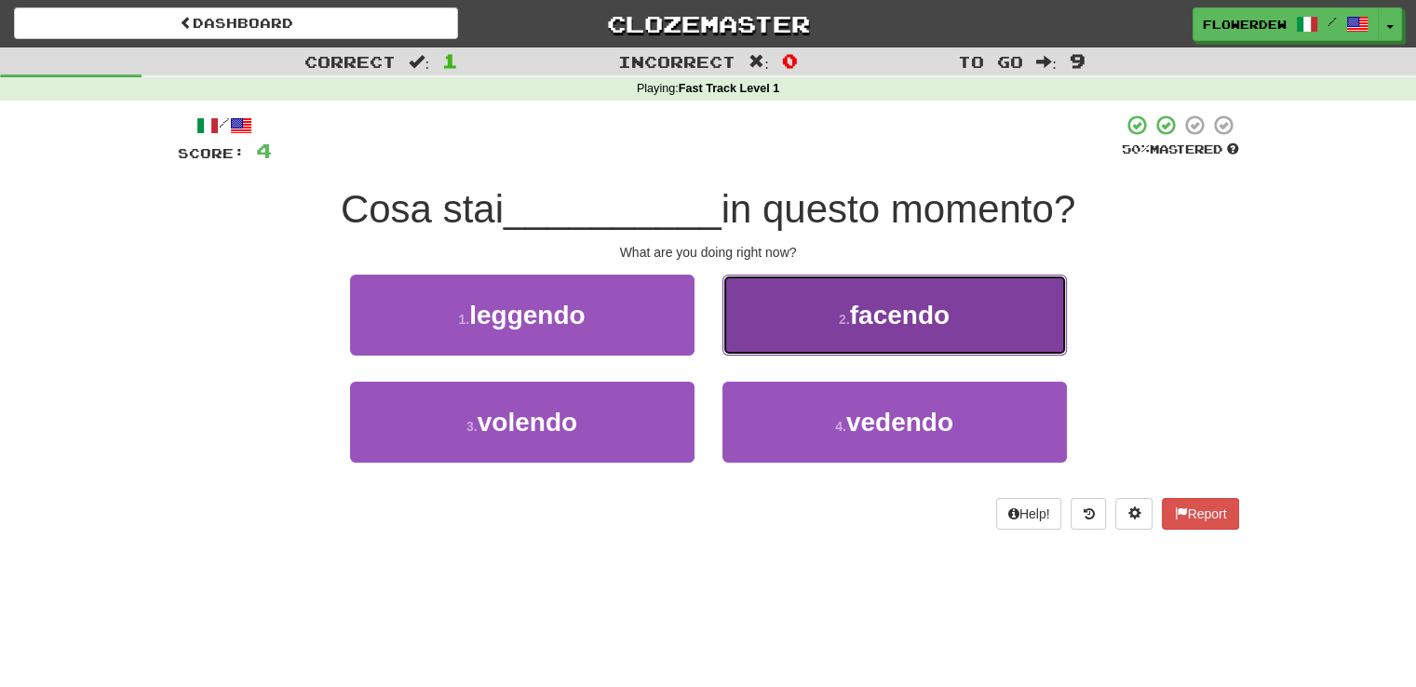
click at [782, 337] on button "2 . facendo" at bounding box center [894, 315] width 344 height 81
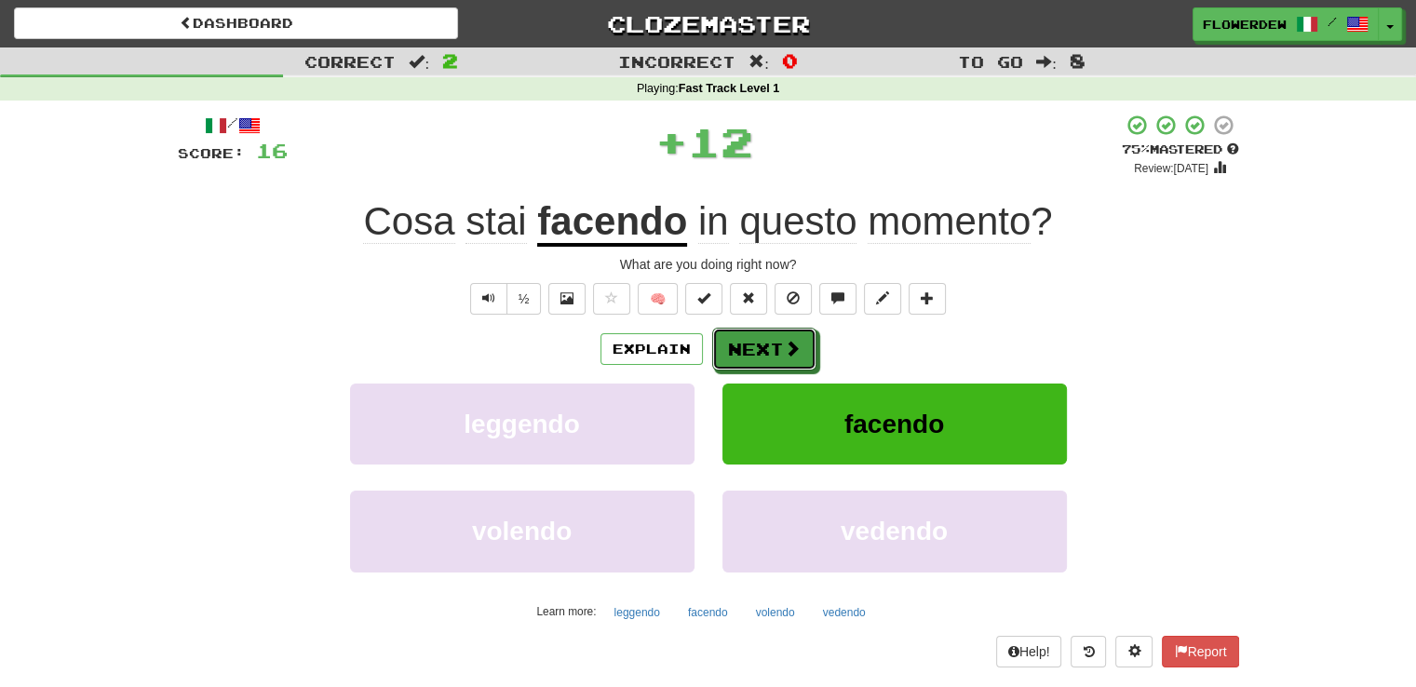
click at [782, 337] on button "Next" at bounding box center [764, 349] width 104 height 43
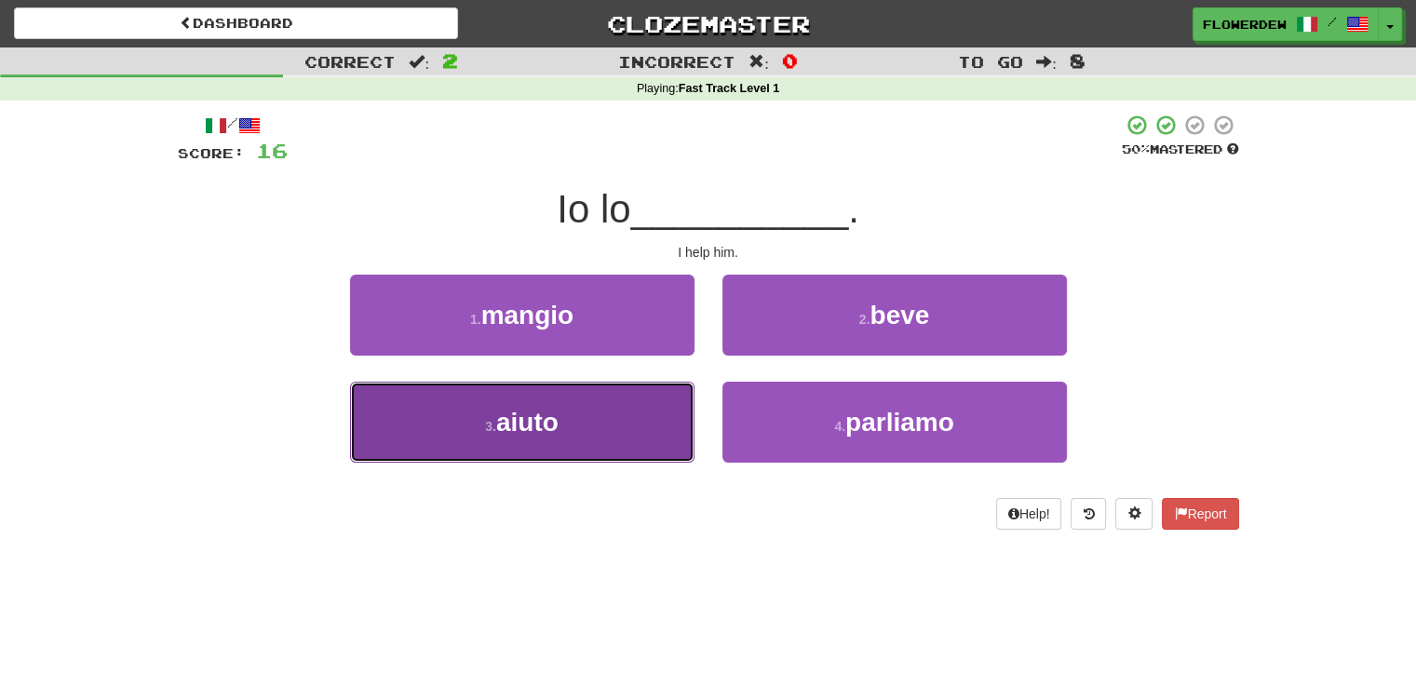
click at [620, 415] on button "3 . aiuto" at bounding box center [522, 422] width 344 height 81
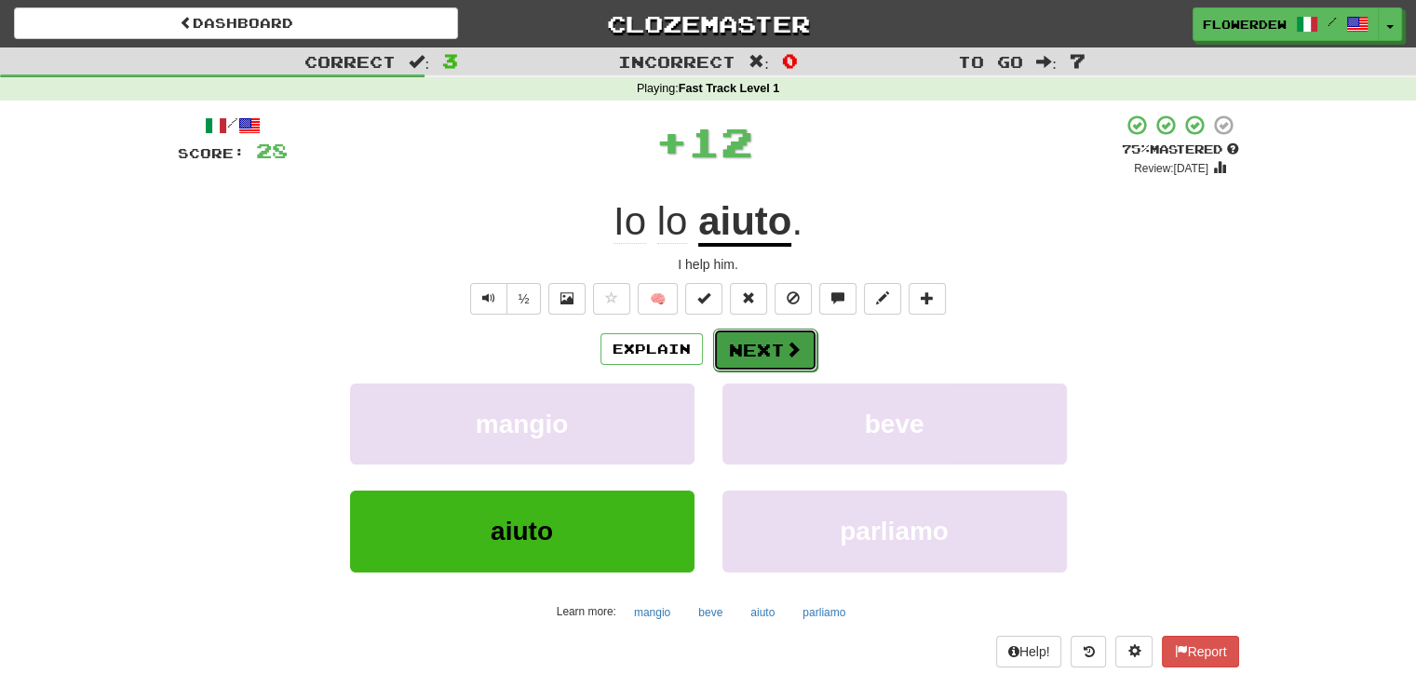
click at [775, 352] on button "Next" at bounding box center [765, 350] width 104 height 43
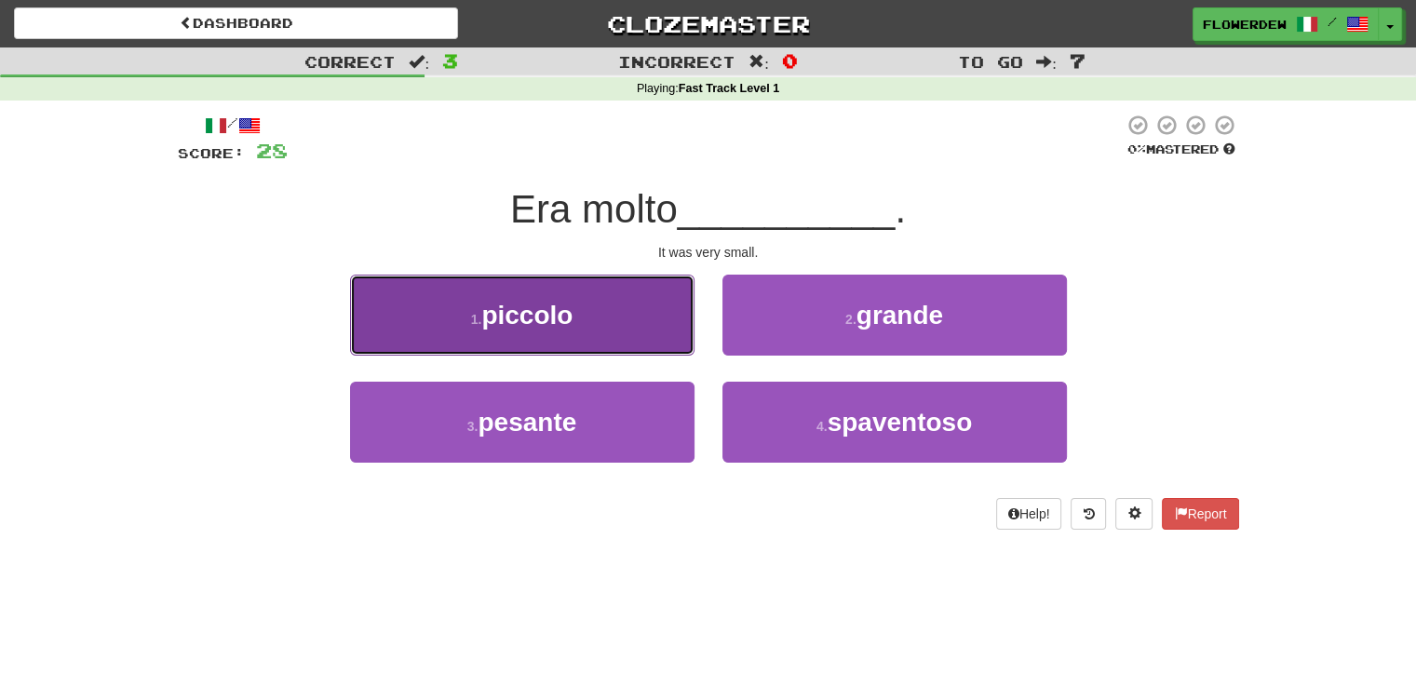
click at [612, 317] on button "1 . piccolo" at bounding box center [522, 315] width 344 height 81
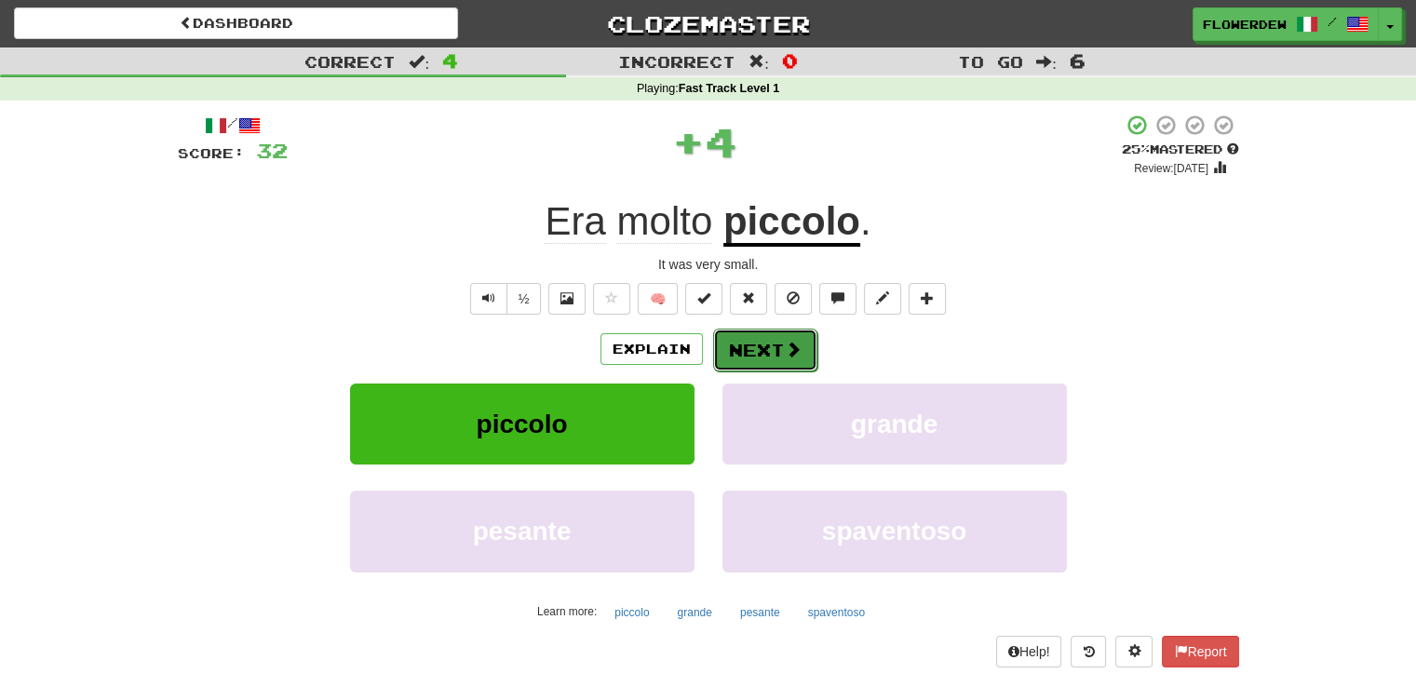
click at [754, 349] on button "Next" at bounding box center [765, 350] width 104 height 43
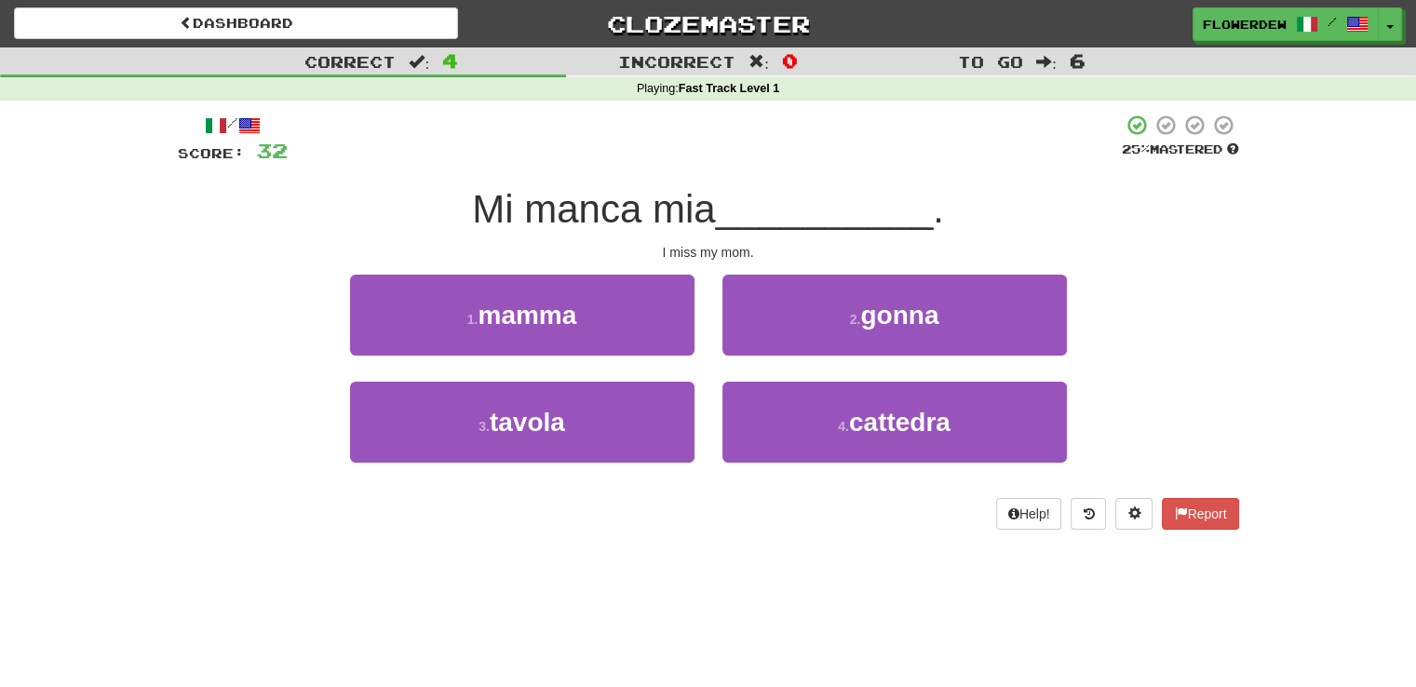
click at [609, 365] on div "1 . mamma" at bounding box center [522, 328] width 372 height 107
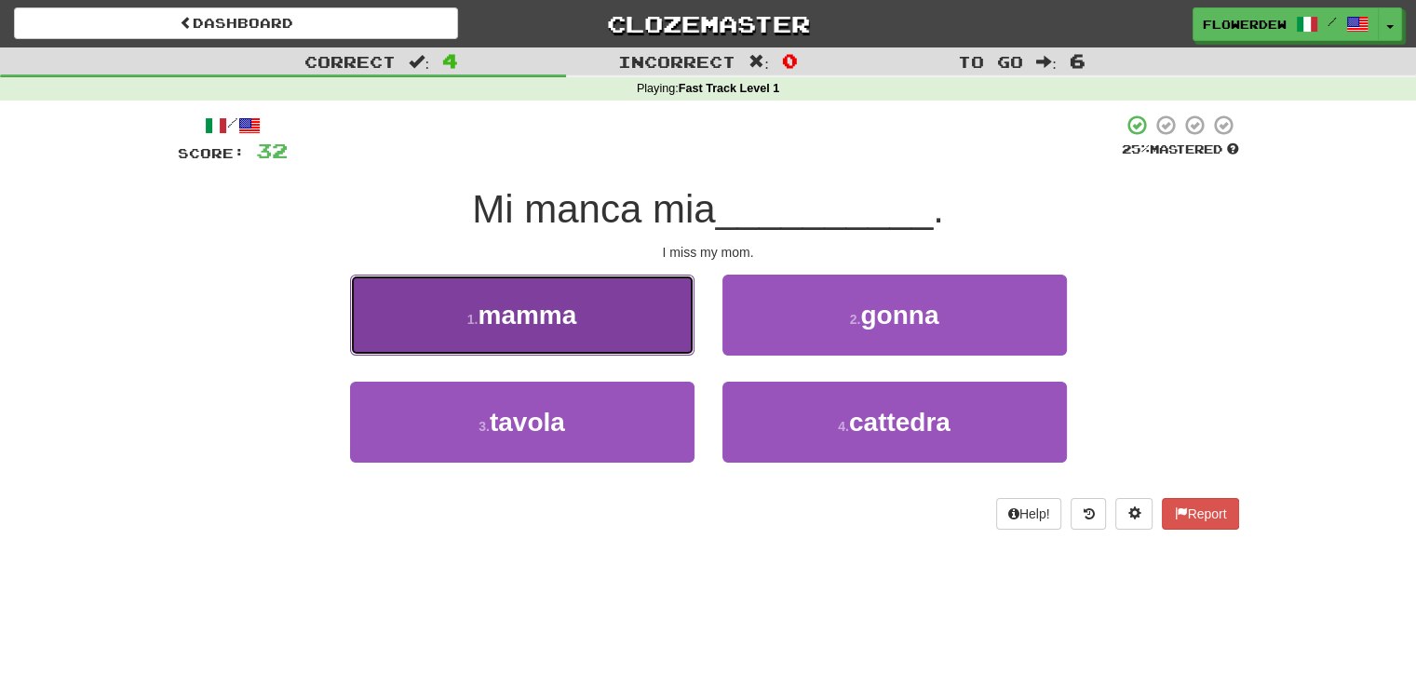
click at [624, 317] on button "1 . mamma" at bounding box center [522, 315] width 344 height 81
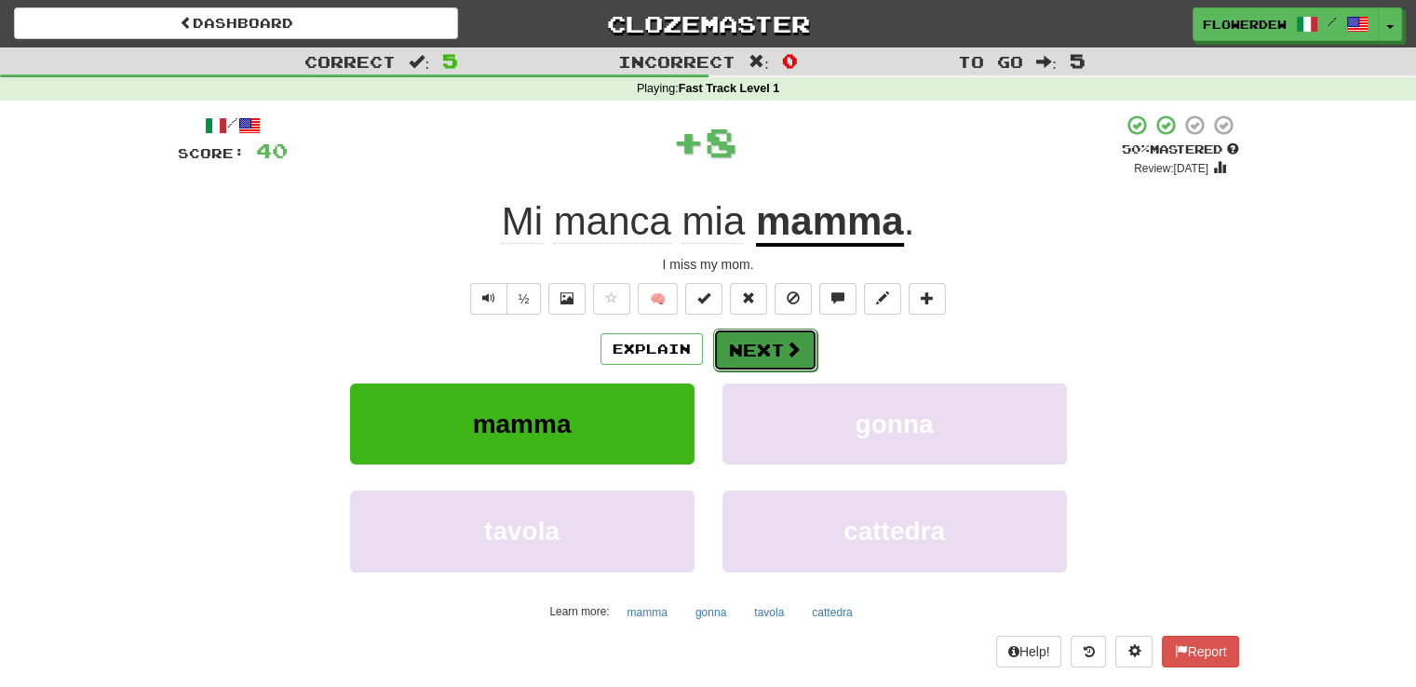
click at [748, 345] on button "Next" at bounding box center [765, 350] width 104 height 43
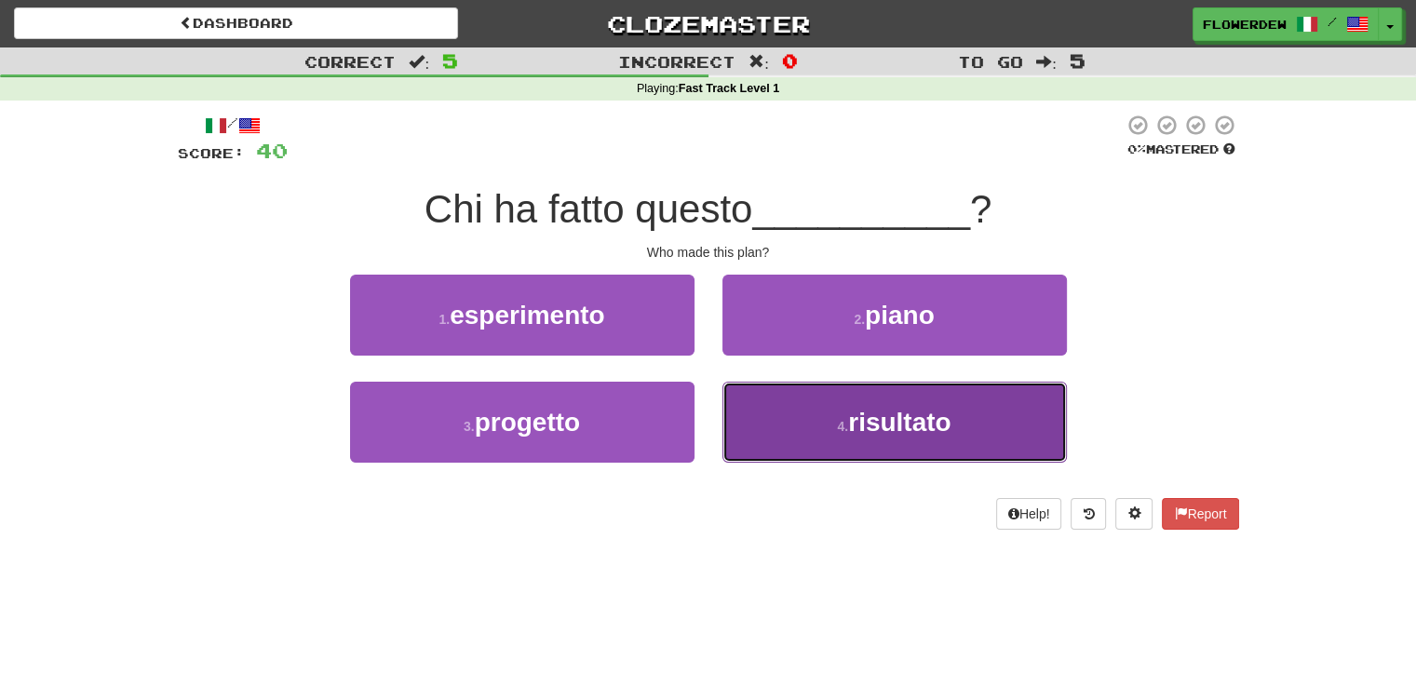
click at [773, 422] on button "4 . risultato" at bounding box center [894, 422] width 344 height 81
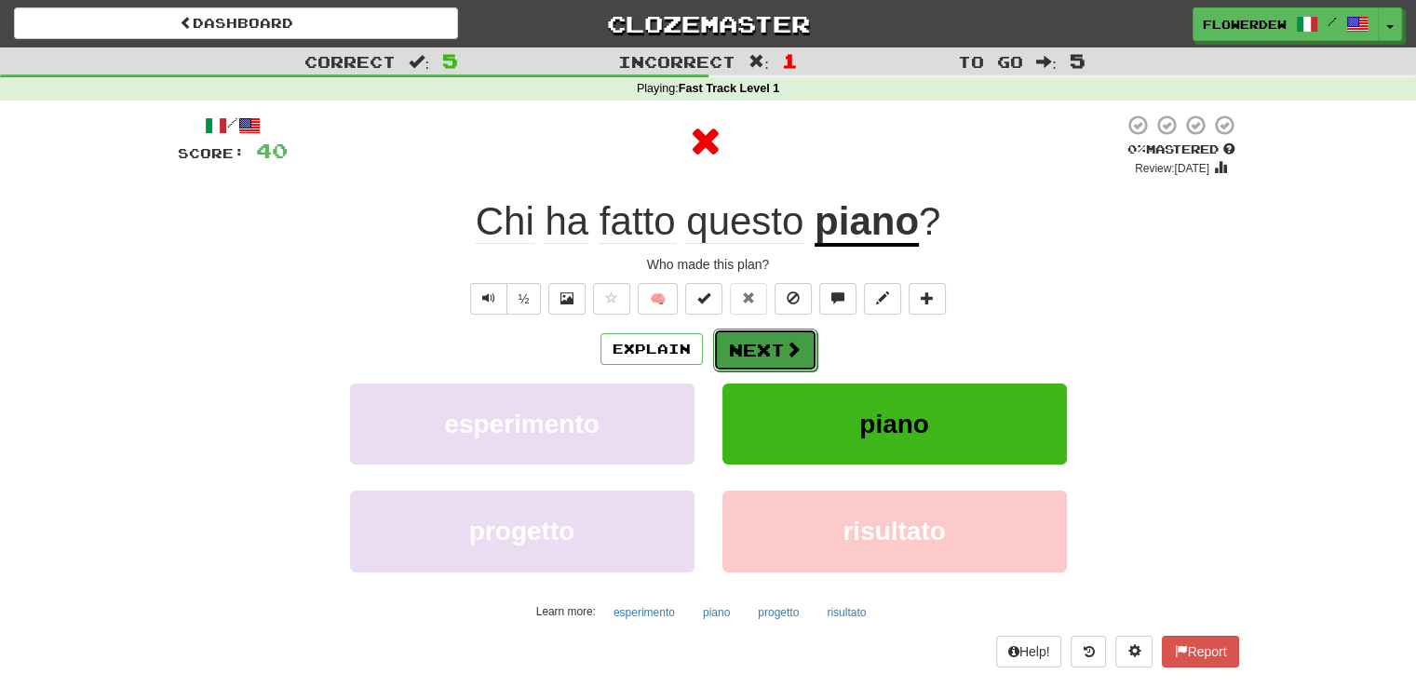
click at [794, 341] on span at bounding box center [793, 349] width 17 height 17
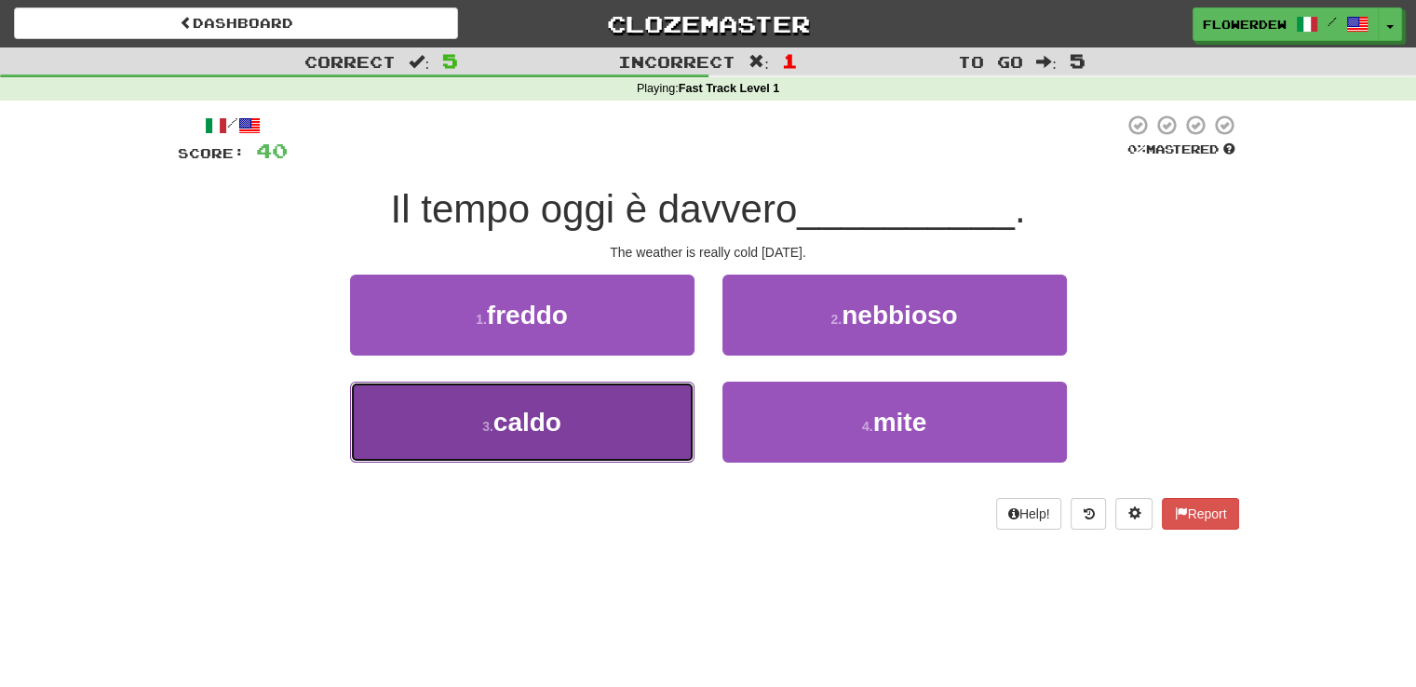
click at [673, 395] on button "3 . caldo" at bounding box center [522, 422] width 344 height 81
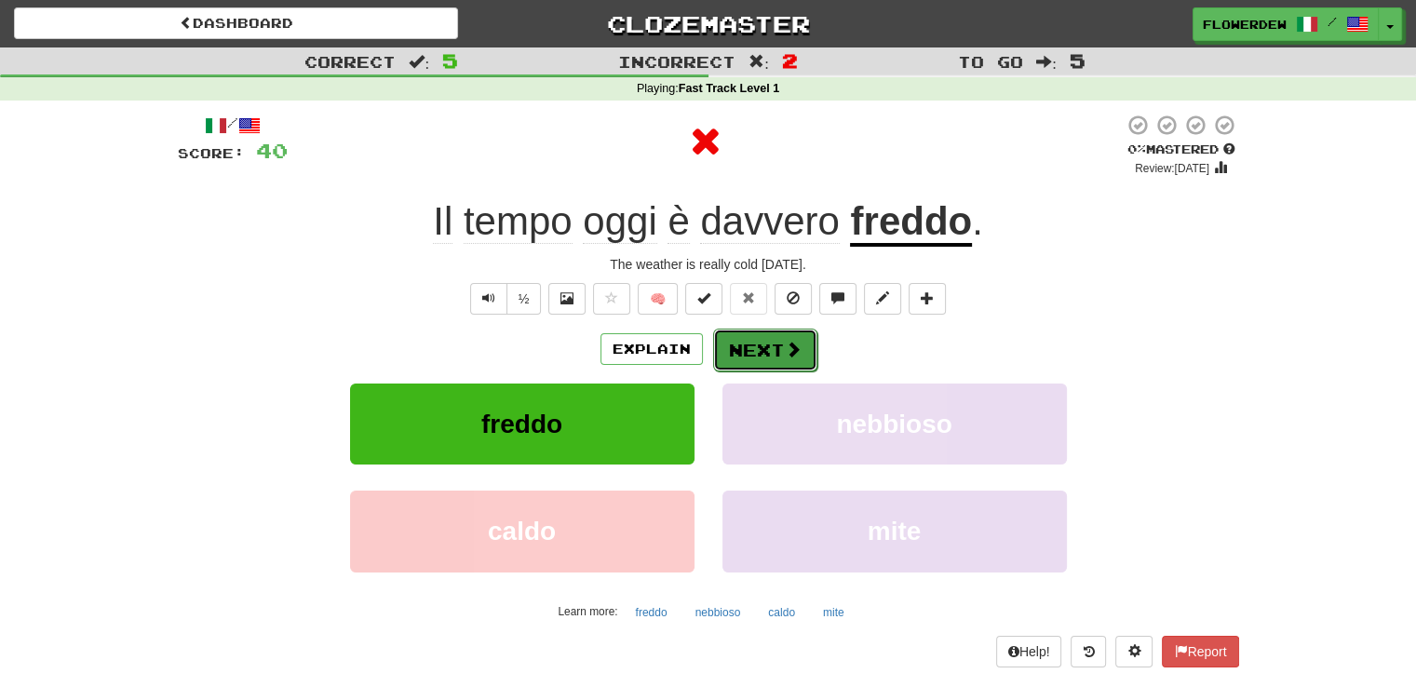
click at [751, 348] on button "Next" at bounding box center [765, 350] width 104 height 43
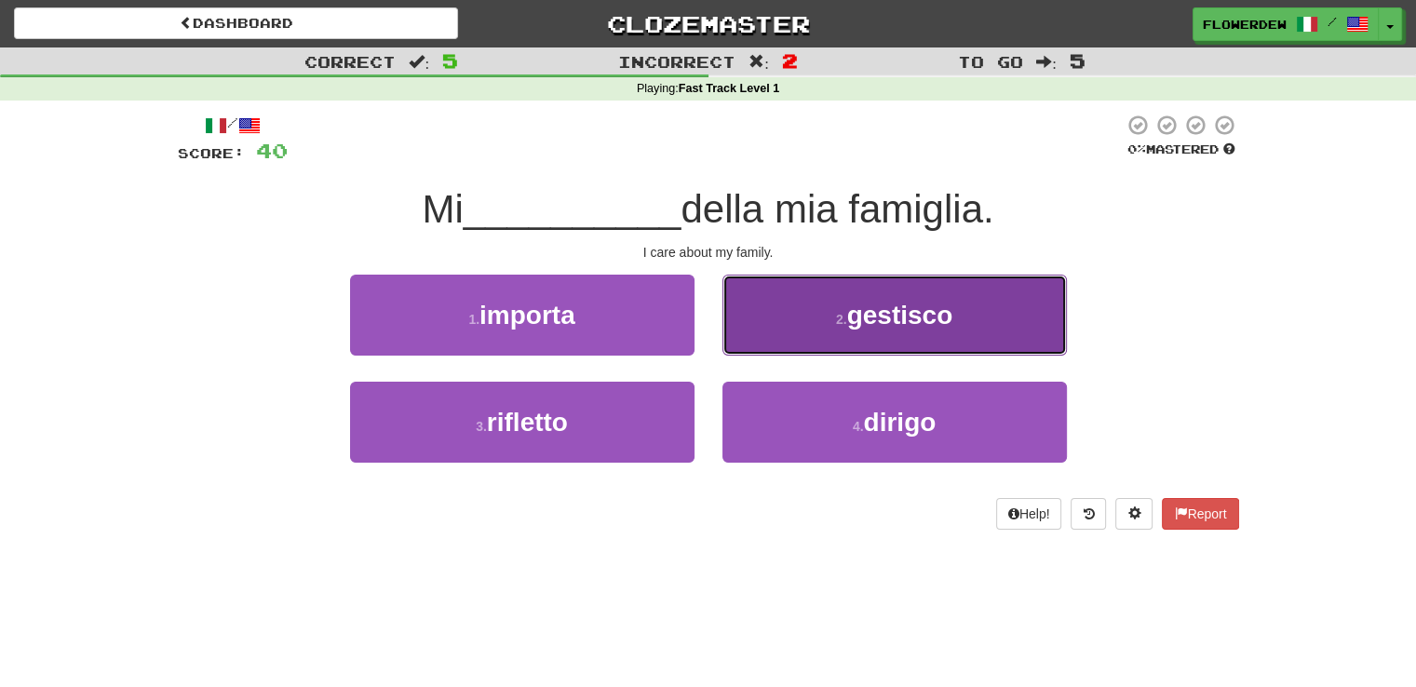
click at [827, 310] on button "2 . gestisco" at bounding box center [894, 315] width 344 height 81
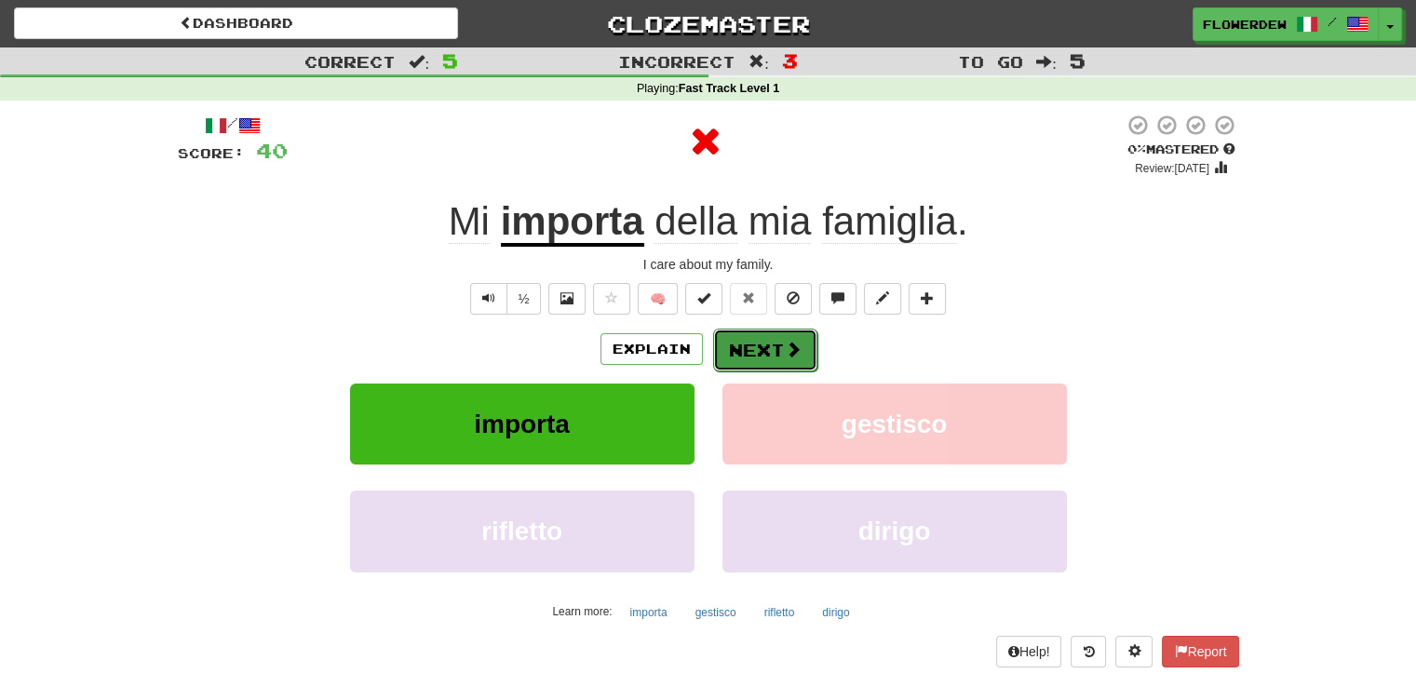
click at [767, 341] on button "Next" at bounding box center [765, 350] width 104 height 43
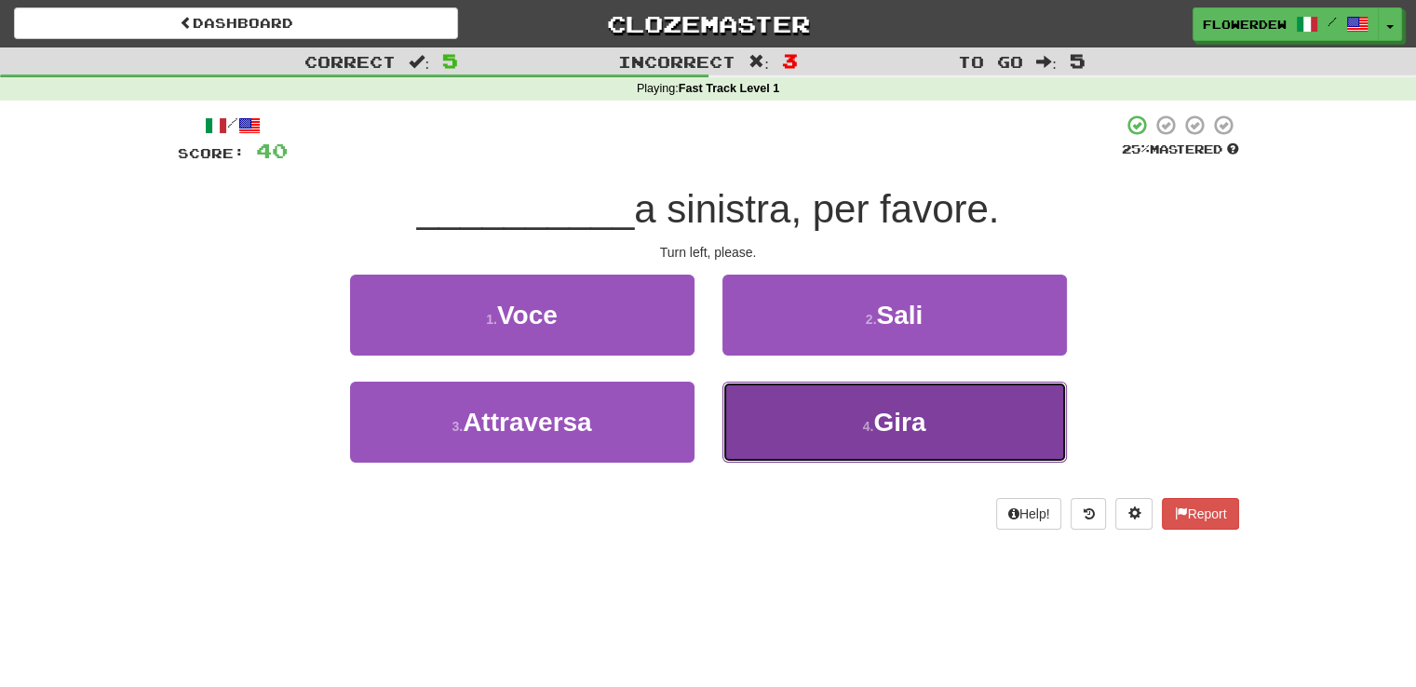
click at [790, 413] on button "4 . Gira" at bounding box center [894, 422] width 344 height 81
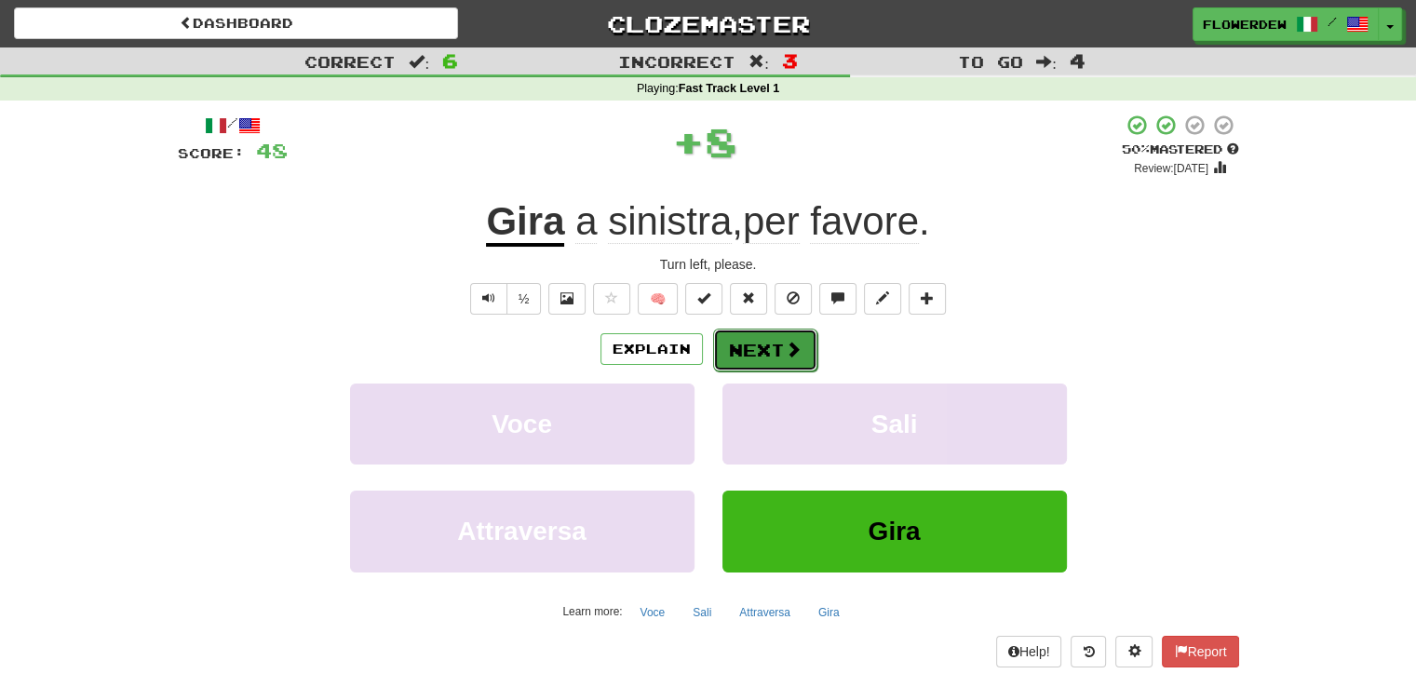
click at [741, 342] on button "Next" at bounding box center [765, 350] width 104 height 43
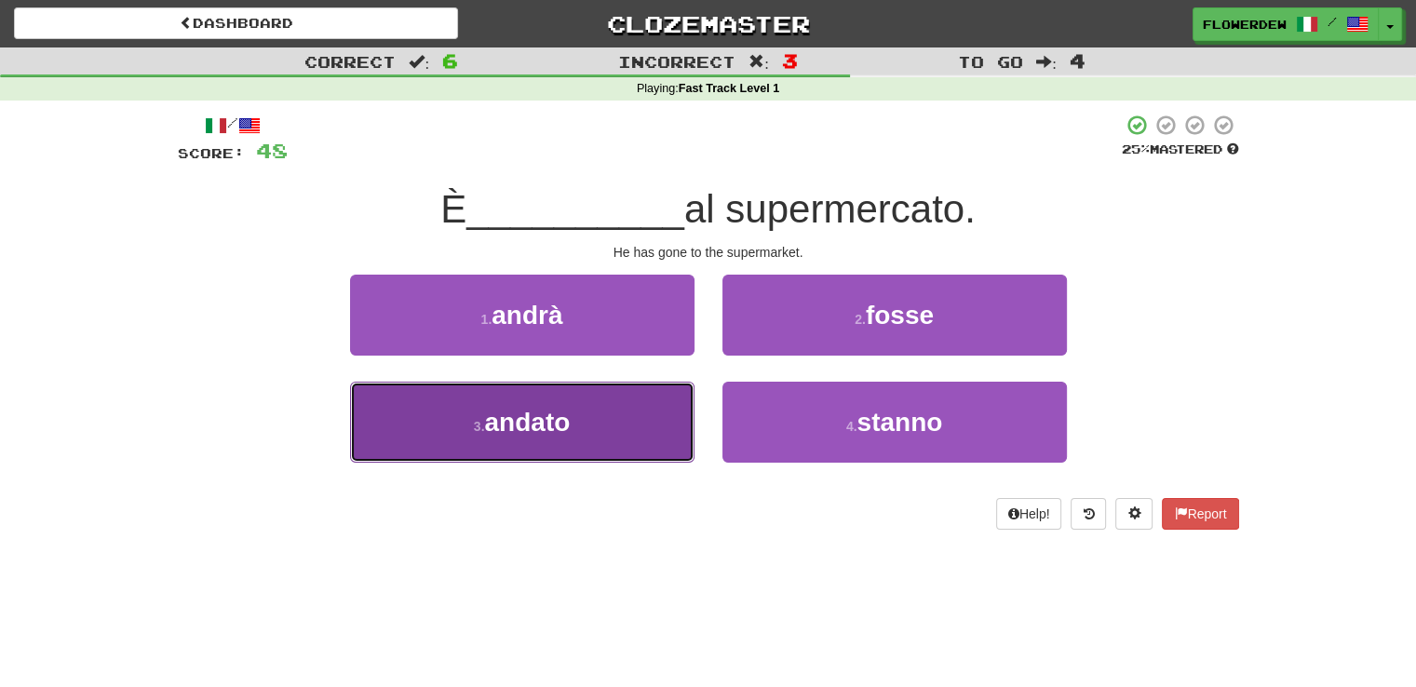
click at [623, 452] on button "3 . andato" at bounding box center [522, 422] width 344 height 81
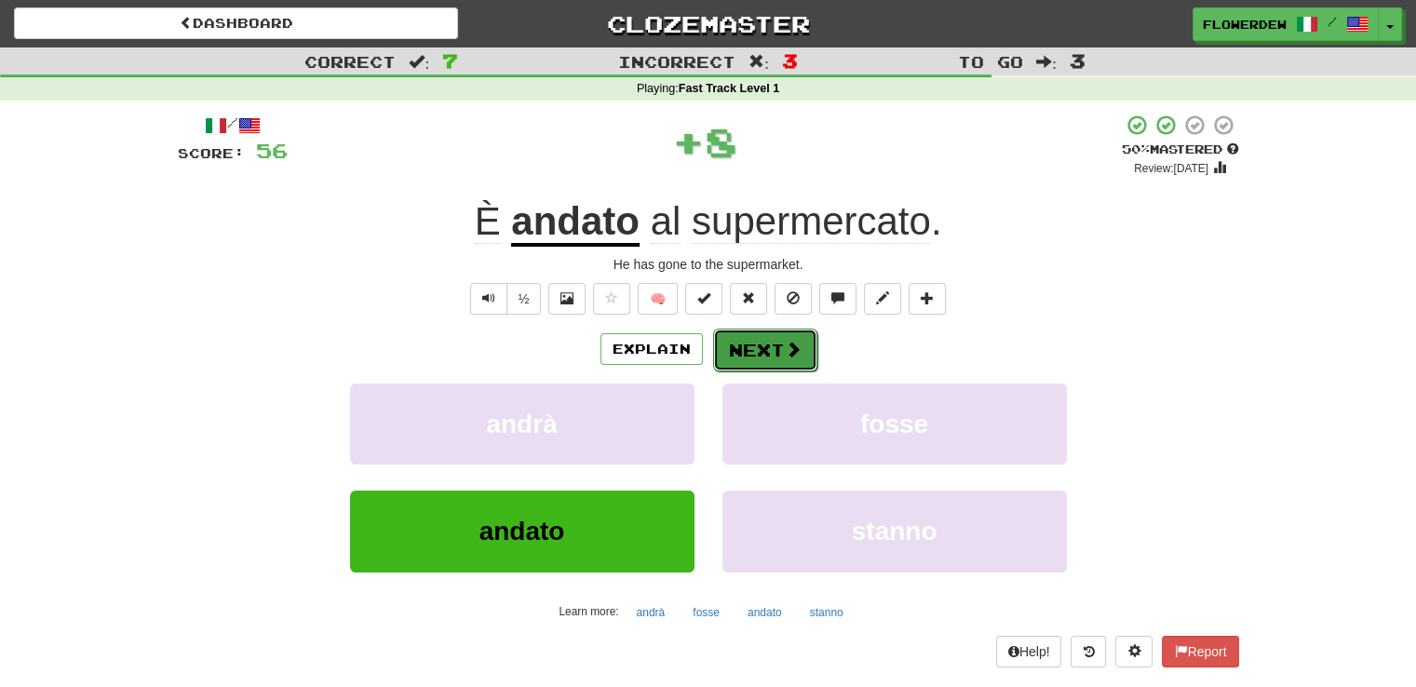
click at [771, 358] on button "Next" at bounding box center [765, 350] width 104 height 43
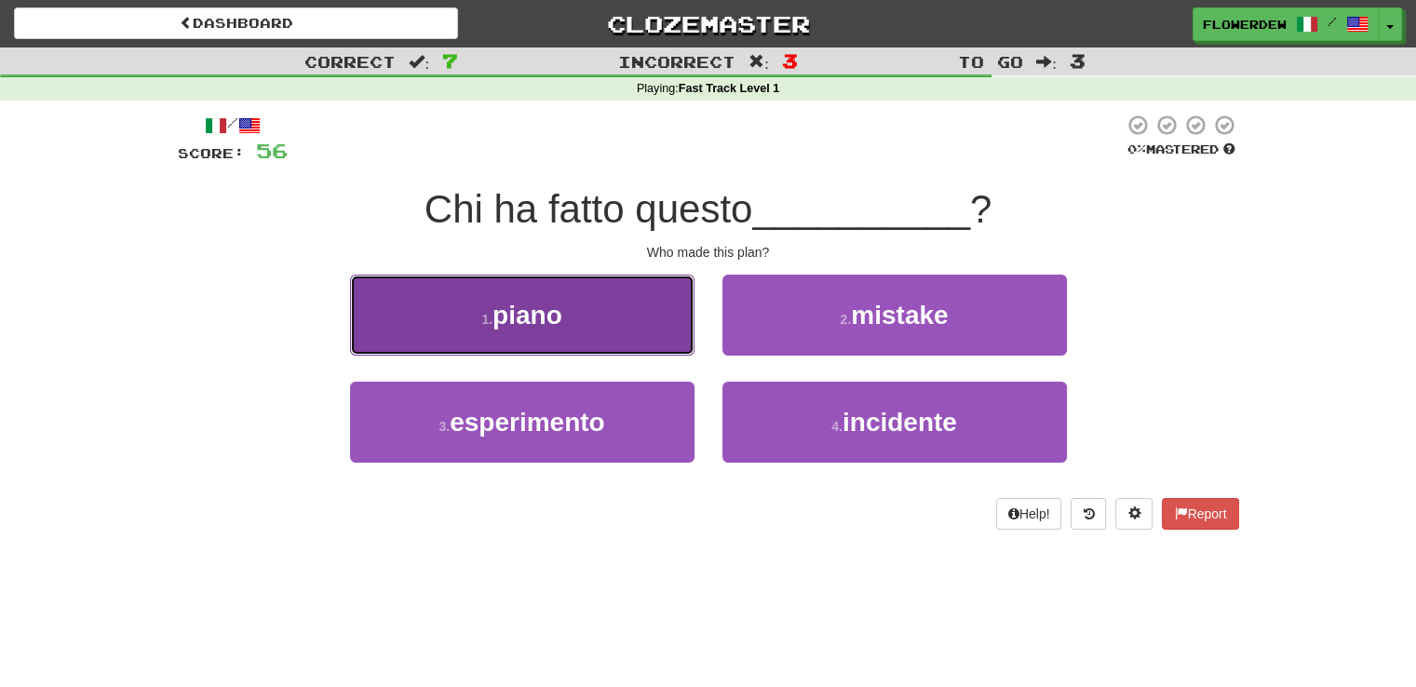
click at [632, 315] on button "1 . piano" at bounding box center [522, 315] width 344 height 81
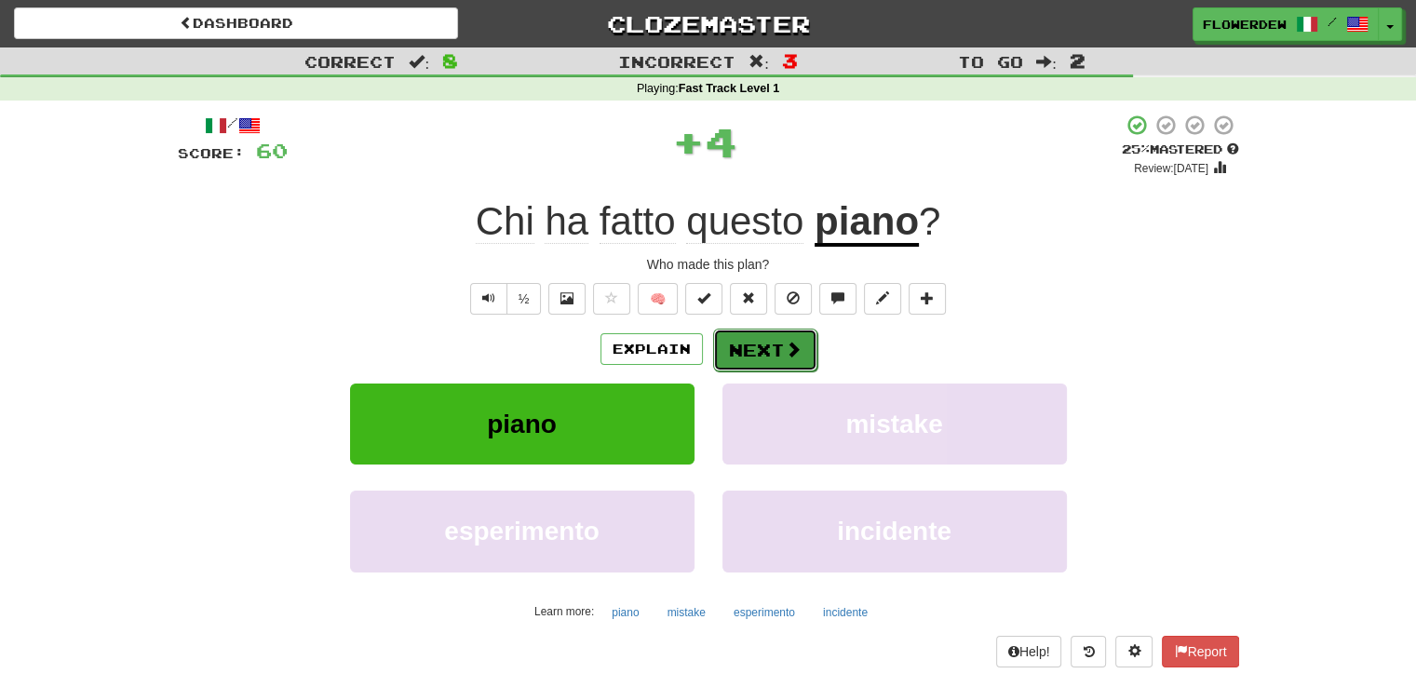
click at [775, 343] on button "Next" at bounding box center [765, 350] width 104 height 43
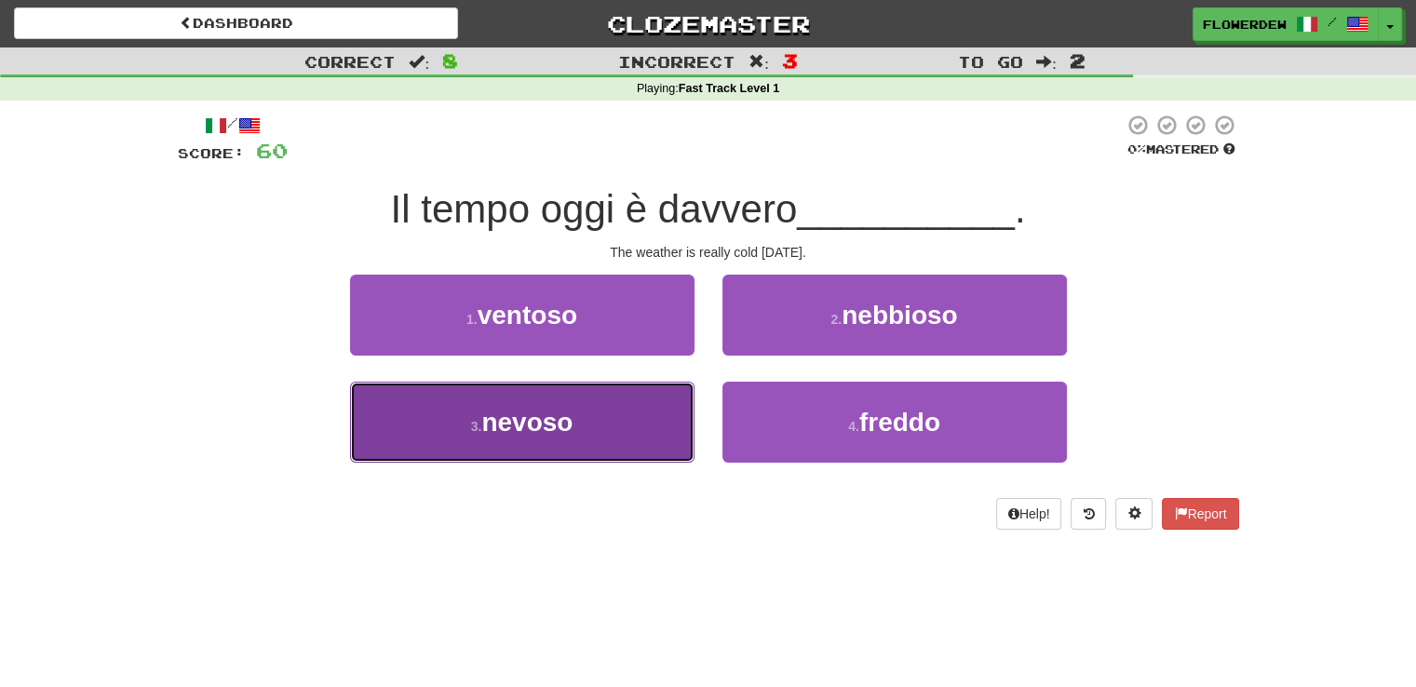
click at [648, 403] on button "3 . nevoso" at bounding box center [522, 422] width 344 height 81
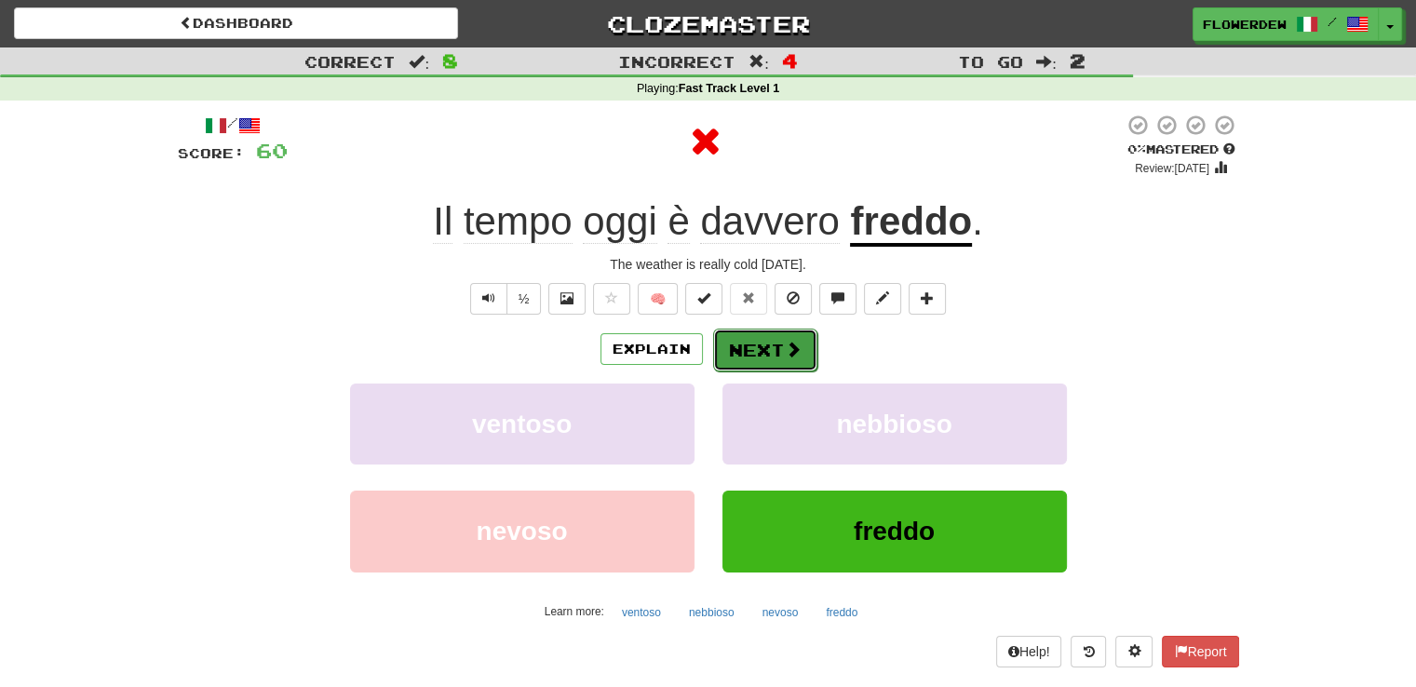
click at [769, 364] on button "Next" at bounding box center [765, 350] width 104 height 43
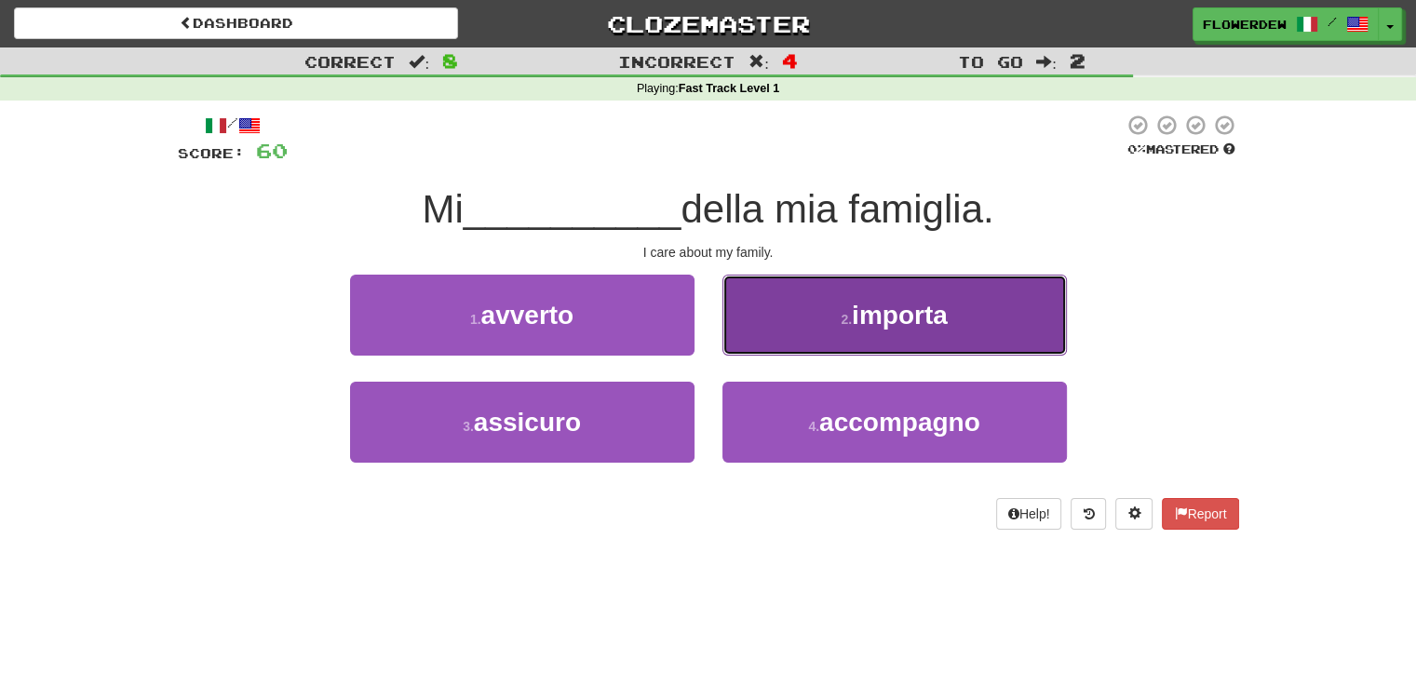
click at [811, 331] on button "2 . importa" at bounding box center [894, 315] width 344 height 81
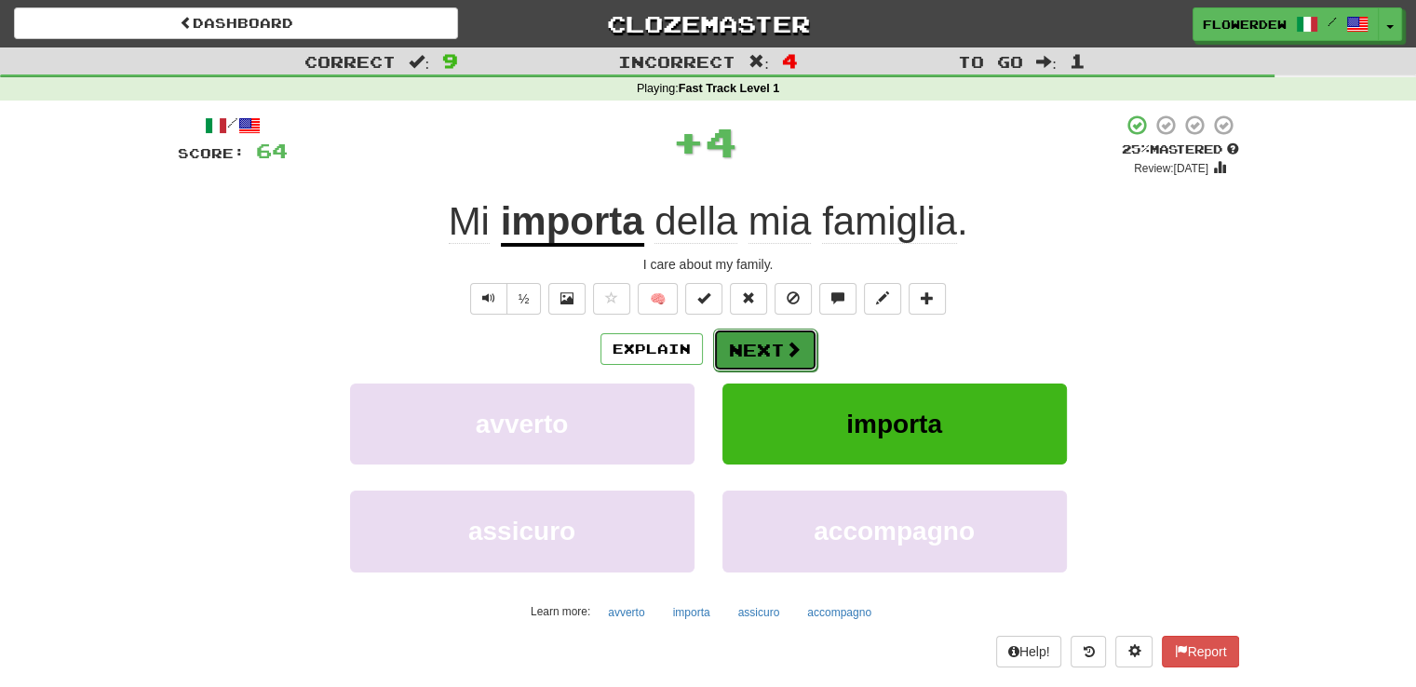
click at [771, 343] on button "Next" at bounding box center [765, 350] width 104 height 43
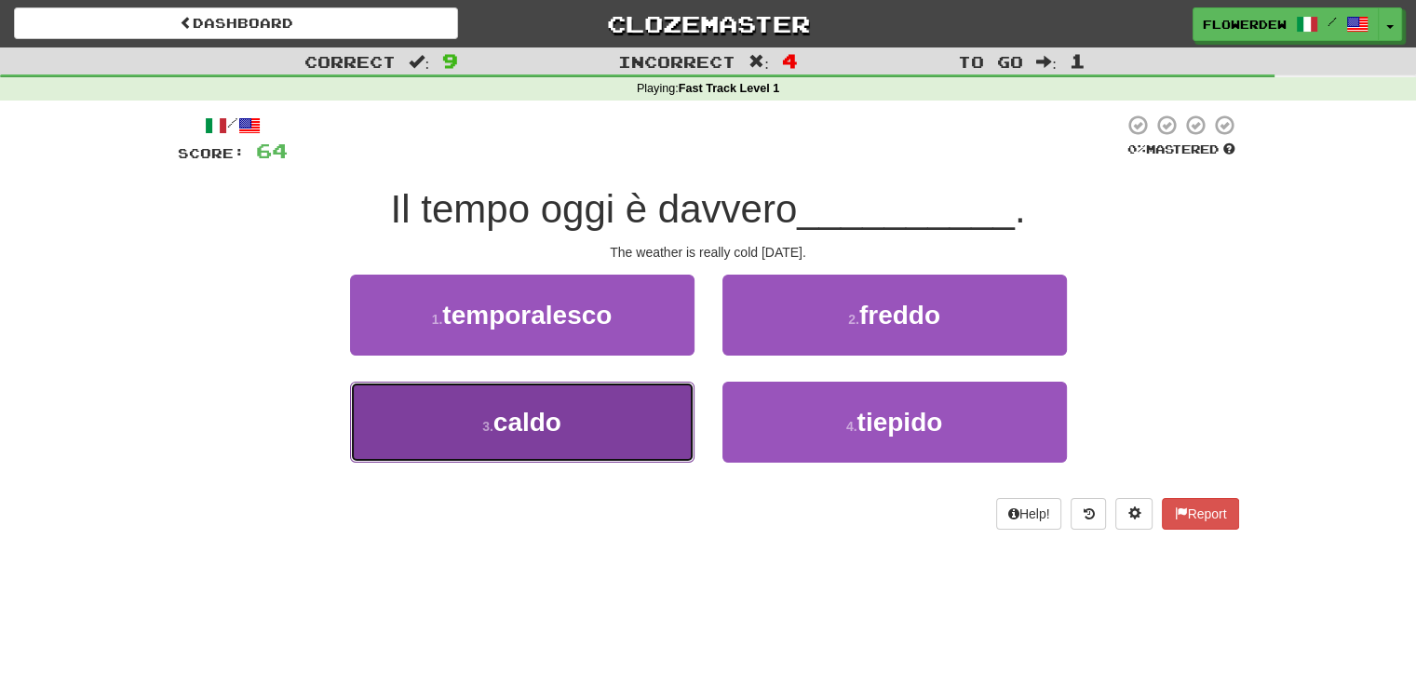
click at [643, 419] on button "3 . caldo" at bounding box center [522, 422] width 344 height 81
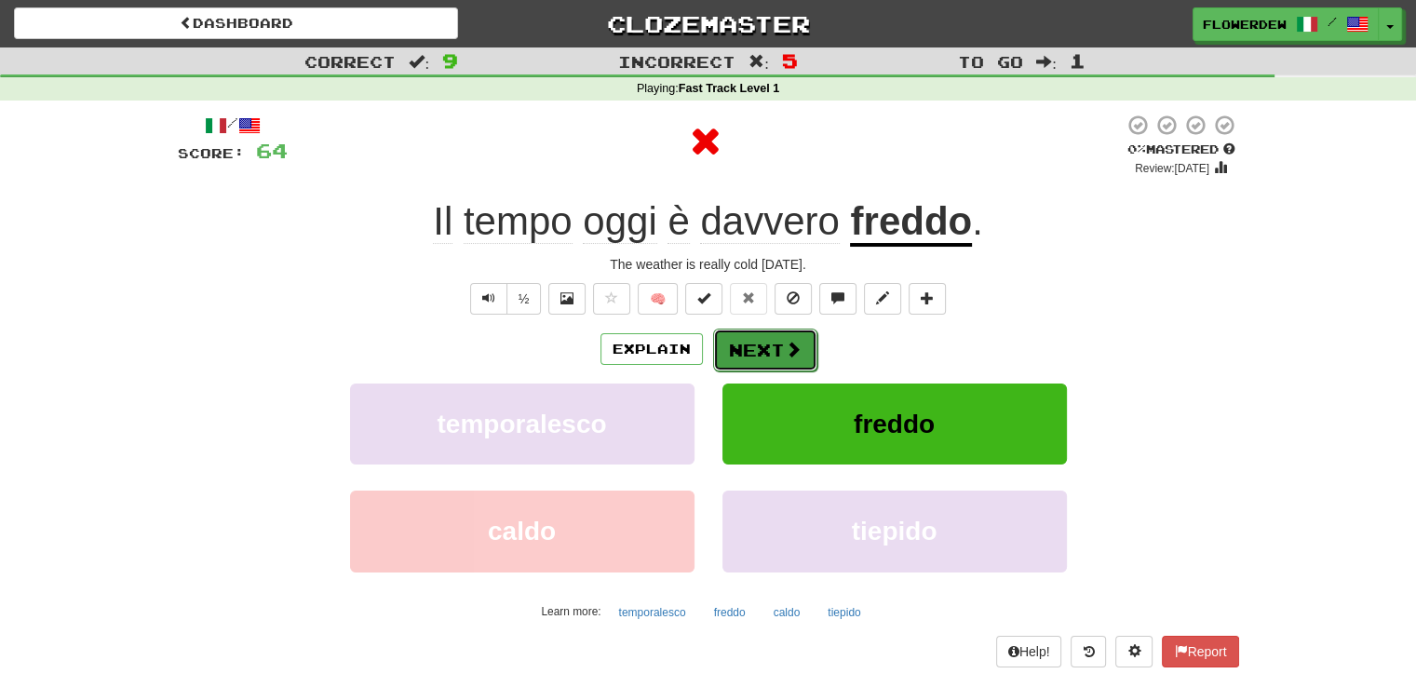
click at [789, 351] on span at bounding box center [793, 349] width 17 height 17
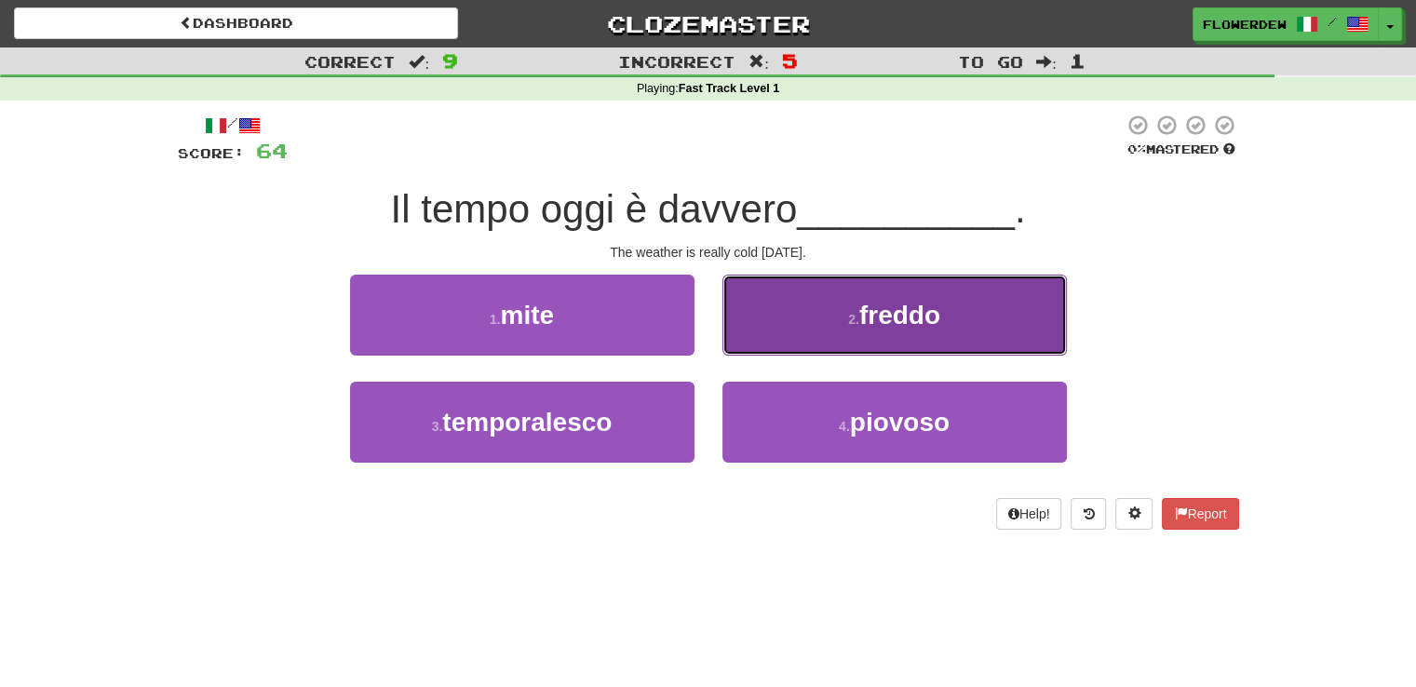
click at [780, 340] on button "2 . freddo" at bounding box center [894, 315] width 344 height 81
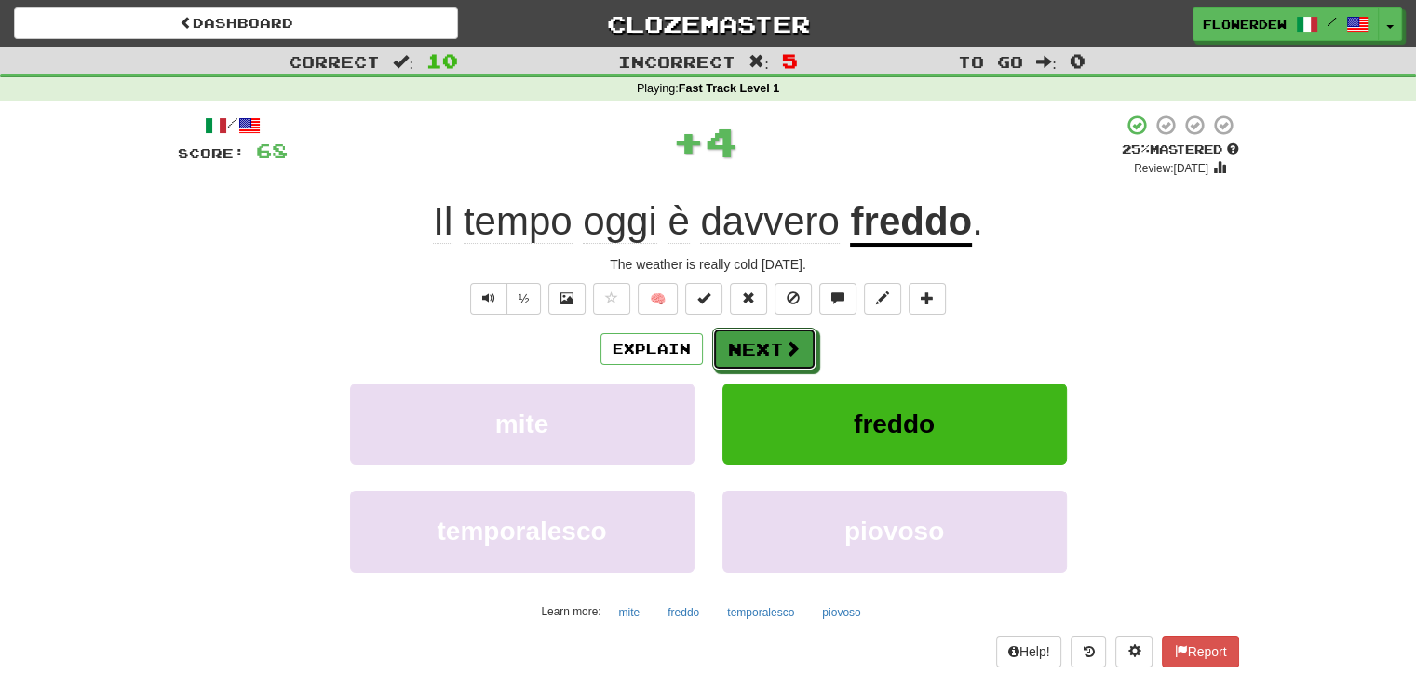
click at [780, 340] on button "Next" at bounding box center [764, 349] width 104 height 43
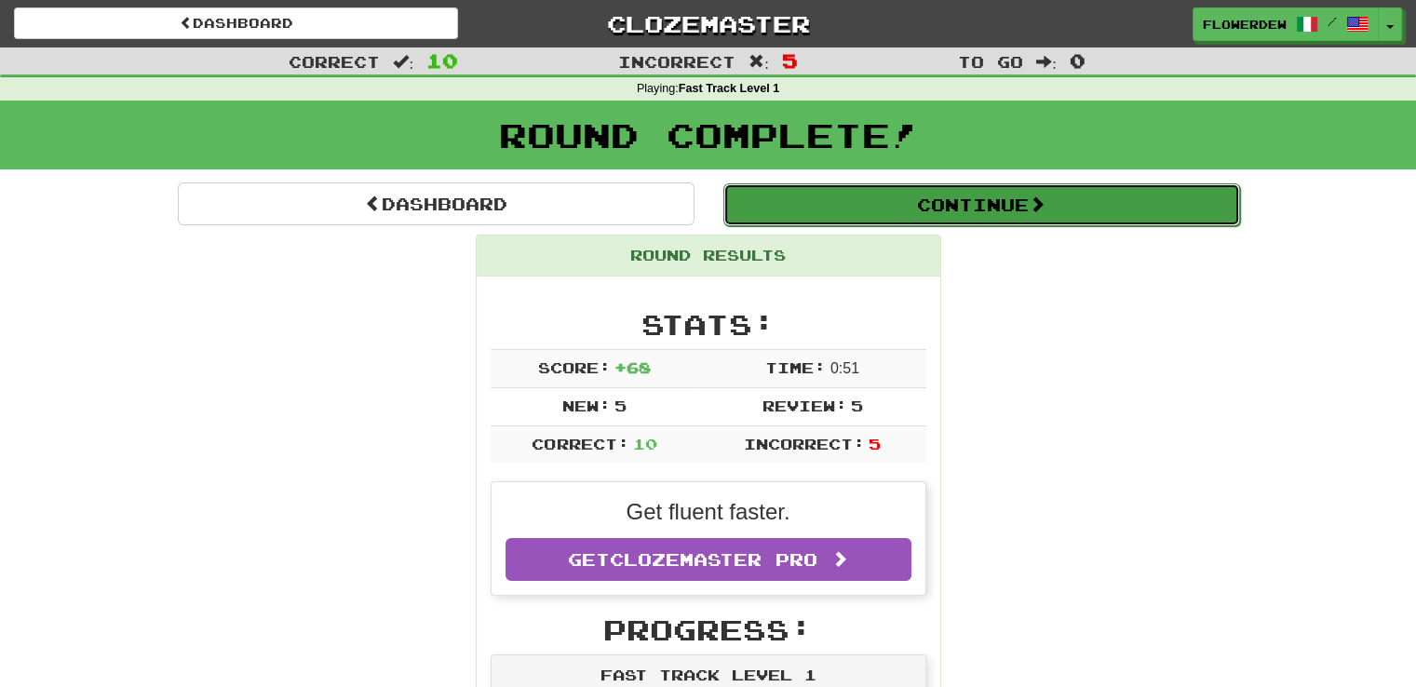
click at [865, 193] on button "Continue" at bounding box center [981, 204] width 517 height 43
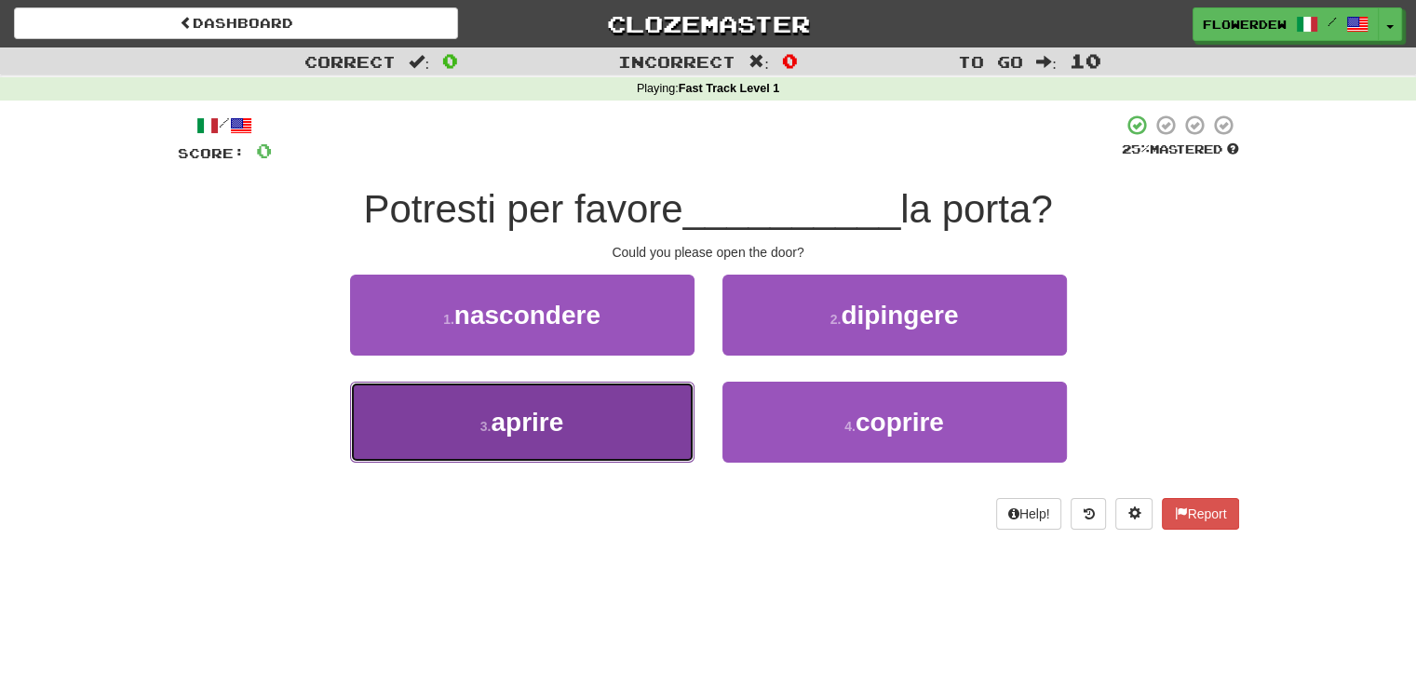
click at [622, 425] on button "3 . aprire" at bounding box center [522, 422] width 344 height 81
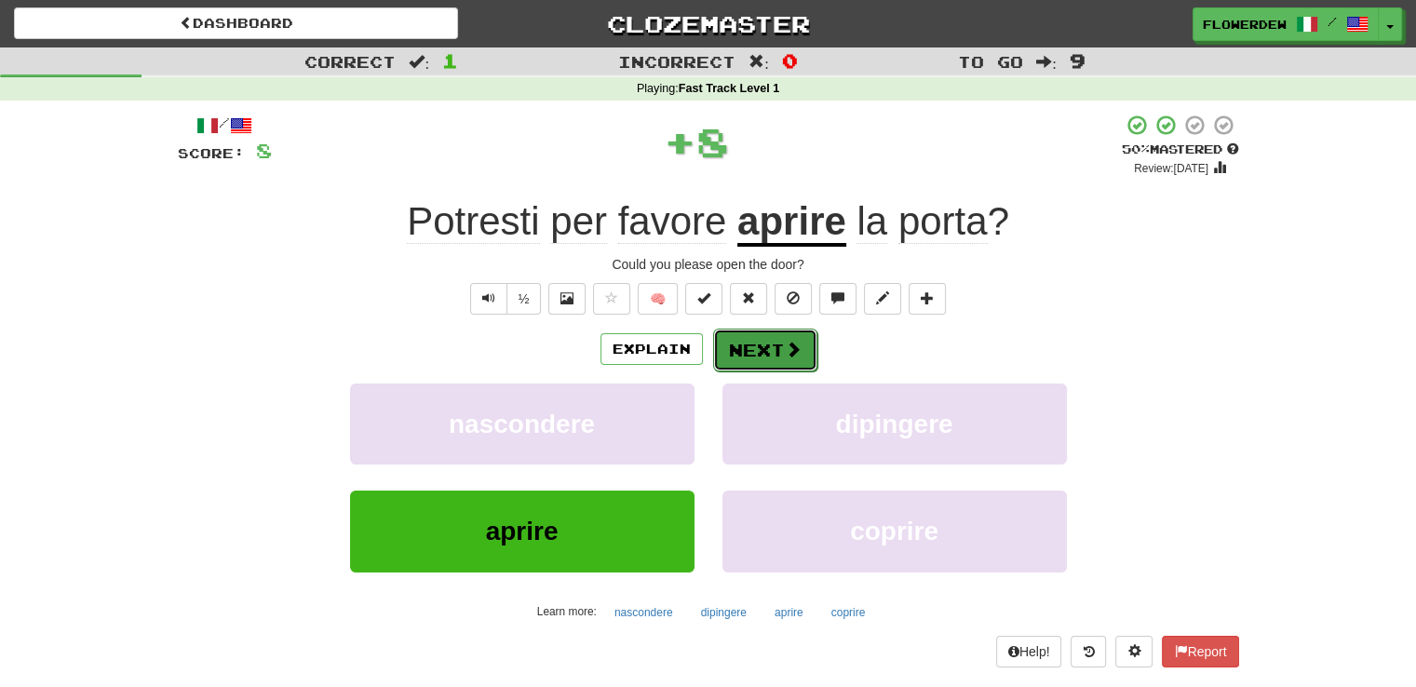
click at [777, 357] on button "Next" at bounding box center [765, 350] width 104 height 43
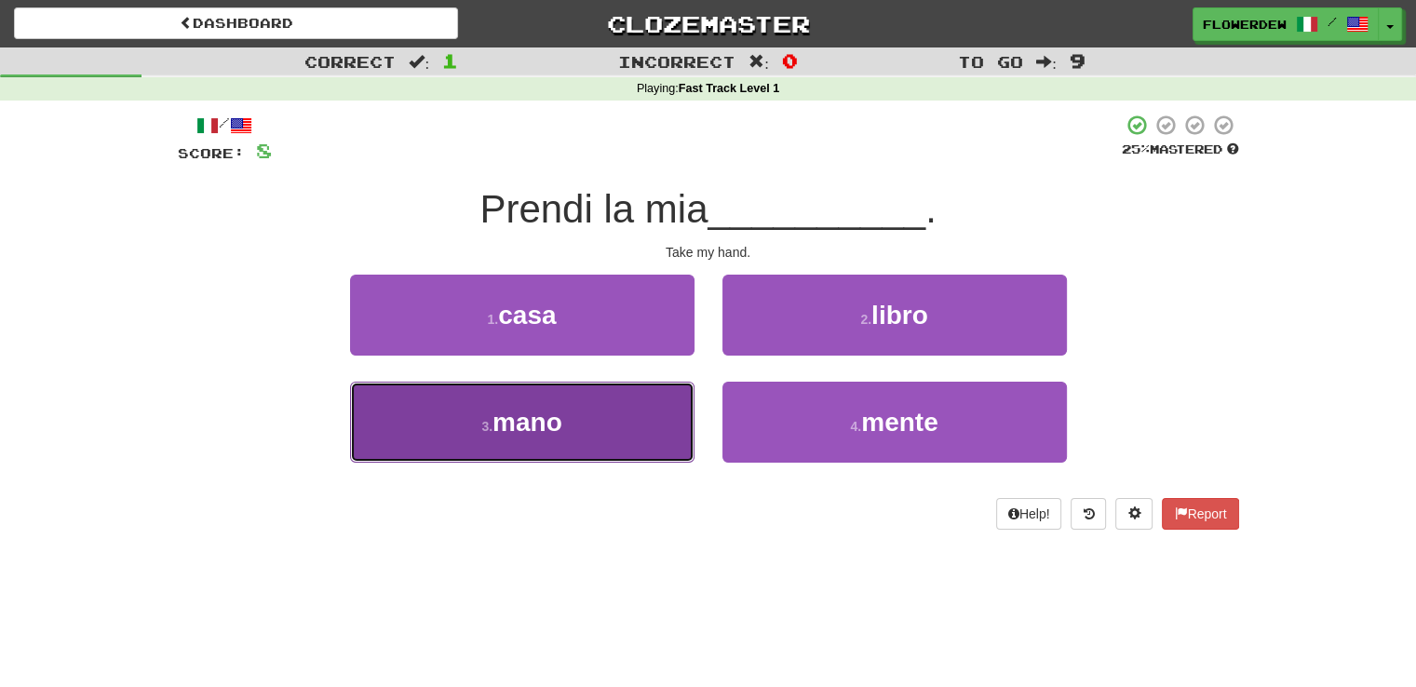
click at [642, 438] on button "3 . mano" at bounding box center [522, 422] width 344 height 81
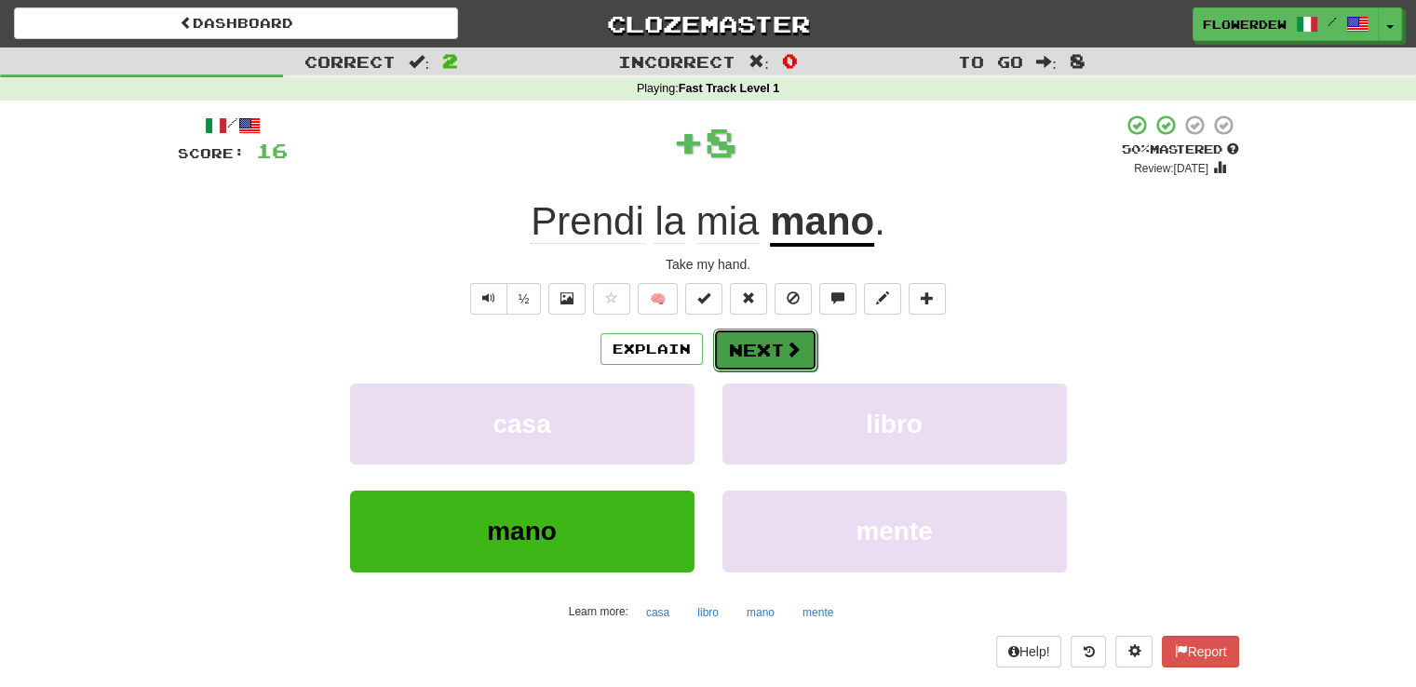
click at [761, 357] on button "Next" at bounding box center [765, 350] width 104 height 43
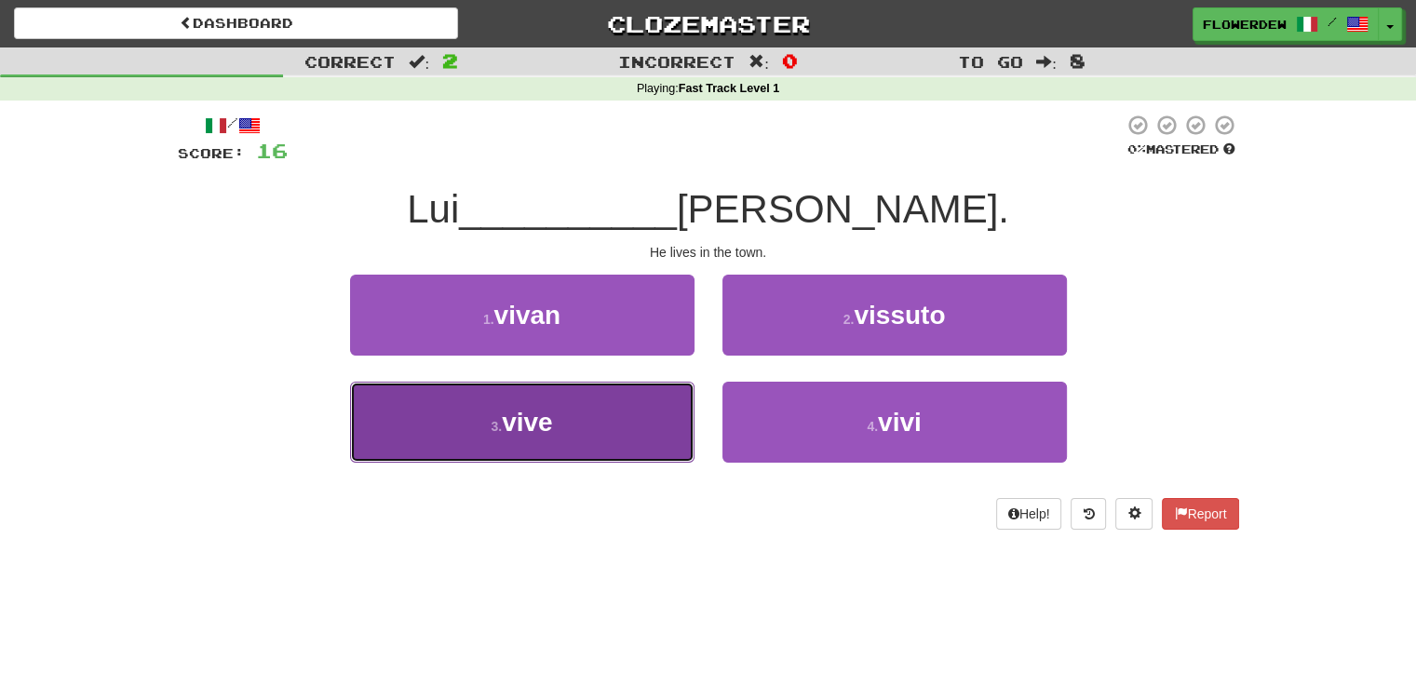
click at [659, 418] on button "3 . vive" at bounding box center [522, 422] width 344 height 81
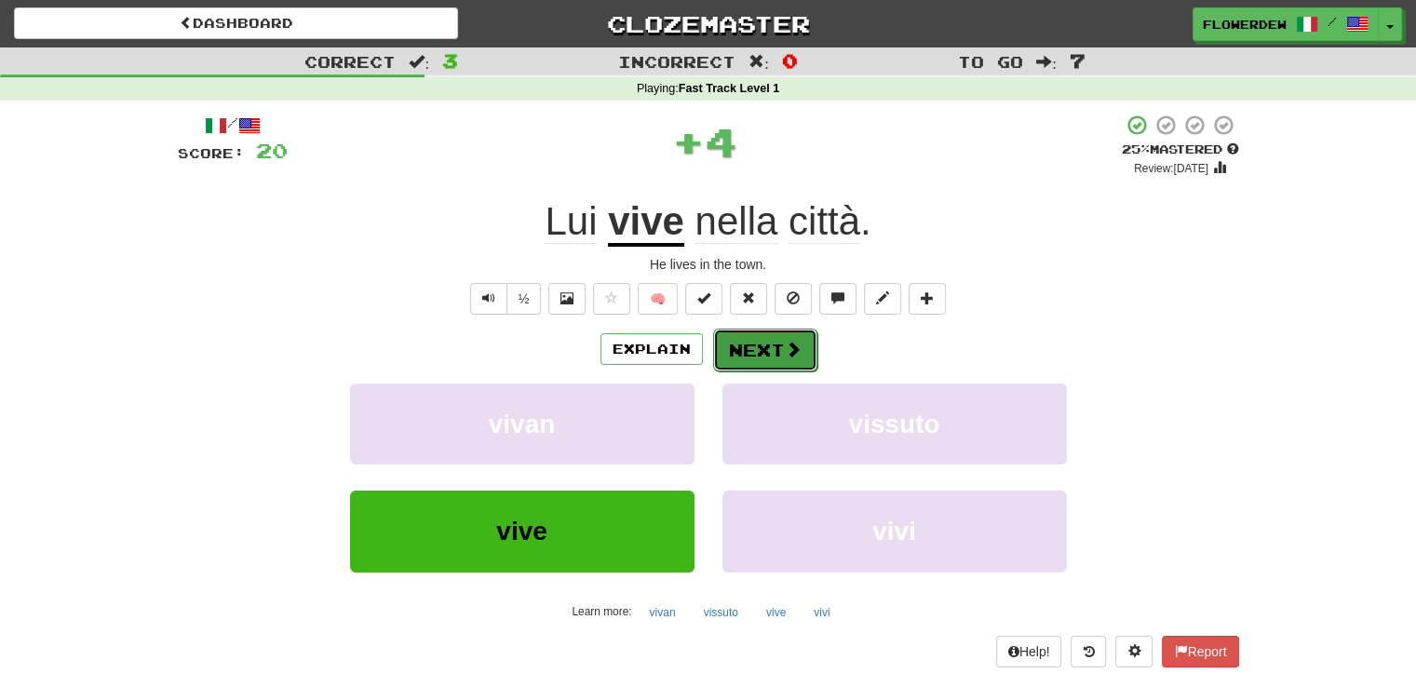
click at [754, 355] on button "Next" at bounding box center [765, 350] width 104 height 43
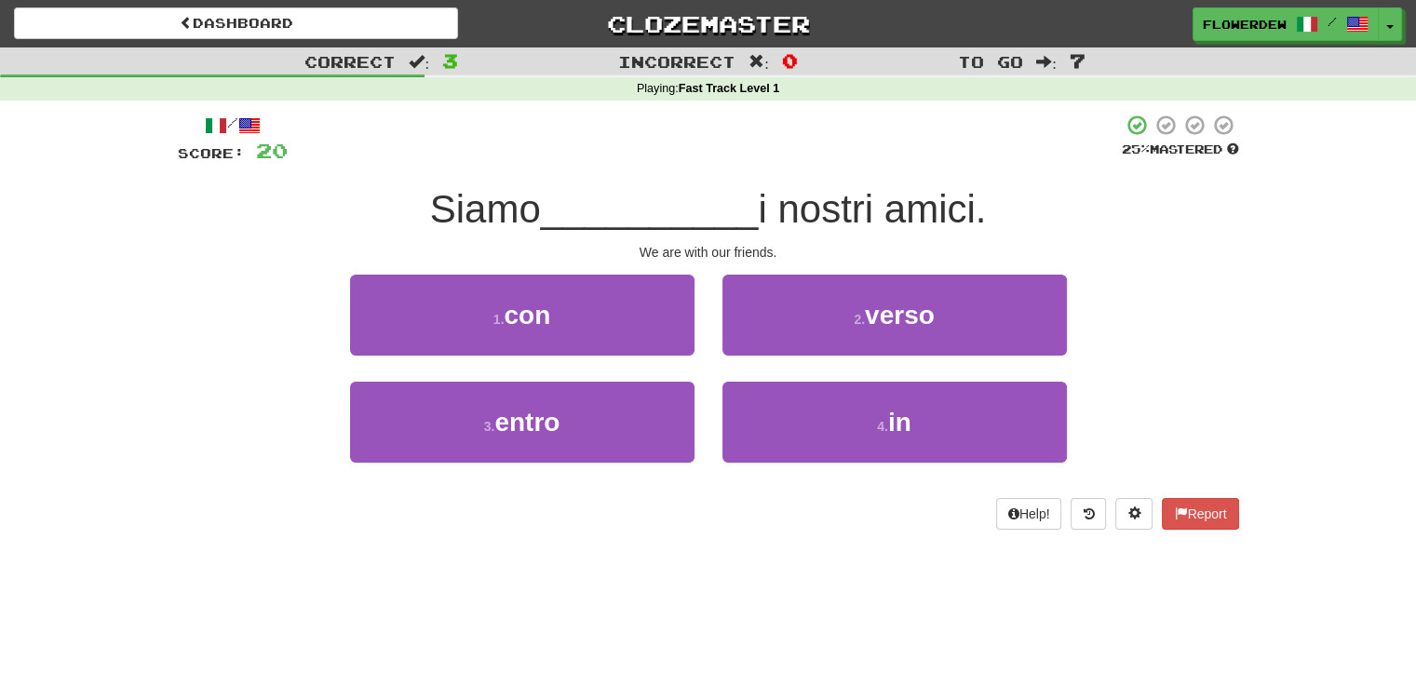
click at [677, 357] on div "1 . con" at bounding box center [522, 328] width 372 height 107
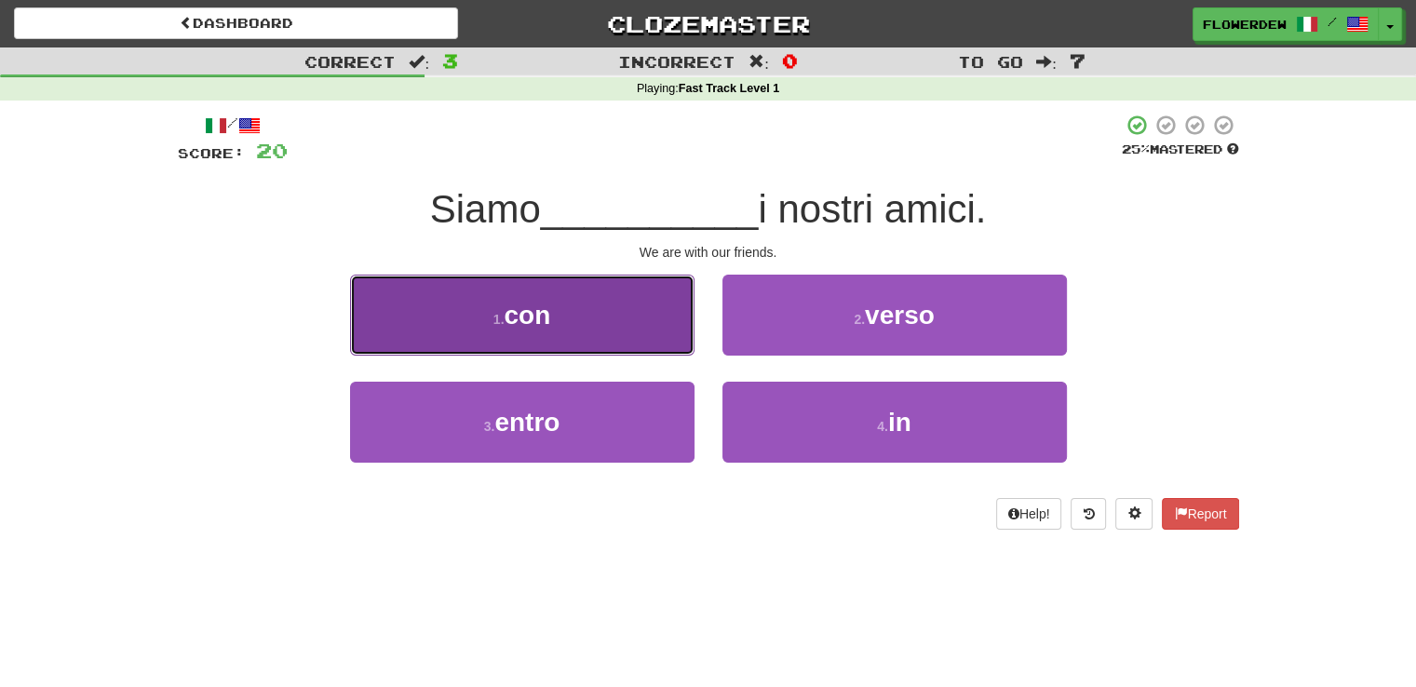
click at [678, 316] on button "1 . con" at bounding box center [522, 315] width 344 height 81
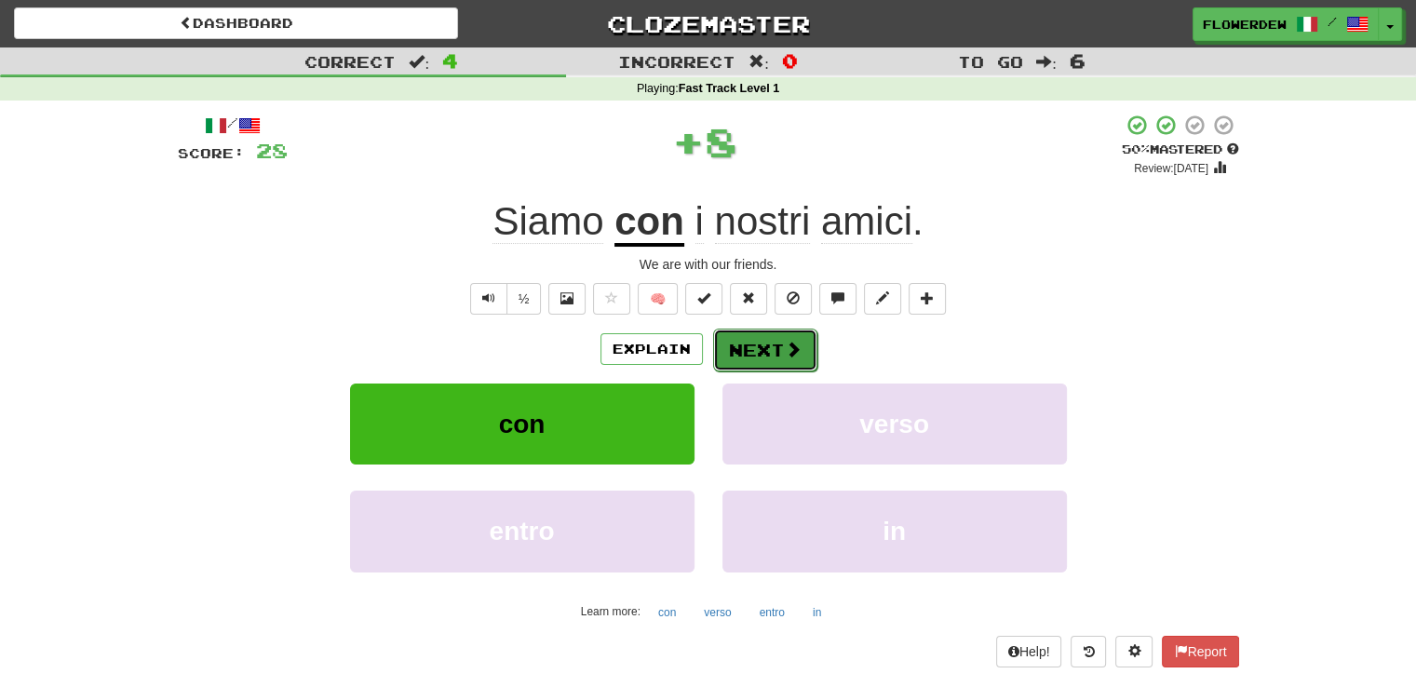
click at [783, 359] on button "Next" at bounding box center [765, 350] width 104 height 43
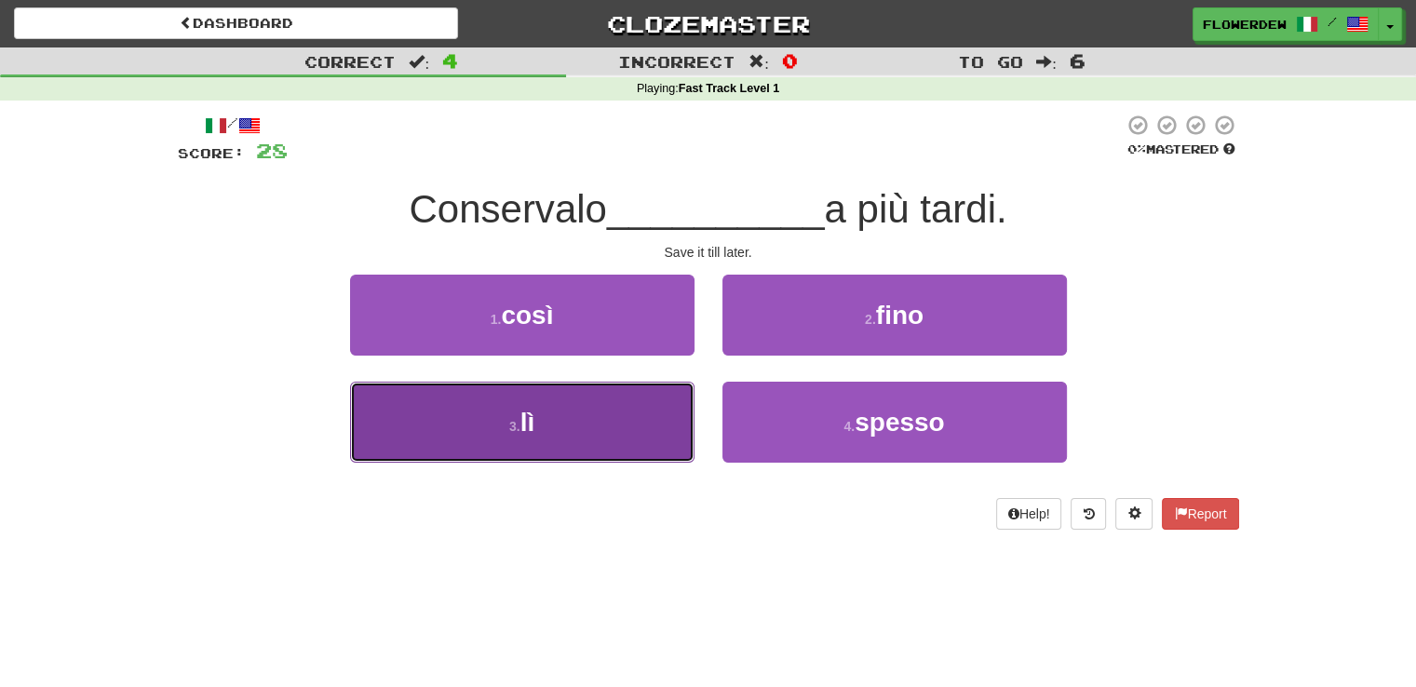
click at [657, 390] on button "3 . lì" at bounding box center [522, 422] width 344 height 81
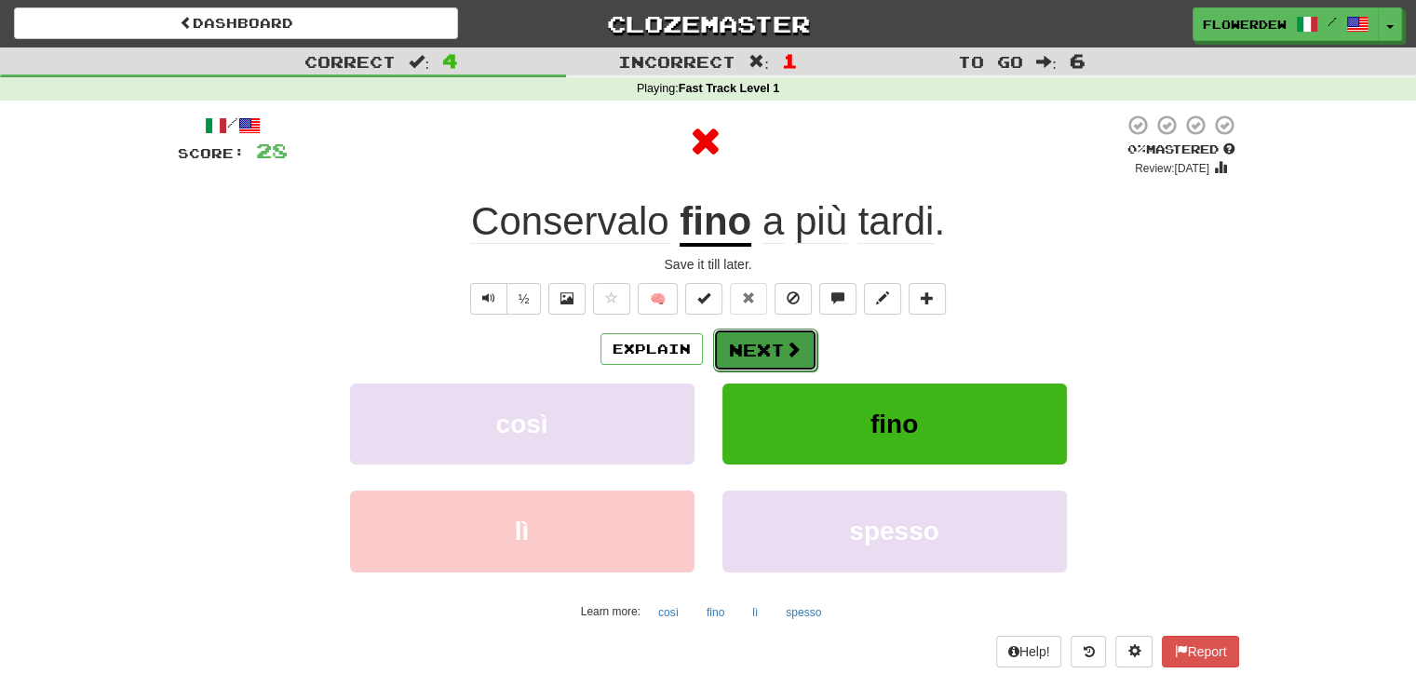
click at [766, 347] on button "Next" at bounding box center [765, 350] width 104 height 43
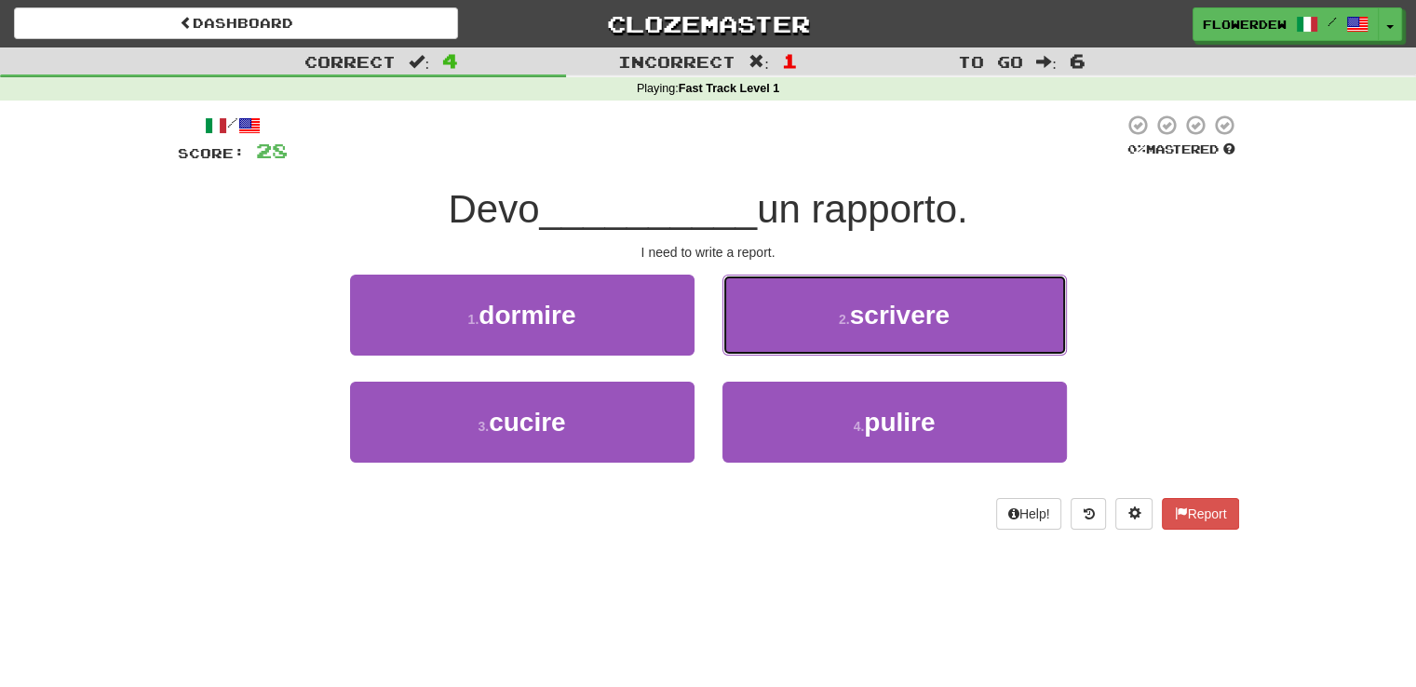
click at [766, 347] on button "2 . scrivere" at bounding box center [894, 315] width 344 height 81
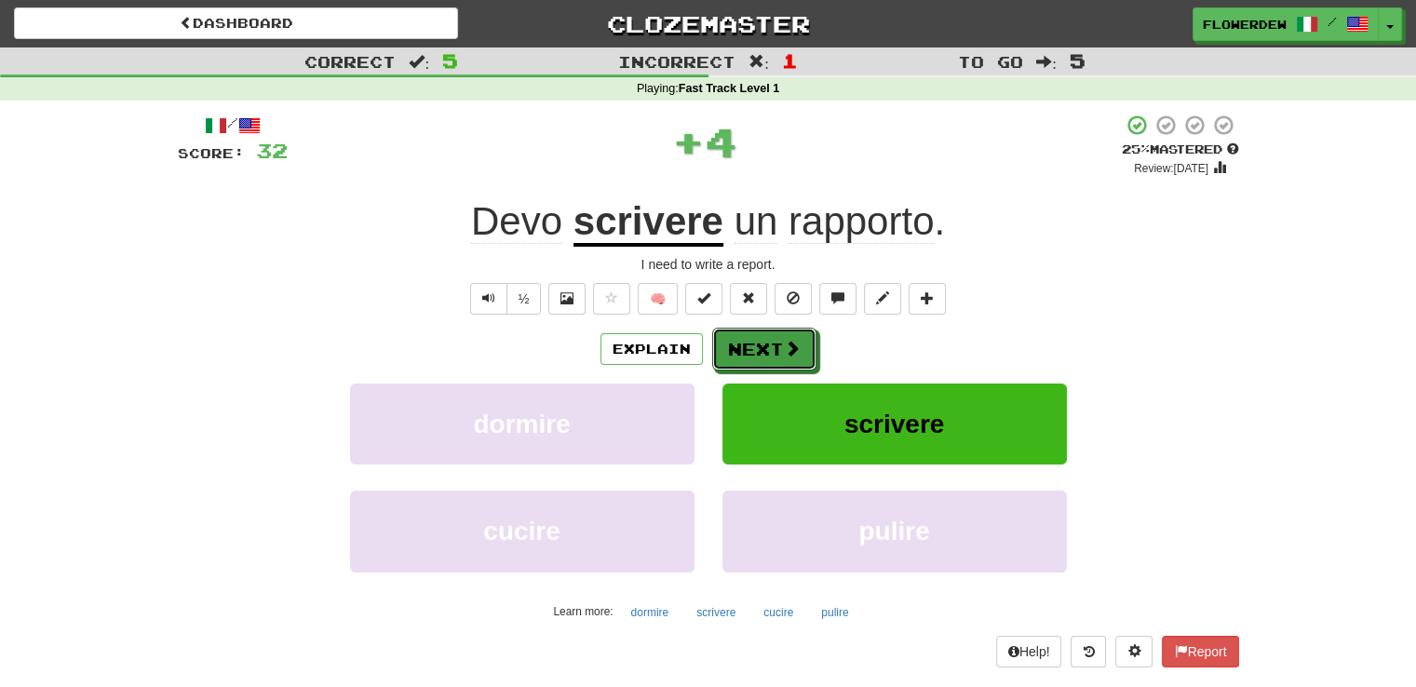
click at [766, 347] on button "Next" at bounding box center [764, 349] width 104 height 43
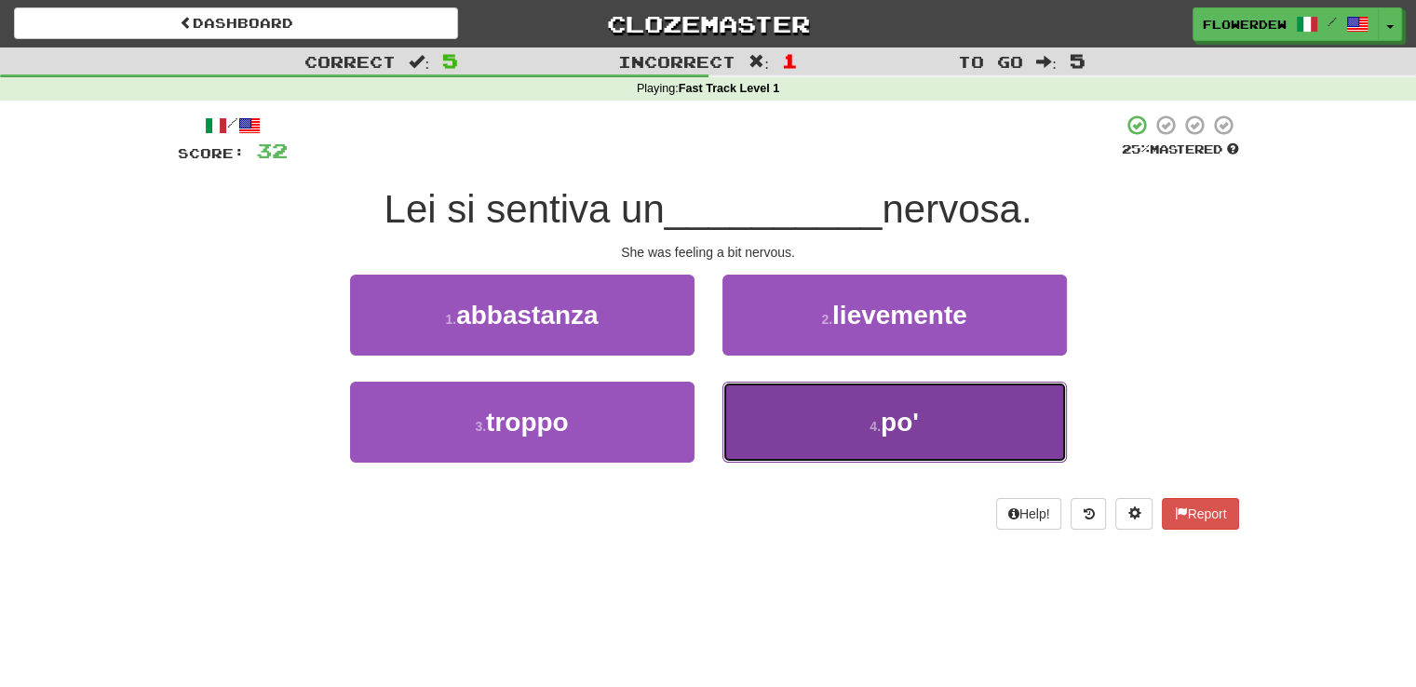
click at [755, 411] on button "4 . po'" at bounding box center [894, 422] width 344 height 81
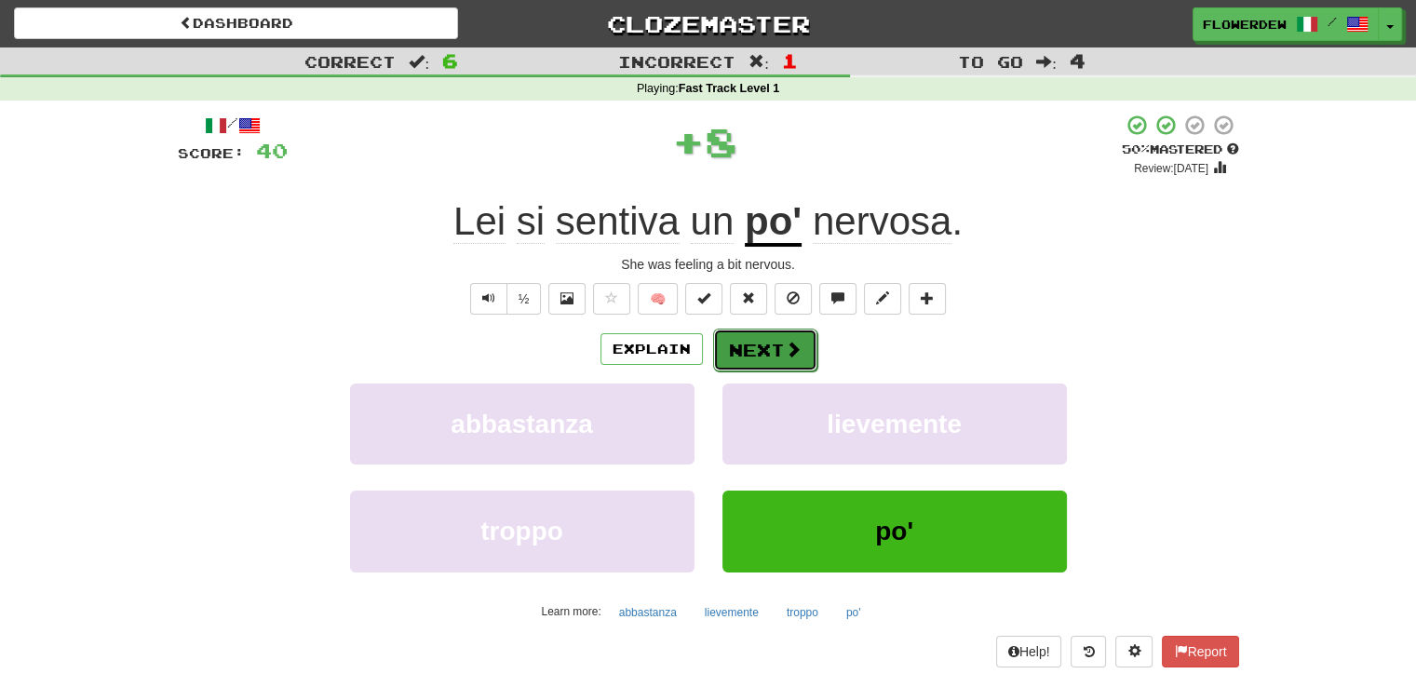
click at [775, 336] on button "Next" at bounding box center [765, 350] width 104 height 43
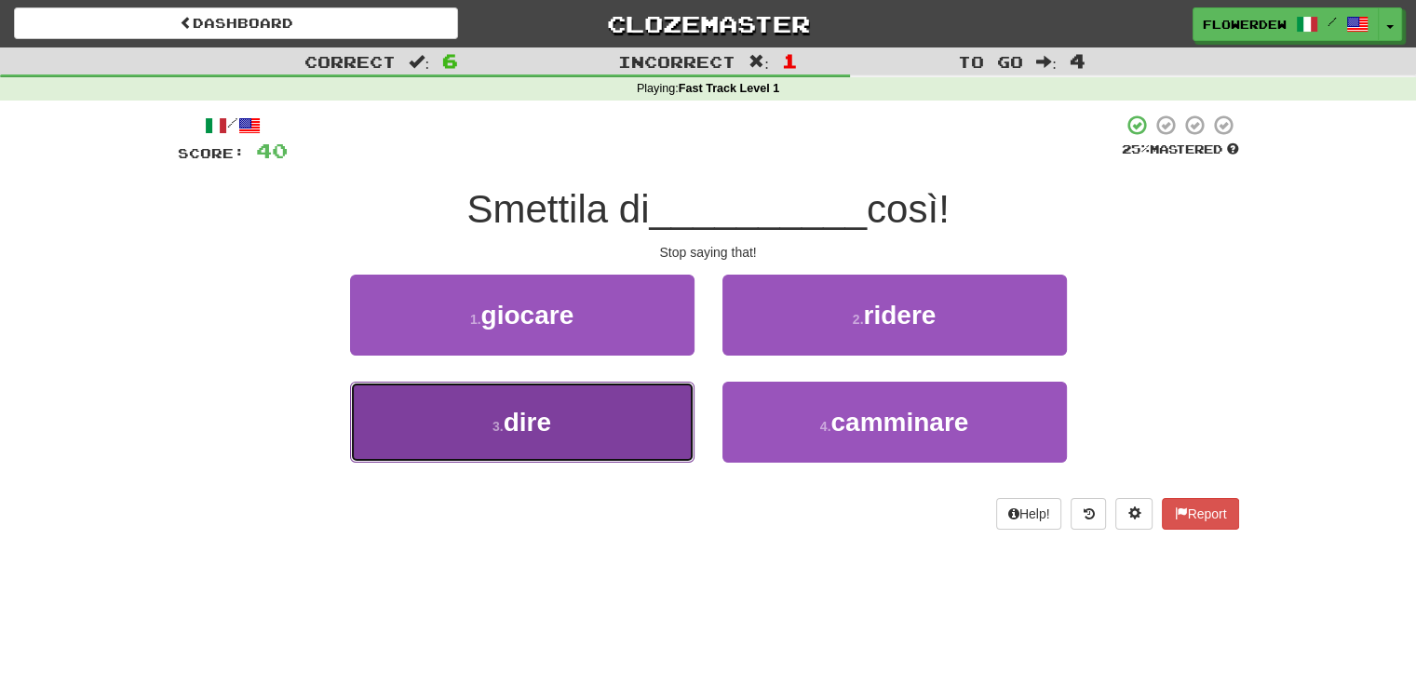
click at [667, 432] on button "3 . dire" at bounding box center [522, 422] width 344 height 81
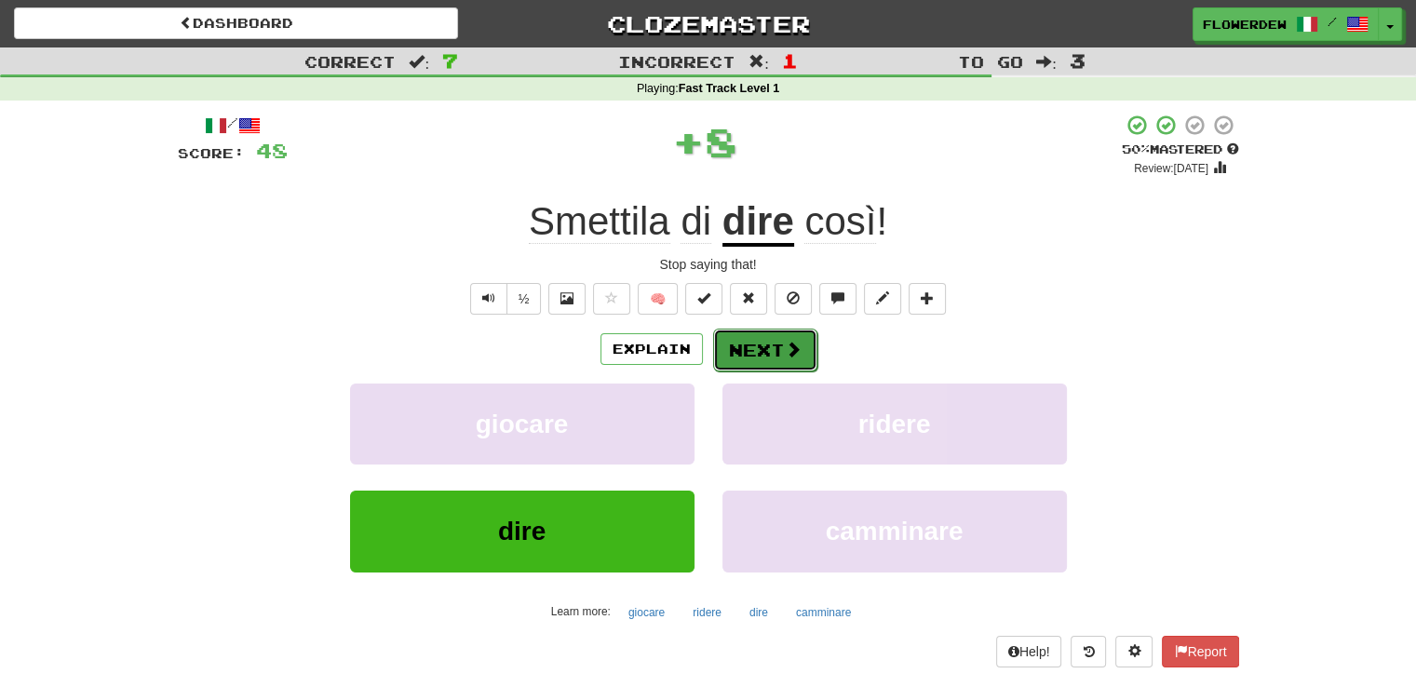
click at [781, 363] on button "Next" at bounding box center [765, 350] width 104 height 43
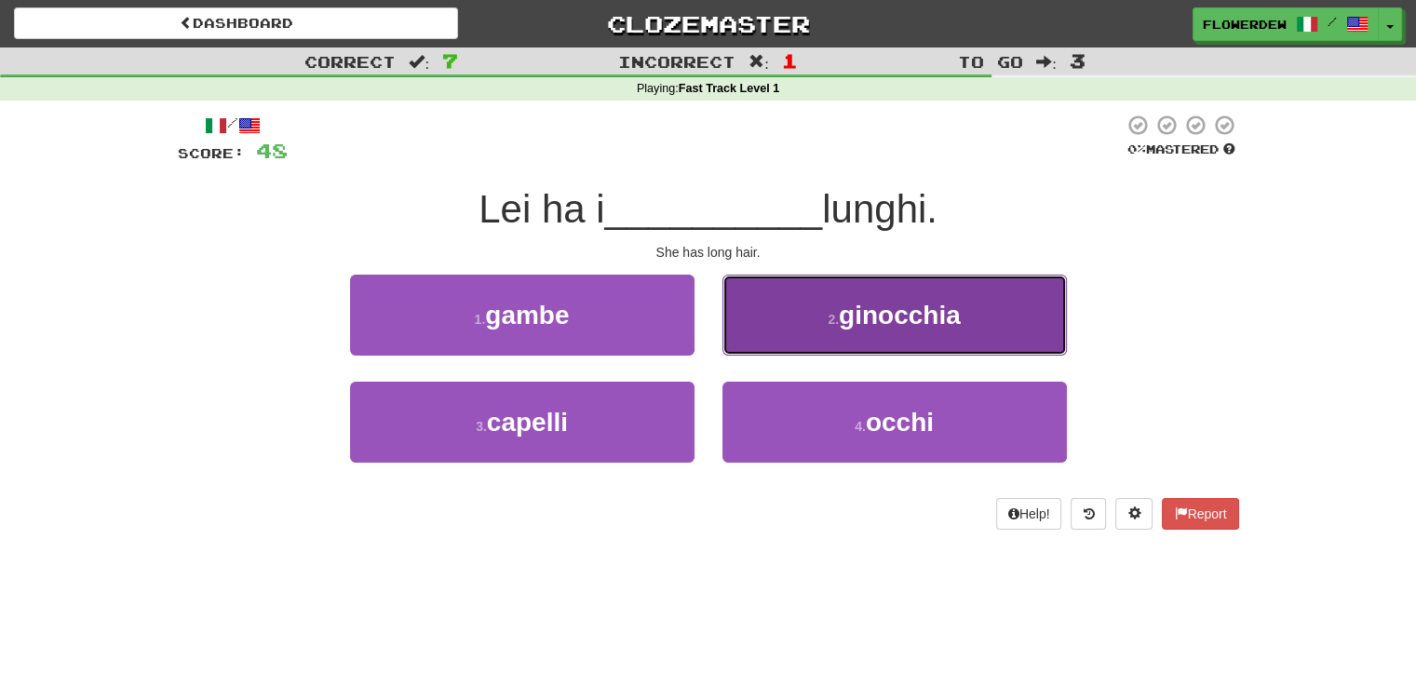
click at [825, 305] on button "2 . ginocchia" at bounding box center [894, 315] width 344 height 81
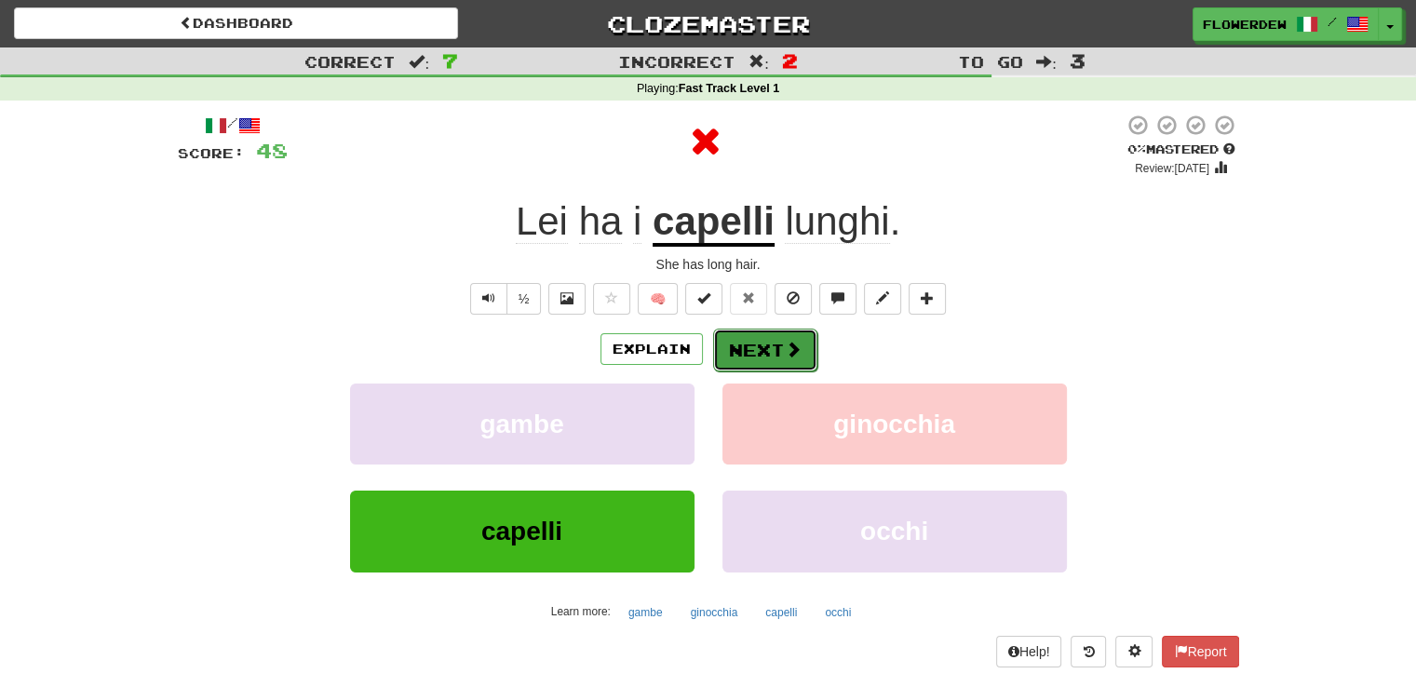
click at [801, 330] on button "Next" at bounding box center [765, 350] width 104 height 43
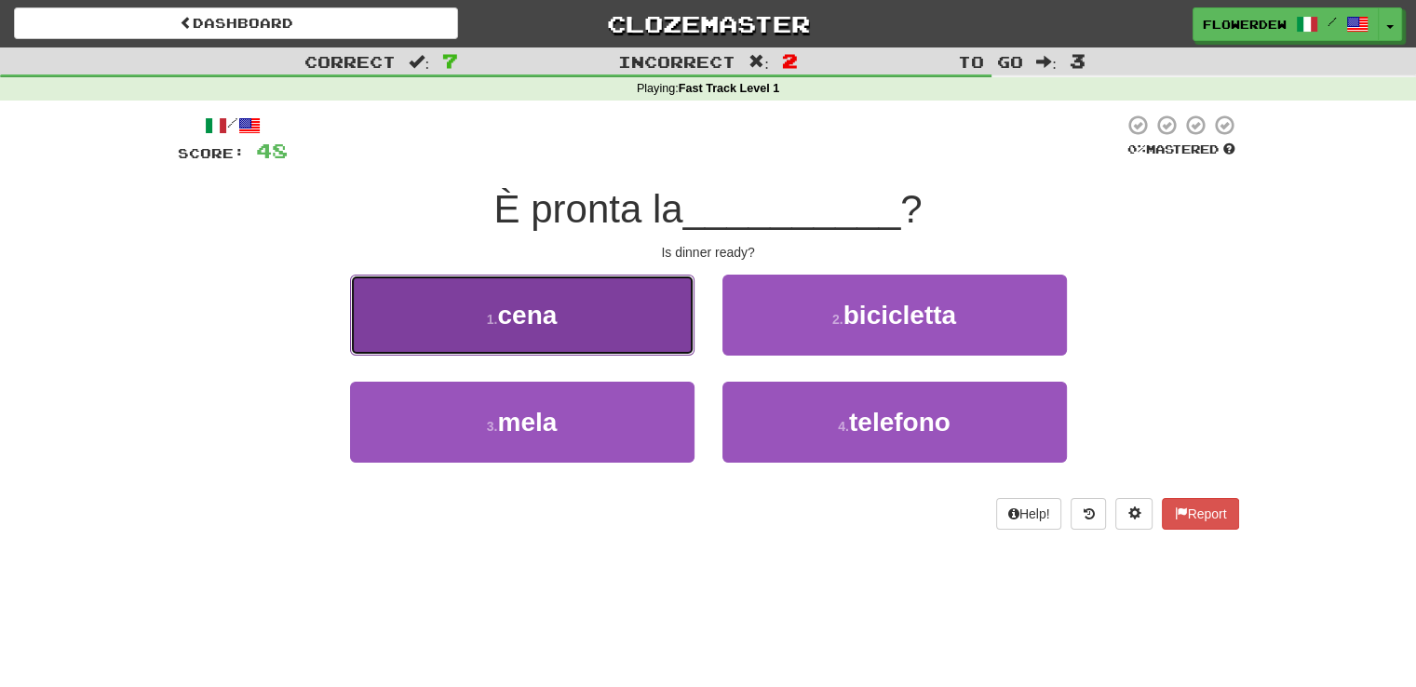
click at [666, 340] on button "1 . cena" at bounding box center [522, 315] width 344 height 81
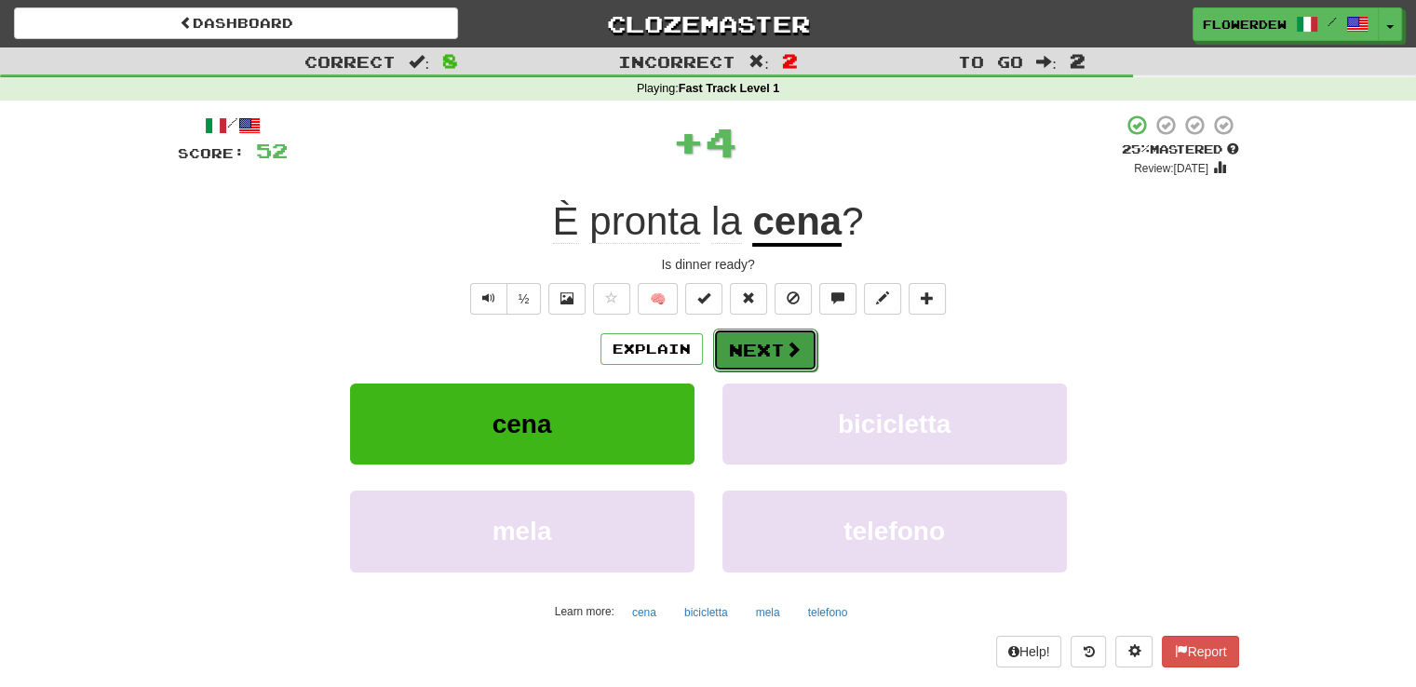
click at [779, 341] on button "Next" at bounding box center [765, 350] width 104 height 43
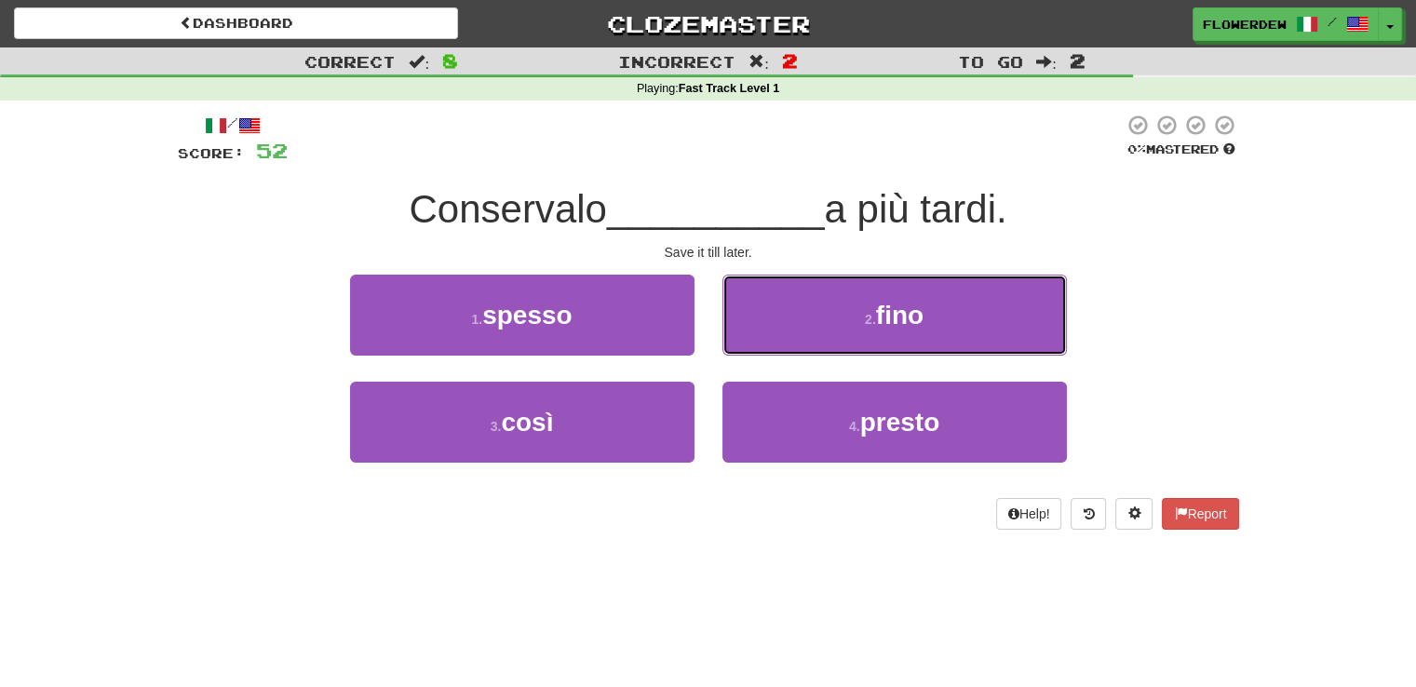
click at [779, 341] on button "2 . fino" at bounding box center [894, 315] width 344 height 81
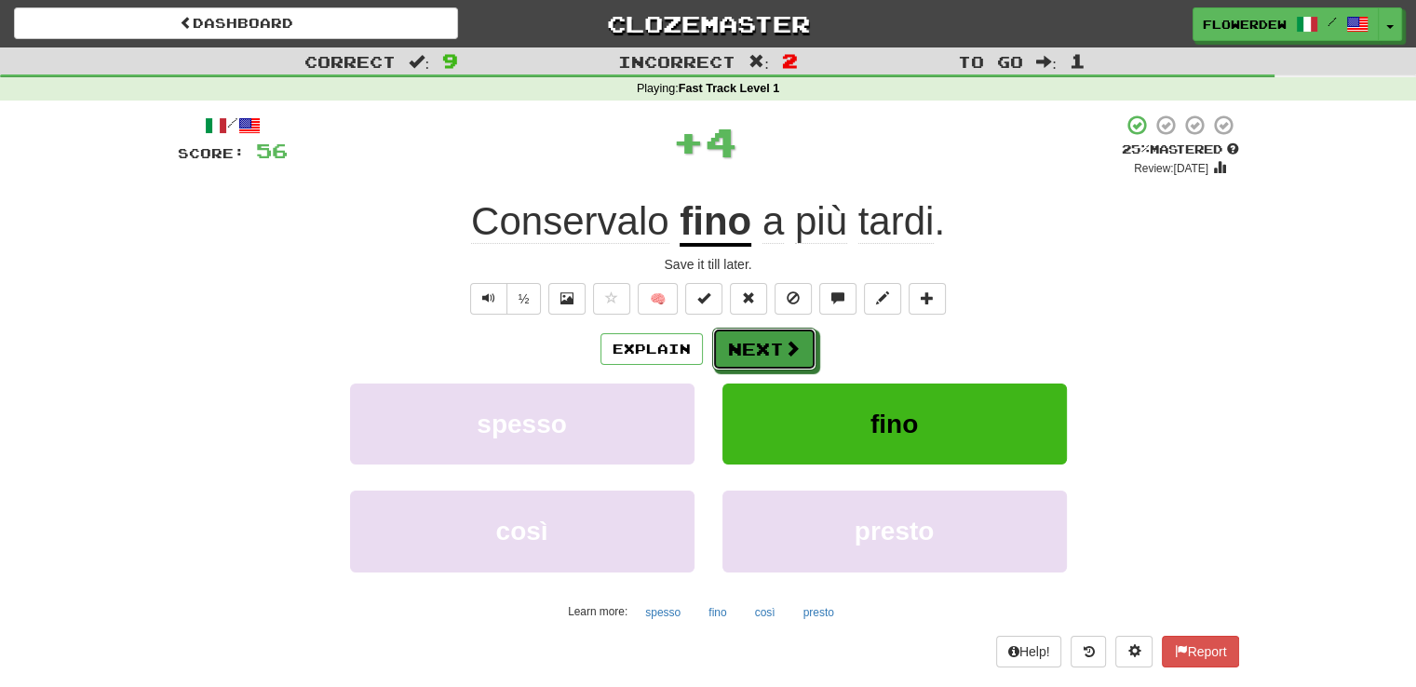
click at [779, 341] on button "Next" at bounding box center [764, 349] width 104 height 43
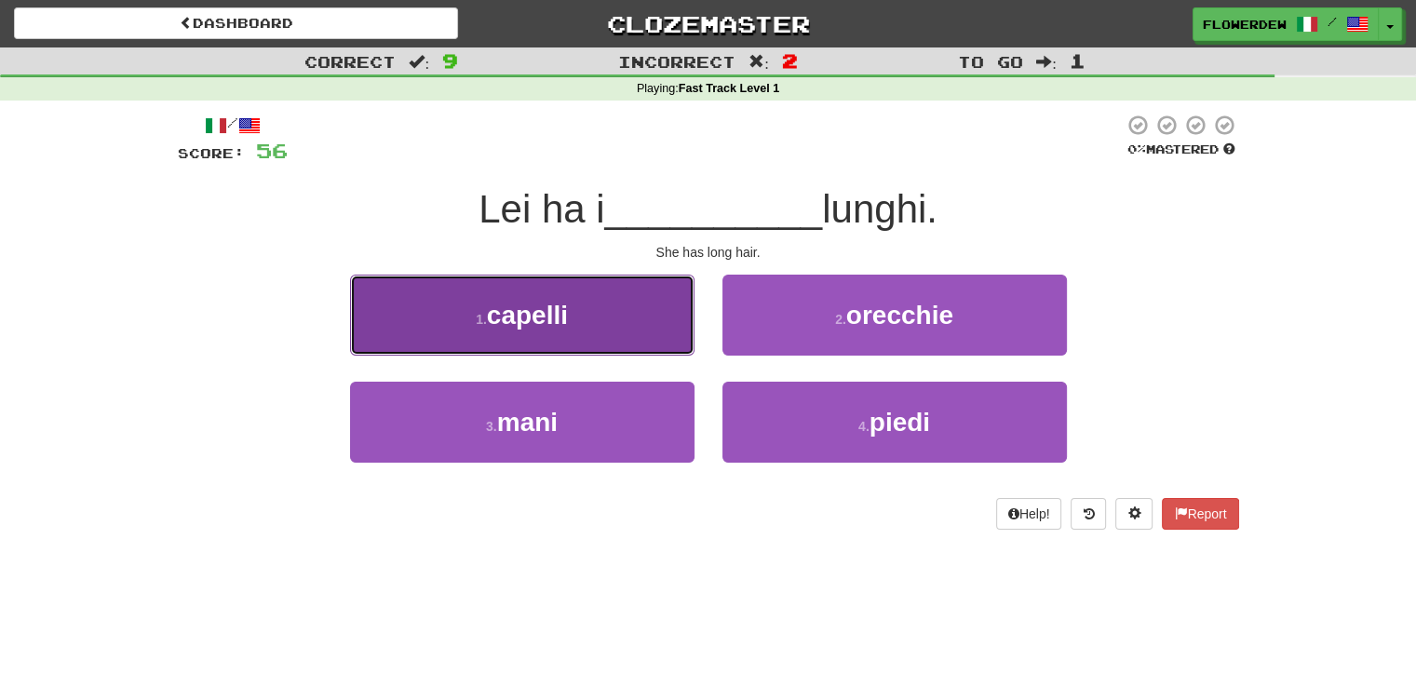
click at [674, 332] on button "1 . capelli" at bounding box center [522, 315] width 344 height 81
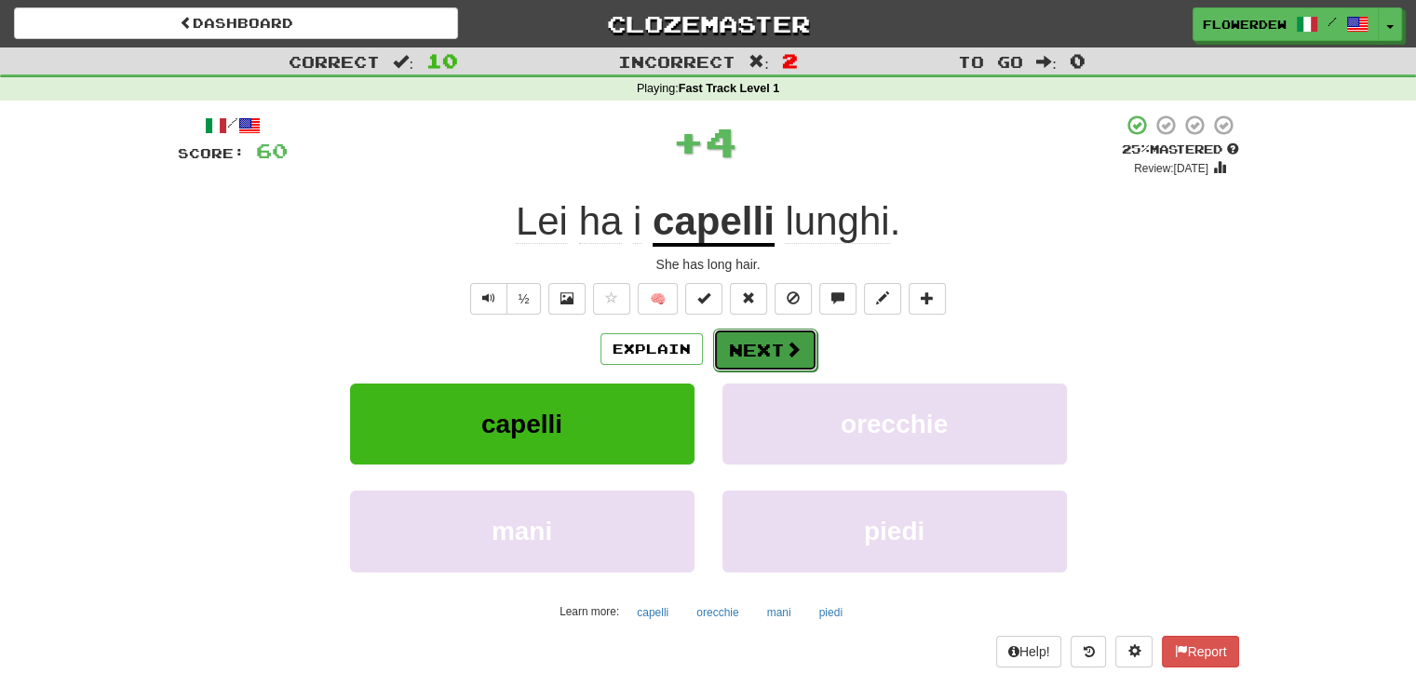
click at [771, 344] on button "Next" at bounding box center [765, 350] width 104 height 43
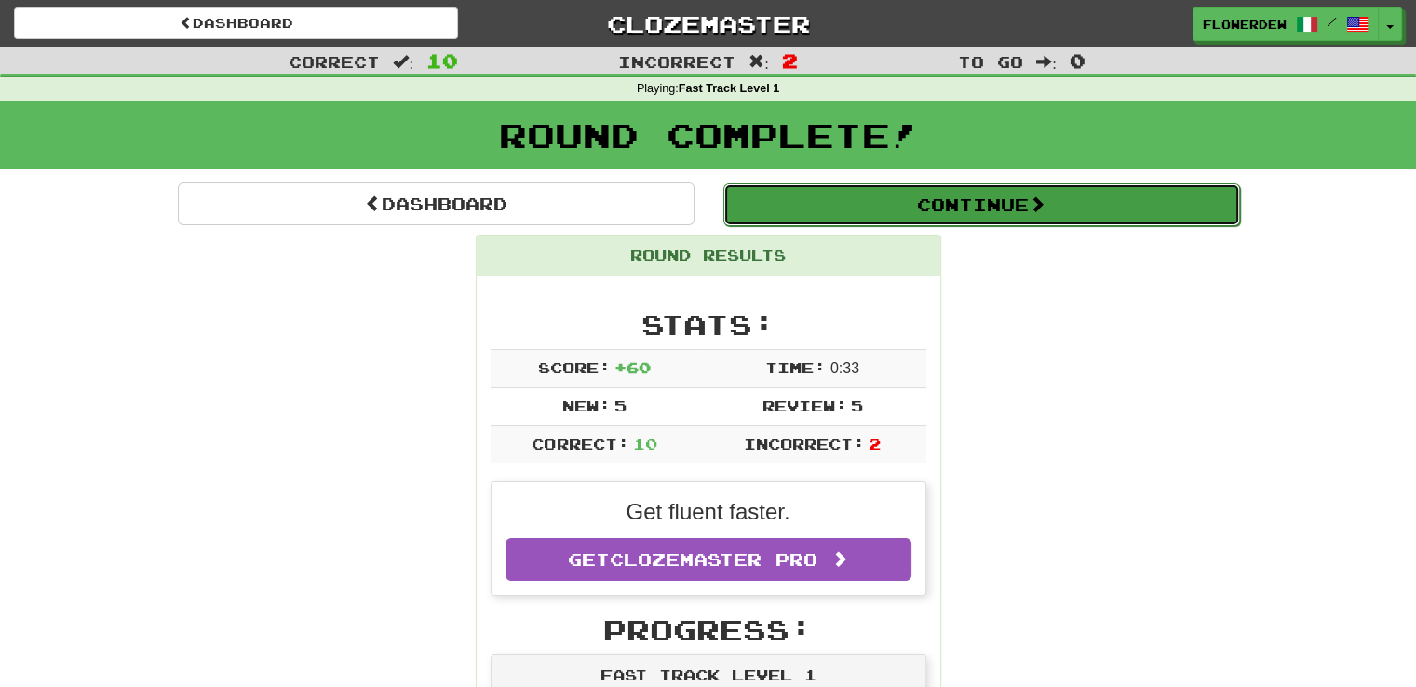
click at [809, 212] on button "Continue" at bounding box center [981, 204] width 517 height 43
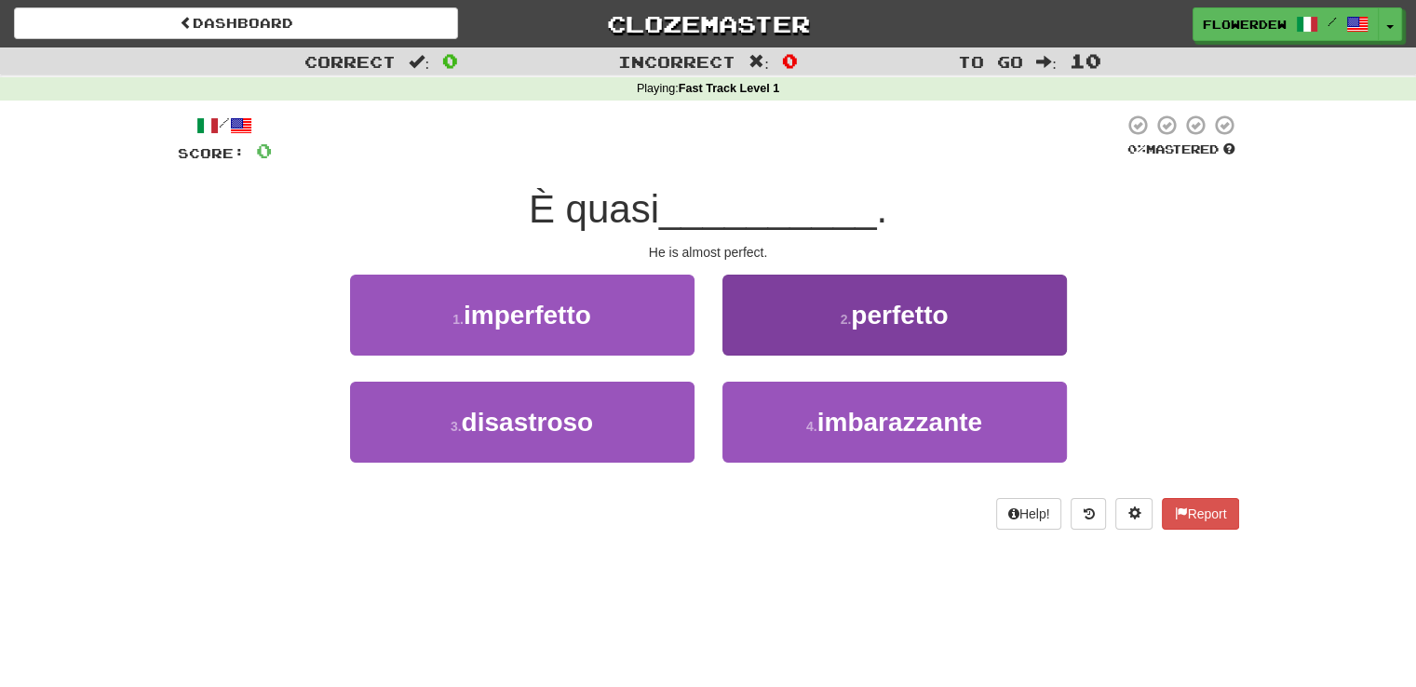
drag, startPoint x: 814, startPoint y: 371, endPoint x: 817, endPoint y: 311, distance: 59.7
click at [817, 311] on div "2 . perfetto" at bounding box center [894, 328] width 372 height 107
click at [817, 311] on button "2 . perfetto" at bounding box center [894, 315] width 344 height 81
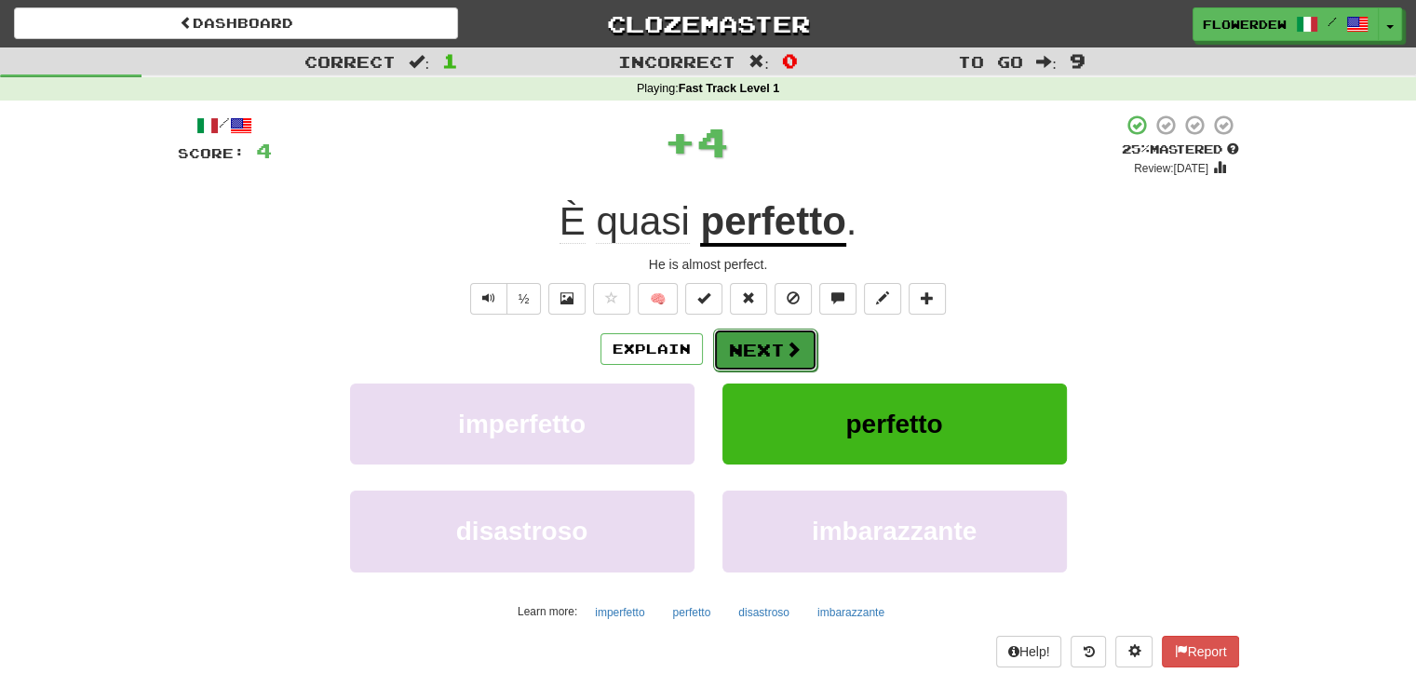
click at [778, 357] on button "Next" at bounding box center [765, 350] width 104 height 43
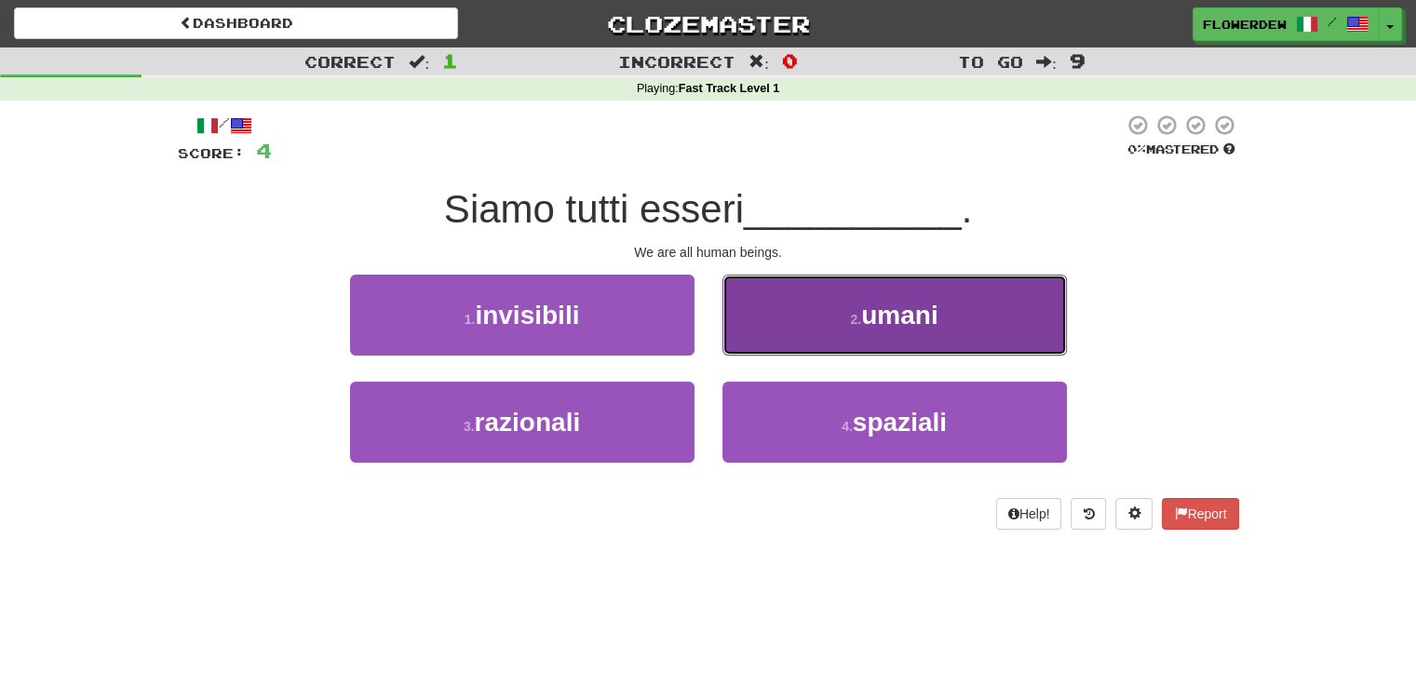
click at [764, 307] on button "2 . umani" at bounding box center [894, 315] width 344 height 81
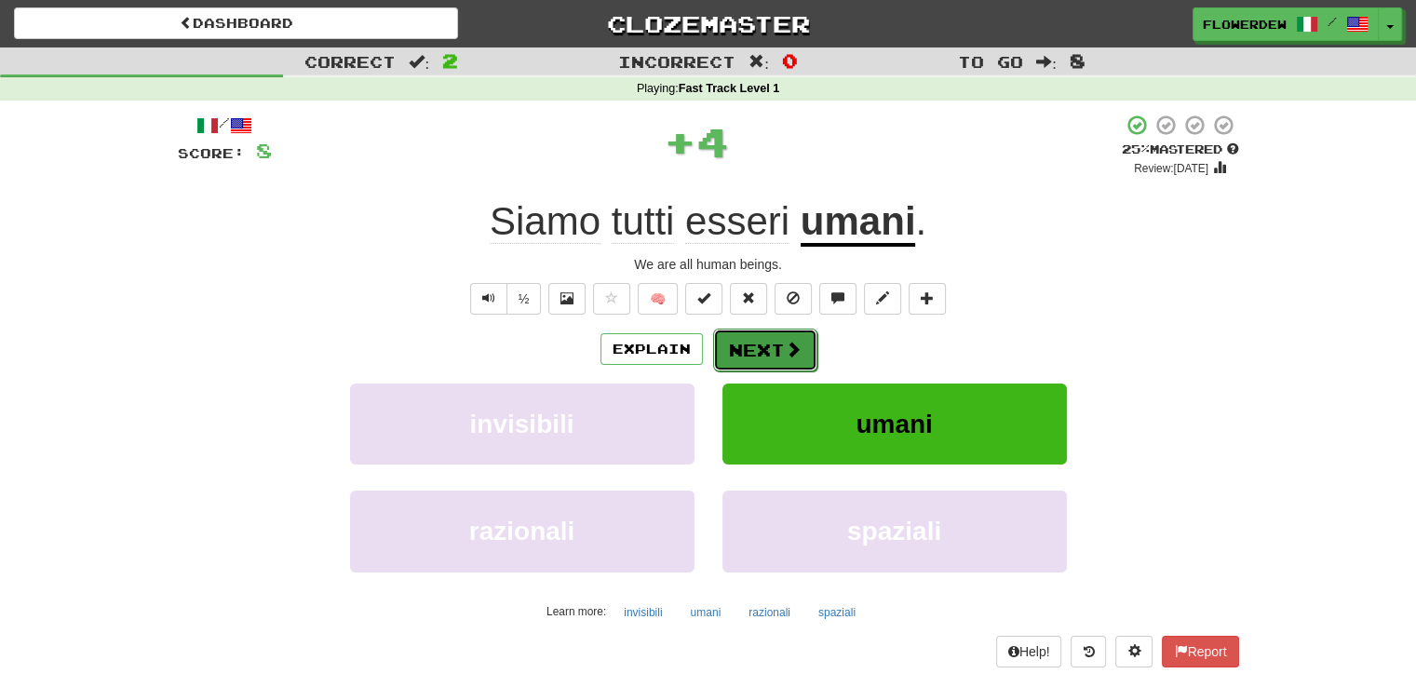
click at [745, 332] on button "Next" at bounding box center [765, 350] width 104 height 43
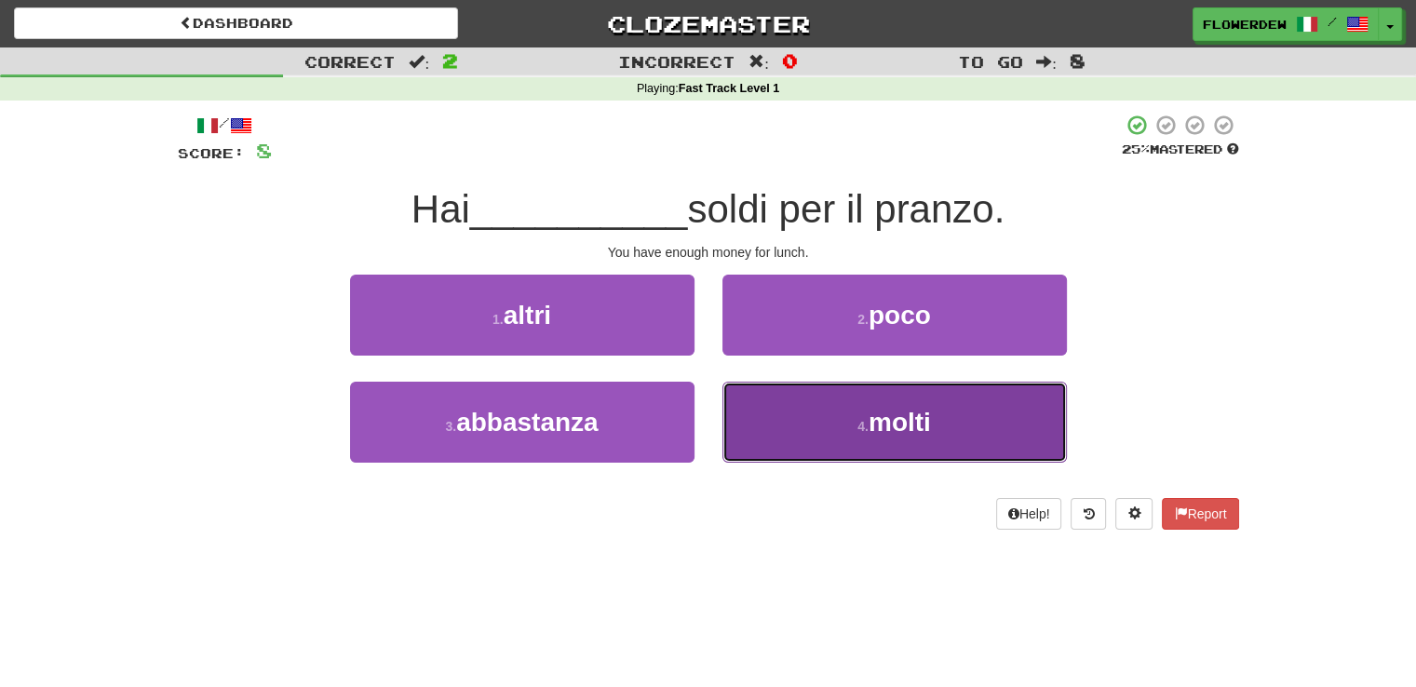
click at [741, 403] on button "4 . molti" at bounding box center [894, 422] width 344 height 81
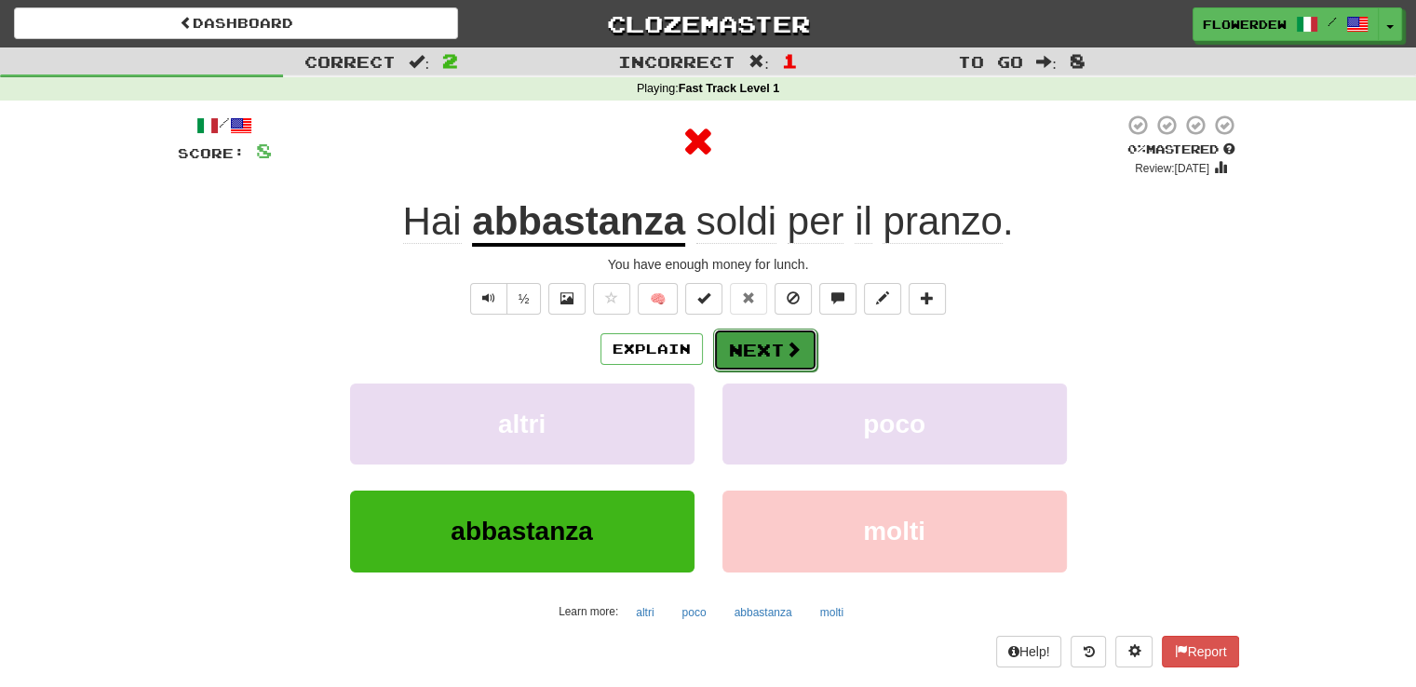
click at [750, 364] on button "Next" at bounding box center [765, 350] width 104 height 43
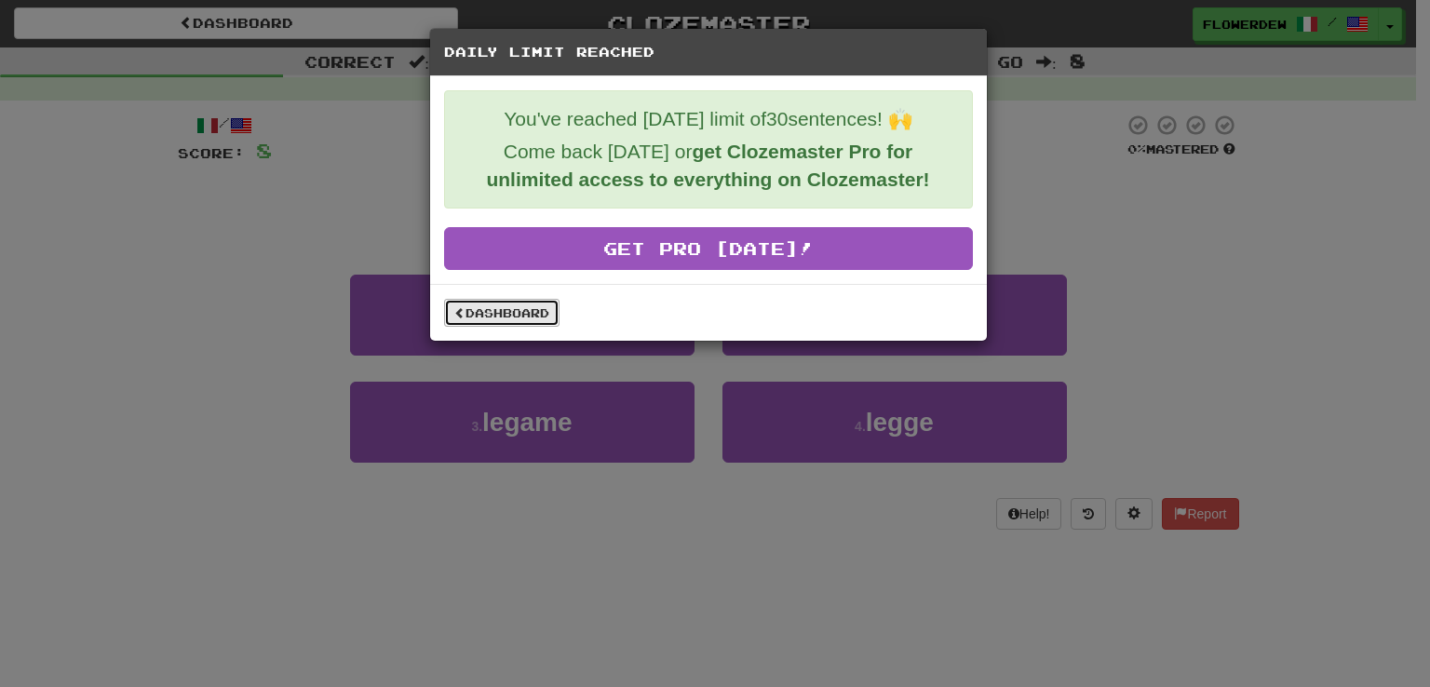
click at [520, 319] on link "Dashboard" at bounding box center [501, 313] width 115 height 28
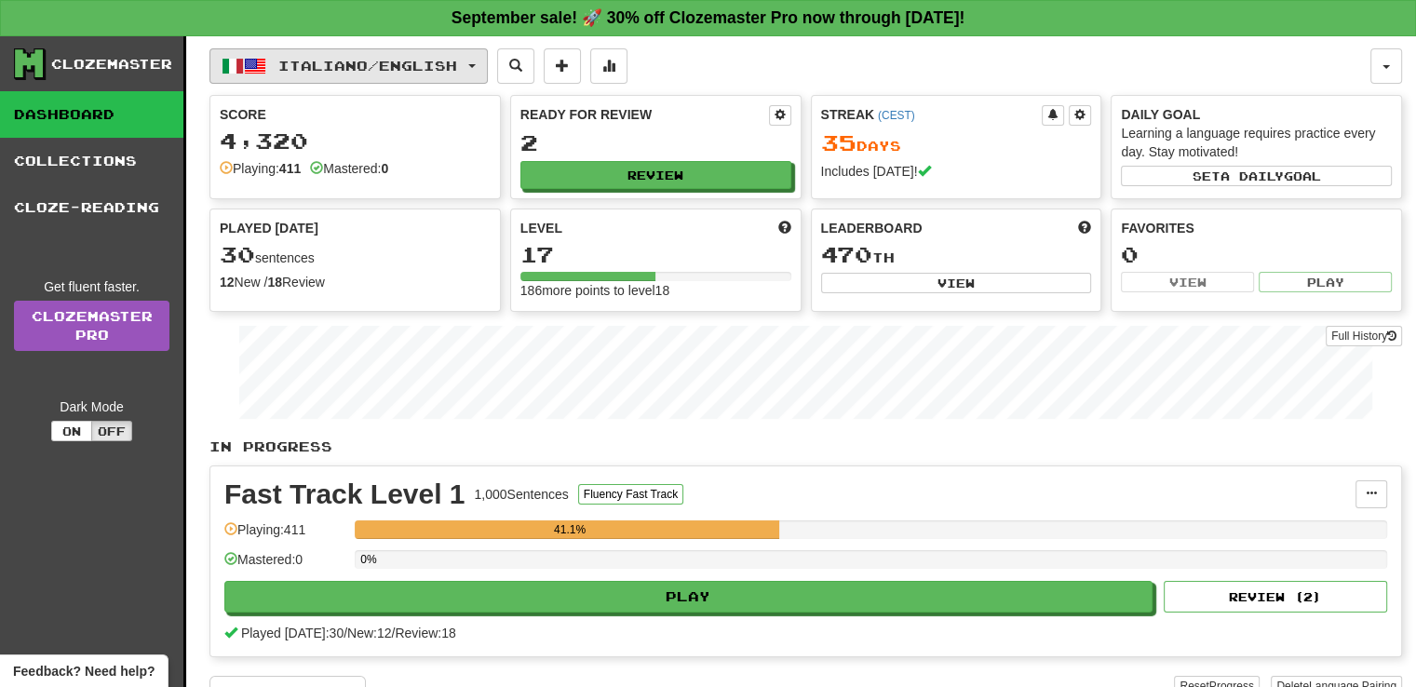
click at [465, 48] on button "Italiano / English" at bounding box center [348, 65] width 278 height 35
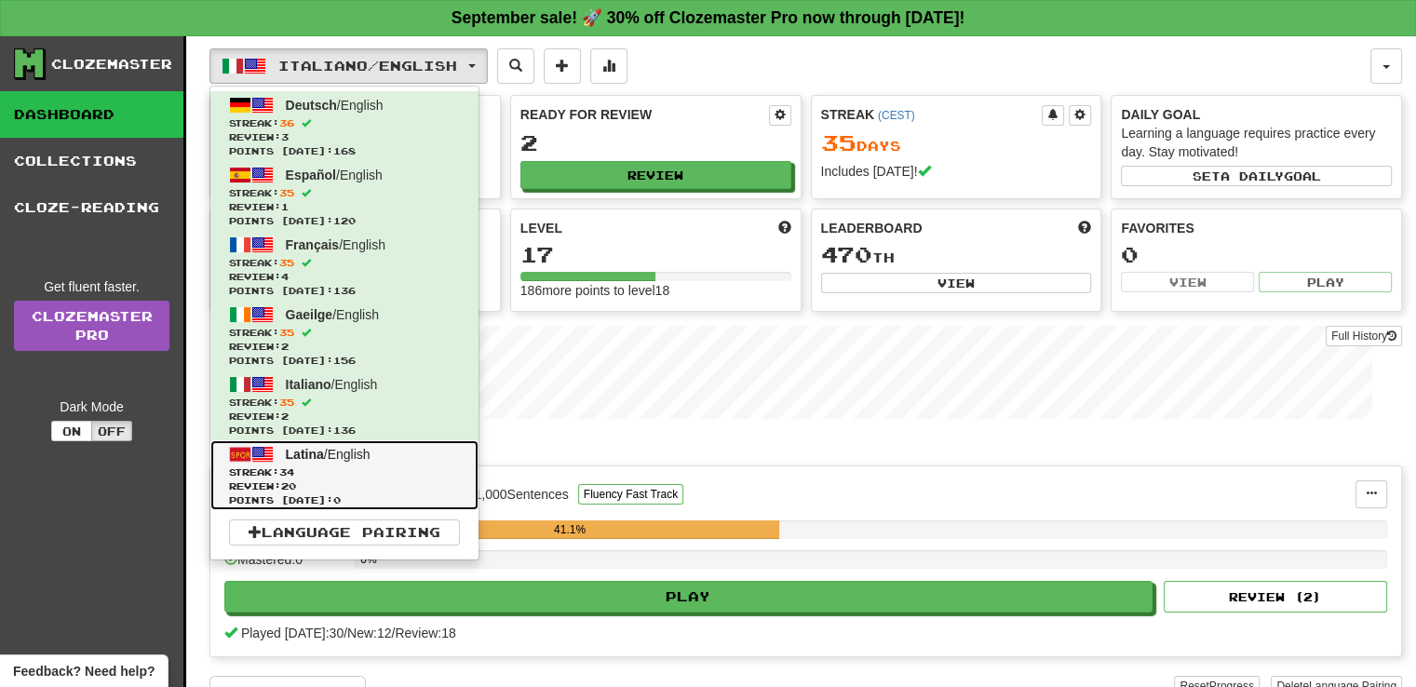
click at [413, 453] on link "Latina / English Streak: 34 Review: 20 Points [DATE]: 0" at bounding box center [344, 475] width 268 height 70
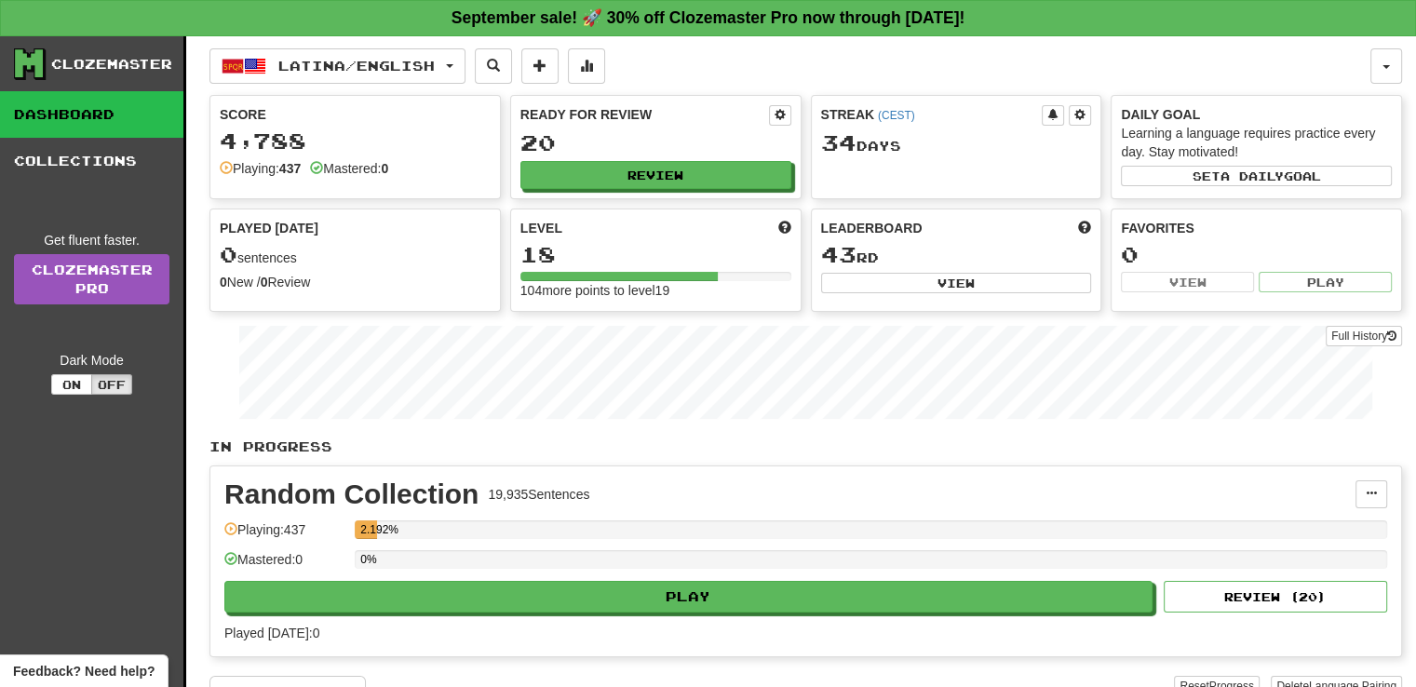
click at [470, 568] on div "0%" at bounding box center [871, 565] width 1032 height 31
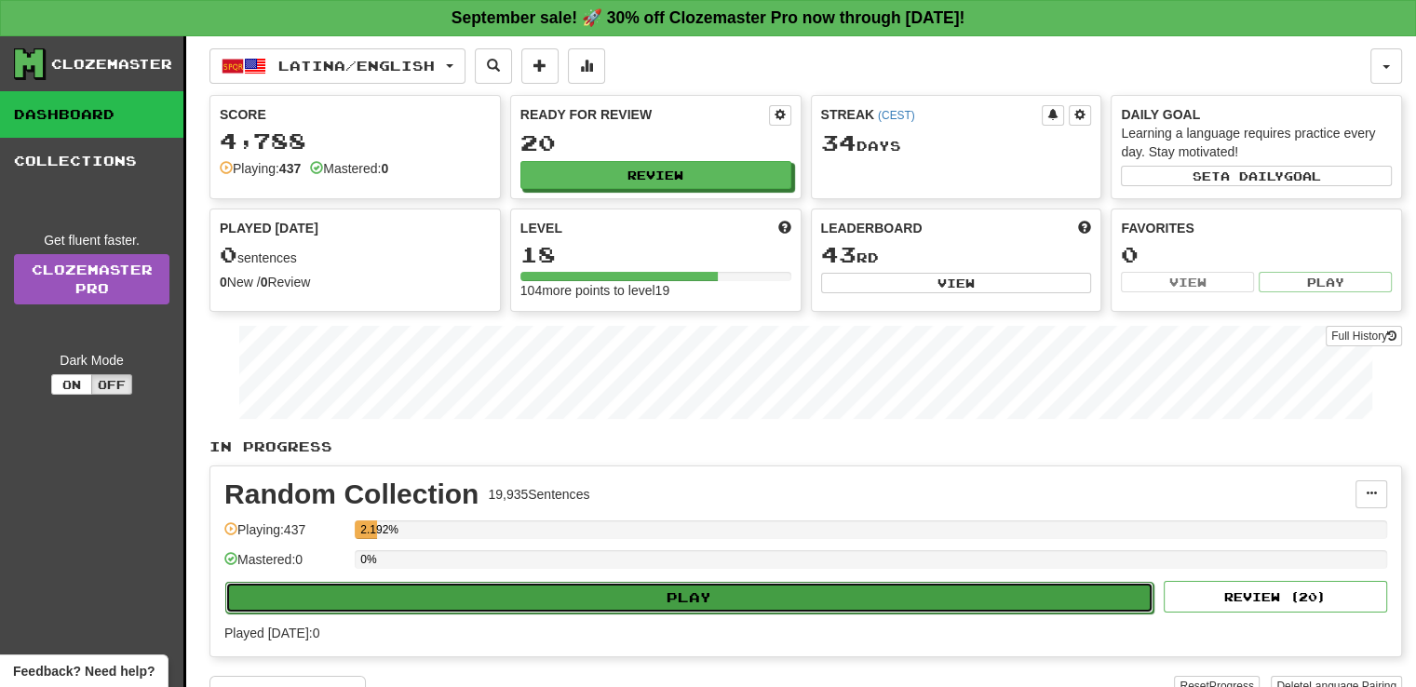
click at [471, 583] on button "Play" at bounding box center [689, 598] width 928 height 32
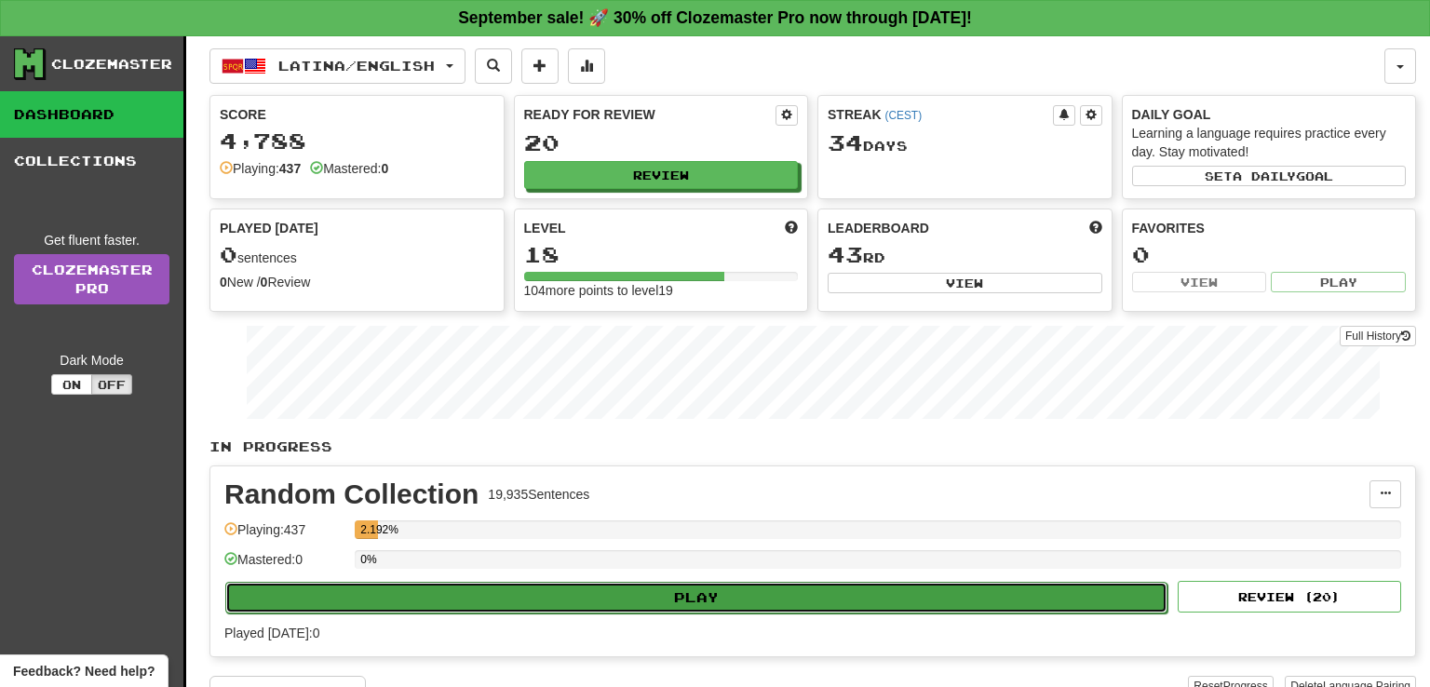
select select "**"
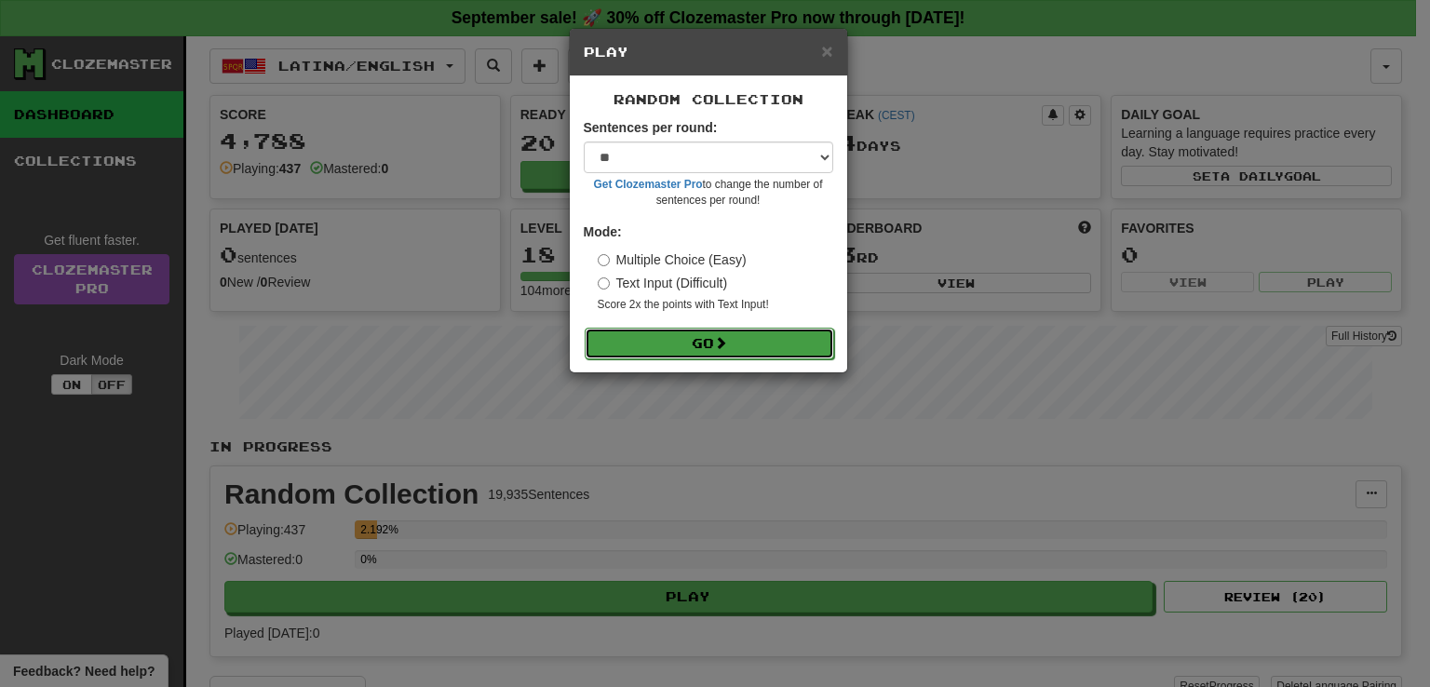
click at [631, 334] on button "Go" at bounding box center [709, 344] width 249 height 32
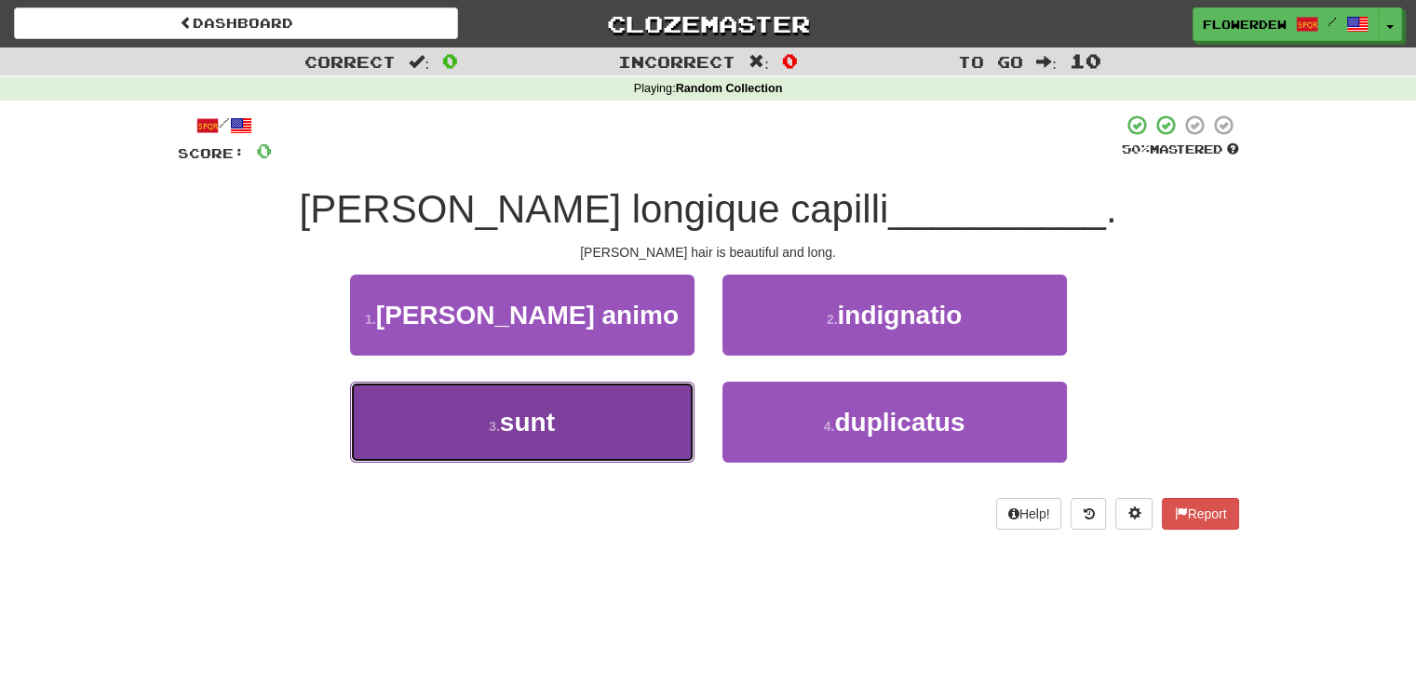
click at [617, 410] on button "3 . sunt" at bounding box center [522, 422] width 344 height 81
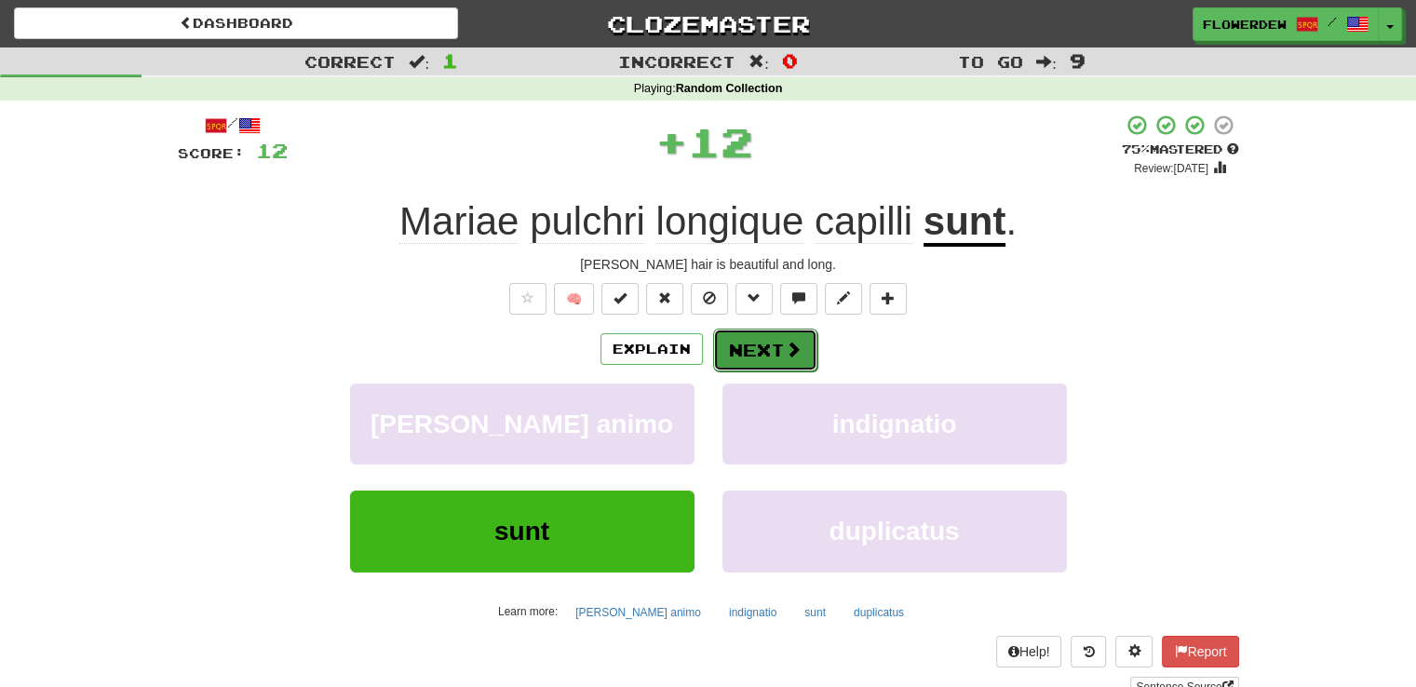
click at [766, 336] on button "Next" at bounding box center [765, 350] width 104 height 43
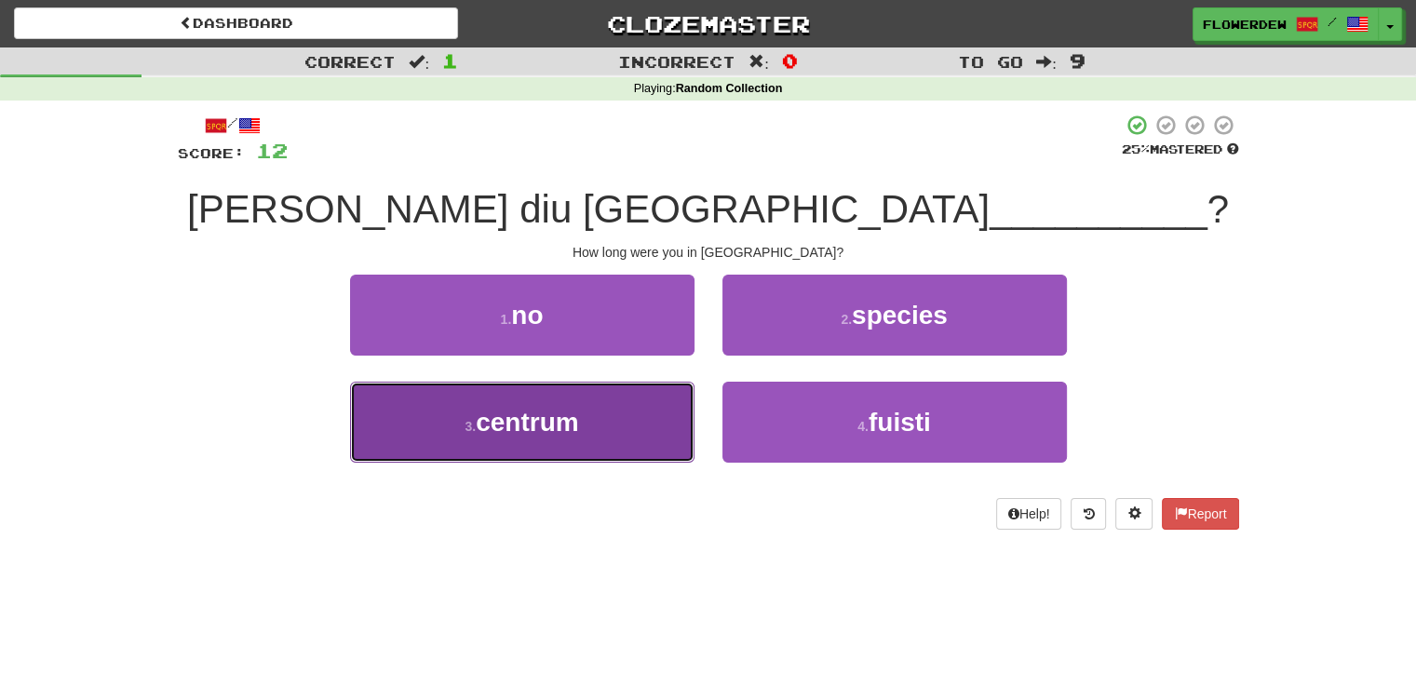
click at [623, 411] on button "3 . centrum" at bounding box center [522, 422] width 344 height 81
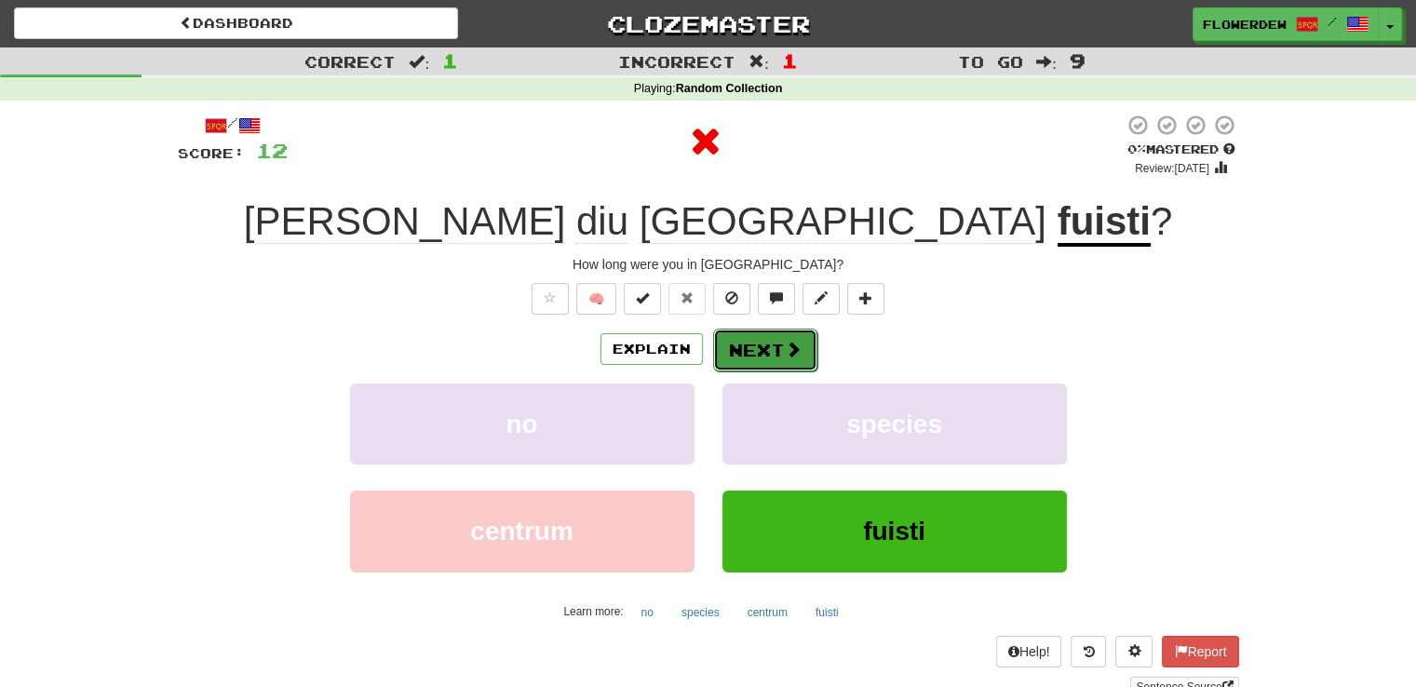
click at [758, 359] on button "Next" at bounding box center [765, 350] width 104 height 43
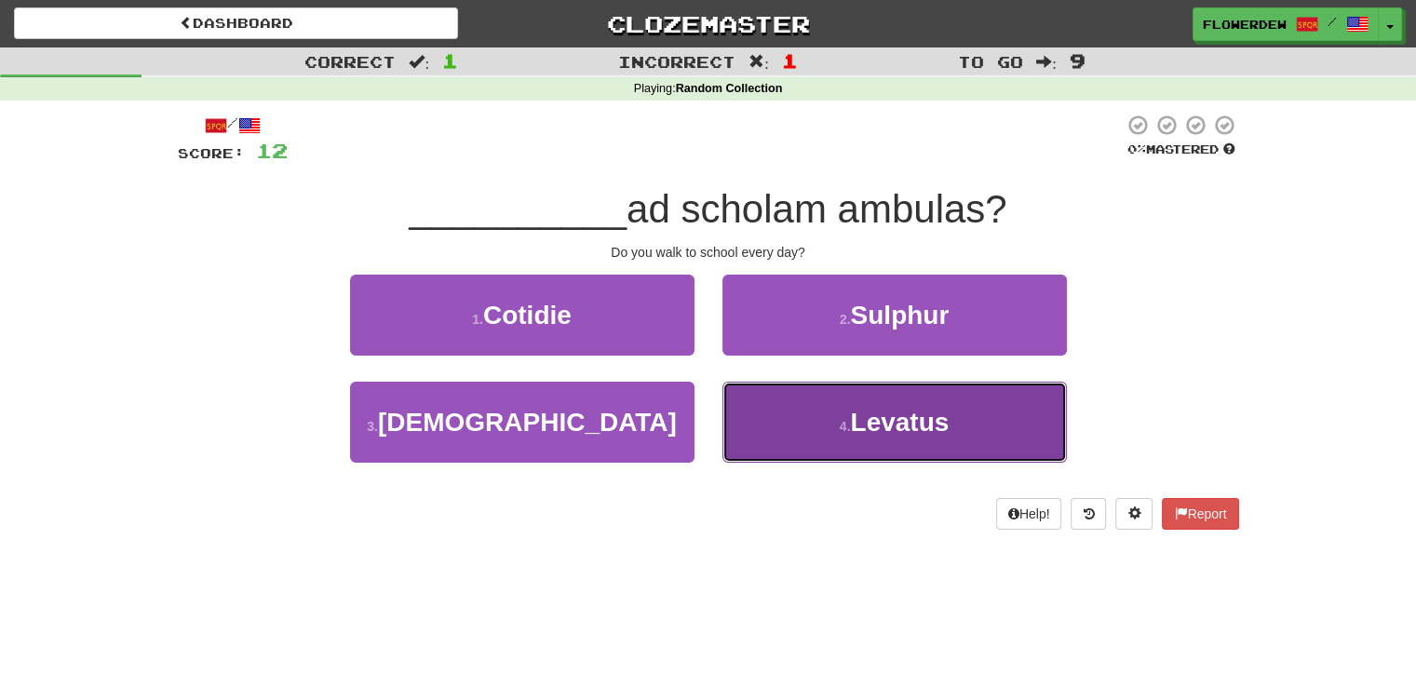
click at [735, 431] on button "4 . Levatus" at bounding box center [894, 422] width 344 height 81
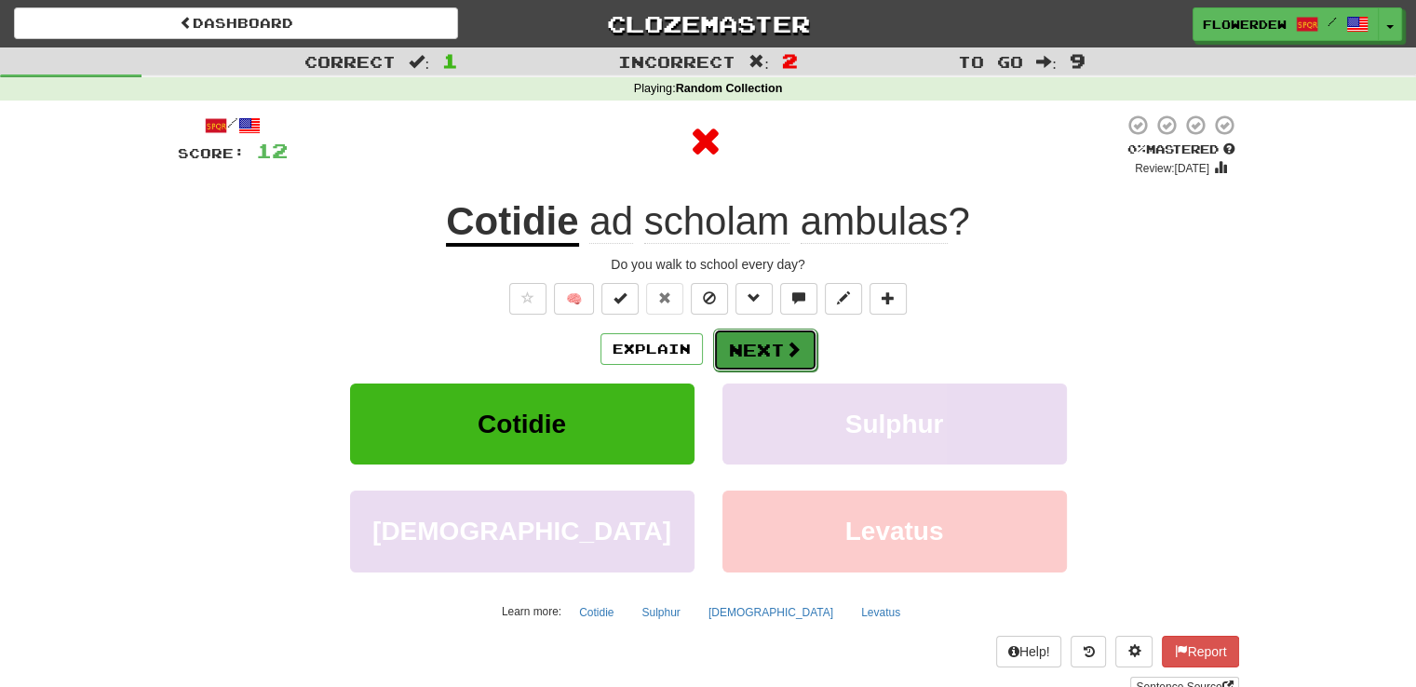
click at [759, 364] on button "Next" at bounding box center [765, 350] width 104 height 43
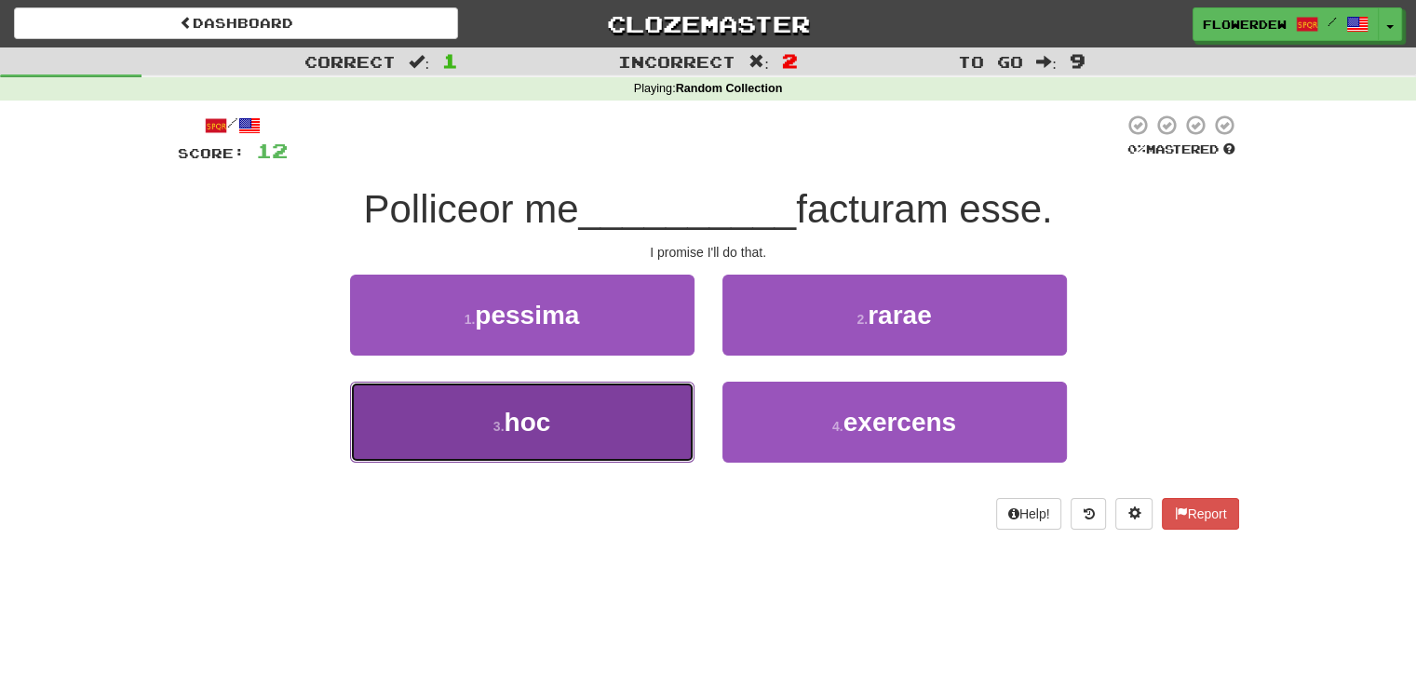
click at [607, 418] on button "3 . hoc" at bounding box center [522, 422] width 344 height 81
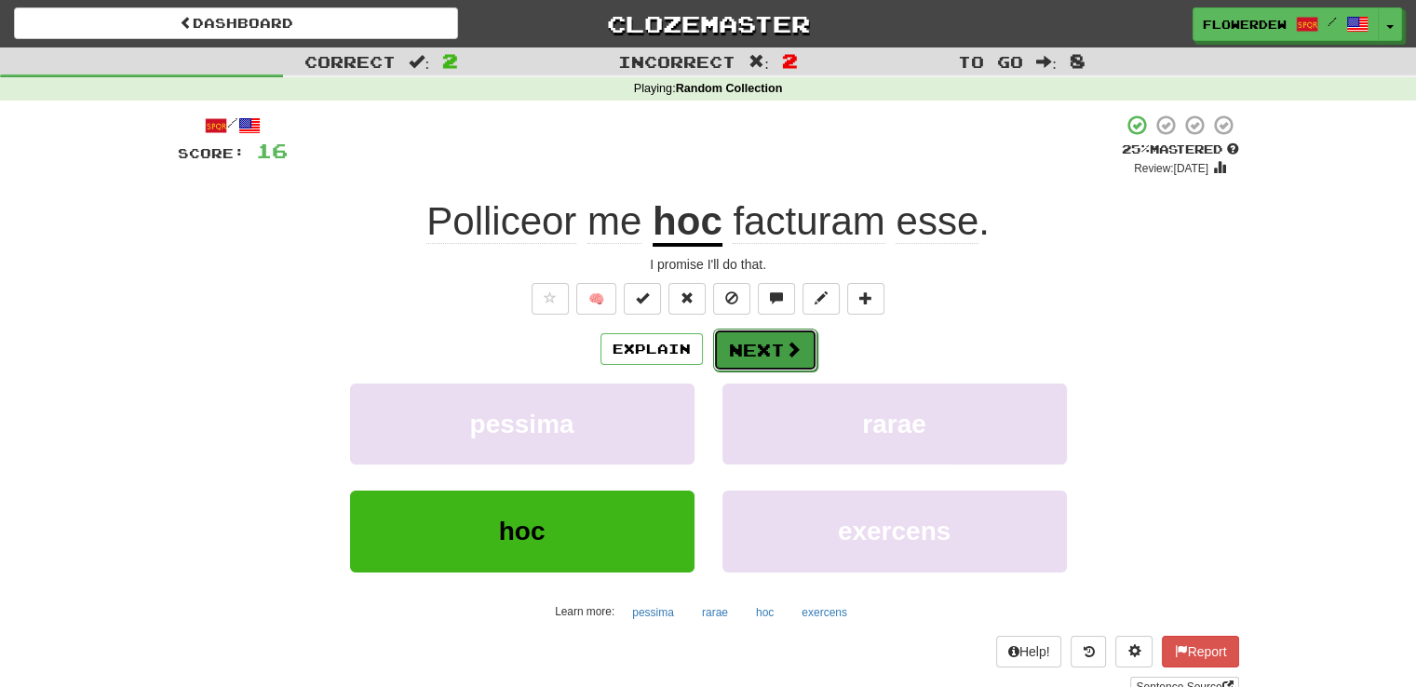
click at [748, 344] on button "Next" at bounding box center [765, 350] width 104 height 43
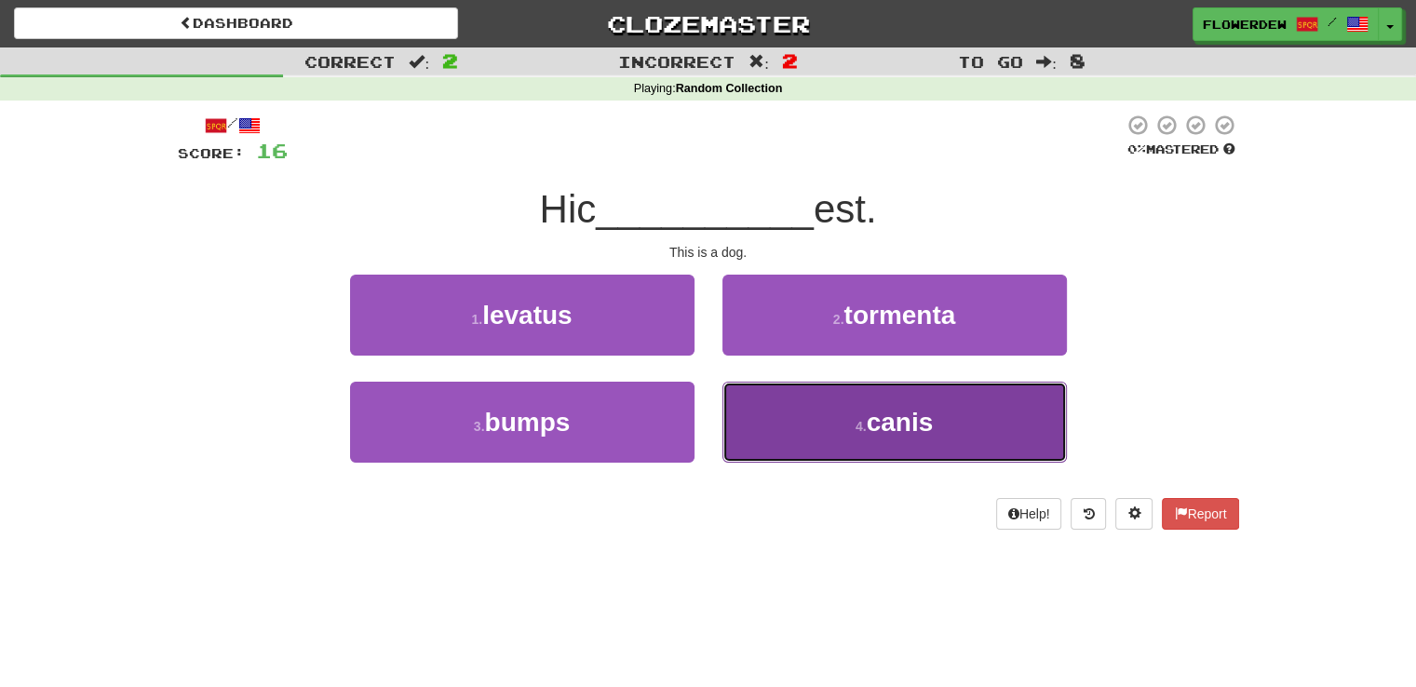
click at [736, 416] on button "4 . canis" at bounding box center [894, 422] width 344 height 81
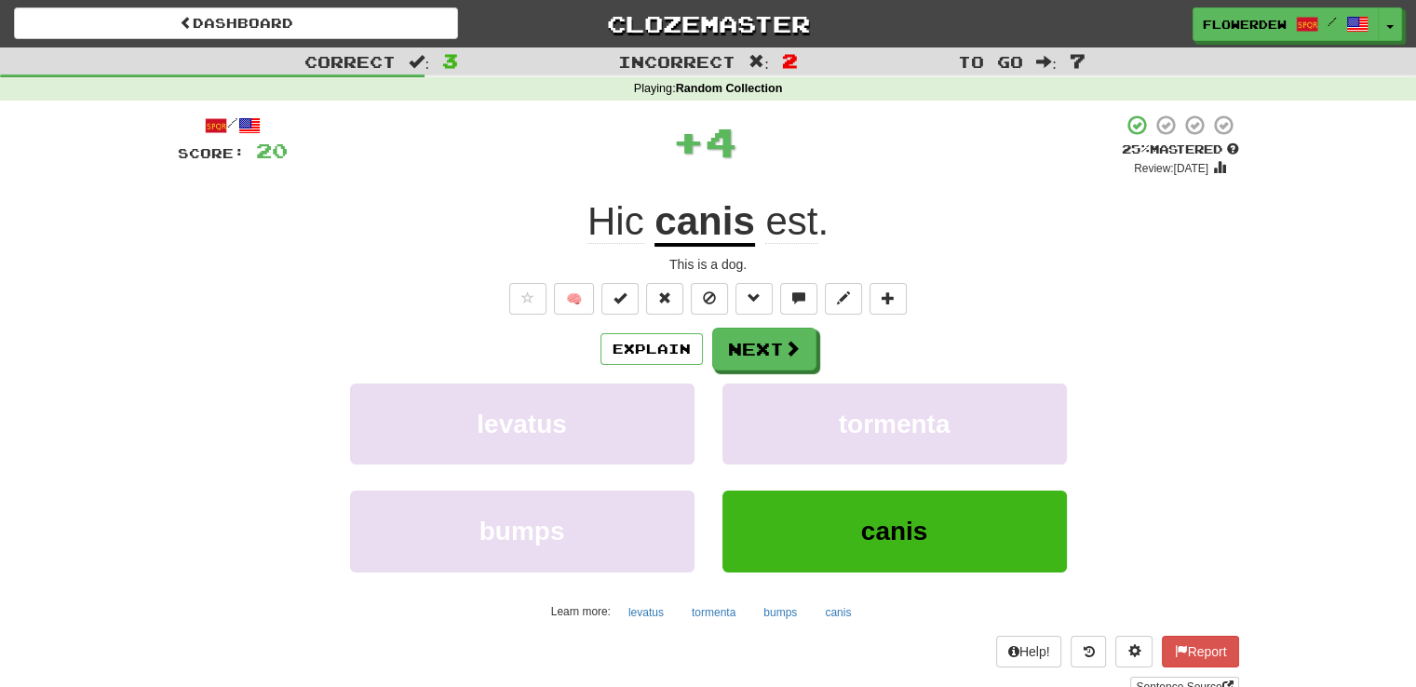
click at [751, 372] on div "Explain Next levatus tormenta bumps canis Learn more: levatus tormenta bumps ca…" at bounding box center [708, 477] width 1061 height 299
click at [760, 337] on button "Next" at bounding box center [765, 350] width 104 height 43
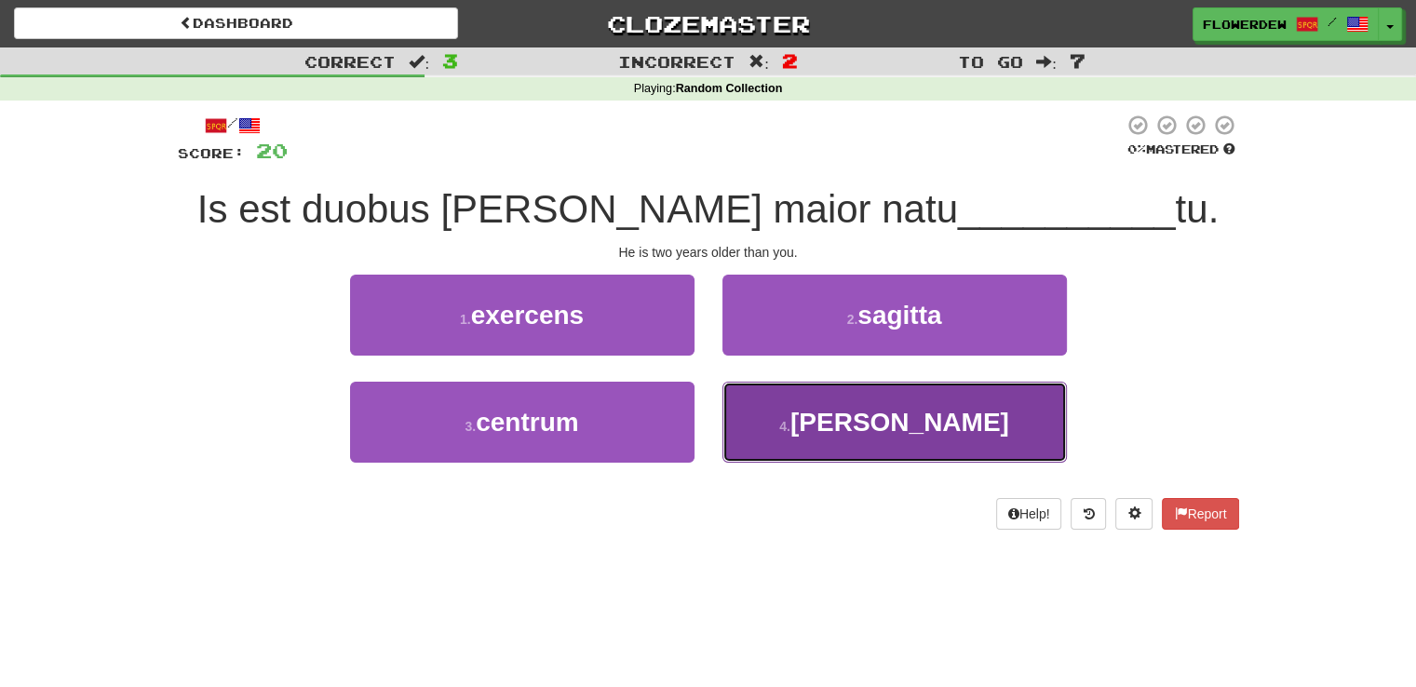
click at [745, 420] on button "4 . quam" at bounding box center [894, 422] width 344 height 81
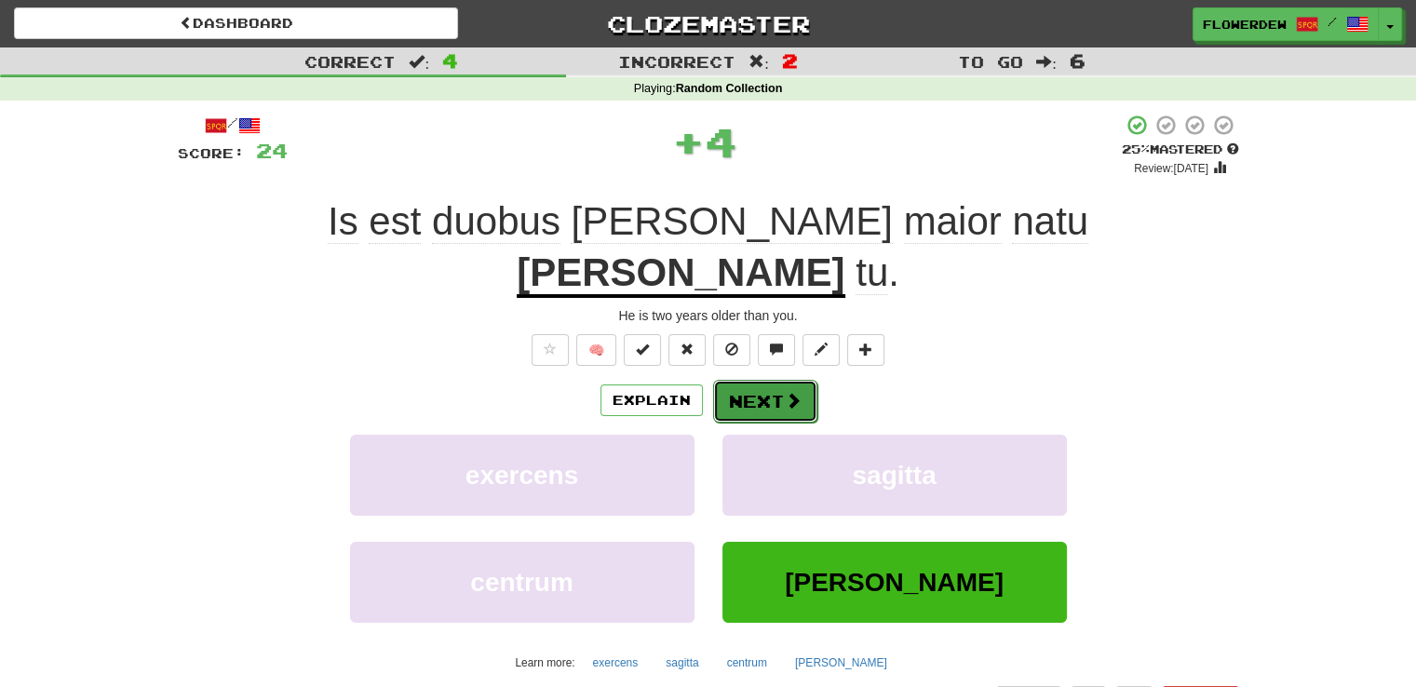
click at [770, 380] on button "Next" at bounding box center [765, 401] width 104 height 43
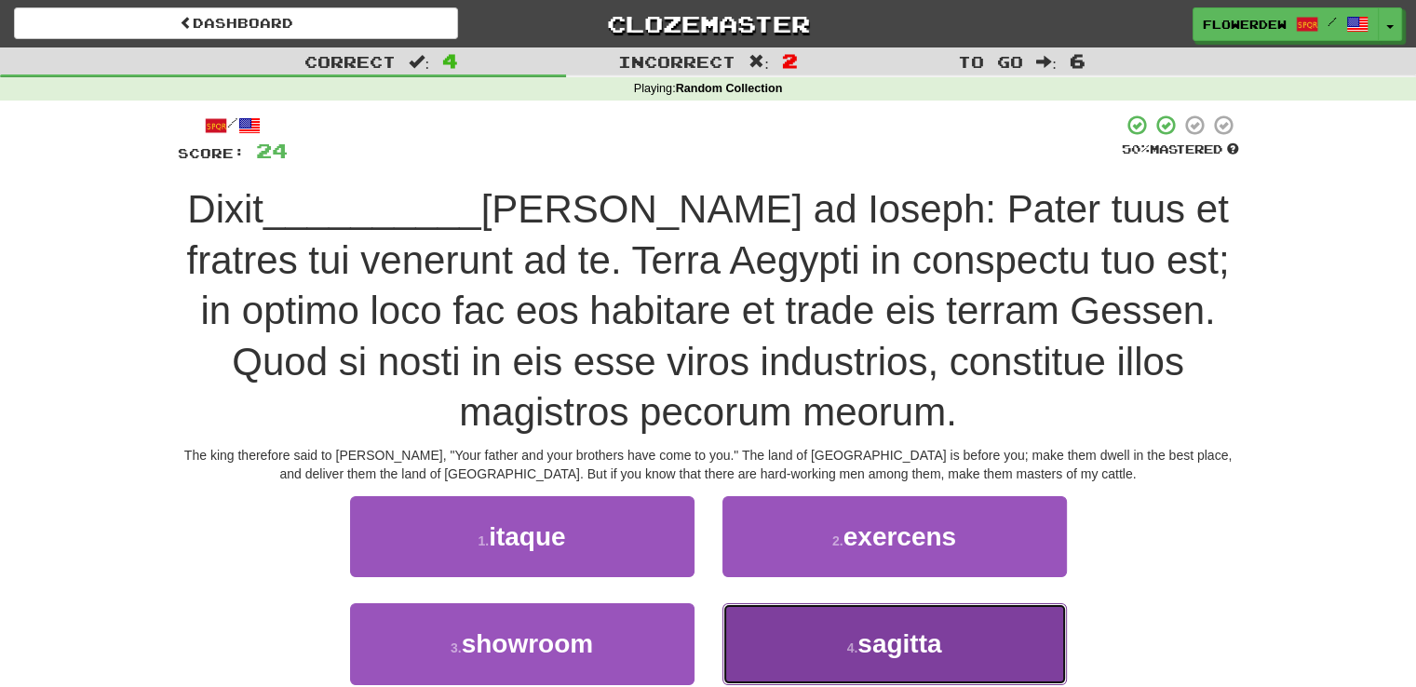
click at [765, 636] on button "4 . sagitta" at bounding box center [894, 643] width 344 height 81
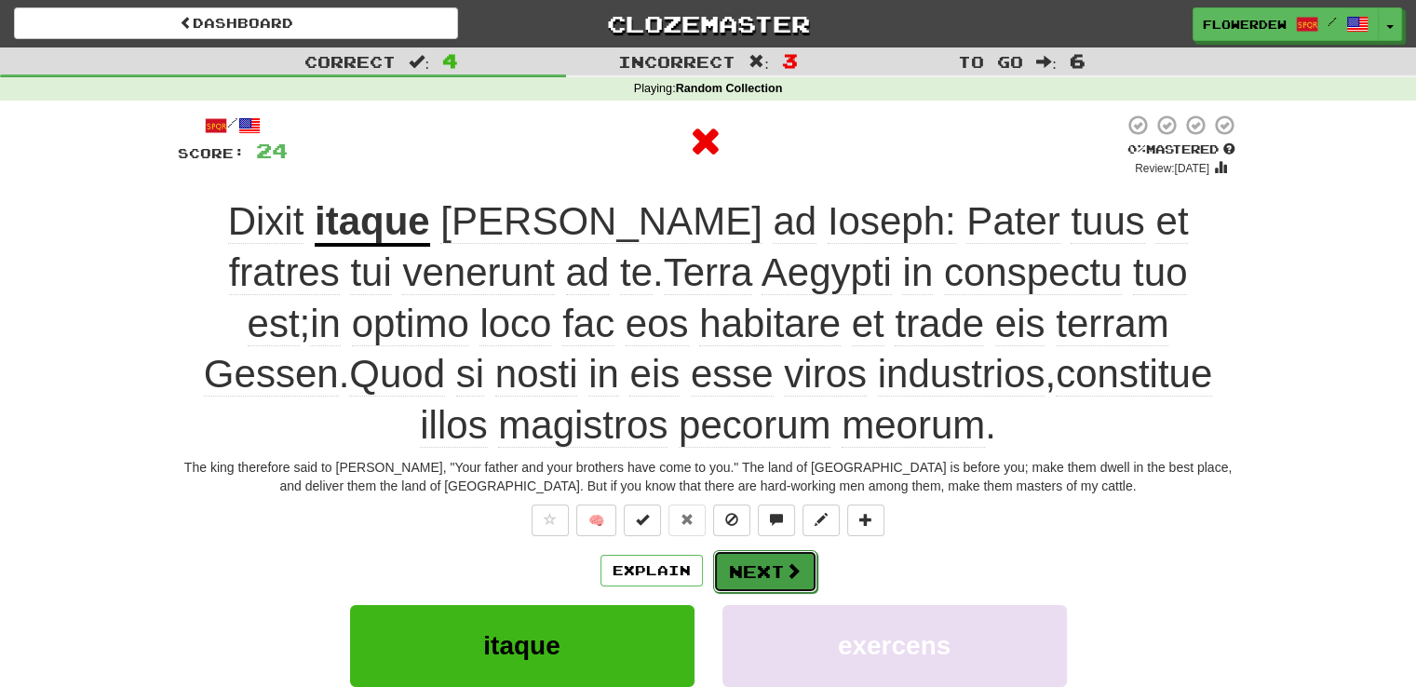
click at [769, 567] on button "Next" at bounding box center [765, 571] width 104 height 43
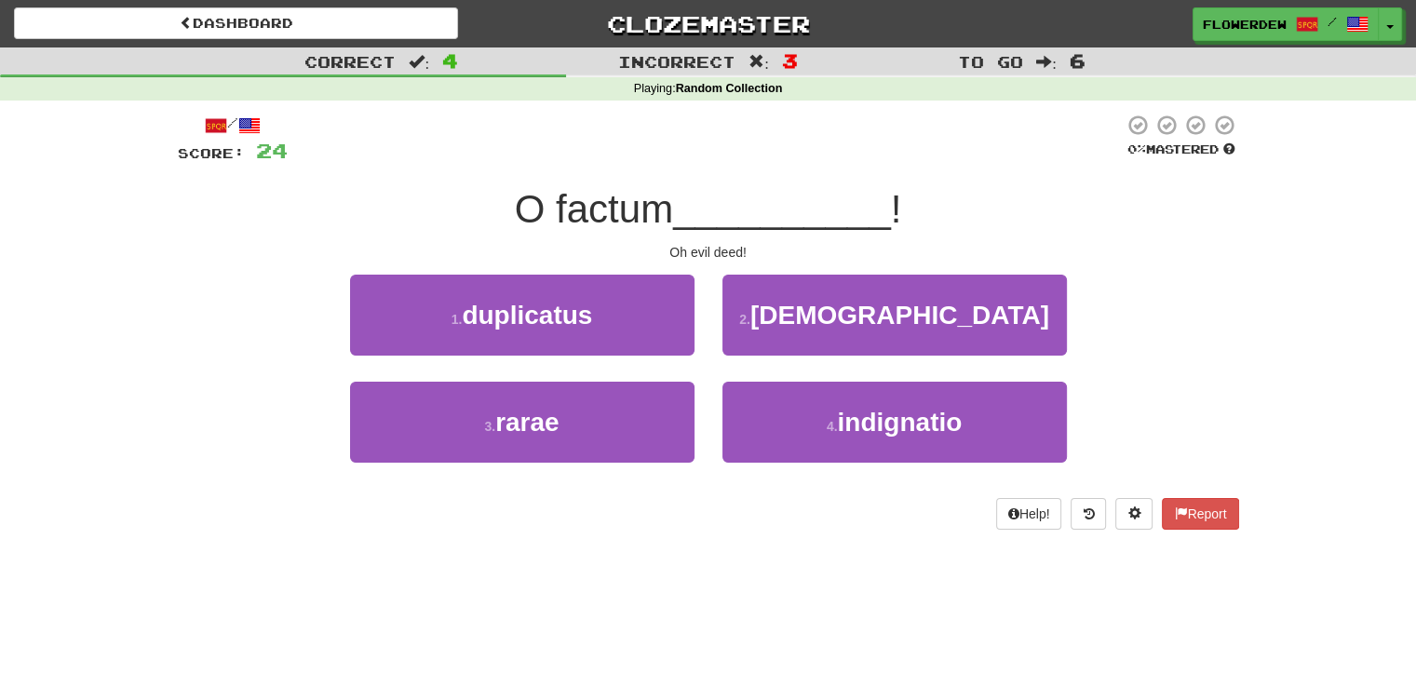
click at [775, 362] on div "2 . male" at bounding box center [894, 328] width 372 height 107
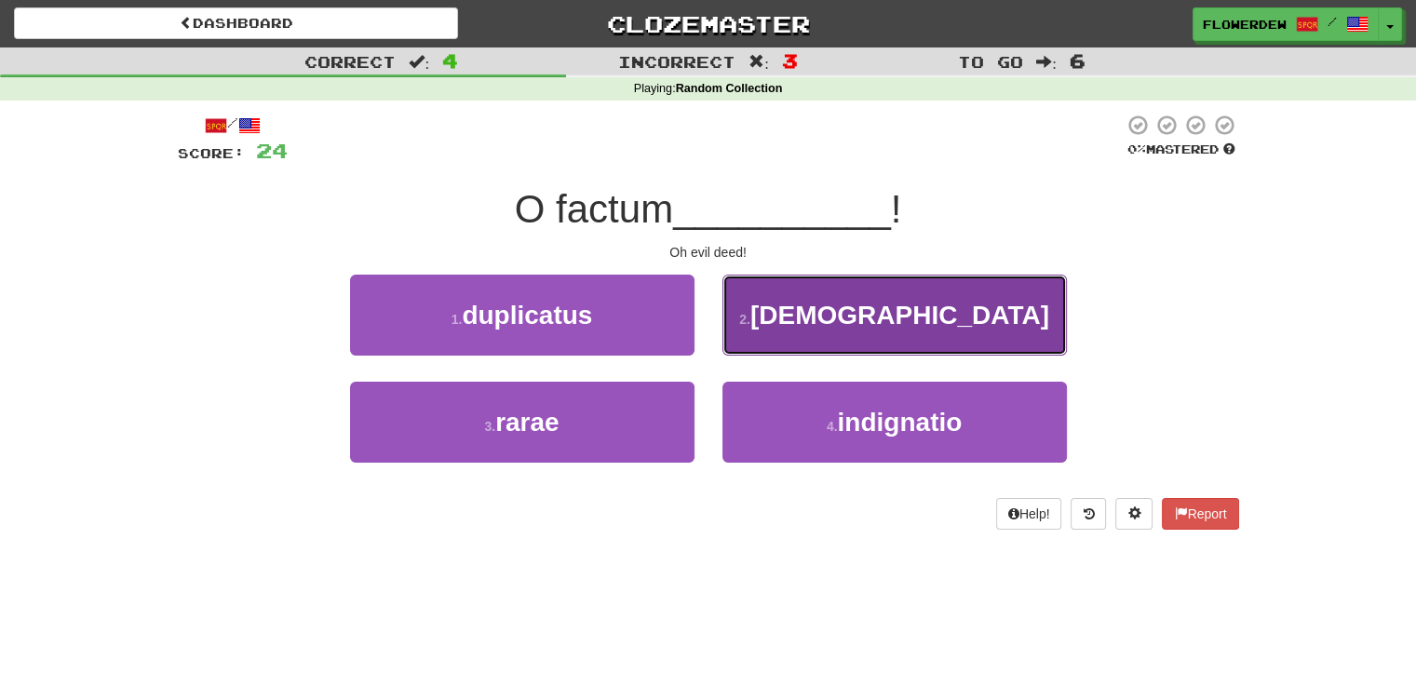
click at [781, 325] on button "2 . male" at bounding box center [894, 315] width 344 height 81
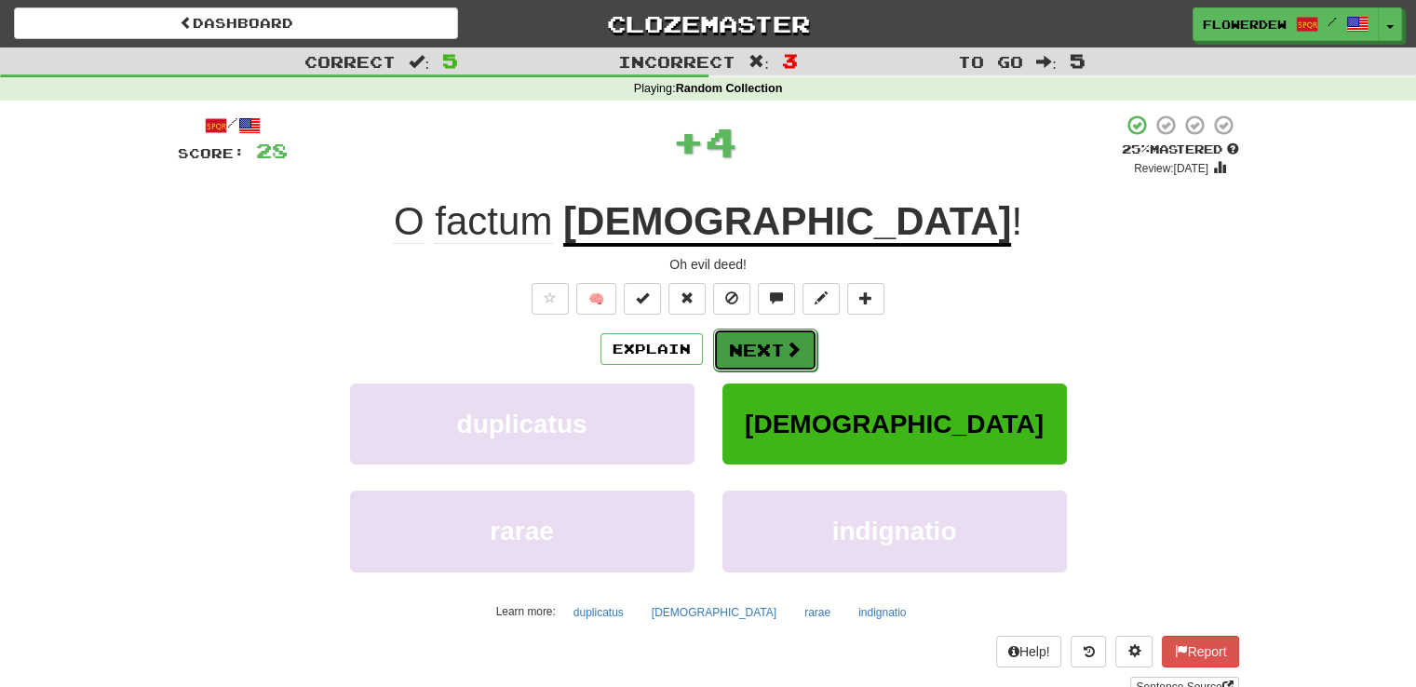
click at [774, 341] on button "Next" at bounding box center [765, 350] width 104 height 43
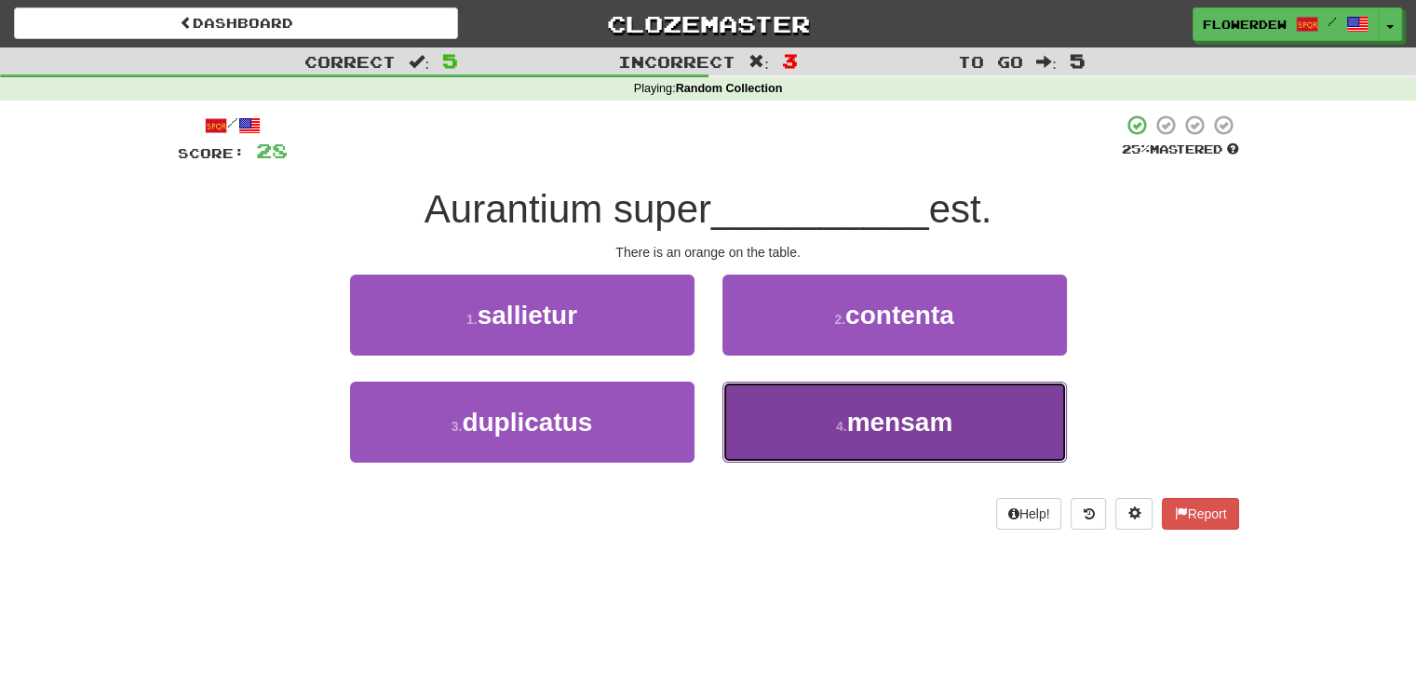
click at [782, 401] on button "4 . mensam" at bounding box center [894, 422] width 344 height 81
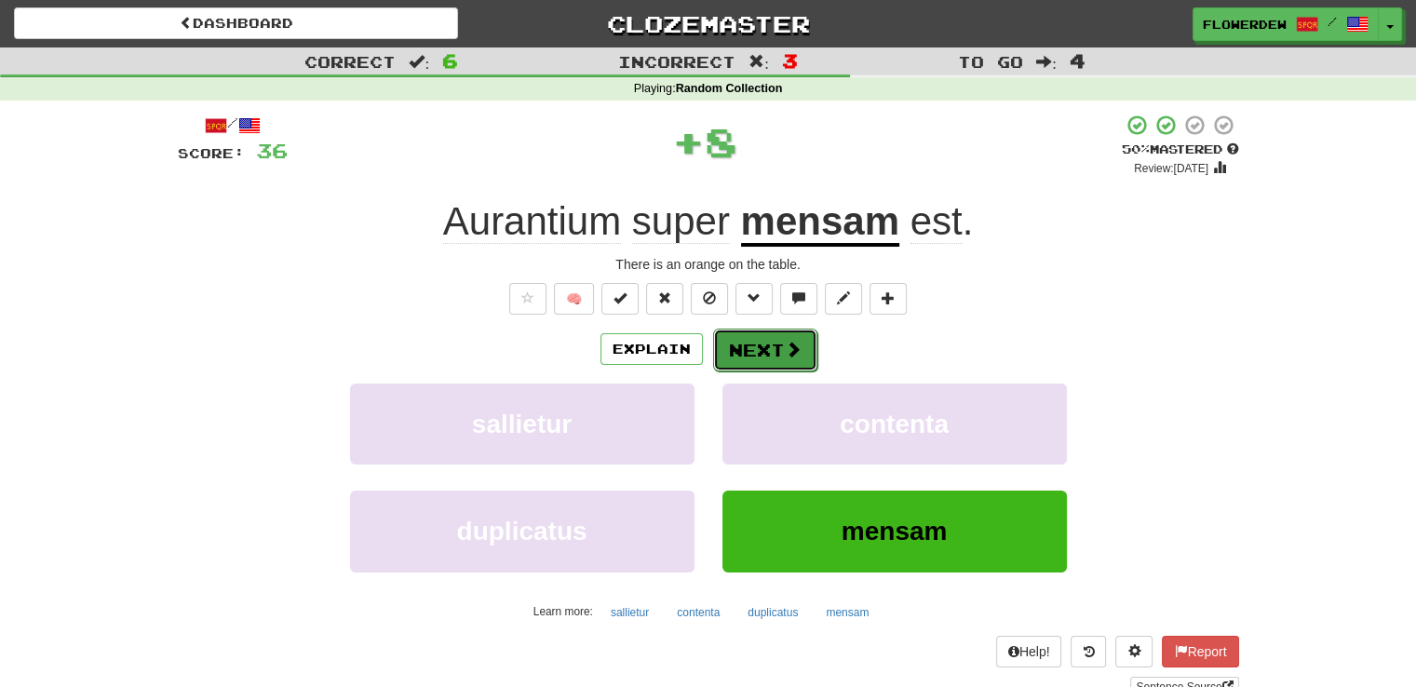
click at [786, 352] on span at bounding box center [793, 349] width 17 height 17
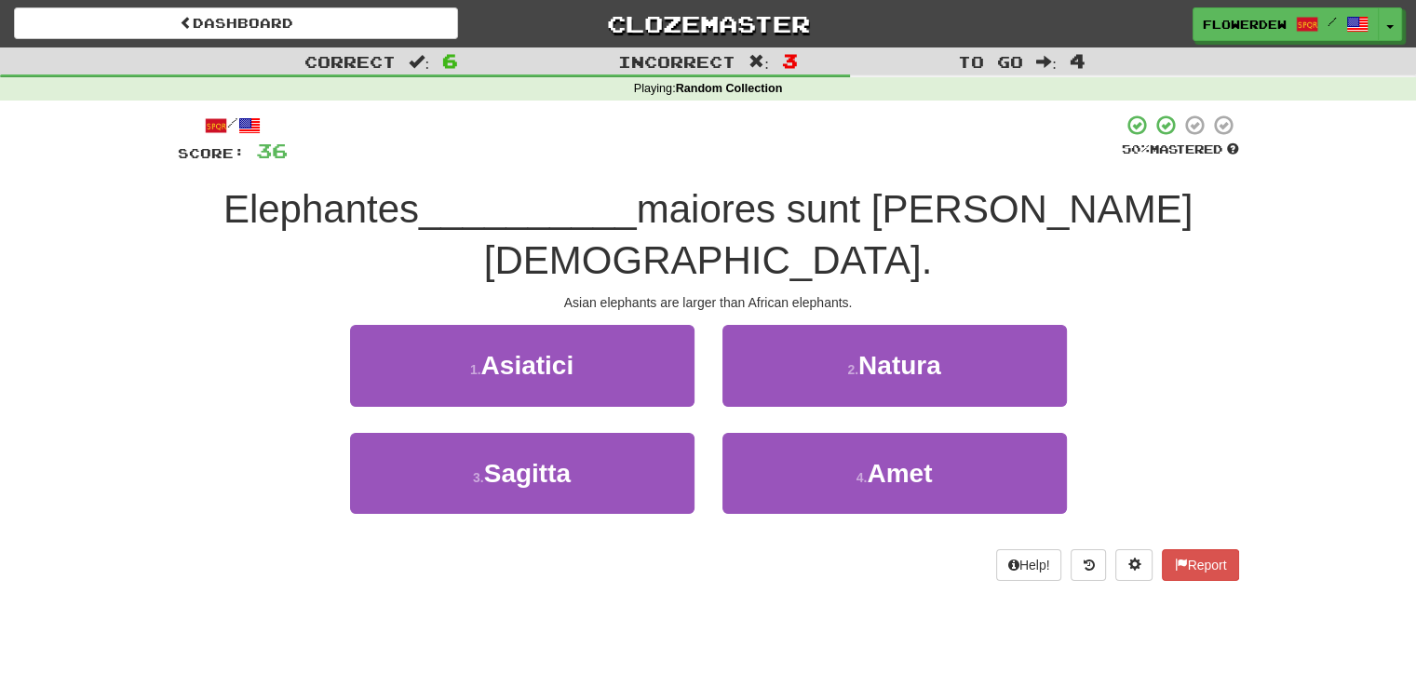
click at [715, 330] on div "2 . Natura" at bounding box center [894, 378] width 372 height 107
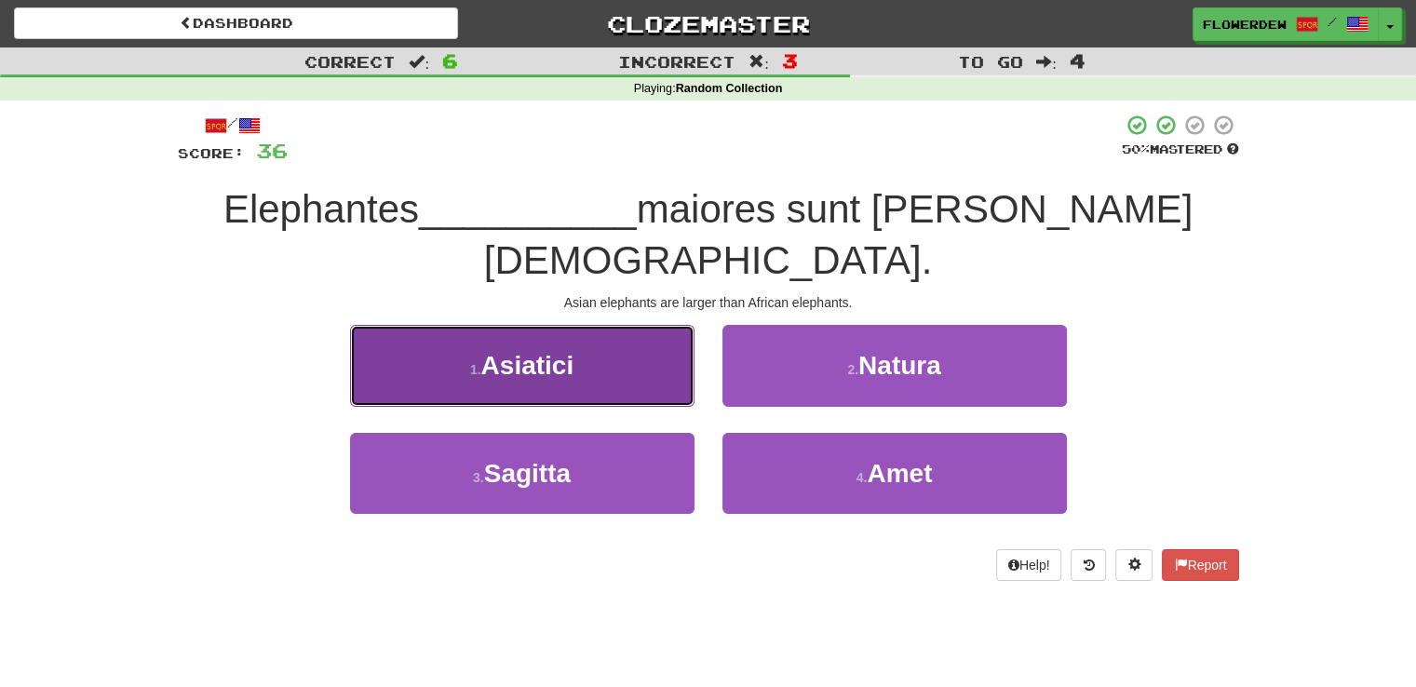
click at [652, 325] on button "1 . Asiatici" at bounding box center [522, 365] width 344 height 81
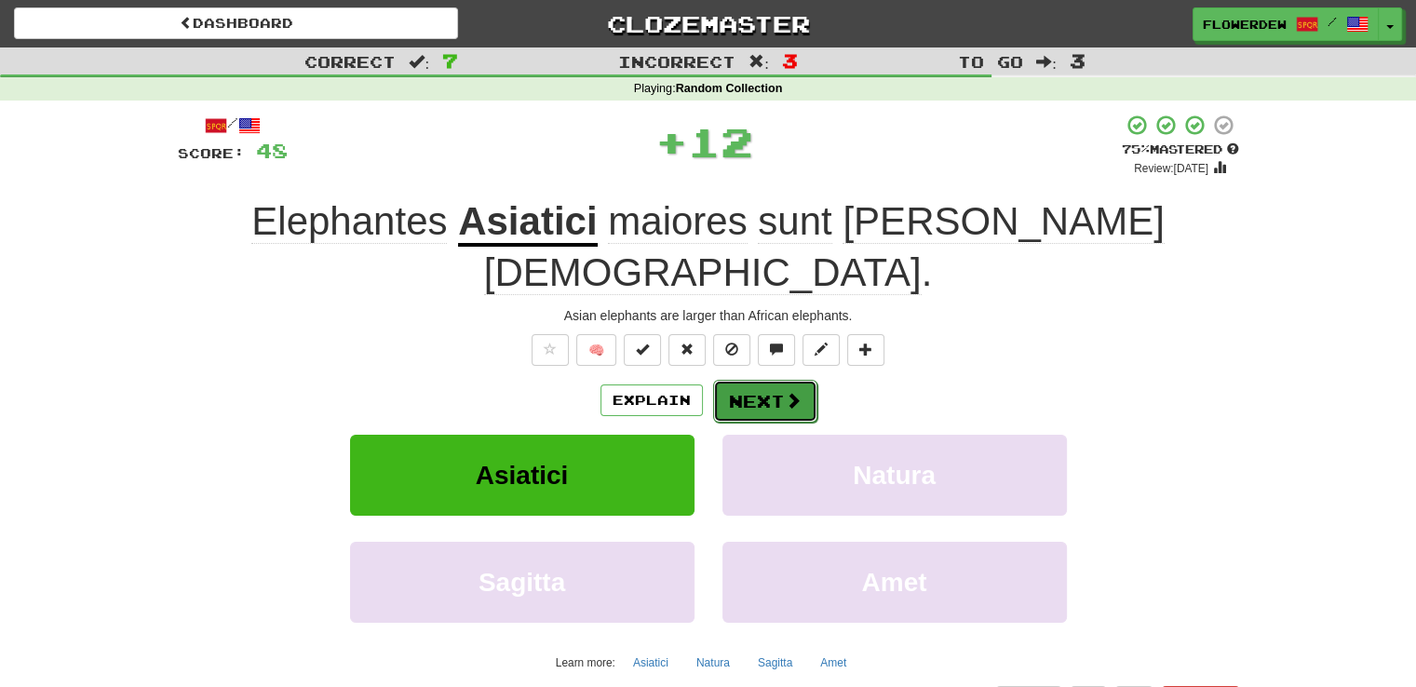
click at [778, 380] on button "Next" at bounding box center [765, 401] width 104 height 43
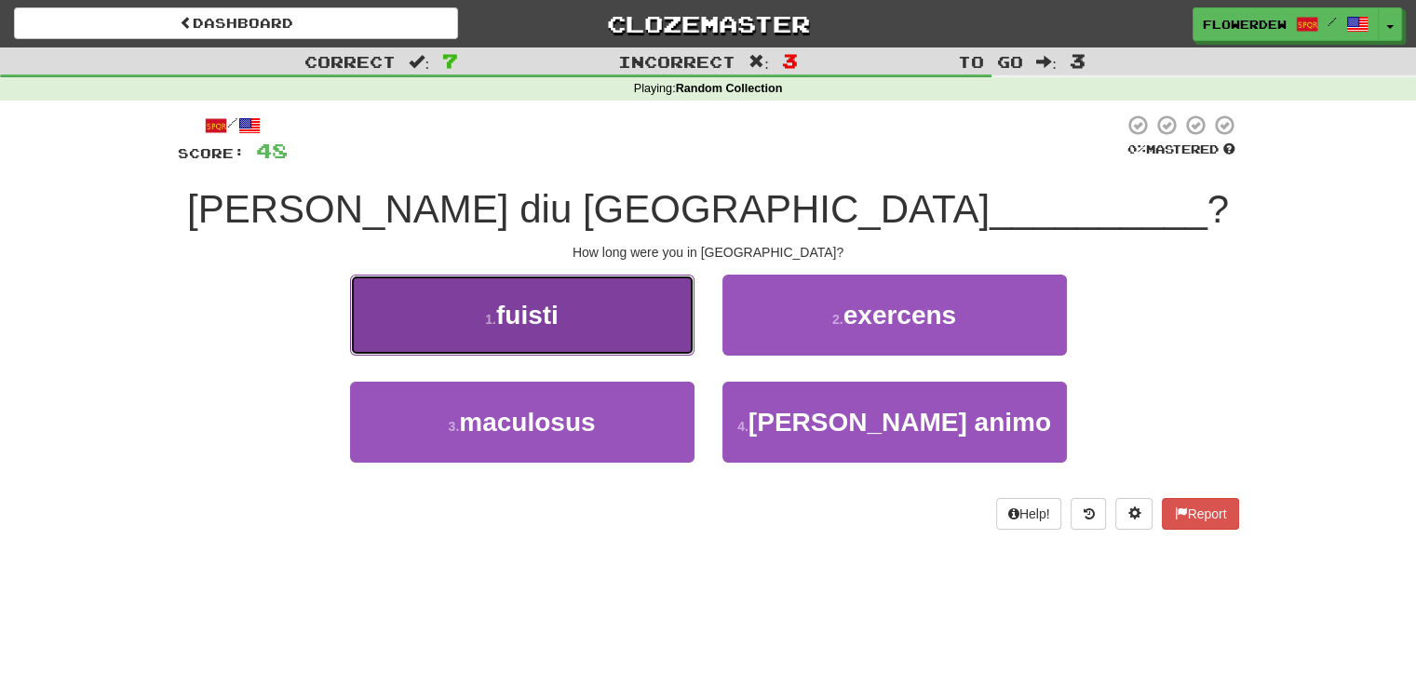
click at [644, 293] on button "1 . fuisti" at bounding box center [522, 315] width 344 height 81
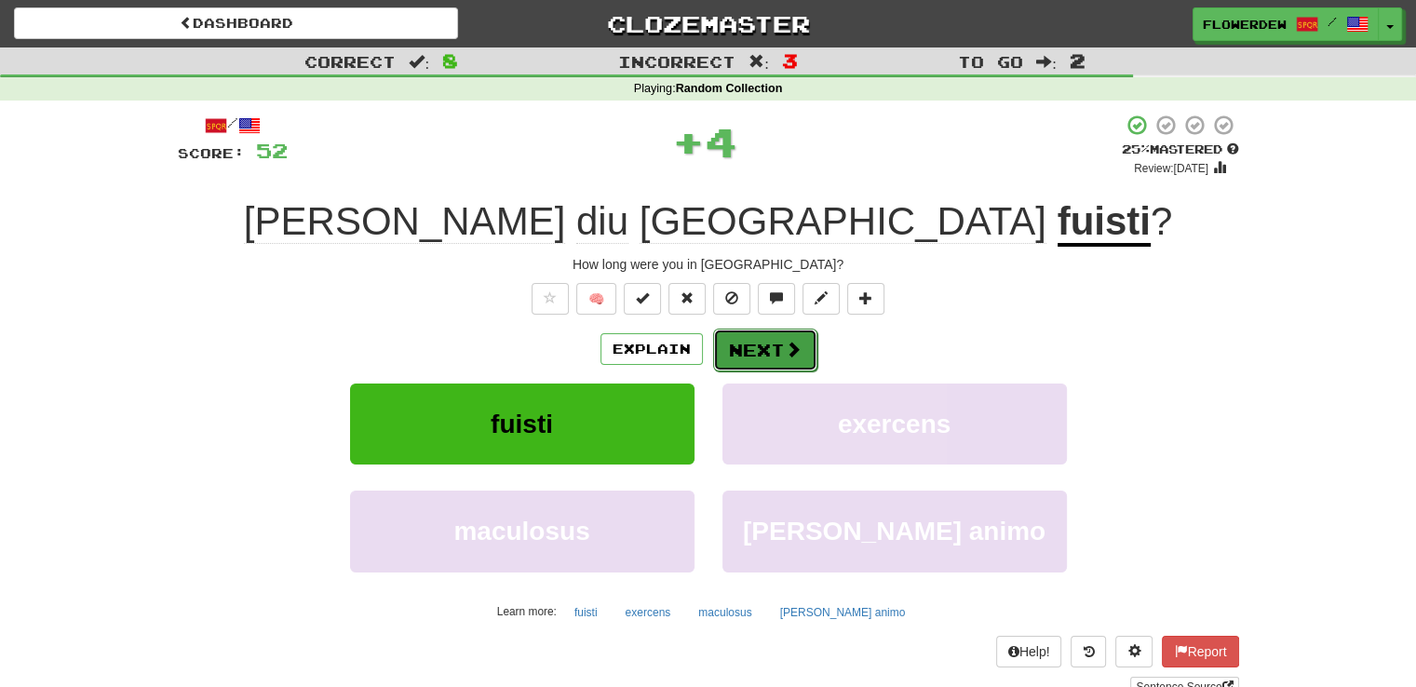
click at [737, 344] on button "Next" at bounding box center [765, 350] width 104 height 43
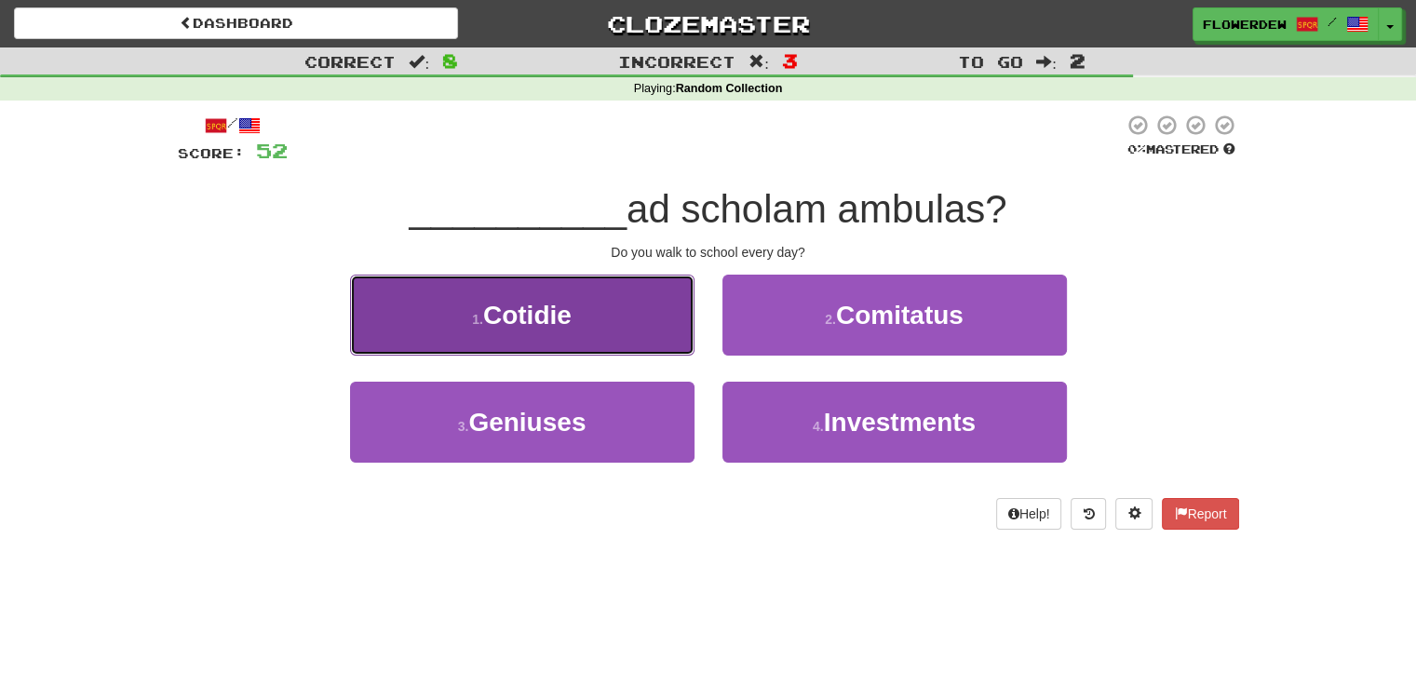
click at [649, 330] on button "1 . Cotidie" at bounding box center [522, 315] width 344 height 81
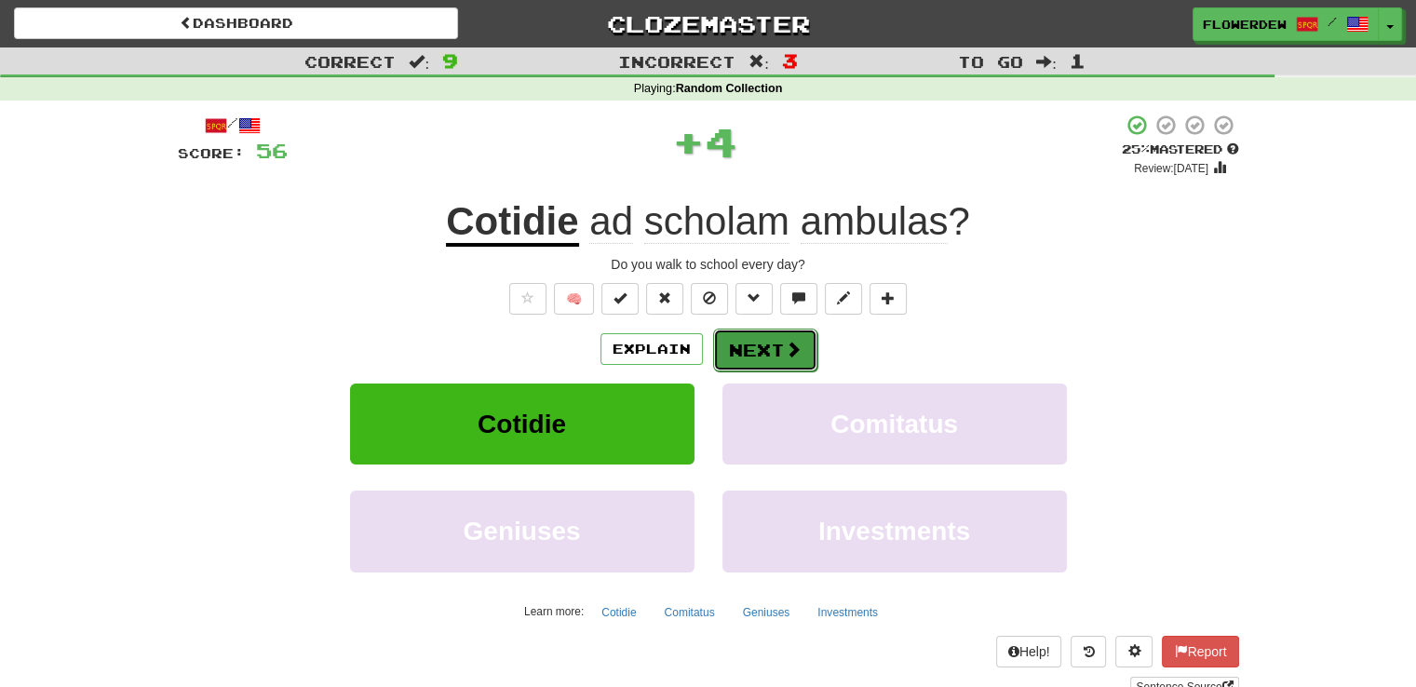
click at [763, 349] on button "Next" at bounding box center [765, 350] width 104 height 43
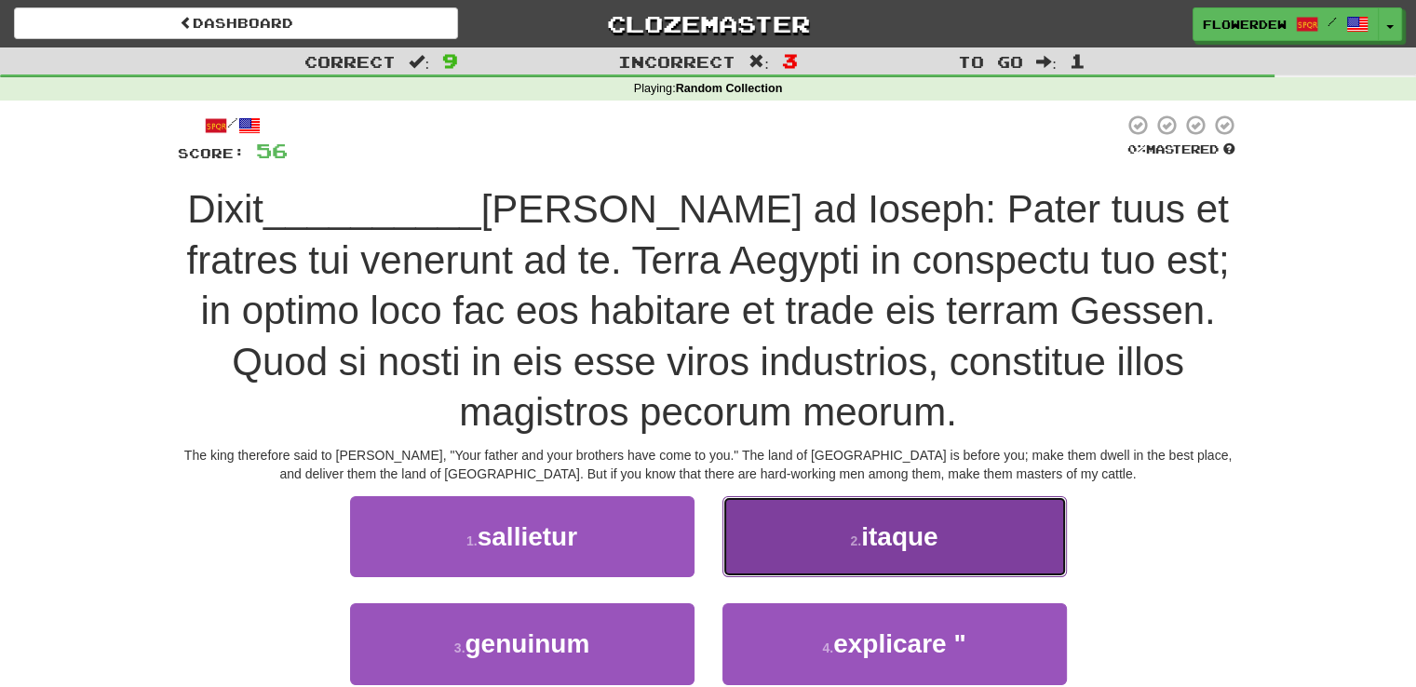
click at [772, 511] on button "2 . itaque" at bounding box center [894, 536] width 344 height 81
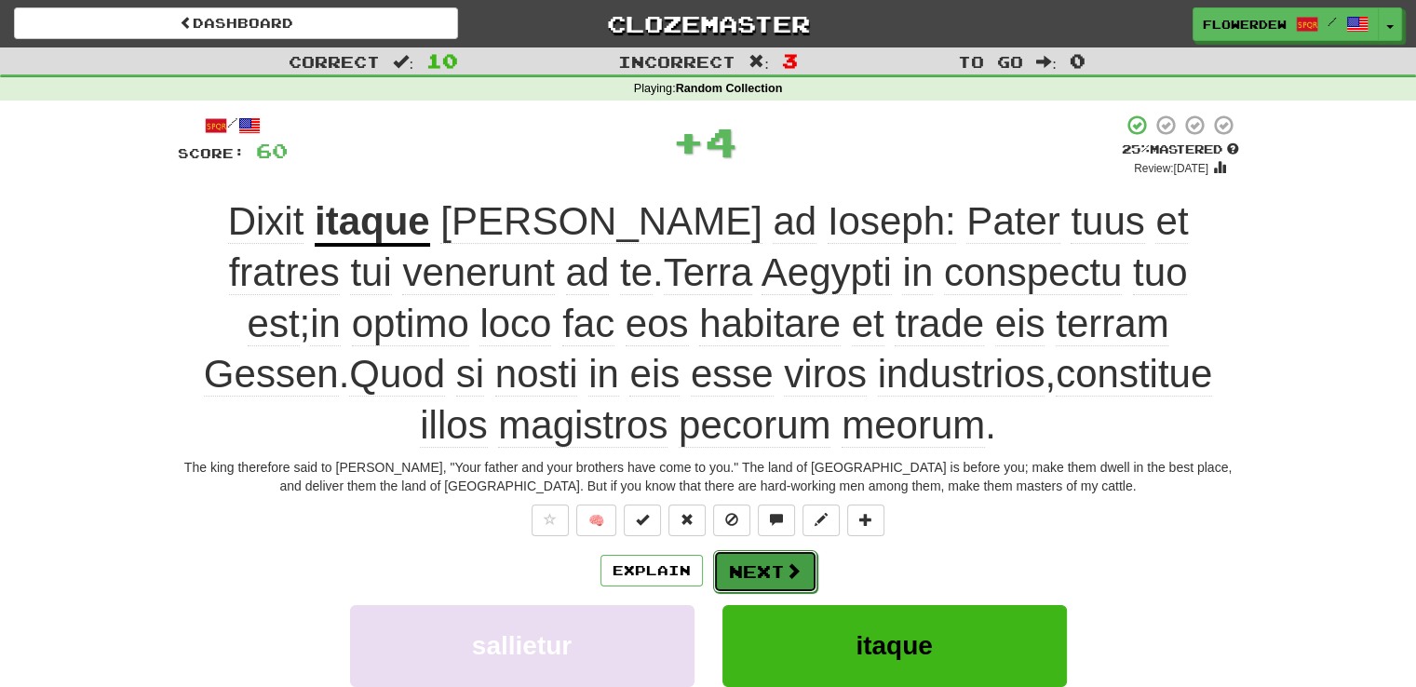
click at [763, 574] on button "Next" at bounding box center [765, 571] width 104 height 43
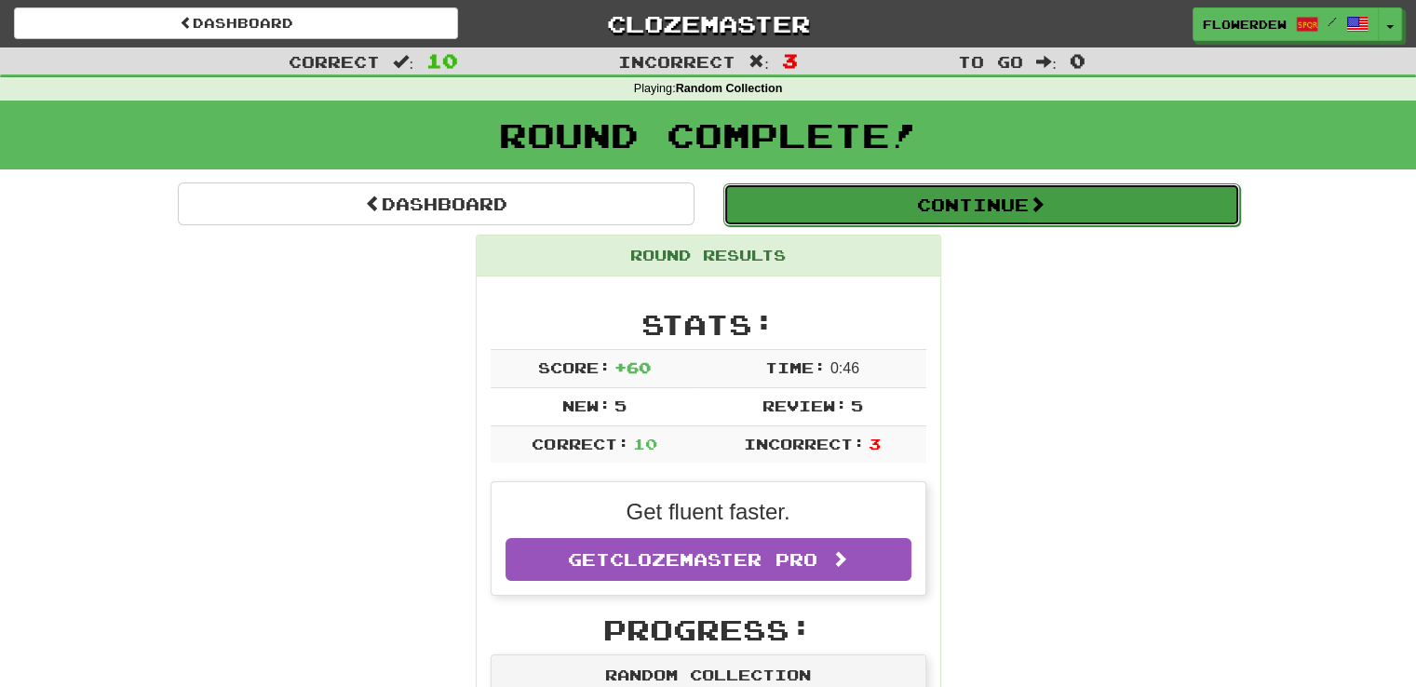
click at [875, 192] on button "Continue" at bounding box center [981, 204] width 517 height 43
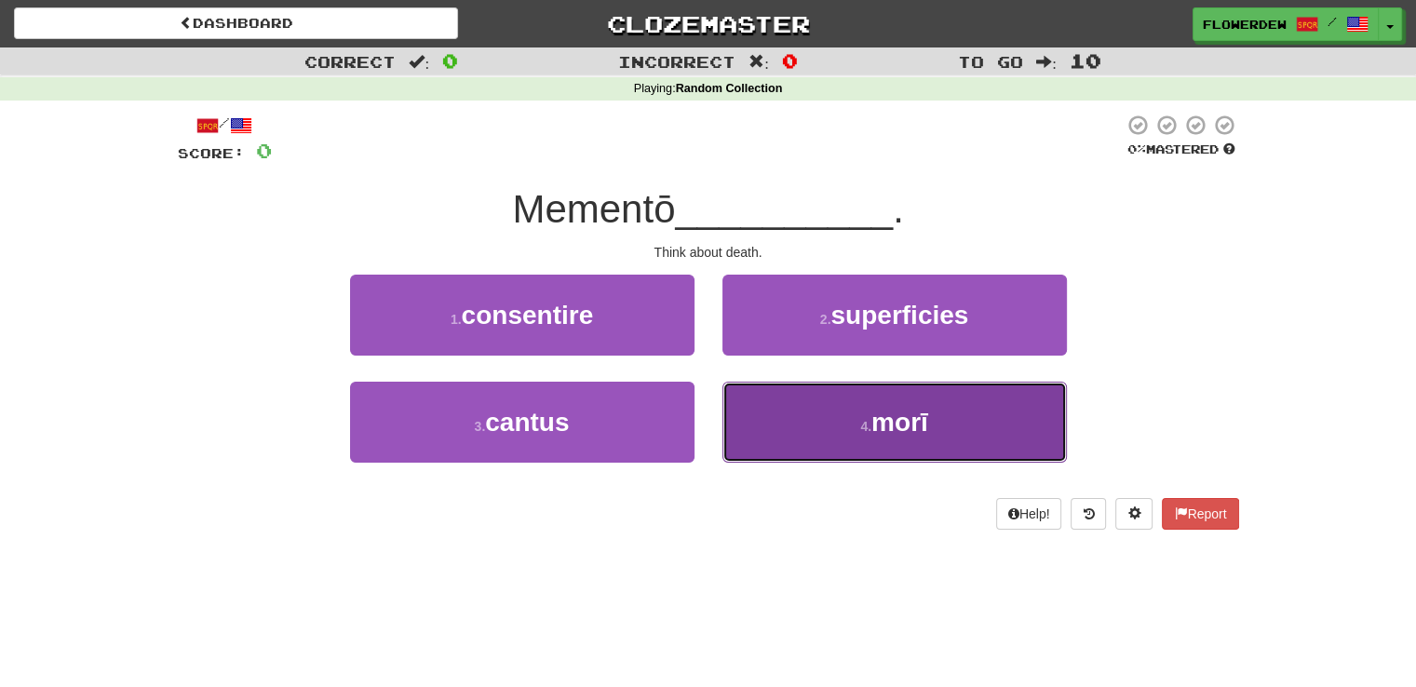
click at [799, 429] on button "4 . morī" at bounding box center [894, 422] width 344 height 81
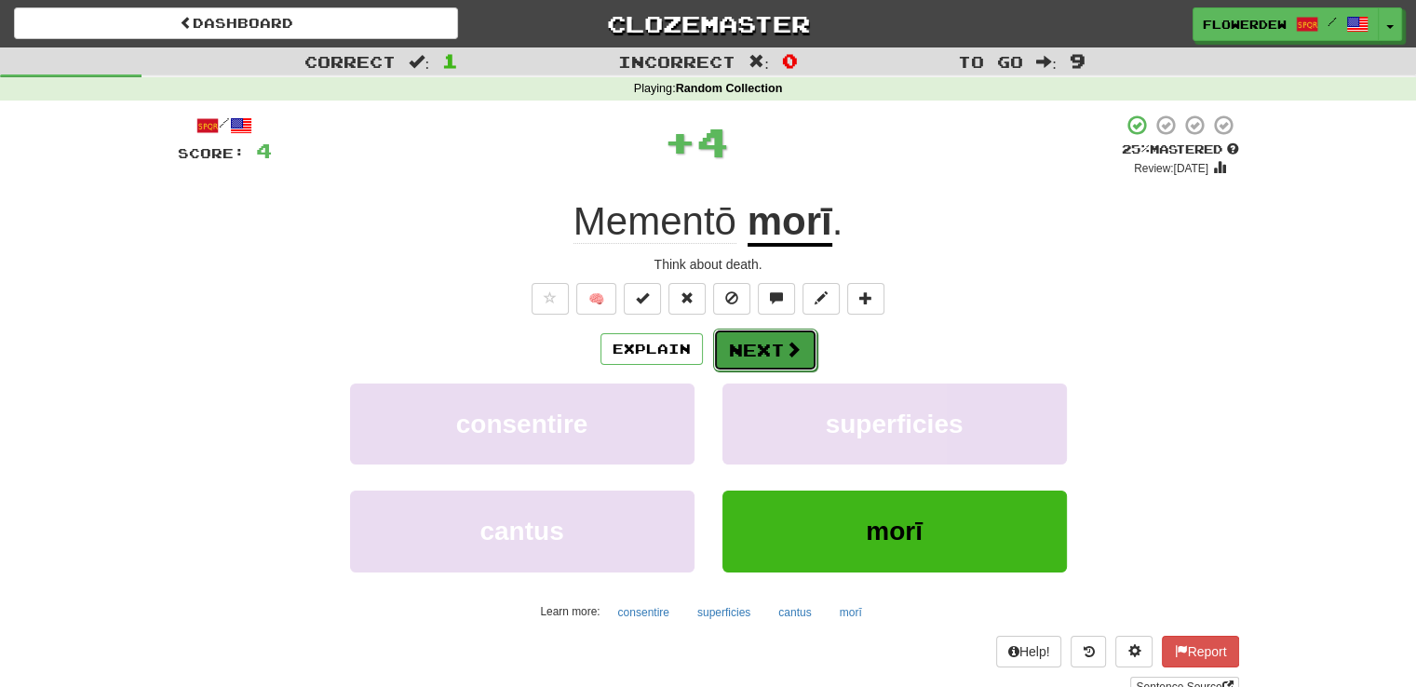
click at [787, 336] on button "Next" at bounding box center [765, 350] width 104 height 43
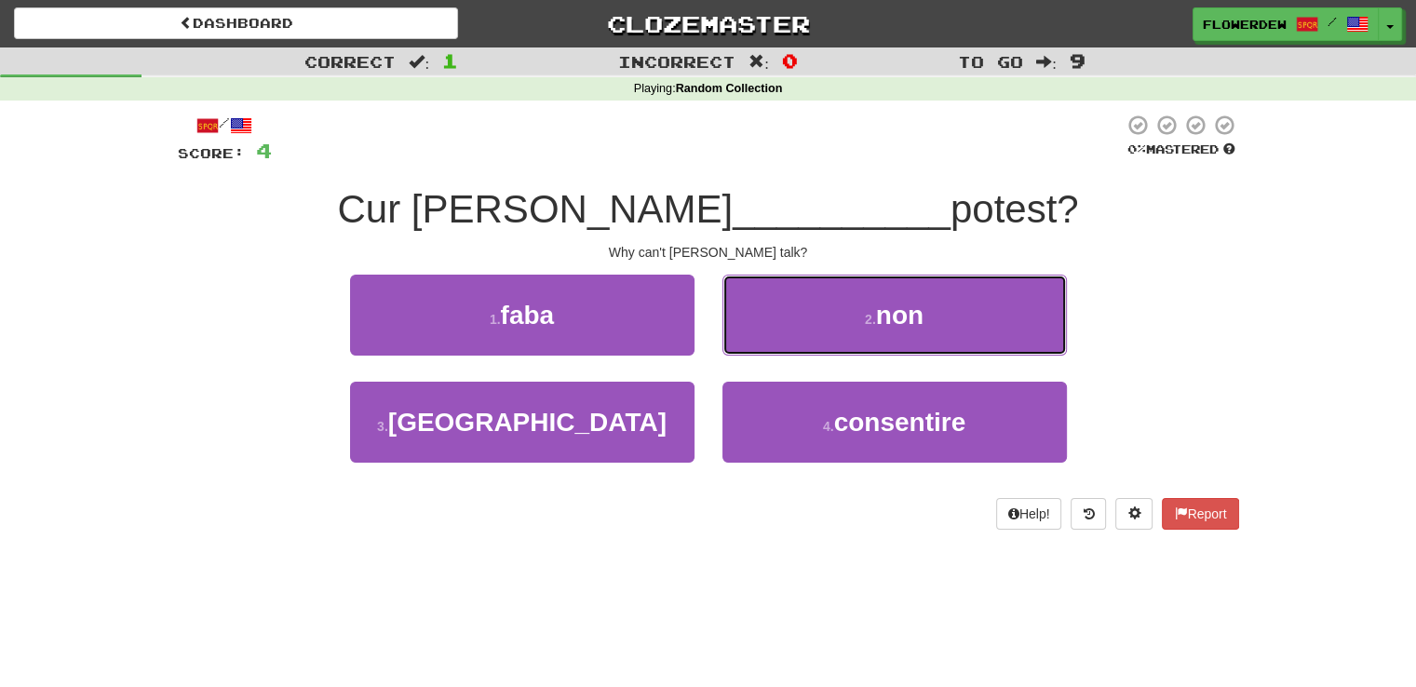
click at [787, 336] on button "2 . non" at bounding box center [894, 315] width 344 height 81
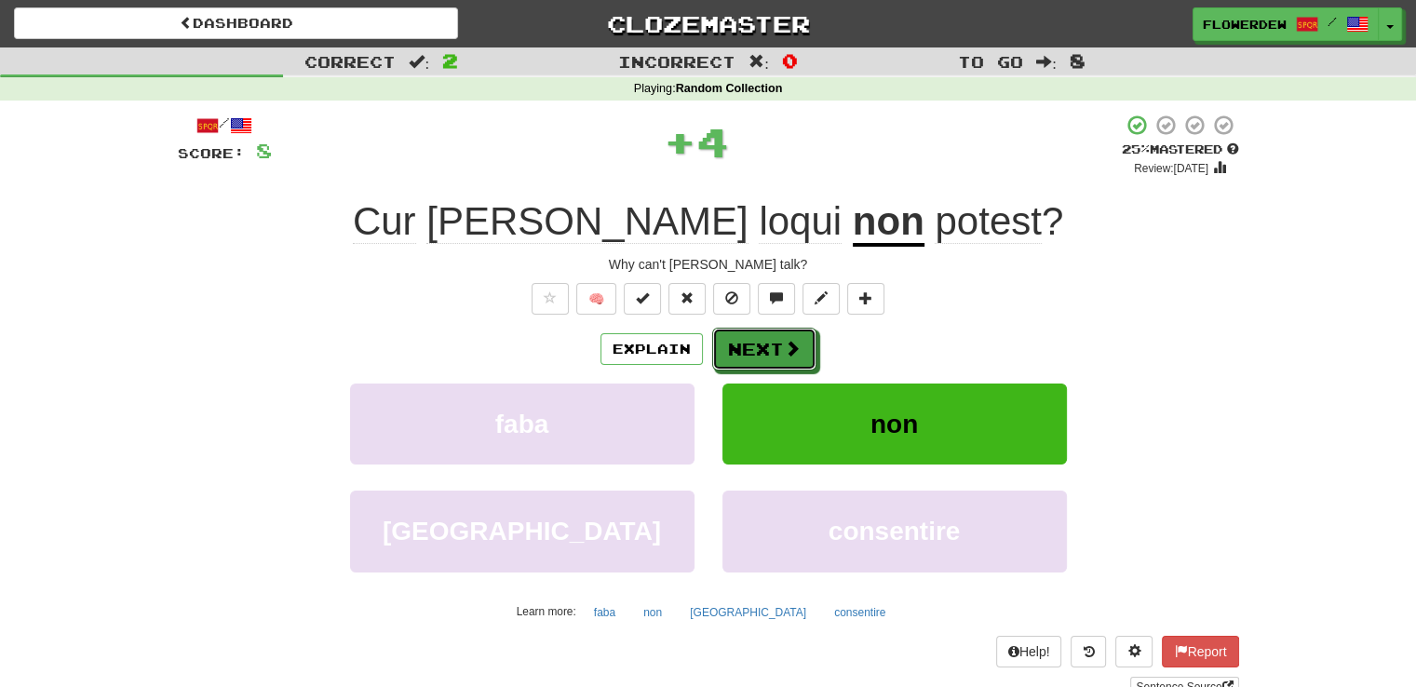
click at [787, 336] on button "Next" at bounding box center [764, 349] width 104 height 43
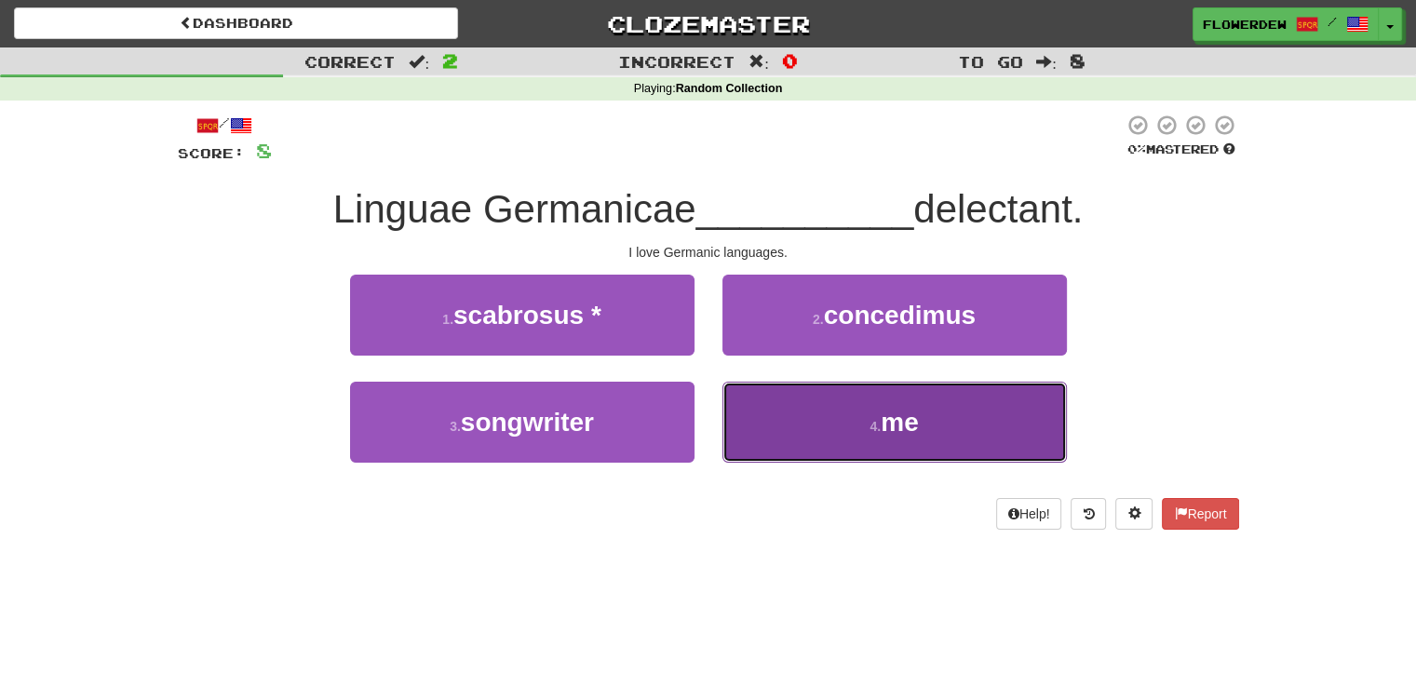
click at [765, 399] on button "4 . me" at bounding box center [894, 422] width 344 height 81
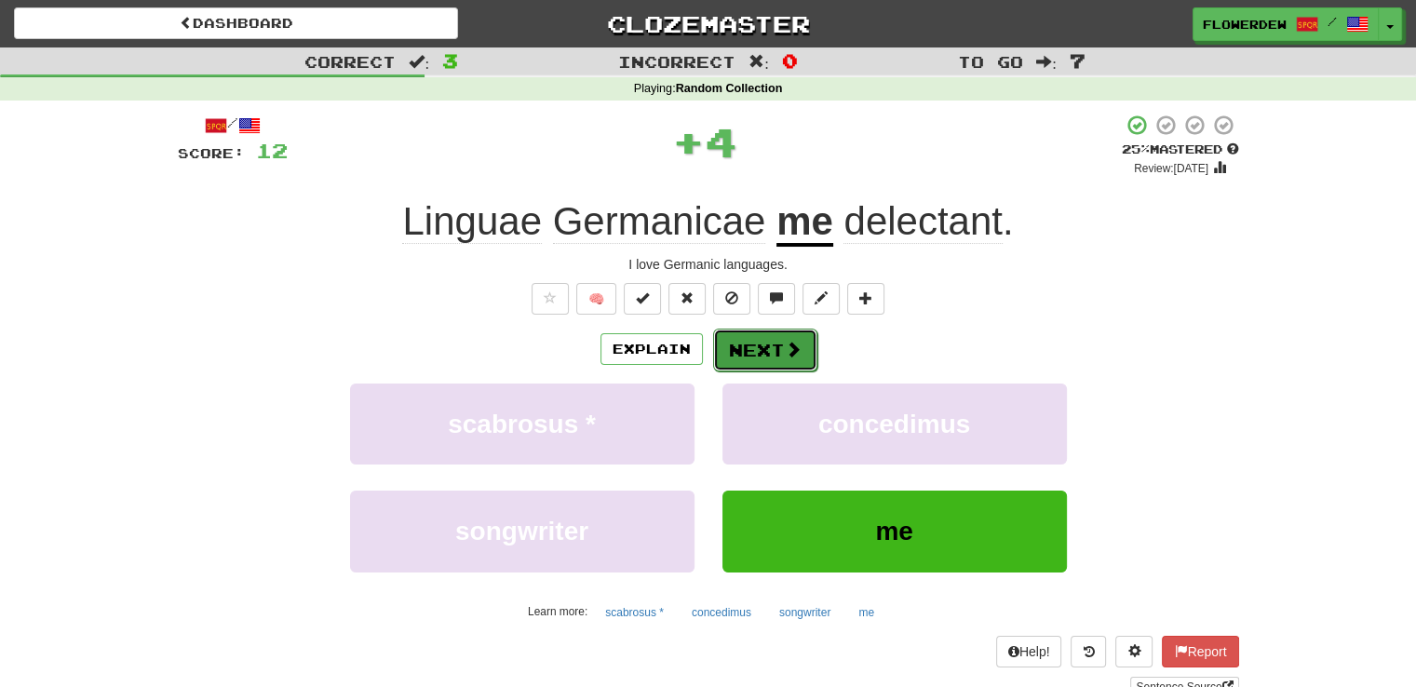
click at [776, 355] on button "Next" at bounding box center [765, 350] width 104 height 43
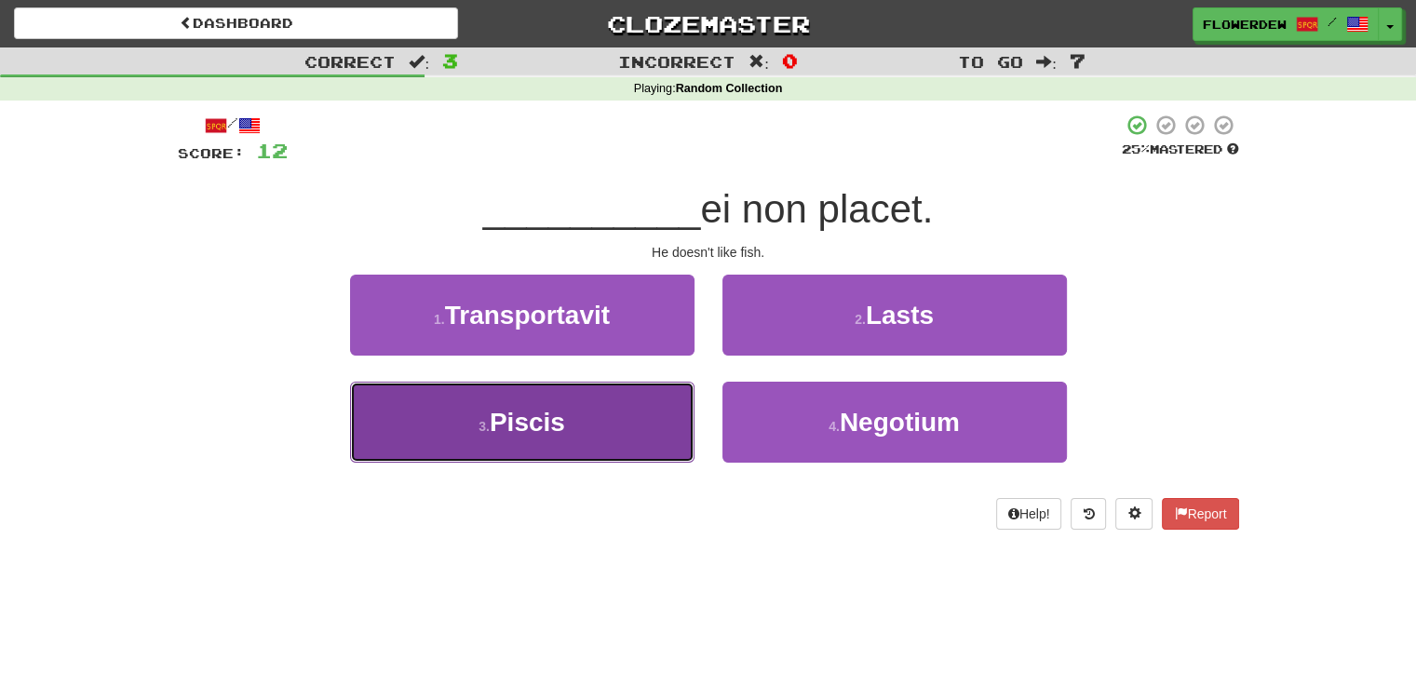
click at [594, 392] on button "3 . Piscis" at bounding box center [522, 422] width 344 height 81
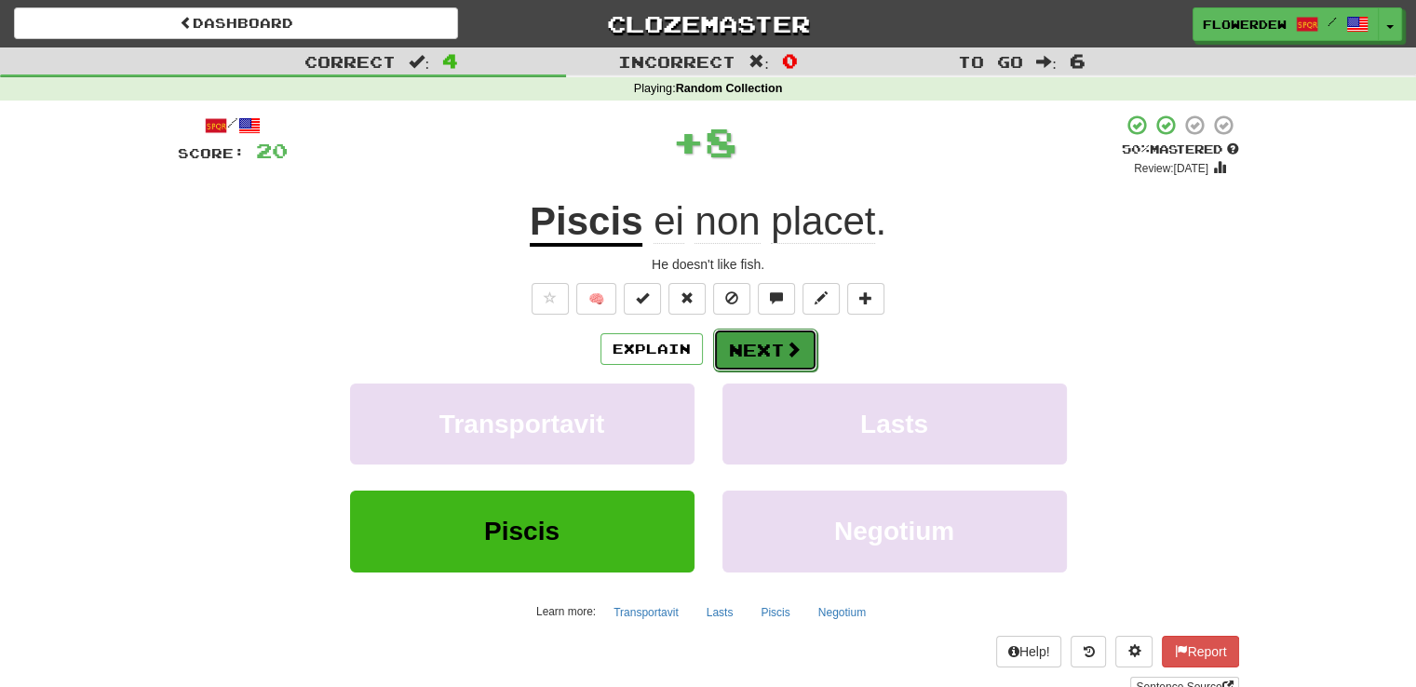
click at [778, 356] on button "Next" at bounding box center [765, 350] width 104 height 43
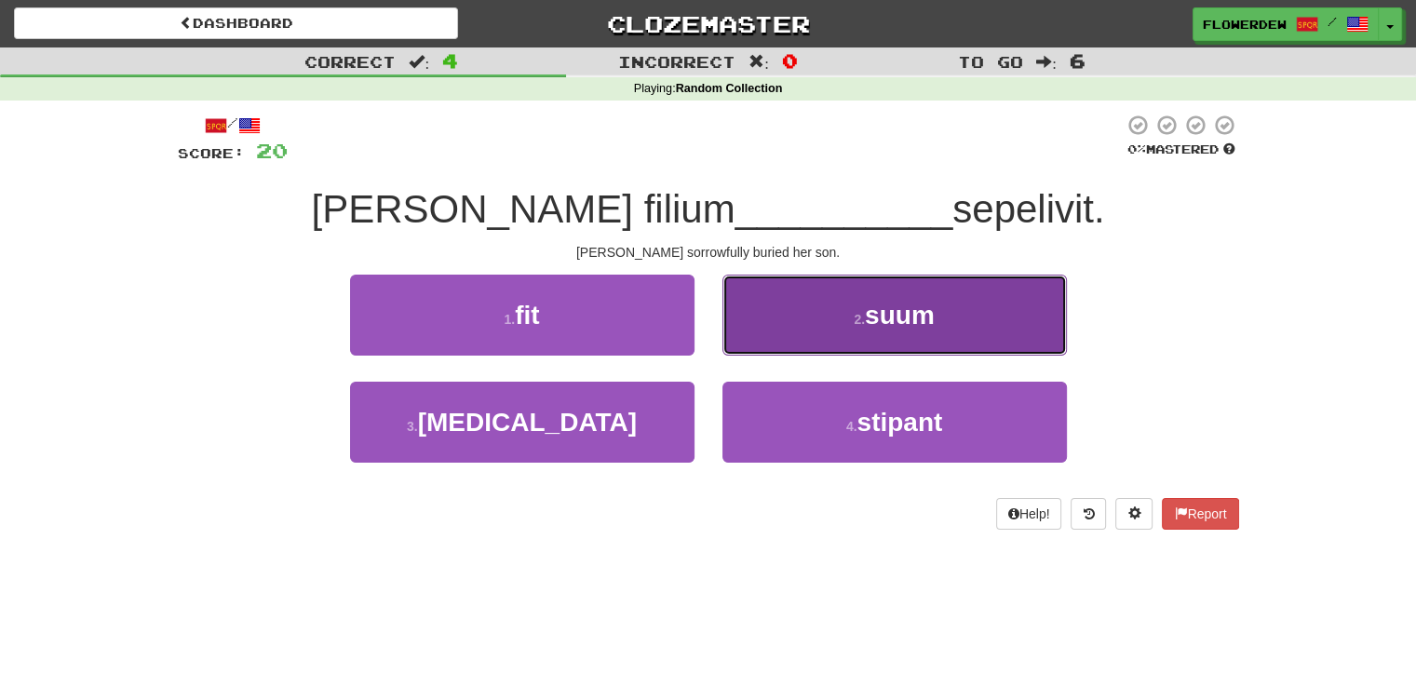
click at [768, 338] on button "2 . suum" at bounding box center [894, 315] width 344 height 81
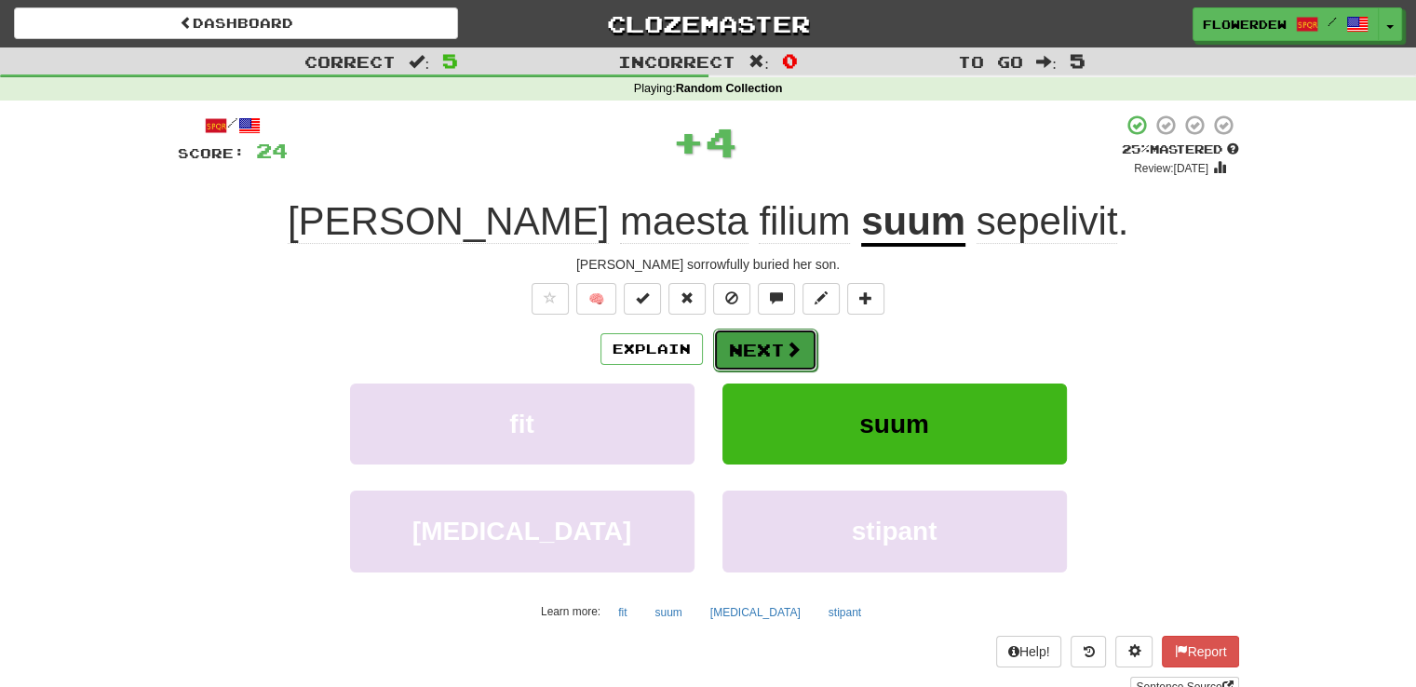
click at [768, 348] on button "Next" at bounding box center [765, 350] width 104 height 43
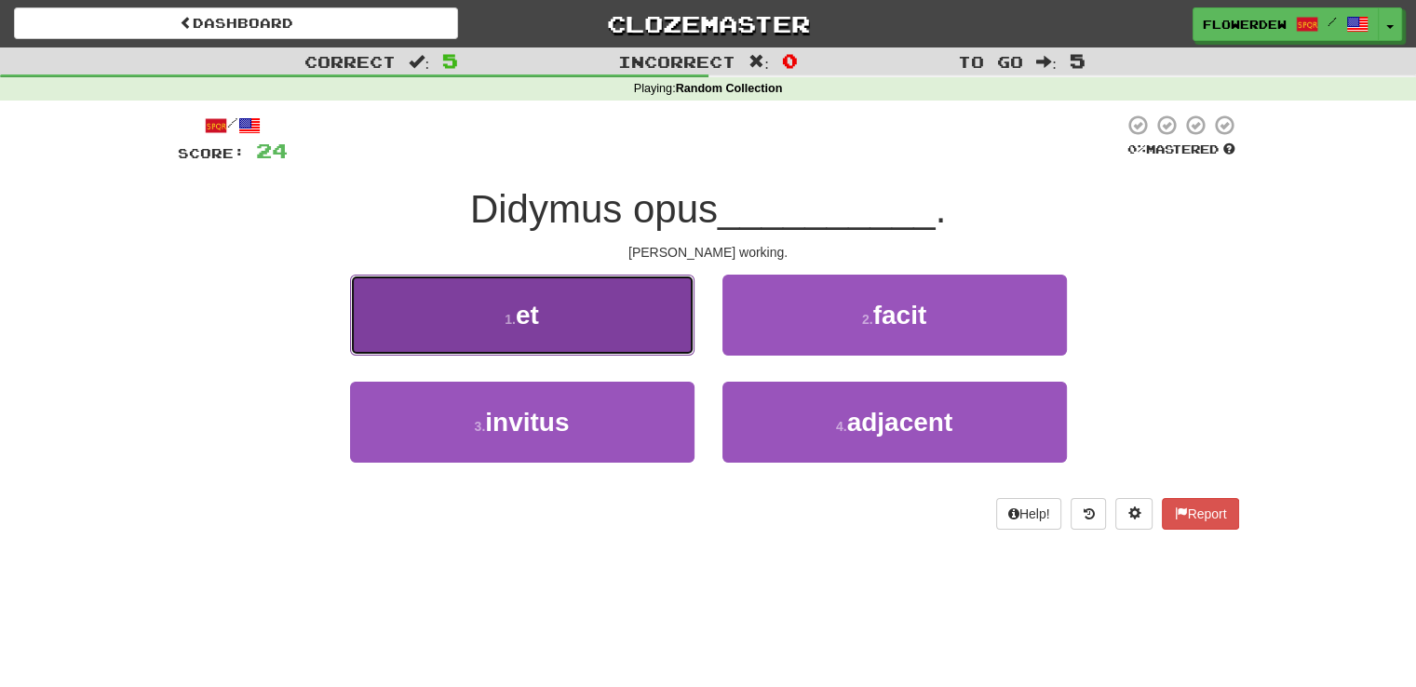
click at [684, 314] on button "1 . et" at bounding box center [522, 315] width 344 height 81
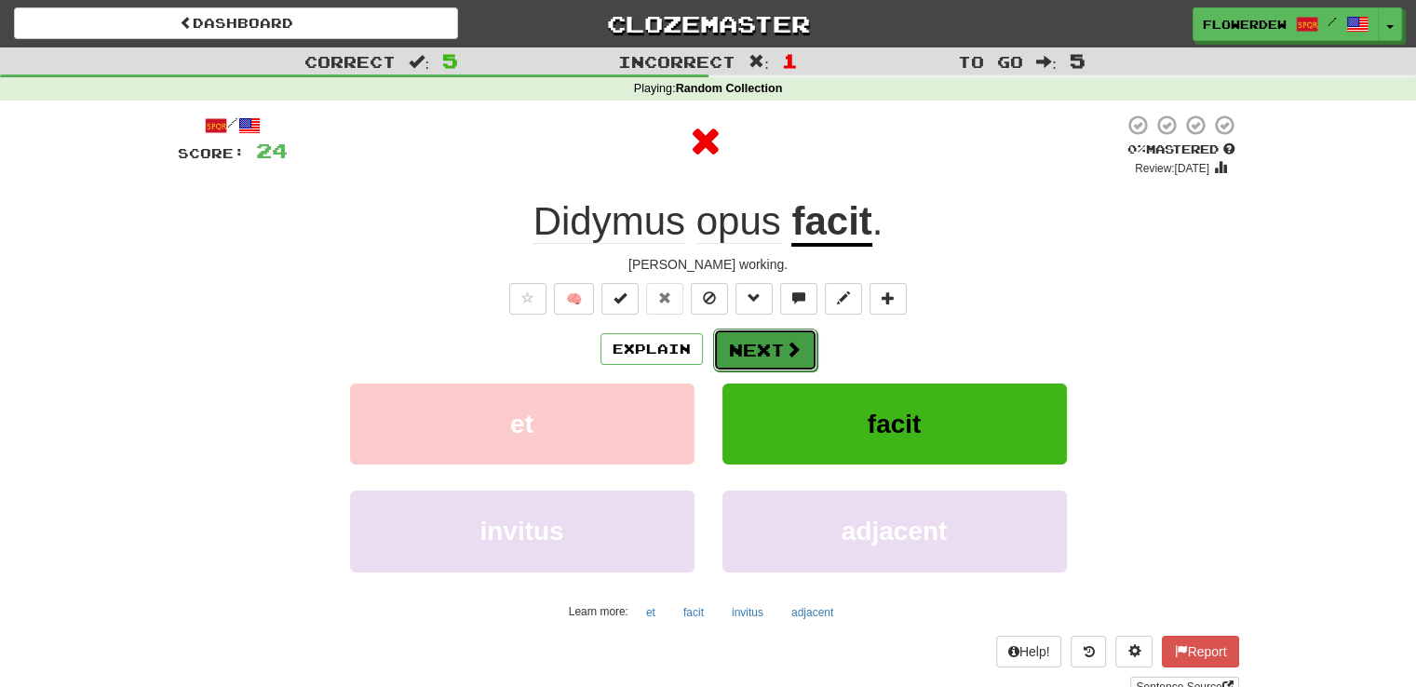
click at [775, 355] on button "Next" at bounding box center [765, 350] width 104 height 43
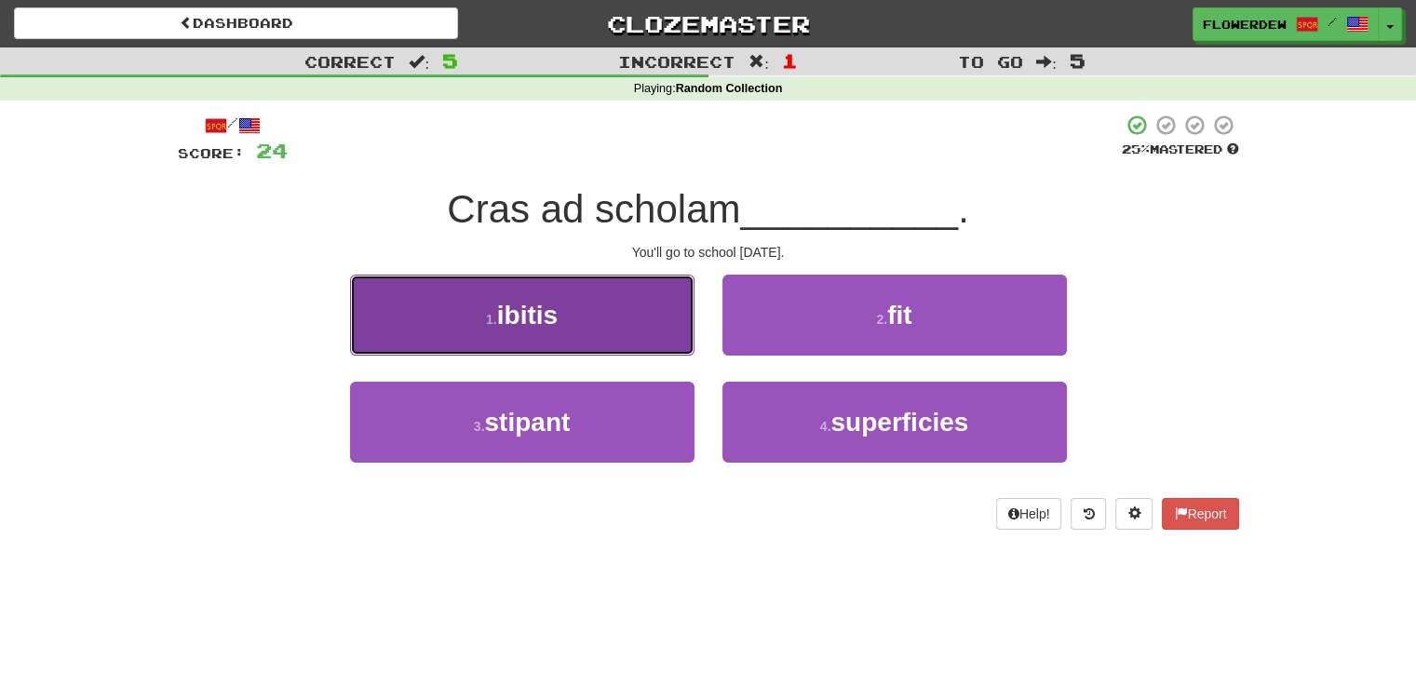
click at [659, 307] on button "1 . ibitis" at bounding box center [522, 315] width 344 height 81
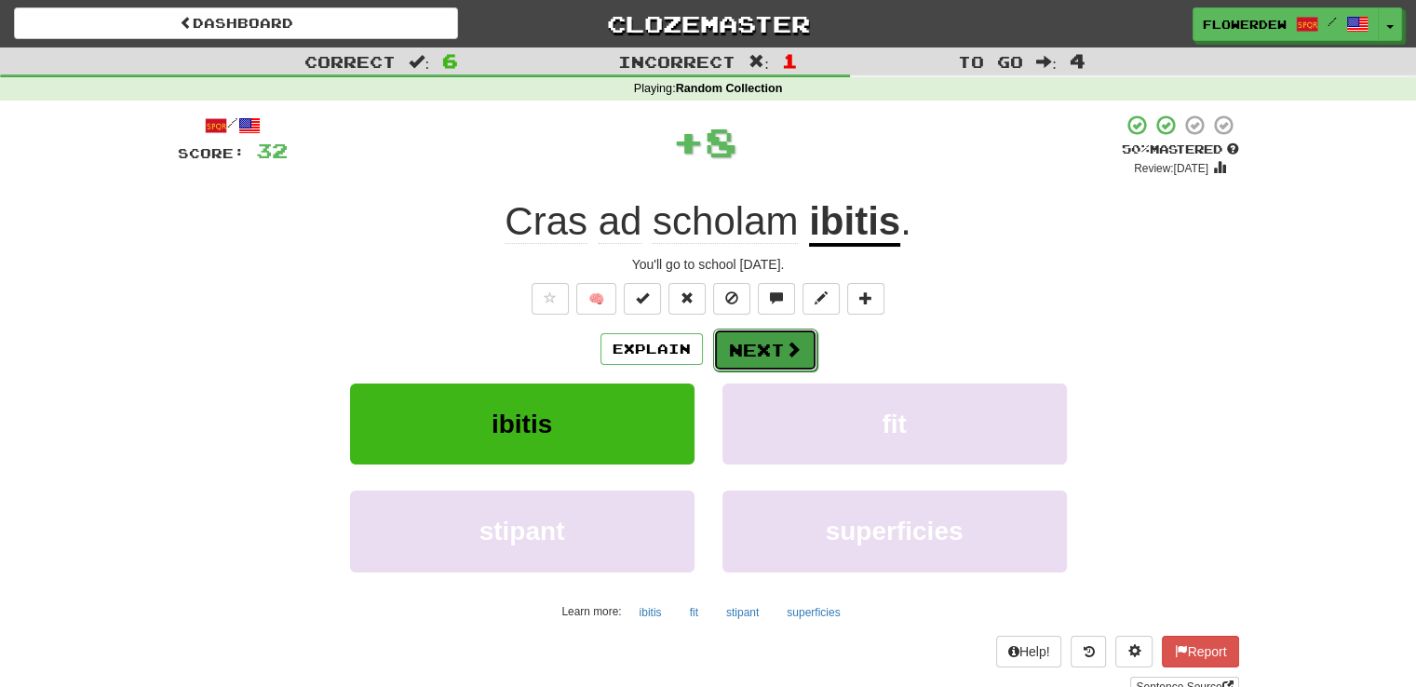
click at [752, 356] on button "Next" at bounding box center [765, 350] width 104 height 43
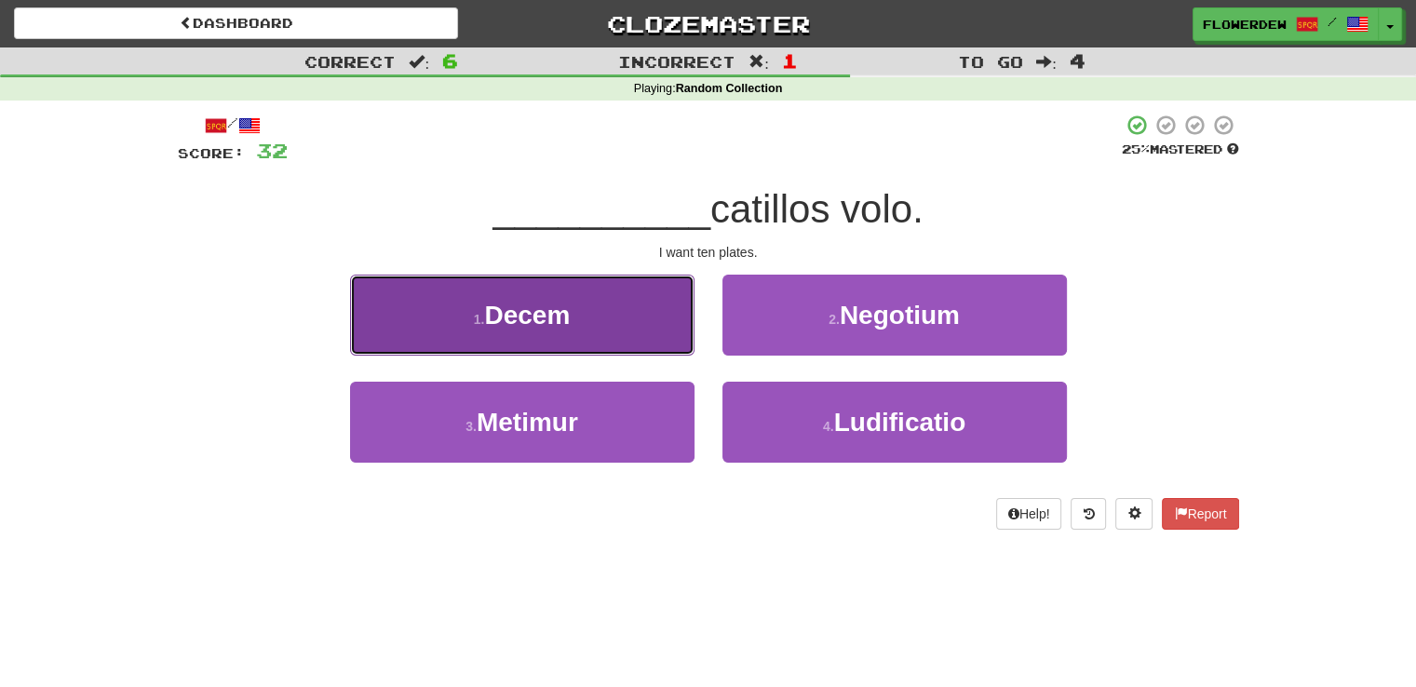
click at [652, 310] on button "1 . Decem" at bounding box center [522, 315] width 344 height 81
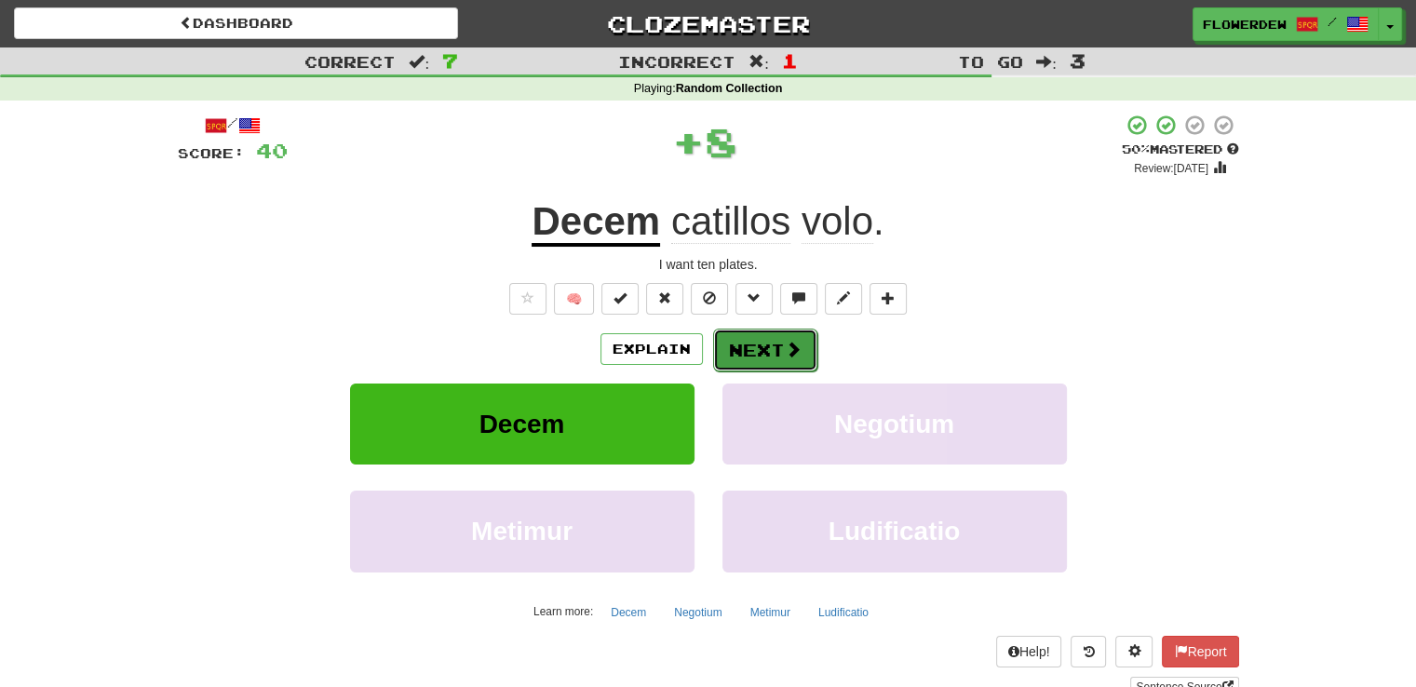
click at [756, 350] on button "Next" at bounding box center [765, 350] width 104 height 43
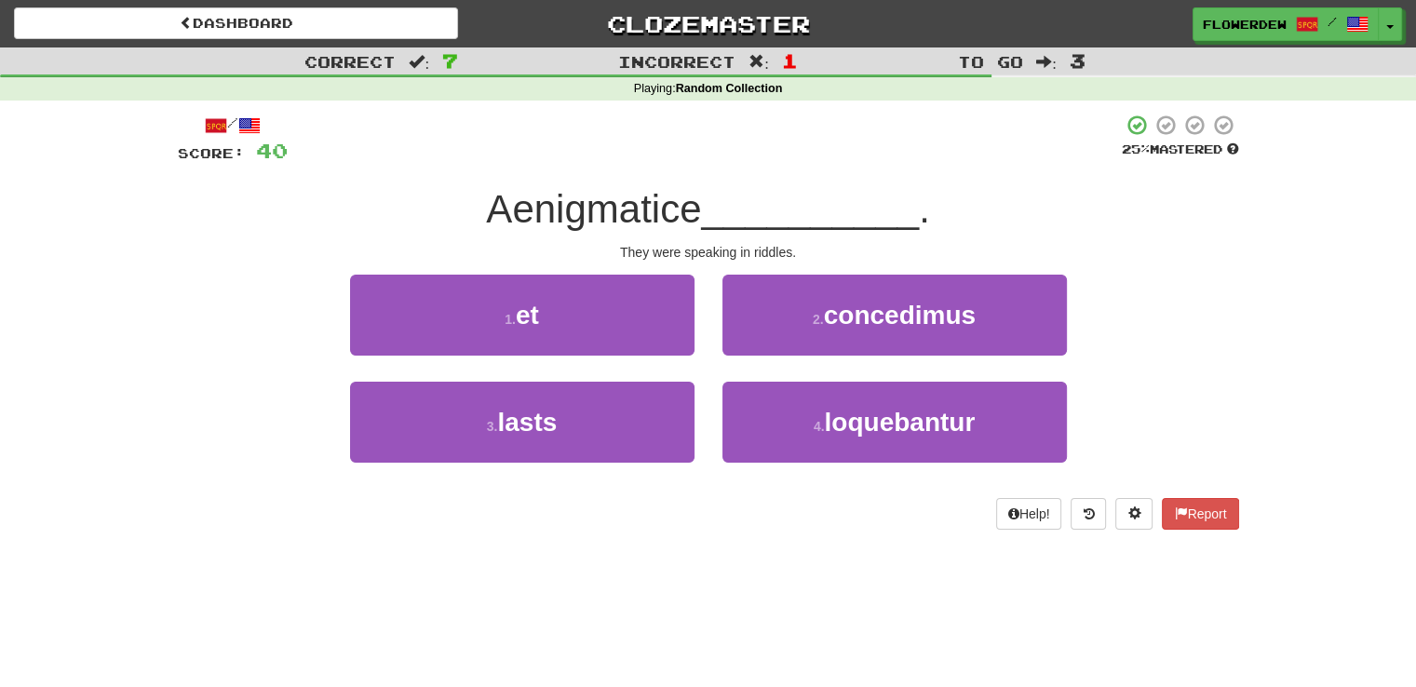
click at [656, 371] on div "1 . et" at bounding box center [522, 328] width 372 height 107
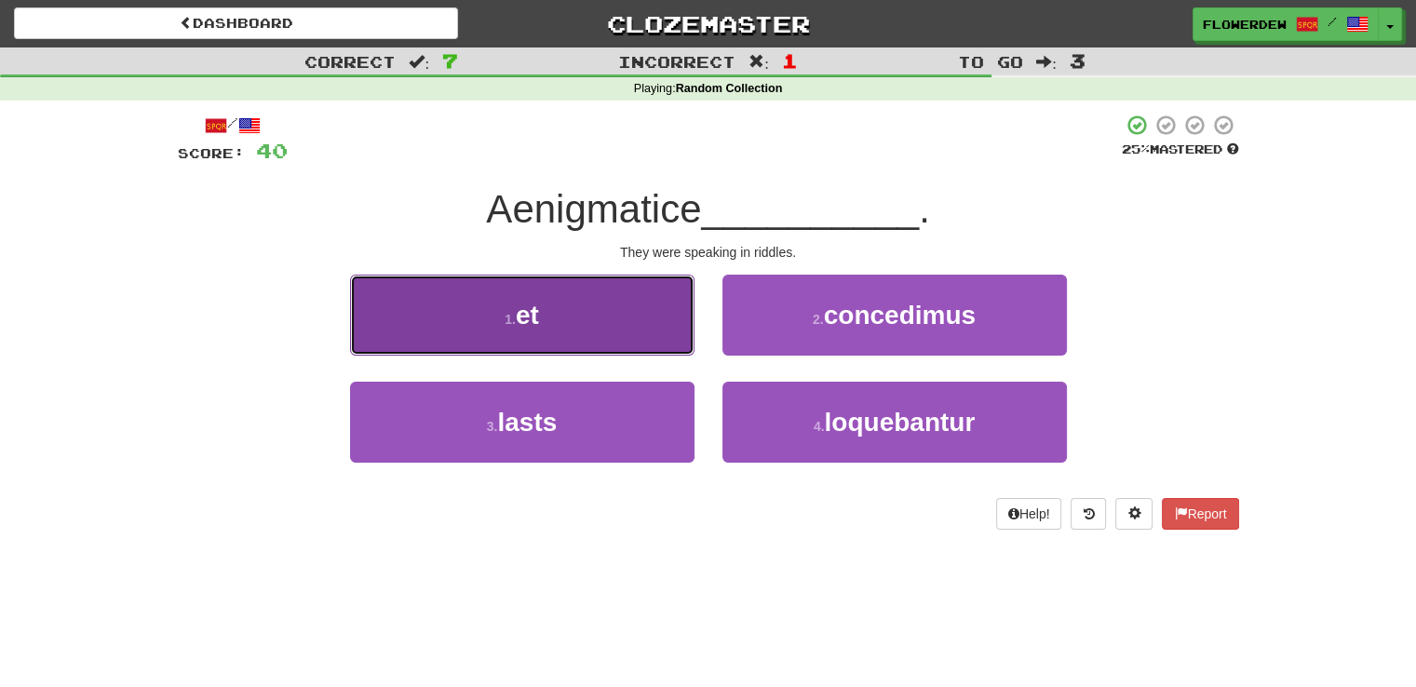
click at [654, 312] on button "1 . et" at bounding box center [522, 315] width 344 height 81
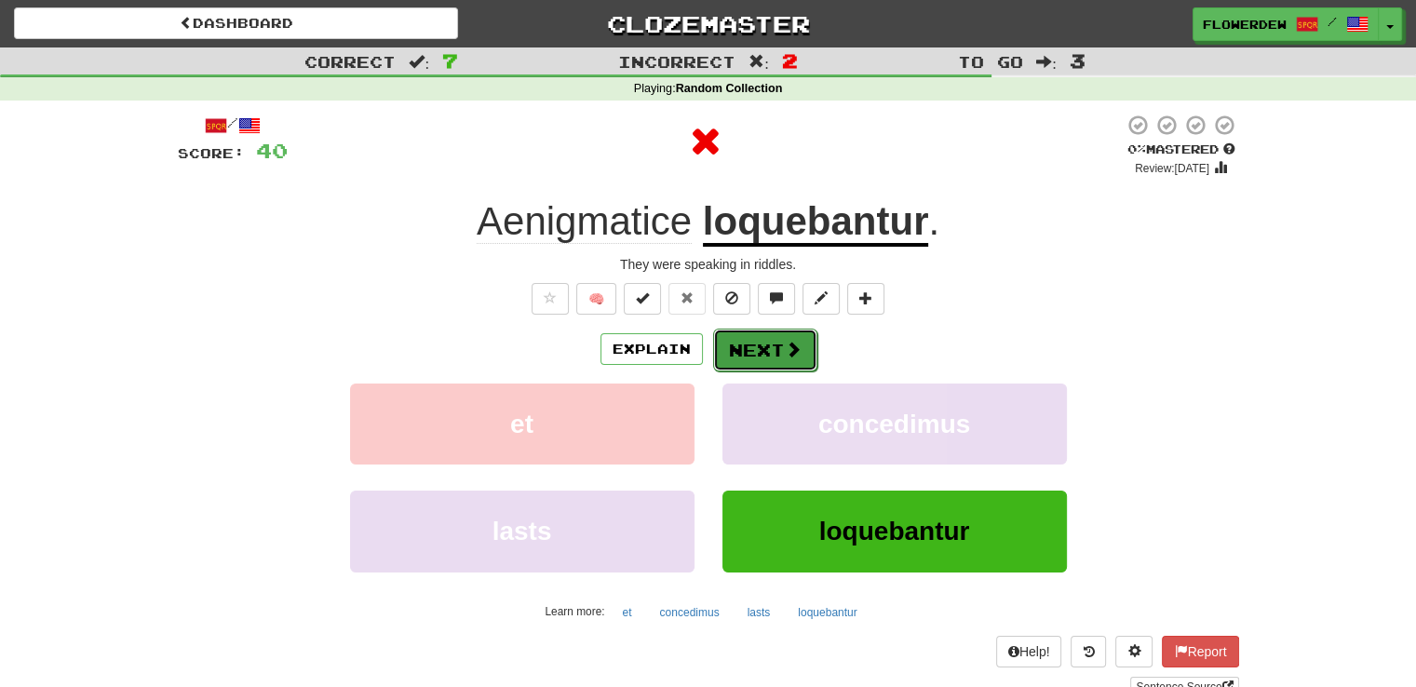
click at [741, 351] on button "Next" at bounding box center [765, 350] width 104 height 43
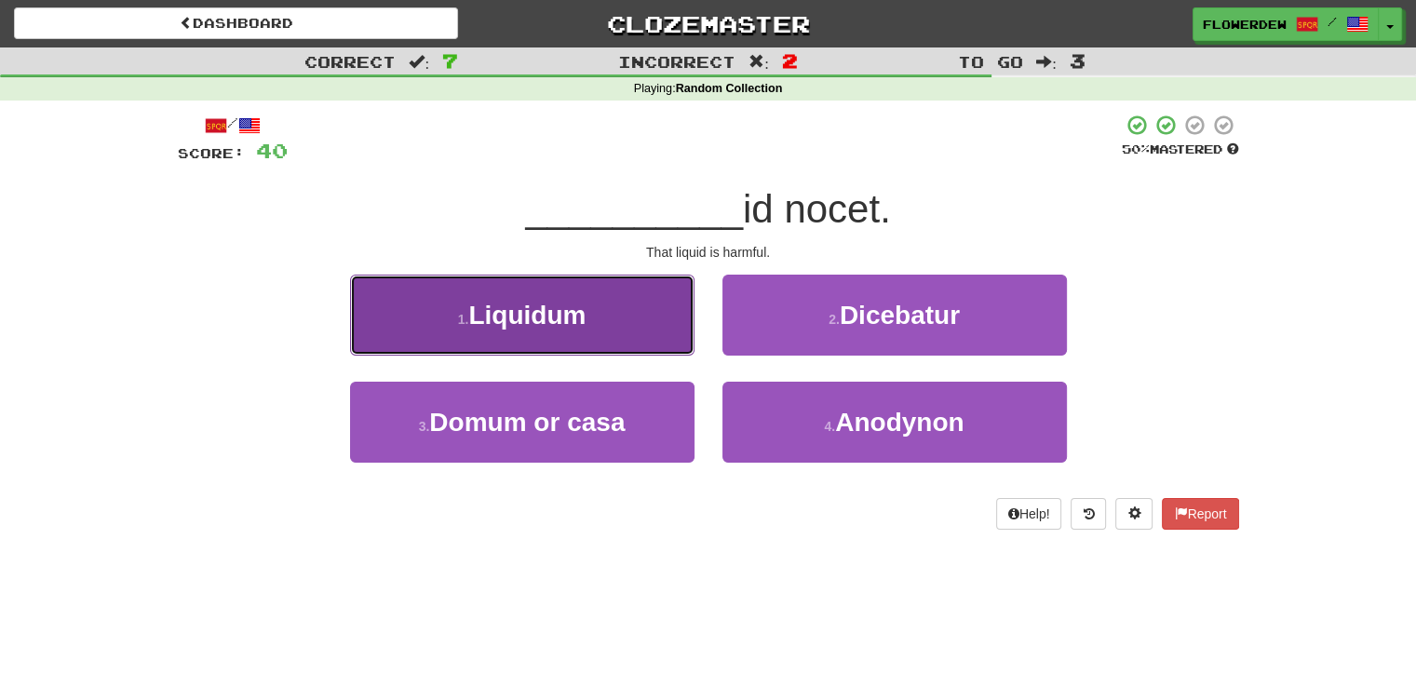
click at [673, 303] on button "1 . Liquidum" at bounding box center [522, 315] width 344 height 81
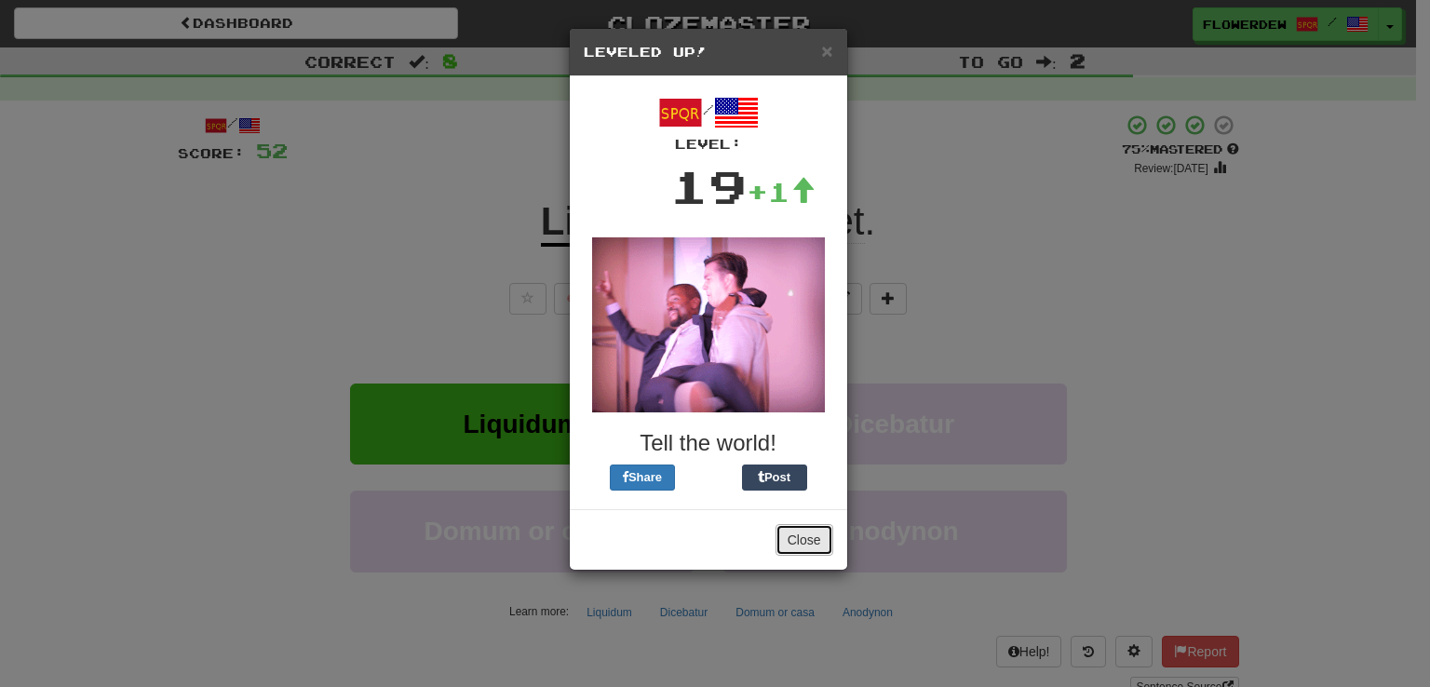
click at [787, 533] on button "Close" at bounding box center [804, 540] width 58 height 32
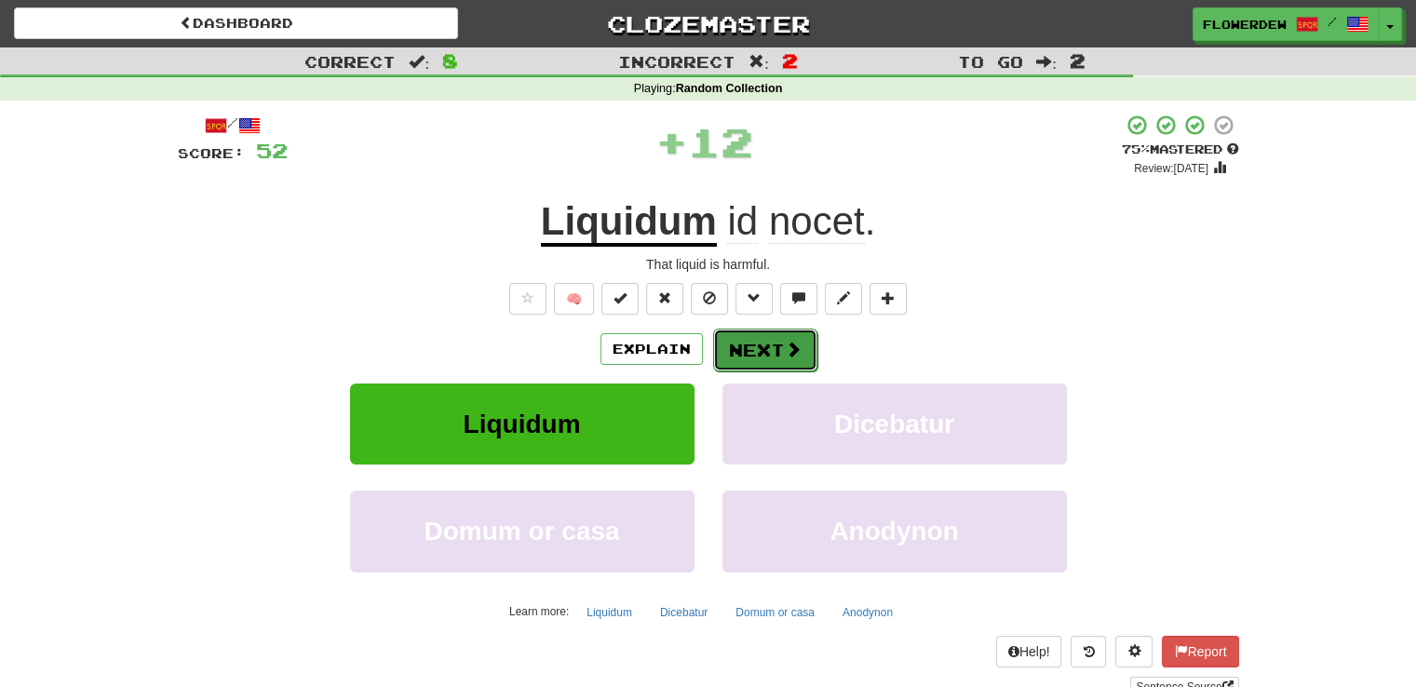
click at [775, 362] on button "Next" at bounding box center [765, 350] width 104 height 43
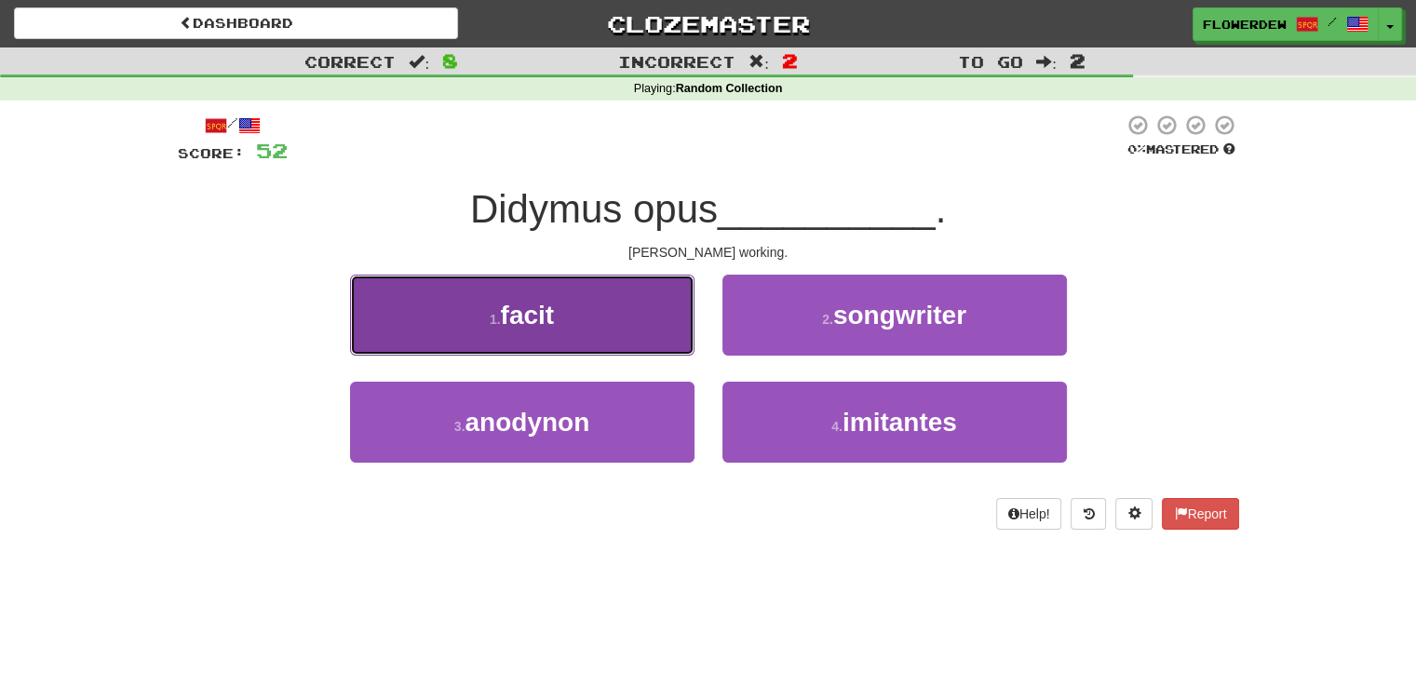
click at [641, 317] on button "1 . facit" at bounding box center [522, 315] width 344 height 81
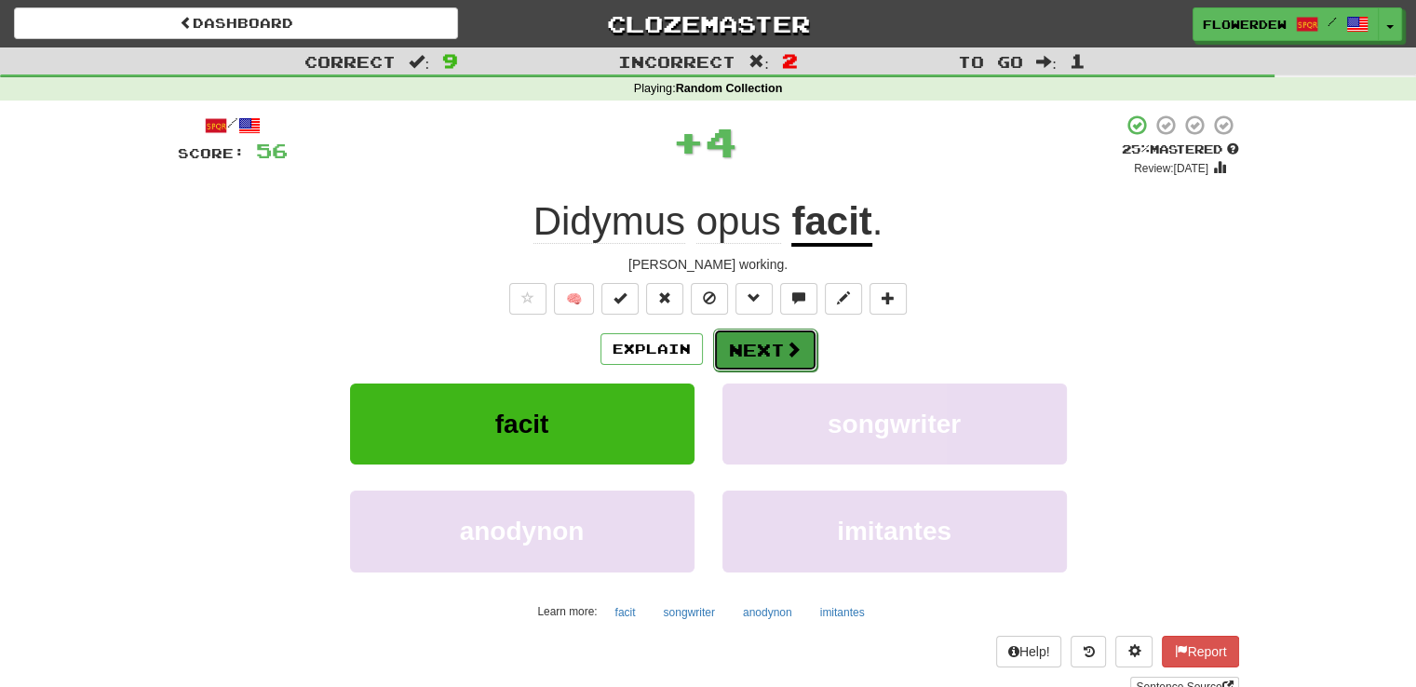
click at [759, 331] on button "Next" at bounding box center [765, 350] width 104 height 43
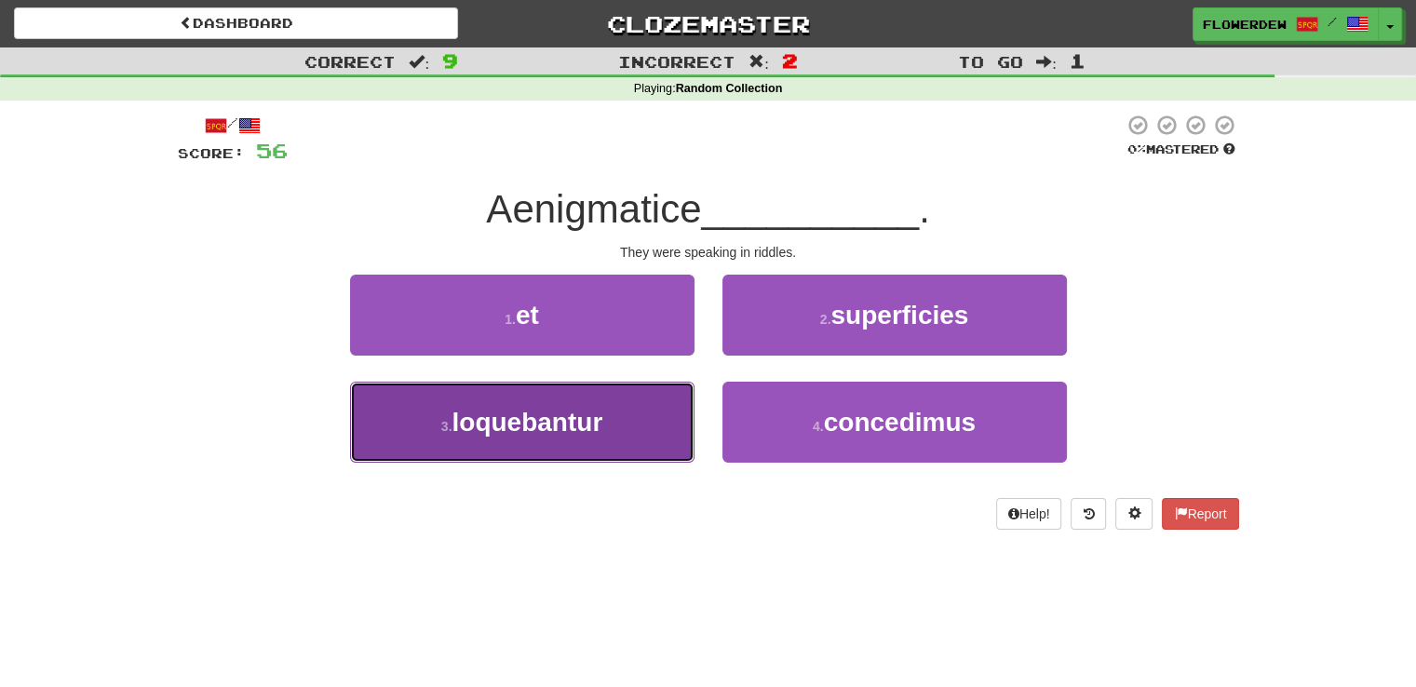
click at [636, 419] on button "3 . loquebantur" at bounding box center [522, 422] width 344 height 81
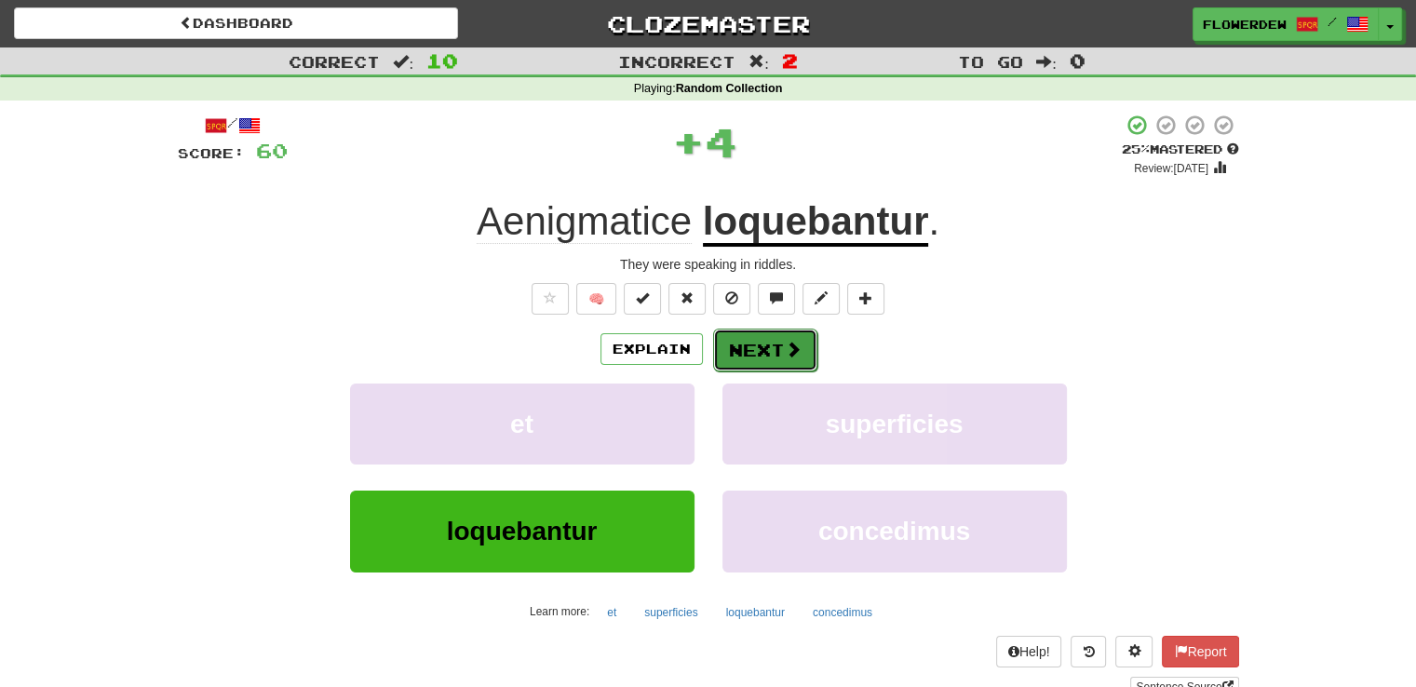
click at [759, 332] on button "Next" at bounding box center [765, 350] width 104 height 43
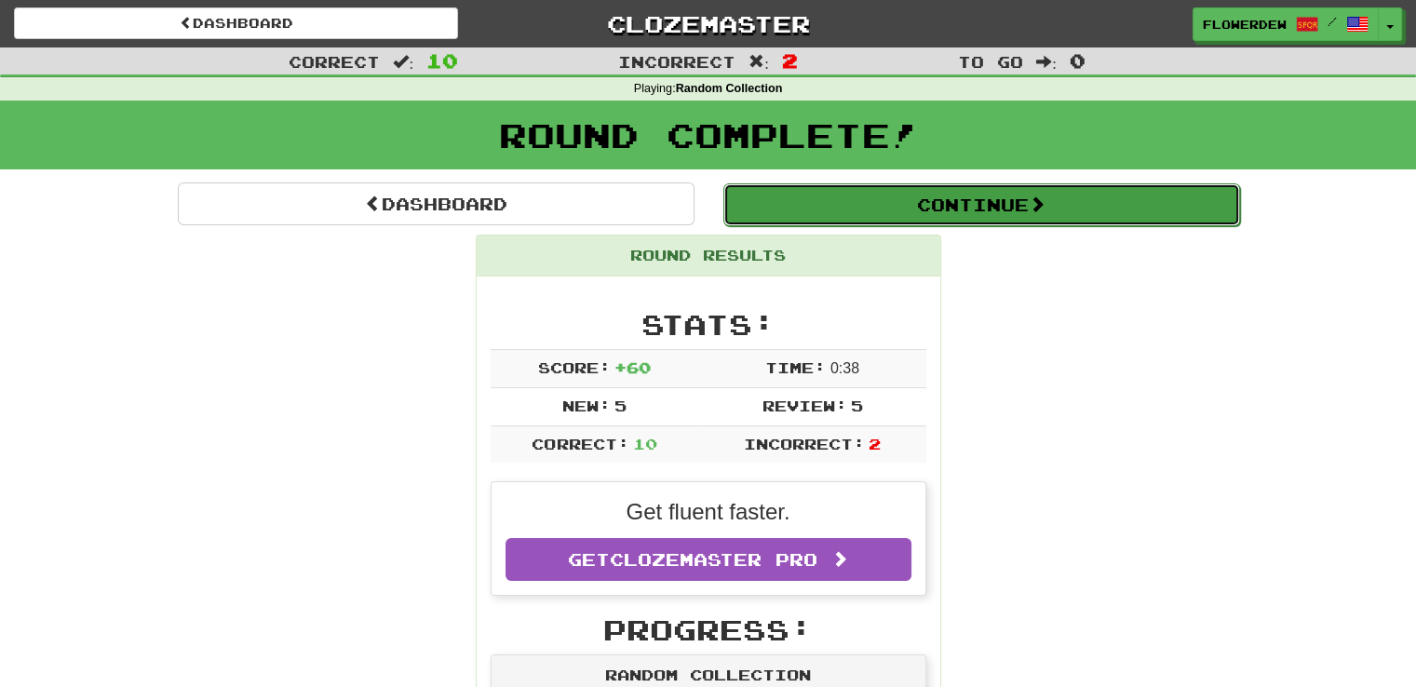
click at [824, 198] on button "Continue" at bounding box center [981, 204] width 517 height 43
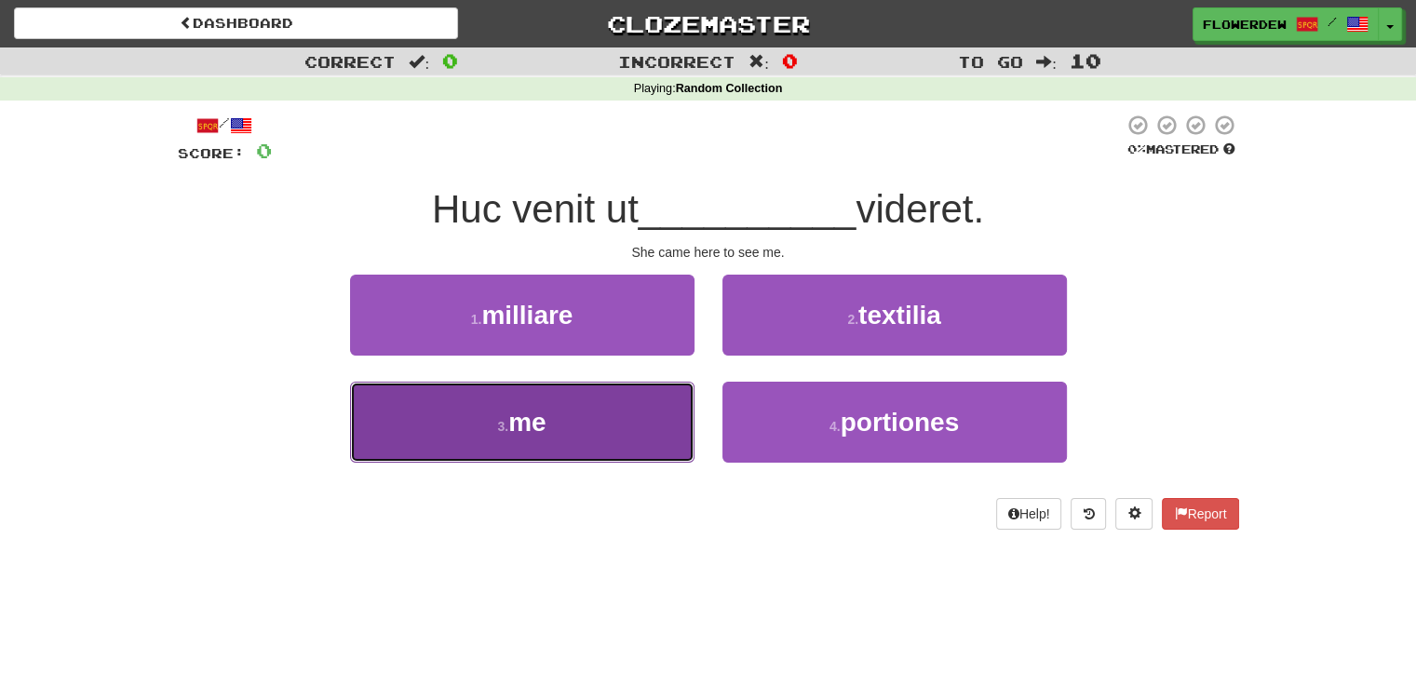
click at [637, 435] on button "3 . me" at bounding box center [522, 422] width 344 height 81
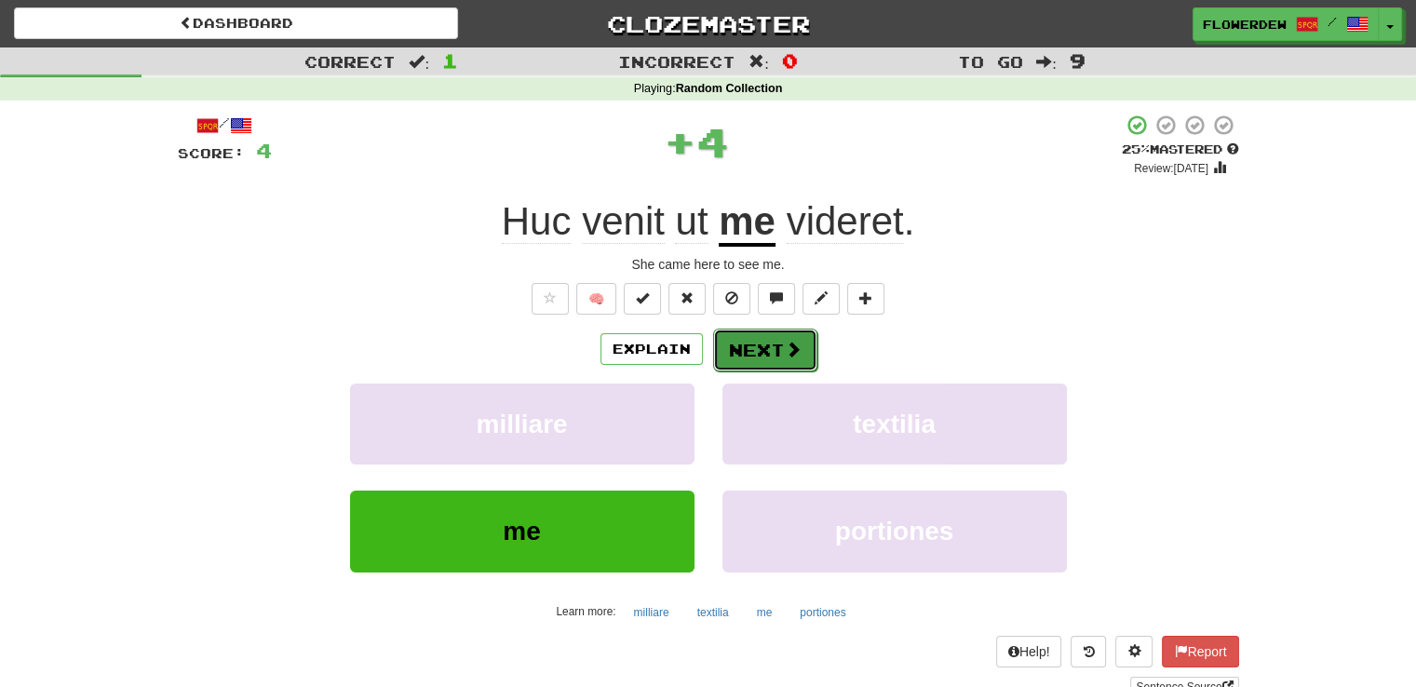
click at [746, 329] on button "Next" at bounding box center [765, 350] width 104 height 43
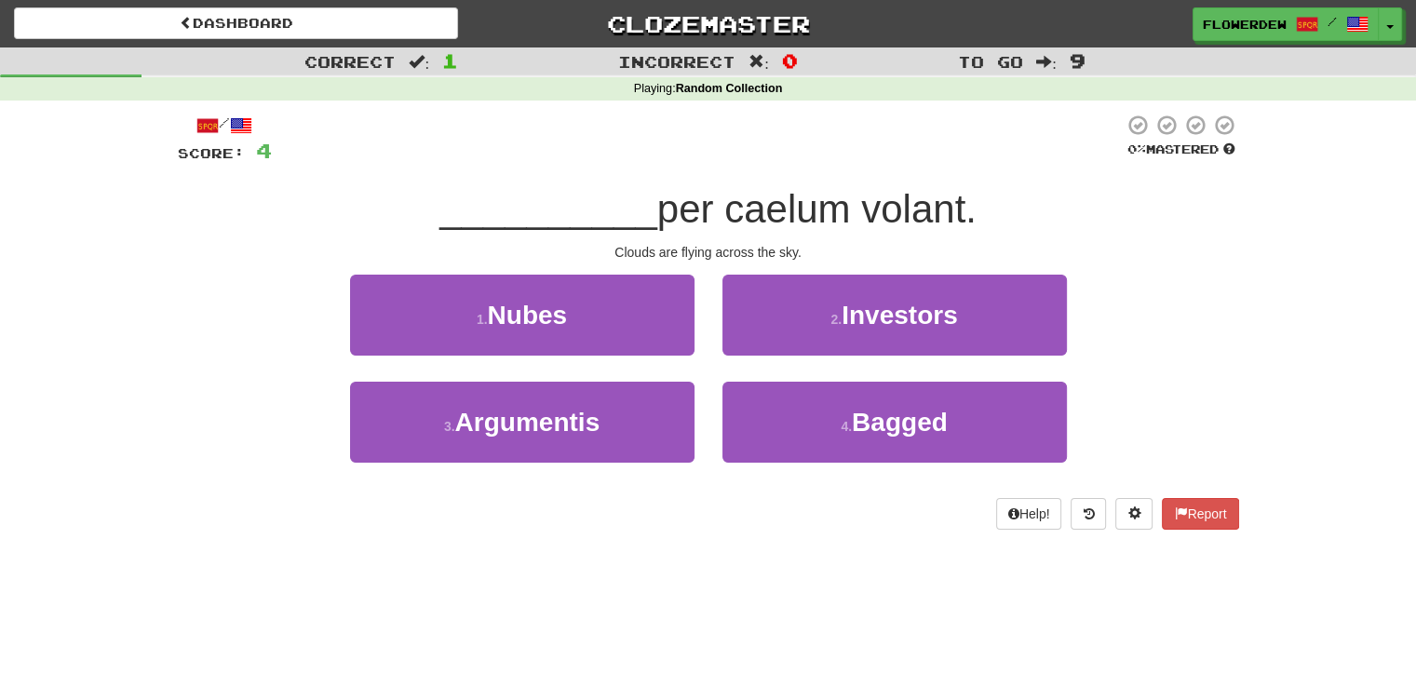
click at [659, 262] on div "/ Score: 4 0 % Mastered __________ per caelum volant. Clouds are flying across …" at bounding box center [708, 322] width 1061 height 416
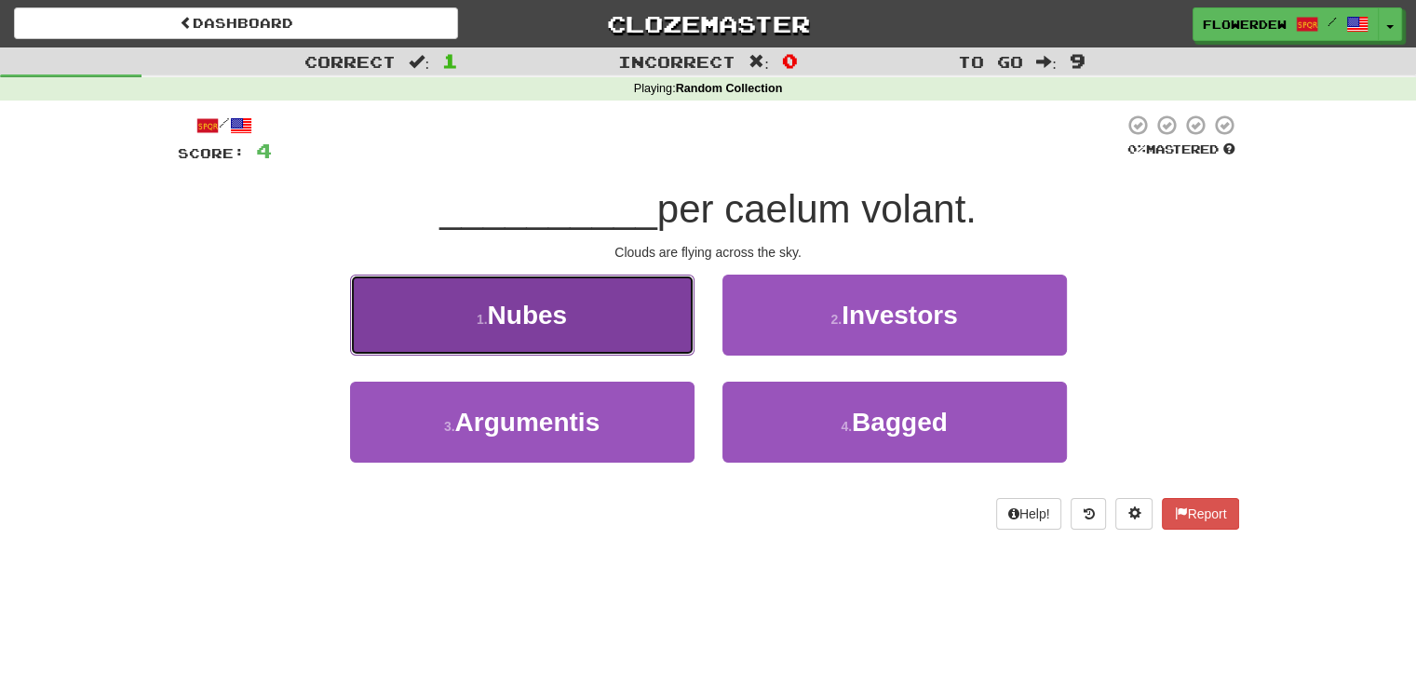
click at [658, 335] on button "1 . Nubes" at bounding box center [522, 315] width 344 height 81
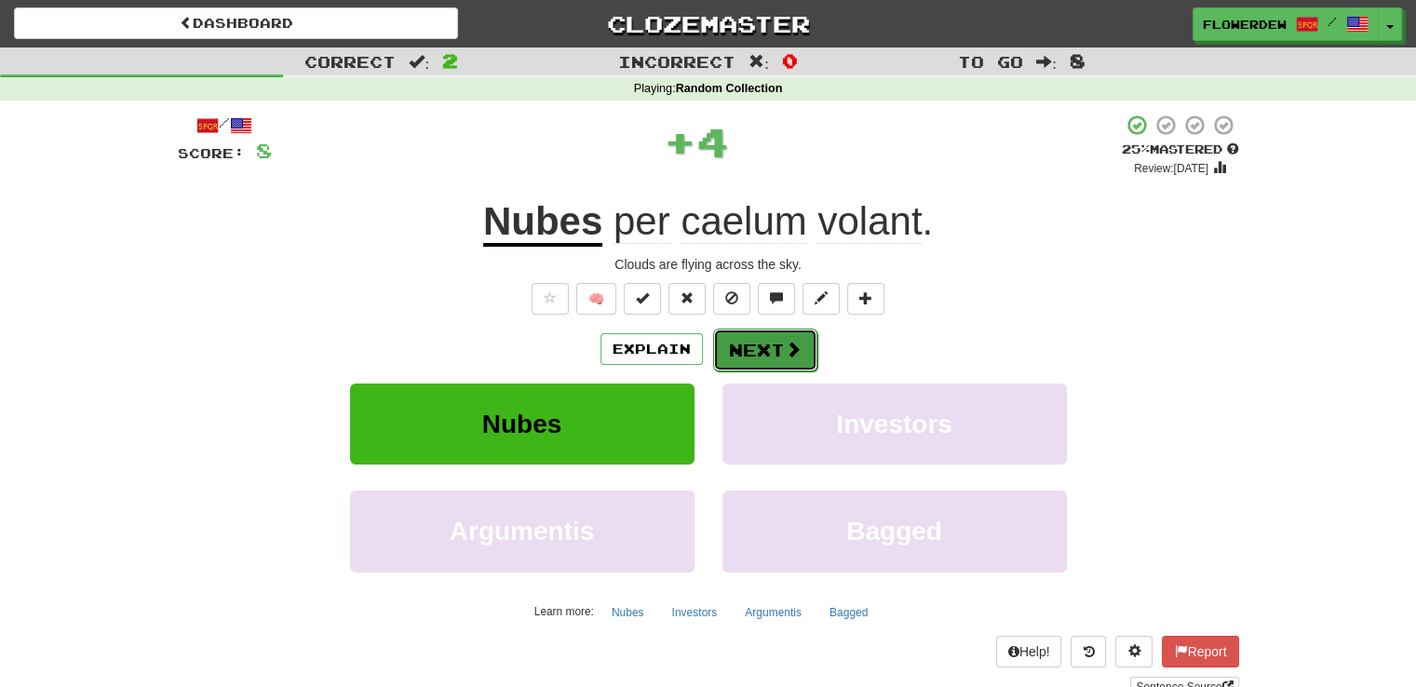
click at [810, 362] on button "Next" at bounding box center [765, 350] width 104 height 43
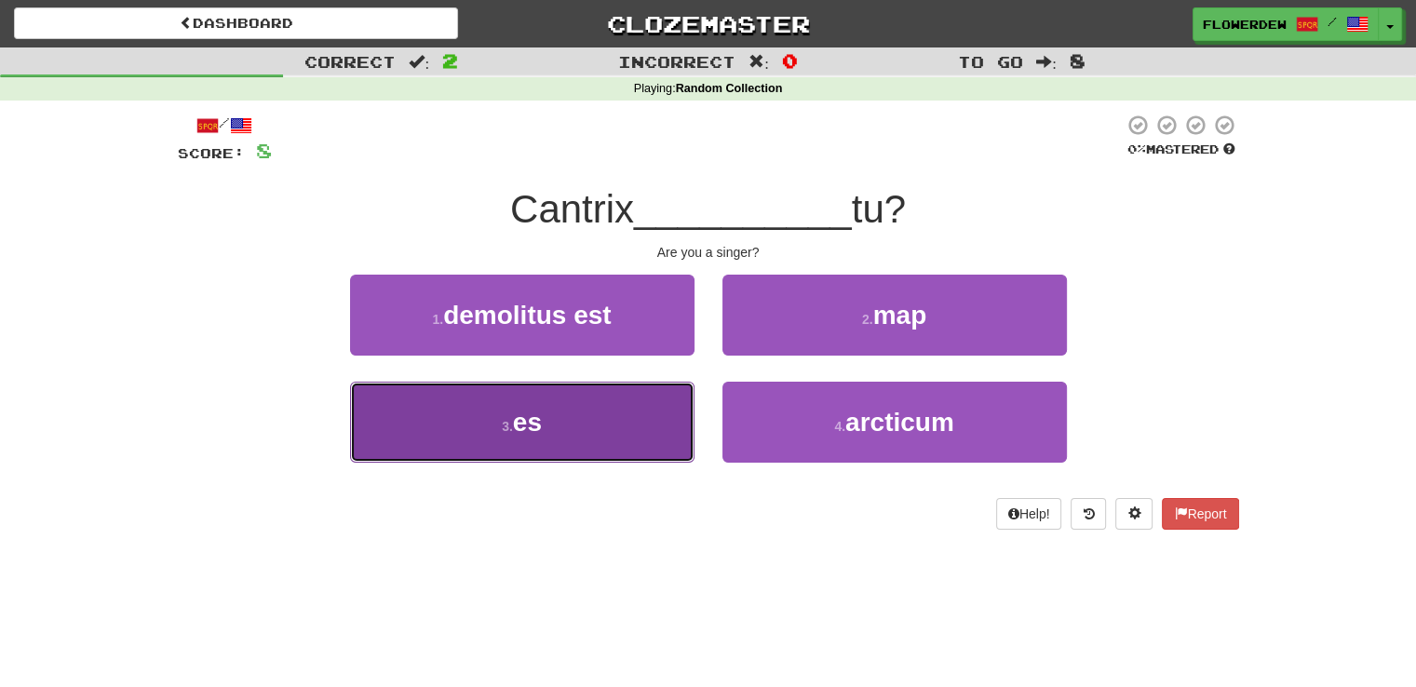
click at [608, 433] on button "3 . es" at bounding box center [522, 422] width 344 height 81
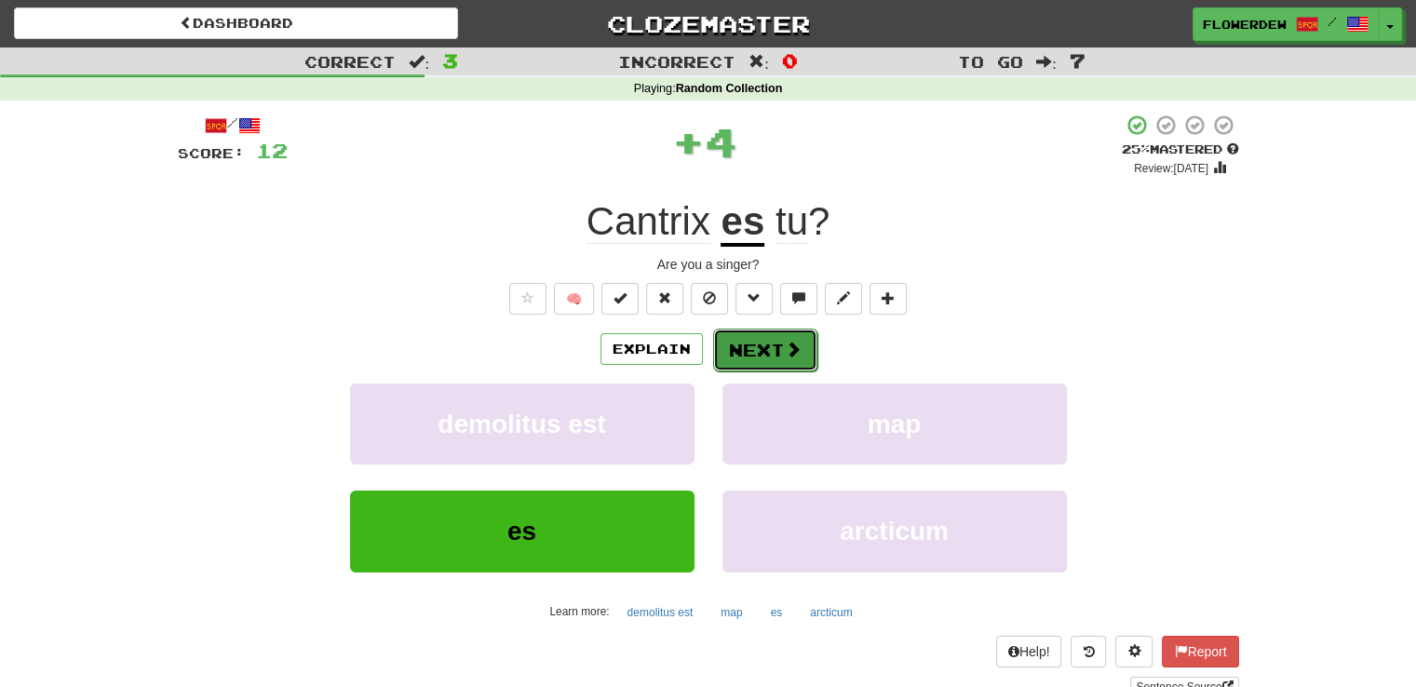
click at [754, 359] on button "Next" at bounding box center [765, 350] width 104 height 43
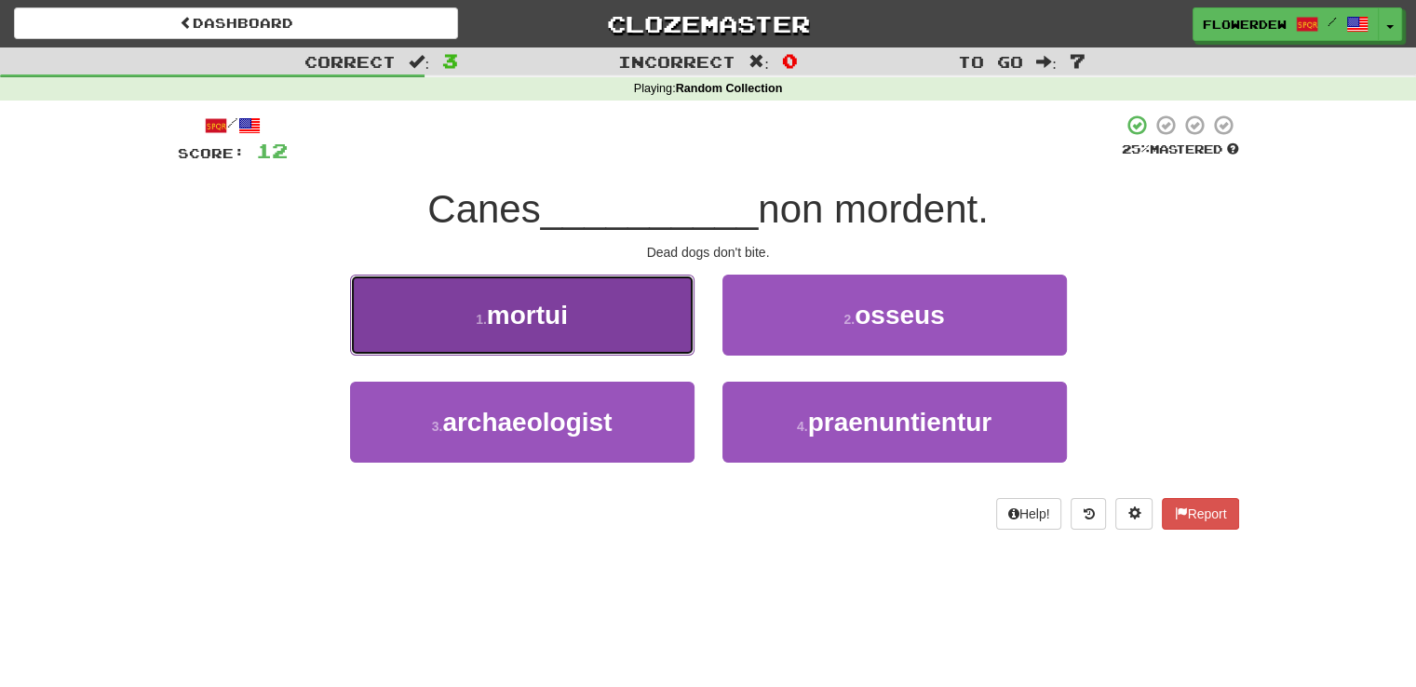
click at [649, 343] on button "1 . mortui" at bounding box center [522, 315] width 344 height 81
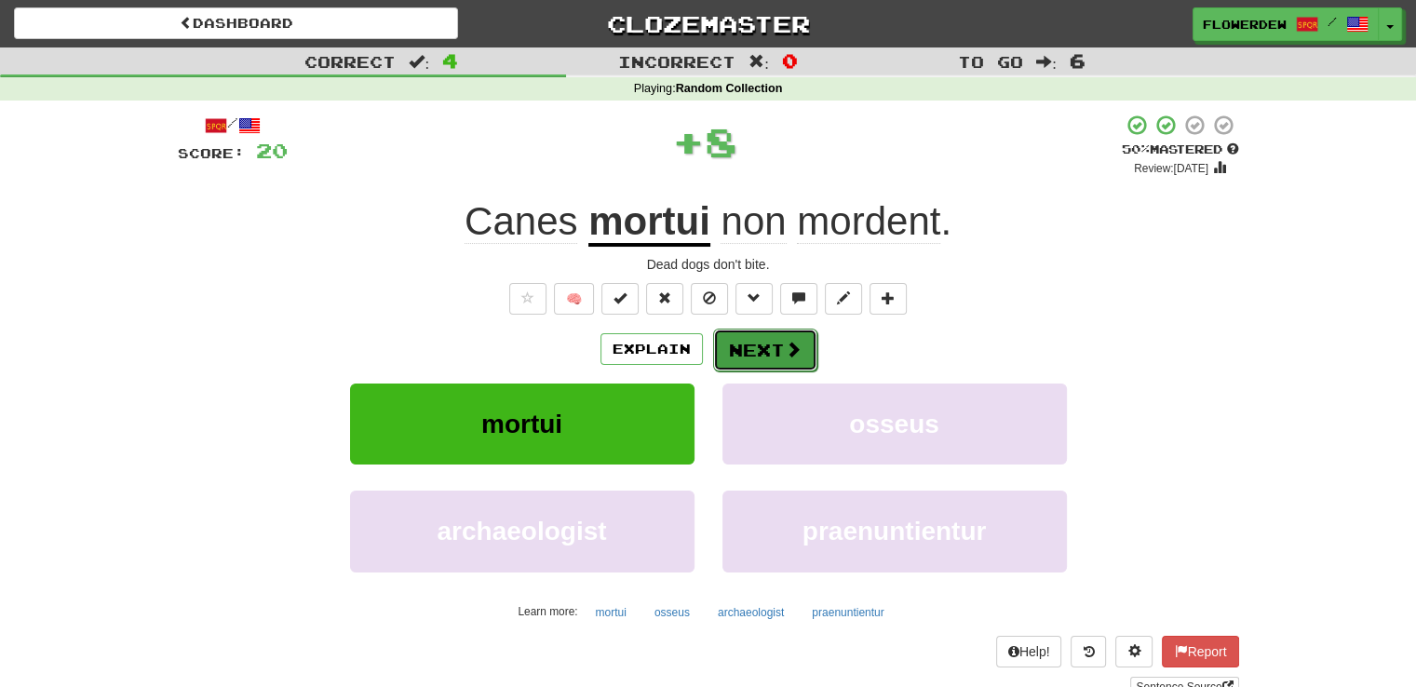
click at [782, 365] on button "Next" at bounding box center [765, 350] width 104 height 43
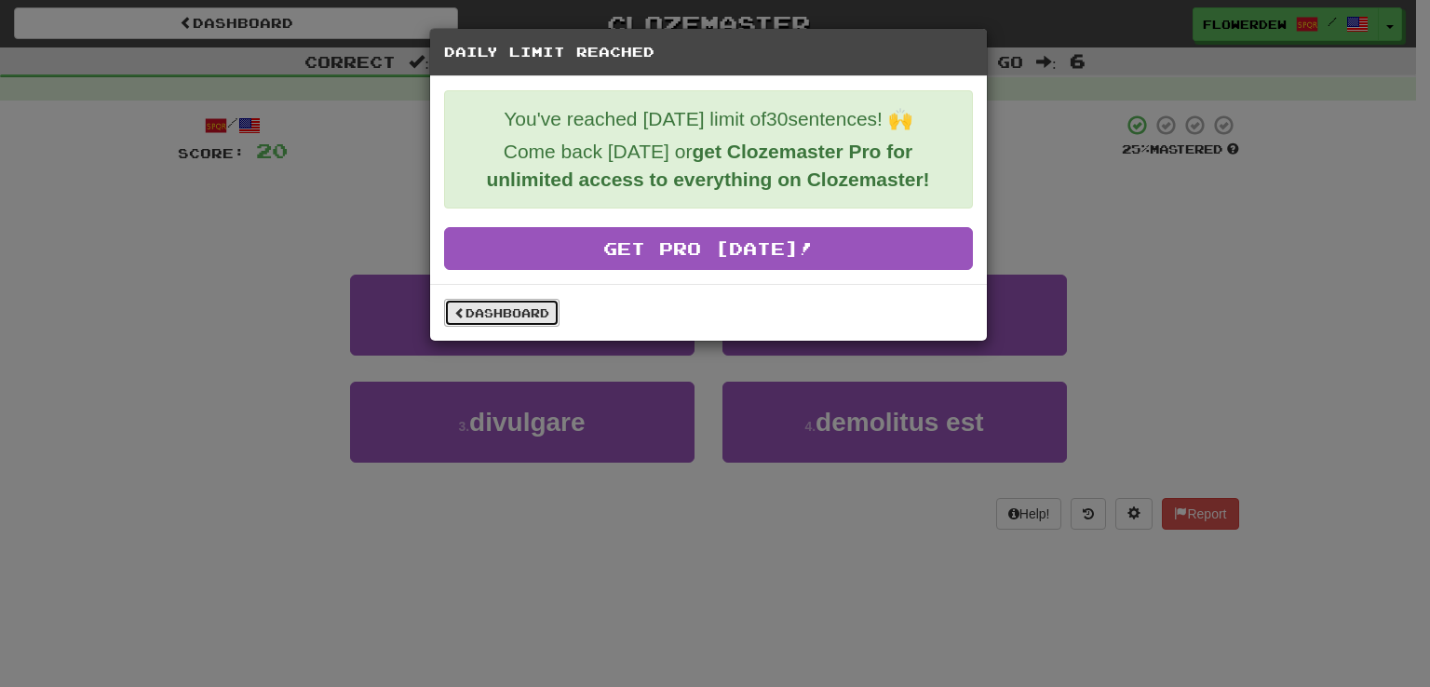
click at [539, 321] on link "Dashboard" at bounding box center [501, 313] width 115 height 28
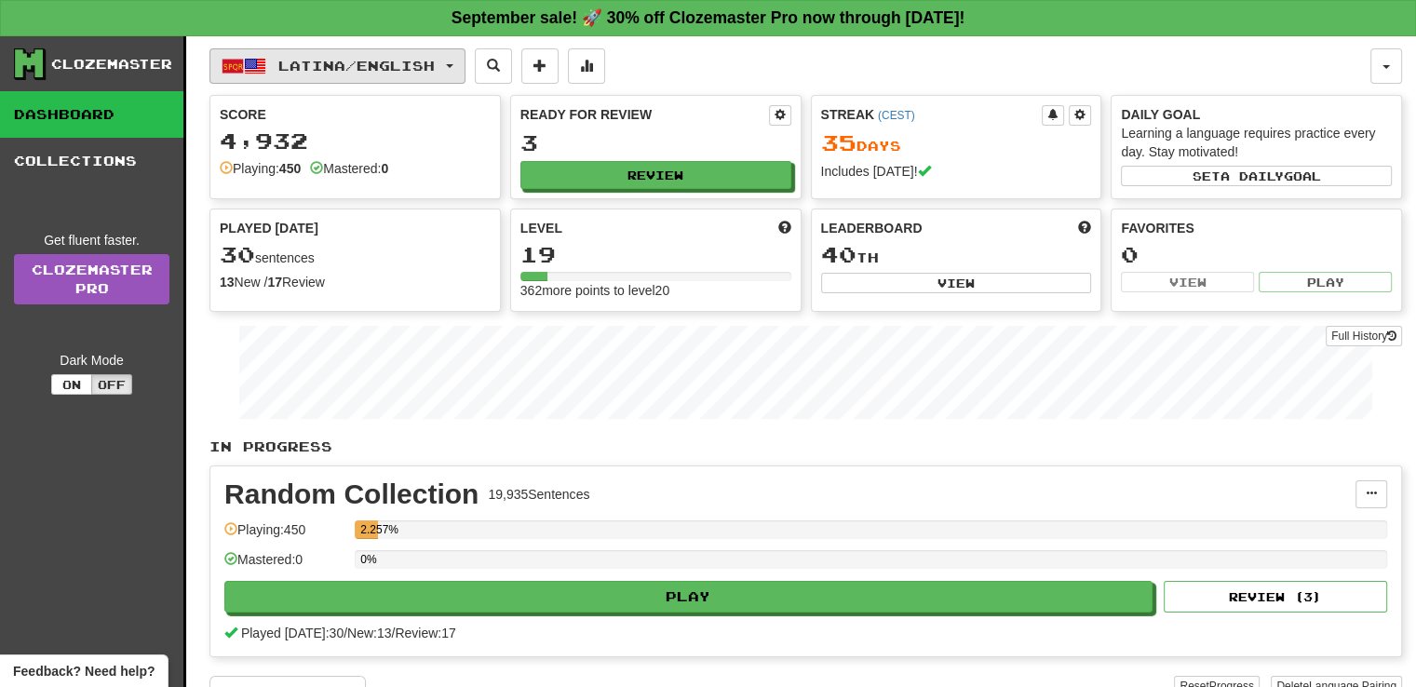
click at [380, 52] on button "Latina / English" at bounding box center [337, 65] width 256 height 35
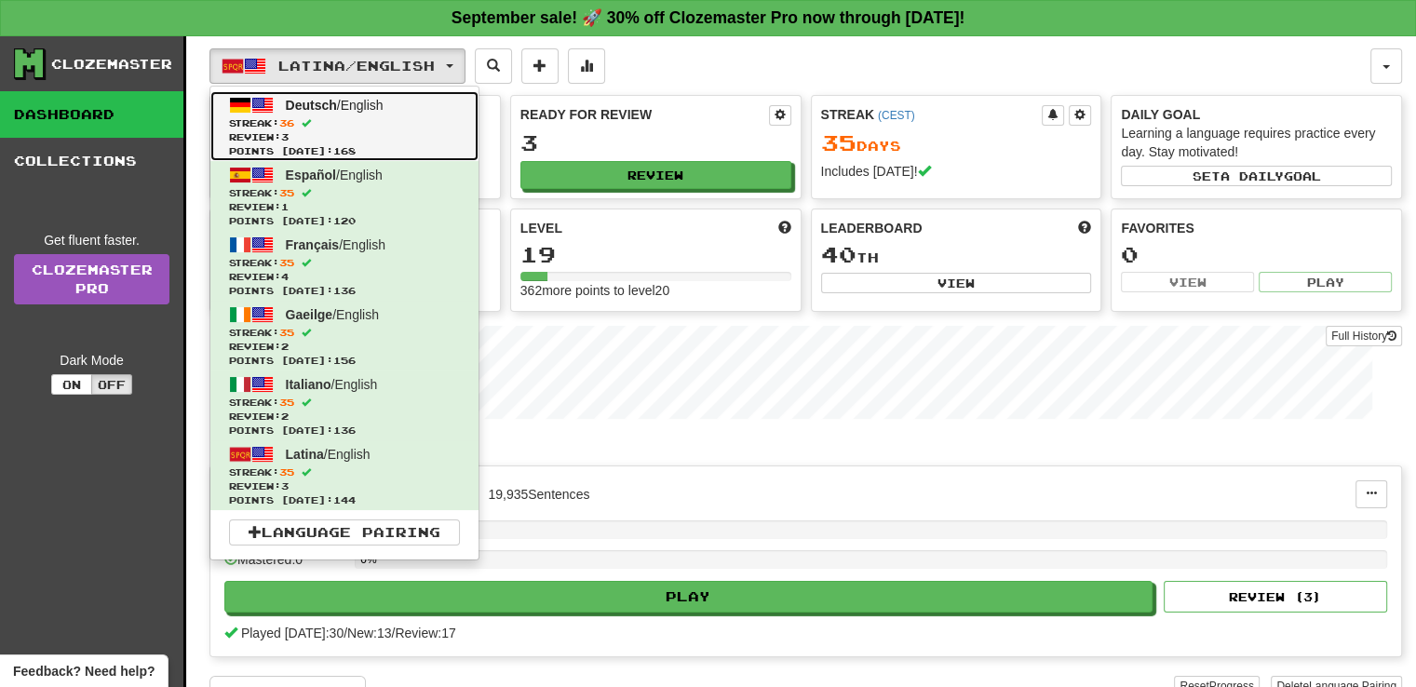
click at [384, 108] on span "Deutsch / English" at bounding box center [335, 105] width 98 height 15
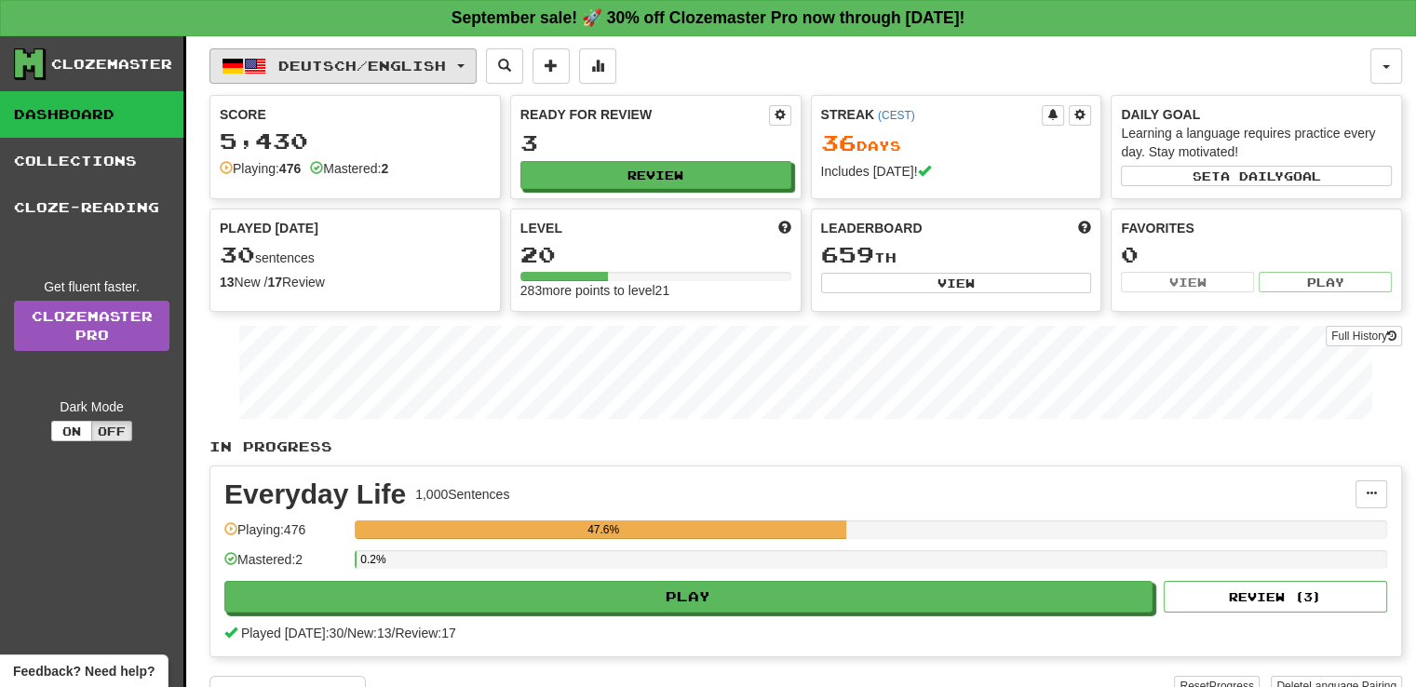
click at [333, 71] on span "Deutsch / English" at bounding box center [362, 66] width 168 height 16
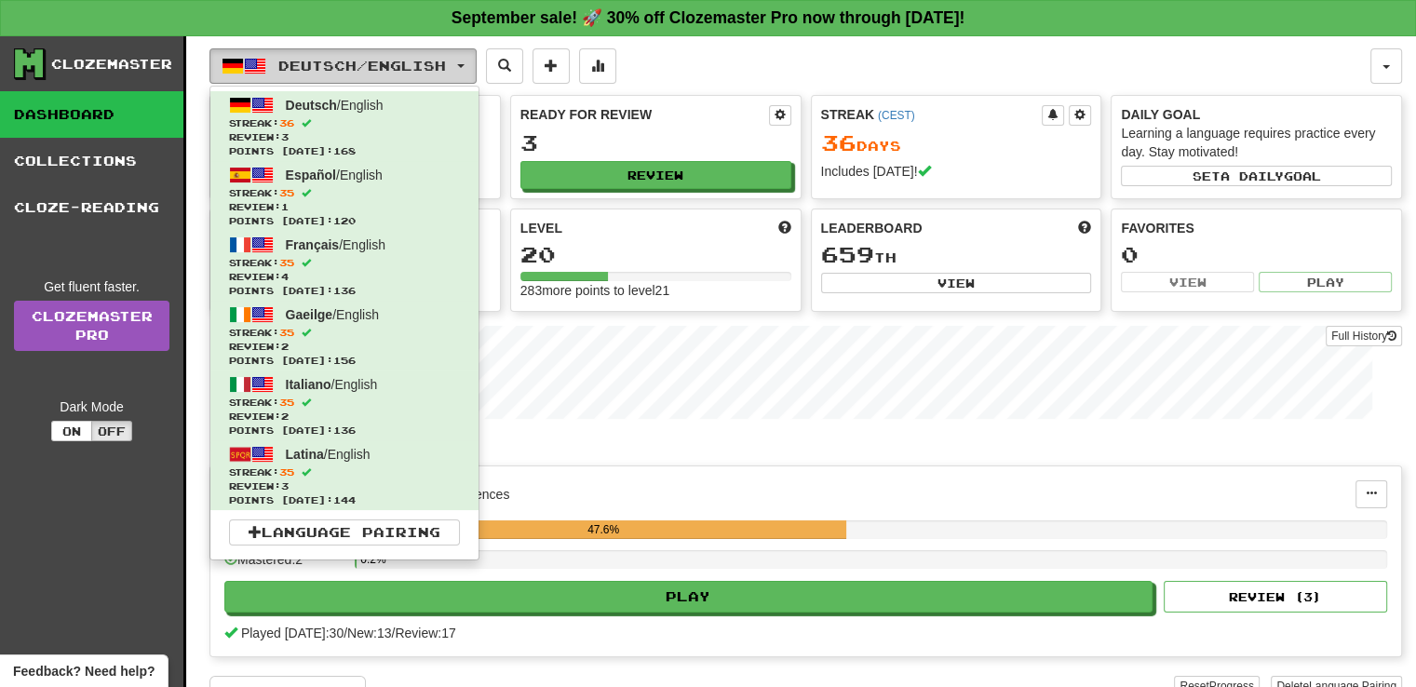
click at [333, 71] on span "Deutsch / English" at bounding box center [362, 66] width 168 height 16
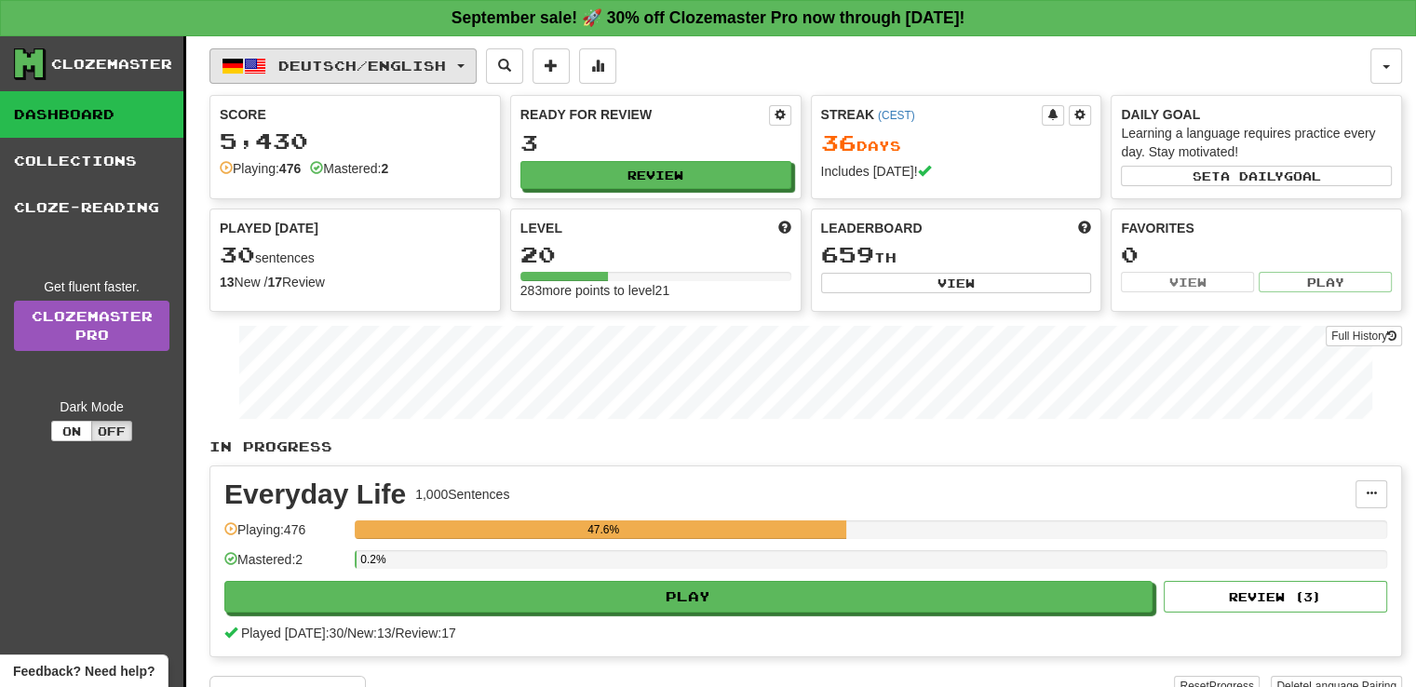
click at [333, 71] on span "Deutsch / English" at bounding box center [362, 66] width 168 height 16
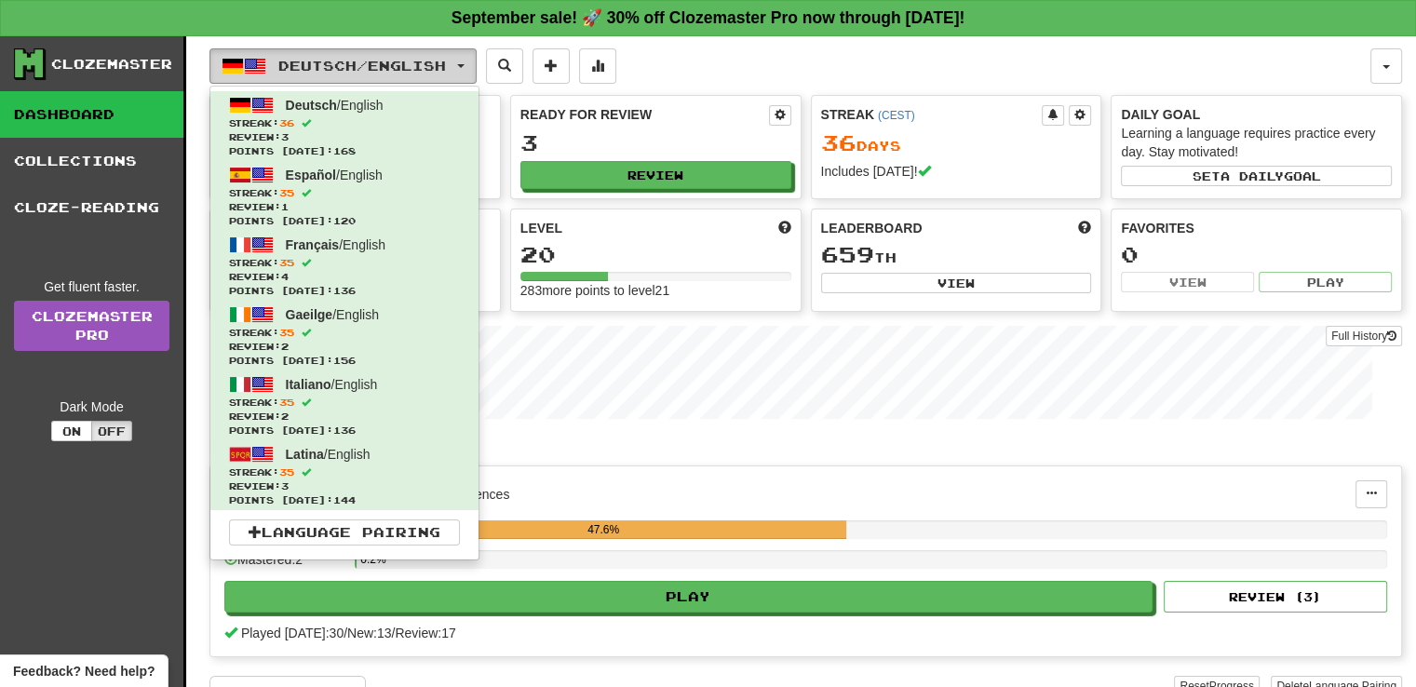
click at [333, 71] on span "Deutsch / English" at bounding box center [362, 66] width 168 height 16
